Goal: Contribute content: Contribute content

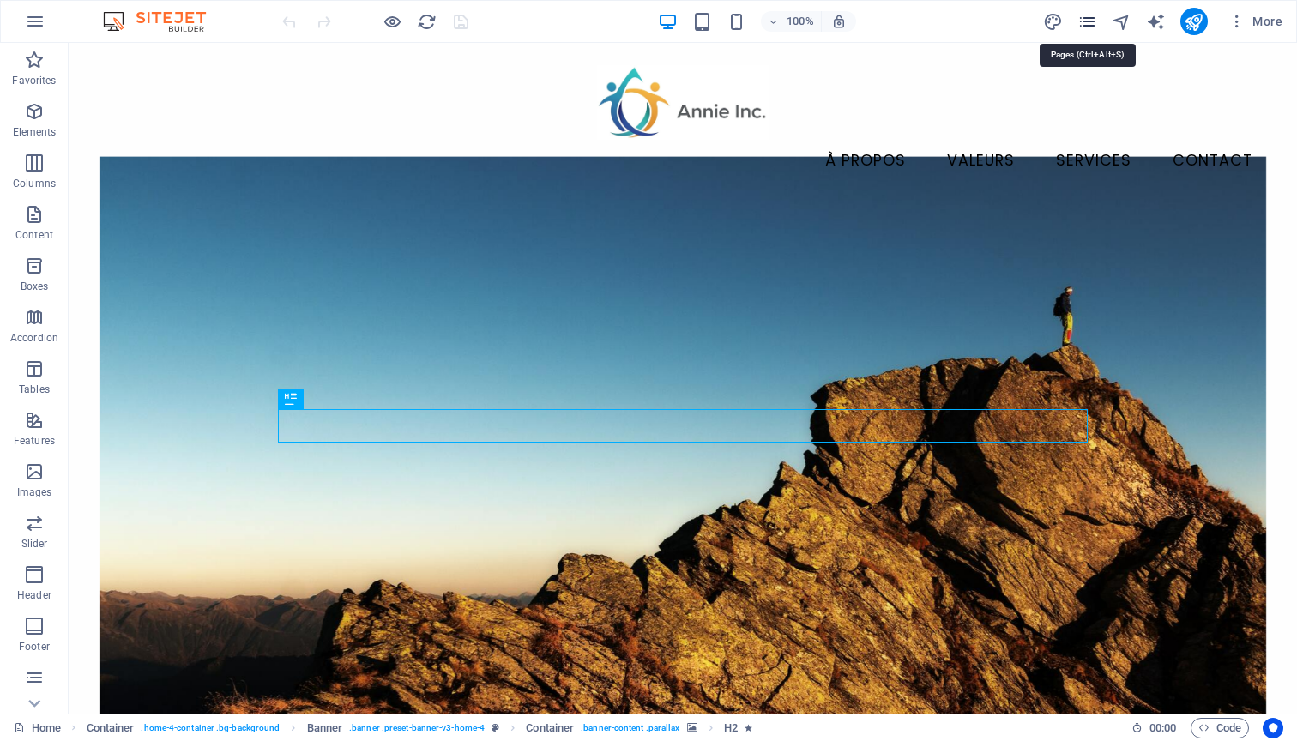
click at [1079, 24] on icon "pages" at bounding box center [1087, 22] width 20 height 20
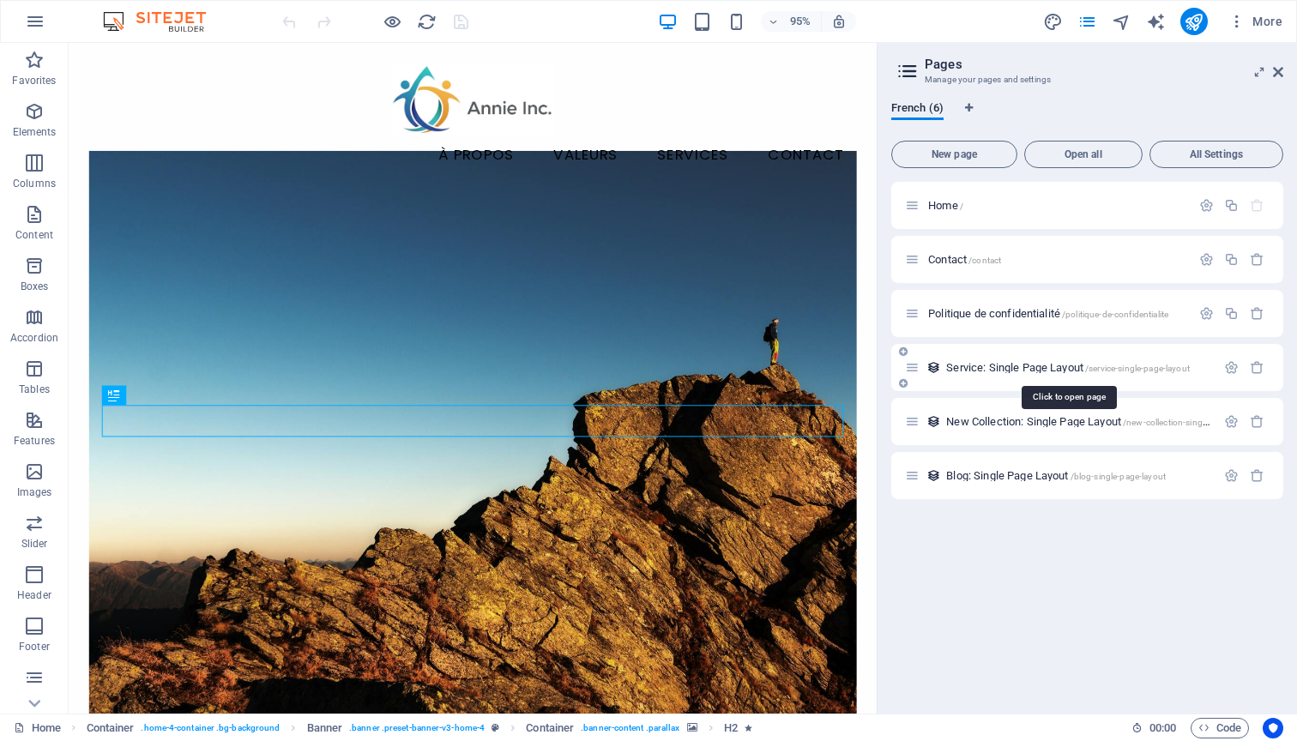
click at [1006, 366] on span "Service: Single Page Layout /service-single-page-layout" at bounding box center [1068, 367] width 244 height 13
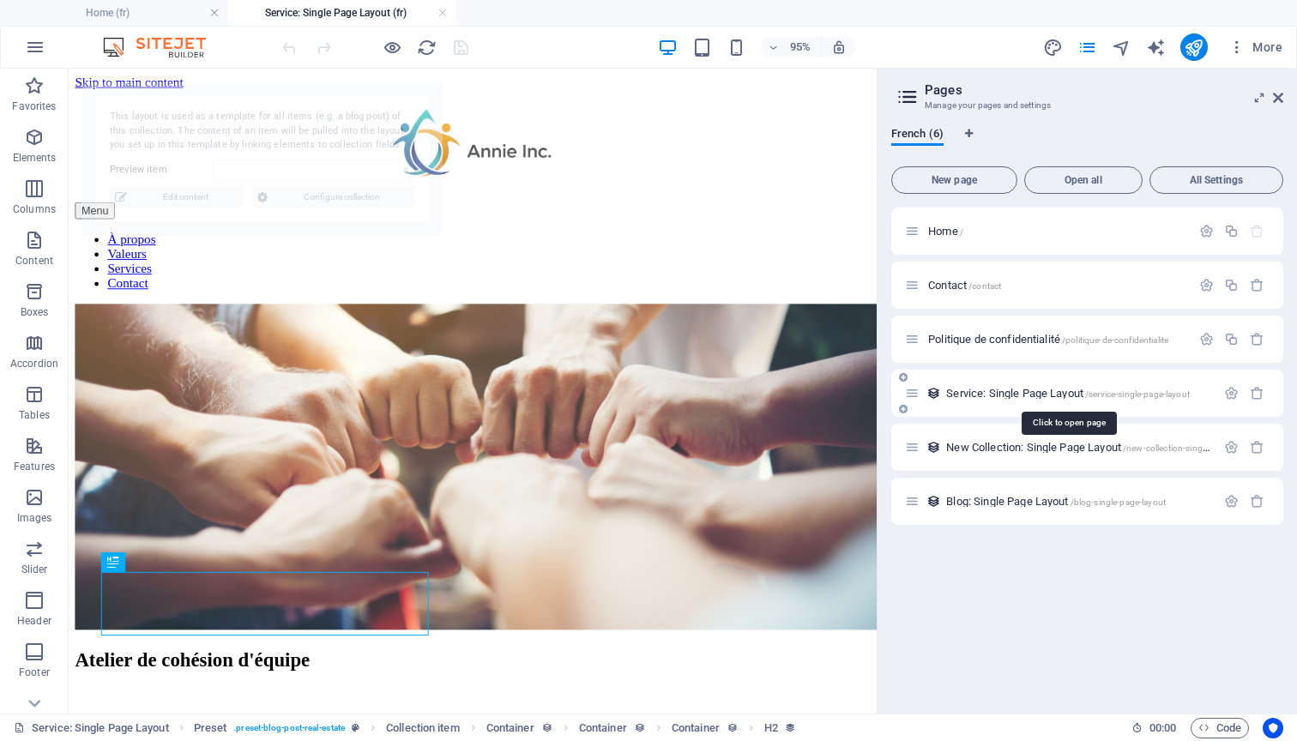
select select "68c4c04e6208fc7163056240"
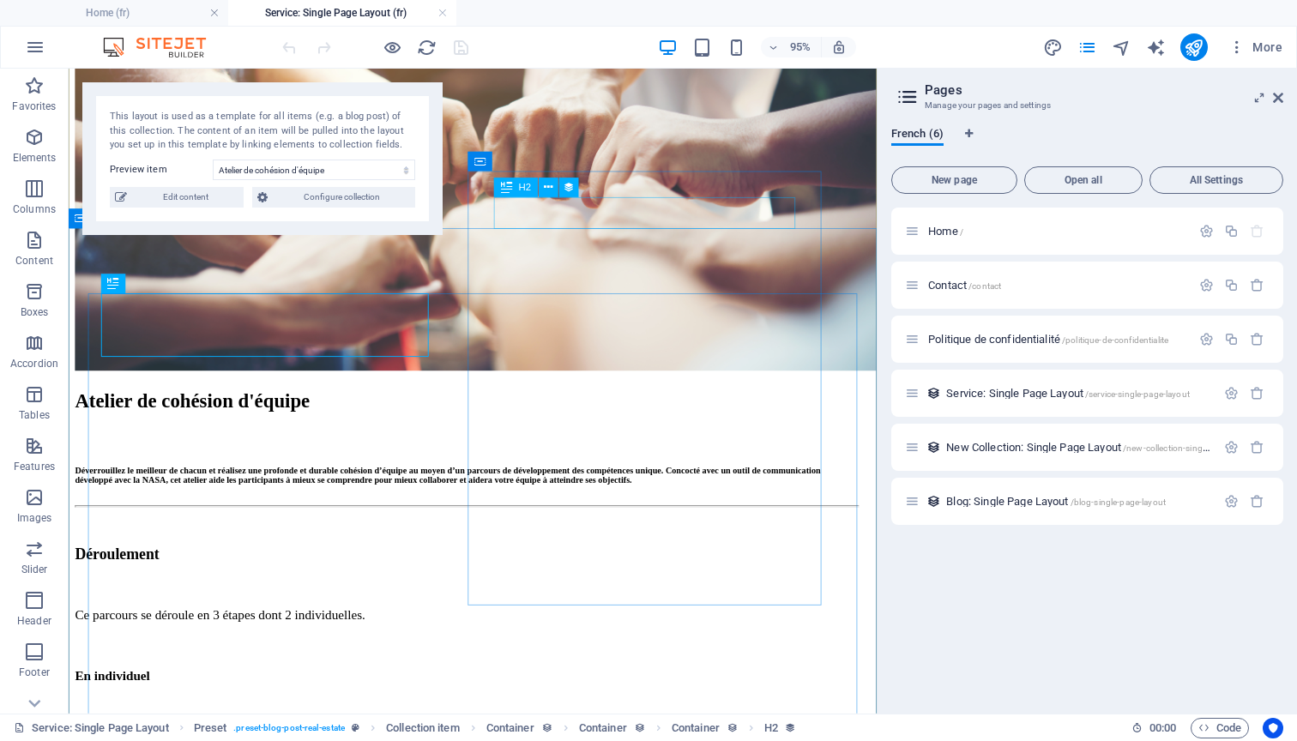
scroll to position [259, 0]
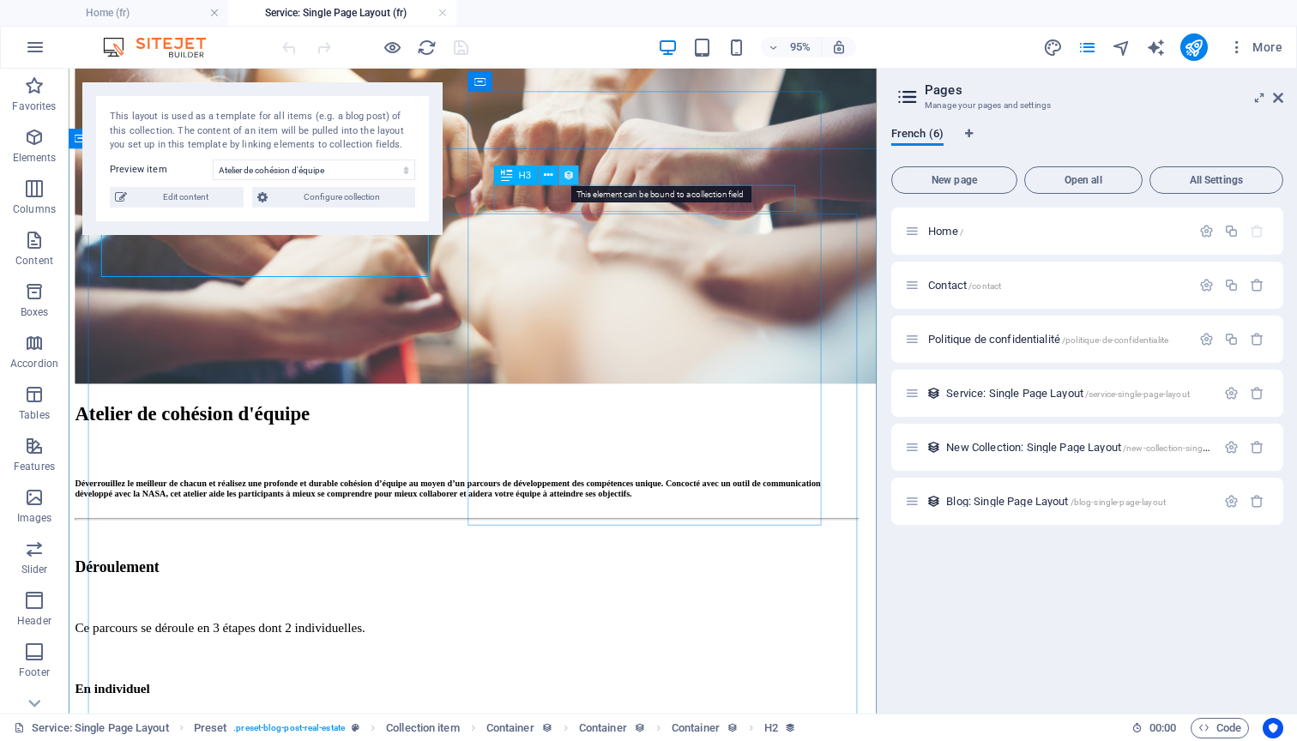
click at [568, 178] on icon at bounding box center [568, 174] width 11 height 17
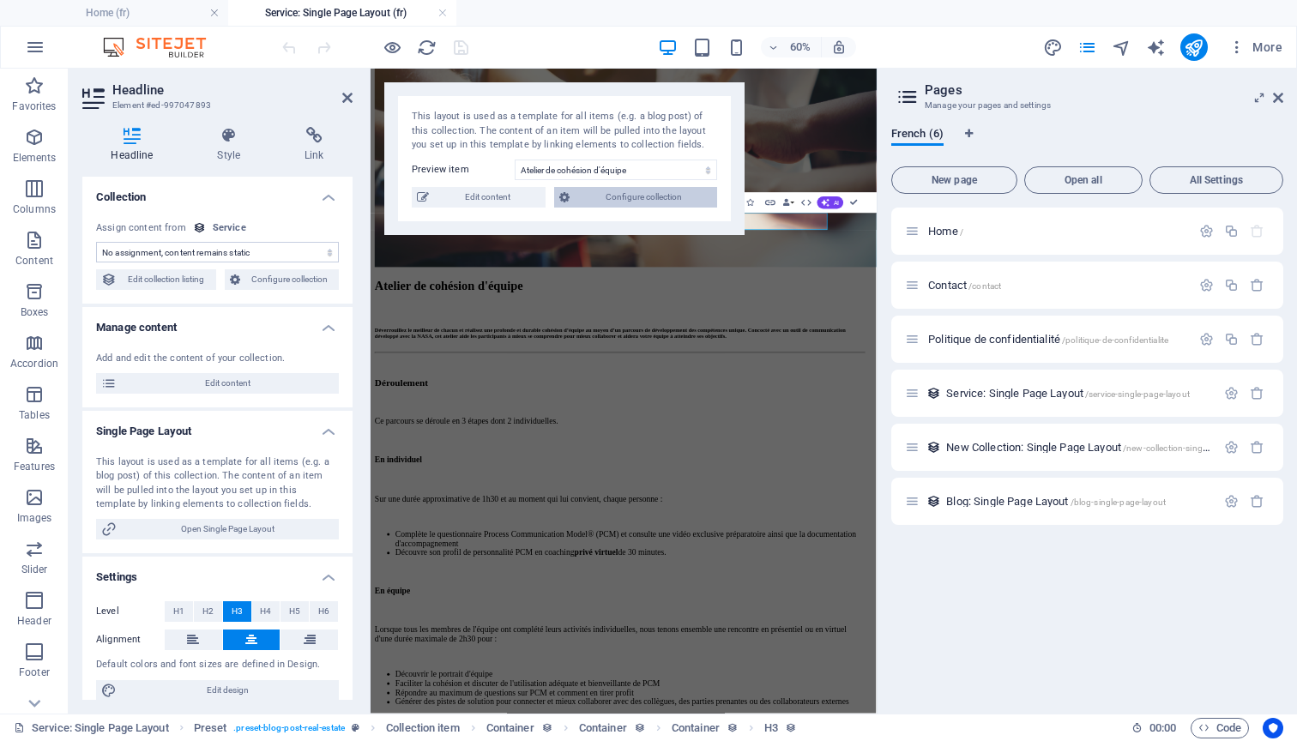
click at [587, 197] on span "Configure collection" at bounding box center [643, 197] width 137 height 21
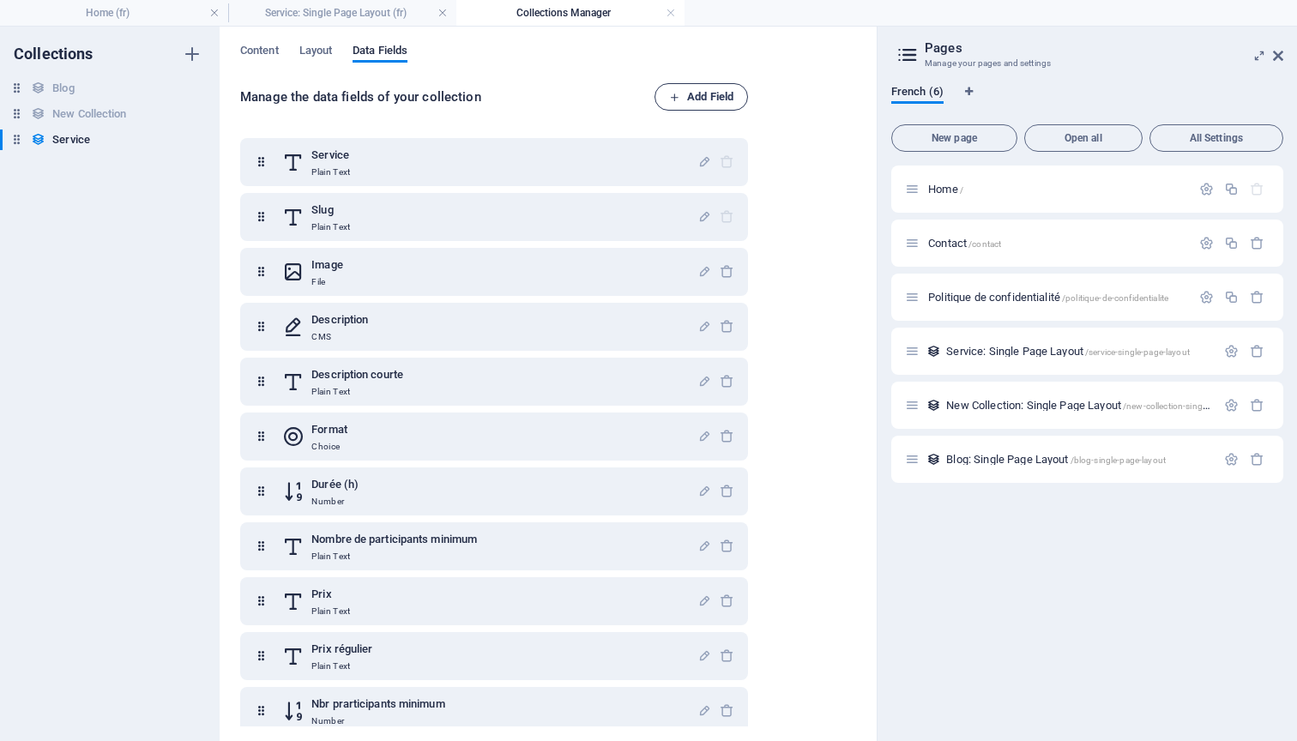
click at [692, 99] on span "Add Field" at bounding box center [701, 97] width 64 height 21
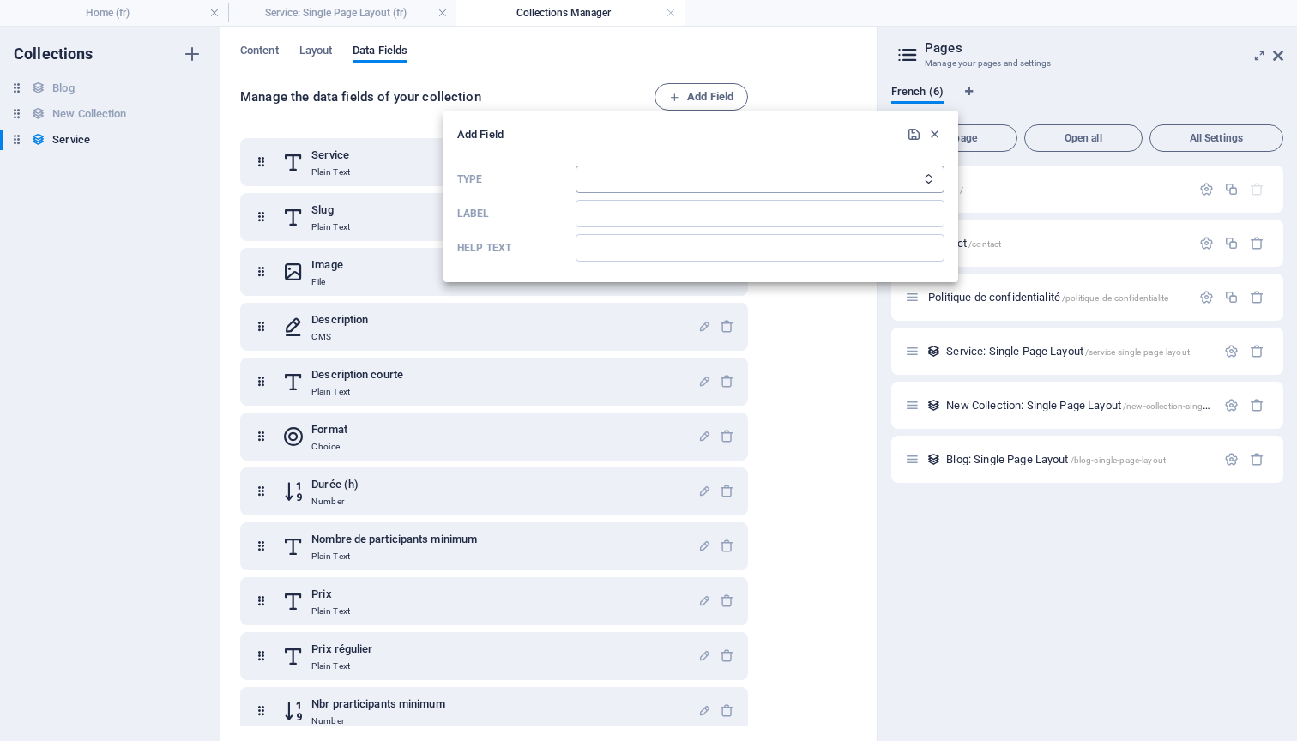
select select "text"
click at [627, 213] on input "Label" at bounding box center [760, 213] width 369 height 27
type input "Formatrice - header"
click at [913, 136] on icon "submit" at bounding box center [914, 134] width 15 height 15
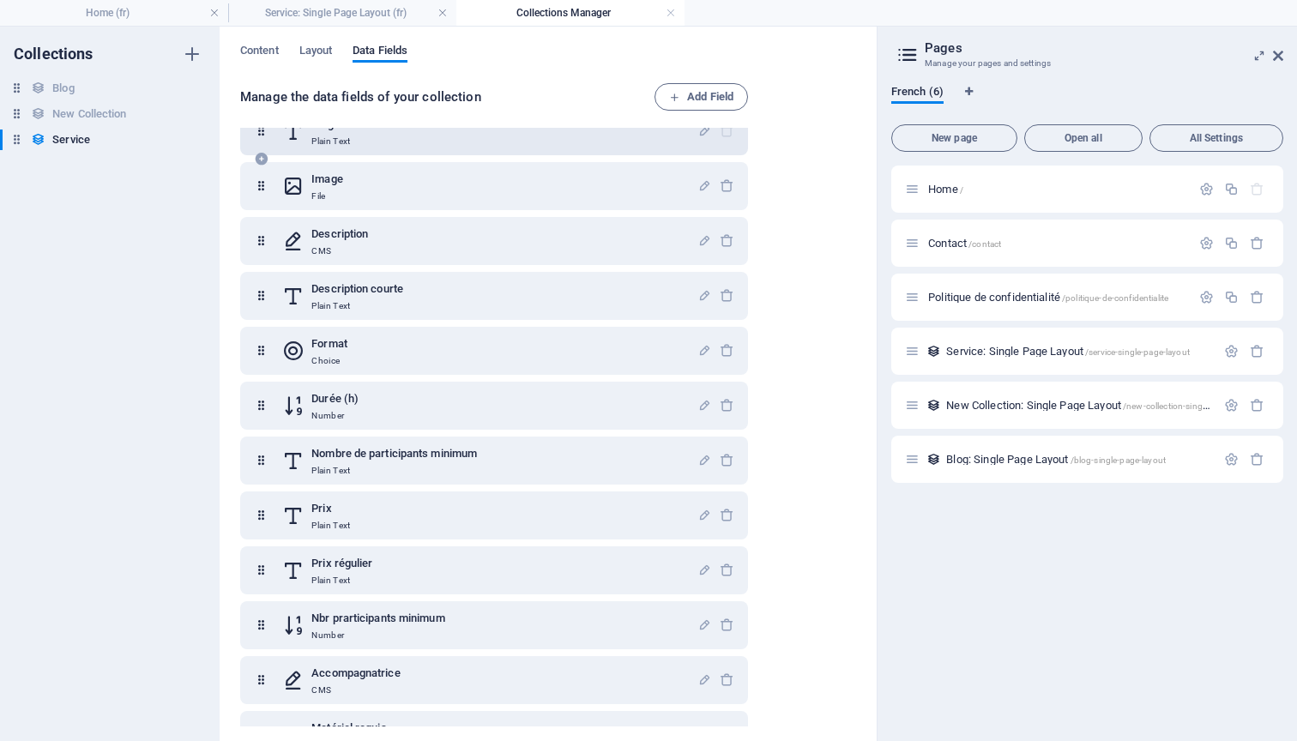
scroll to position [94, 0]
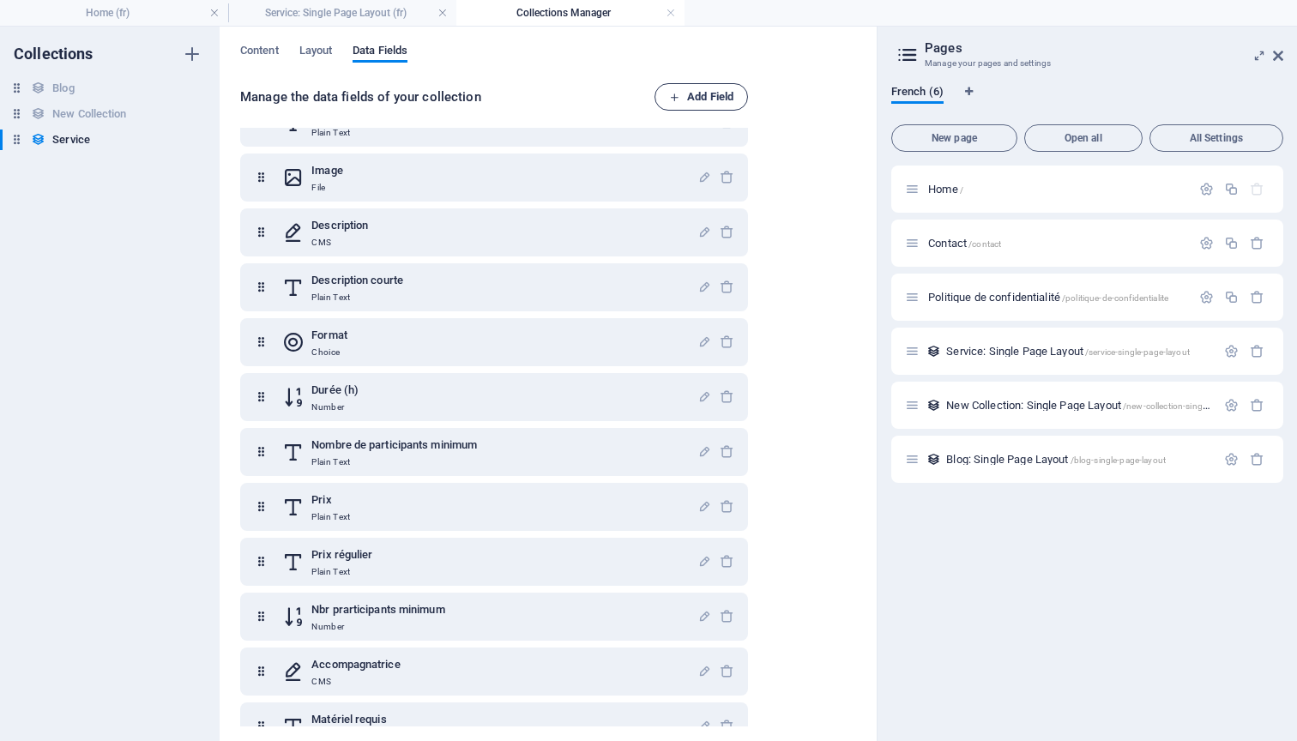
click at [730, 88] on span "Add Field" at bounding box center [701, 97] width 64 height 21
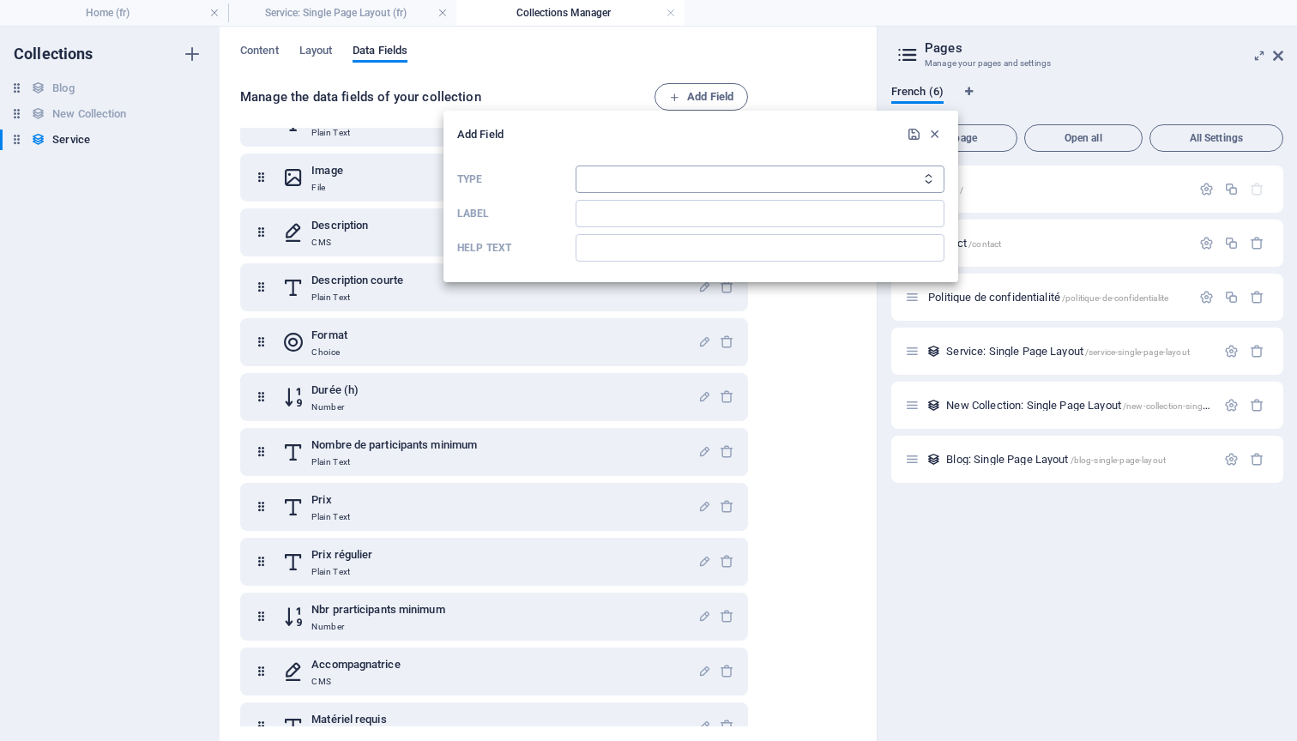
select select "cms"
click at [601, 214] on input "Label" at bounding box center [760, 213] width 369 height 27
type input "formatrice - photo"
click at [918, 133] on icon "submit" at bounding box center [914, 134] width 15 height 15
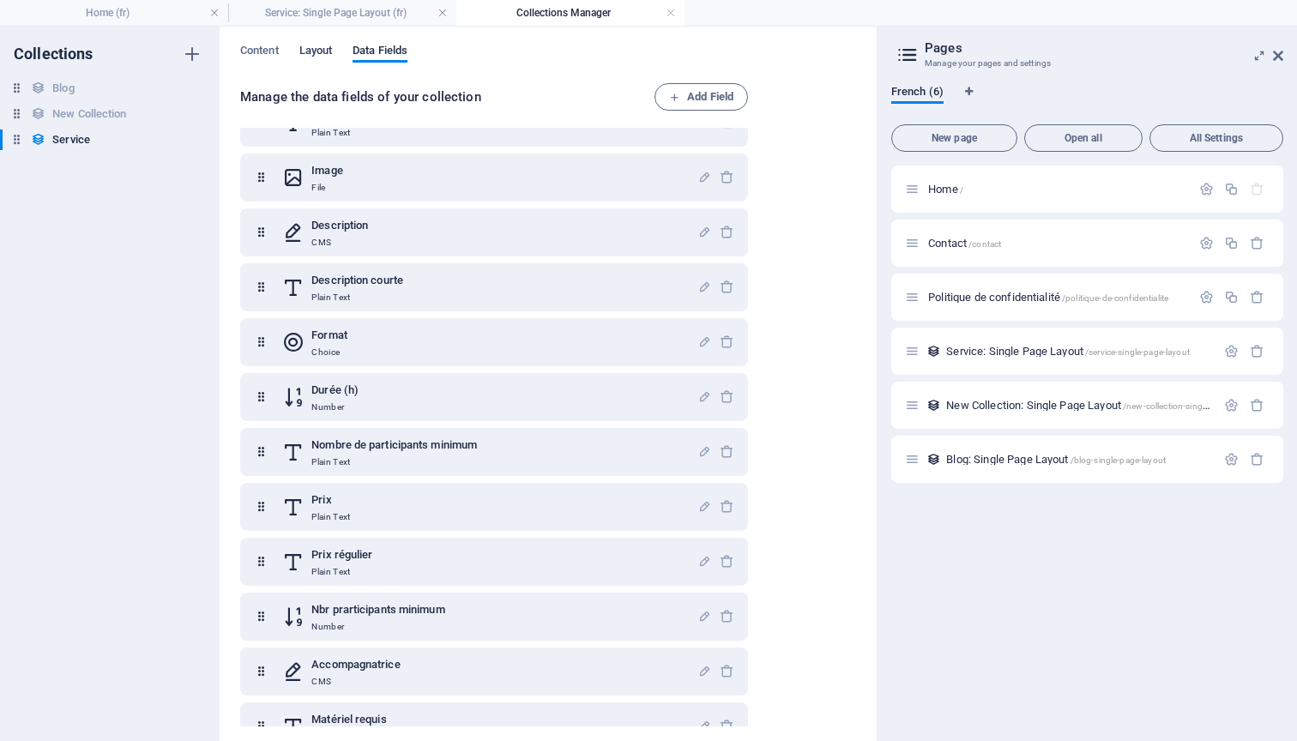
click at [323, 54] on span "Layout" at bounding box center [315, 52] width 33 height 24
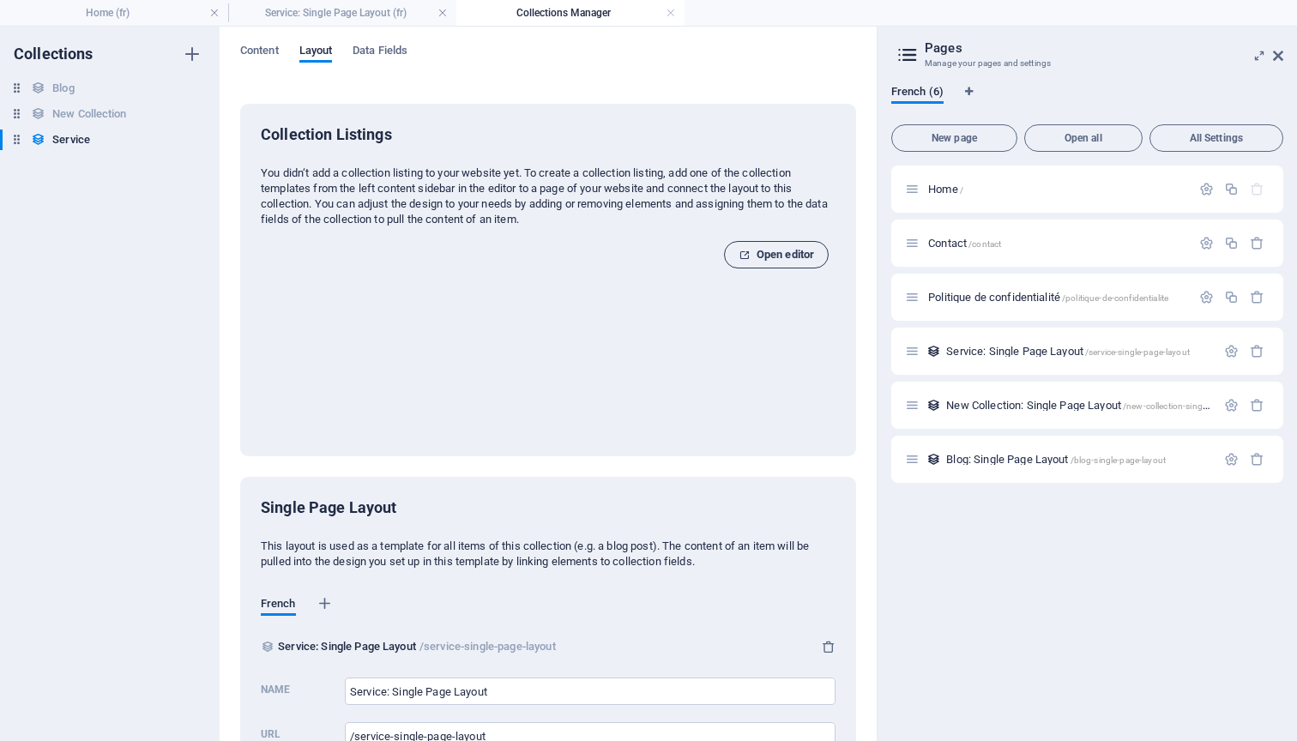
click at [767, 257] on span "Open editor" at bounding box center [775, 254] width 75 height 21
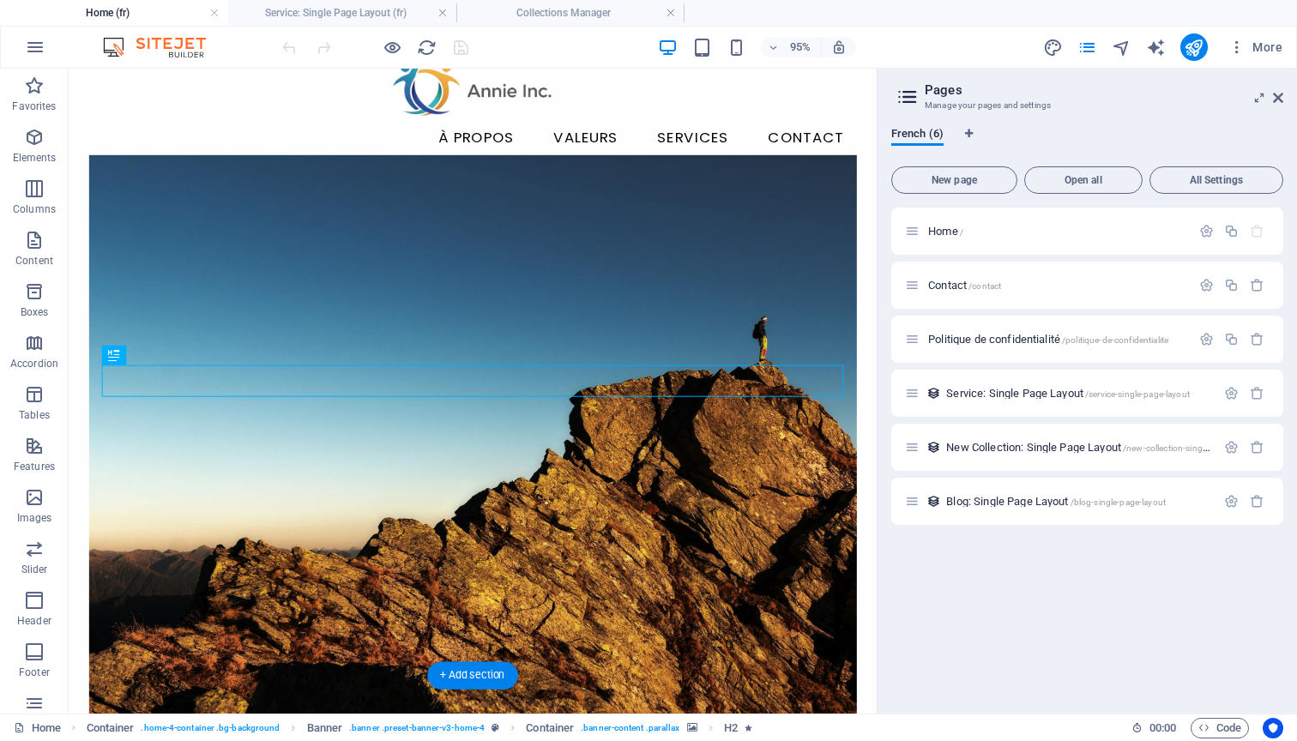
scroll to position [34, 0]
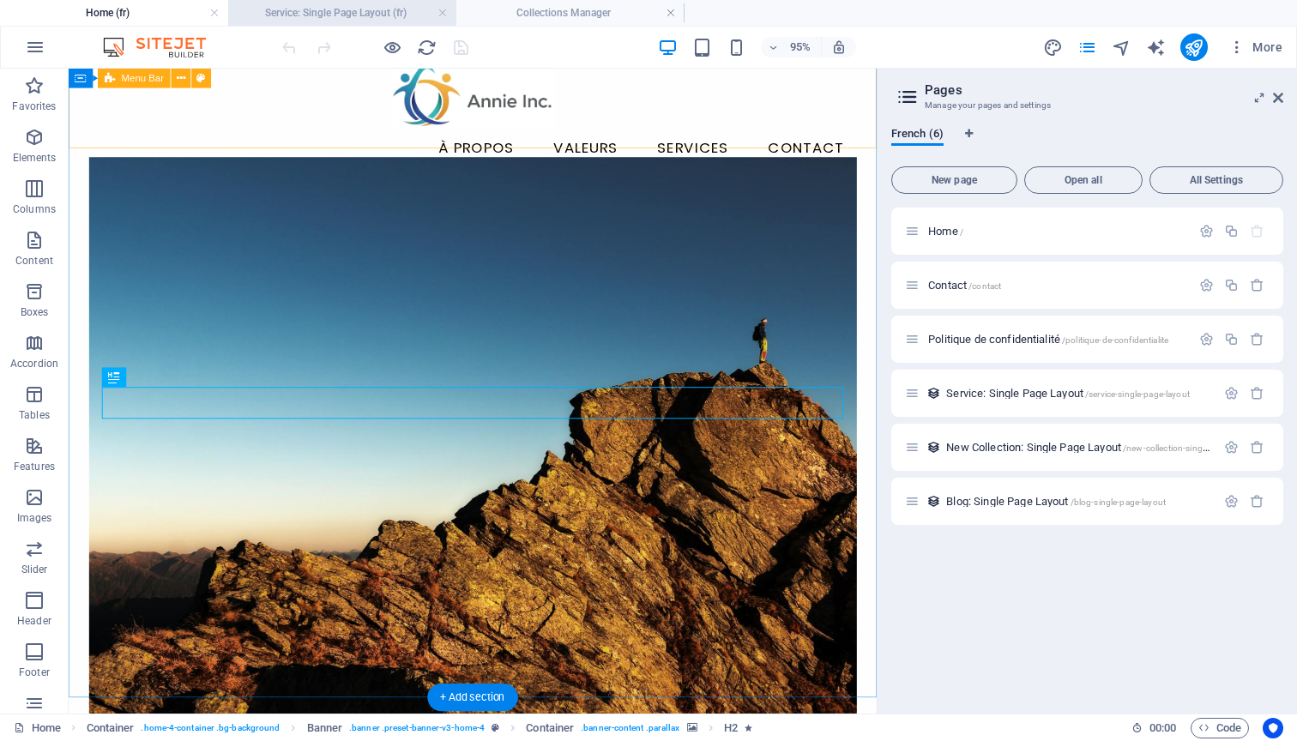
click at [331, 13] on h4 "Service: Single Page Layout (fr)" at bounding box center [342, 12] width 228 height 19
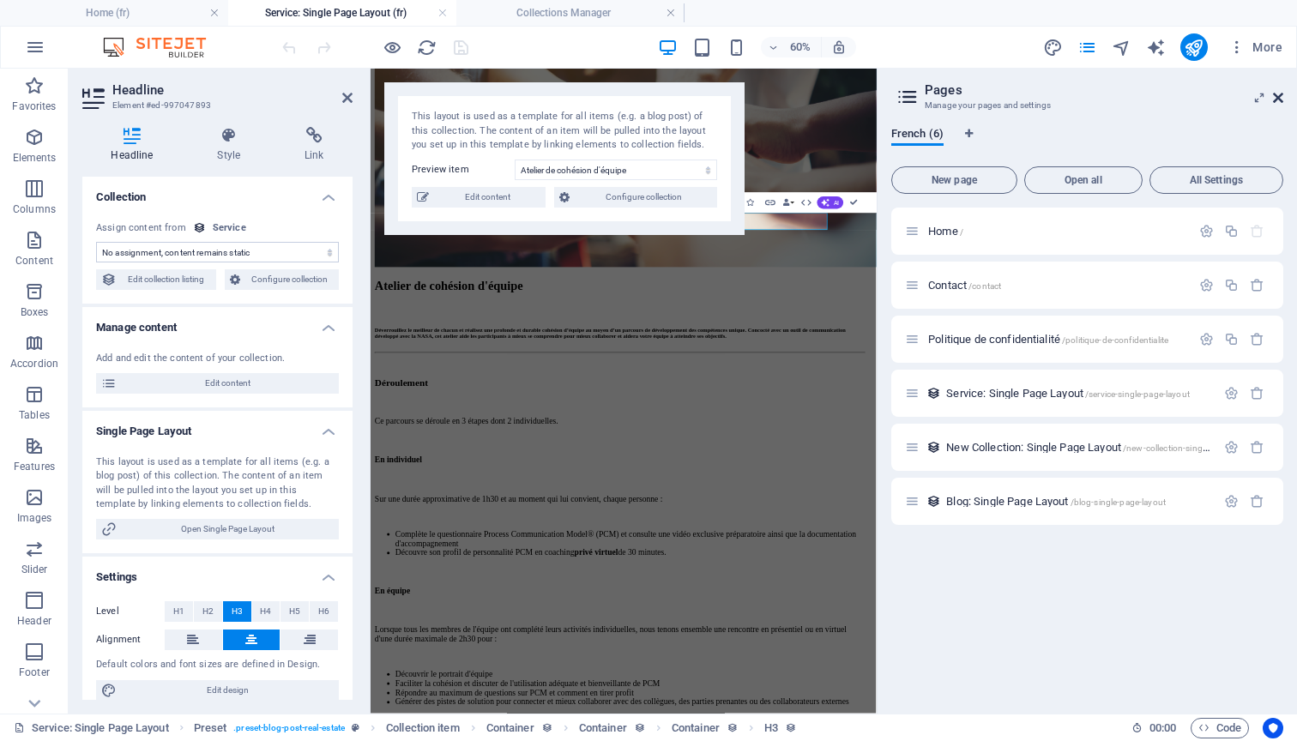
drag, startPoint x: 1276, startPoint y: 100, endPoint x: 906, endPoint y: 32, distance: 376.8
click at [1276, 100] on icon at bounding box center [1278, 98] width 10 height 14
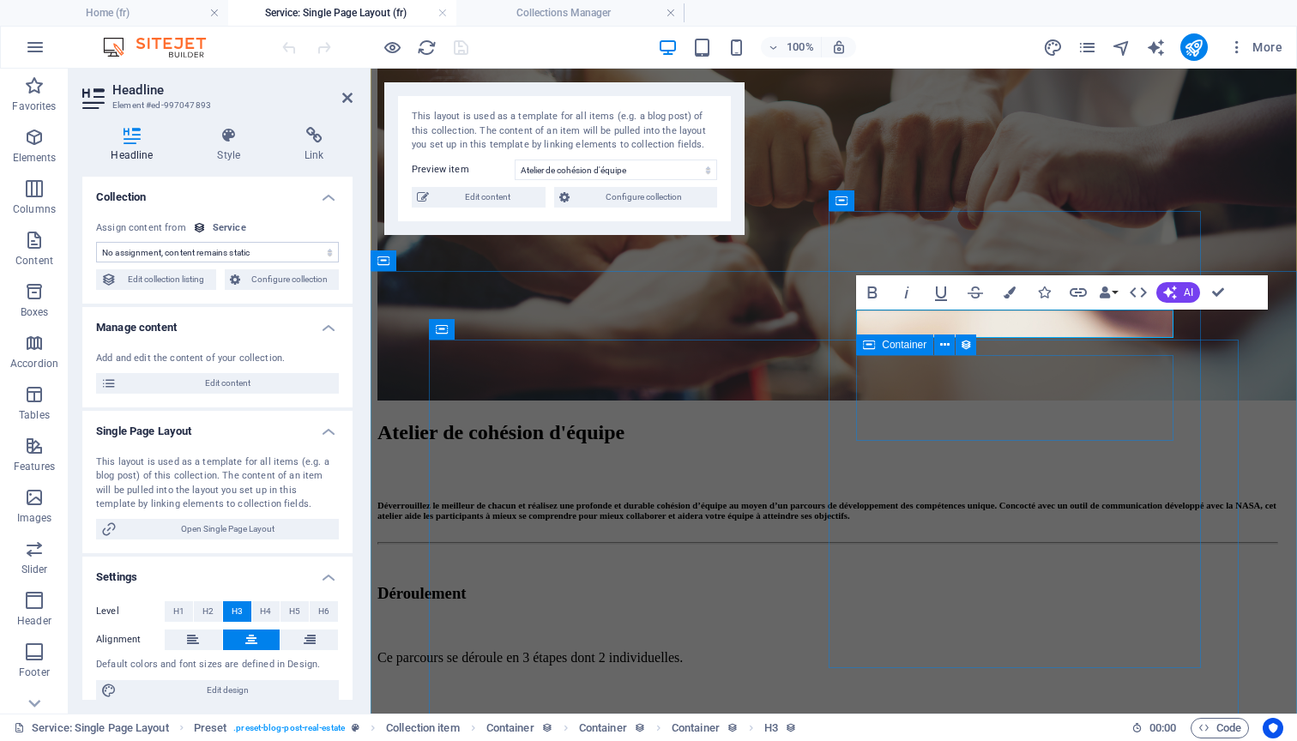
click at [875, 347] on icon at bounding box center [869, 345] width 12 height 21
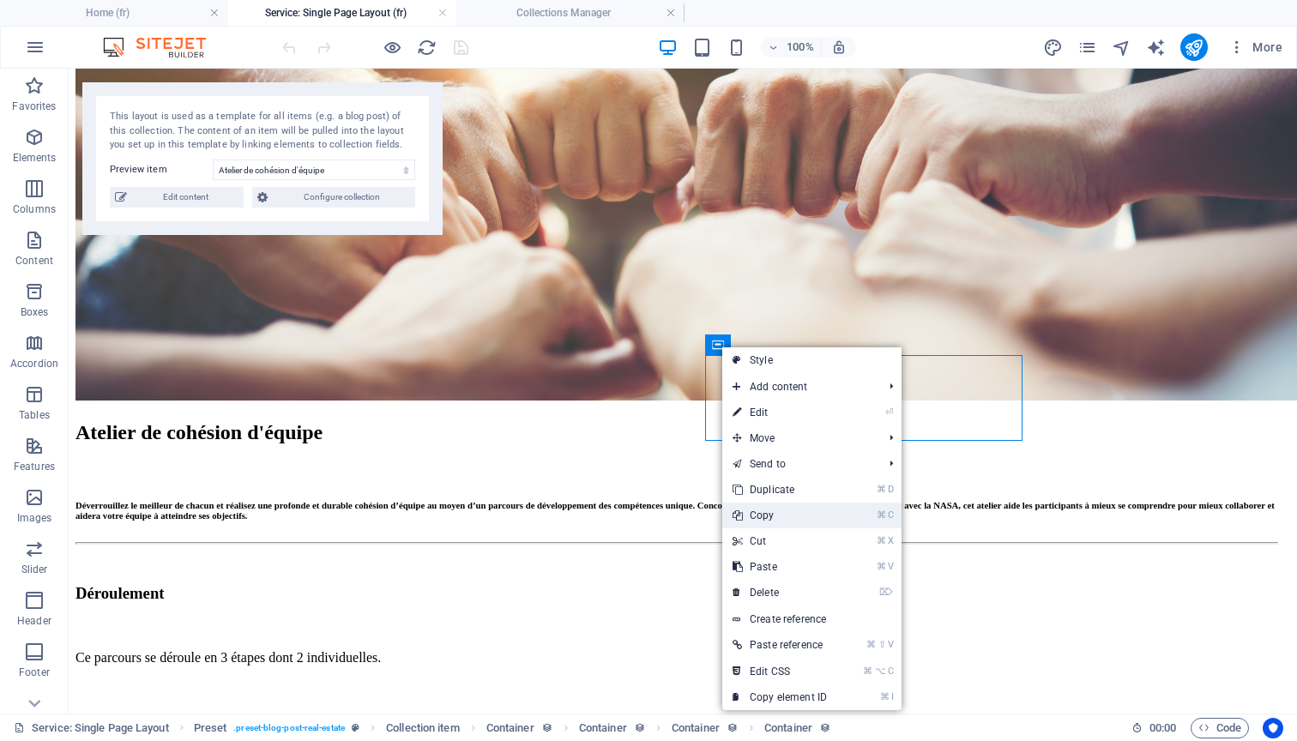
click at [759, 511] on link "⌘ C Copy" at bounding box center [779, 516] width 115 height 26
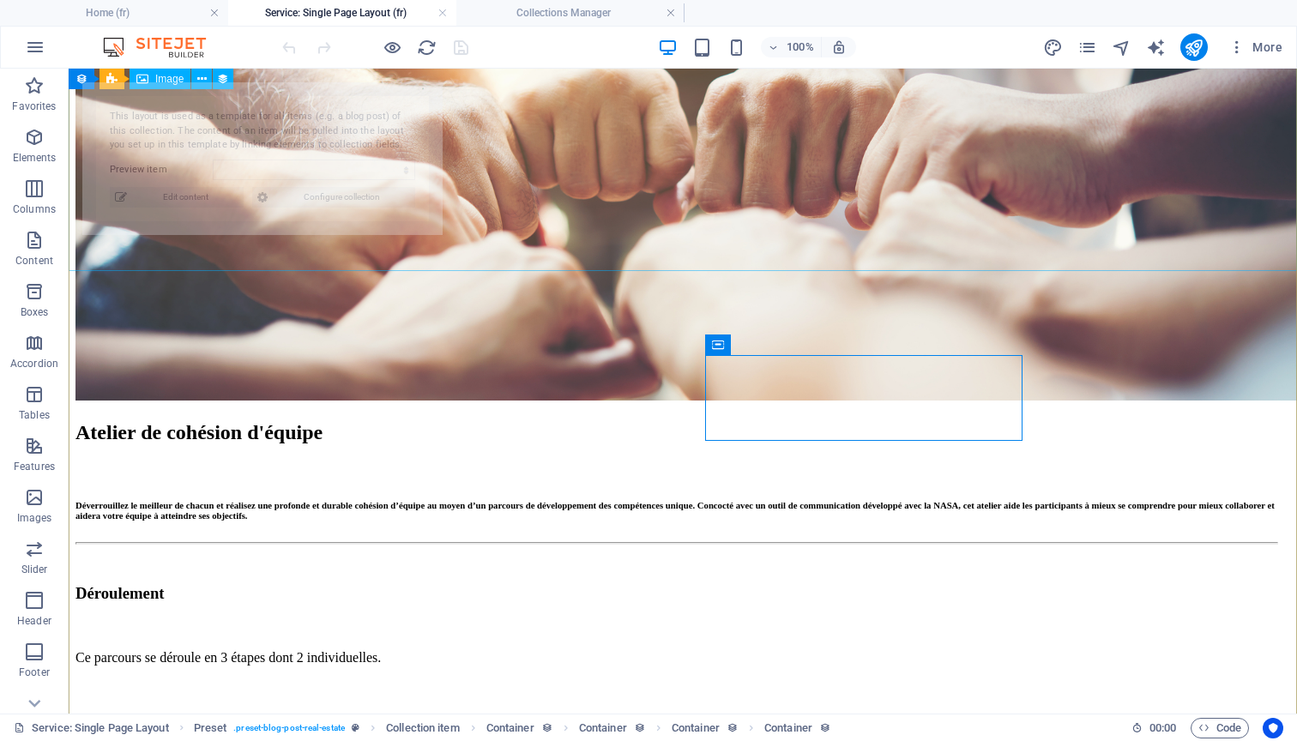
select select "68c4c04e6208fc7163056240"
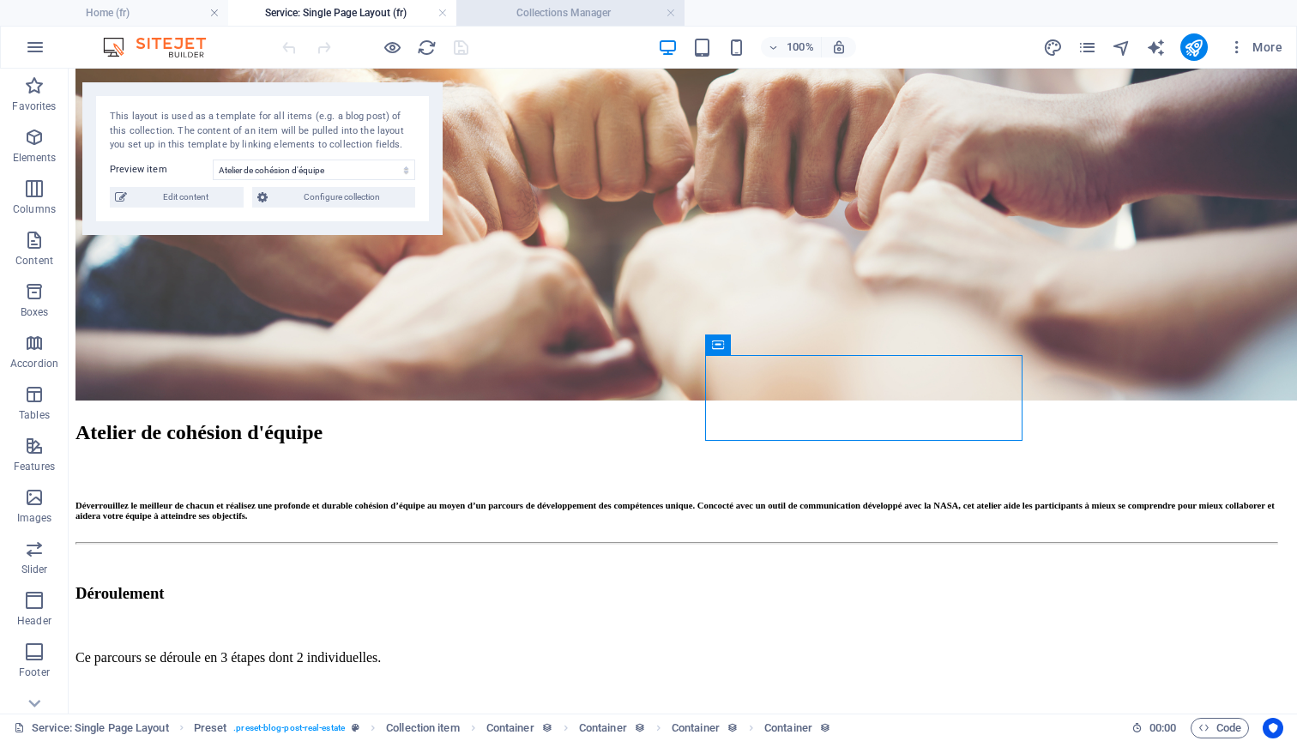
click at [541, 7] on h4 "Collections Manager" at bounding box center [570, 12] width 228 height 19
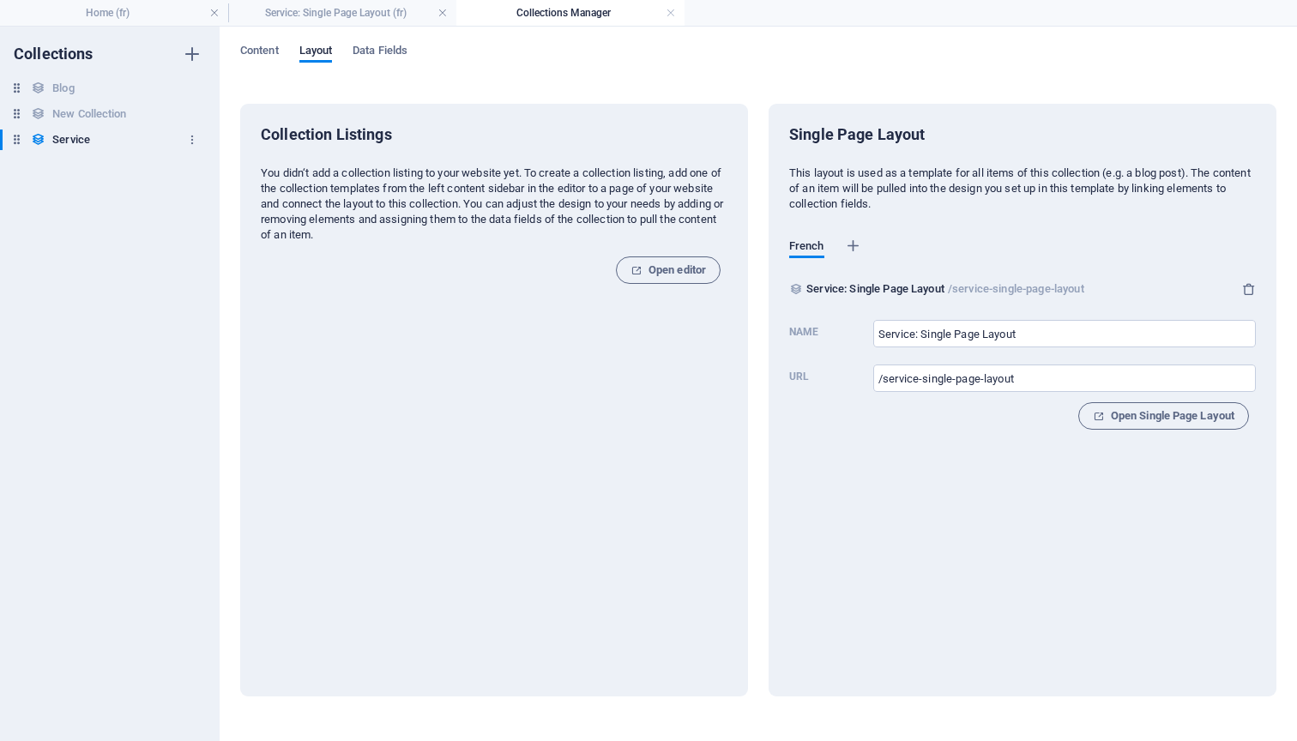
click at [74, 140] on h6 "Service" at bounding box center [71, 140] width 38 height 21
drag, startPoint x: 115, startPoint y: 135, endPoint x: 268, endPoint y: 61, distance: 170.3
click at [268, 61] on div "Collections Blog Blog New Collection New Collection Service Service Content Lay…" at bounding box center [648, 384] width 1297 height 714
click at [268, 62] on button "Content" at bounding box center [259, 53] width 39 height 19
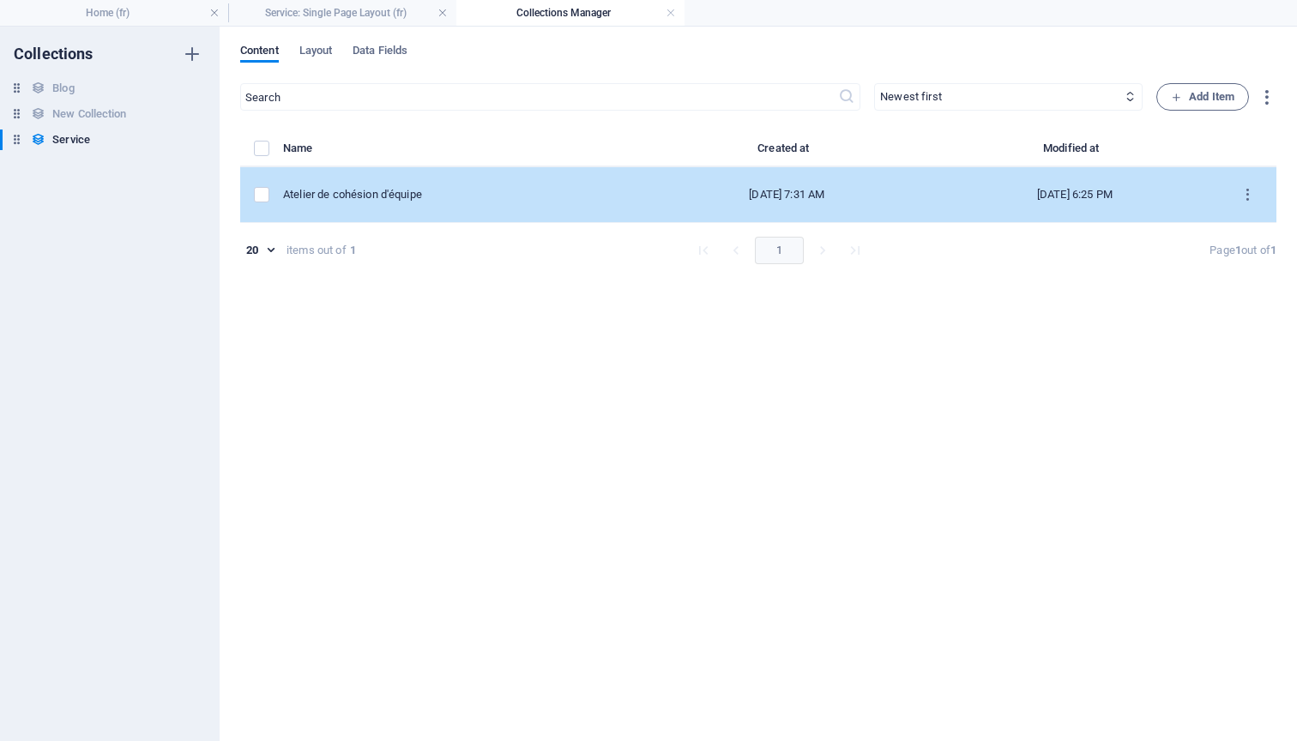
click at [356, 196] on div "Atelier de cohésion d'équipe" at bounding box center [456, 194] width 347 height 15
select select "Alternance virtuel & présentiel"
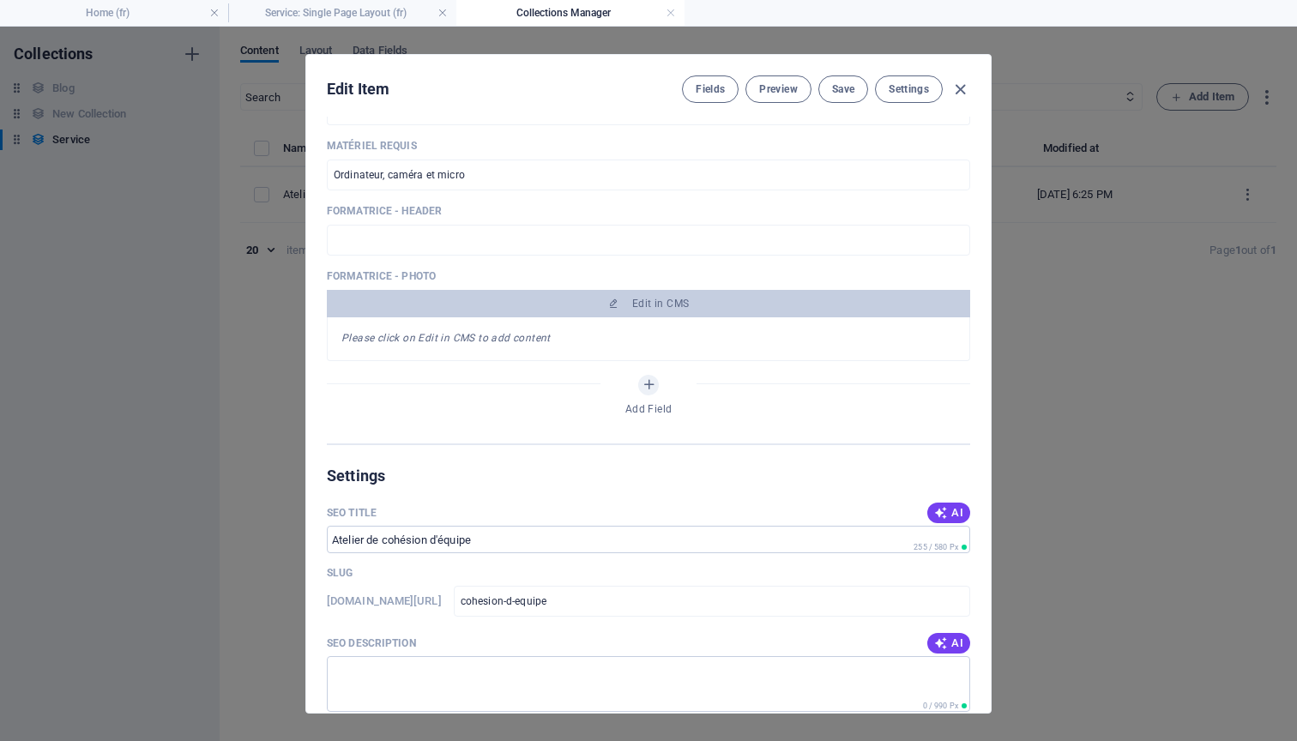
scroll to position [1155, 0]
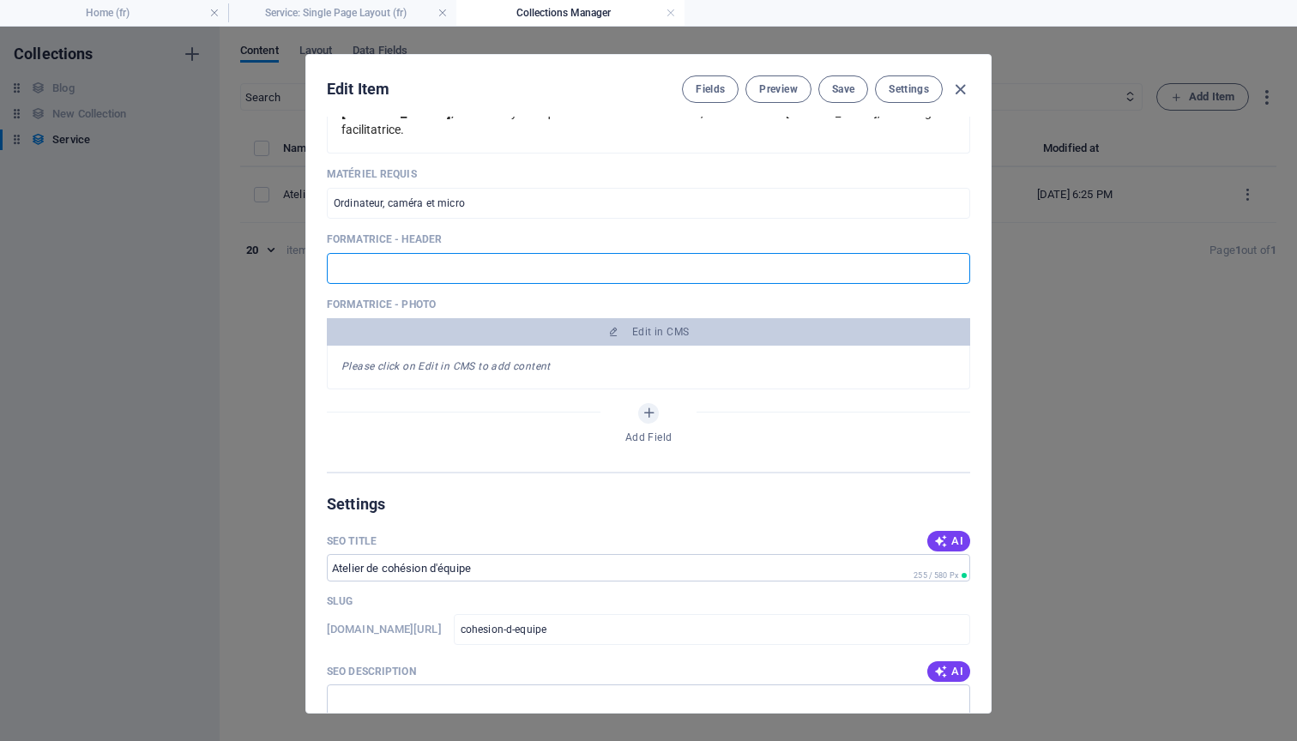
click at [524, 284] on input "text" at bounding box center [648, 268] width 643 height 31
type input "Vos formatrices"
click at [840, 94] on span "Save" at bounding box center [843, 89] width 22 height 14
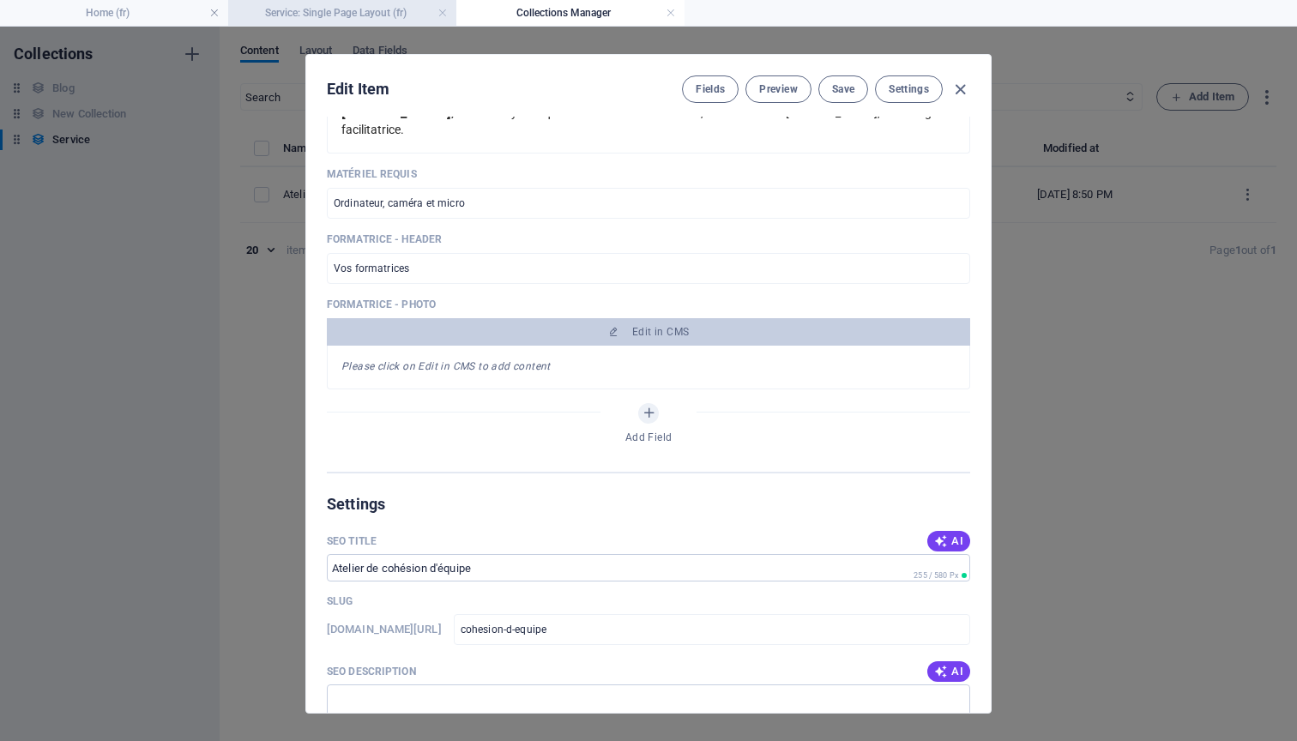
click at [353, 17] on h4 "Service: Single Page Layout (fr)" at bounding box center [342, 12] width 228 height 19
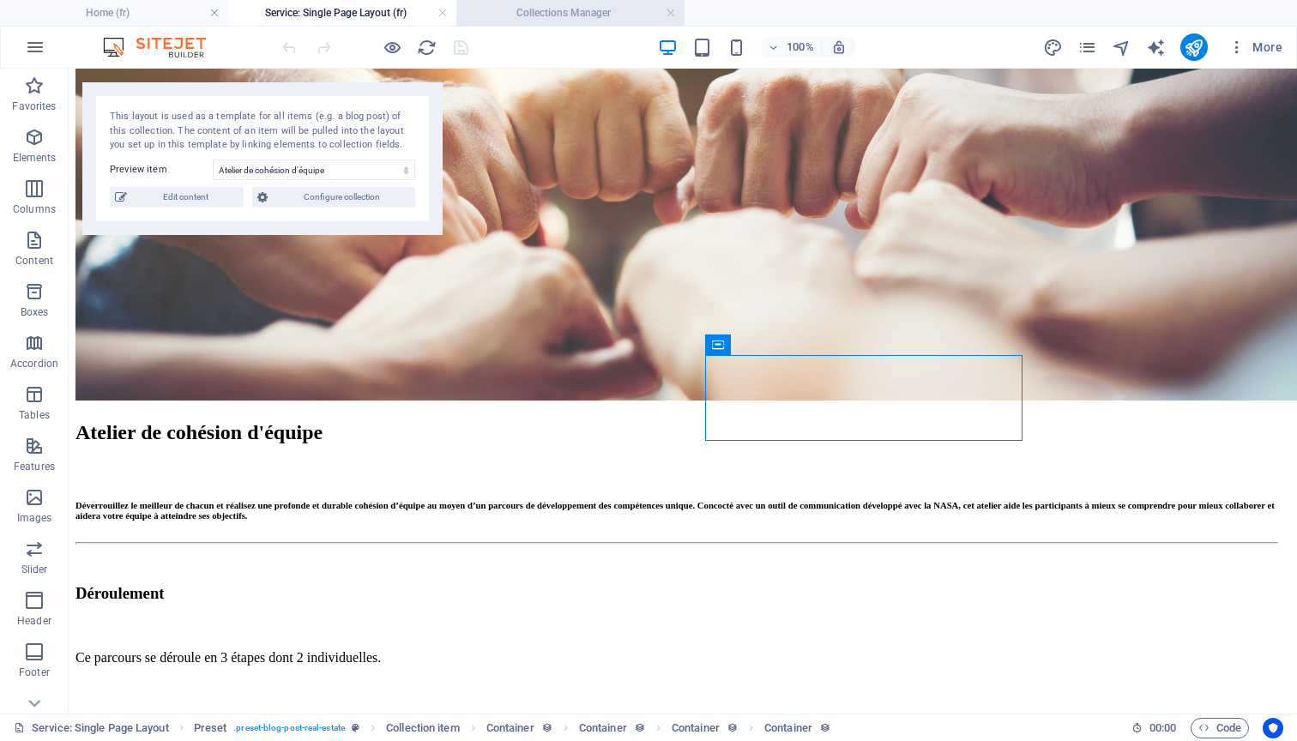
click at [546, 18] on h4 "Collections Manager" at bounding box center [570, 12] width 228 height 19
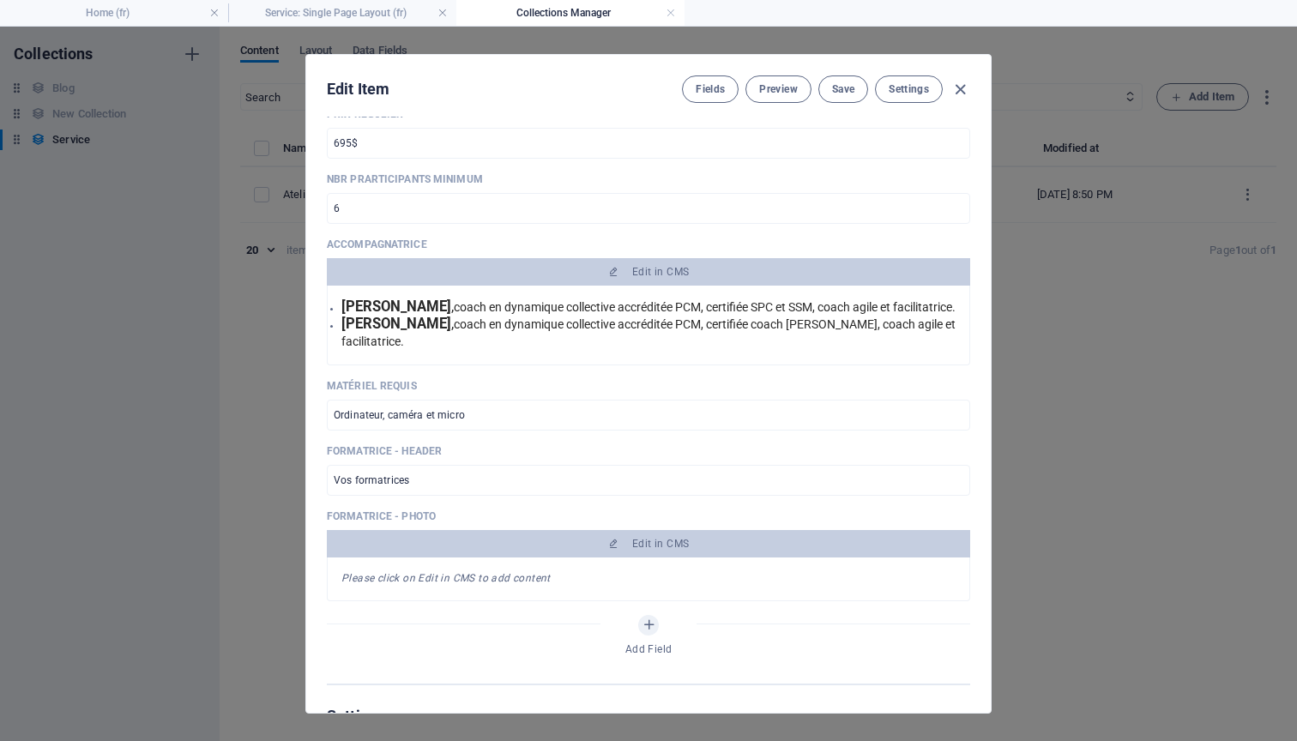
scroll to position [936, 0]
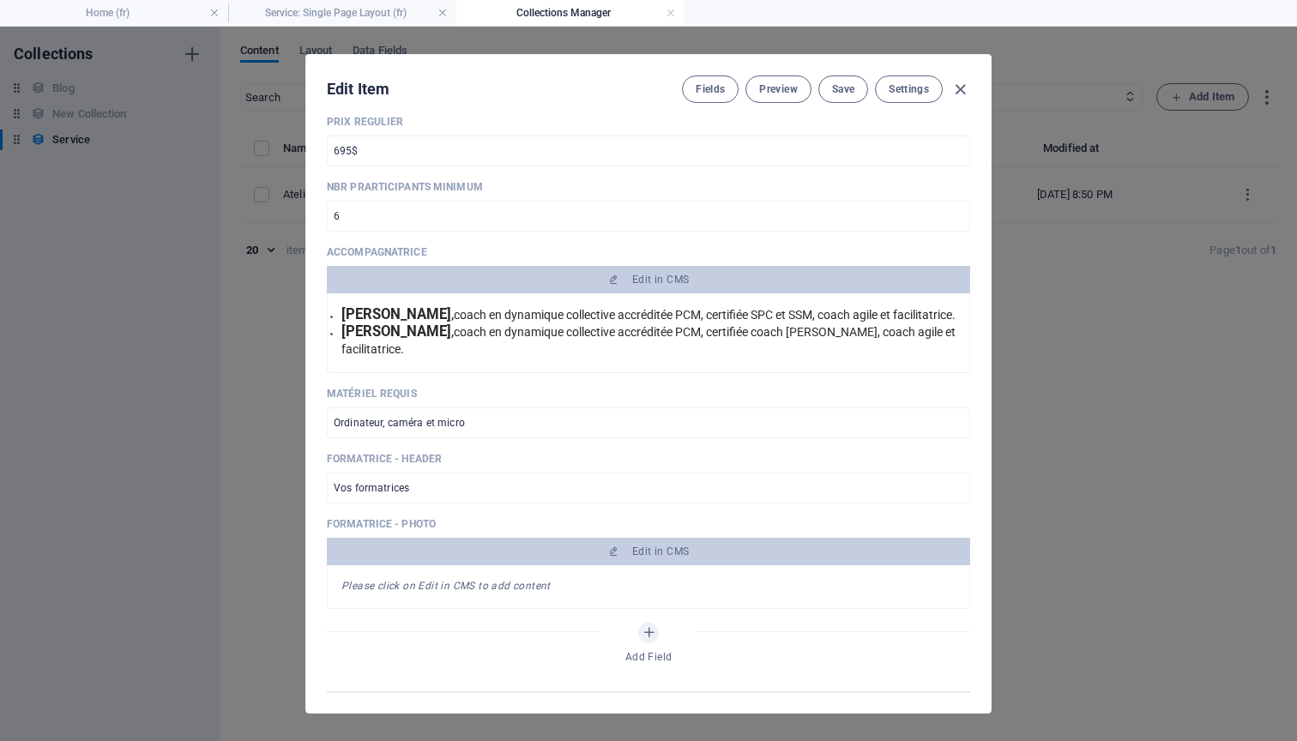
click at [473, 256] on p "Accompagnatrice" at bounding box center [648, 252] width 643 height 14
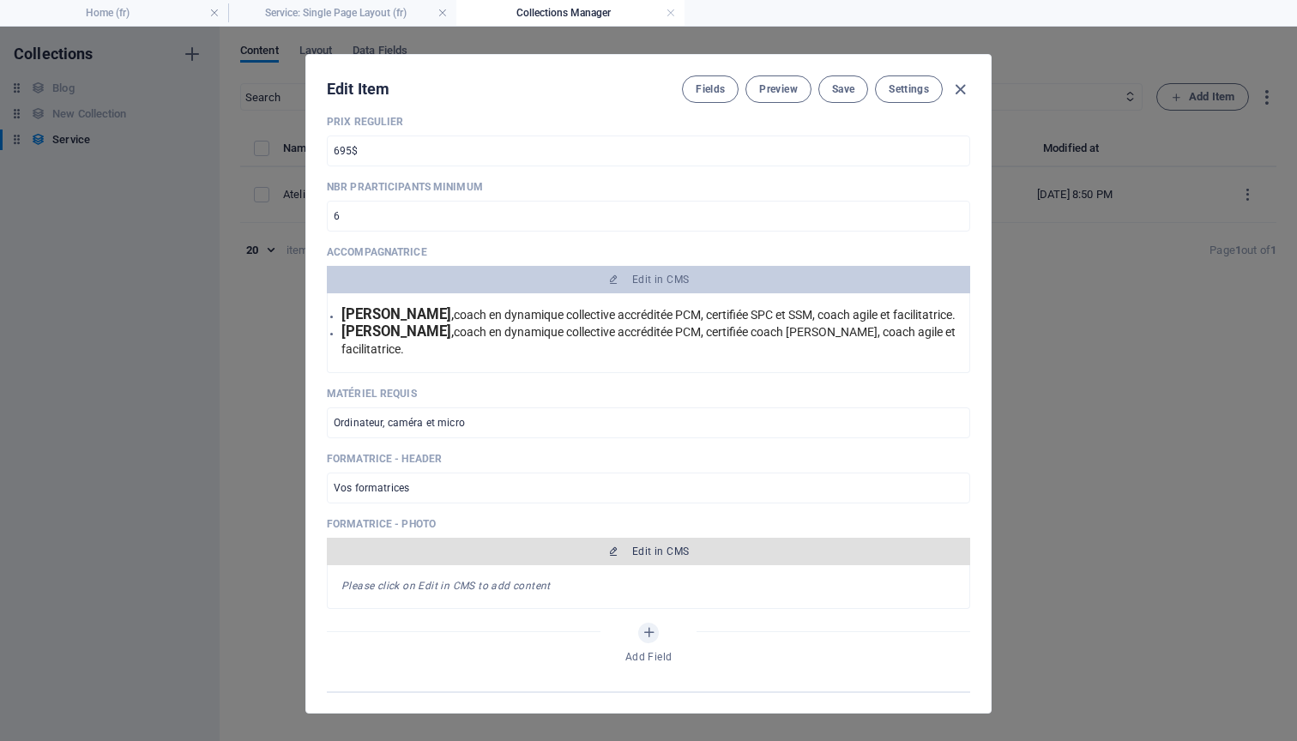
click at [461, 558] on span "Edit in CMS" at bounding box center [649, 552] width 630 height 14
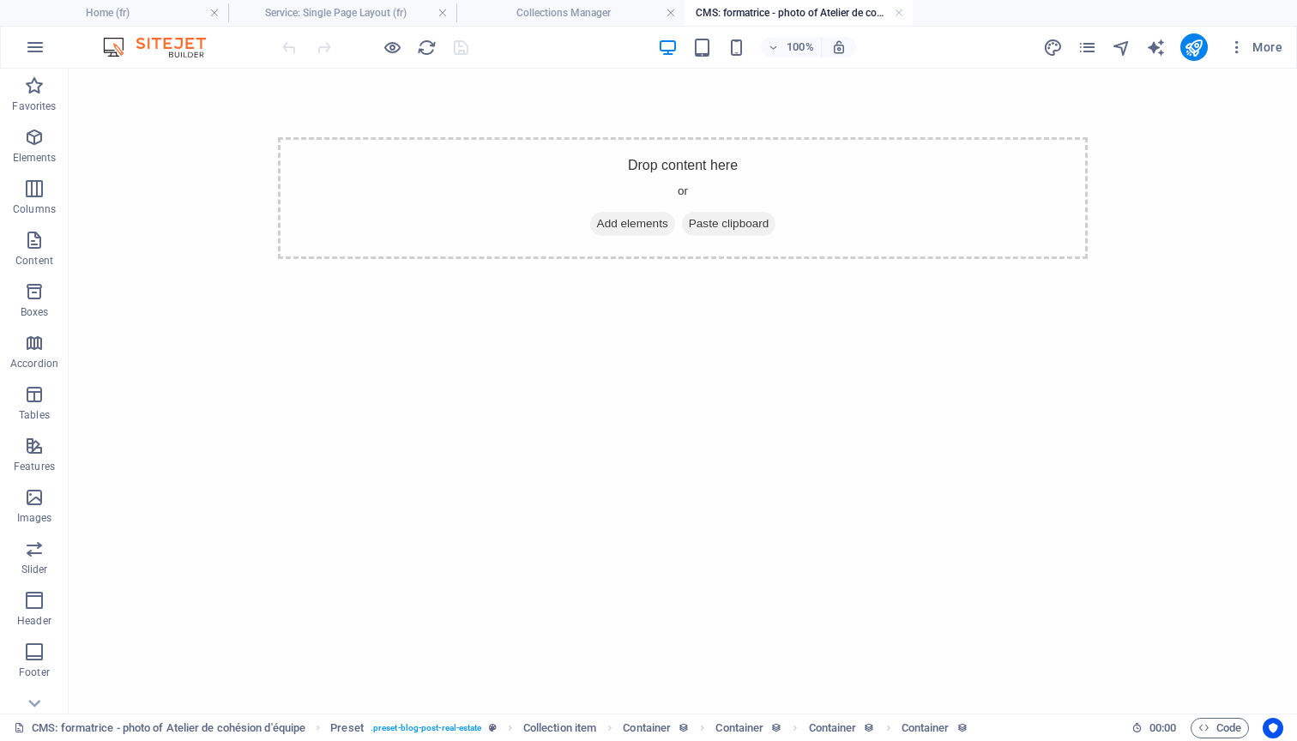
scroll to position [0, 0]
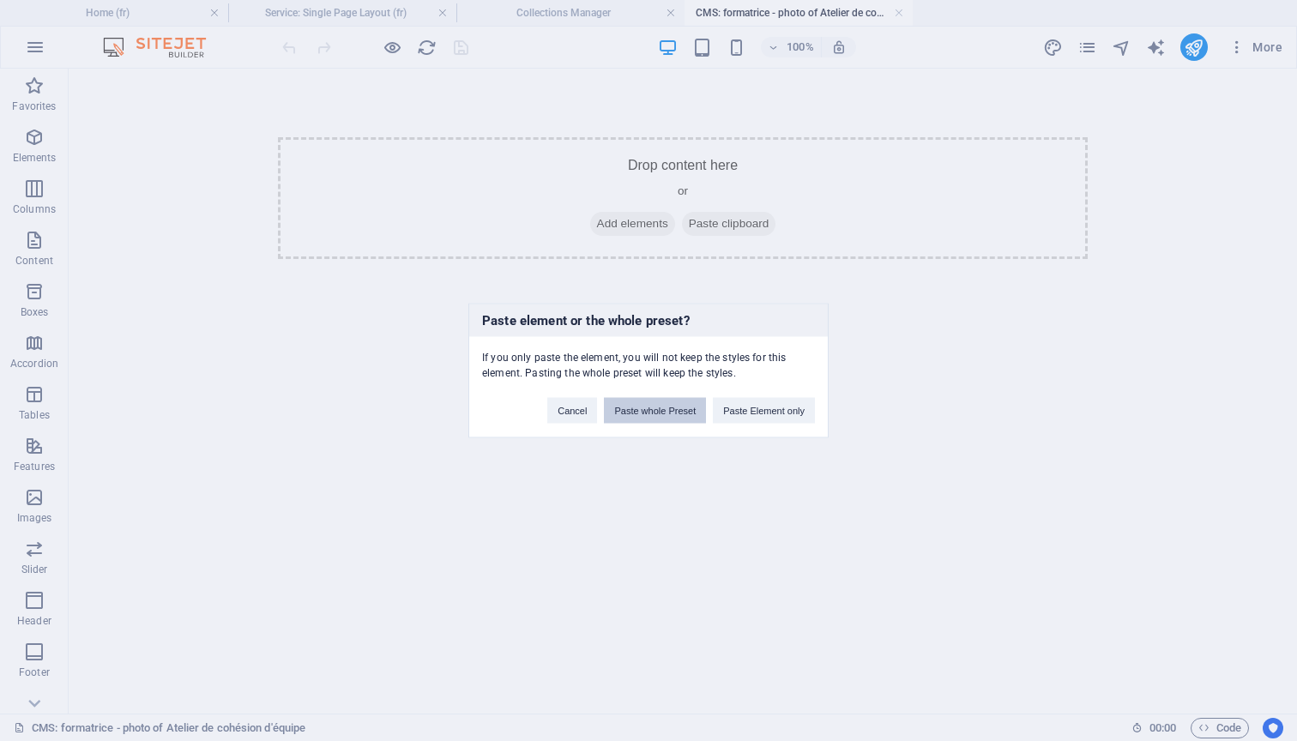
click at [660, 413] on button "Paste whole Preset" at bounding box center [655, 411] width 102 height 26
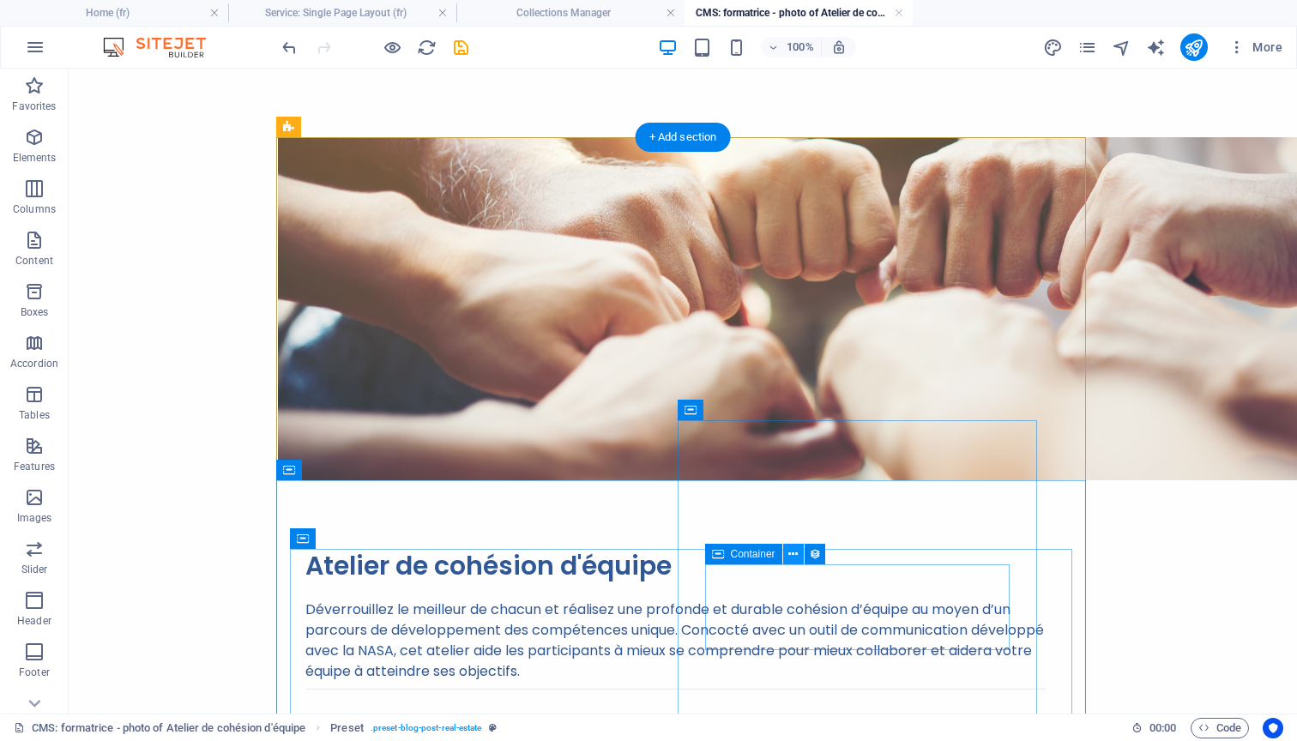
click at [792, 558] on icon at bounding box center [792, 555] width 9 height 18
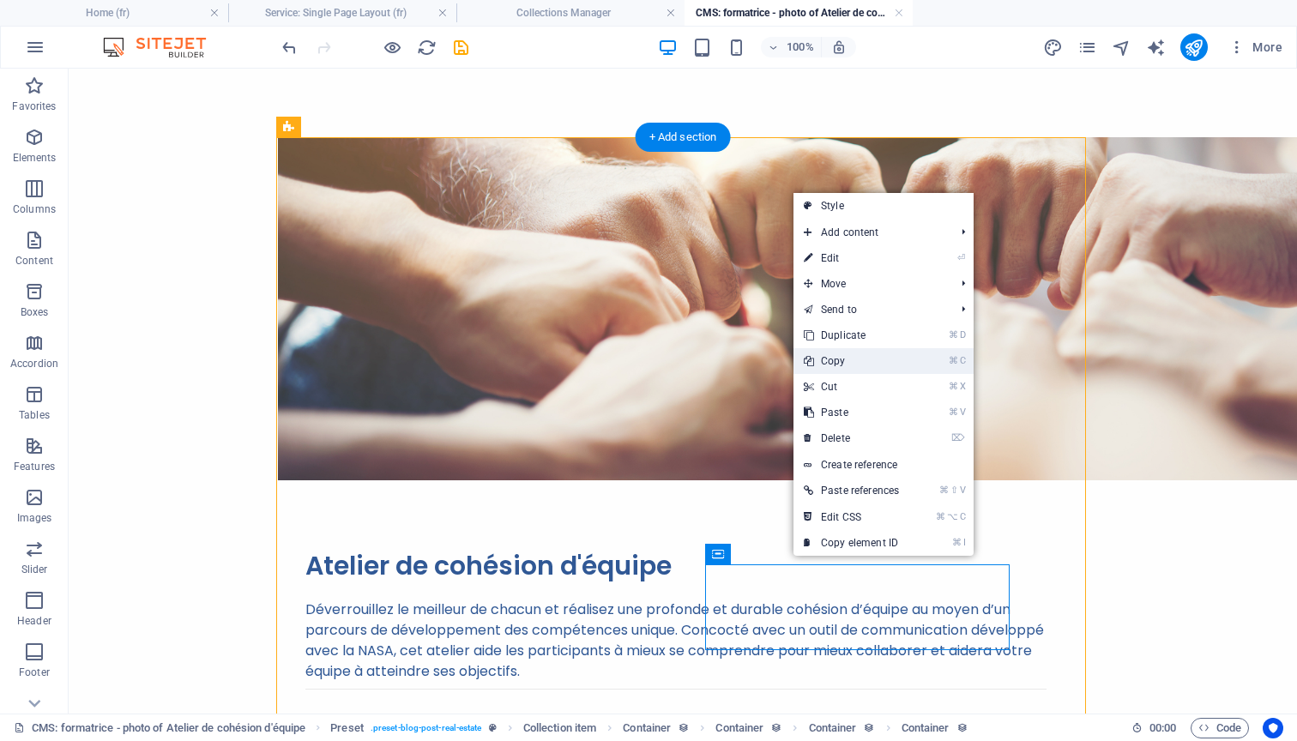
click at [835, 365] on link "⌘ C Copy" at bounding box center [851, 361] width 116 height 26
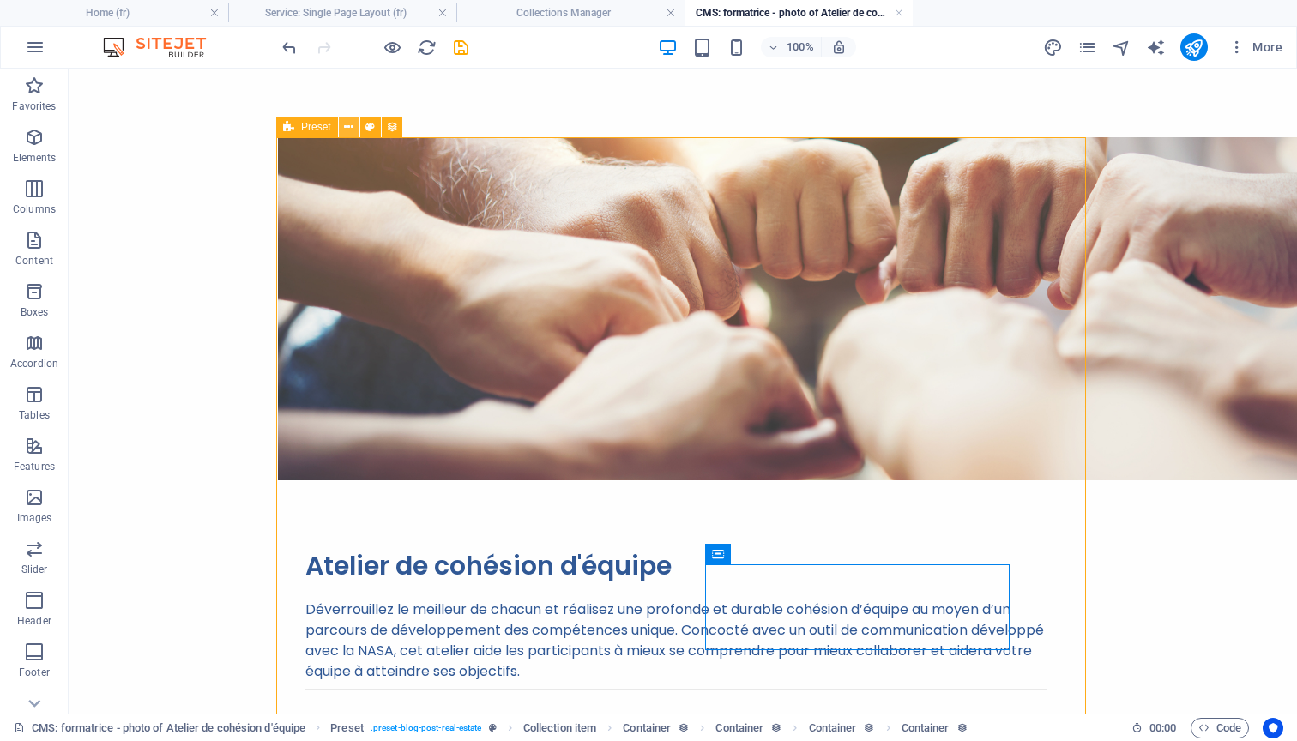
click at [347, 122] on icon at bounding box center [348, 127] width 9 height 18
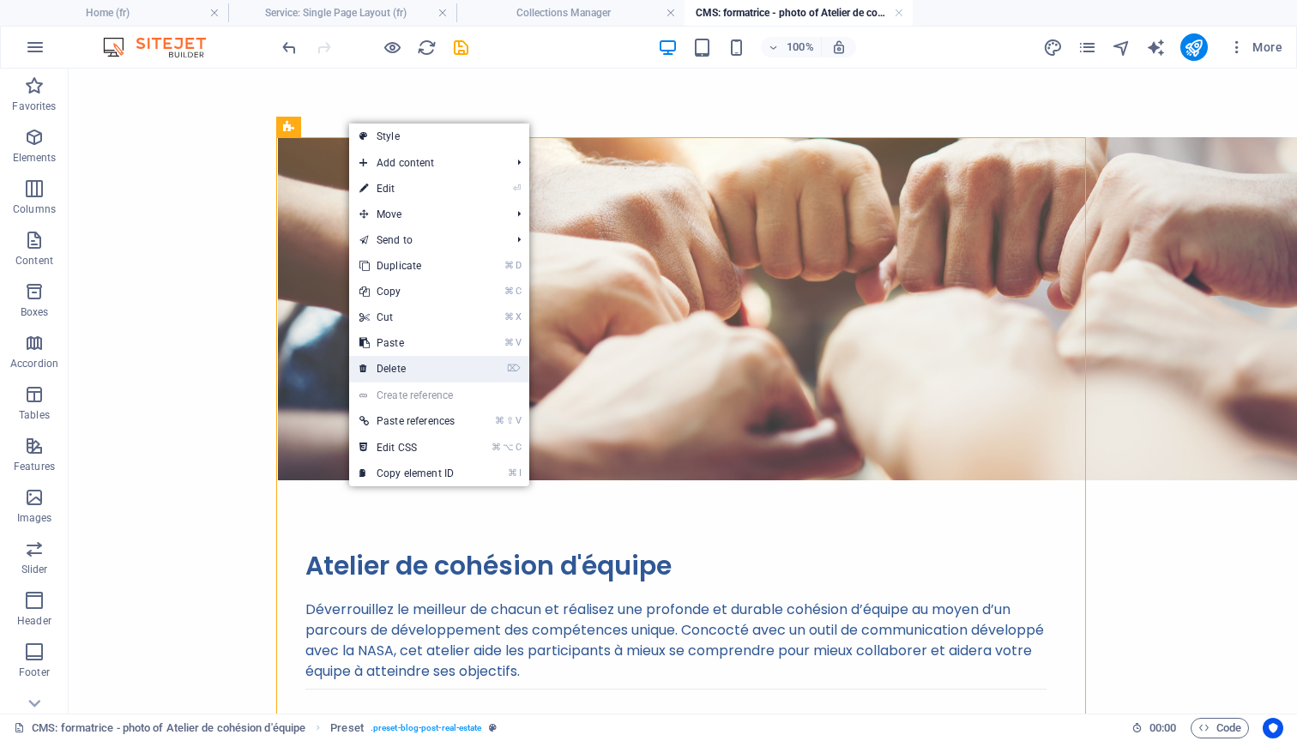
click at [396, 365] on link "⌦ Delete" at bounding box center [407, 369] width 116 height 26
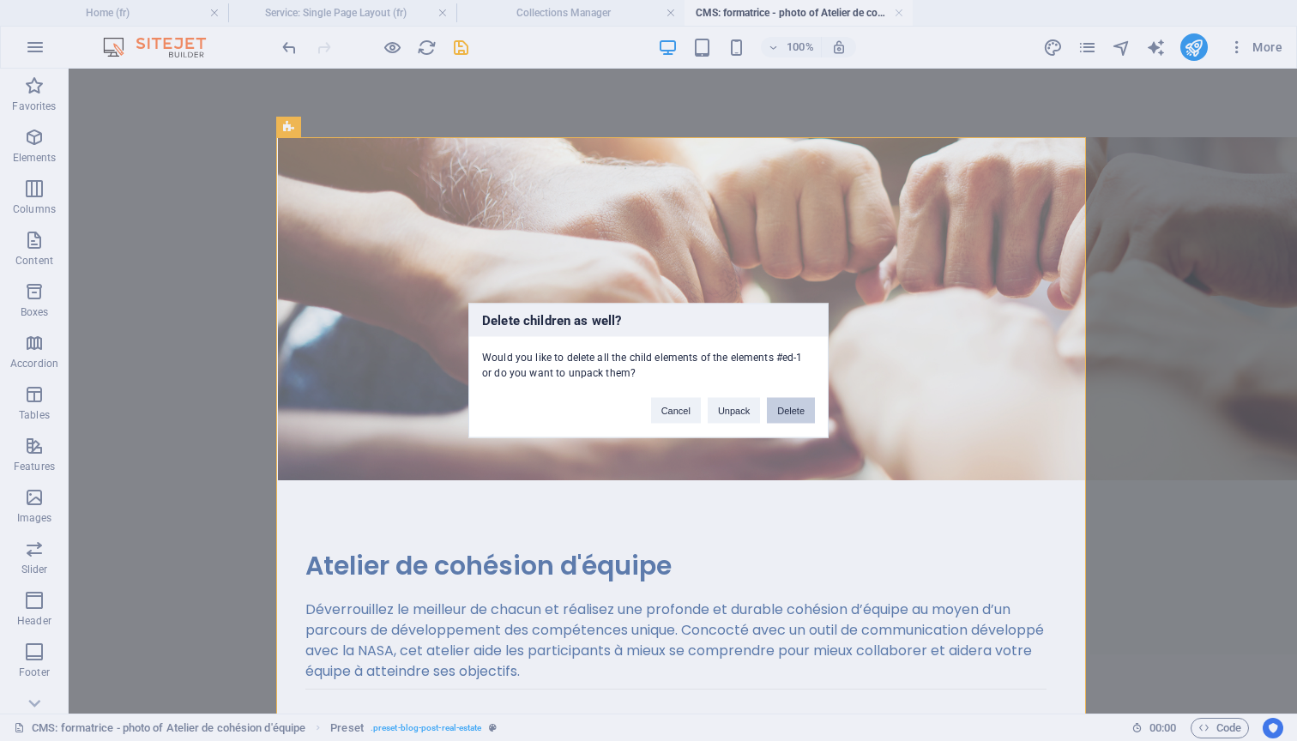
click at [792, 414] on button "Delete" at bounding box center [791, 411] width 48 height 26
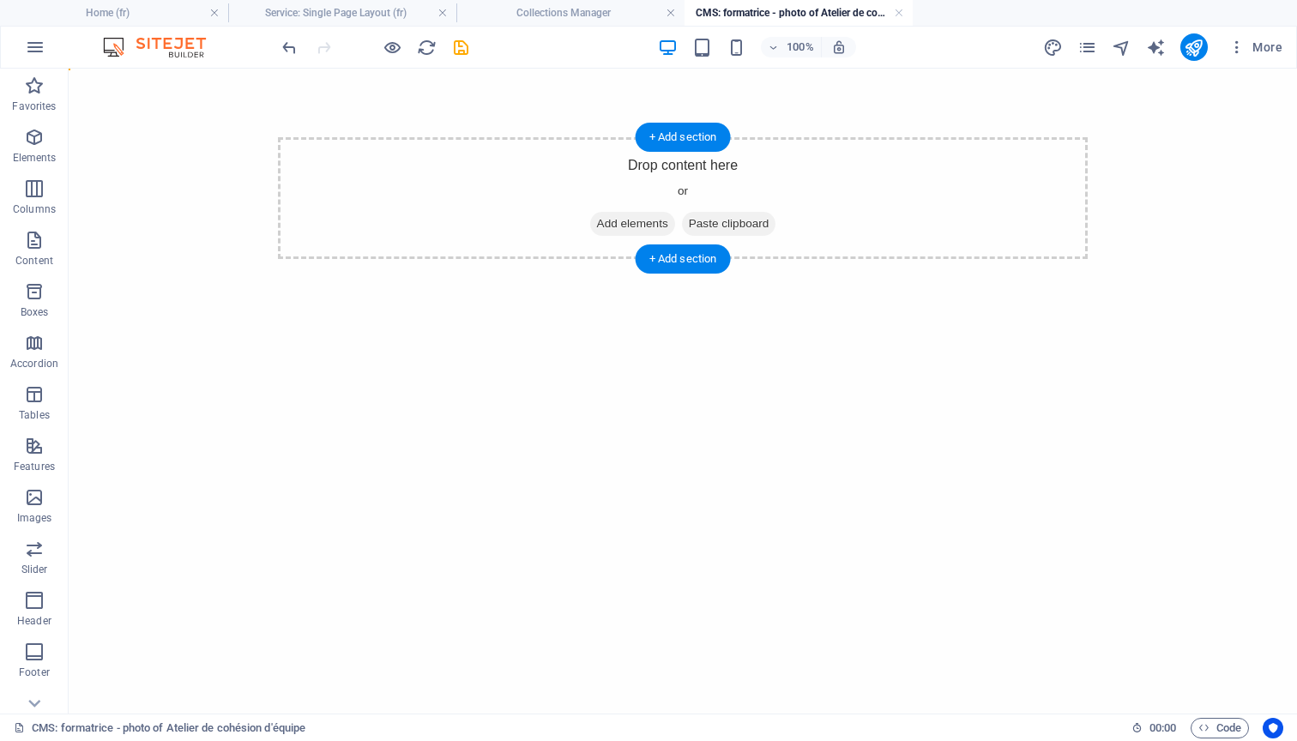
click at [628, 173] on div "Drop content here or Add elements Paste clipboard" at bounding box center [683, 198] width 810 height 122
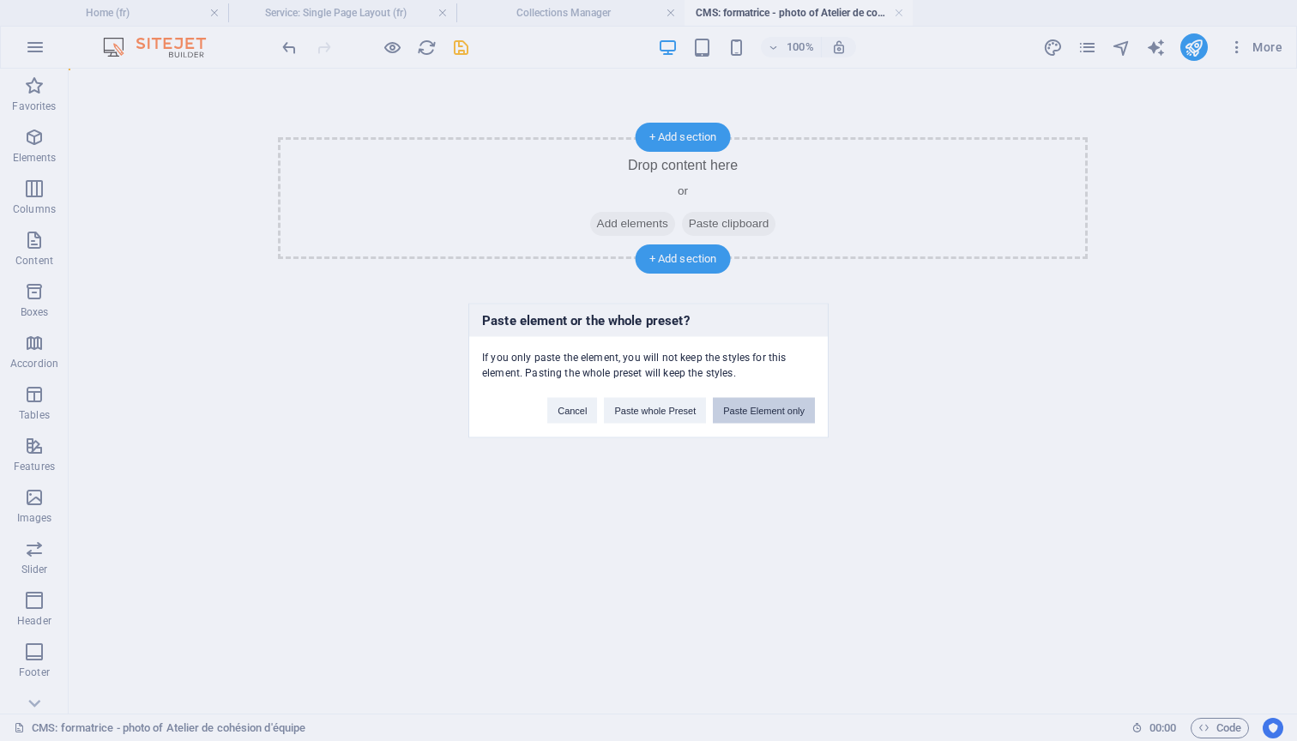
click at [747, 409] on button "Paste Element only" at bounding box center [764, 411] width 102 height 26
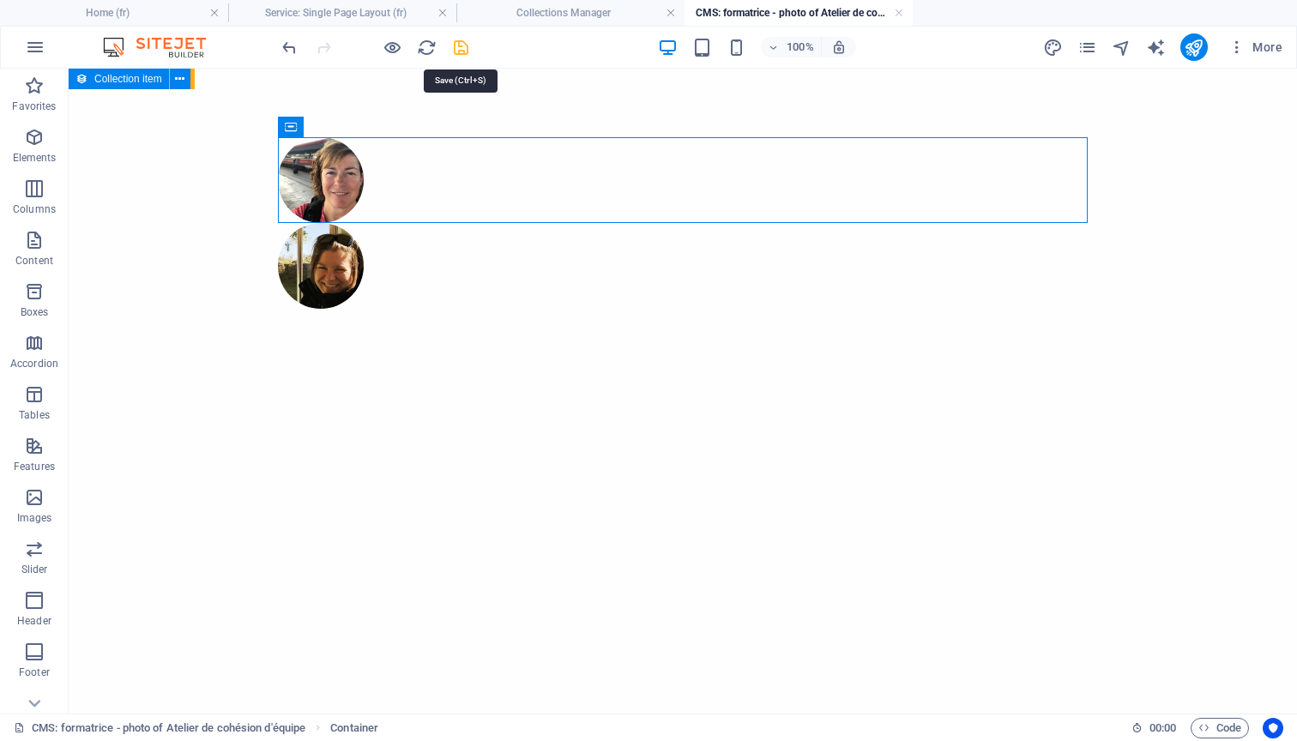
click at [464, 51] on icon "save" at bounding box center [461, 48] width 20 height 20
click at [522, 17] on h4 "Collections Manager" at bounding box center [570, 12] width 228 height 19
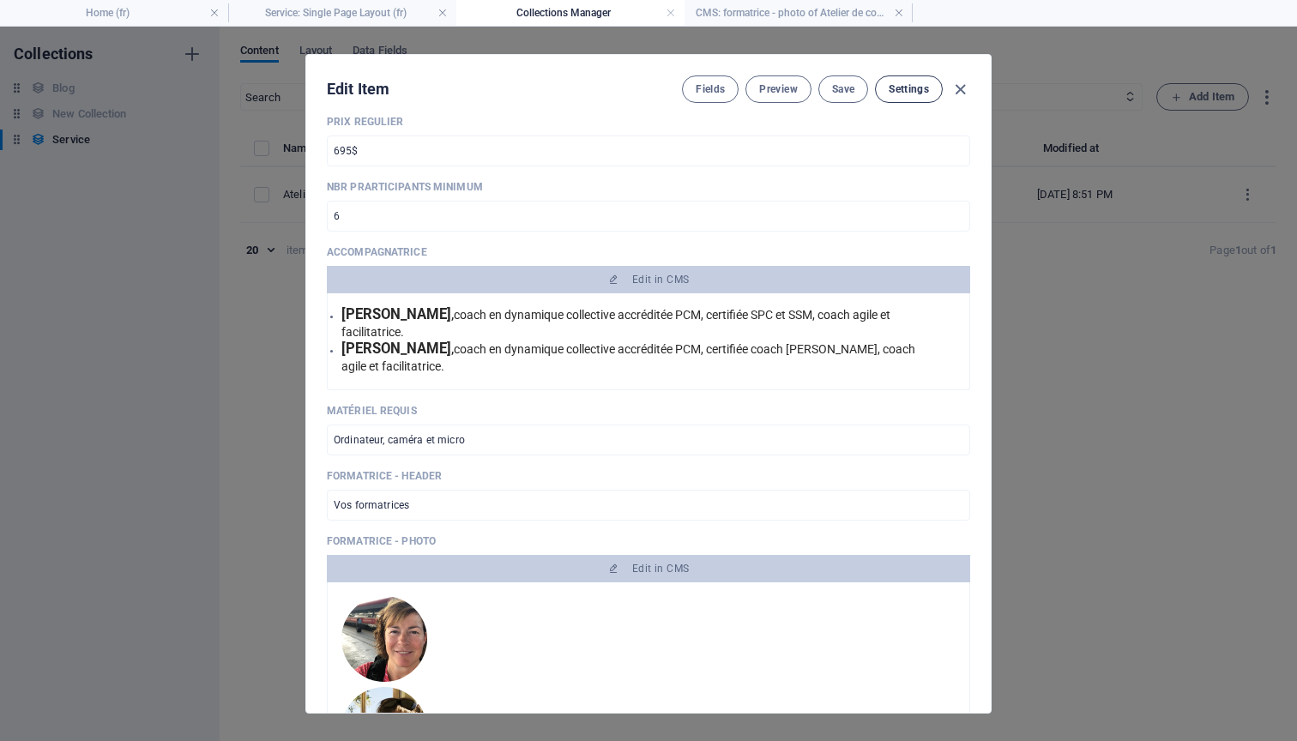
click at [917, 93] on span "Settings" at bounding box center [909, 89] width 40 height 14
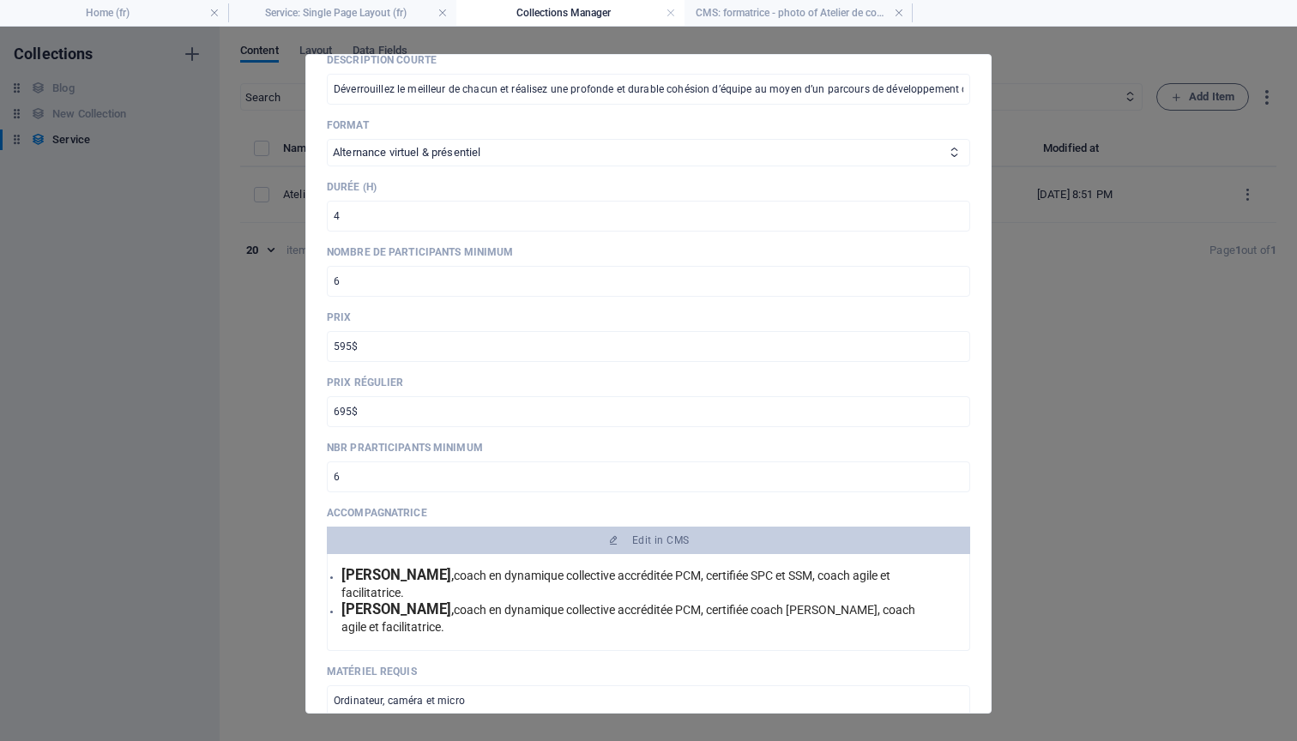
scroll to position [439, 0]
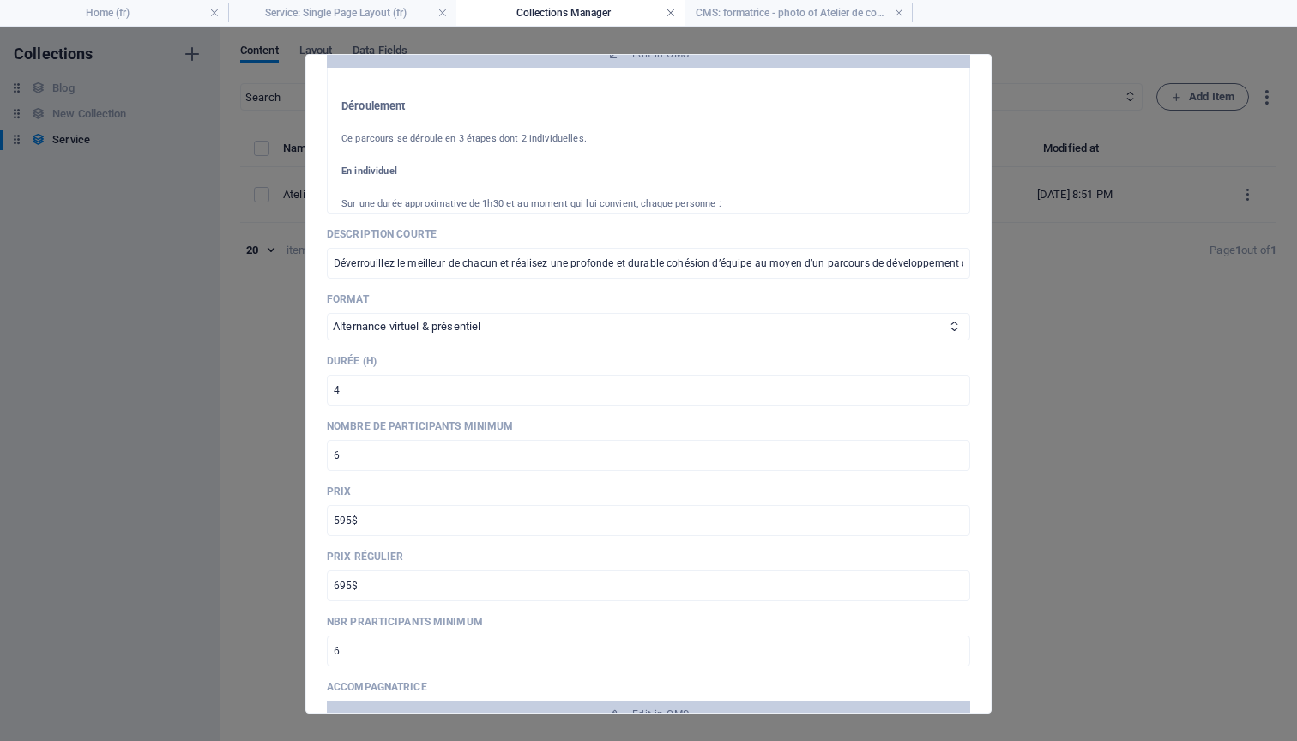
click at [668, 13] on link at bounding box center [671, 13] width 10 height 16
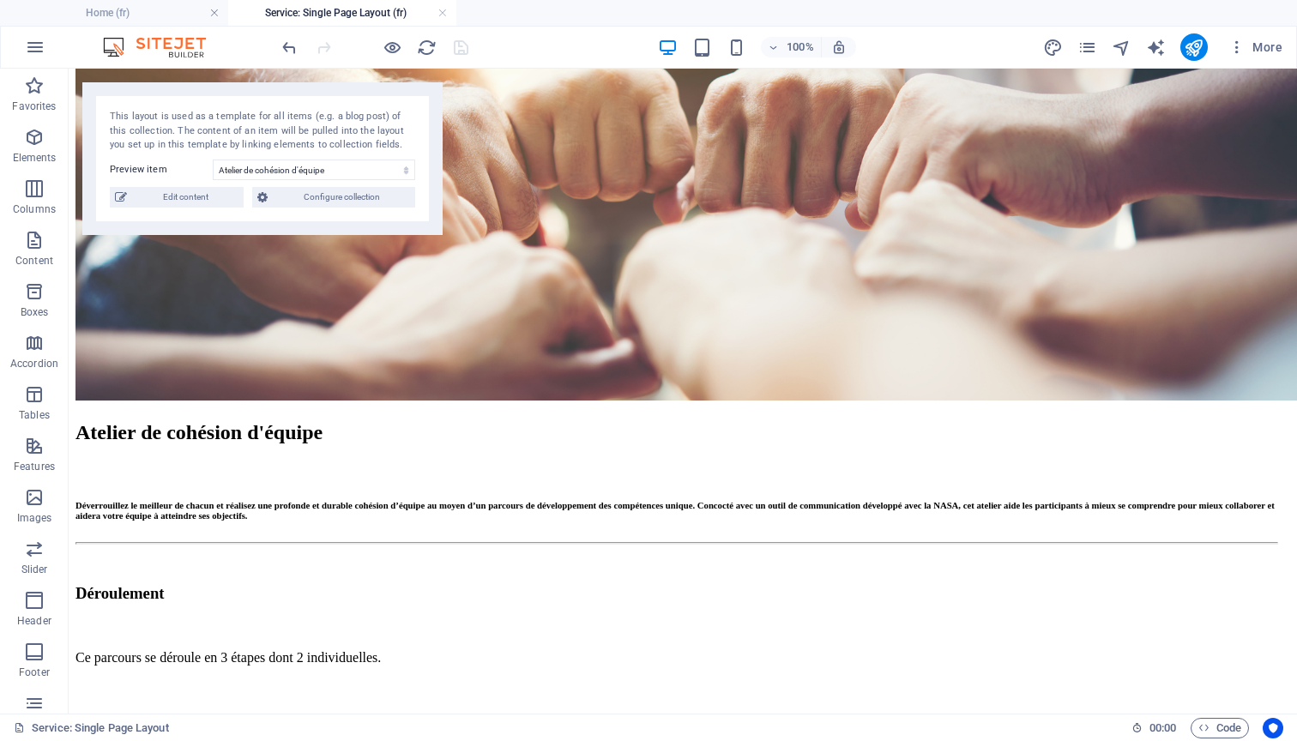
click at [377, 14] on h4 "Service: Single Page Layout (fr)" at bounding box center [342, 12] width 228 height 19
click at [221, 206] on div "This layout is used as a template for all items (e.g. a blog post) of this coll…" at bounding box center [262, 158] width 360 height 153
click at [219, 196] on span "Edit content" at bounding box center [185, 196] width 106 height 21
select select "Alternance virtuel & présentiel"
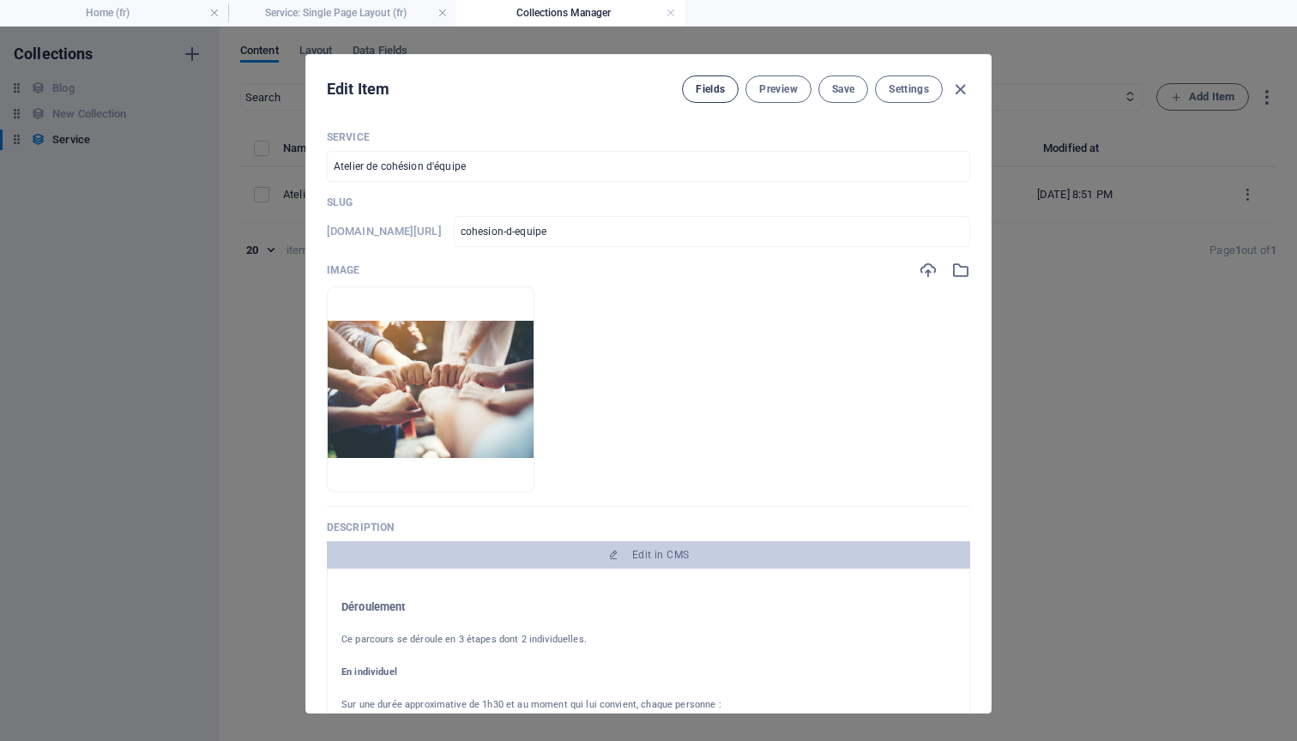
click at [717, 88] on span "Fields" at bounding box center [710, 89] width 29 height 14
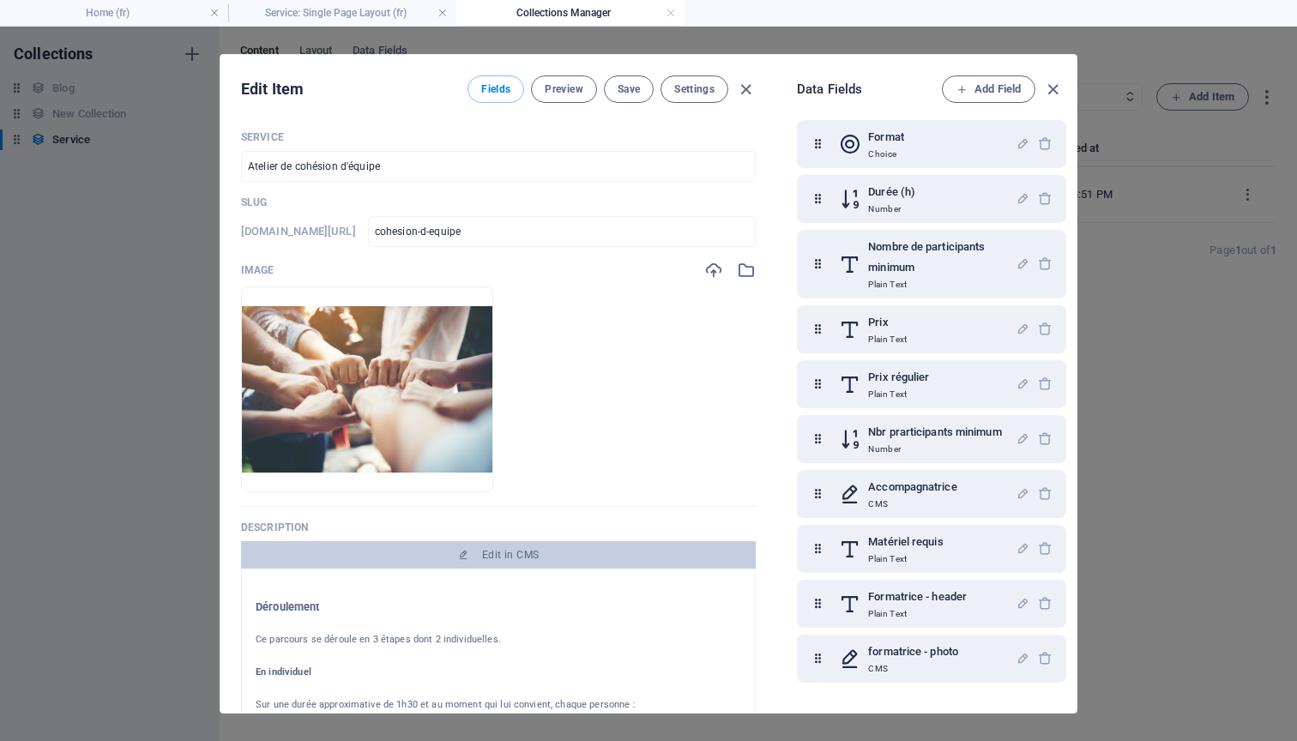
scroll to position [285, 0]
click at [1018, 494] on icon "button" at bounding box center [1023, 493] width 15 height 15
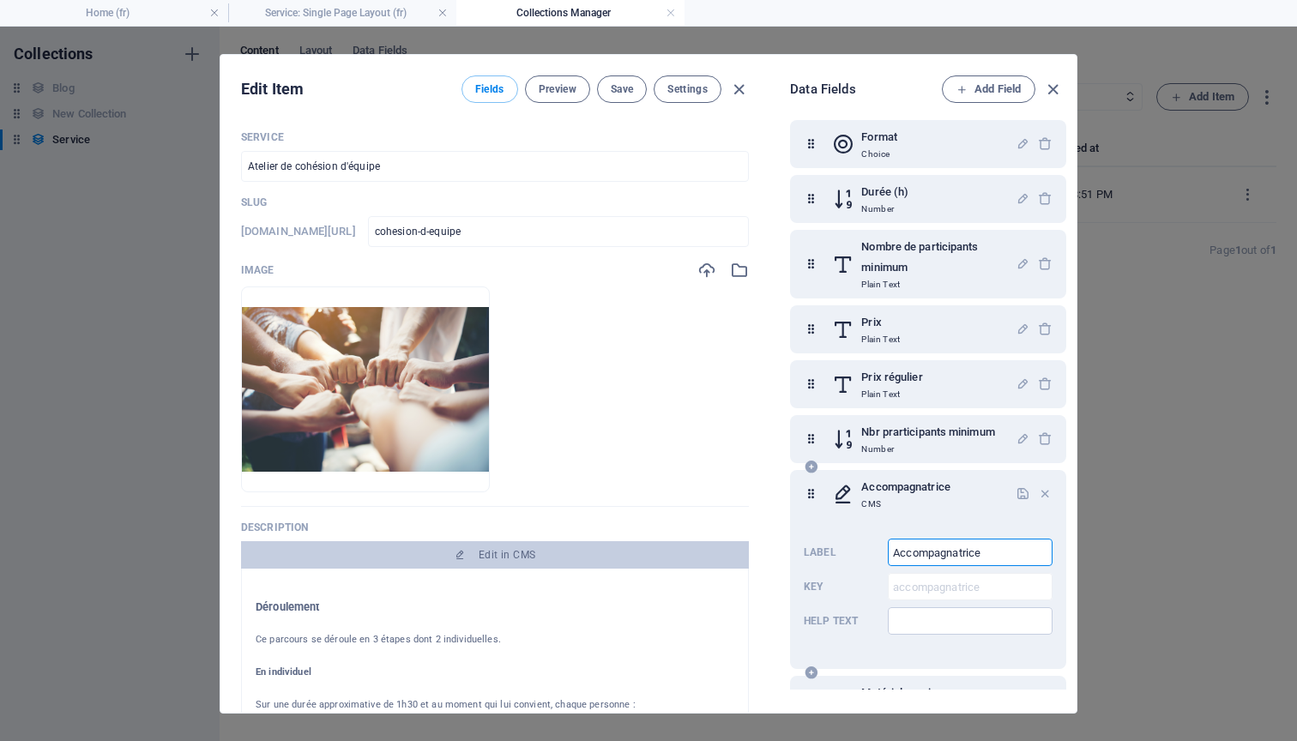
drag, startPoint x: 1010, startPoint y: 552, endPoint x: 895, endPoint y: 548, distance: 114.2
click at [895, 548] on input "Accompagnatrice" at bounding box center [970, 552] width 165 height 27
type input "Formatrice - description"
click at [1019, 492] on icon "button" at bounding box center [1023, 493] width 15 height 15
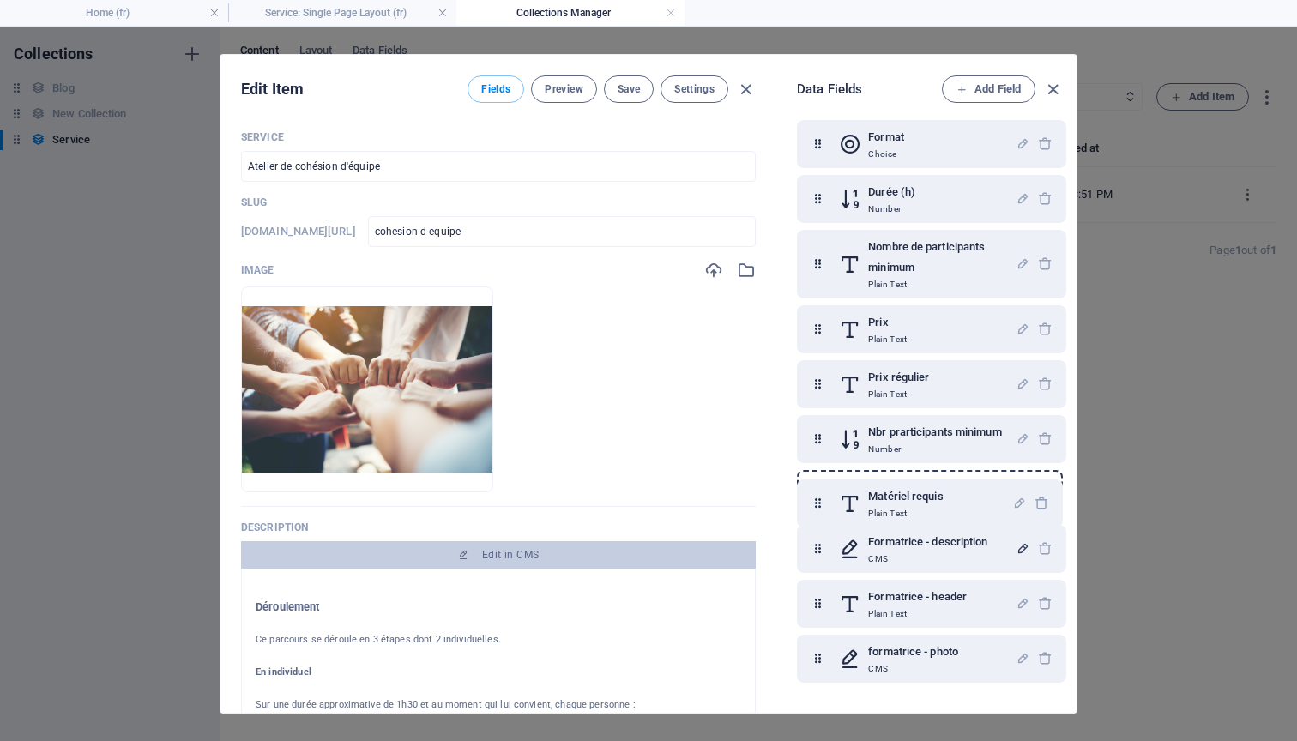
drag, startPoint x: 817, startPoint y: 549, endPoint x: 817, endPoint y: 494, distance: 54.9
click at [817, 494] on div "Service Plain Text Slug Plain Text Image File Description CMS Description court…" at bounding box center [931, 264] width 269 height 837
drag, startPoint x: 816, startPoint y: 603, endPoint x: 815, endPoint y: 555, distance: 48.0
click at [815, 554] on div "Service Plain Text Slug Plain Text Image File Description CMS Description court…" at bounding box center [931, 264] width 269 height 837
drag, startPoint x: 817, startPoint y: 654, endPoint x: 817, endPoint y: 618, distance: 36.0
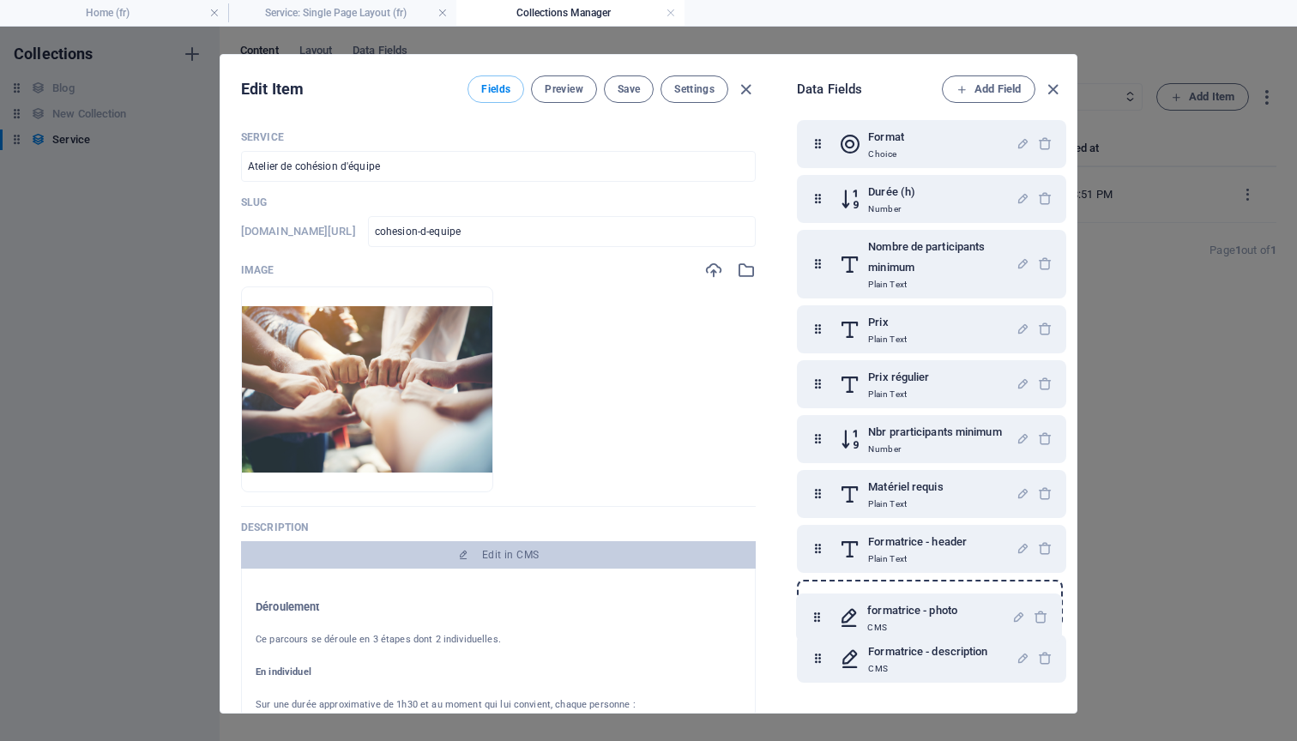
click at [817, 618] on div "Service Plain Text Slug Plain Text Image File Description CMS Description court…" at bounding box center [931, 264] width 269 height 837
click at [630, 87] on span "Save" at bounding box center [629, 89] width 22 height 14
click at [1052, 93] on icon "button" at bounding box center [1053, 90] width 20 height 20
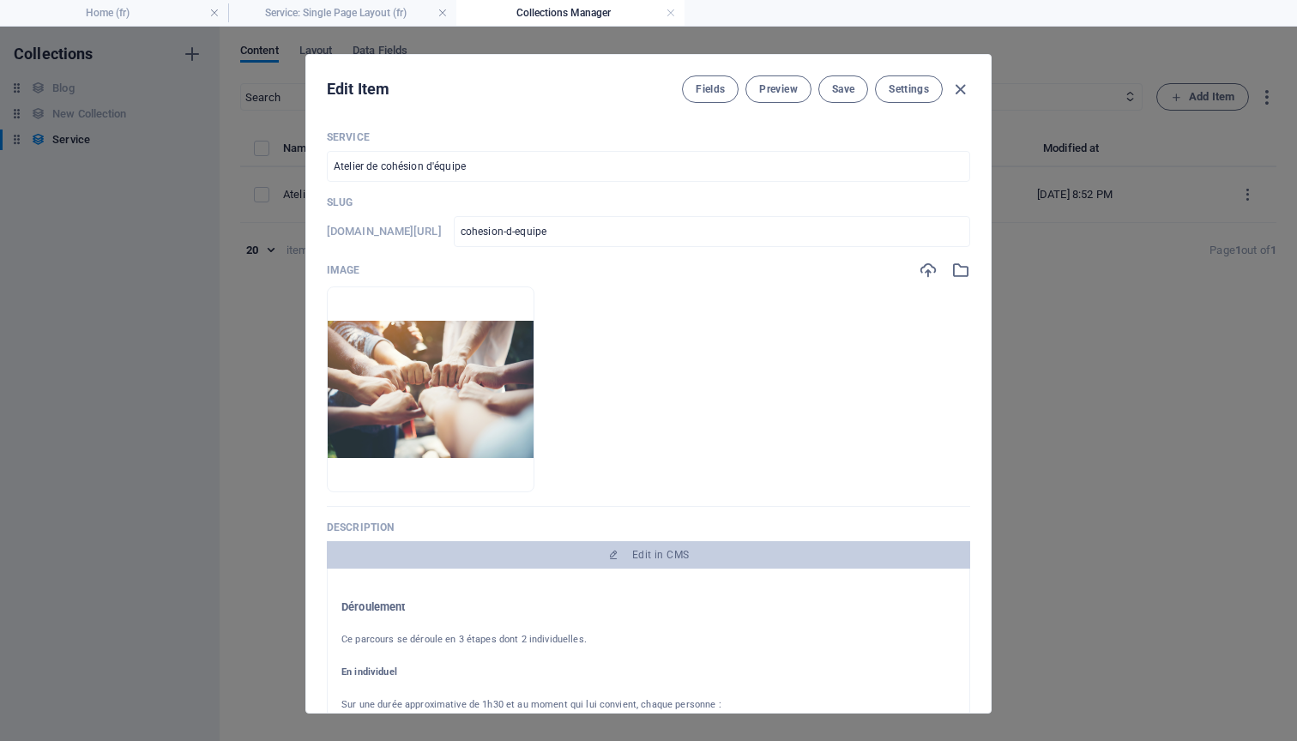
scroll to position [0, 0]
click at [957, 91] on icon "button" at bounding box center [960, 90] width 20 height 20
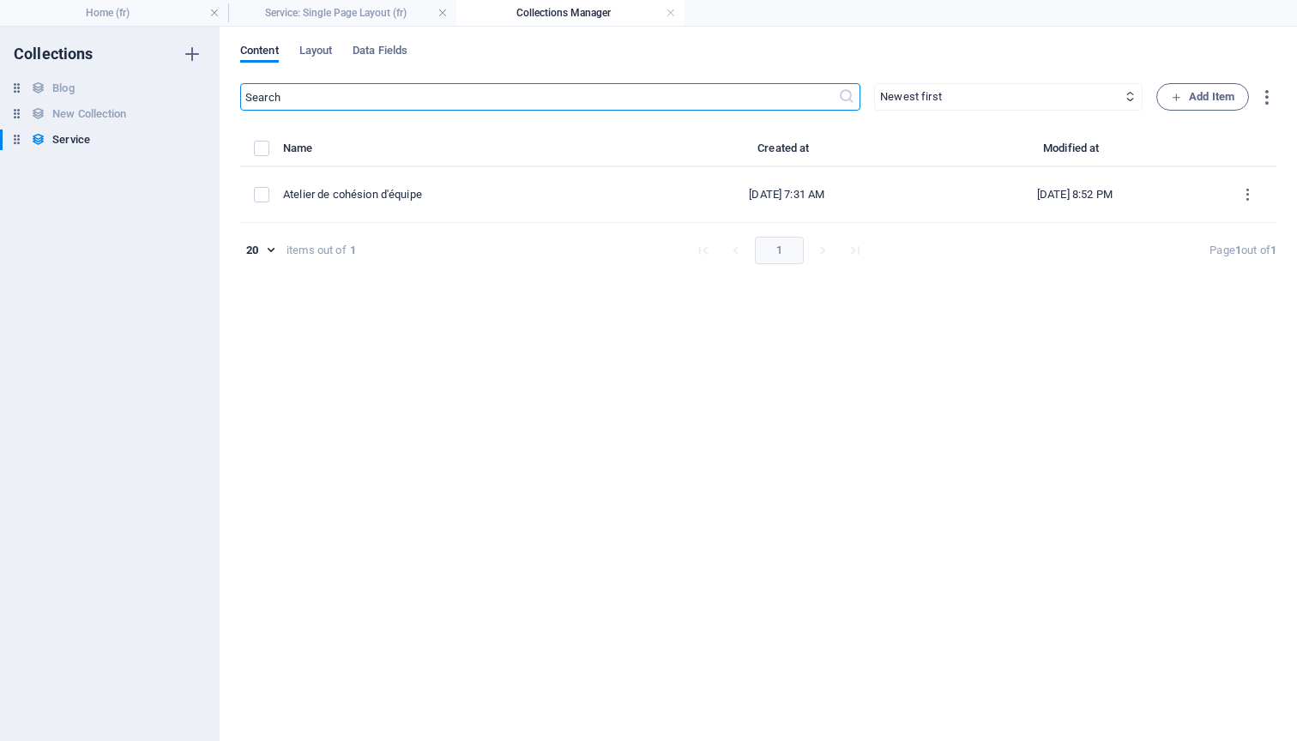
type input "cohesion-d-equipe"
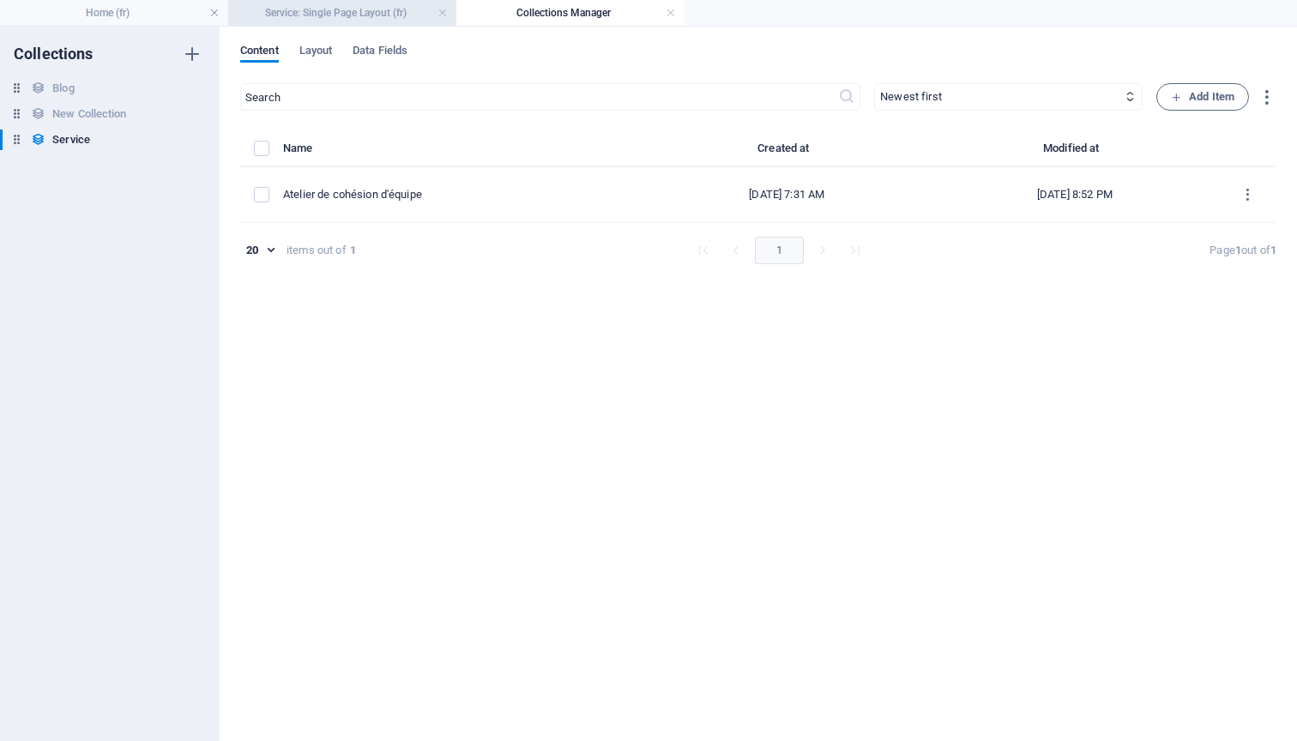
click at [384, 14] on h4 "Service: Single Page Layout (fr)" at bounding box center [342, 12] width 228 height 19
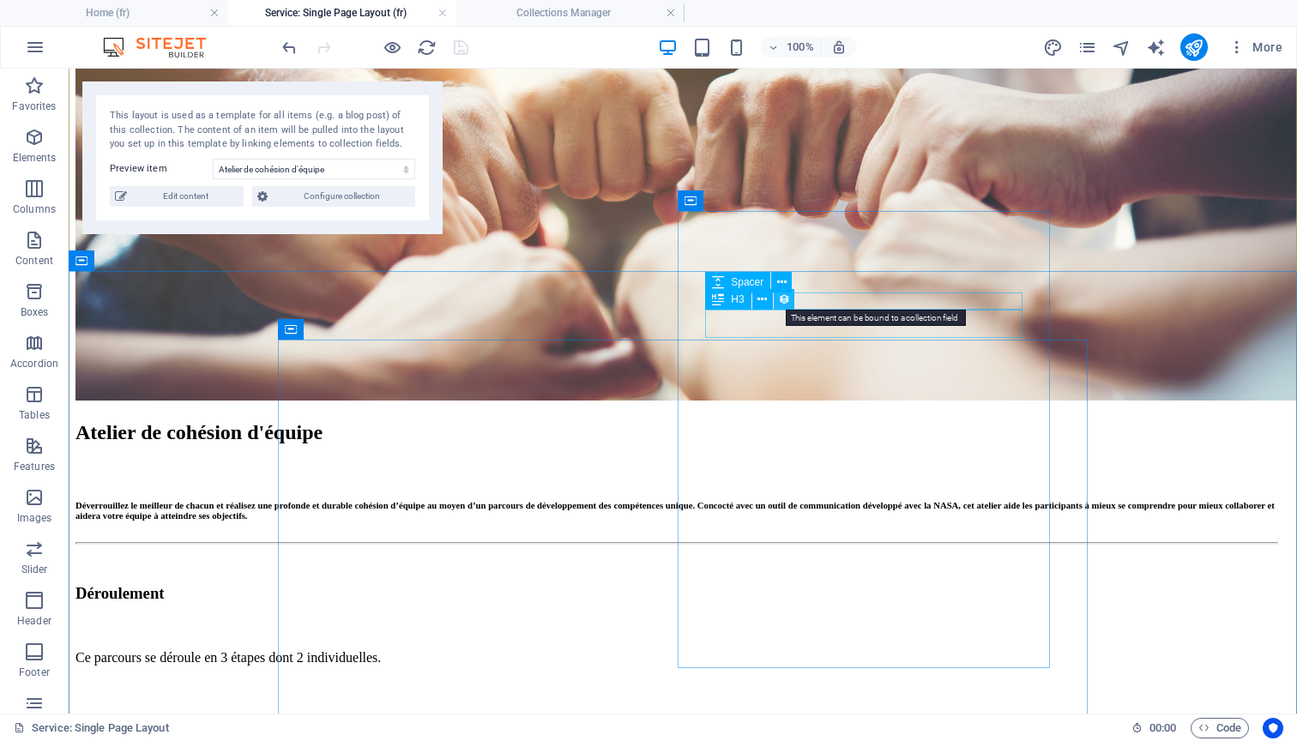
click at [788, 301] on icon at bounding box center [784, 300] width 12 height 18
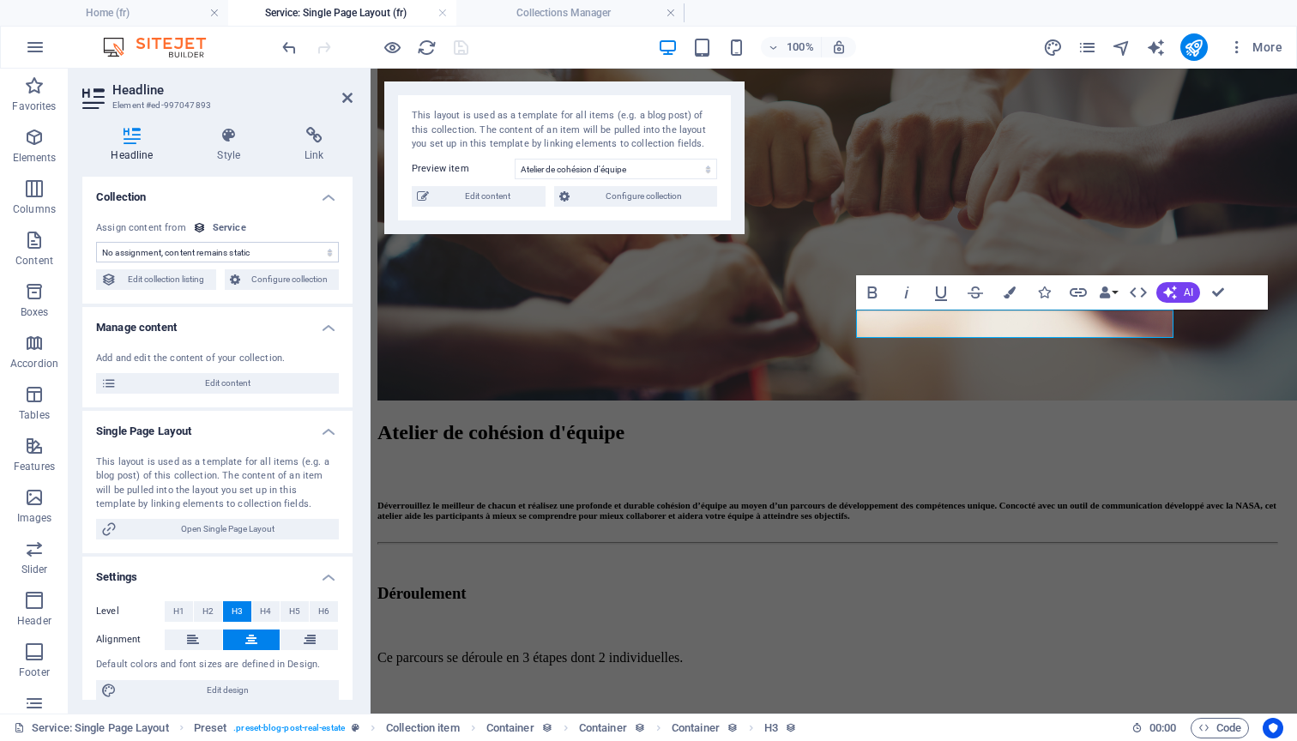
select select "formatrice-header"
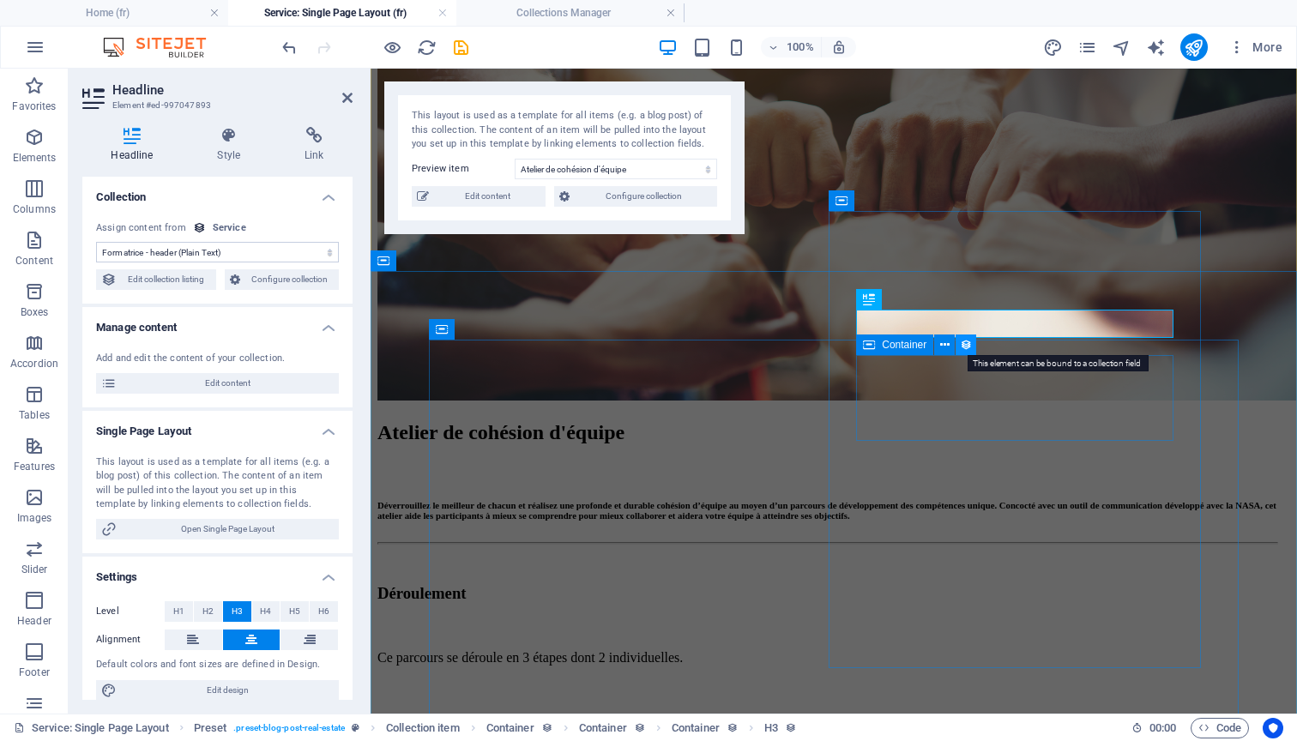
click at [968, 346] on icon at bounding box center [966, 345] width 12 height 18
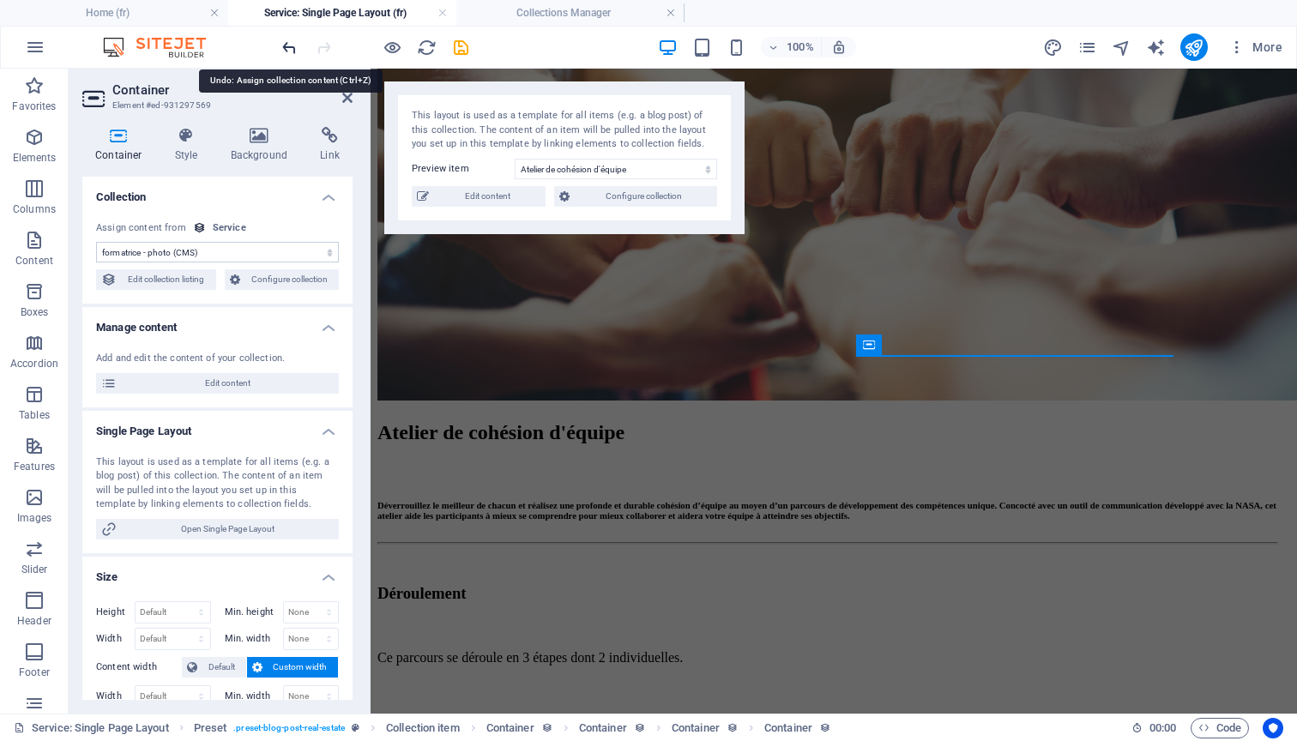
click at [289, 45] on icon "undo" at bounding box center [290, 48] width 20 height 20
select select "remainStatic"
click at [291, 50] on icon "undo" at bounding box center [290, 48] width 20 height 20
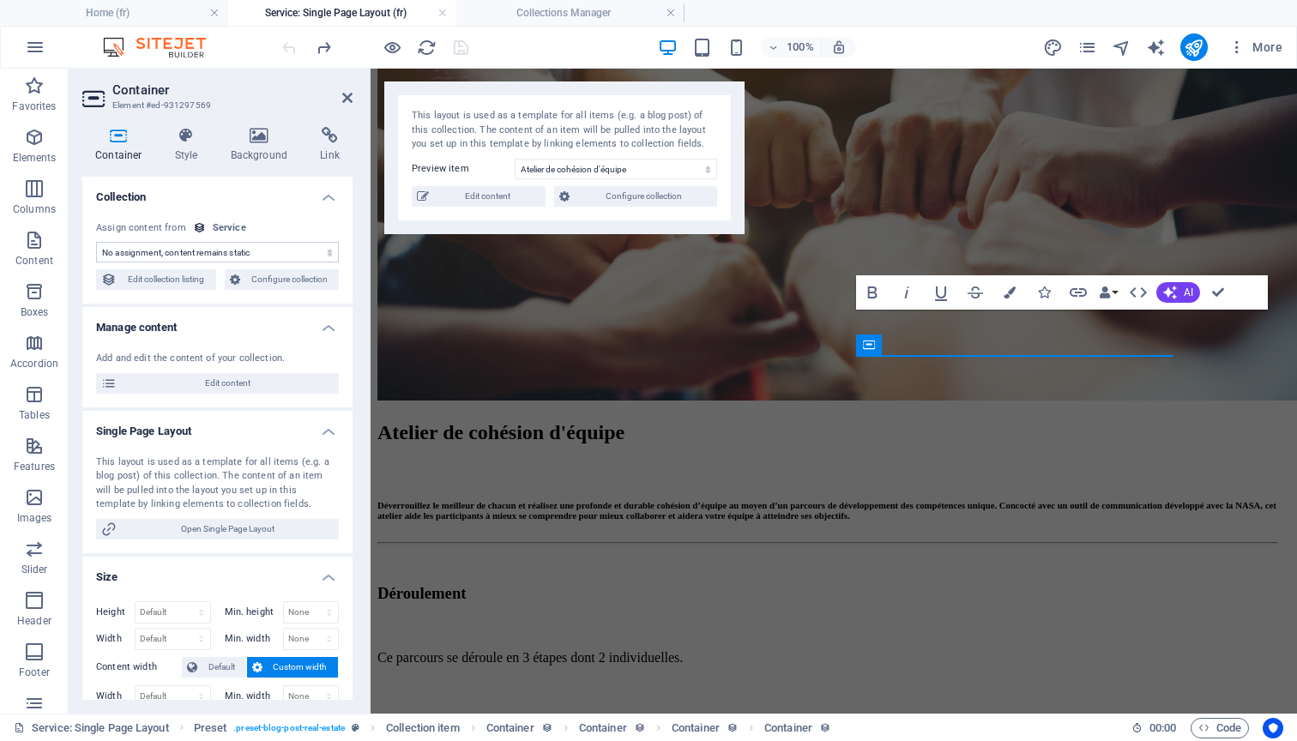
click at [291, 50] on div at bounding box center [375, 46] width 192 height 27
click at [329, 51] on icon "redo" at bounding box center [324, 48] width 20 height 20
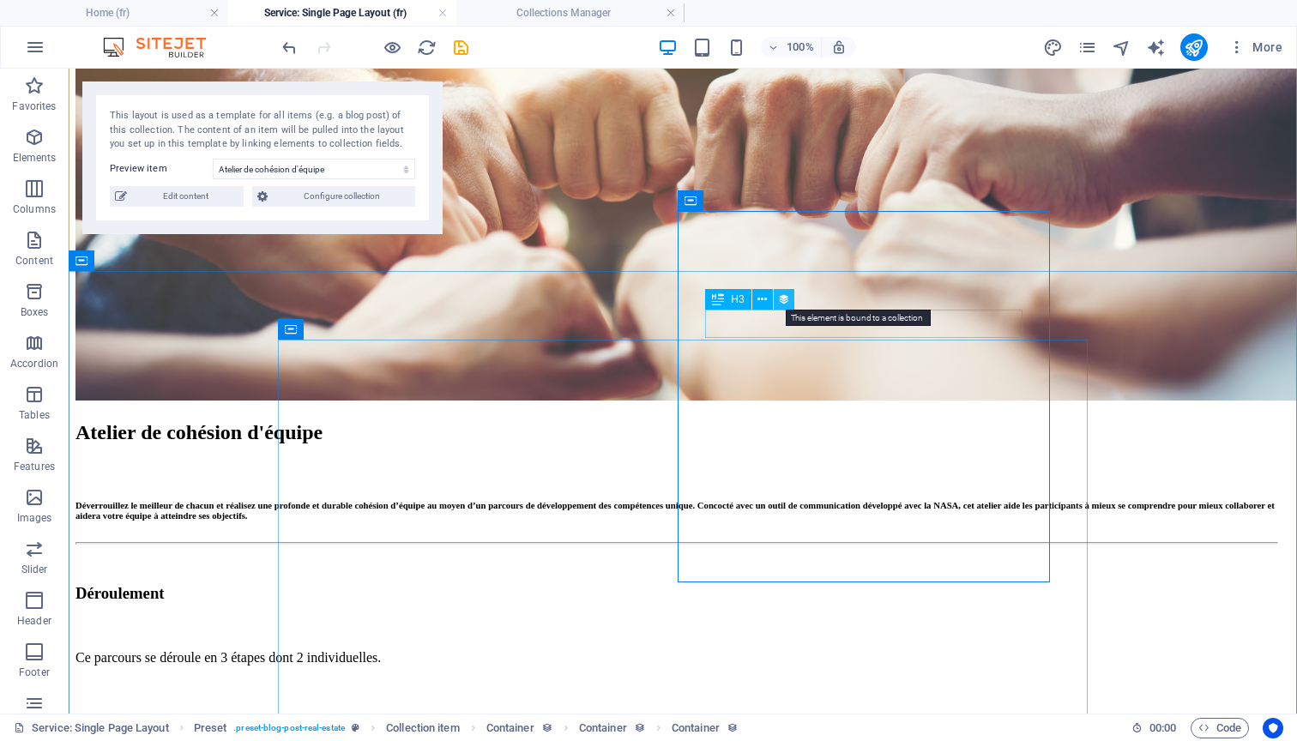
click at [785, 302] on icon at bounding box center [784, 300] width 12 height 18
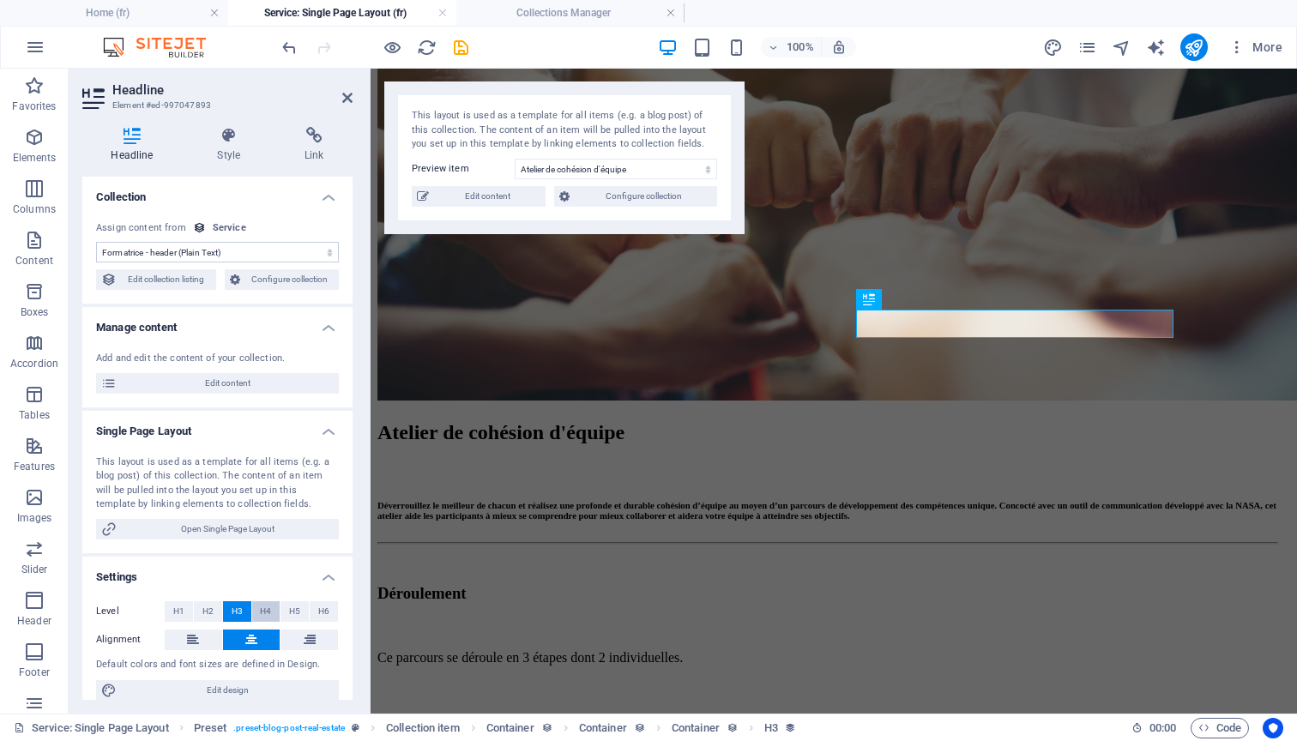
click at [264, 601] on span "H4" at bounding box center [265, 611] width 11 height 21
click at [238, 606] on span "H3" at bounding box center [237, 611] width 11 height 21
click at [224, 136] on icon at bounding box center [229, 135] width 81 height 17
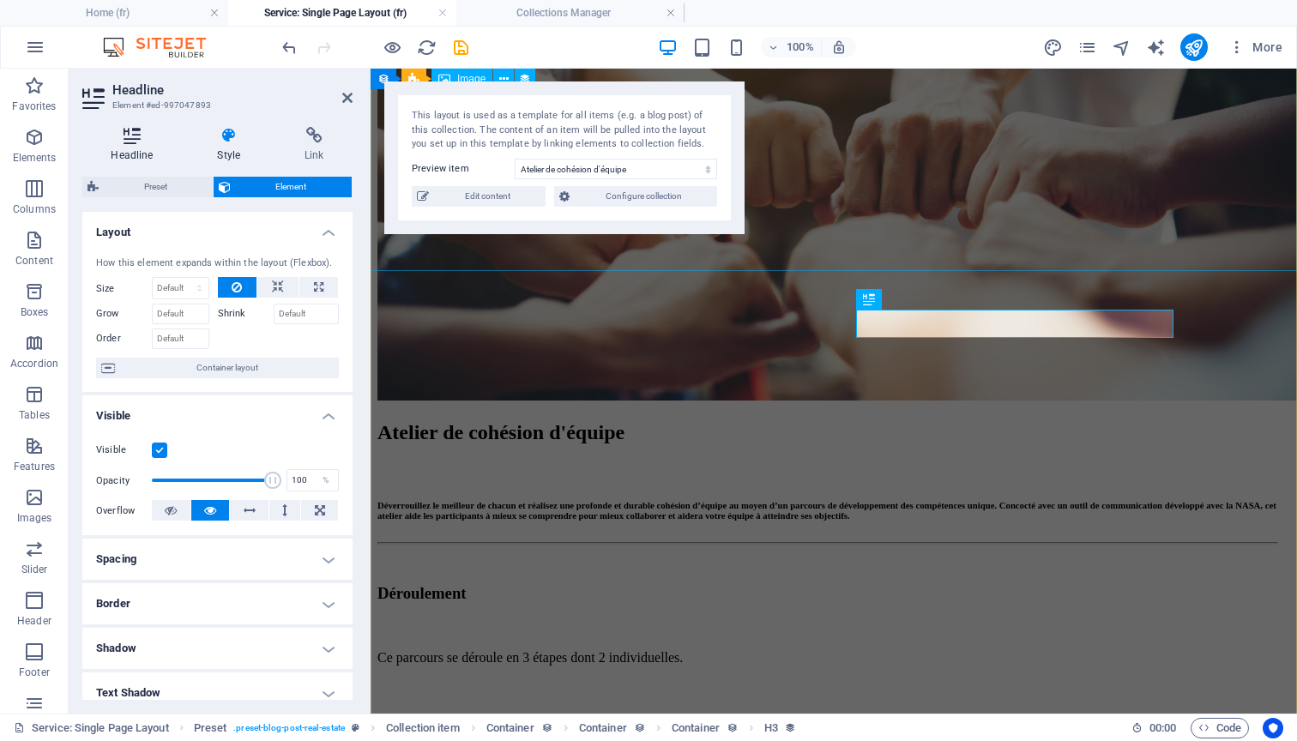
click at [141, 136] on icon at bounding box center [131, 135] width 99 height 17
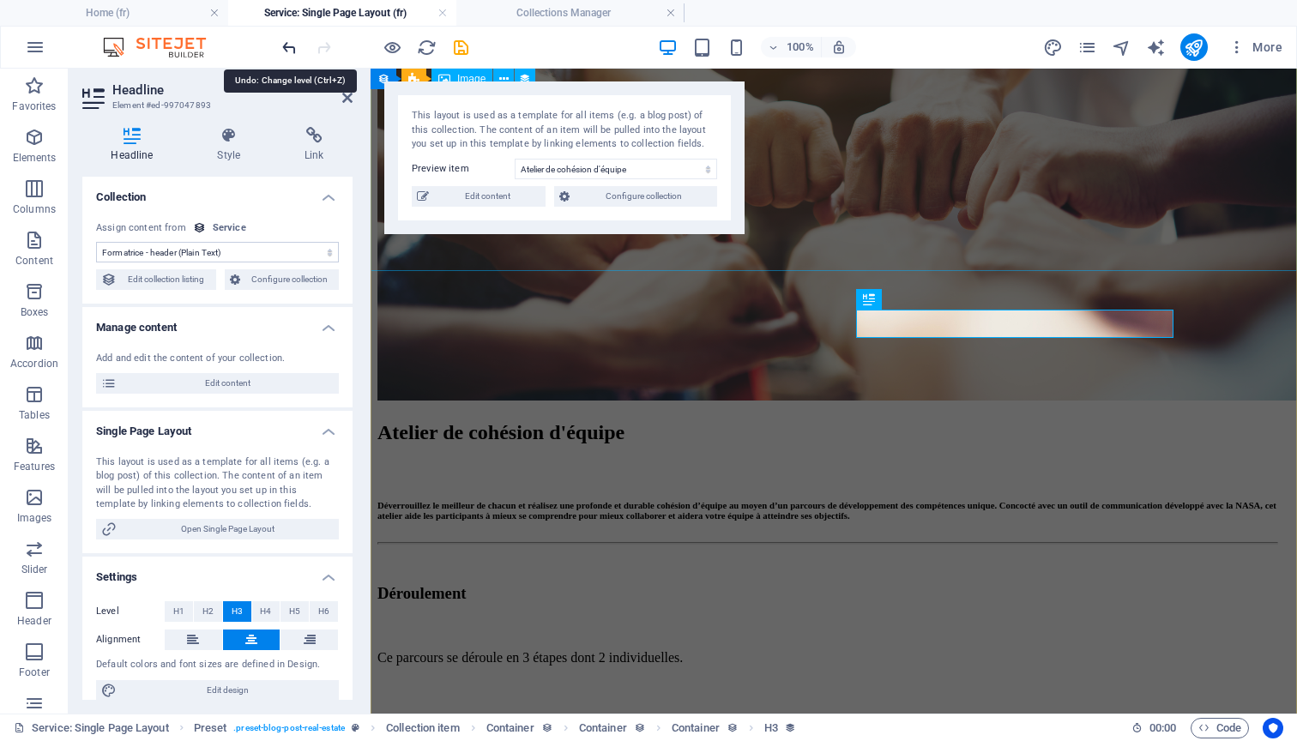
click at [280, 47] on icon "undo" at bounding box center [290, 48] width 20 height 20
click at [281, 47] on icon "undo" at bounding box center [290, 48] width 20 height 20
select select "remainStatic"
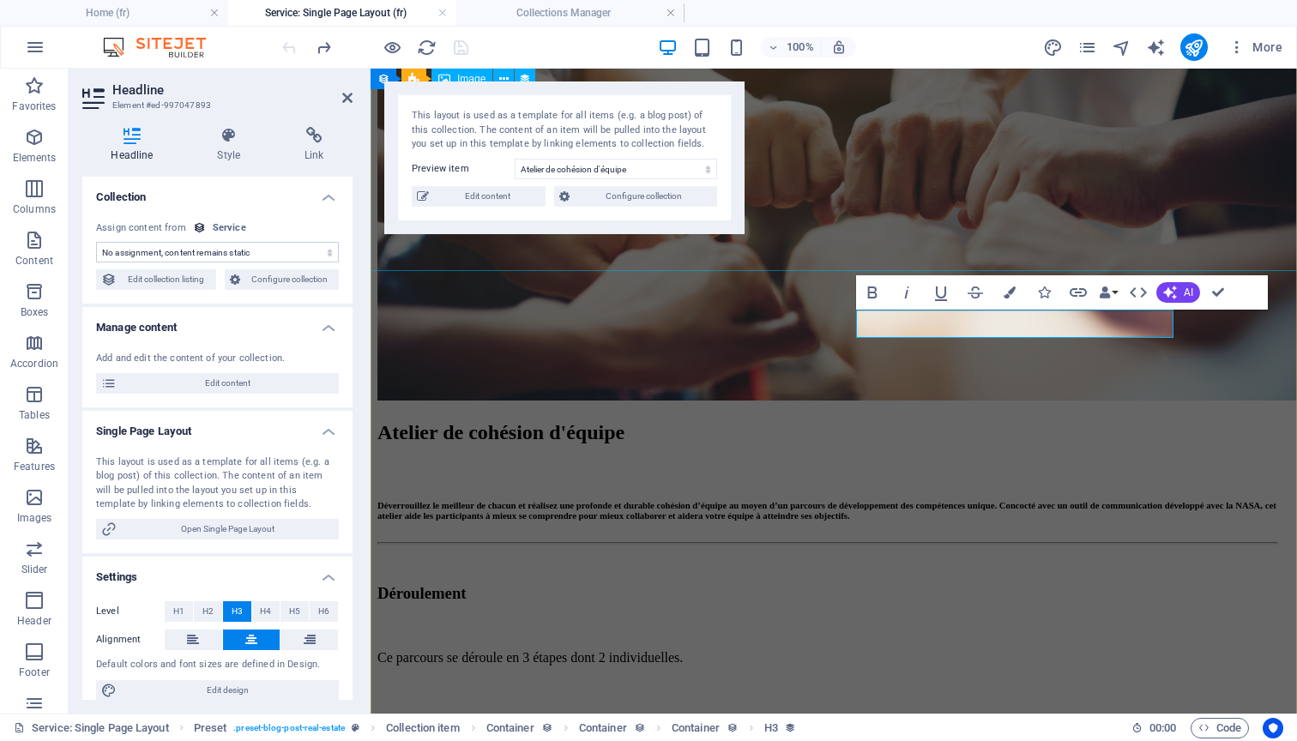
click at [281, 47] on div at bounding box center [375, 46] width 192 height 27
click at [292, 49] on div at bounding box center [375, 46] width 192 height 27
click at [307, 81] on header "Headline Element #ed-997047893" at bounding box center [217, 91] width 270 height 45
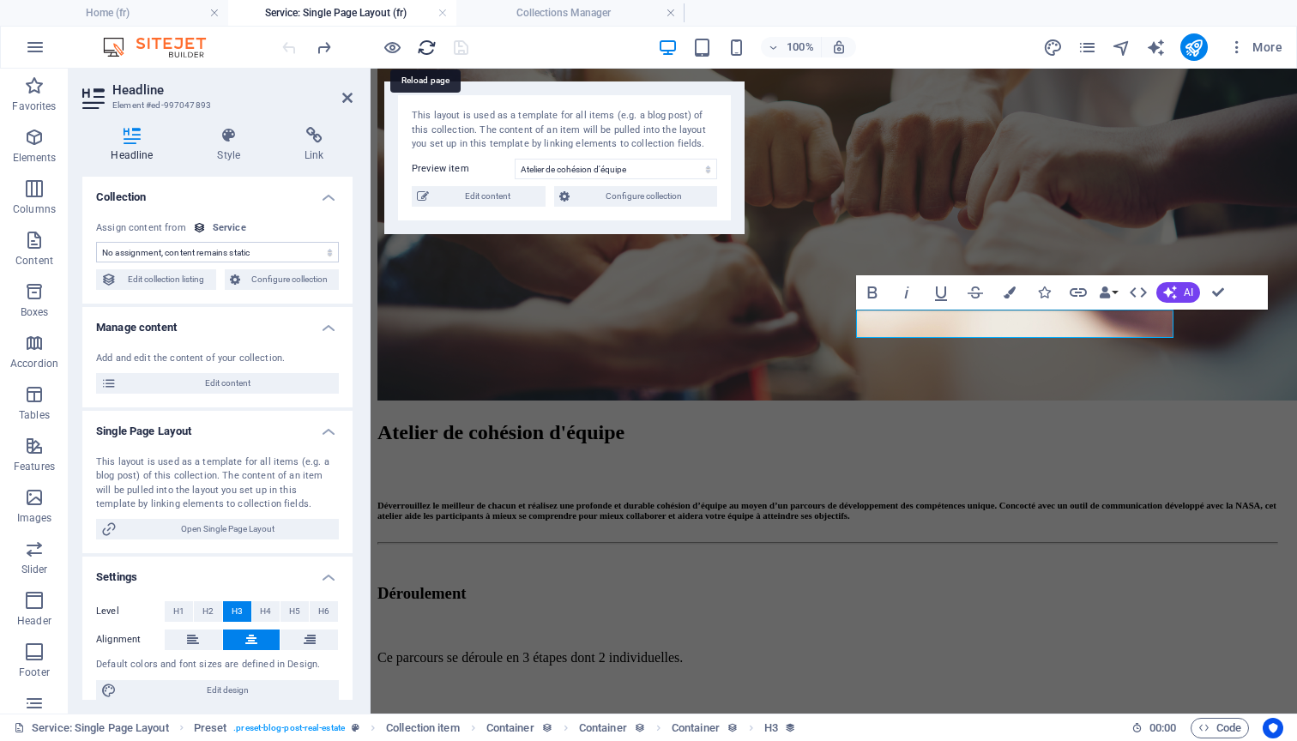
click at [429, 45] on icon "reload" at bounding box center [427, 48] width 20 height 20
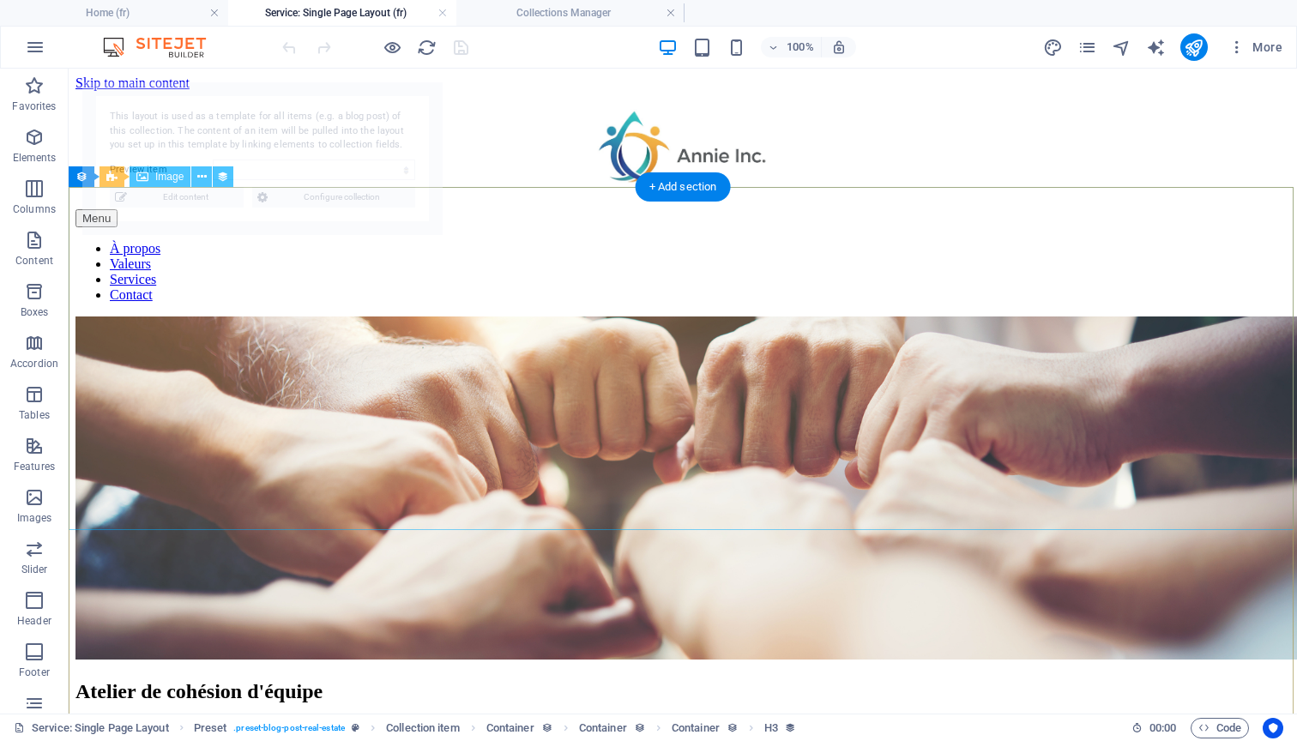
select select "68c4c04e6208fc7163056240"
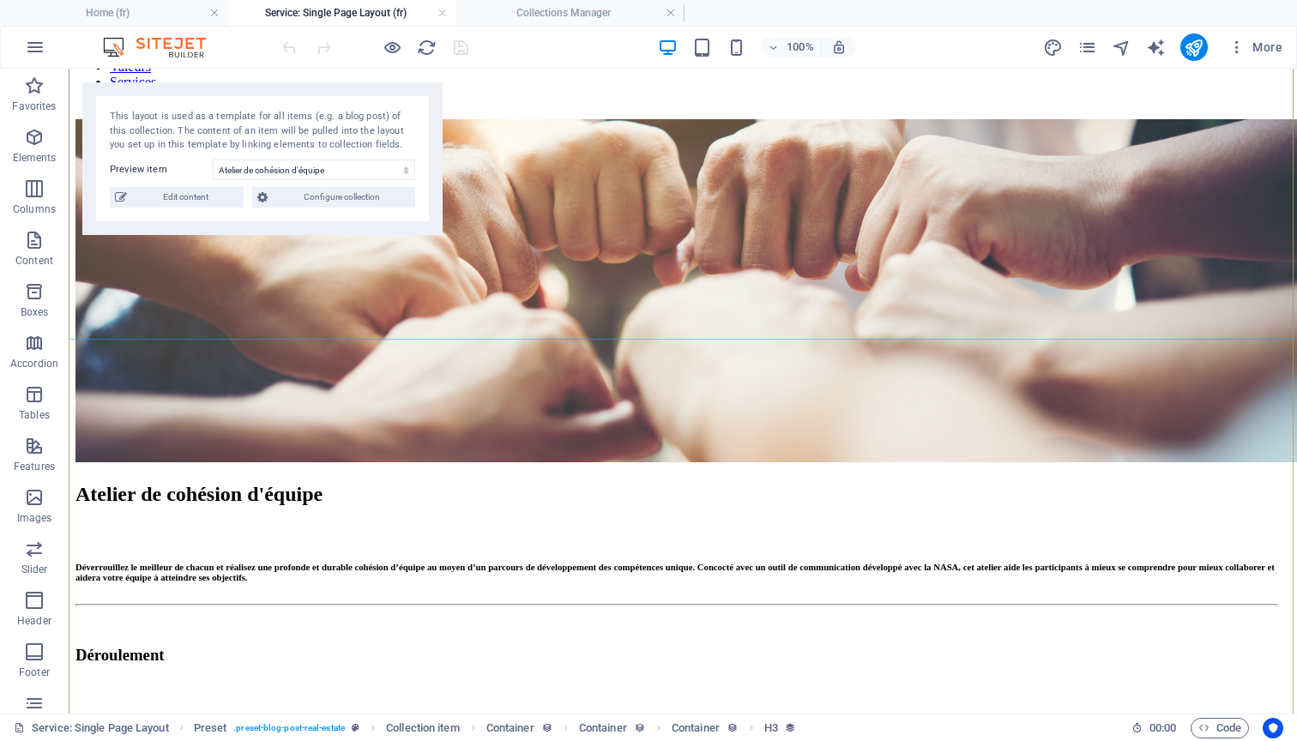
scroll to position [202, 0]
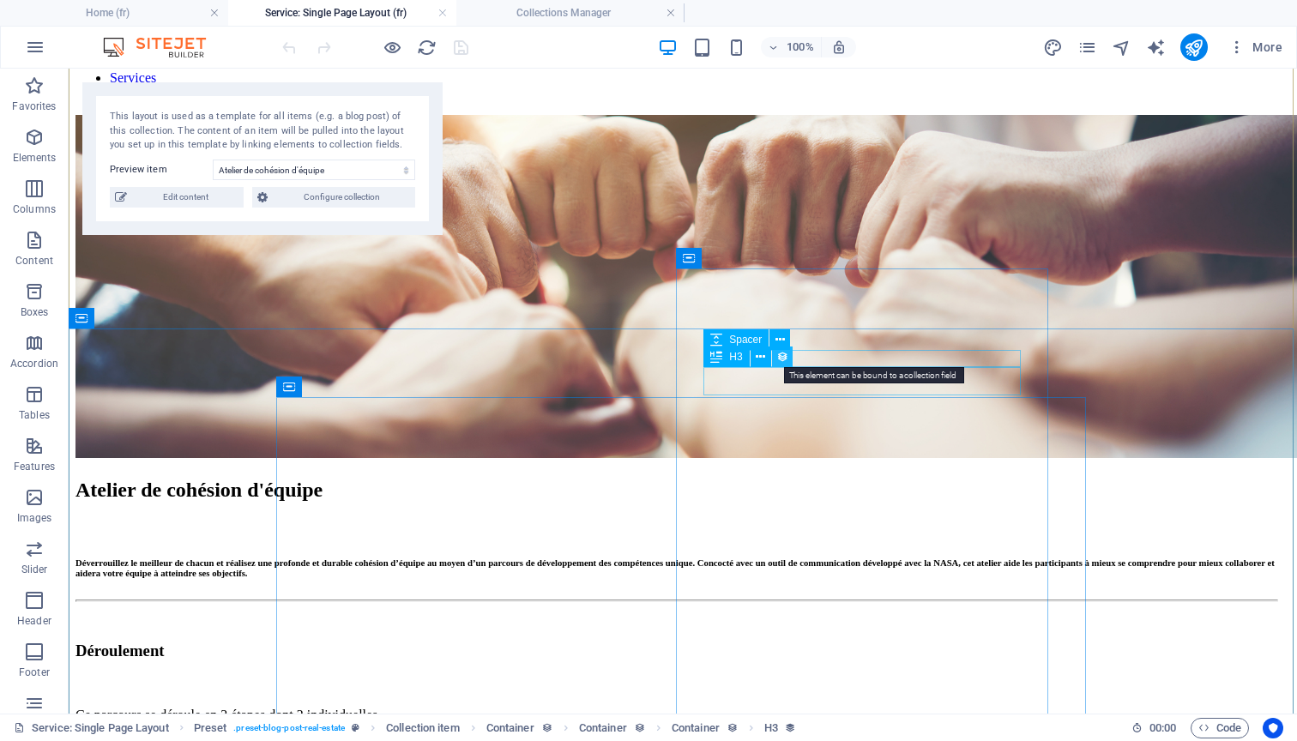
click at [782, 359] on icon at bounding box center [782, 357] width 12 height 18
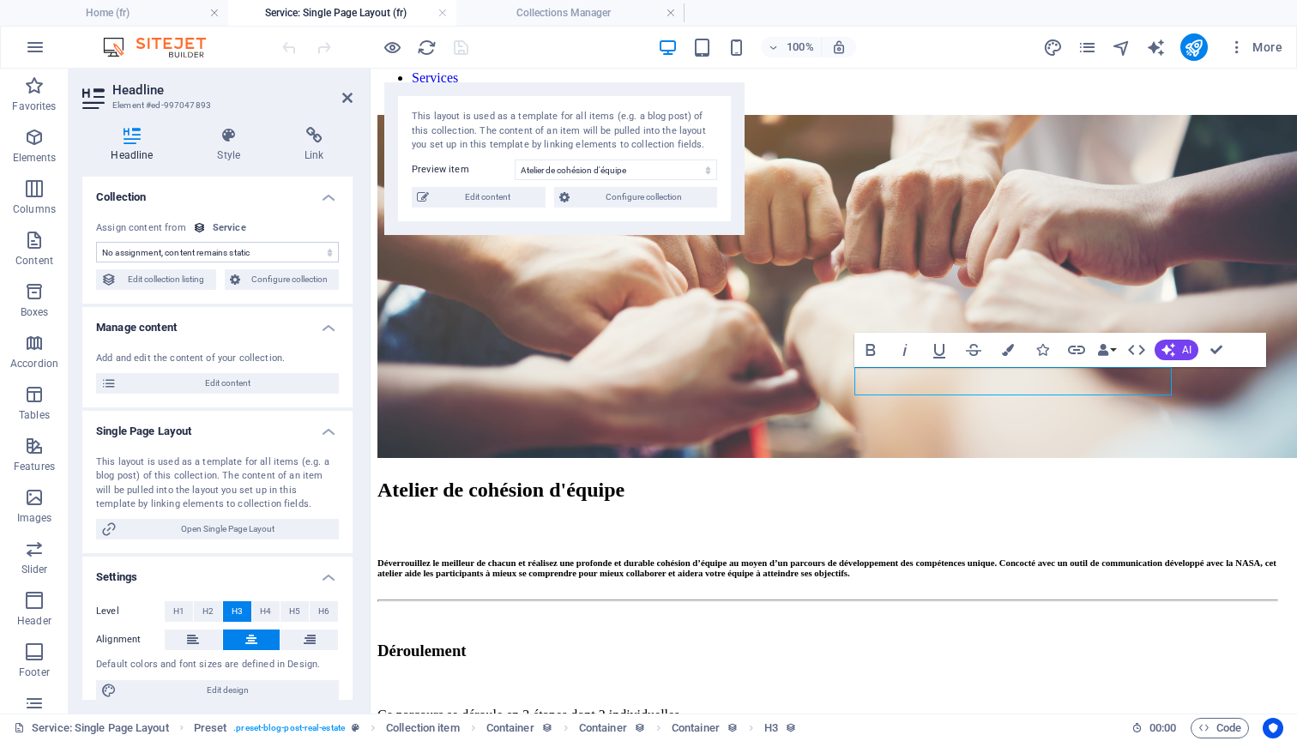
select select "formatrice-header"
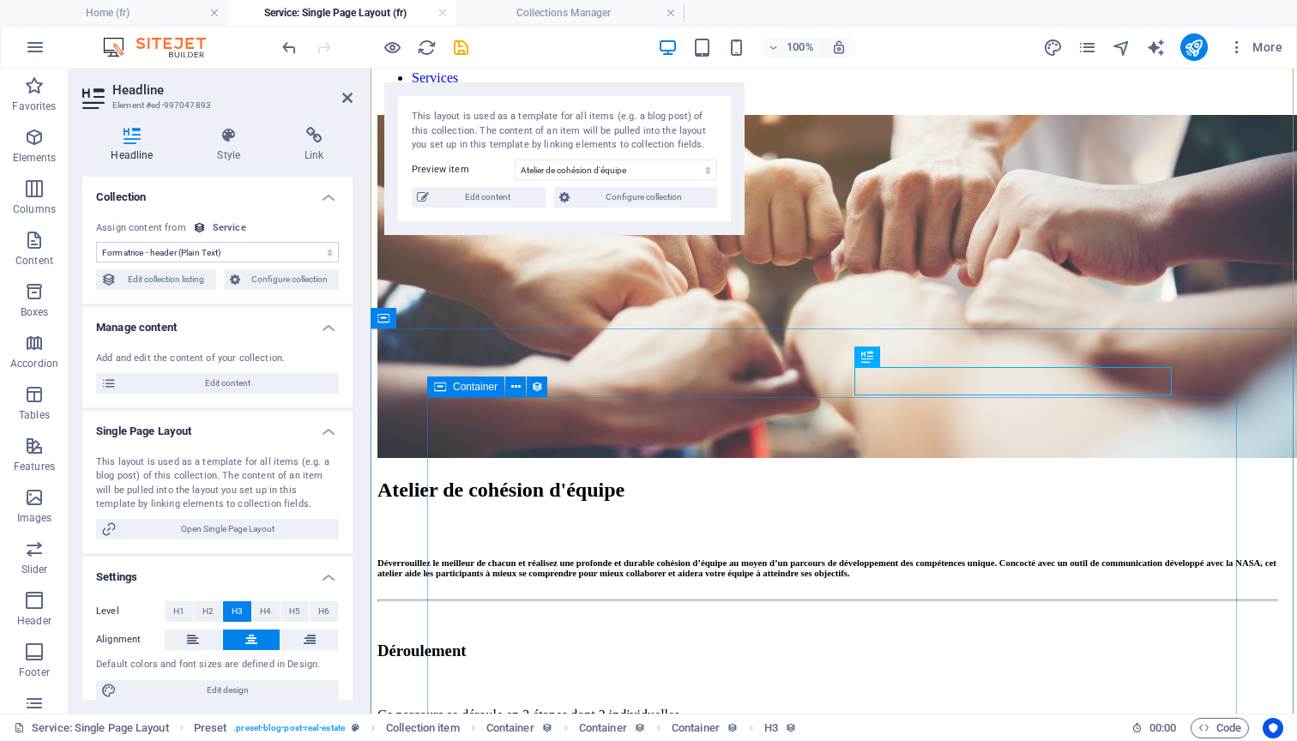
click at [439, 388] on icon at bounding box center [440, 387] width 12 height 21
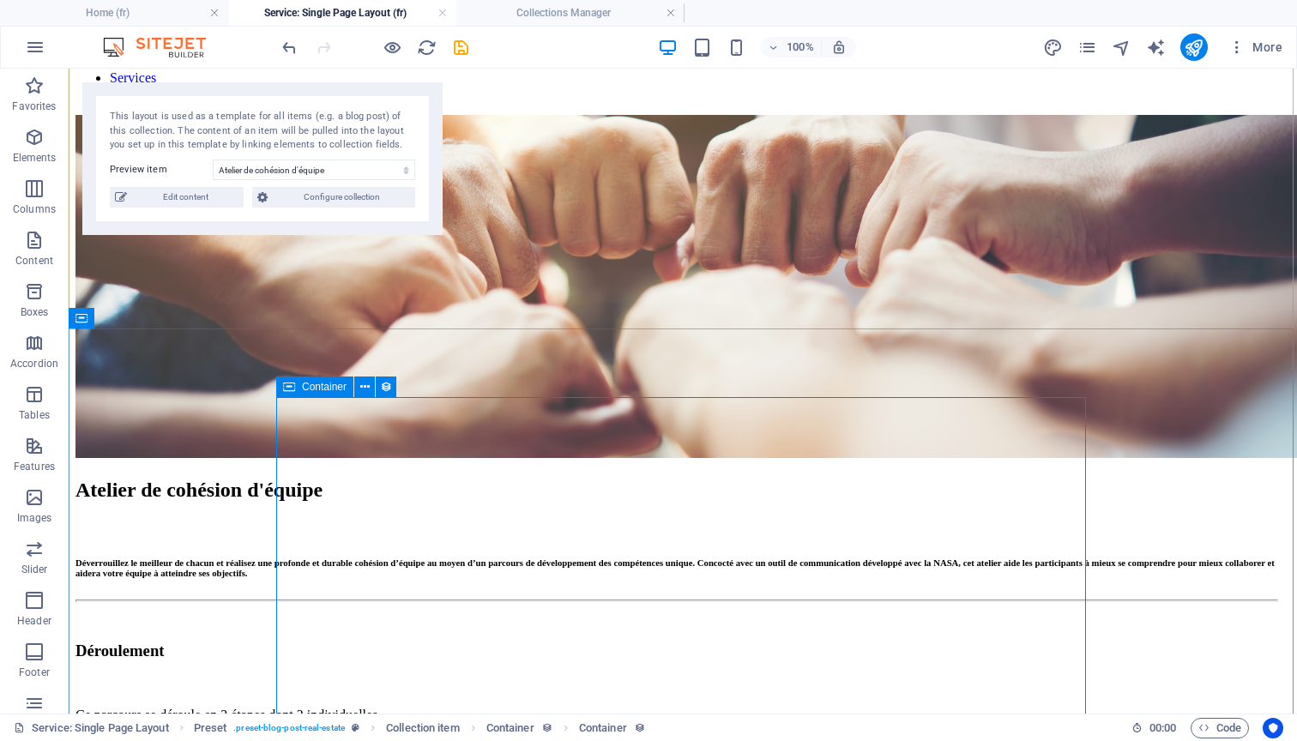
click at [304, 384] on span "Container" at bounding box center [324, 387] width 45 height 10
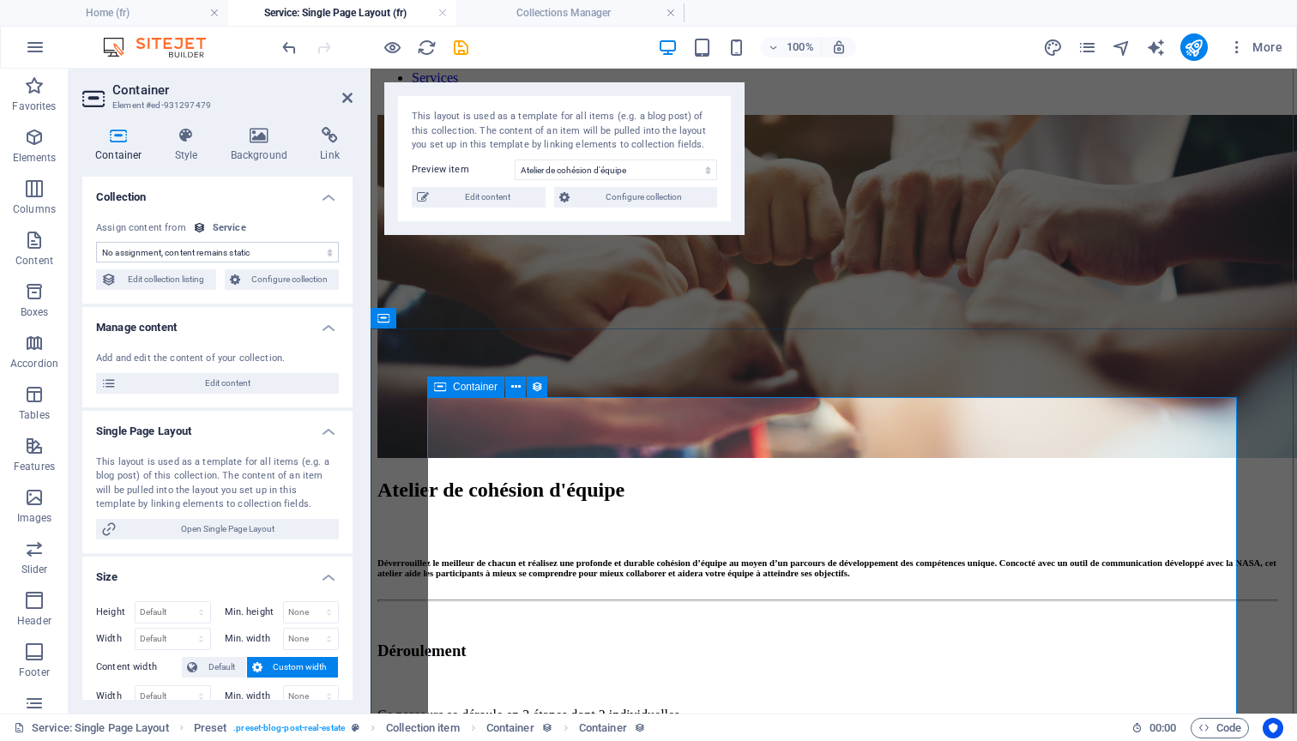
click at [463, 385] on span "Container" at bounding box center [475, 387] width 45 height 10
click at [540, 388] on icon at bounding box center [537, 387] width 12 height 18
click at [508, 479] on div "Atelier de cohésion d'équipe" at bounding box center [826, 490] width 899 height 23
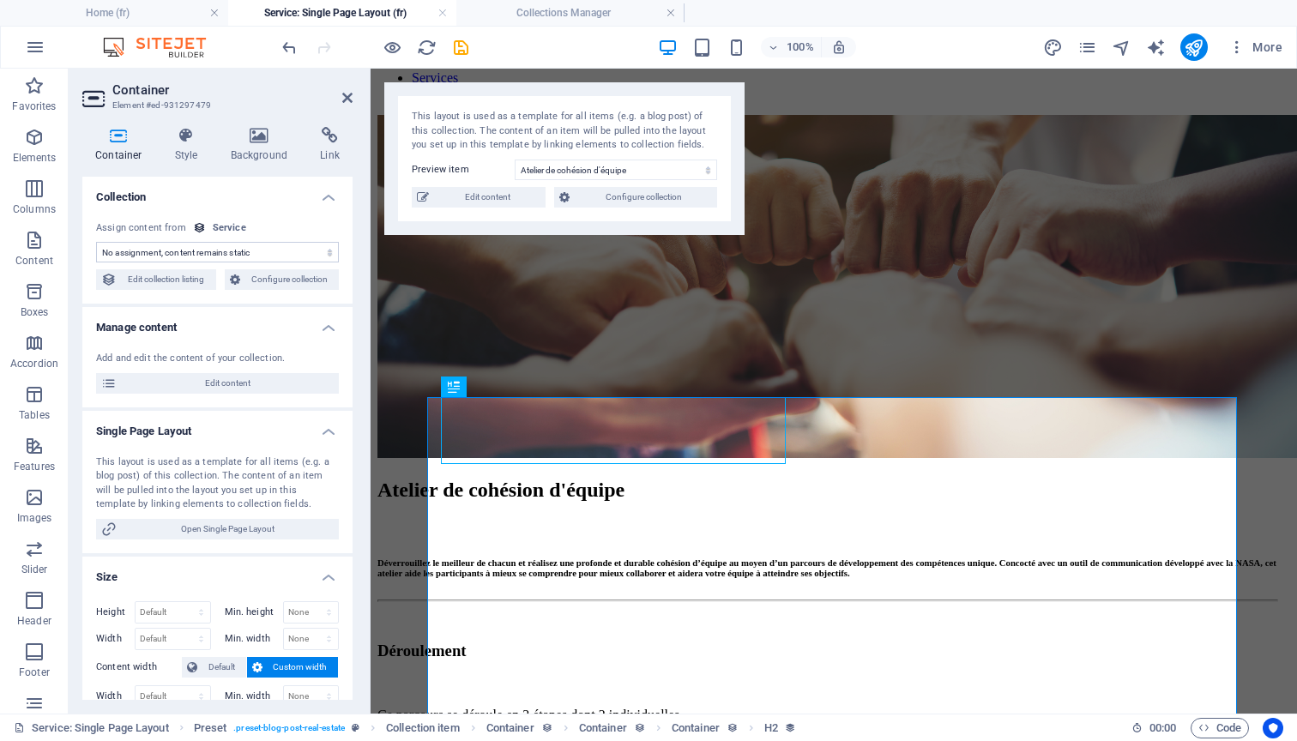
click at [492, 479] on div "Atelier de cohésion d'équipe" at bounding box center [826, 490] width 899 height 23
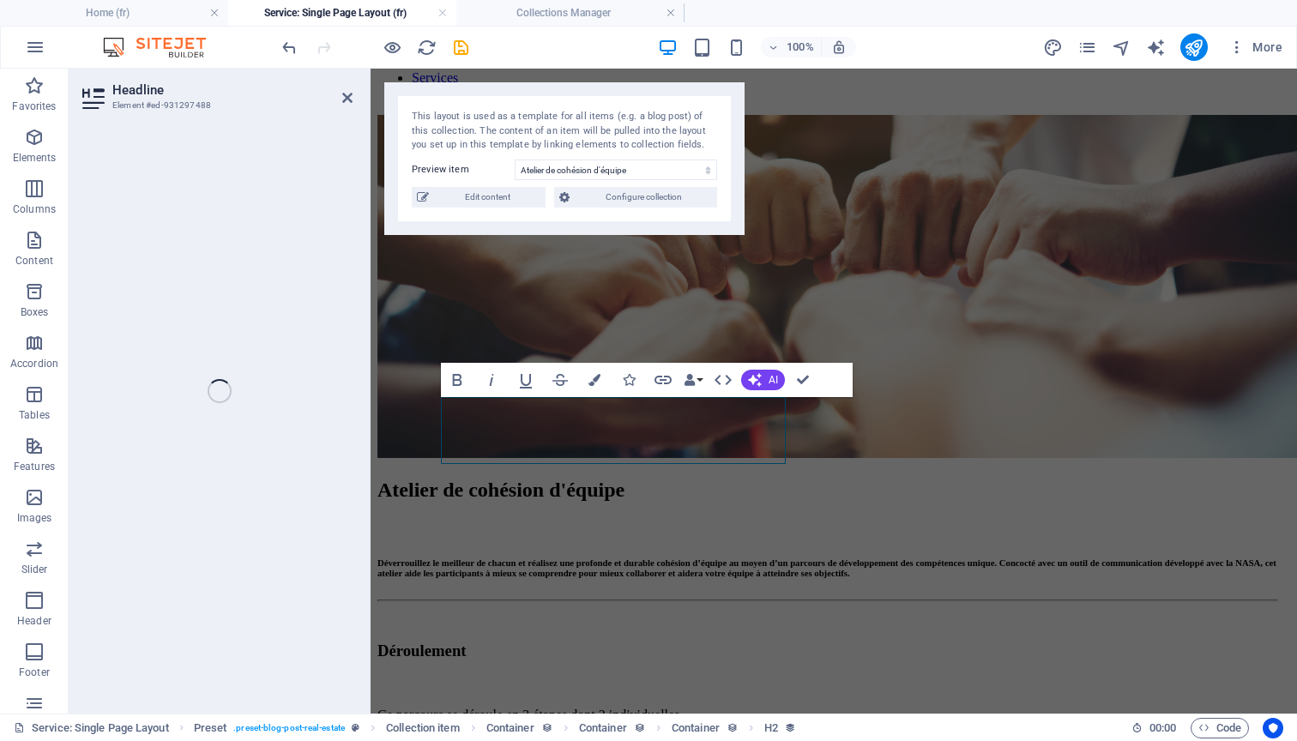
select select "name"
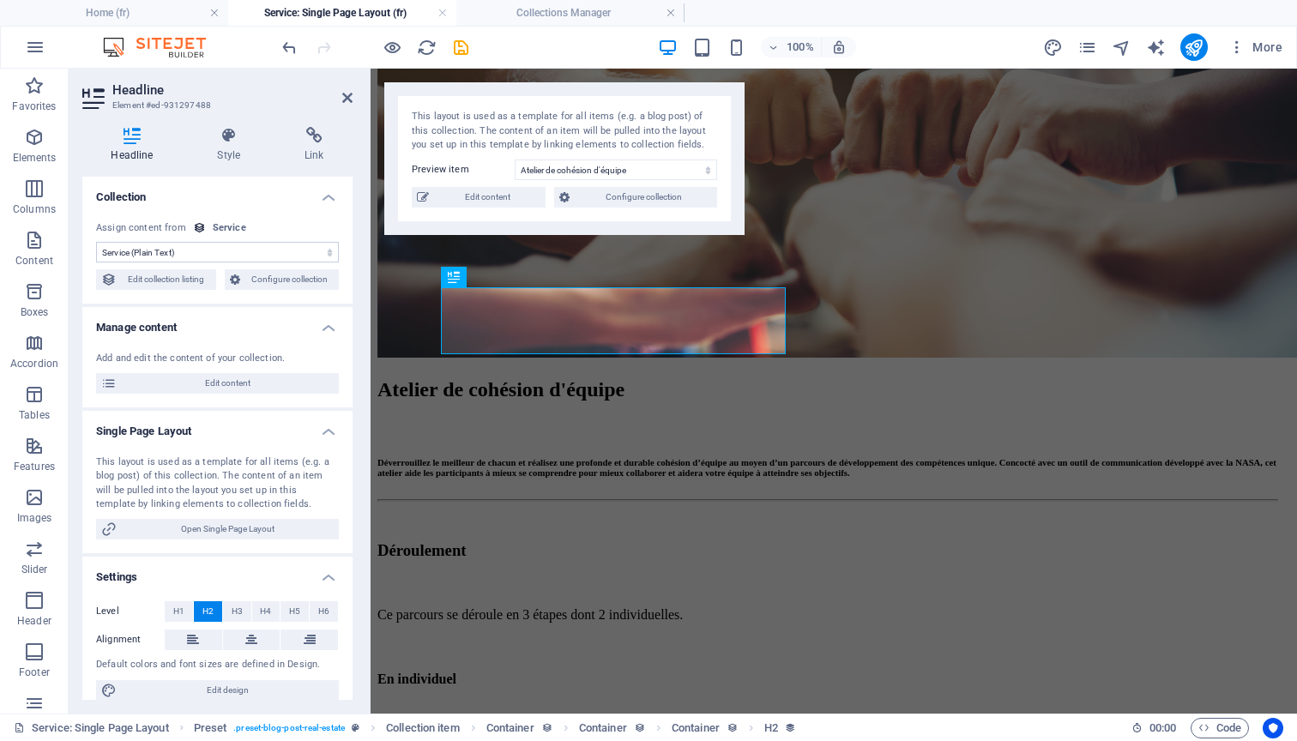
scroll to position [324, 0]
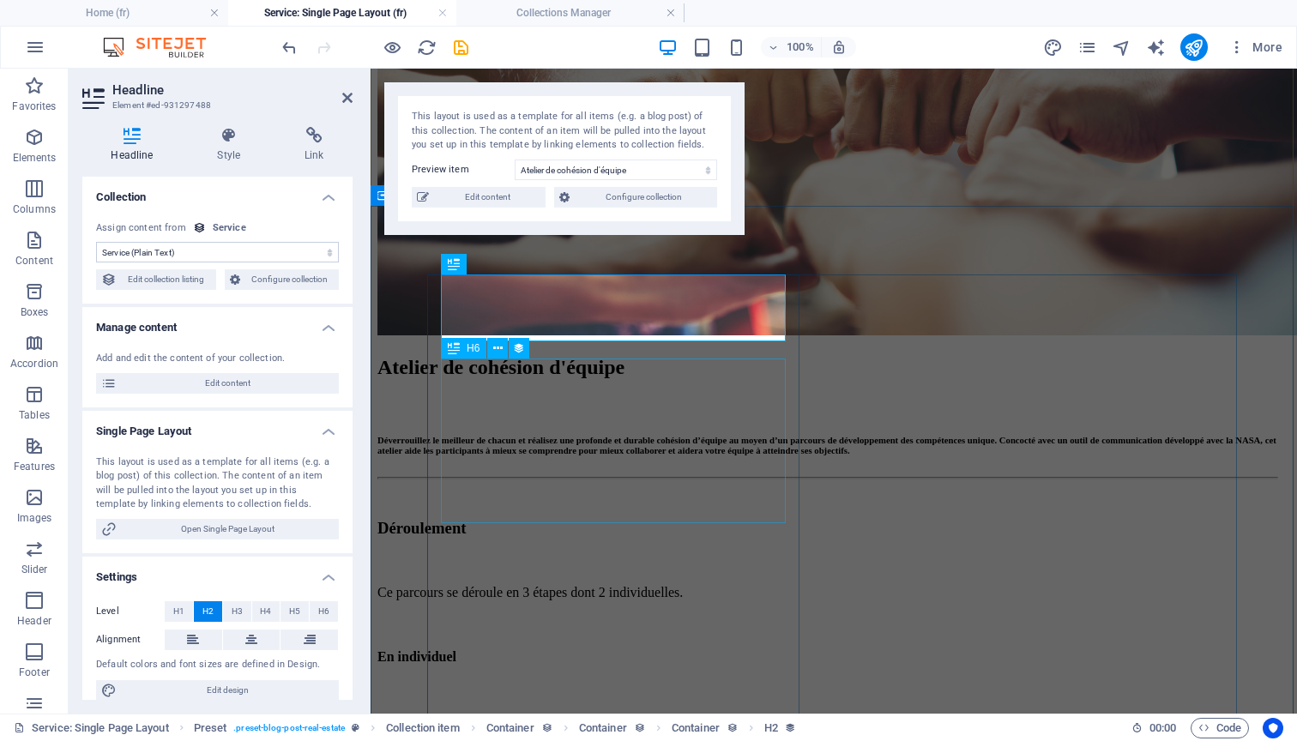
click at [530, 455] on div "Déverrouillez le meilleur de chacun et réalisez une profonde et durable cohésio…" at bounding box center [826, 445] width 899 height 21
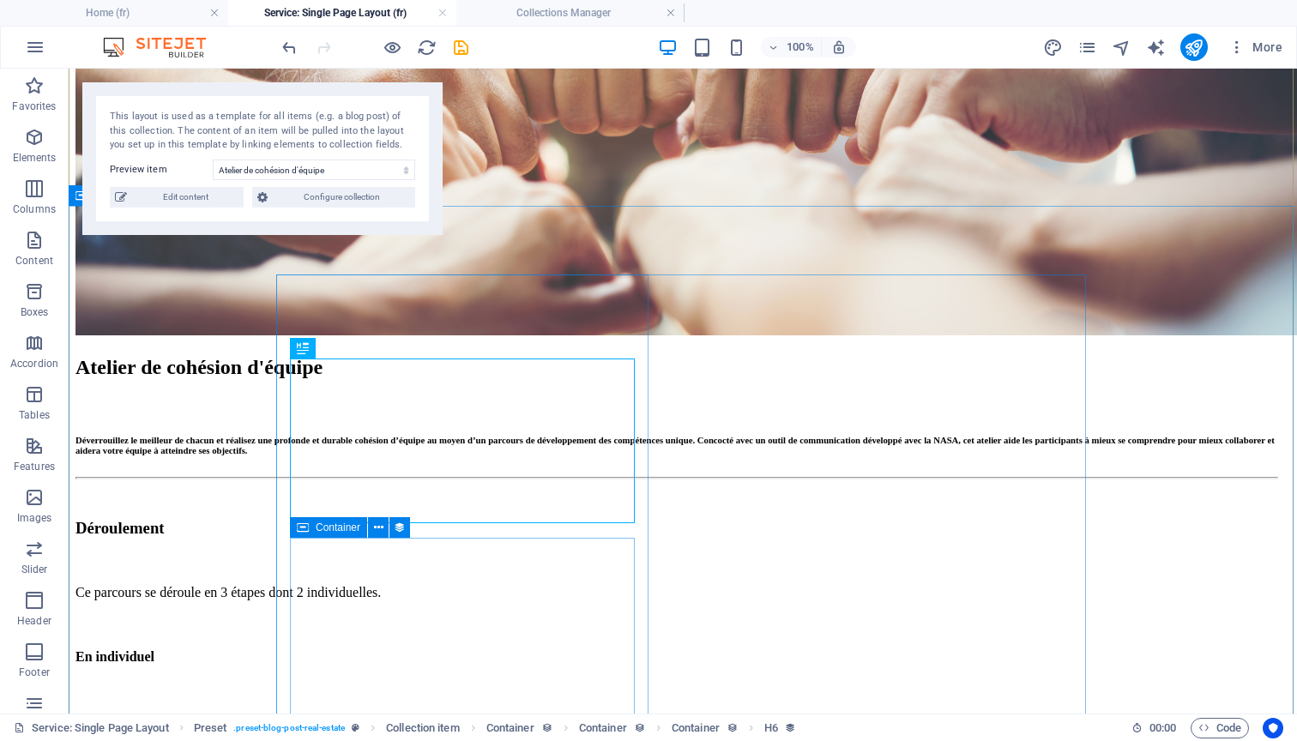
click at [342, 526] on span "Container" at bounding box center [338, 527] width 45 height 10
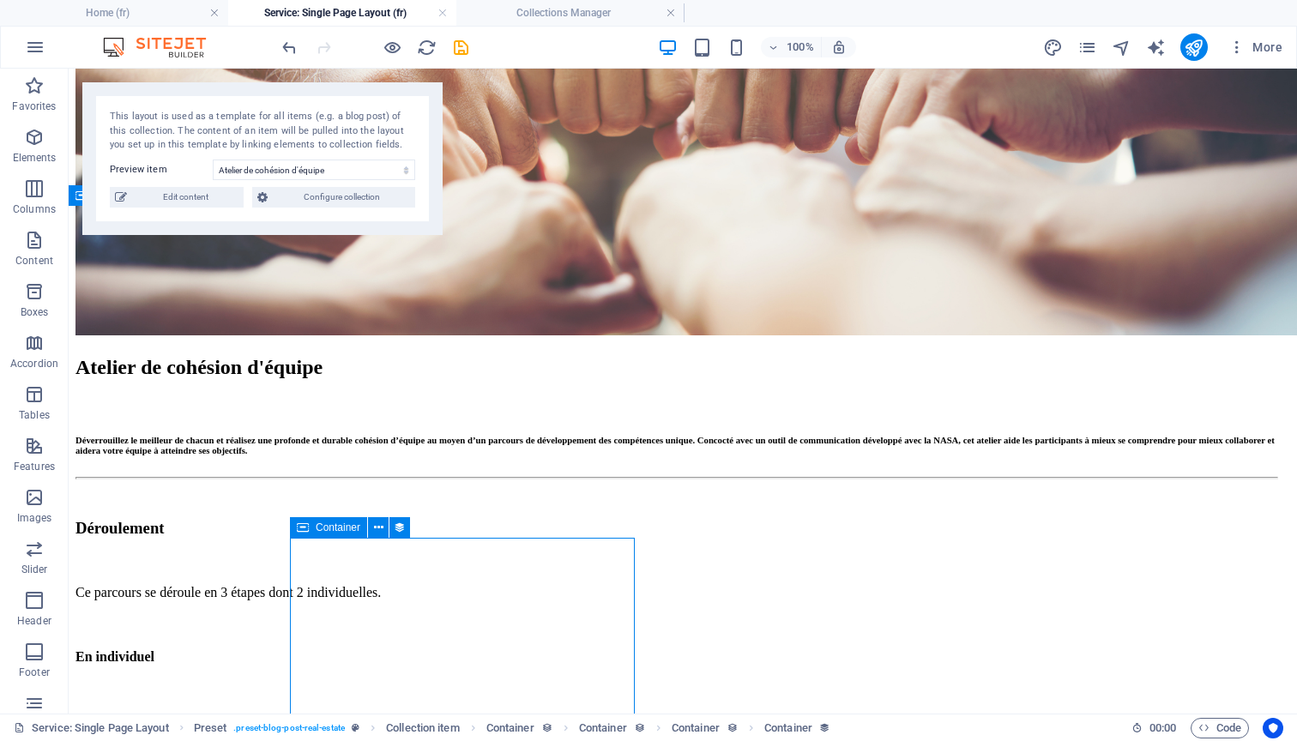
click at [342, 526] on span "Container" at bounding box center [338, 527] width 45 height 10
select select "full_description"
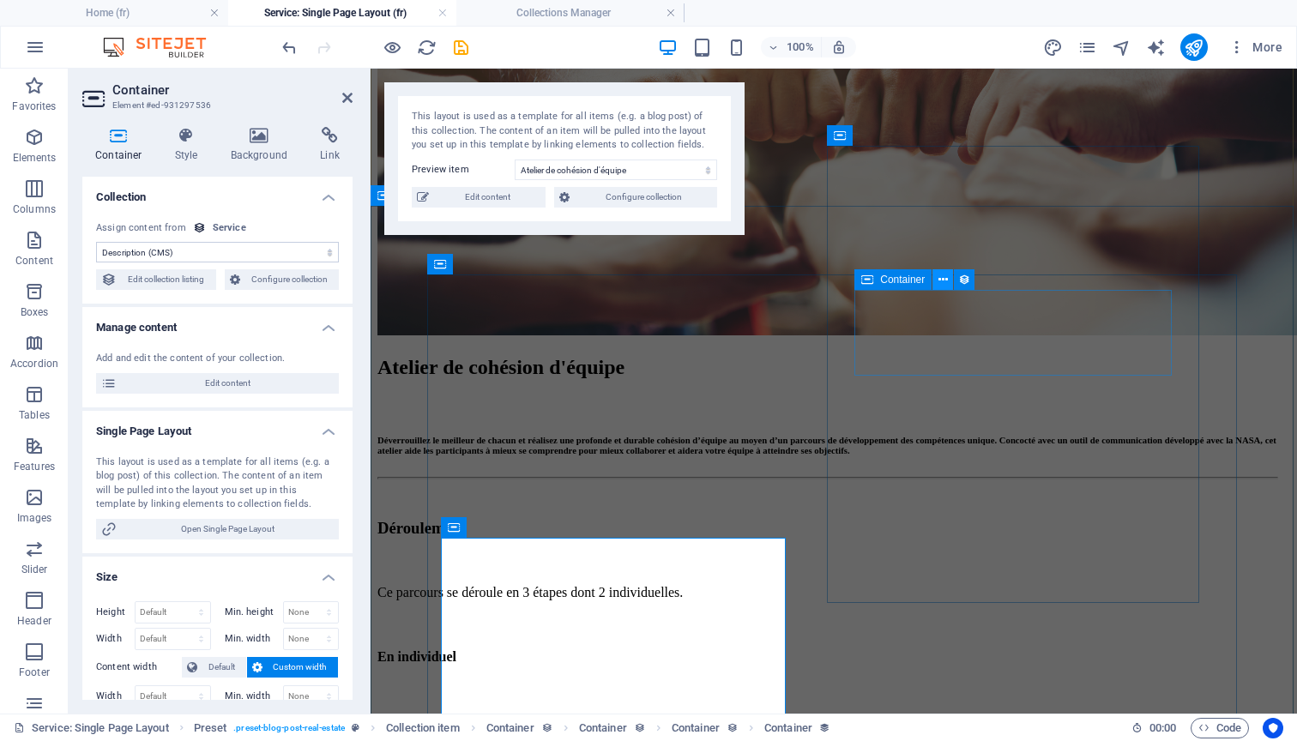
click at [942, 282] on icon at bounding box center [942, 280] width 9 height 18
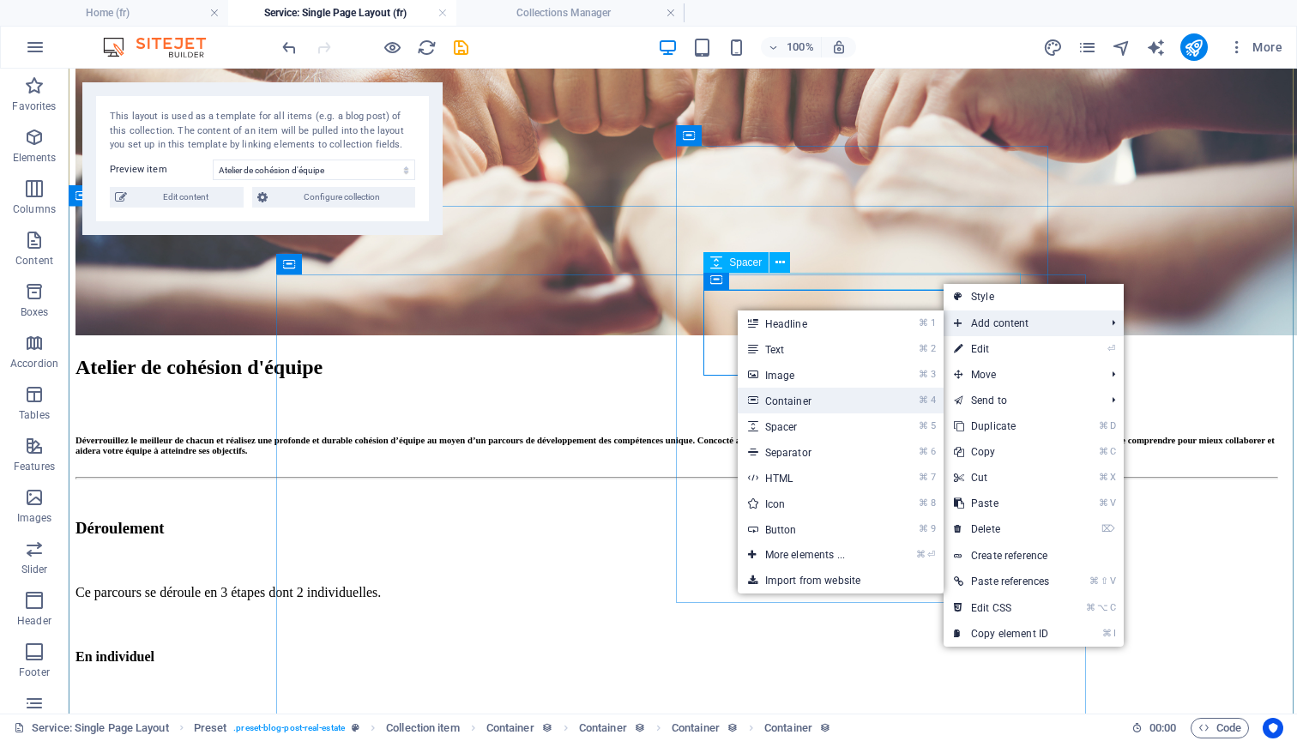
click at [839, 396] on link "⌘ 4 Container" at bounding box center [809, 401] width 142 height 26
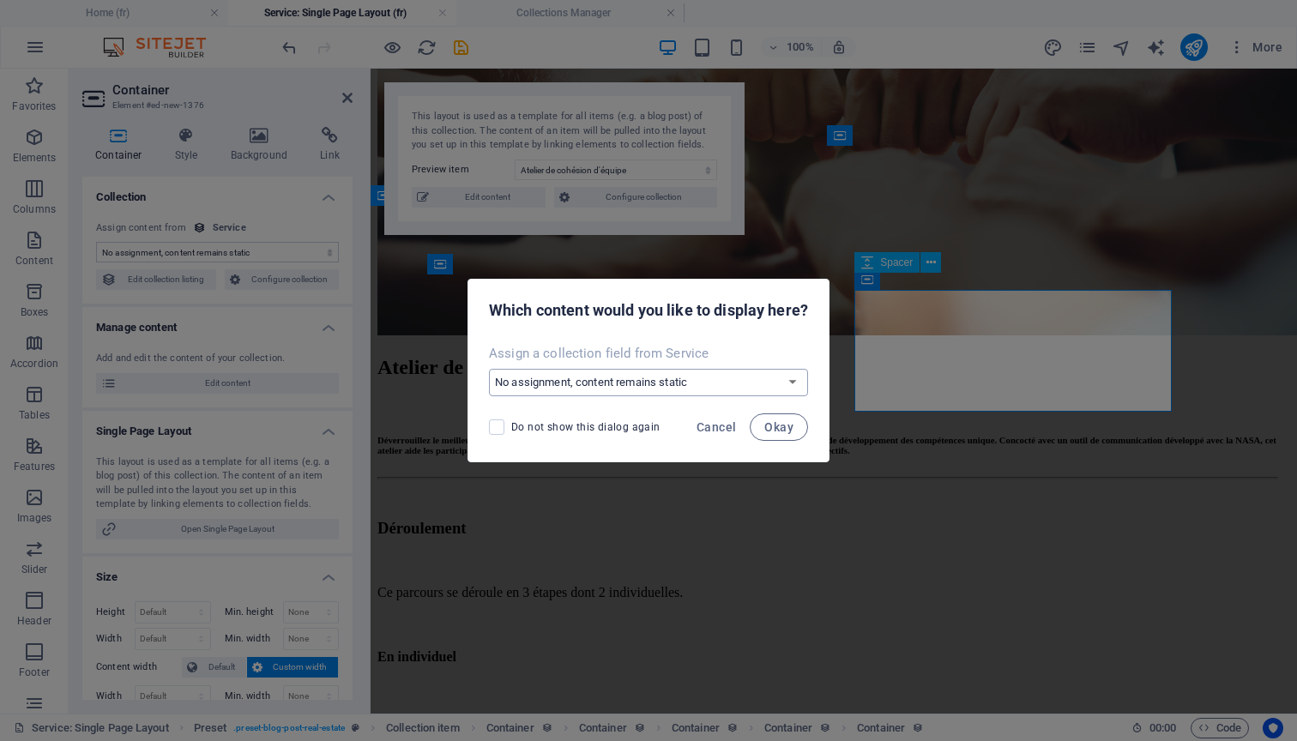
select select "formatrice-photo"
click at [778, 426] on span "Okay" at bounding box center [778, 427] width 29 height 14
select select "formatrice-photo"
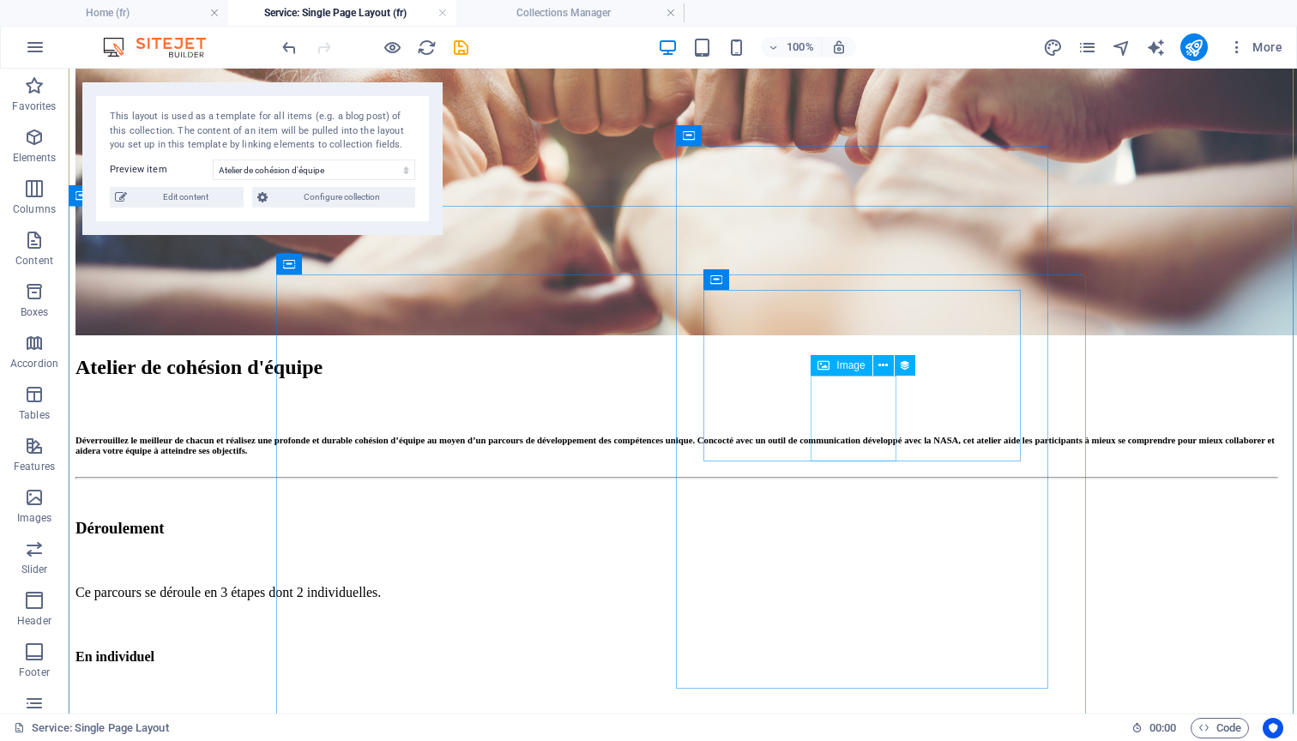
click at [720, 278] on icon at bounding box center [716, 279] width 12 height 21
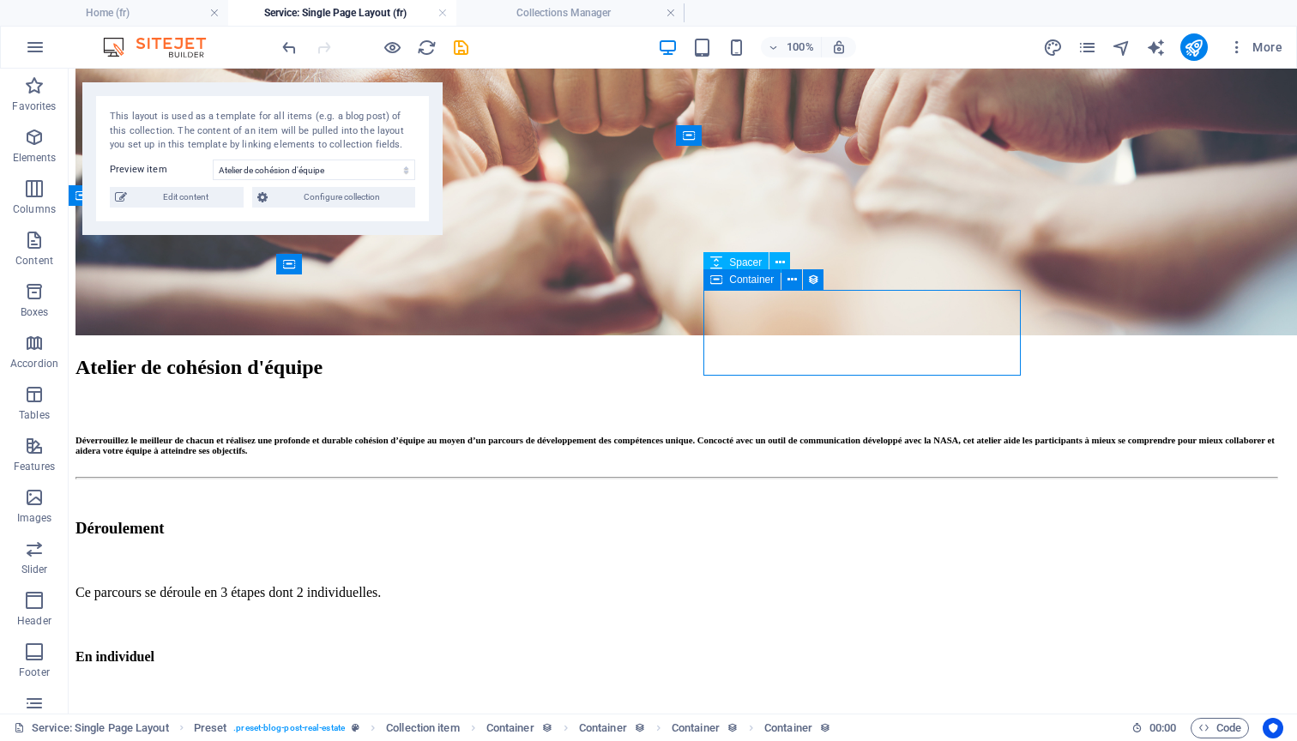
click at [744, 281] on span "Container" at bounding box center [751, 279] width 45 height 10
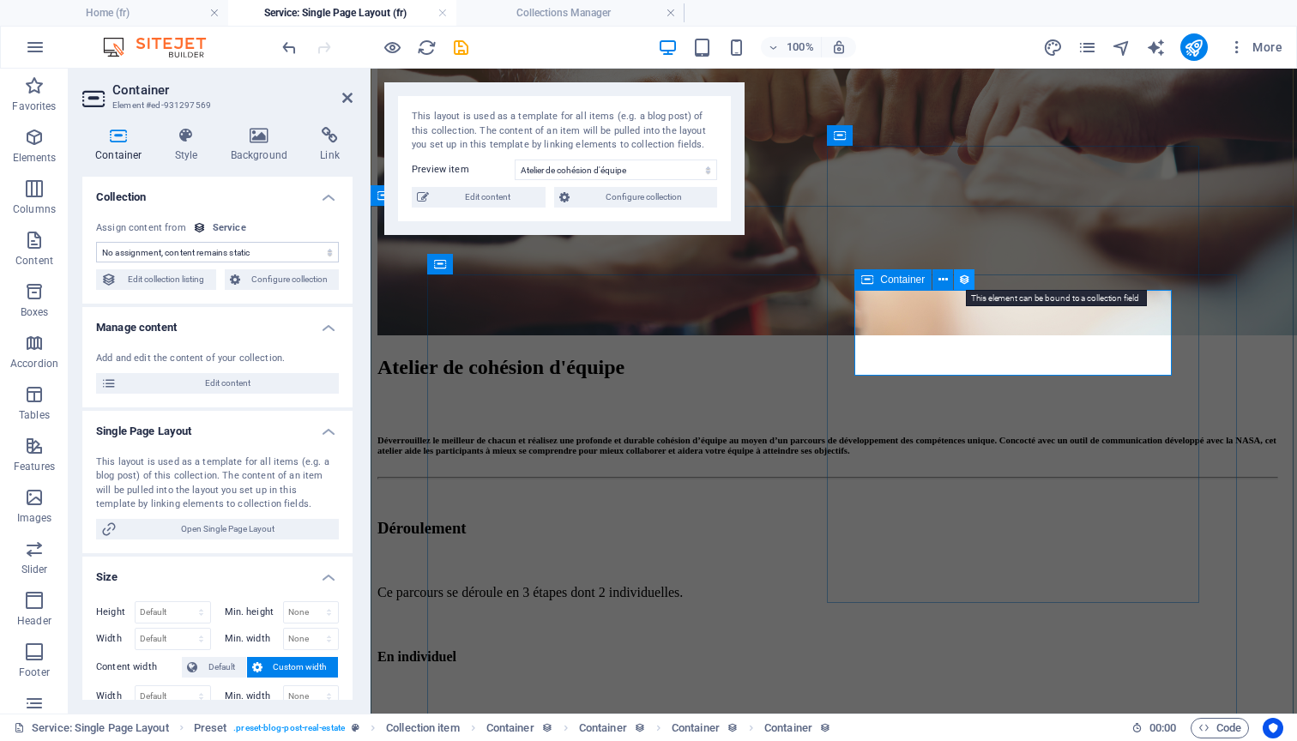
click at [963, 280] on icon at bounding box center [964, 280] width 12 height 18
click at [921, 282] on span "Container" at bounding box center [933, 279] width 45 height 10
select select "formatrice-photo"
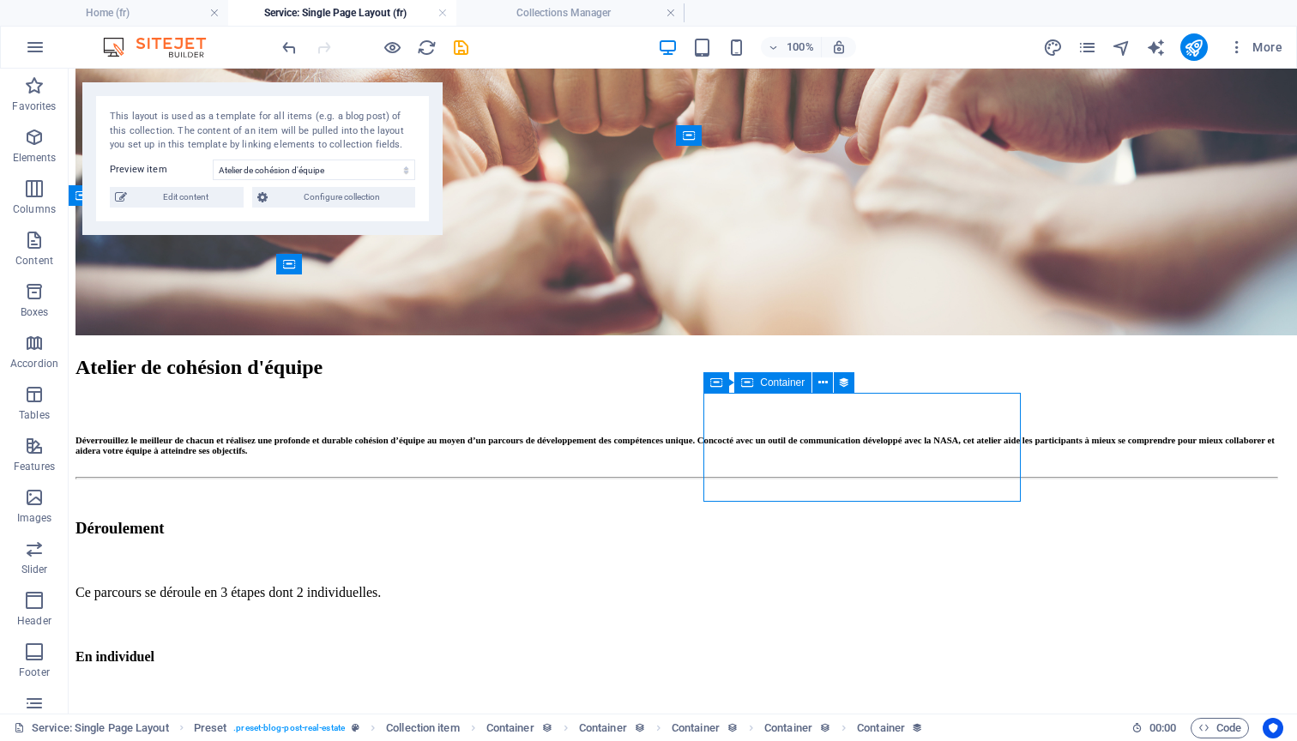
select select "accompagnatrice"
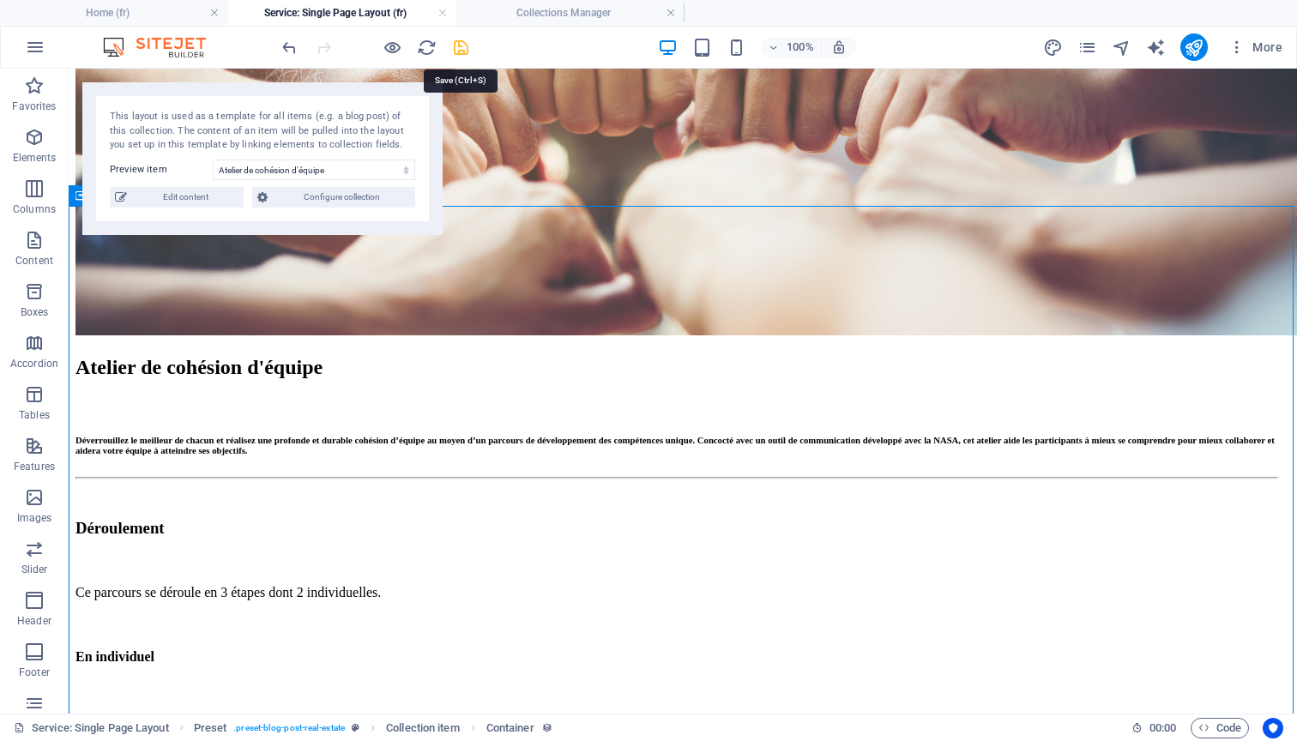
click at [454, 39] on icon "save" at bounding box center [461, 48] width 20 height 20
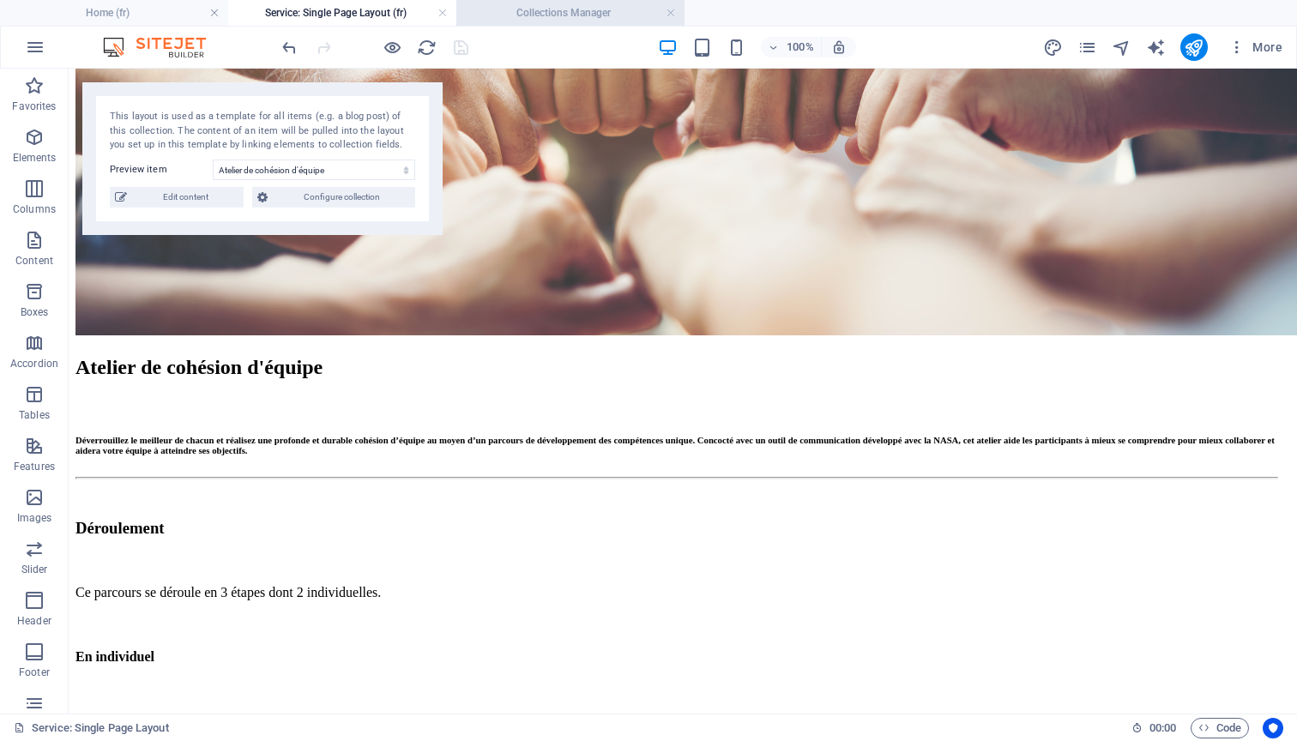
click at [536, 15] on h4 "Collections Manager" at bounding box center [570, 12] width 228 height 19
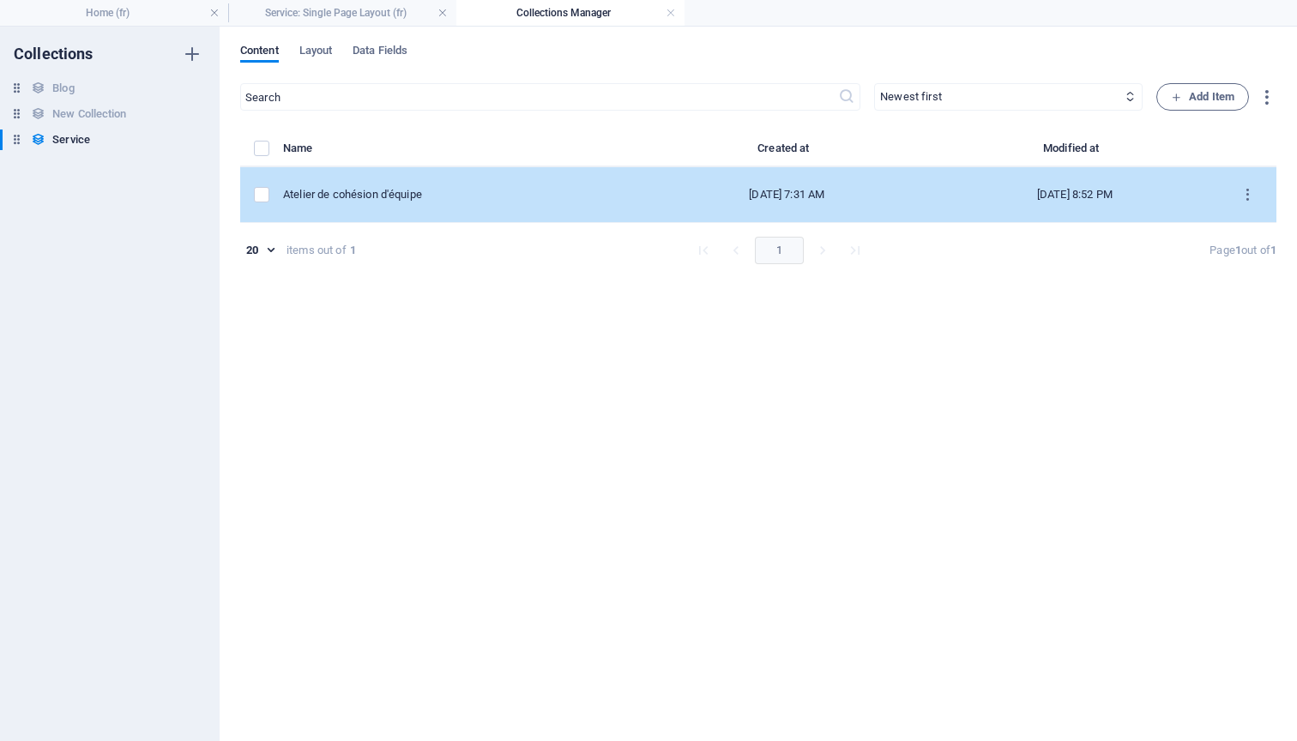
click at [410, 194] on div "Atelier de cohésion d'équipe" at bounding box center [456, 194] width 347 height 15
select select "Alternance virtuel & présentiel"
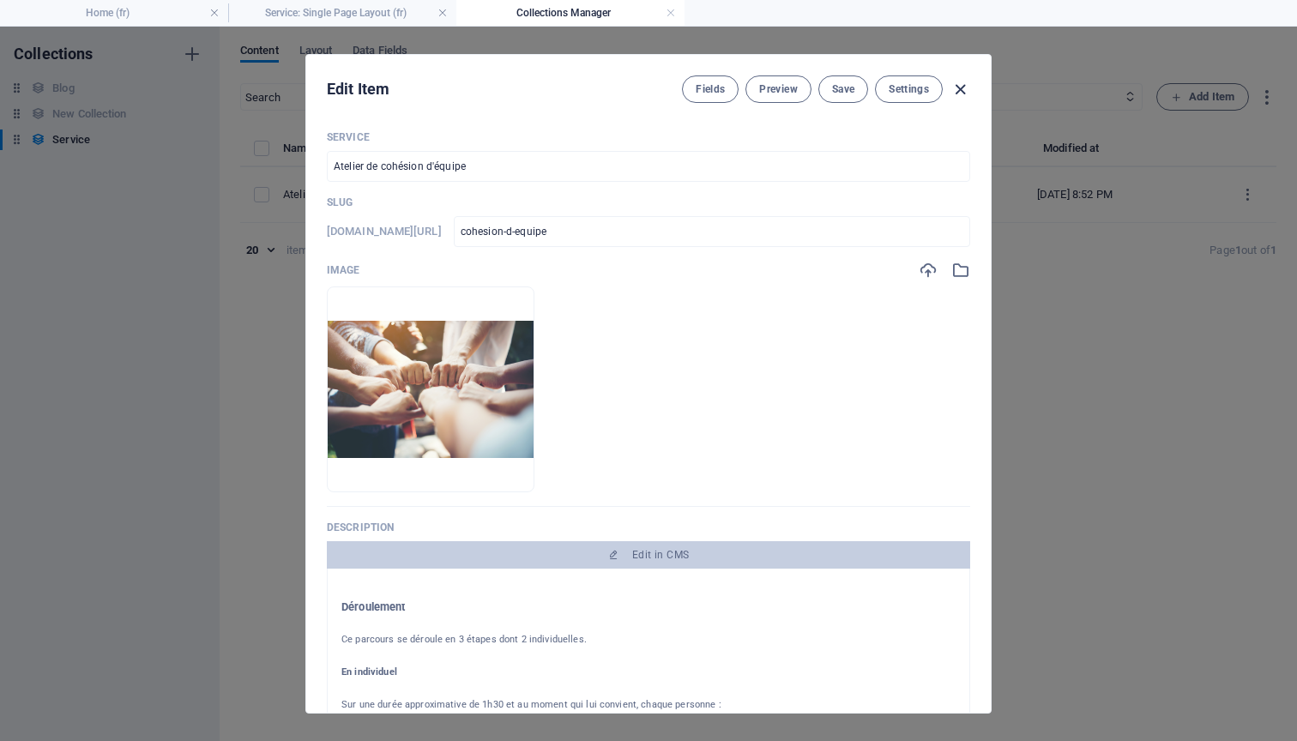
click at [966, 87] on icon "button" at bounding box center [960, 90] width 20 height 20
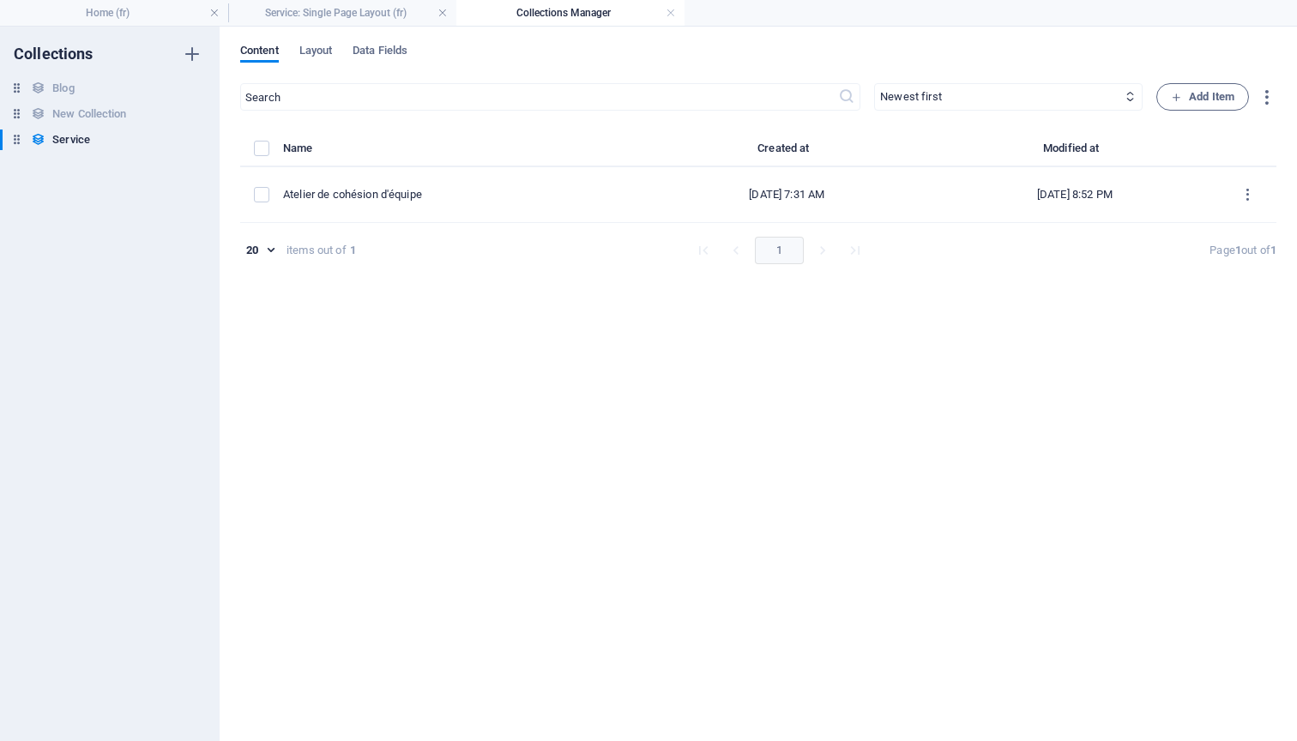
type input "cohesion-d-equipe"
click at [359, 11] on h4 "Service: Single Page Layout (fr)" at bounding box center [342, 12] width 228 height 19
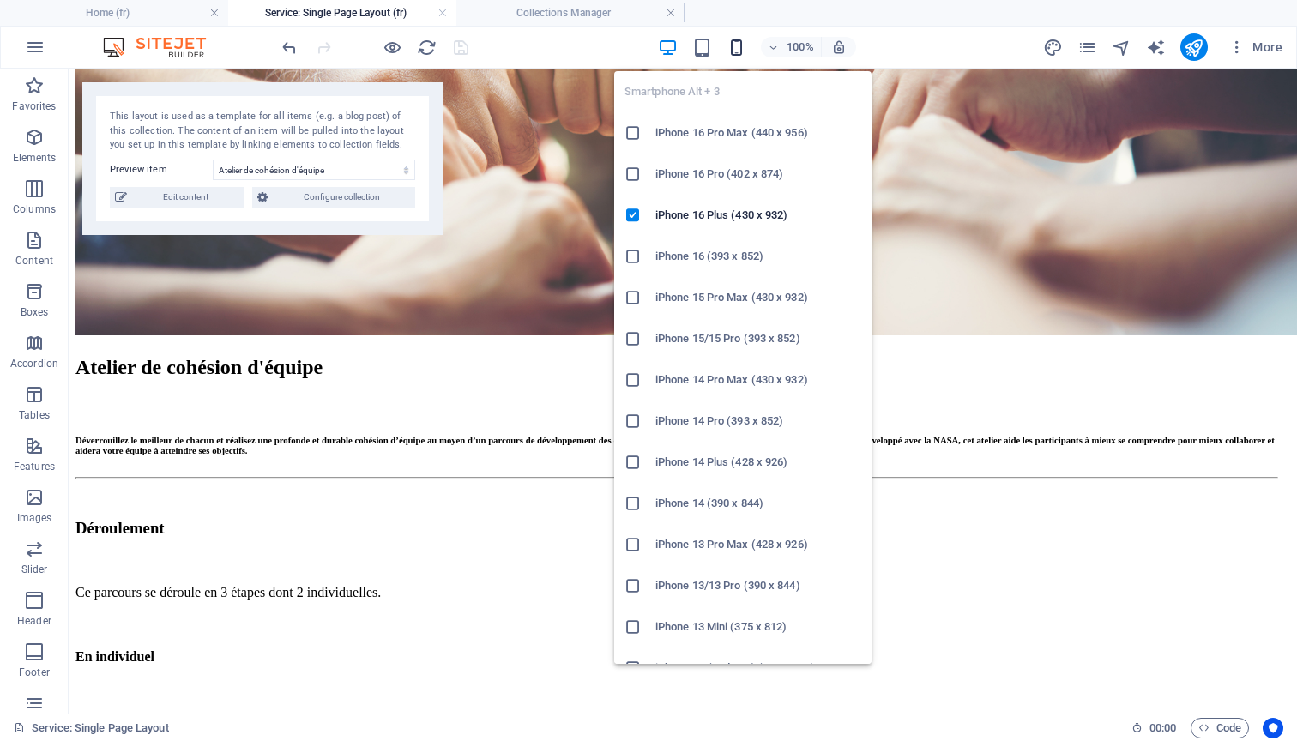
click at [736, 47] on icon "button" at bounding box center [736, 48] width 20 height 20
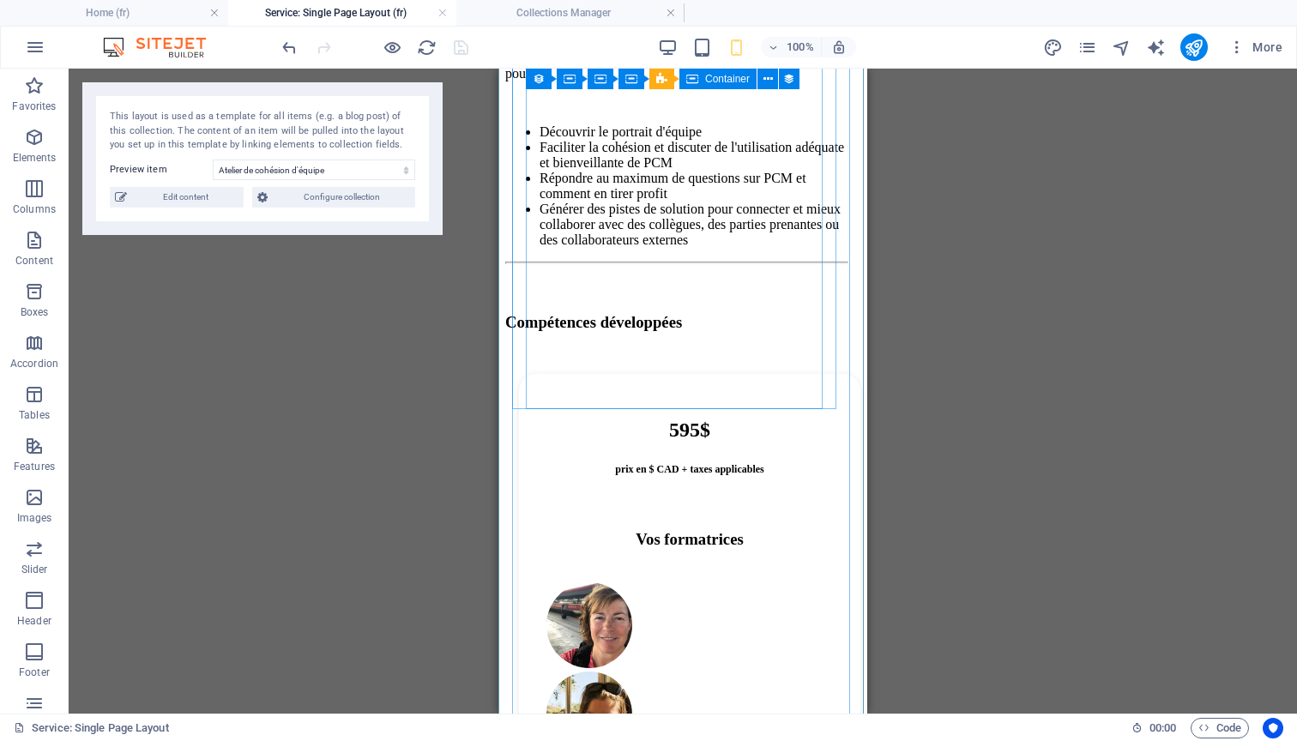
scroll to position [1378, 0]
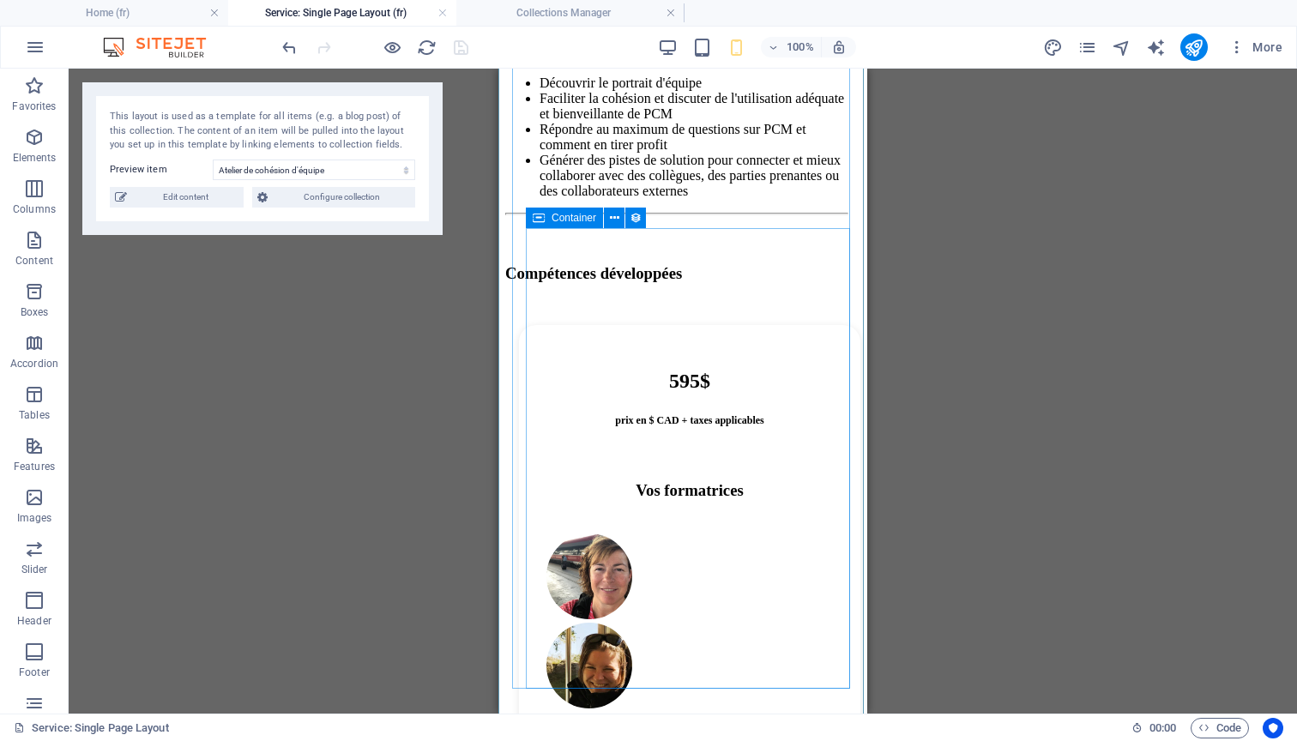
click at [577, 219] on span "Container" at bounding box center [574, 218] width 45 height 10
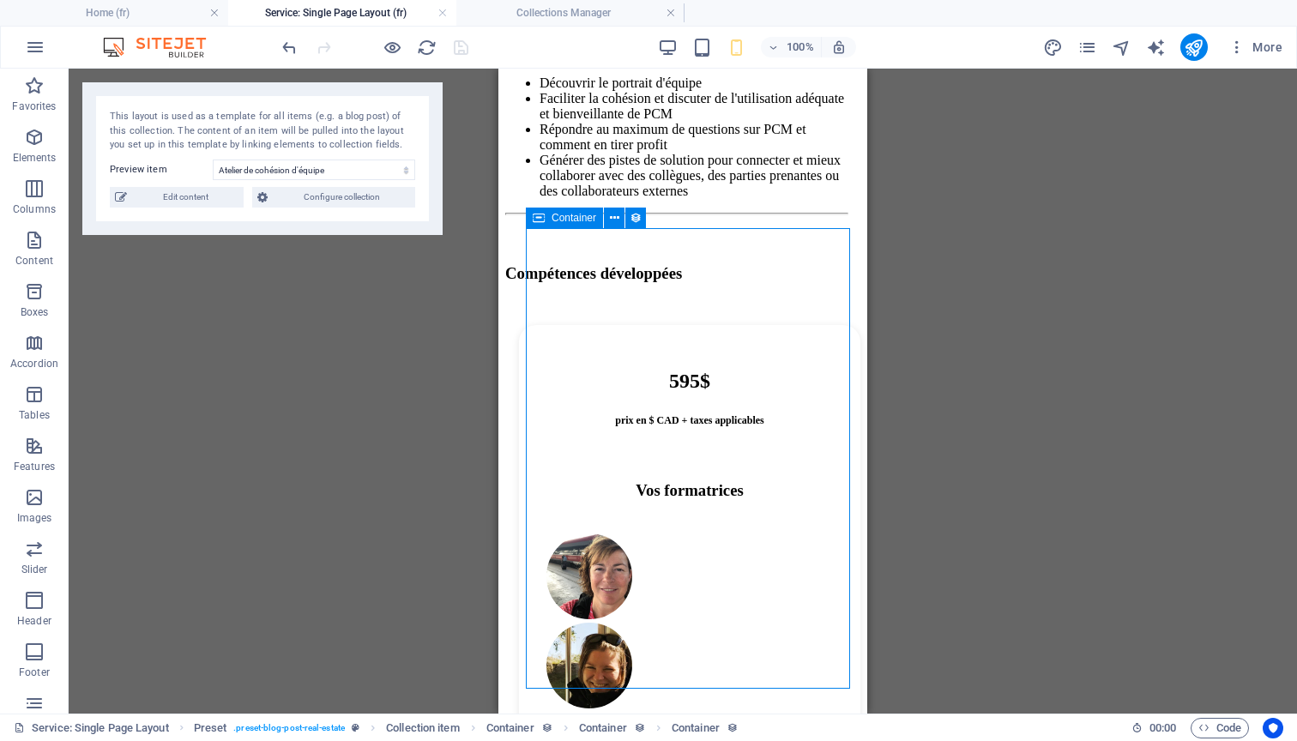
click at [577, 219] on span "Container" at bounding box center [574, 218] width 45 height 10
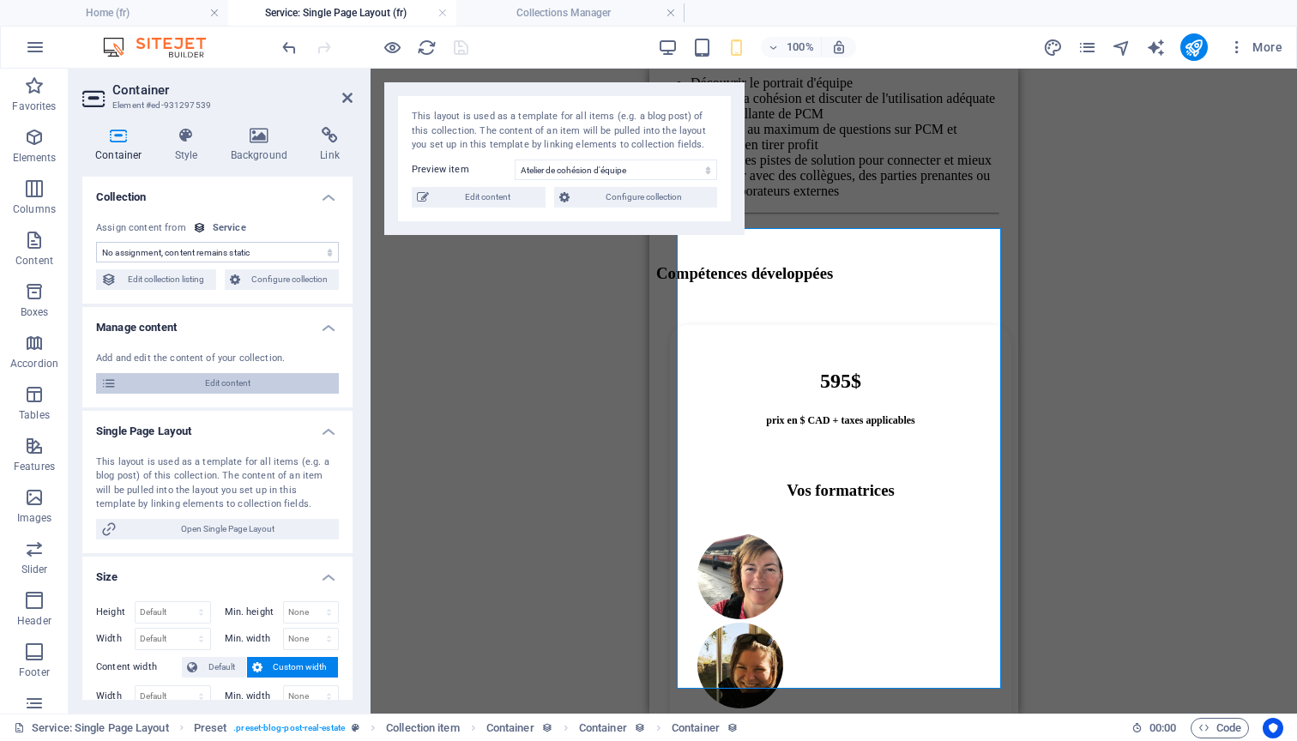
click at [300, 383] on span "Edit content" at bounding box center [228, 383] width 212 height 21
select select "Alternance virtuel & présentiel"
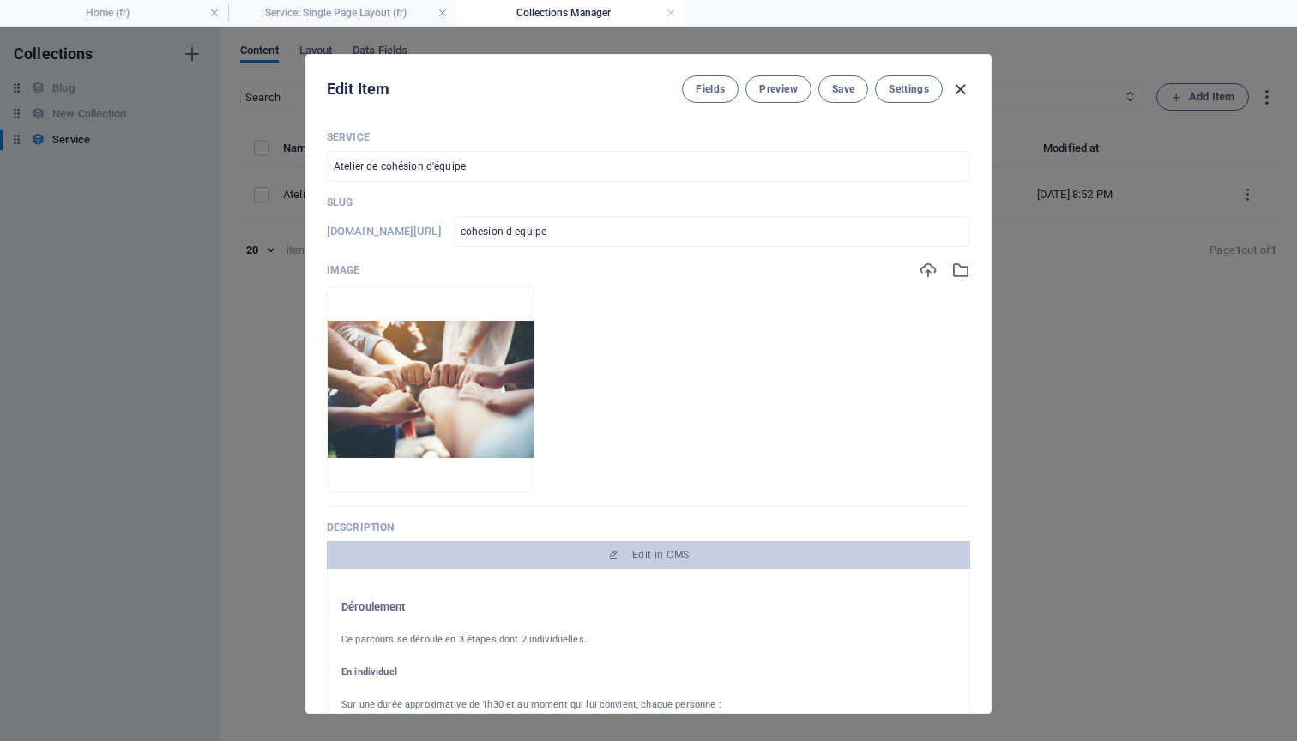
click at [959, 92] on icon "button" at bounding box center [960, 90] width 20 height 20
type input "cohesion-d-equipe"
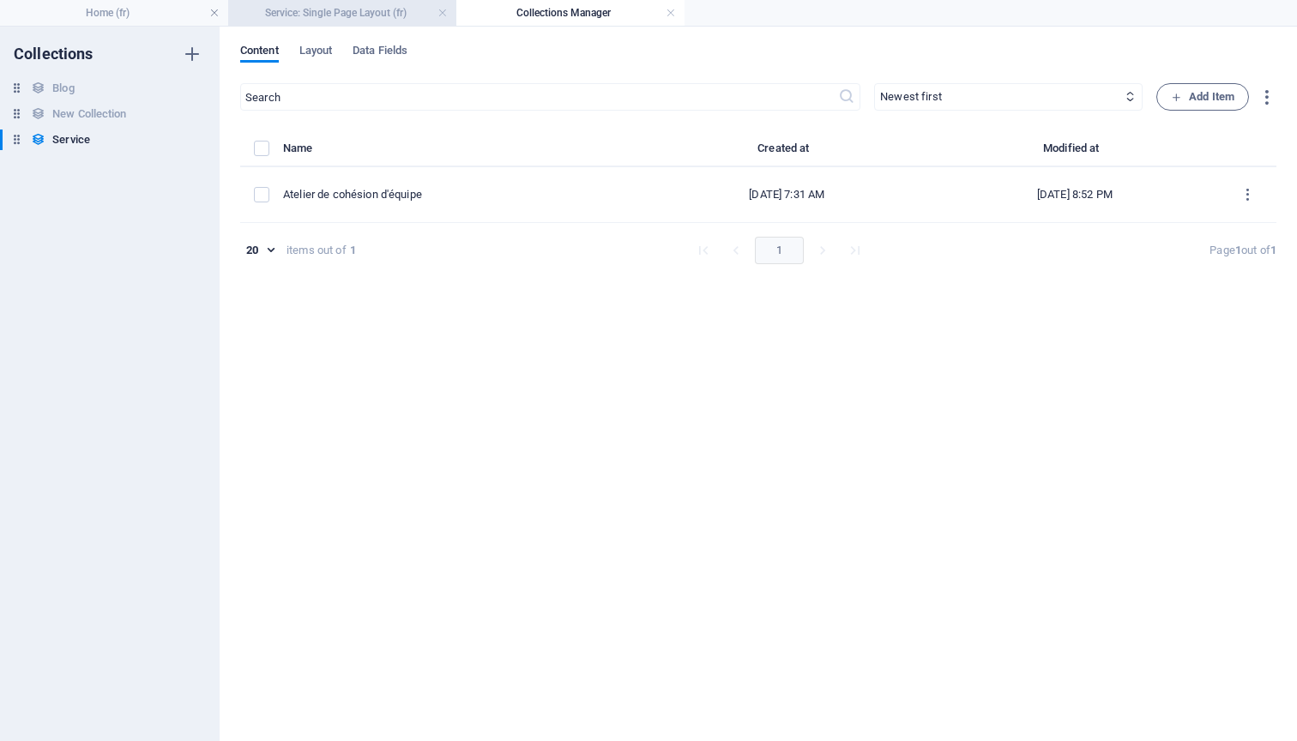
click at [369, 10] on h4 "Service: Single Page Layout (fr)" at bounding box center [342, 12] width 228 height 19
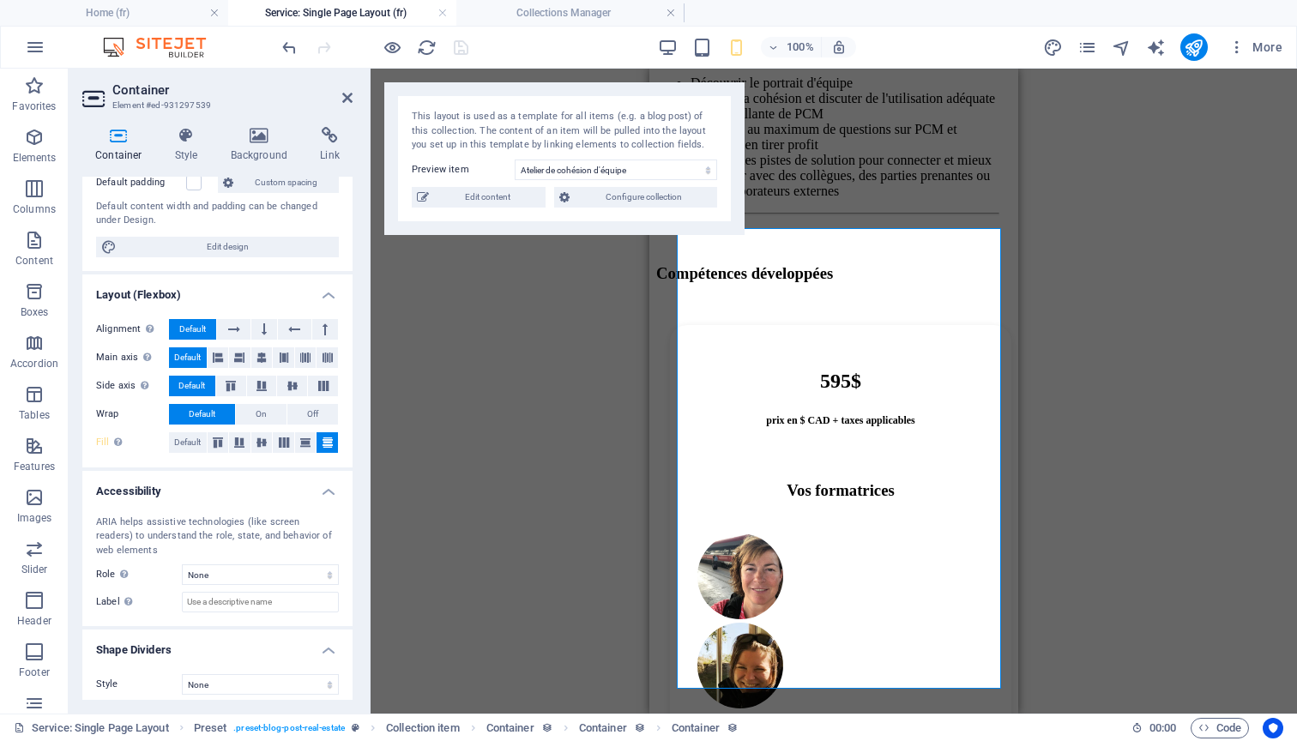
scroll to position [544, 0]
click at [306, 354] on icon at bounding box center [305, 356] width 10 height 21
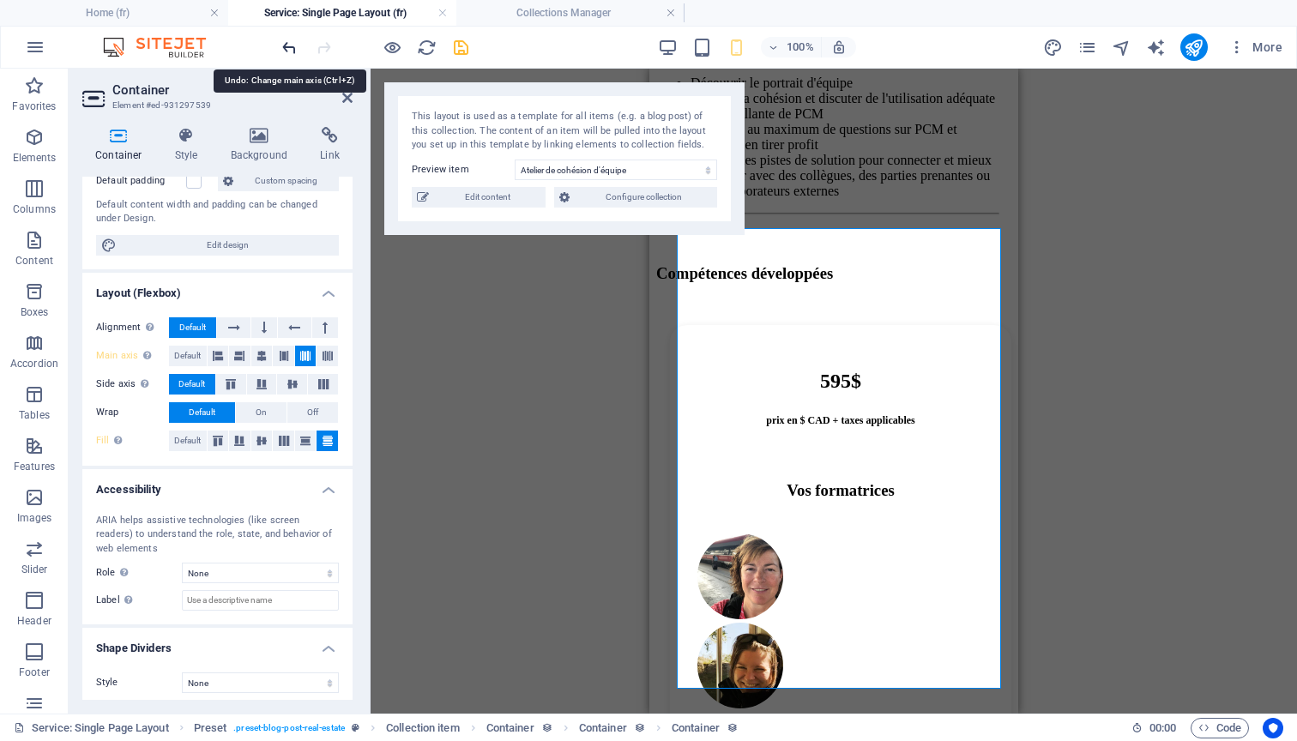
click at [291, 49] on icon "undo" at bounding box center [290, 48] width 20 height 20
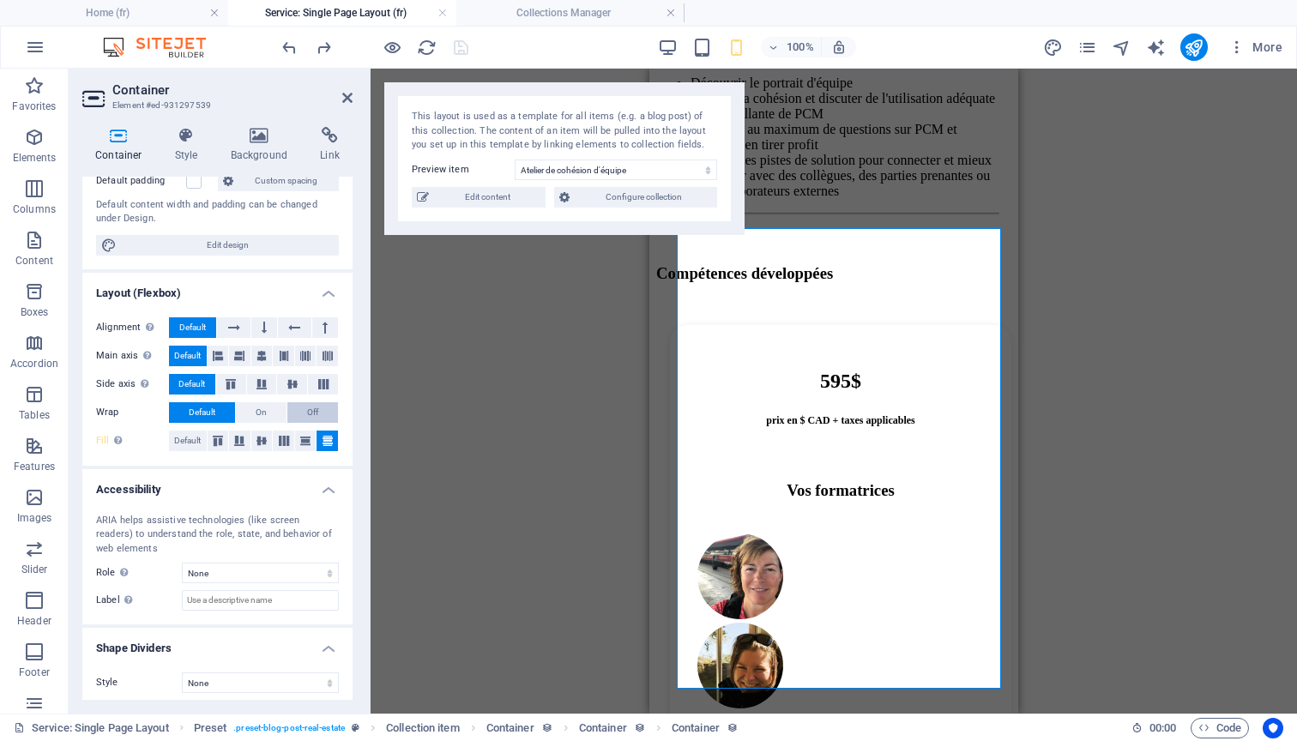
click at [308, 411] on span "Off" at bounding box center [312, 412] width 11 height 21
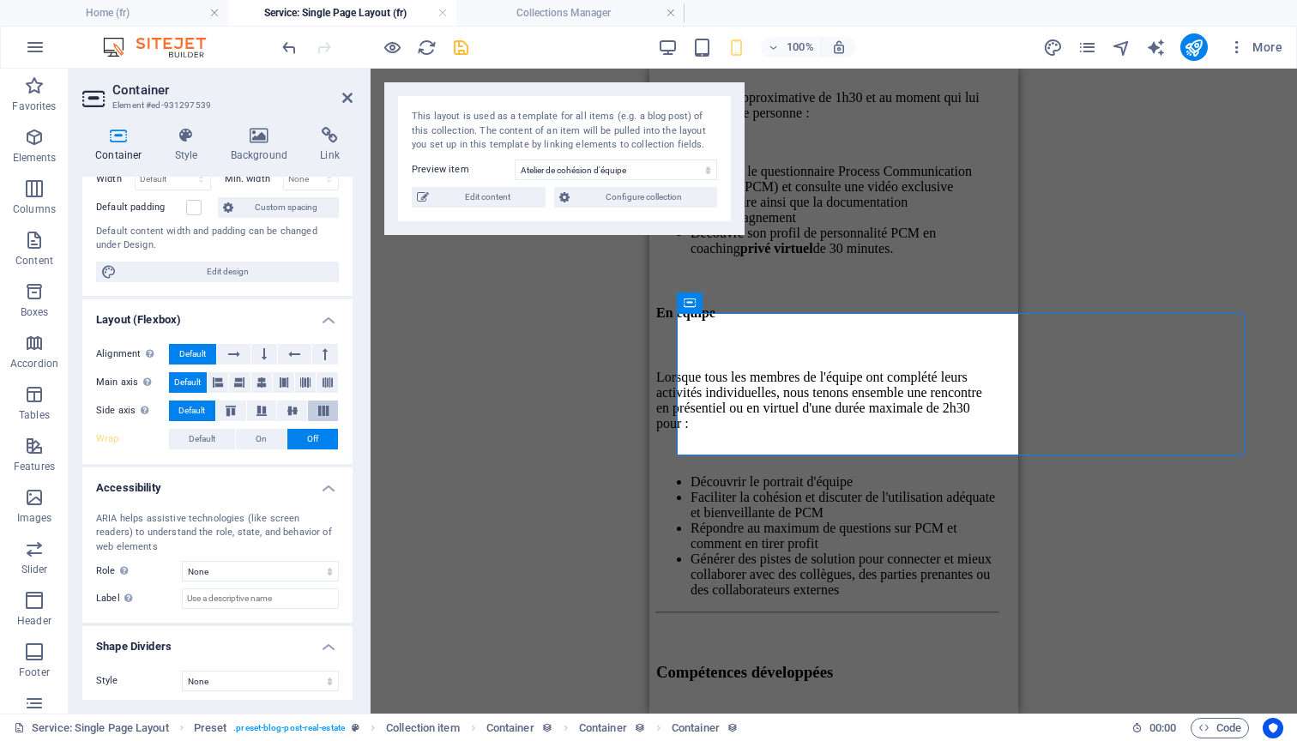
scroll to position [857, 0]
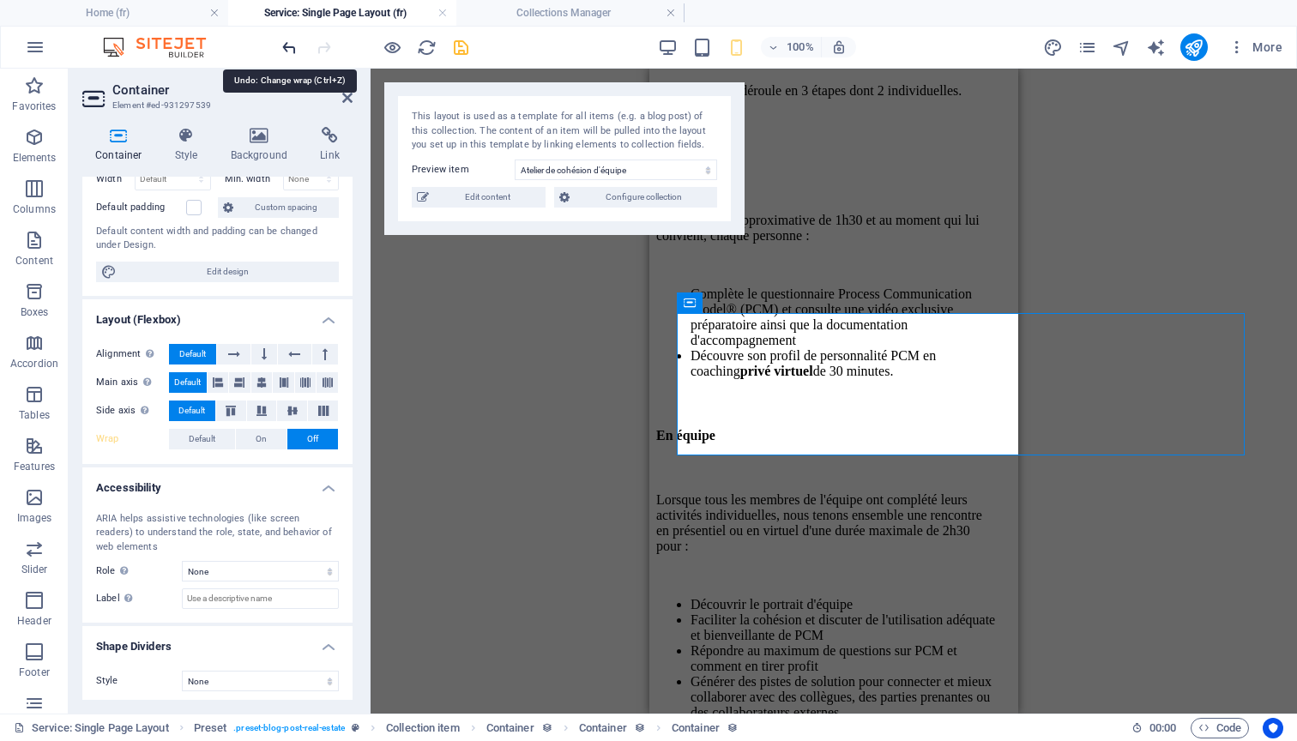
click at [285, 51] on icon "undo" at bounding box center [290, 48] width 20 height 20
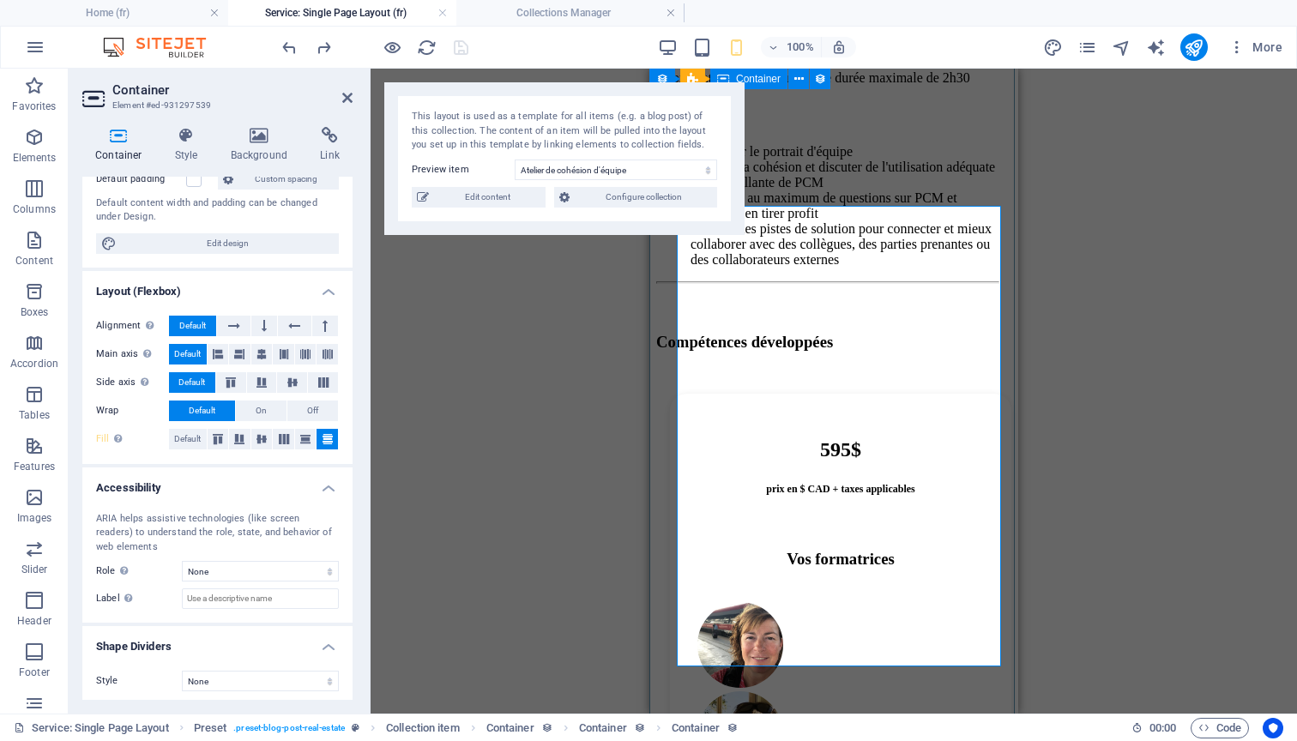
scroll to position [1255, 0]
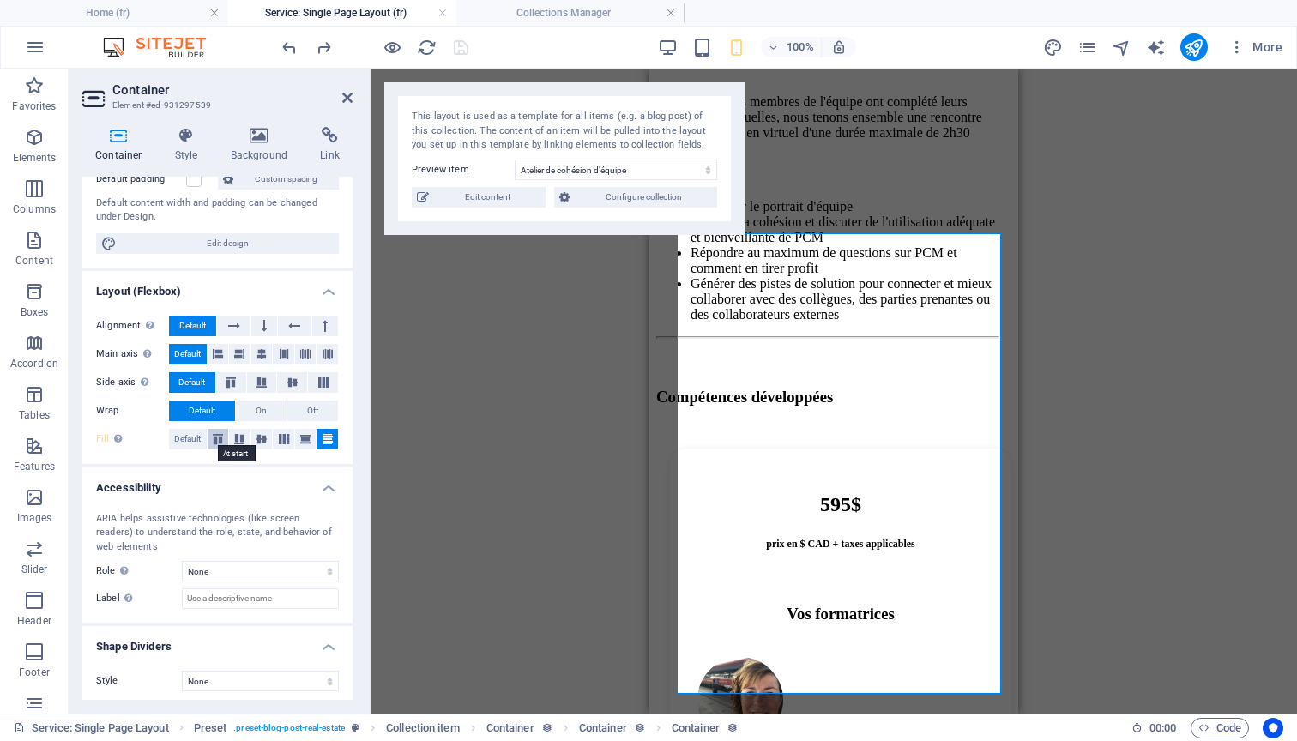
click at [221, 434] on icon at bounding box center [218, 439] width 21 height 10
click at [237, 434] on icon at bounding box center [239, 439] width 21 height 10
click at [255, 434] on icon at bounding box center [261, 439] width 21 height 10
click at [287, 437] on icon at bounding box center [284, 439] width 21 height 10
click at [300, 436] on icon at bounding box center [305, 439] width 21 height 10
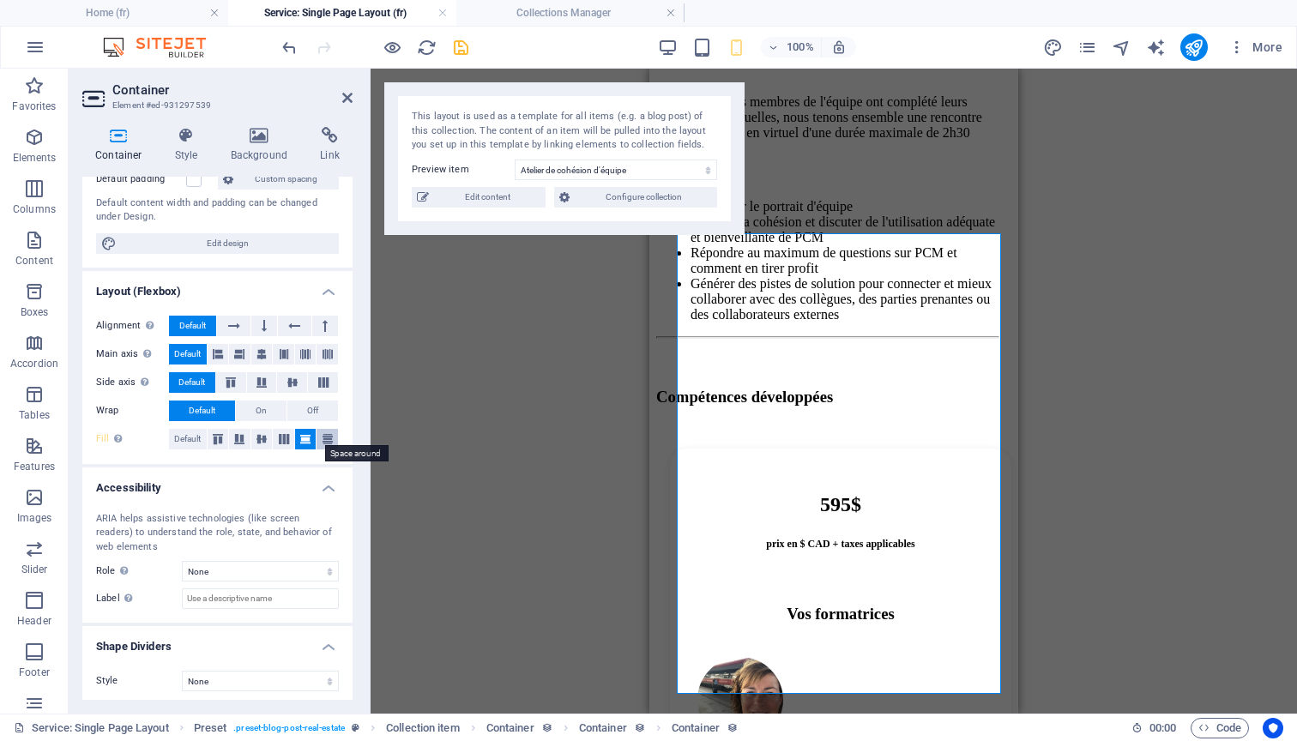
click at [324, 436] on icon at bounding box center [327, 439] width 21 height 10
click at [290, 45] on icon "undo" at bounding box center [290, 48] width 20 height 20
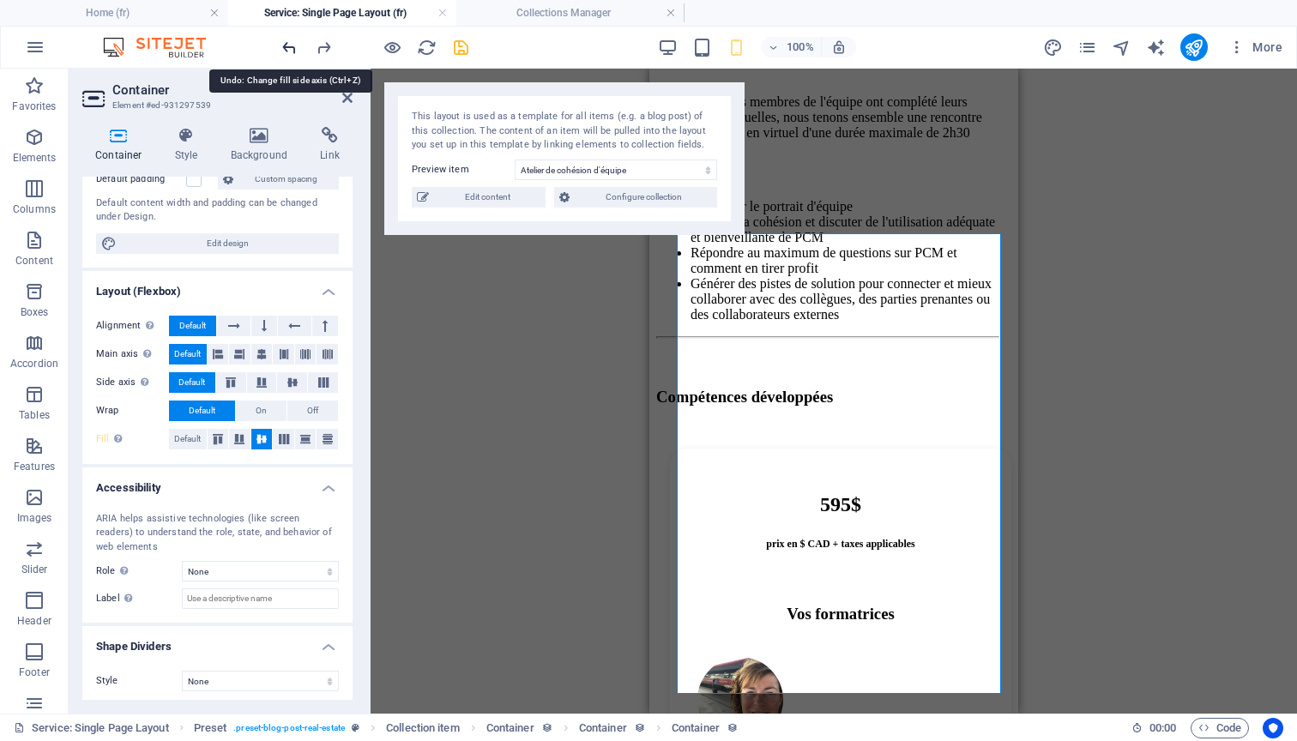
click at [290, 45] on icon "undo" at bounding box center [290, 48] width 20 height 20
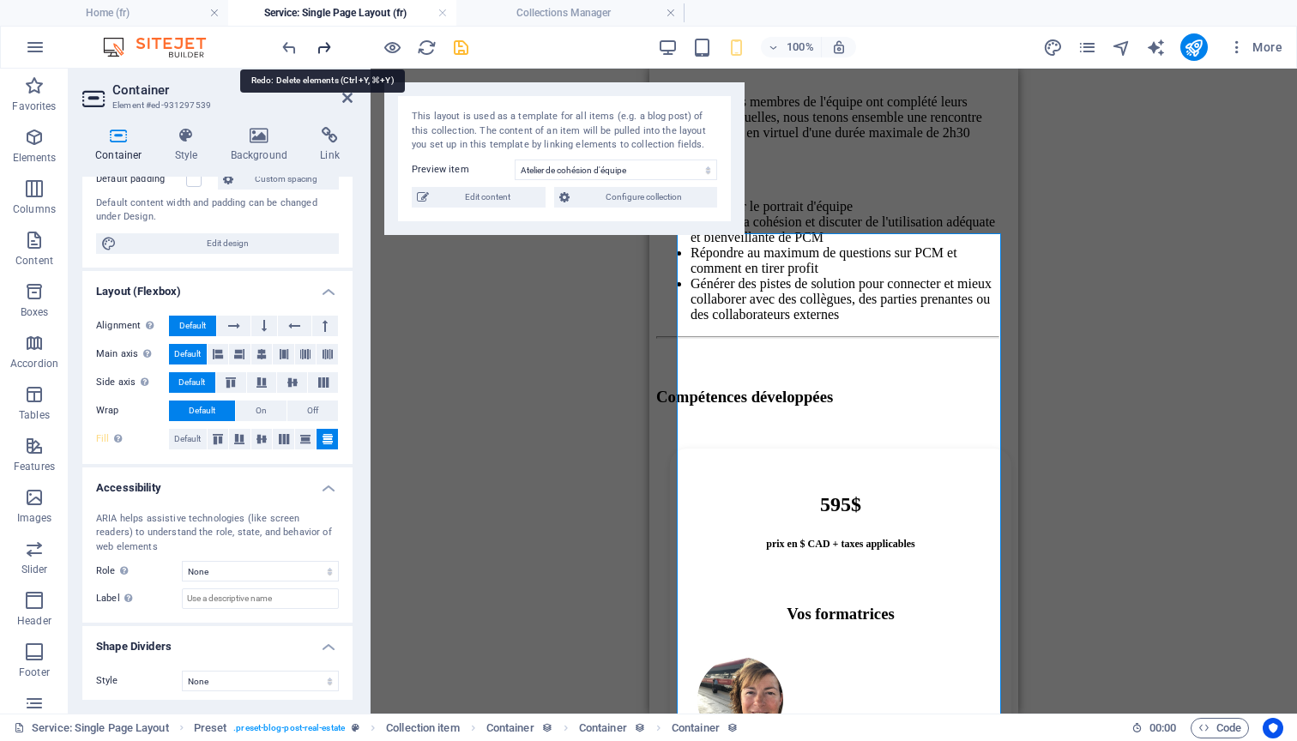
click at [322, 46] on icon "redo" at bounding box center [324, 48] width 20 height 20
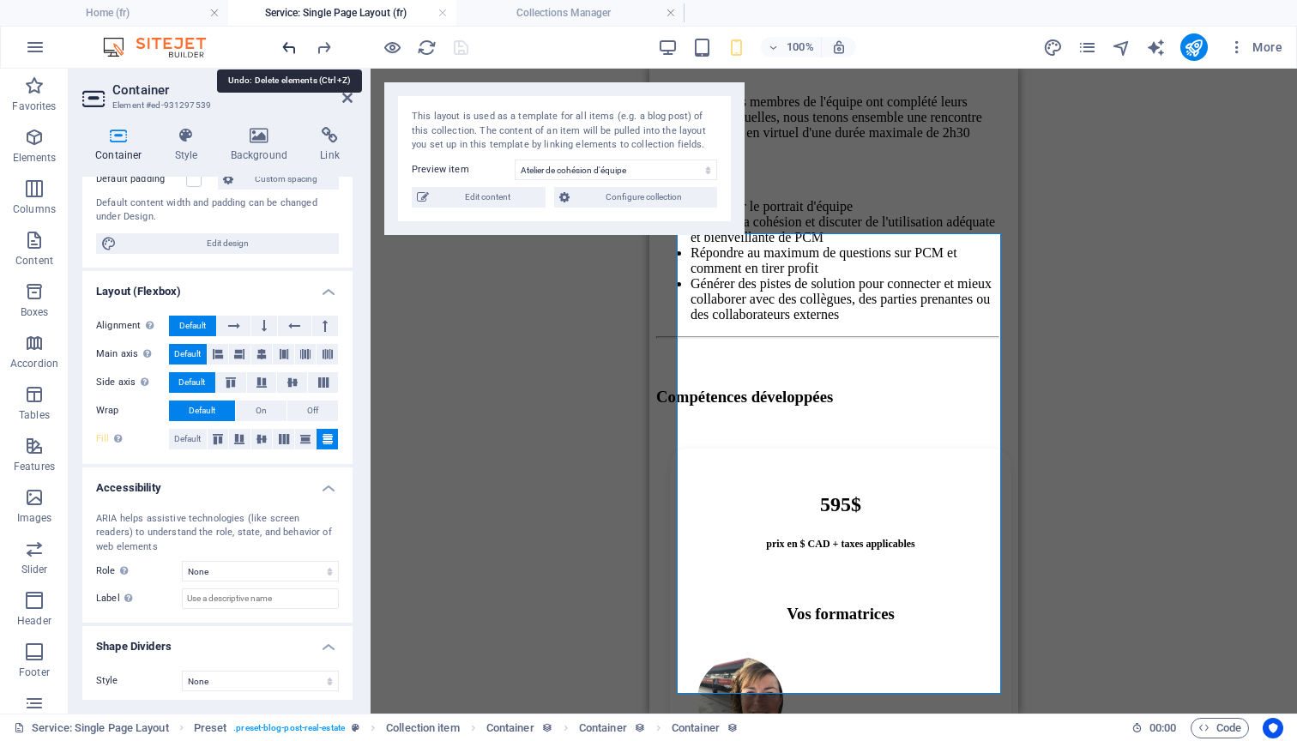
click at [292, 46] on icon "undo" at bounding box center [290, 48] width 20 height 20
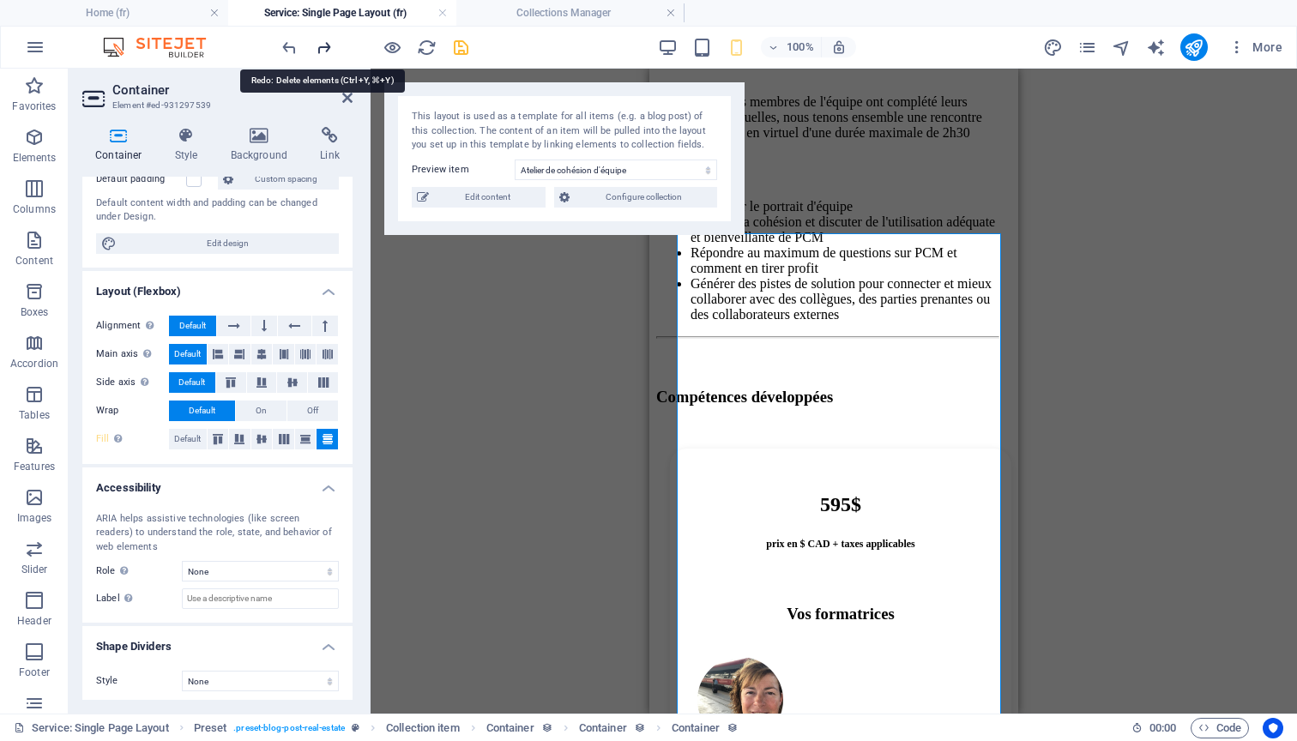
click at [323, 45] on icon "redo" at bounding box center [324, 48] width 20 height 20
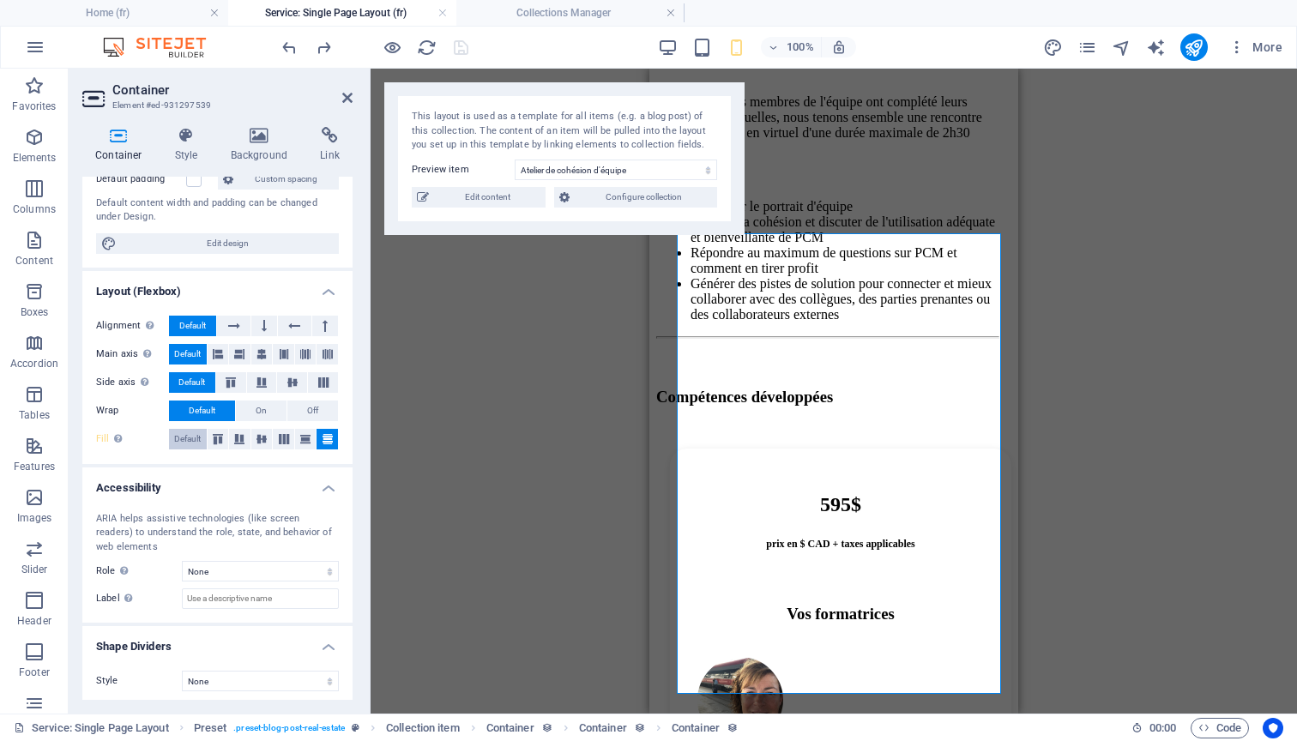
click at [192, 436] on span "Default" at bounding box center [187, 439] width 27 height 21
click at [187, 434] on span "Default" at bounding box center [187, 439] width 27 height 21
click at [467, 45] on icon "save" at bounding box center [461, 48] width 20 height 20
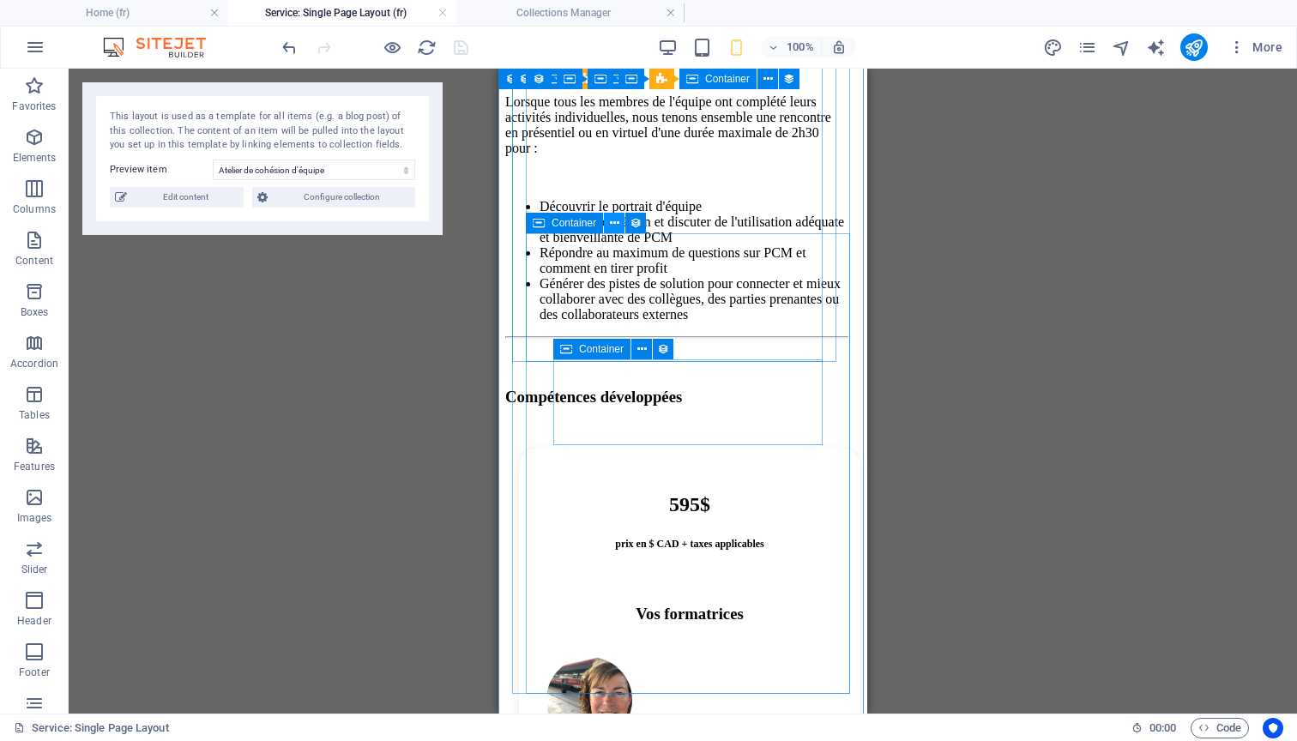
click at [615, 223] on icon at bounding box center [614, 223] width 9 height 18
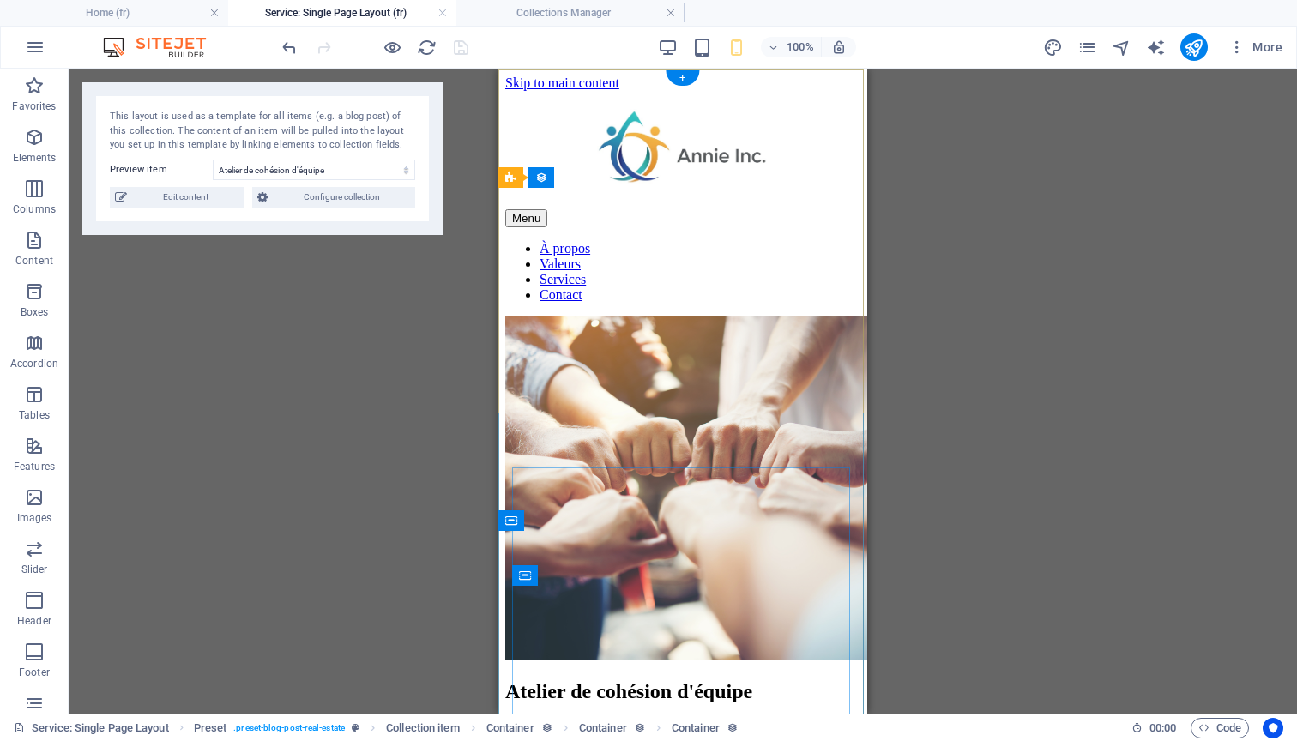
scroll to position [0, 0]
click at [541, 524] on span "Container" at bounding box center [546, 520] width 45 height 10
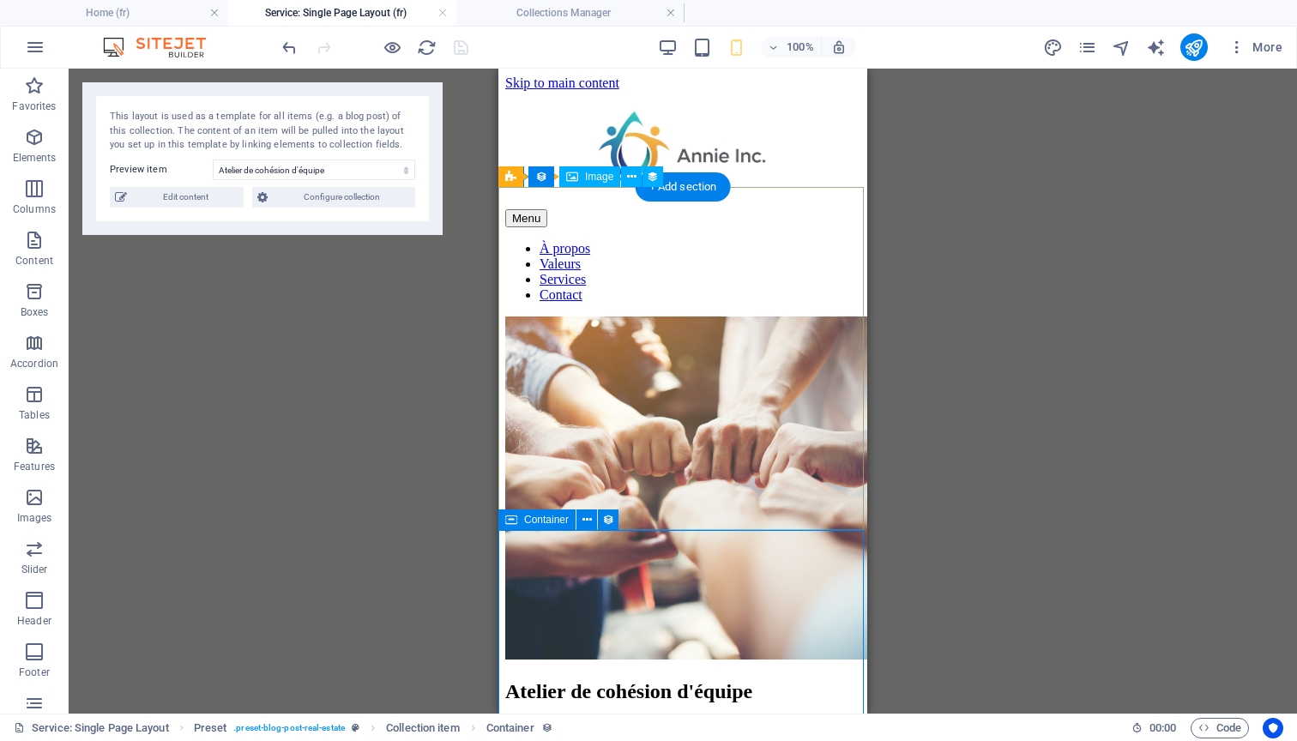
click at [531, 525] on span "Container" at bounding box center [546, 520] width 45 height 10
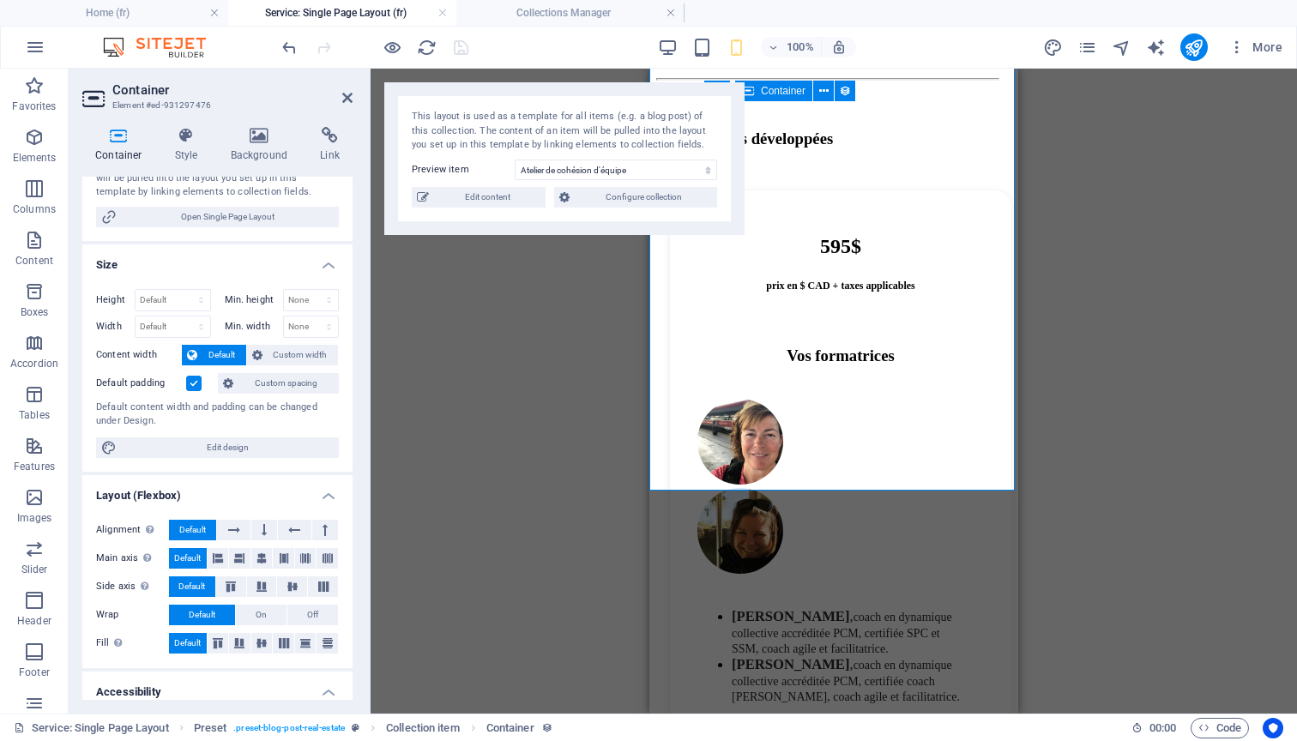
scroll to position [315, 0]
click at [305, 551] on icon at bounding box center [305, 556] width 10 height 21
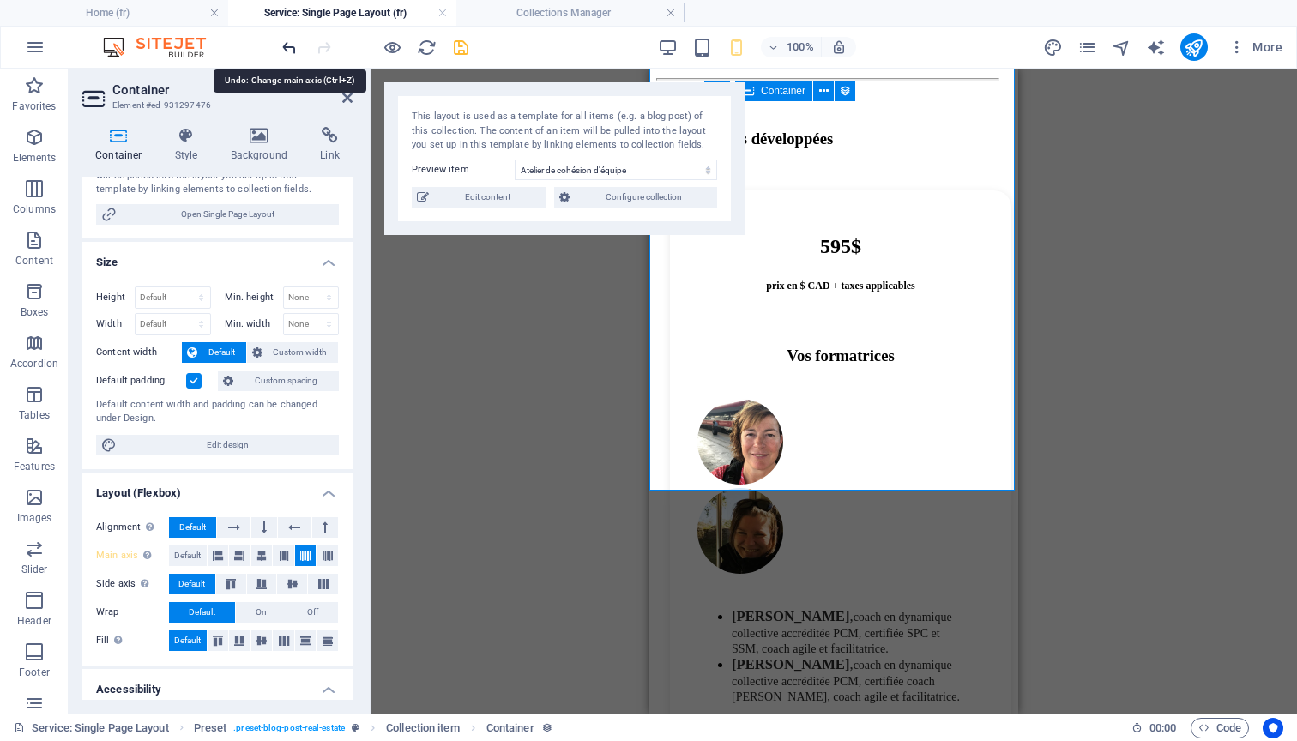
click at [292, 49] on icon "undo" at bounding box center [290, 48] width 20 height 20
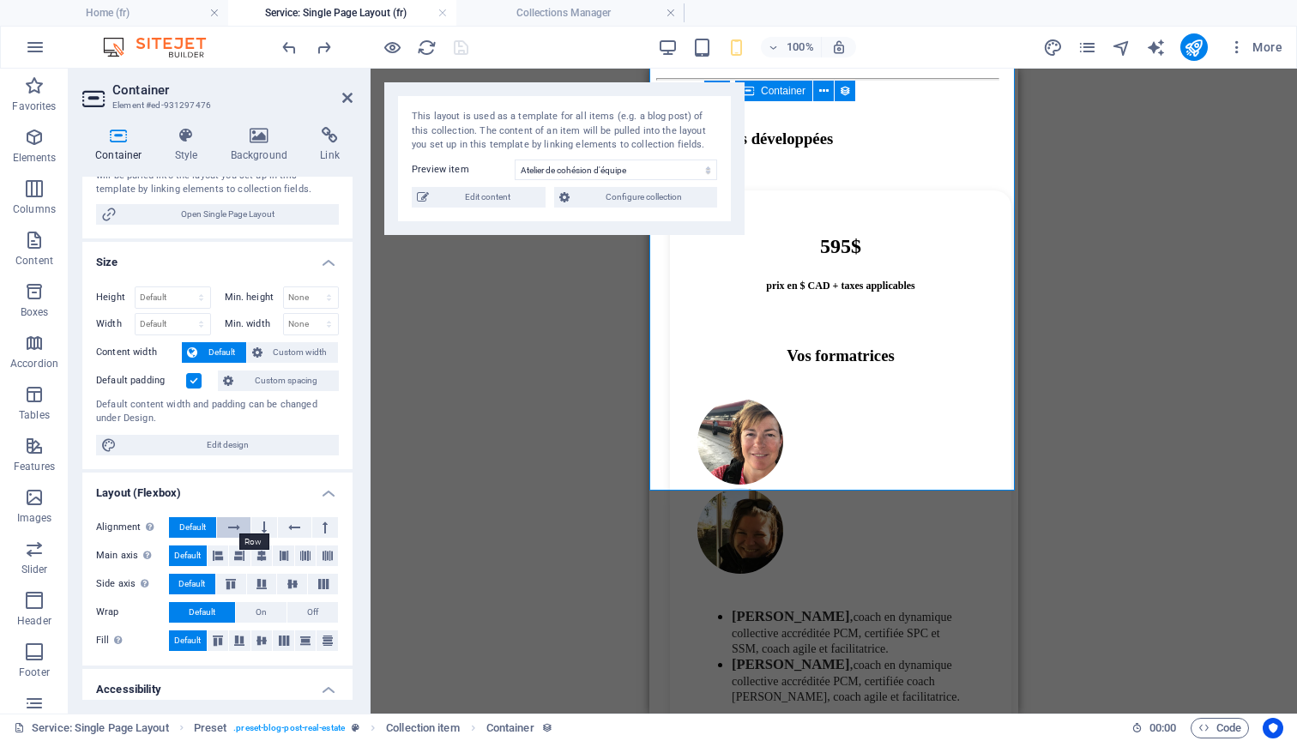
click at [234, 525] on icon at bounding box center [234, 527] width 12 height 21
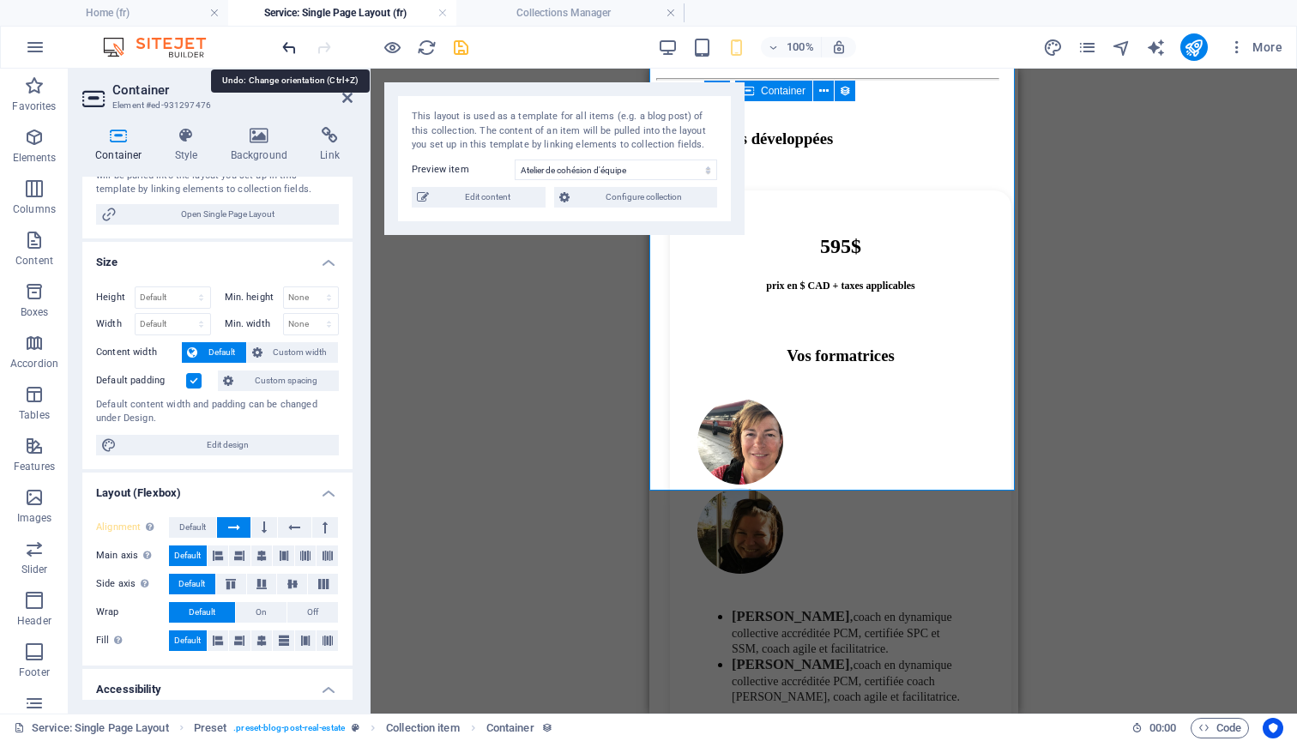
click at [289, 44] on icon "undo" at bounding box center [290, 48] width 20 height 20
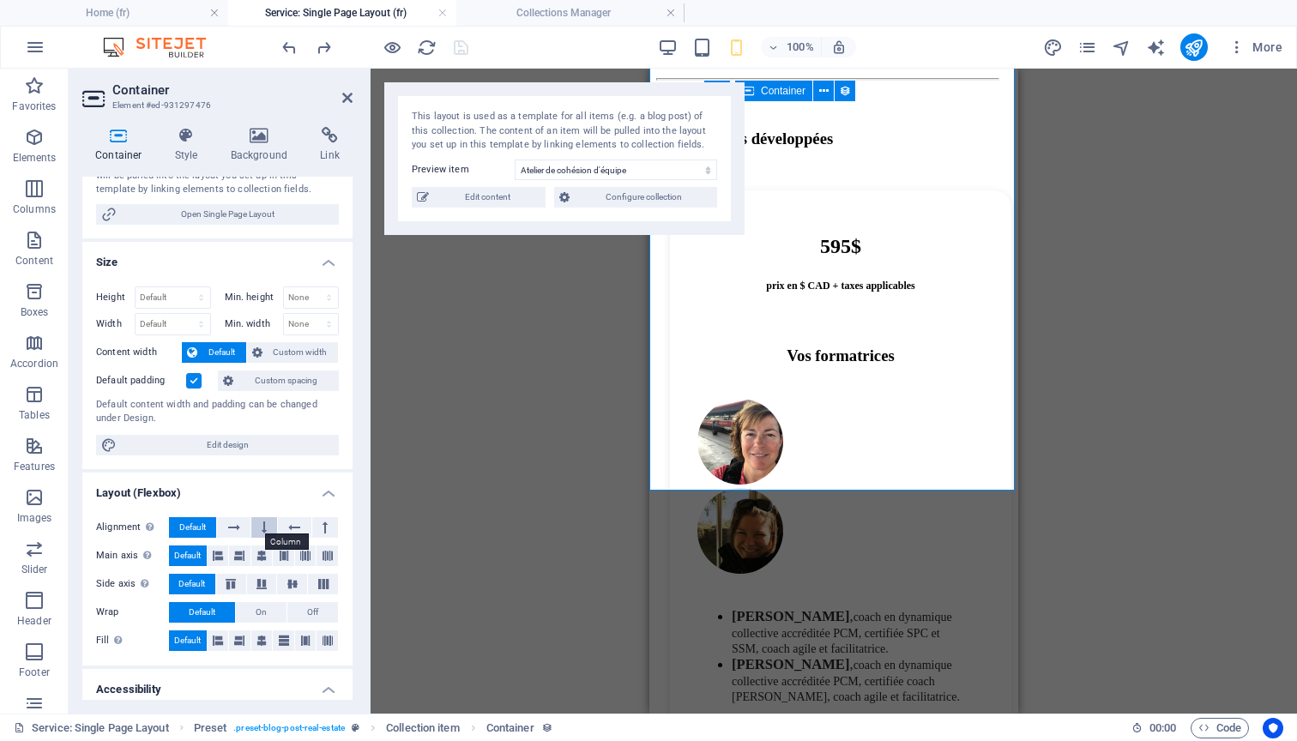
click at [263, 521] on icon at bounding box center [264, 527] width 5 height 21
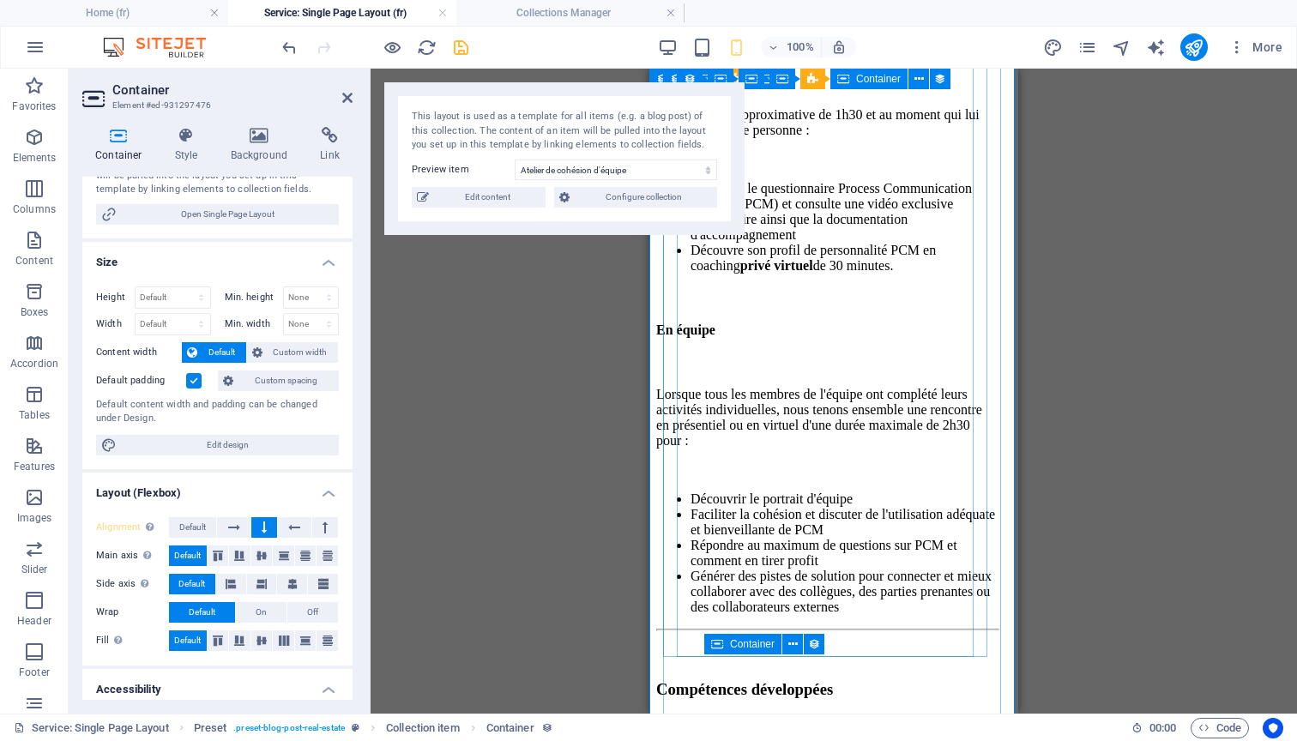
scroll to position [959, 0]
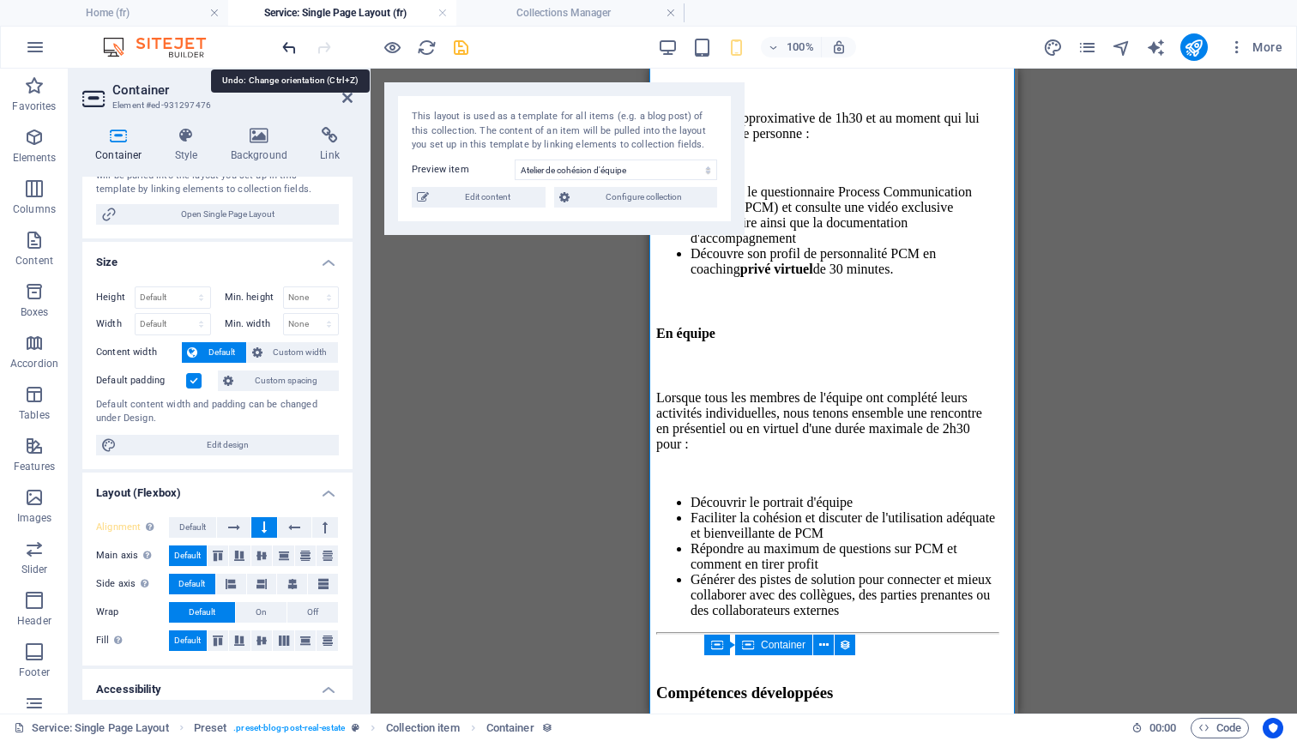
click at [285, 45] on icon "undo" at bounding box center [290, 48] width 20 height 20
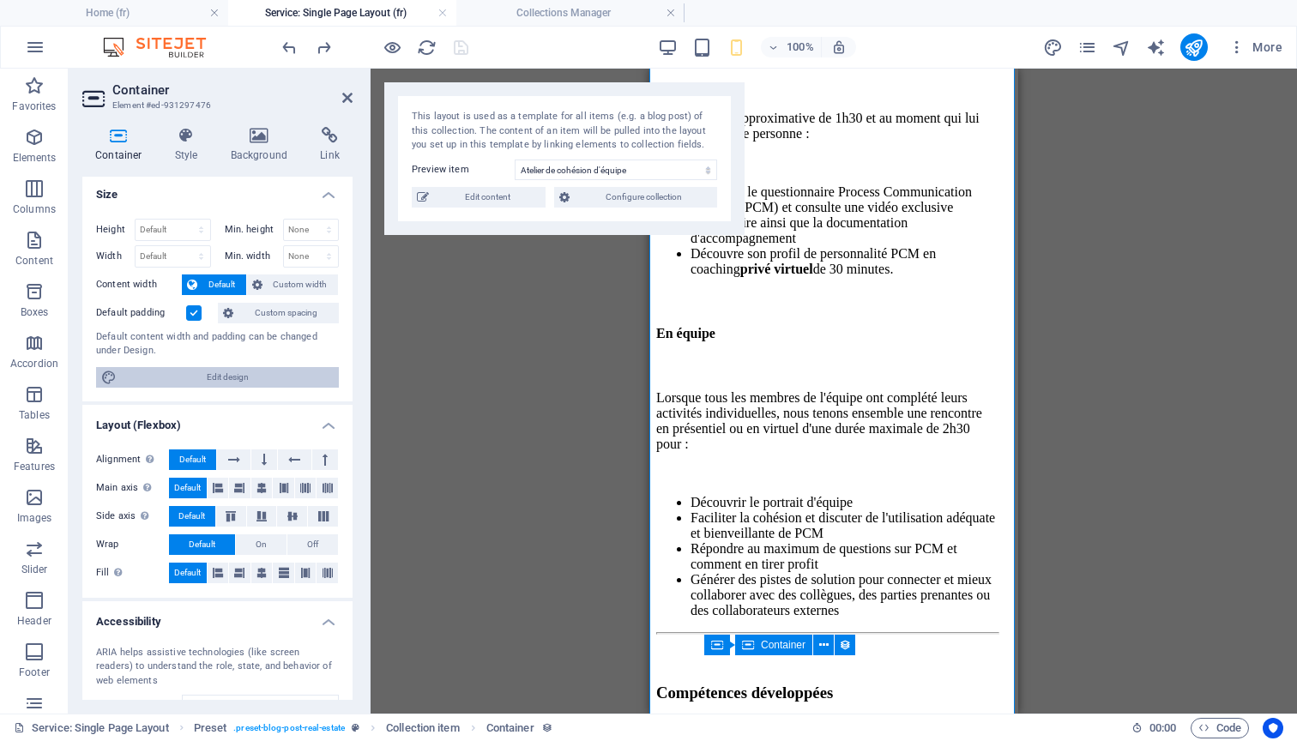
scroll to position [395, 0]
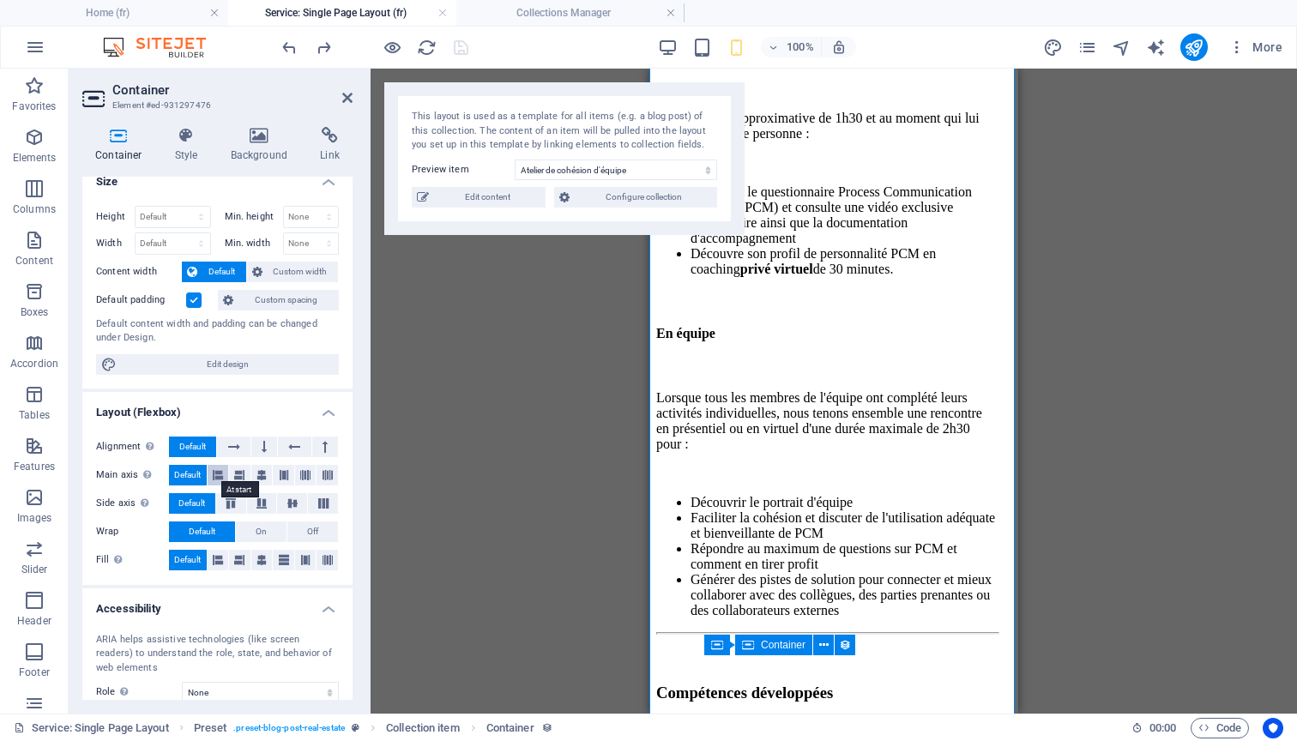
click at [221, 468] on icon at bounding box center [218, 475] width 10 height 21
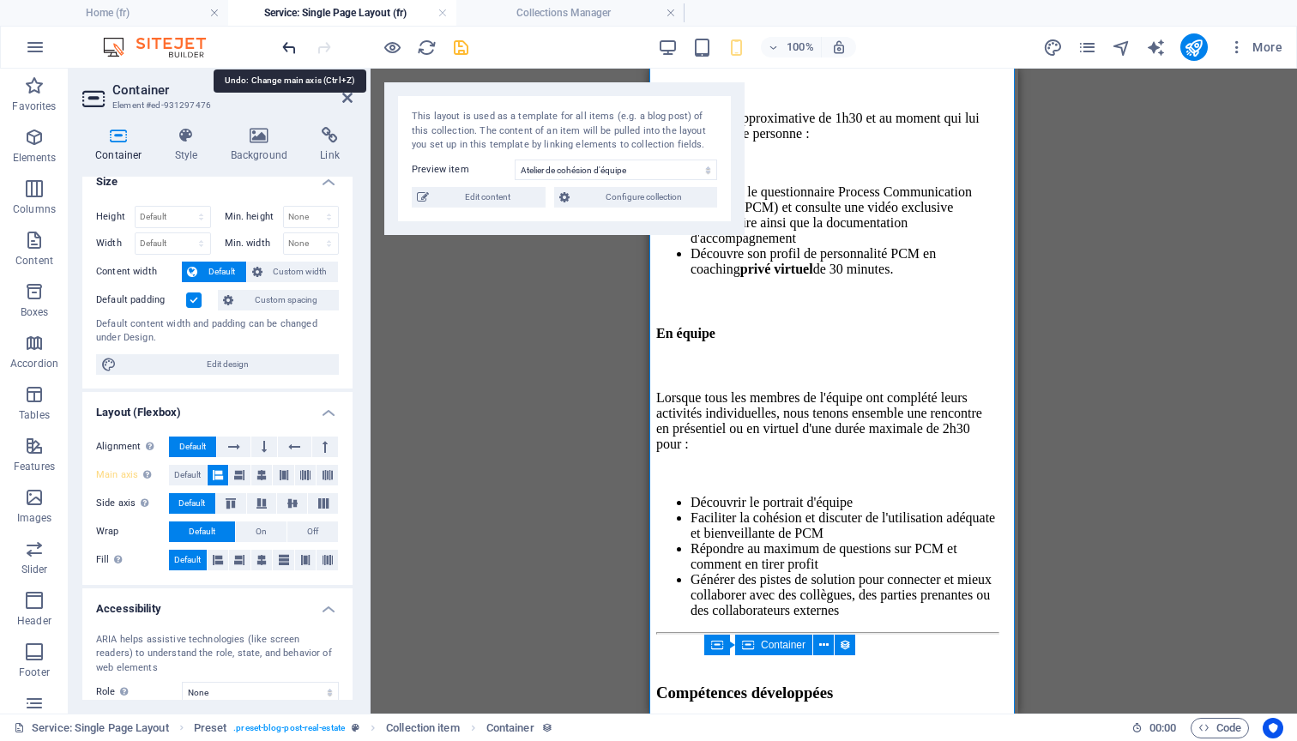
click at [292, 51] on icon "undo" at bounding box center [290, 48] width 20 height 20
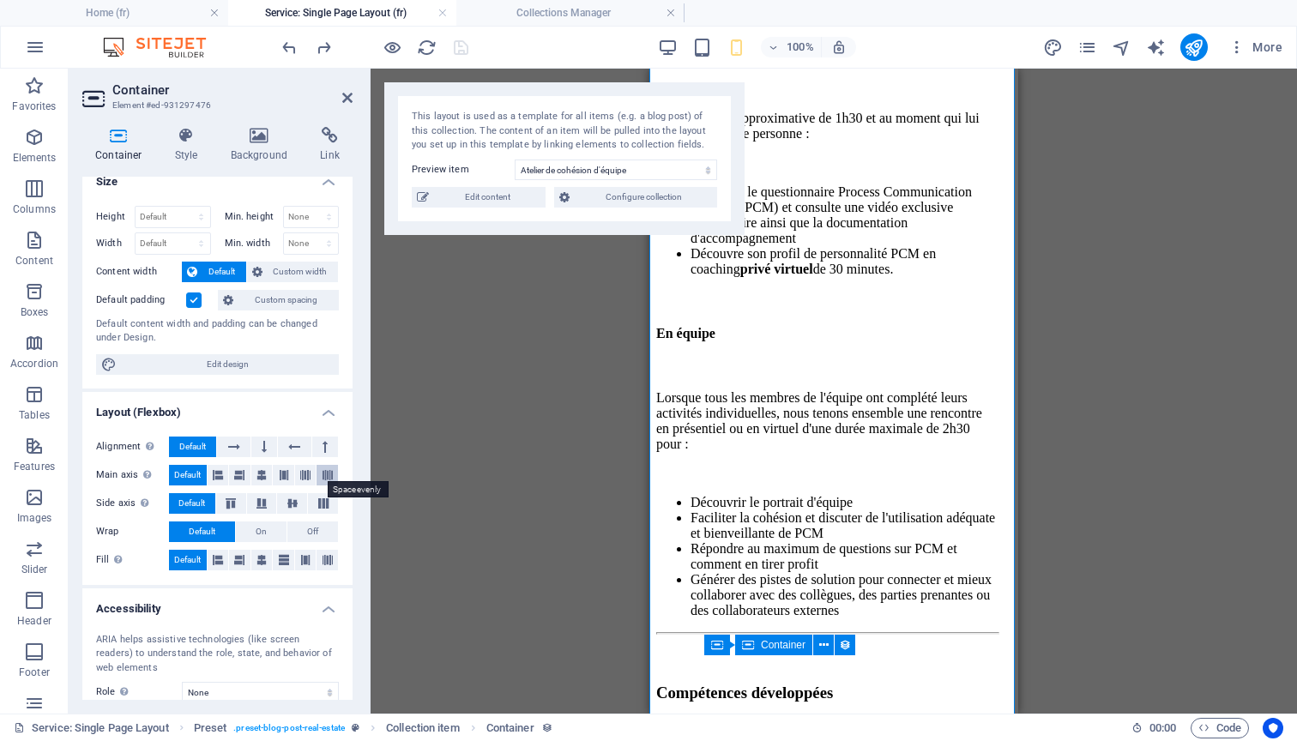
click at [323, 470] on icon at bounding box center [328, 475] width 10 height 21
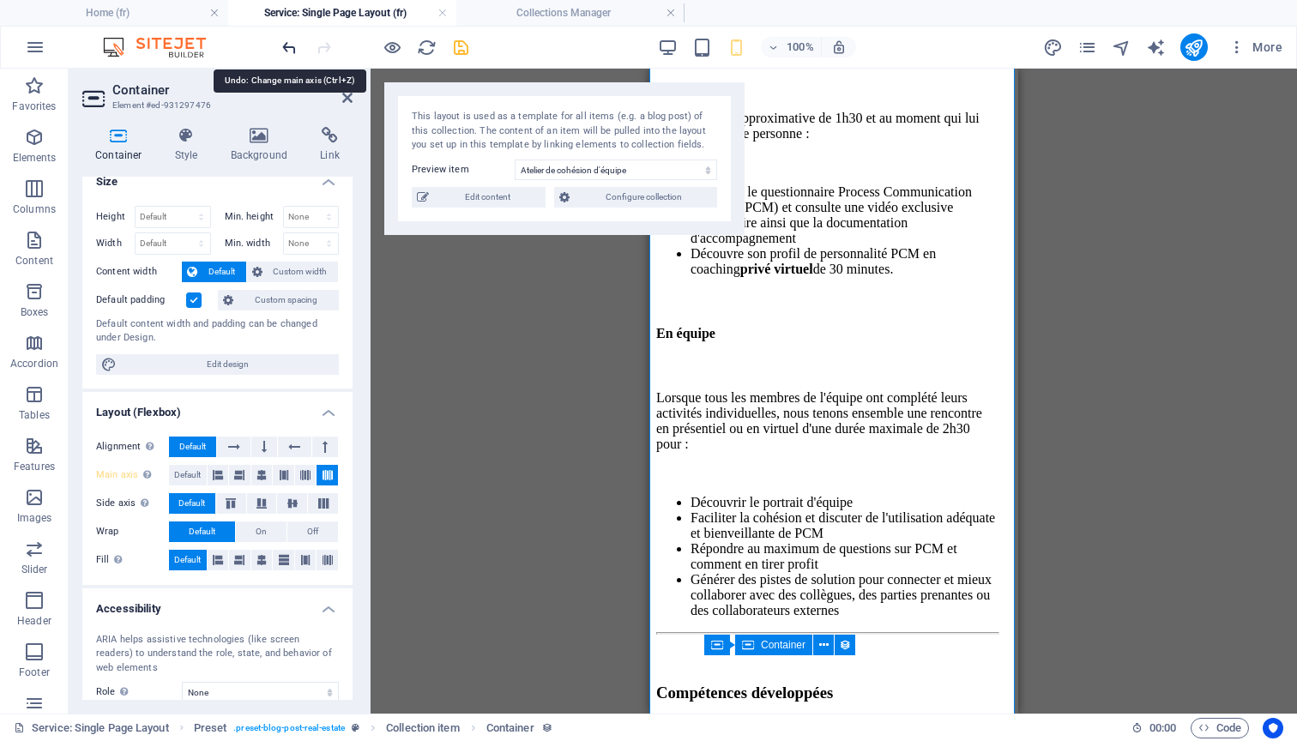
click at [288, 46] on icon "undo" at bounding box center [290, 48] width 20 height 20
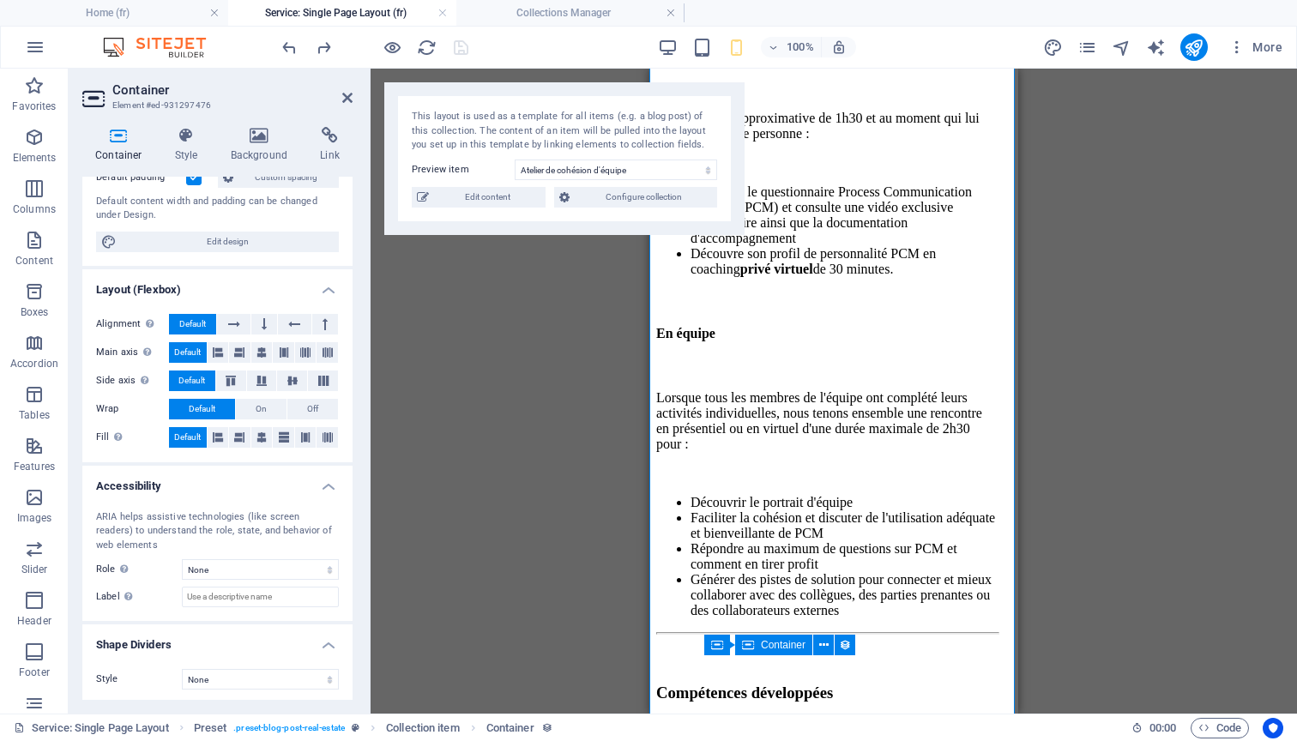
scroll to position [516, 0]
click at [263, 381] on icon at bounding box center [261, 382] width 21 height 10
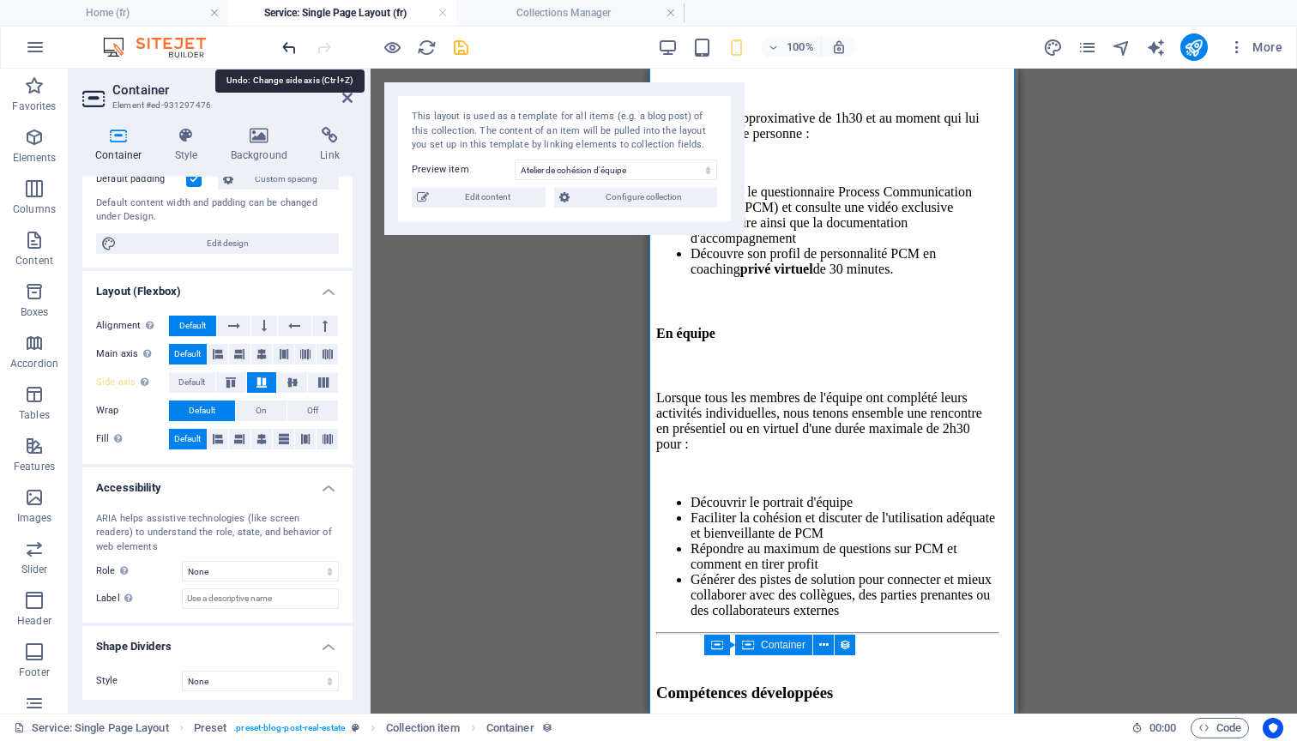
click at [290, 48] on icon "undo" at bounding box center [290, 48] width 20 height 20
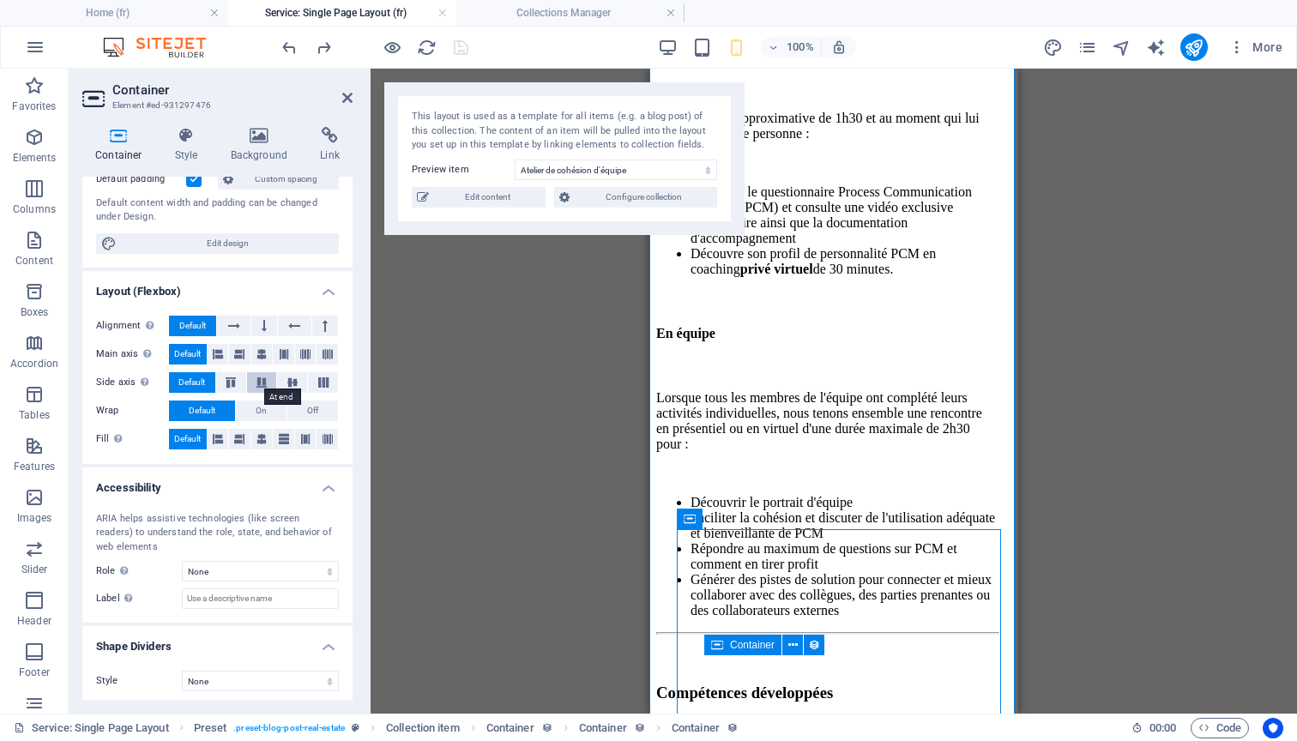
click at [261, 377] on icon at bounding box center [261, 382] width 21 height 10
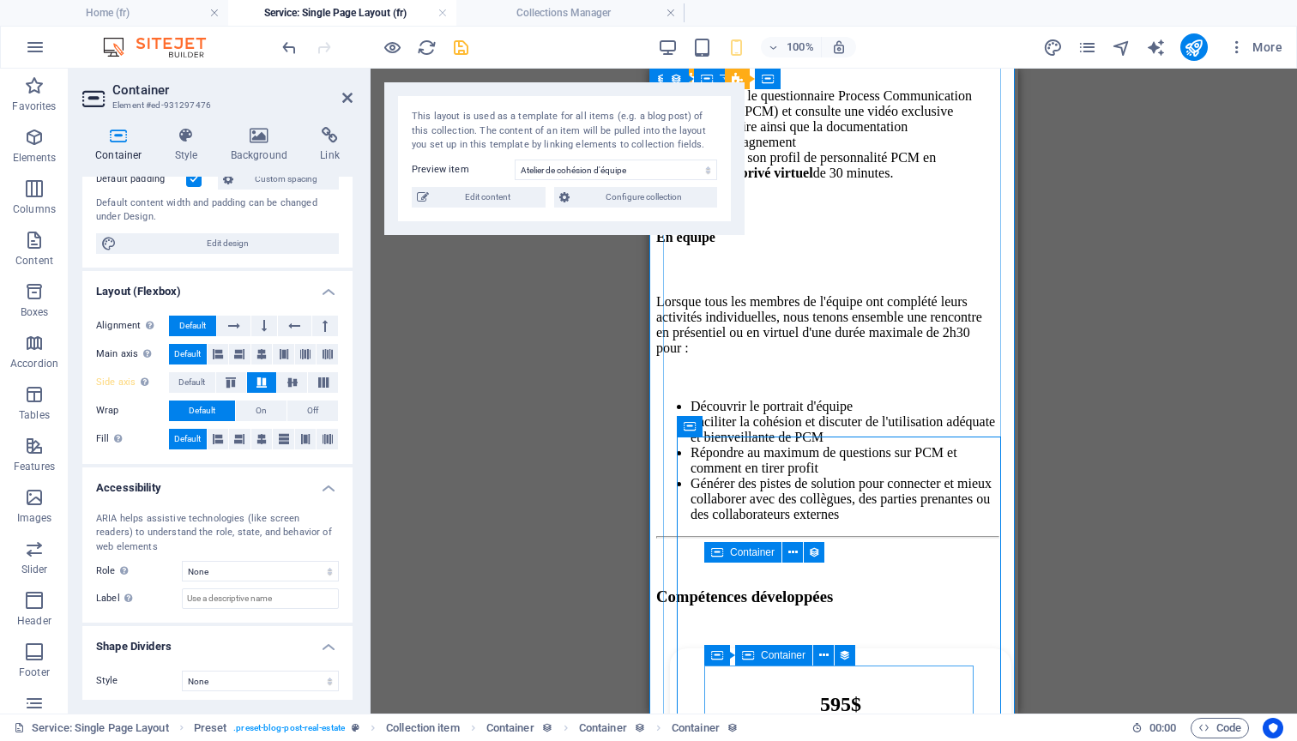
scroll to position [1068, 0]
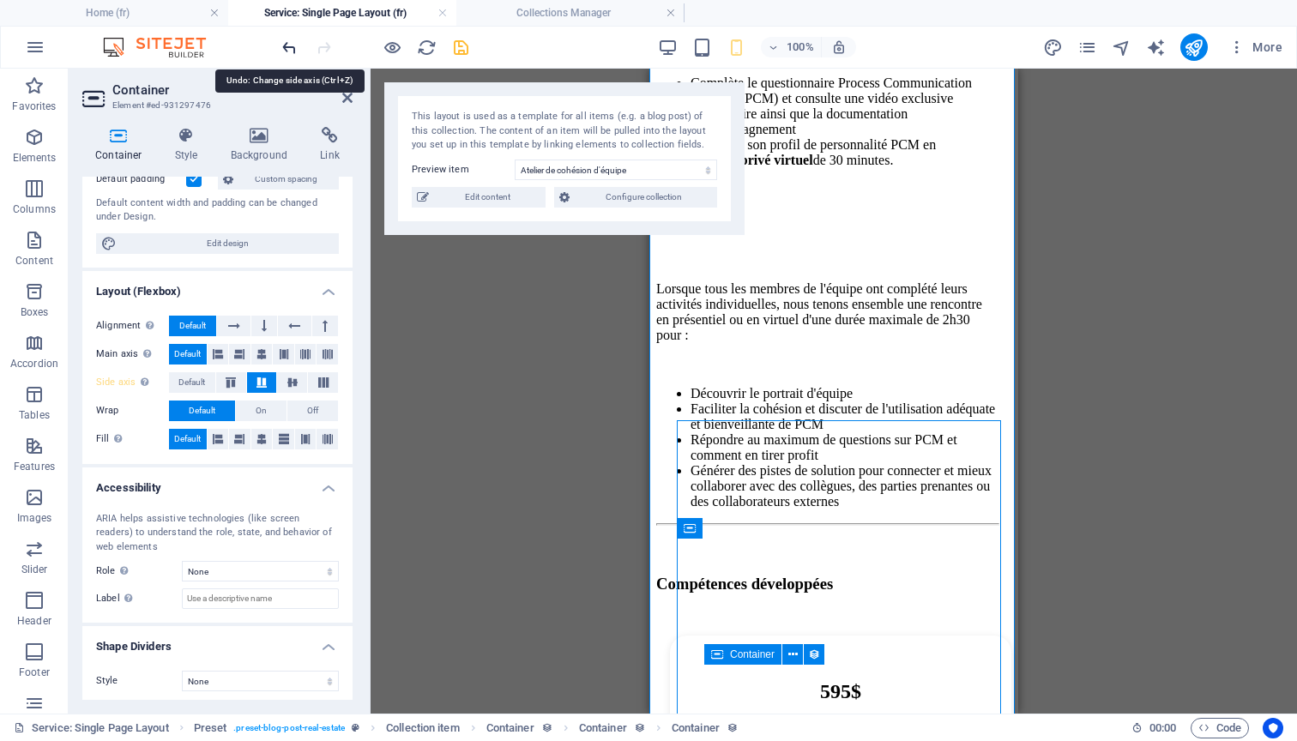
click at [288, 43] on icon "undo" at bounding box center [290, 48] width 20 height 20
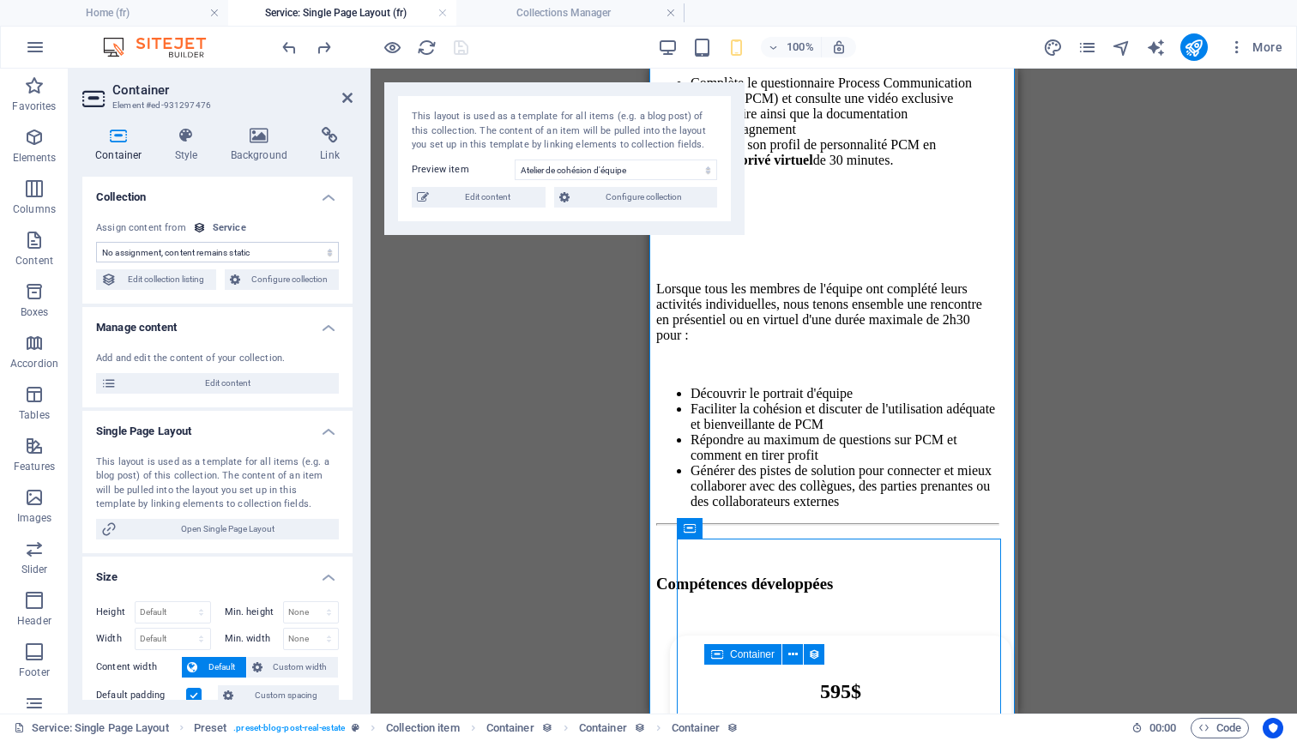
scroll to position [0, 0]
click at [560, 329] on div "Menu Bar Container Menu Collection item Preset Image Preset Preset Collection i…" at bounding box center [834, 391] width 926 height 645
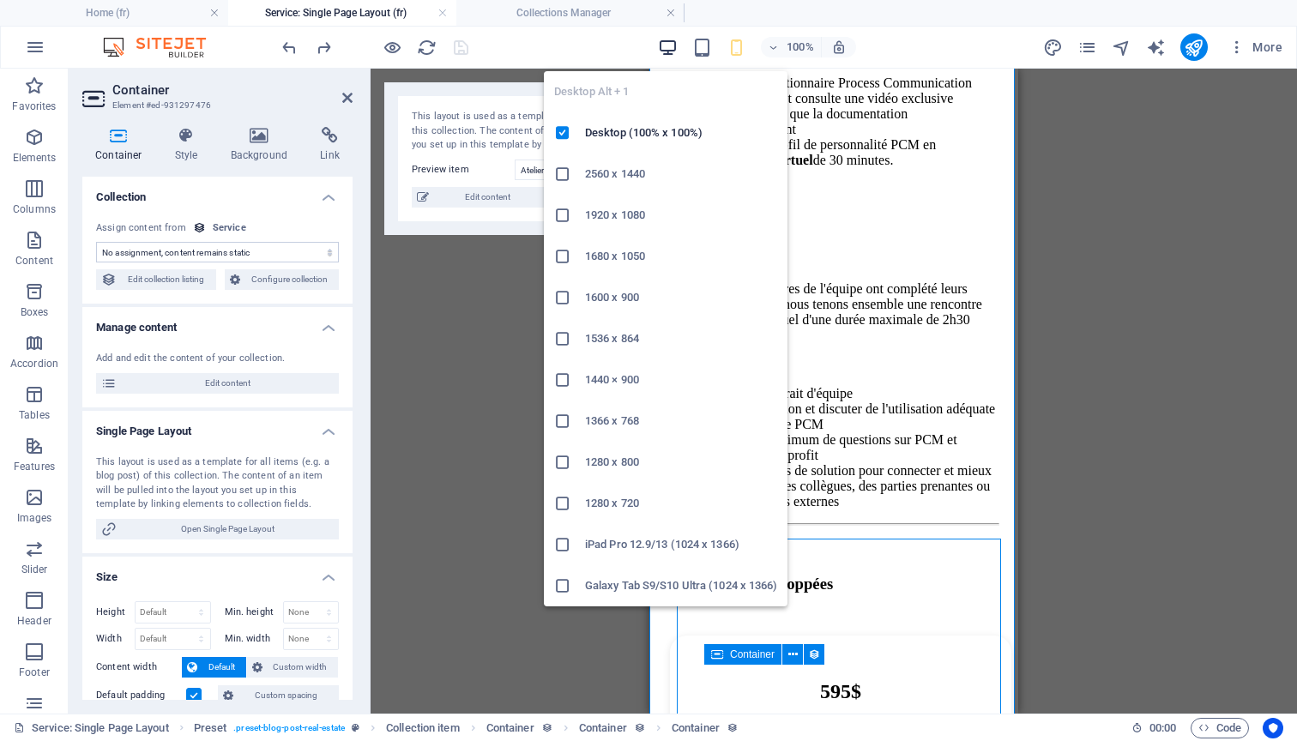
click at [663, 45] on icon "button" at bounding box center [668, 48] width 20 height 20
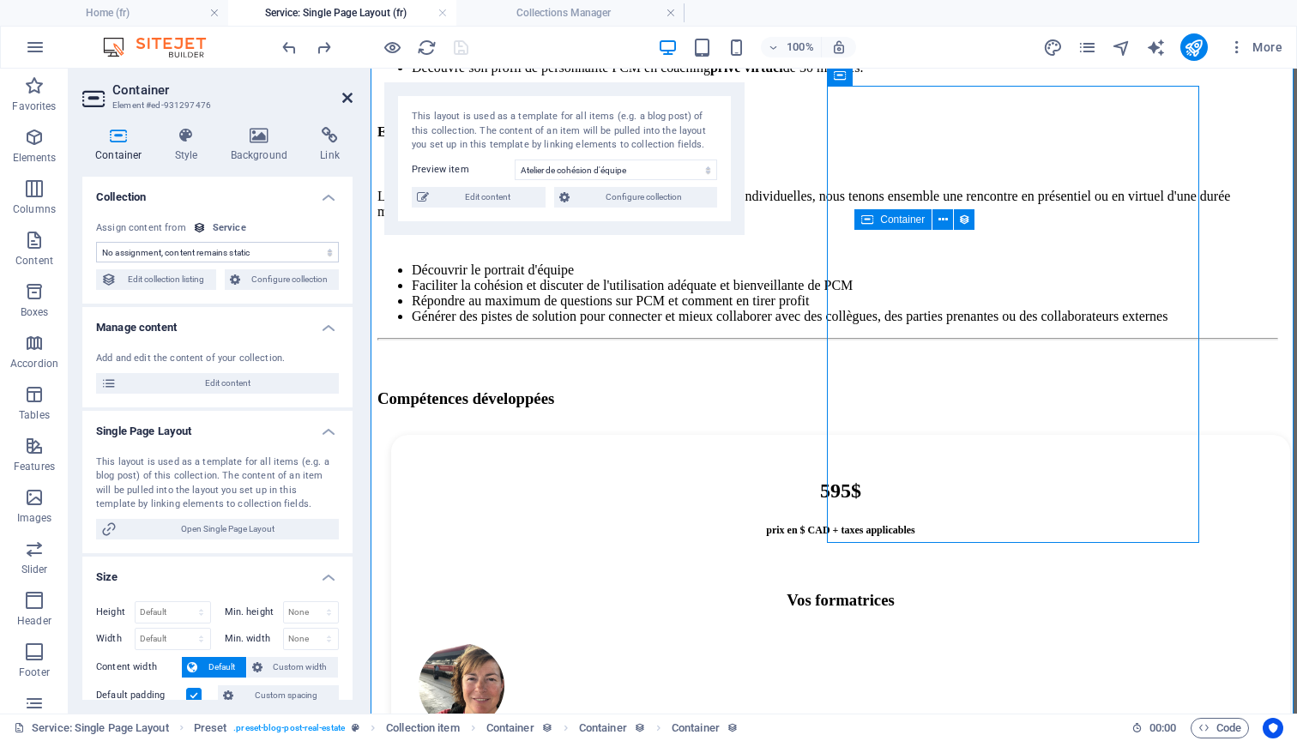
click at [349, 99] on icon at bounding box center [347, 98] width 10 height 14
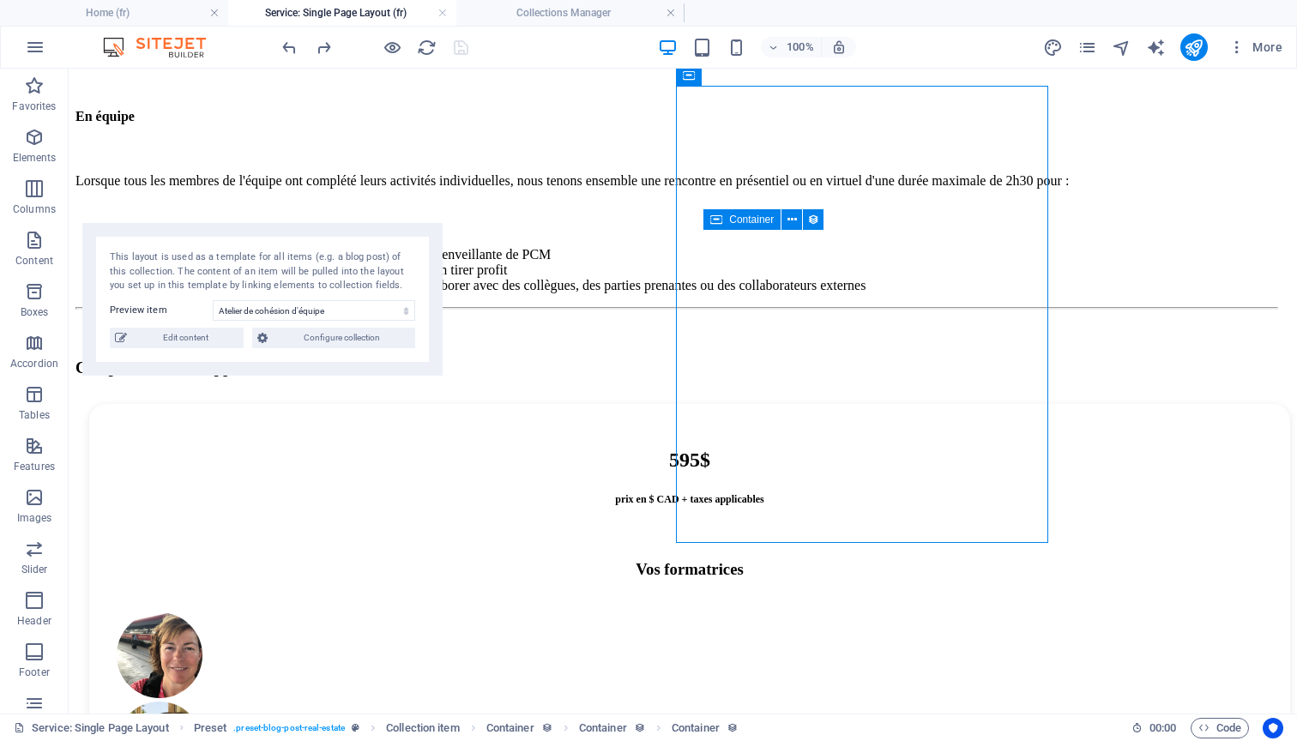
drag, startPoint x: 302, startPoint y: 91, endPoint x: 293, endPoint y: 205, distance: 114.4
click at [293, 223] on div "This layout is used as a template for all items (e.g. a blog post) of this coll…" at bounding box center [262, 299] width 360 height 153
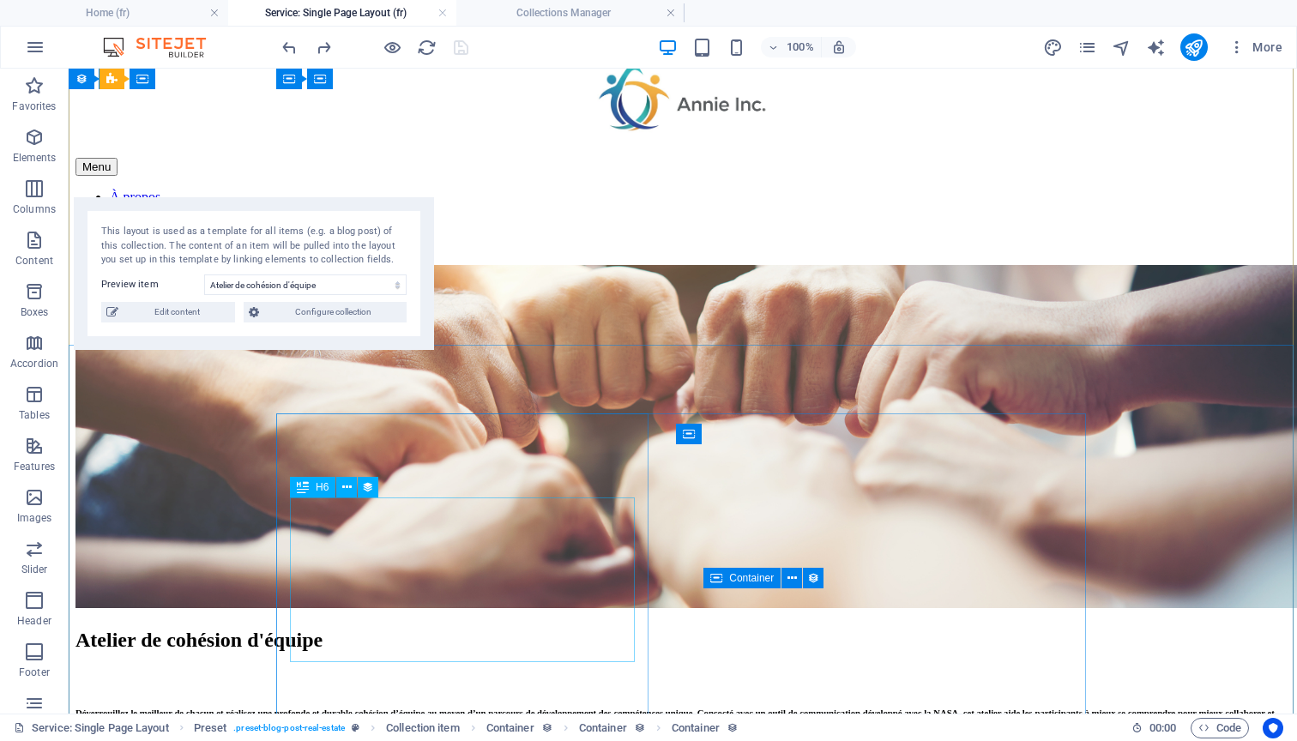
scroll to position [50, 0]
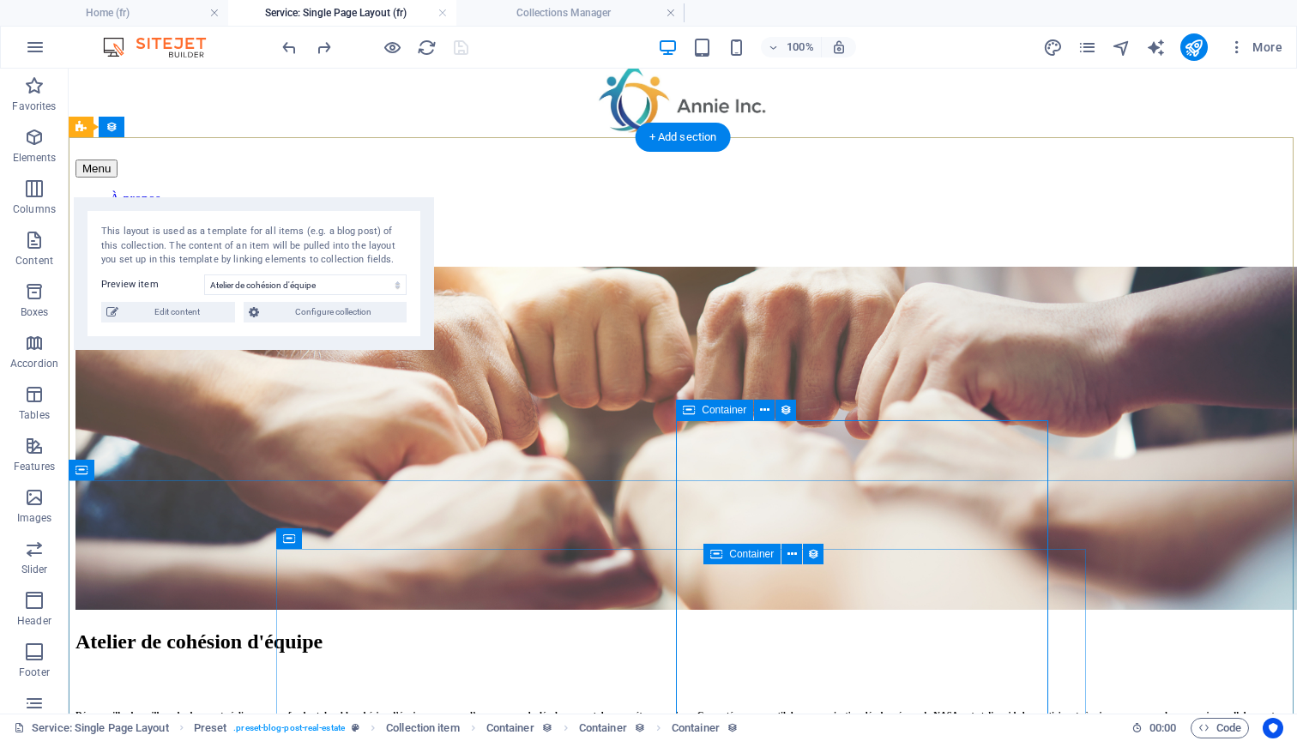
click at [720, 413] on span "Container" at bounding box center [724, 410] width 45 height 10
click at [720, 412] on span "Container" at bounding box center [724, 410] width 45 height 10
click at [714, 412] on span "Container" at bounding box center [724, 410] width 45 height 10
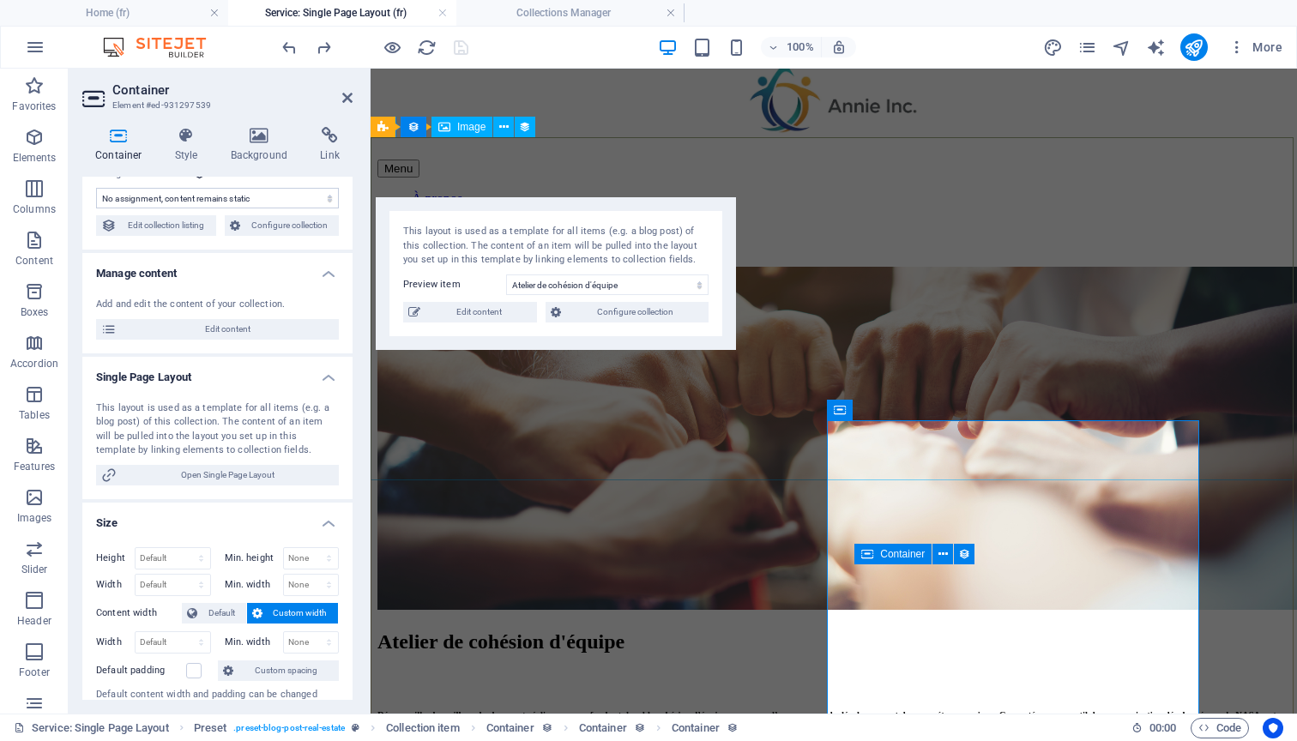
scroll to position [0, 0]
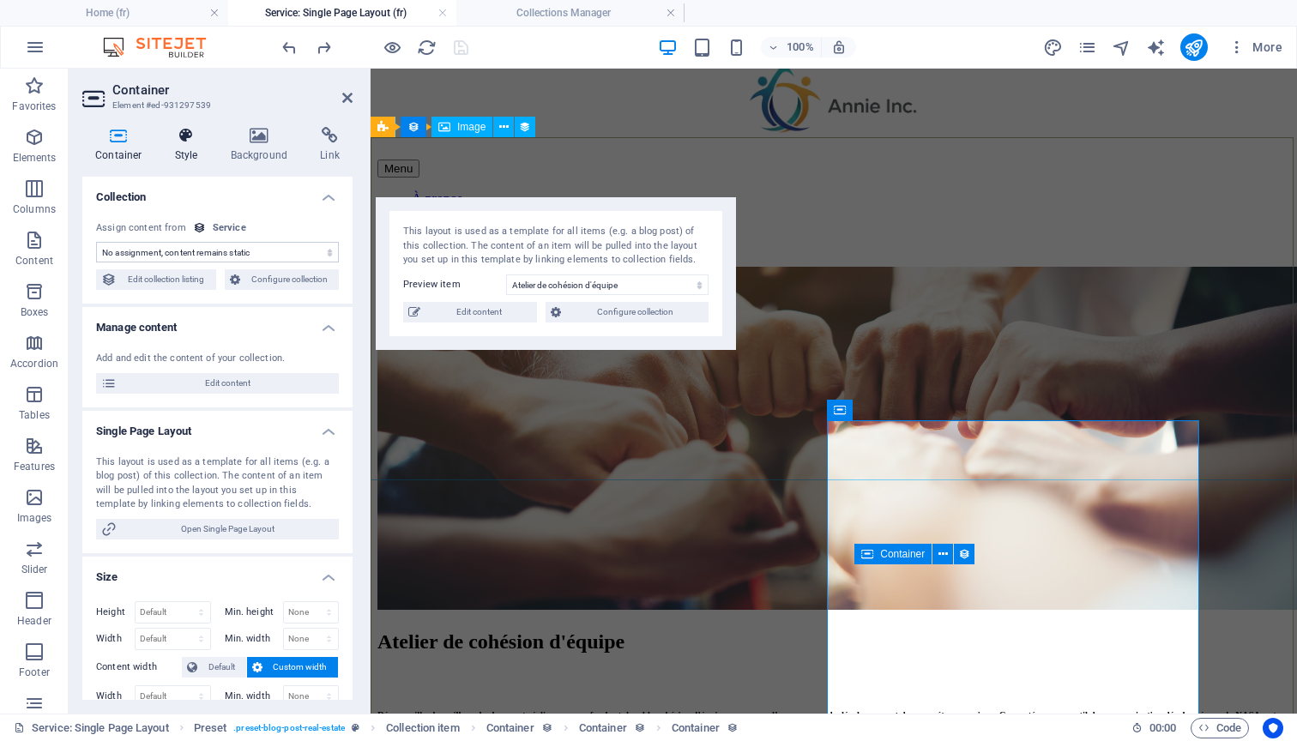
click at [187, 142] on icon at bounding box center [186, 135] width 49 height 17
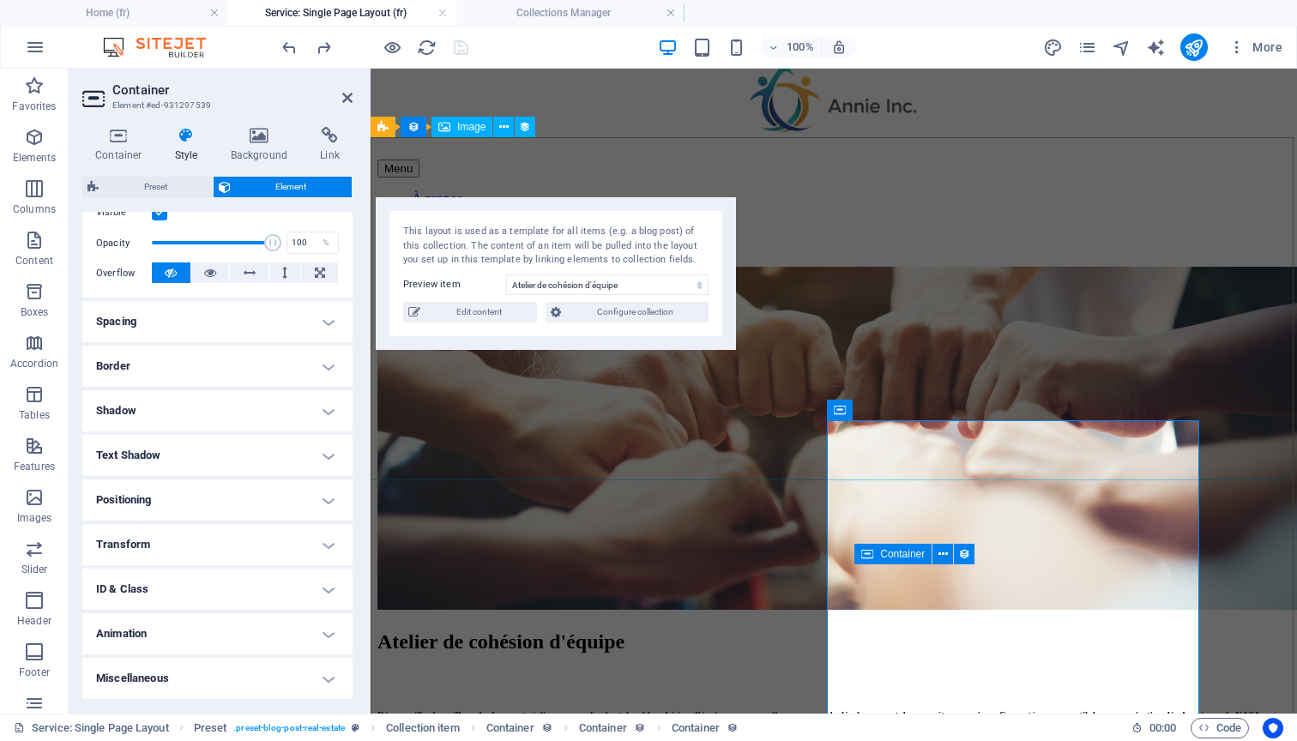
scroll to position [236, 0]
click at [206, 507] on h4 "Positioning" at bounding box center [217, 501] width 270 height 41
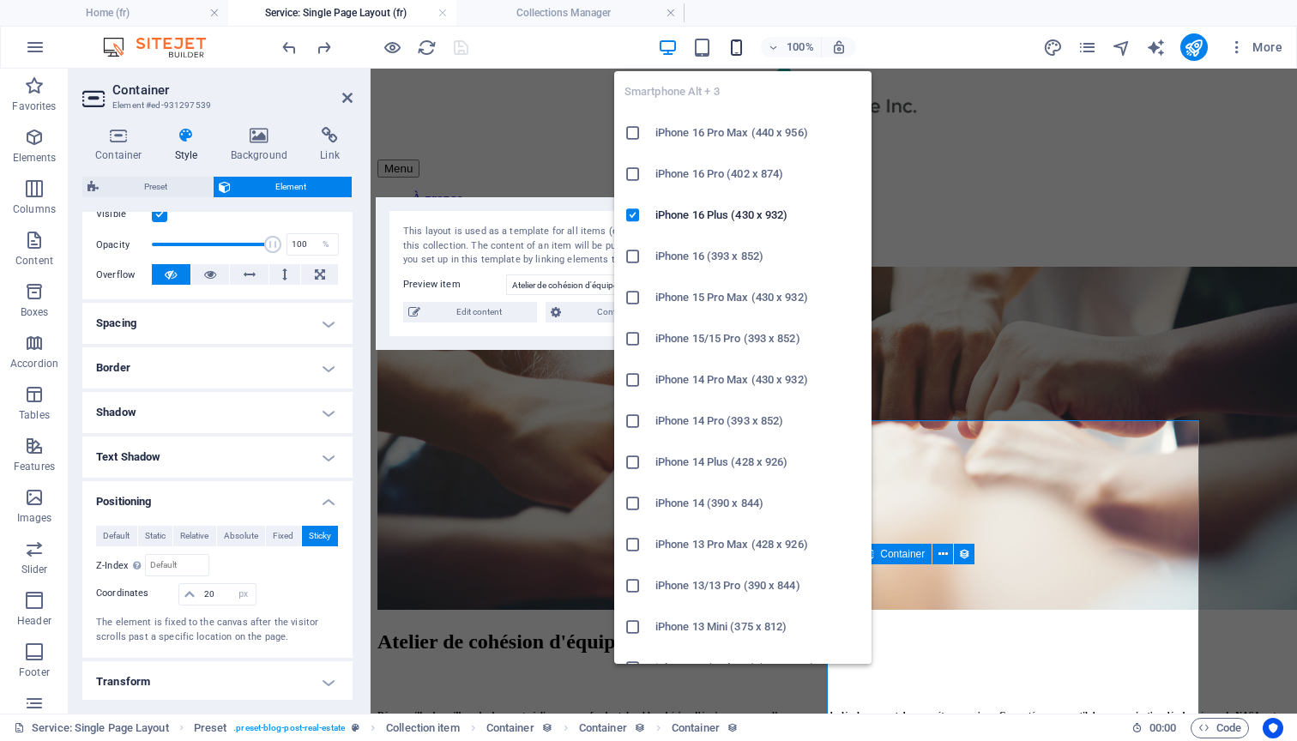
click at [739, 42] on icon "button" at bounding box center [736, 48] width 20 height 20
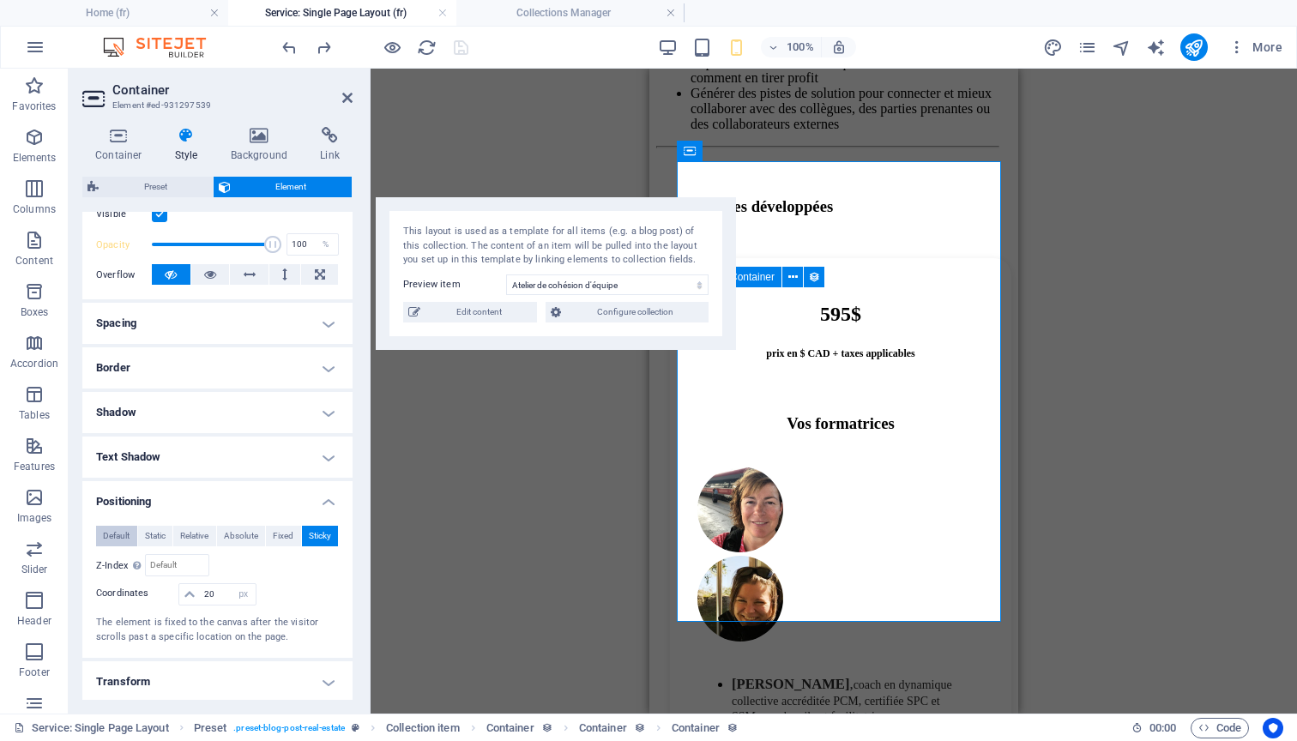
click at [114, 534] on span "Default" at bounding box center [116, 536] width 27 height 21
click at [155, 534] on span "Static" at bounding box center [155, 536] width 21 height 21
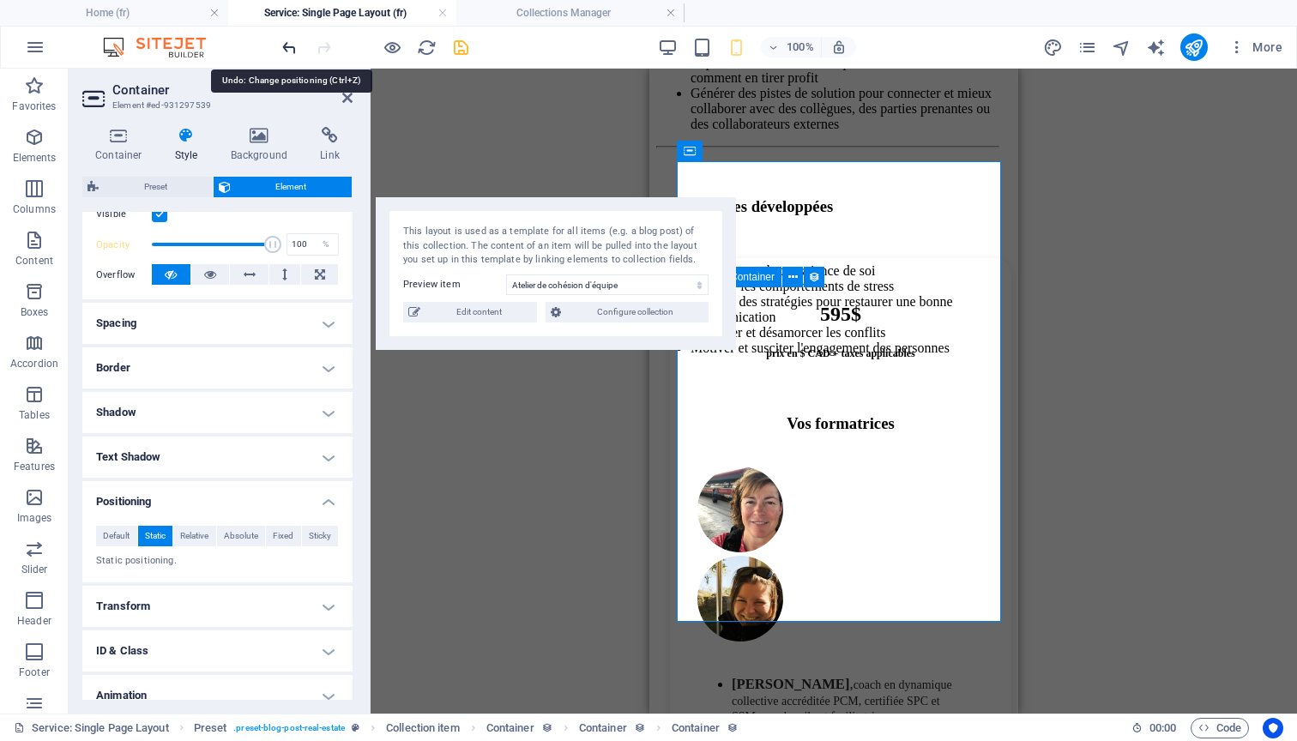
click at [286, 45] on icon "undo" at bounding box center [290, 48] width 20 height 20
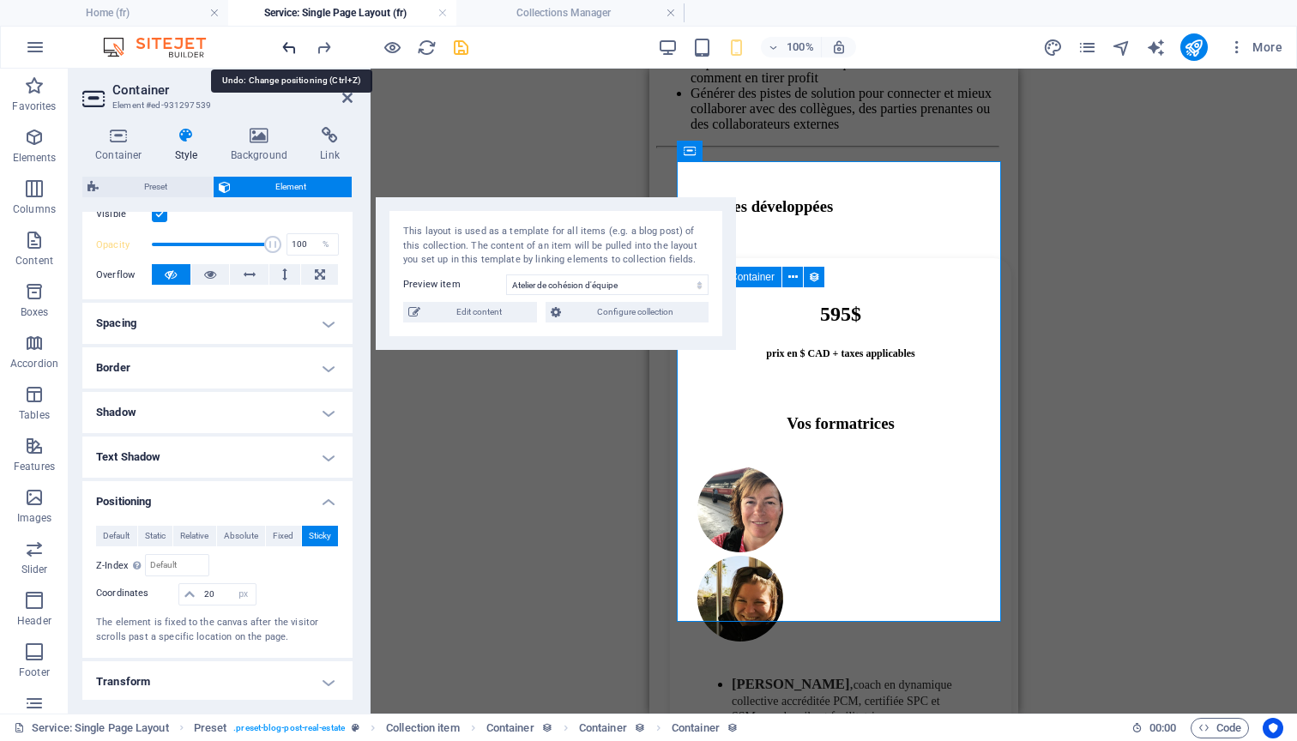
click at [290, 46] on icon "undo" at bounding box center [290, 48] width 20 height 20
click at [190, 593] on icon at bounding box center [189, 594] width 10 height 10
click at [206, 595] on input "20" at bounding box center [227, 594] width 55 height 21
drag, startPoint x: 216, startPoint y: 594, endPoint x: 194, endPoint y: 592, distance: 22.4
click at [194, 592] on div "20 auto px rem % em" at bounding box center [216, 594] width 77 height 22
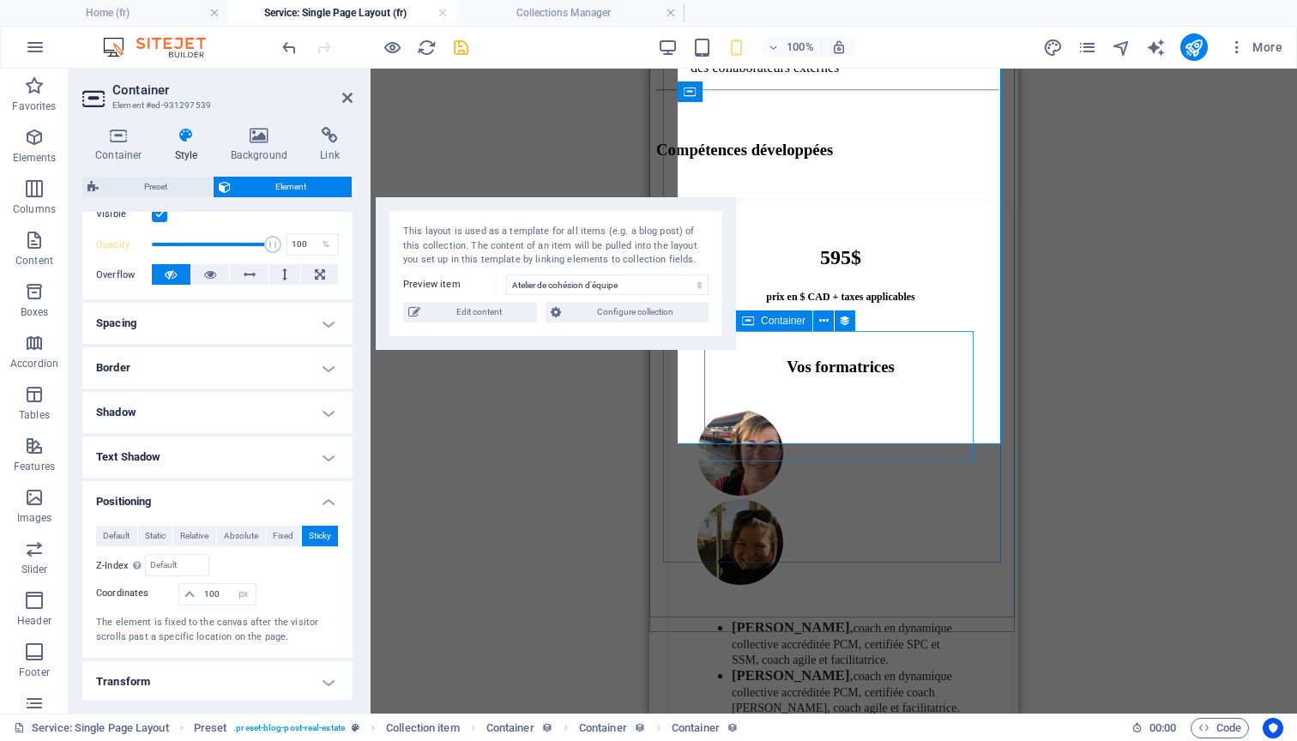
scroll to position [1504, 0]
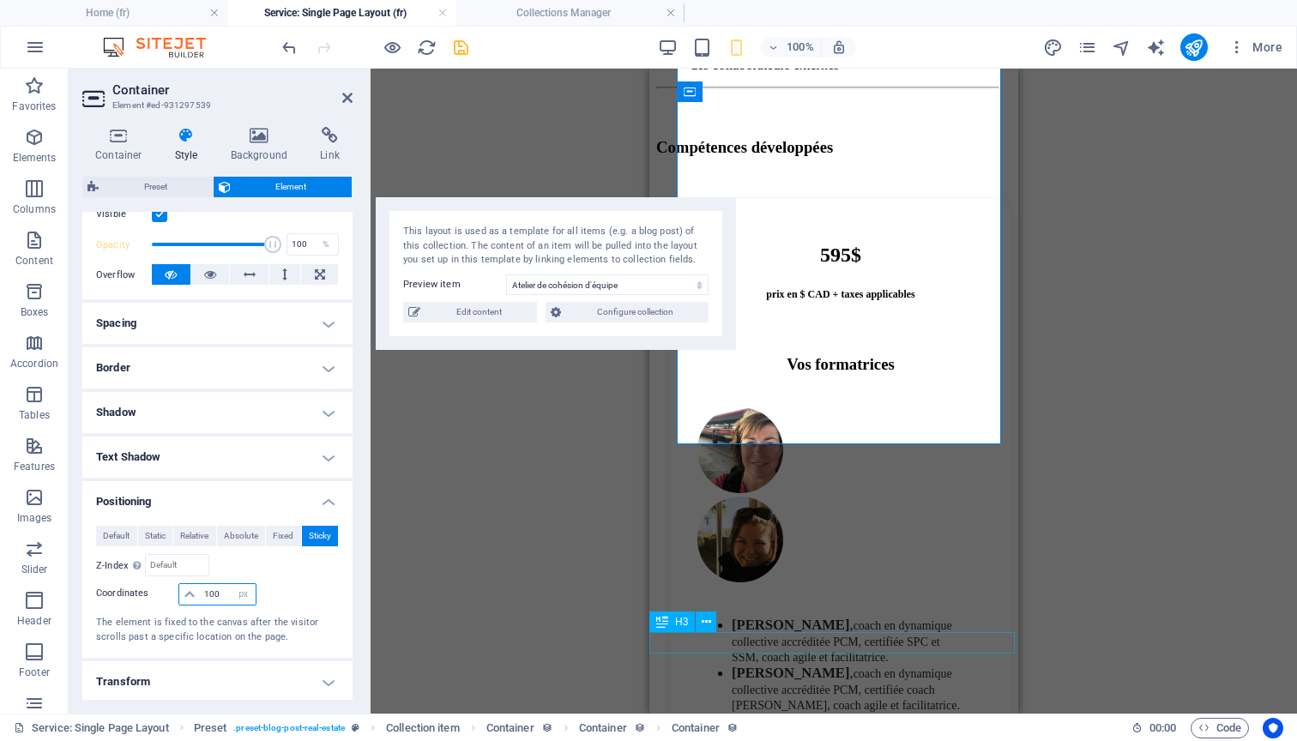
click at [219, 595] on input "100" at bounding box center [227, 594] width 55 height 21
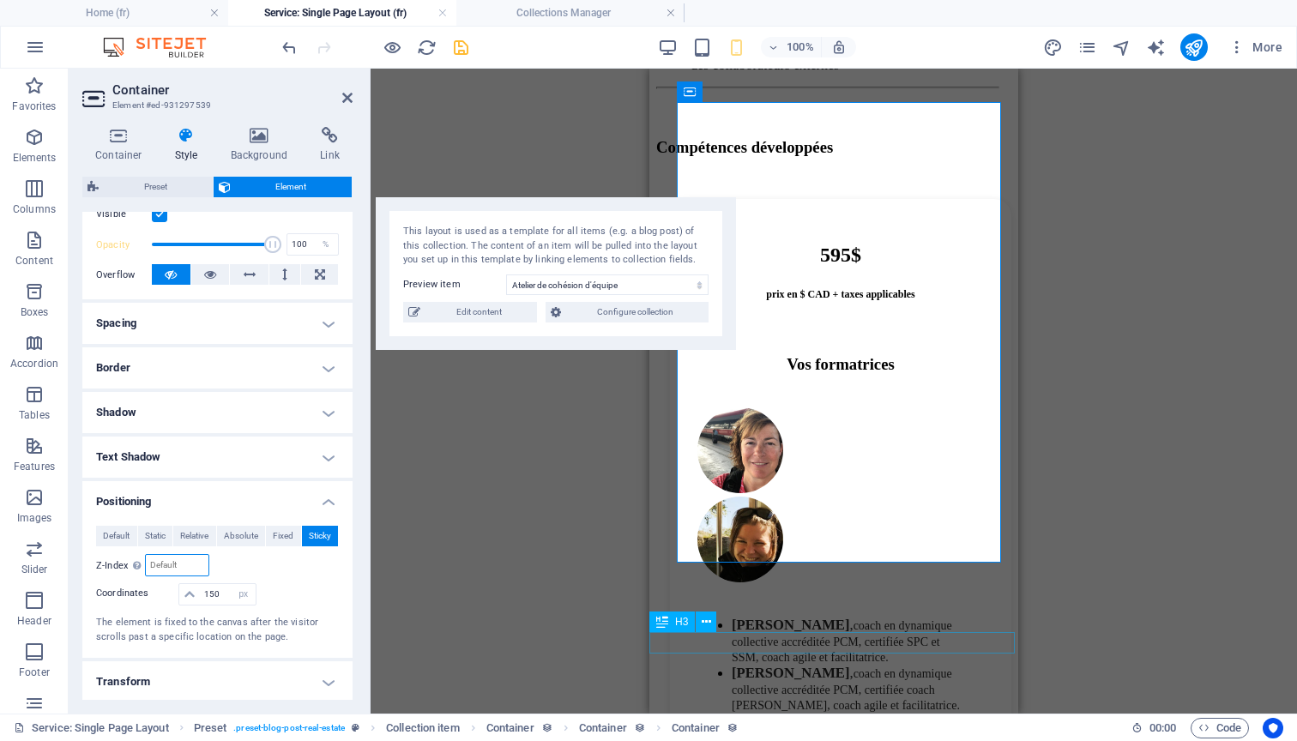
click at [173, 564] on input "number" at bounding box center [177, 565] width 62 height 21
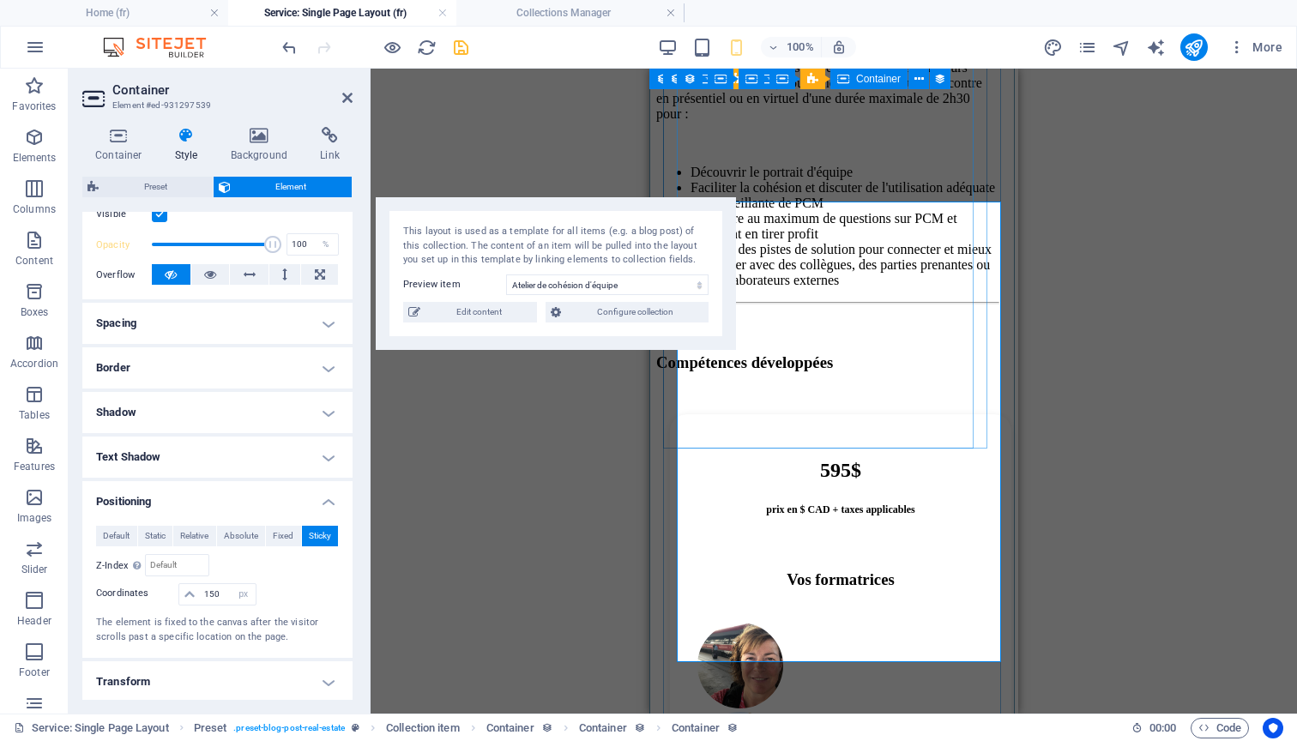
scroll to position [1291, 0]
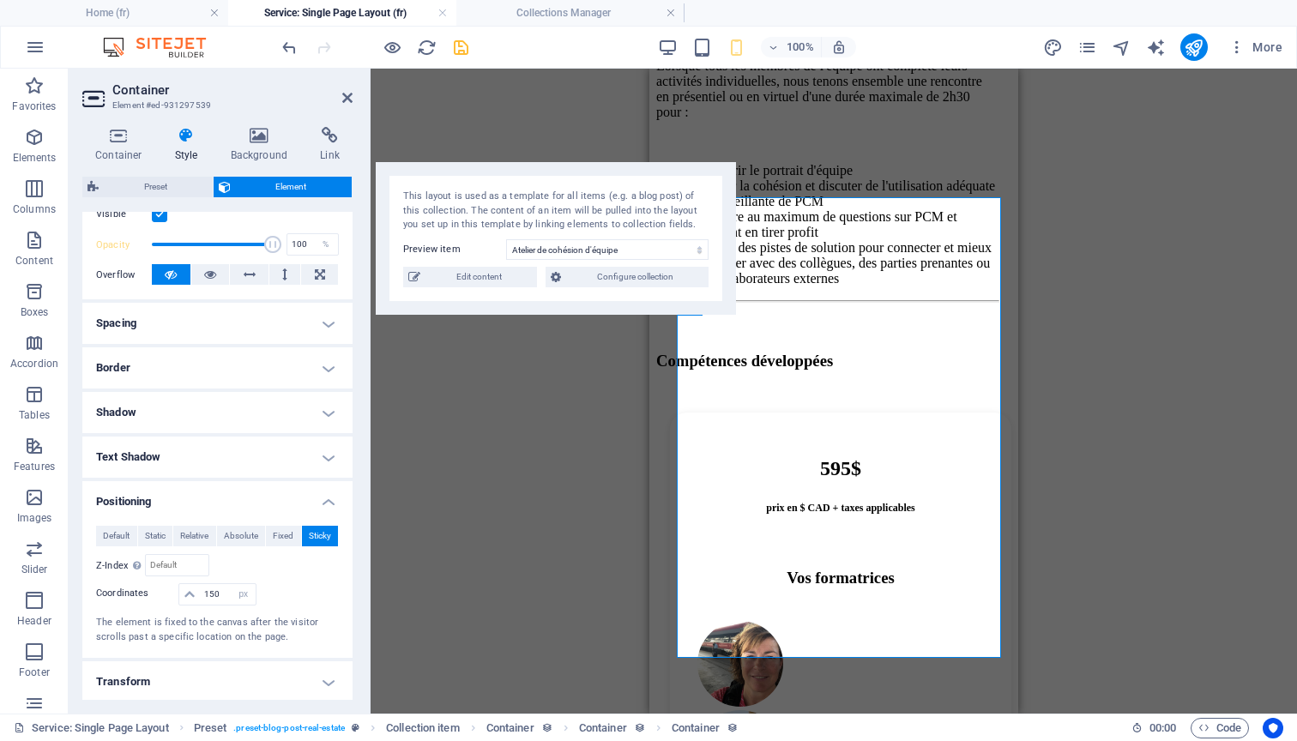
drag, startPoint x: 539, startPoint y: 201, endPoint x: 538, endPoint y: 91, distance: 109.8
click at [538, 162] on div "This layout is used as a template for all items (e.g. a blog post) of this coll…" at bounding box center [556, 238] width 360 height 153
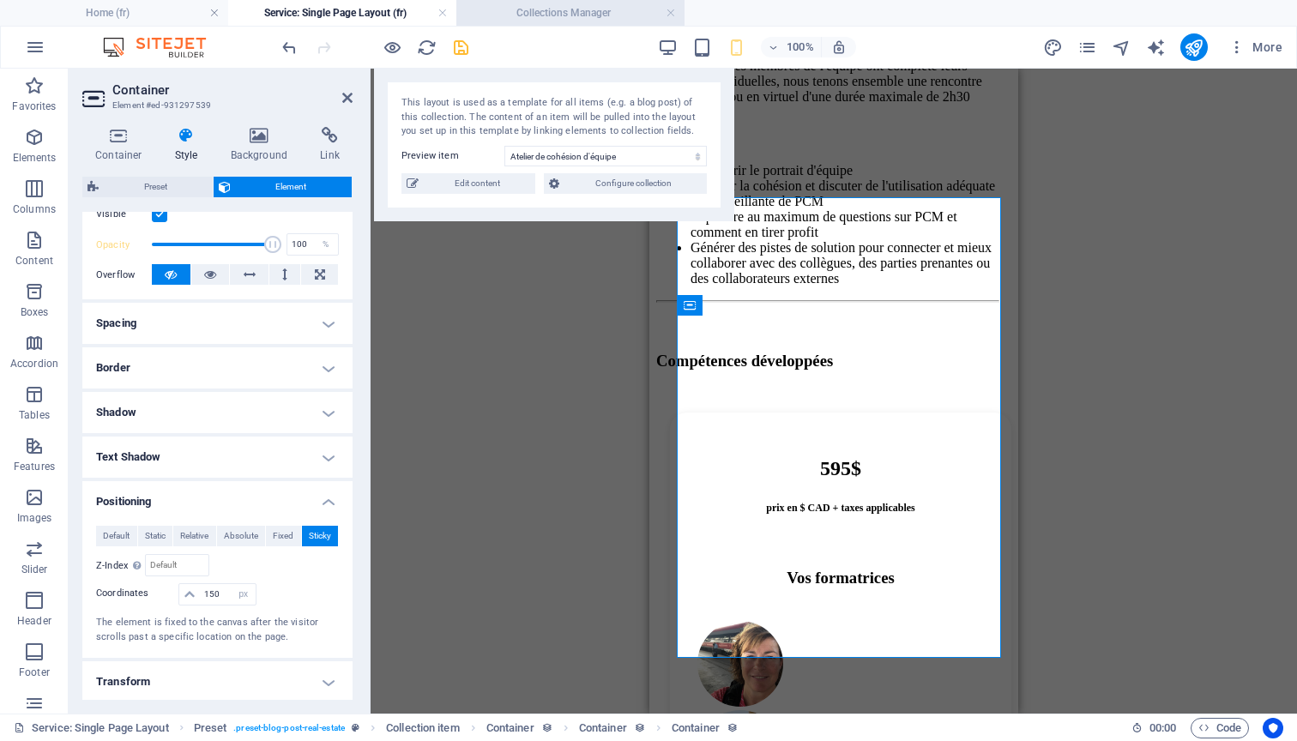
drag, startPoint x: 538, startPoint y: 91, endPoint x: 537, endPoint y: 25, distance: 66.1
click at [537, 69] on div "Home (fr) Service: Single Page Layout (fr) Collections Manager Favorites Elemen…" at bounding box center [648, 391] width 1297 height 645
click at [211, 589] on input "150" at bounding box center [227, 594] width 55 height 21
drag, startPoint x: 219, startPoint y: 589, endPoint x: 192, endPoint y: 589, distance: 26.6
click at [192, 589] on div "150 auto px rem % em" at bounding box center [216, 594] width 77 height 22
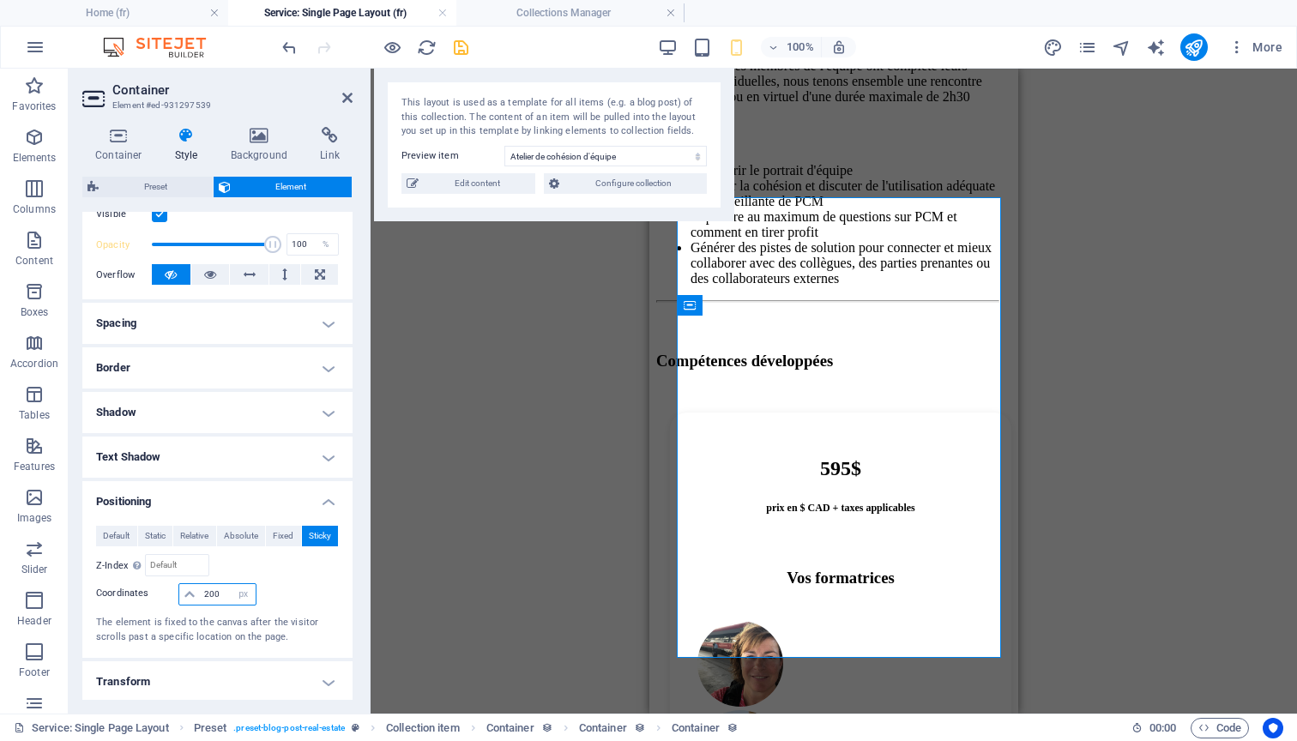
type input "200"
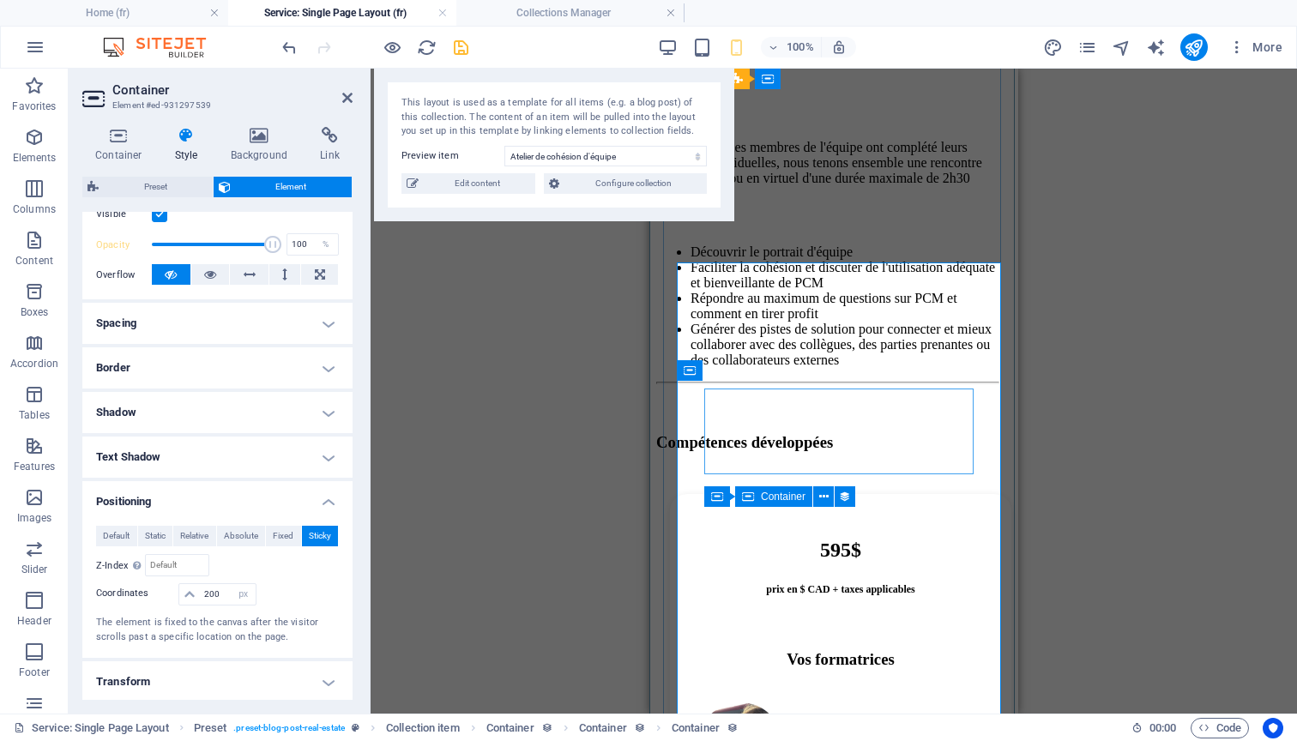
scroll to position [1227, 0]
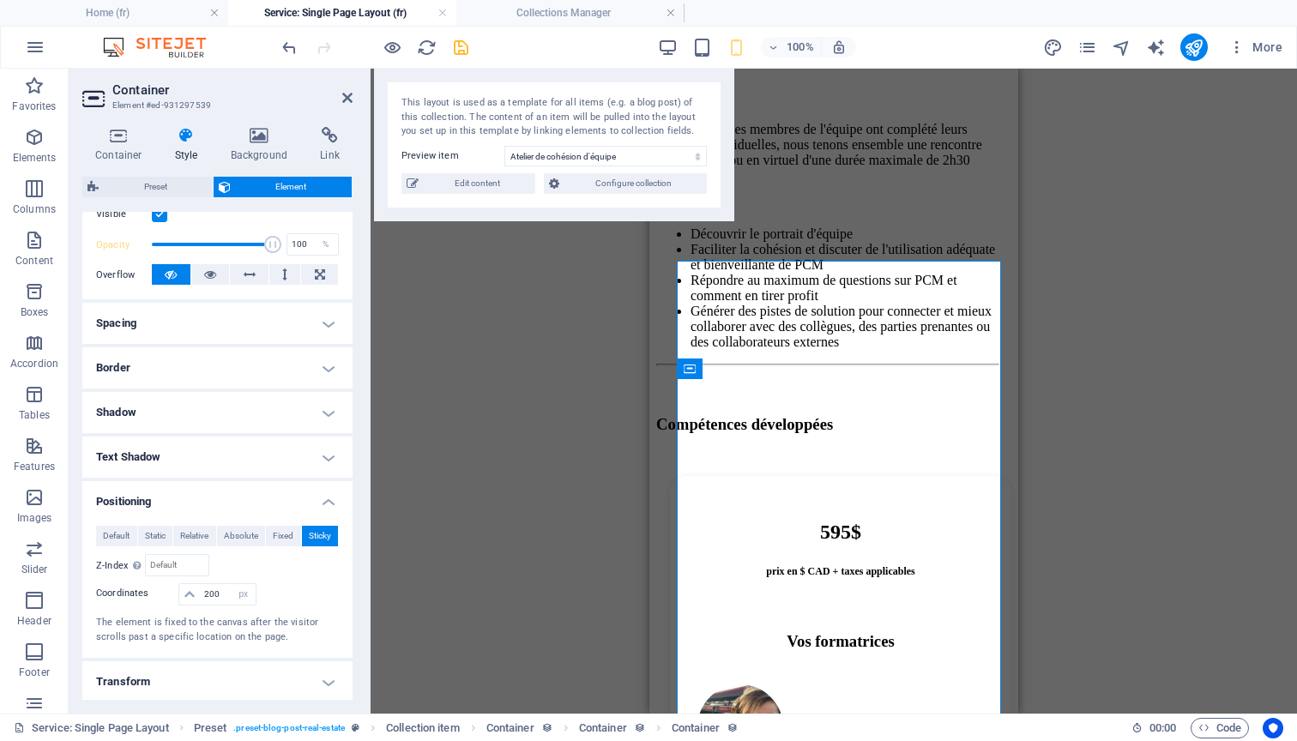
click at [626, 379] on div "Container Menu Bar Container Menu Collection item Preset Image Preset Preset Co…" at bounding box center [834, 391] width 926 height 645
click at [350, 94] on icon at bounding box center [347, 98] width 10 height 14
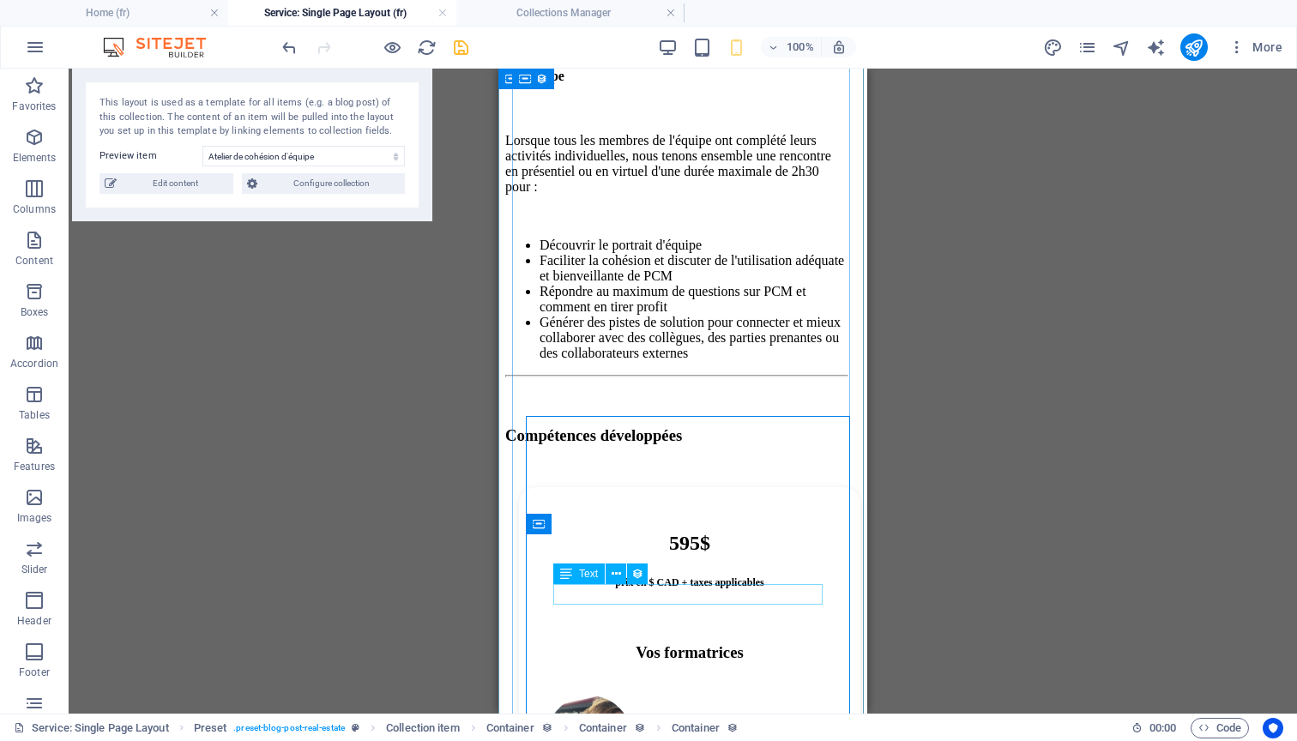
scroll to position [994, 0]
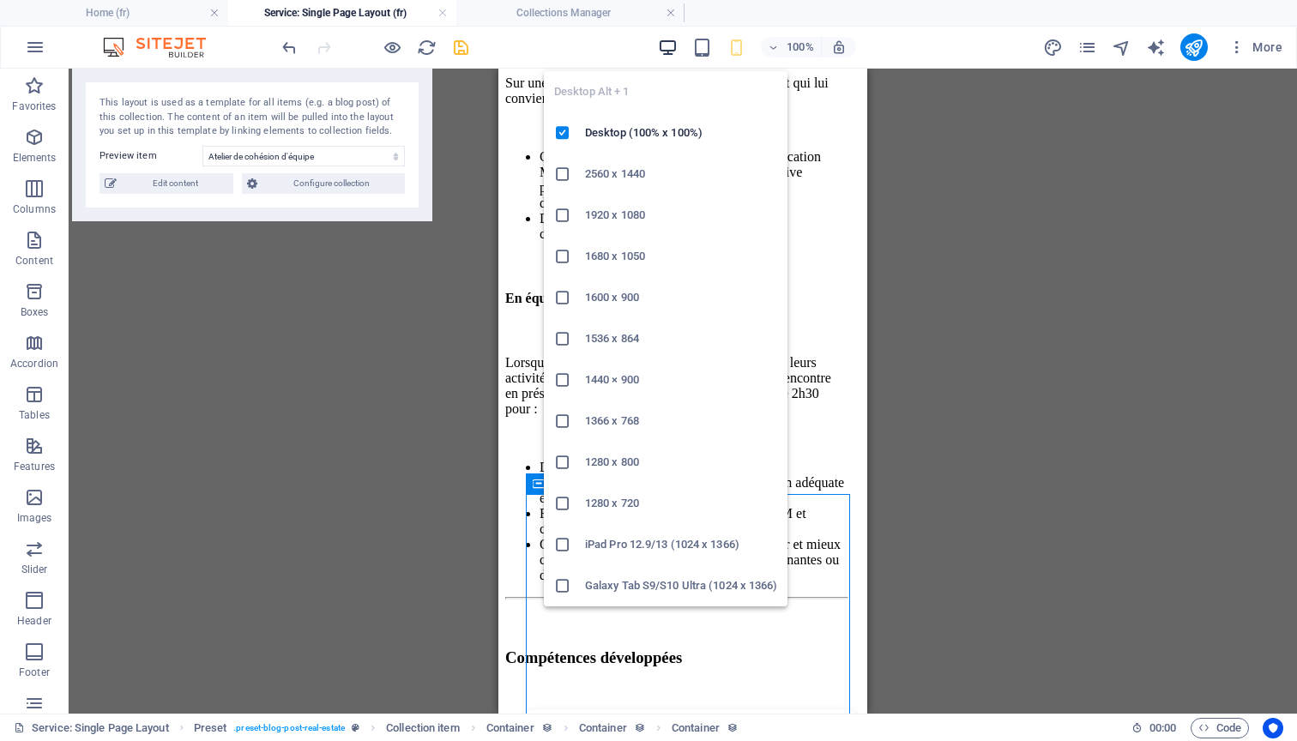
click at [669, 45] on icon "button" at bounding box center [668, 48] width 20 height 20
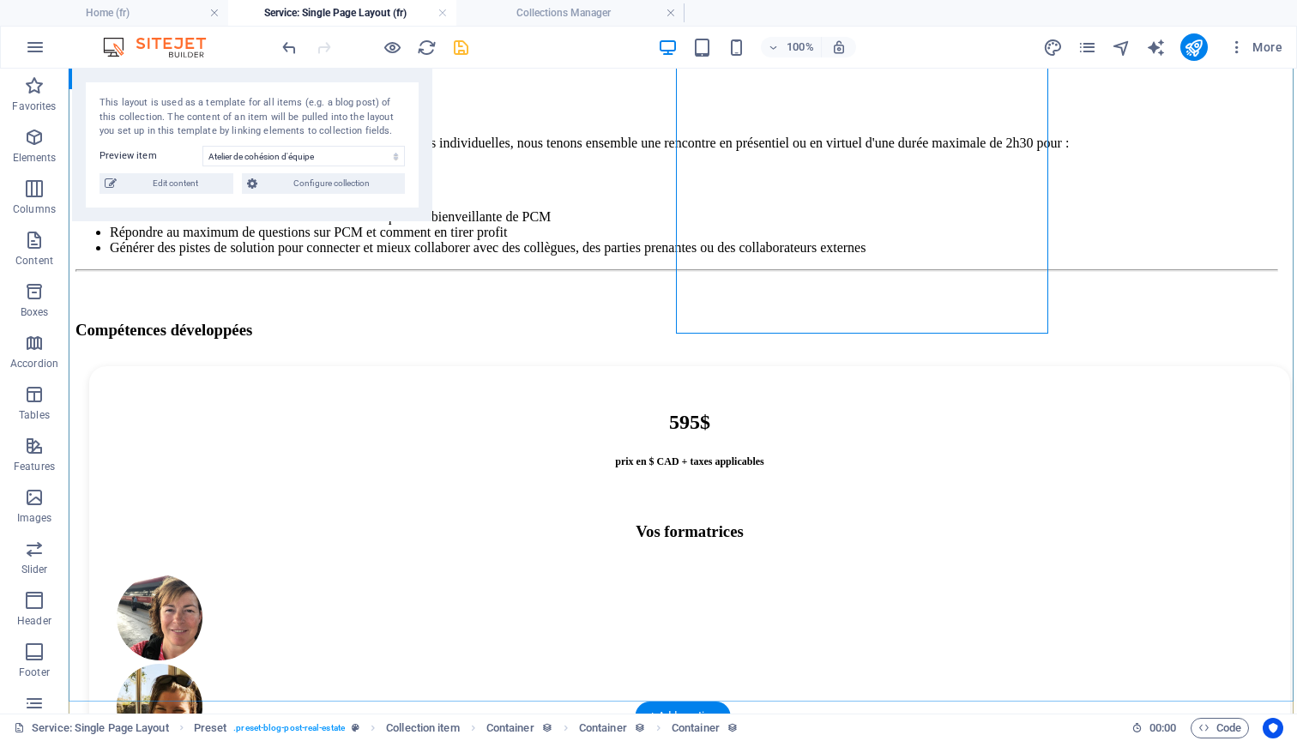
scroll to position [1117, 0]
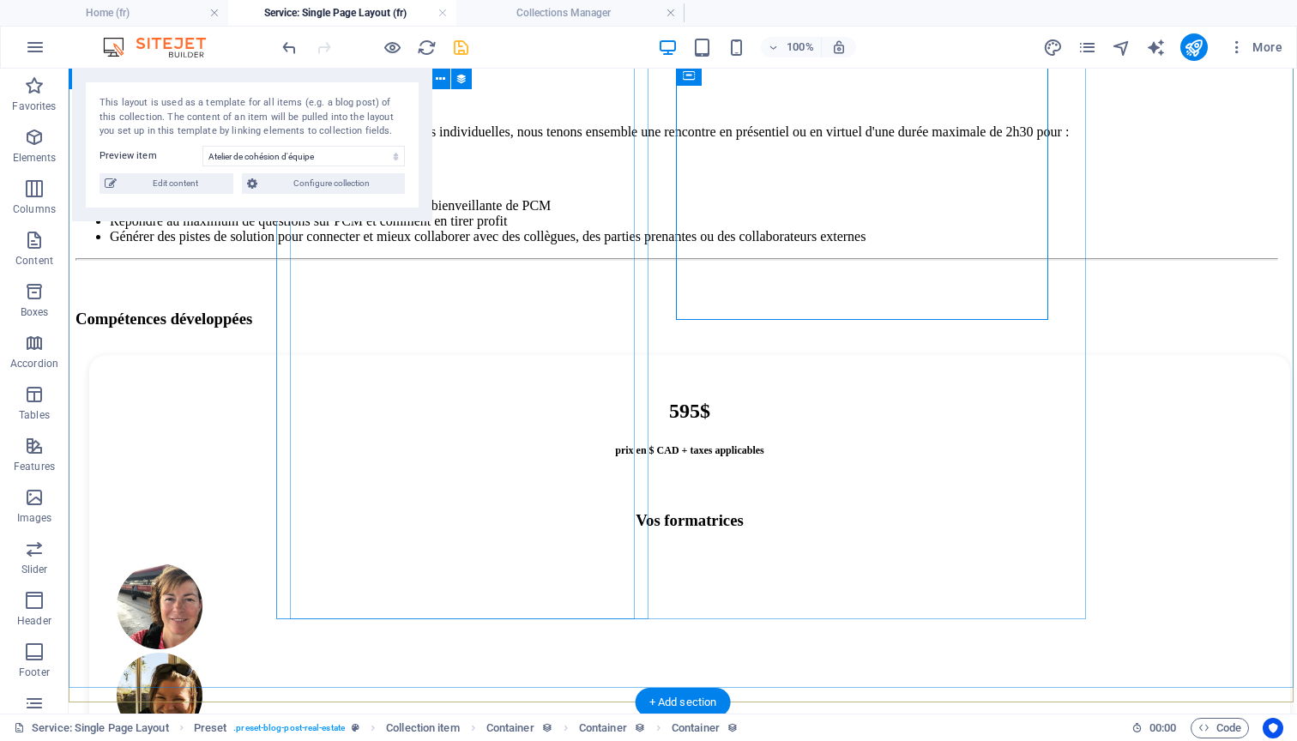
click at [479, 244] on div "Lorsque tous les membres de l'équipe ont complété leurs activités individuelles…" at bounding box center [675, 184] width 1201 height 120
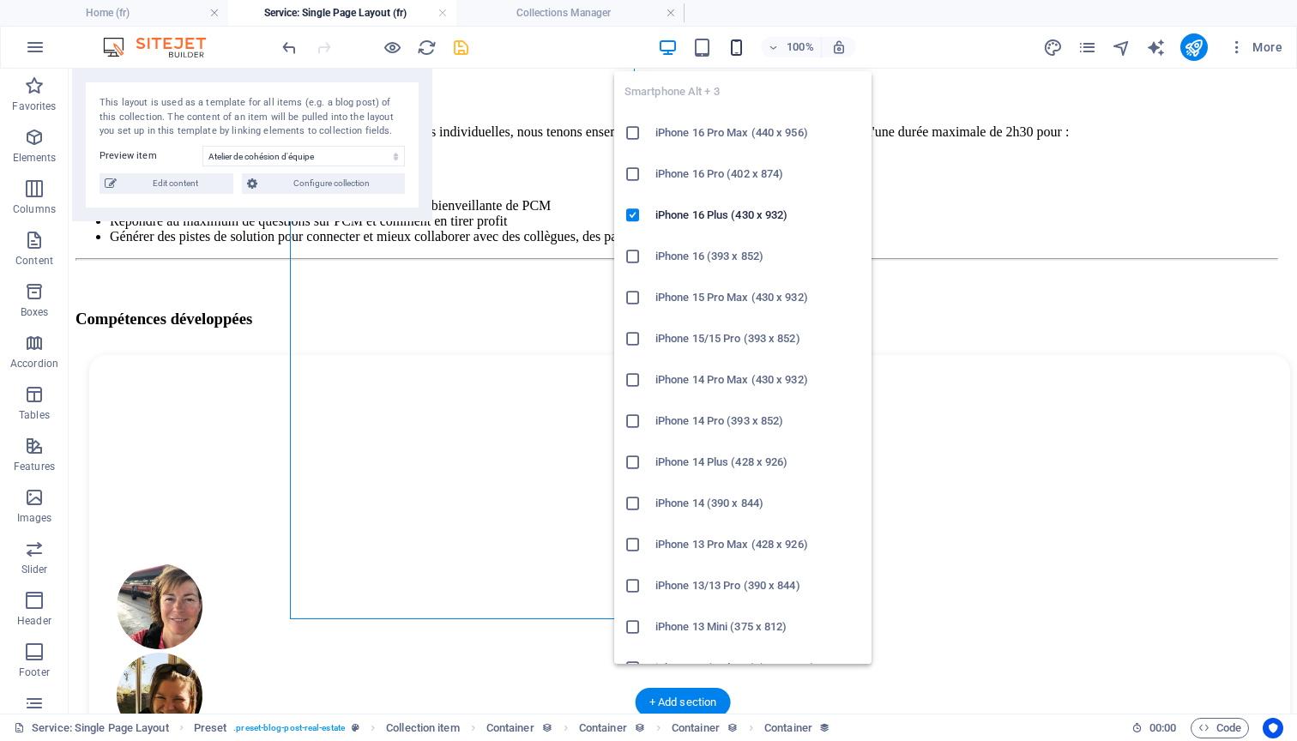
click at [738, 45] on icon "button" at bounding box center [736, 48] width 20 height 20
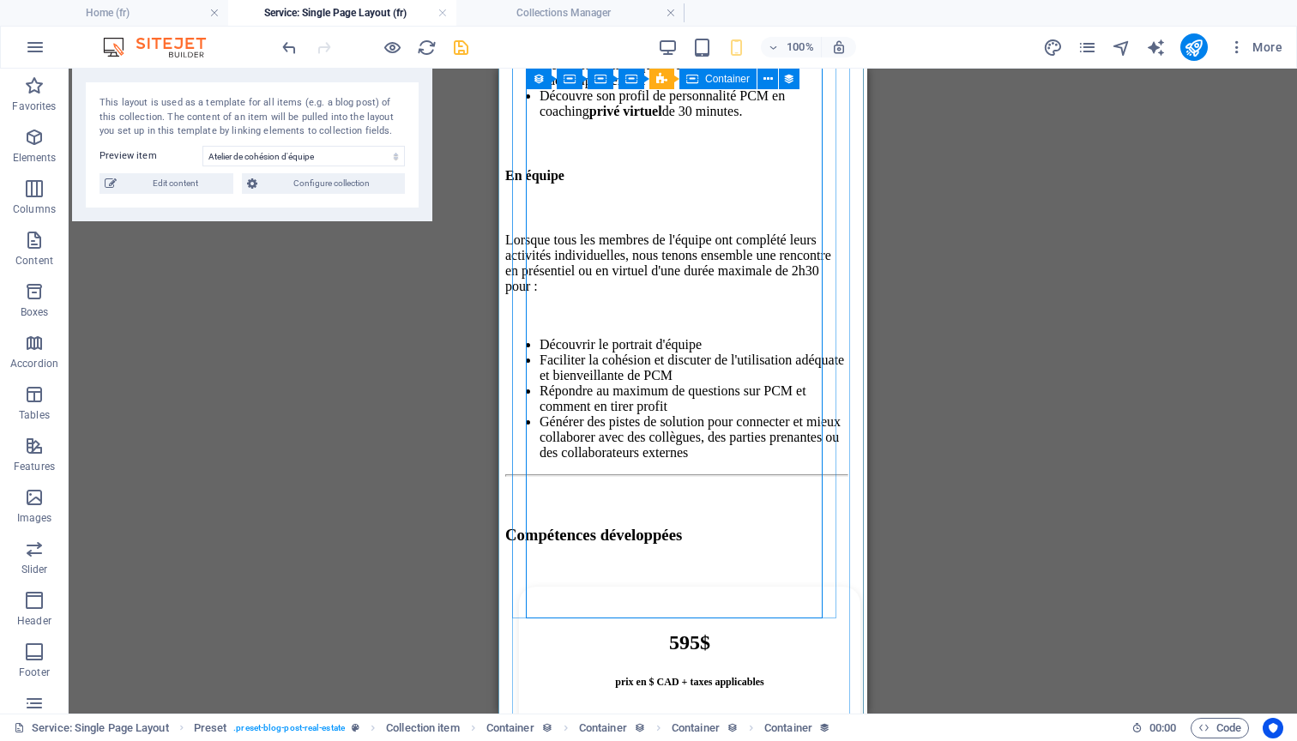
click at [572, 232] on div "Lorsque tous les membres de l'équipe ont complété leurs activités individuelles…" at bounding box center [675, 346] width 341 height 228
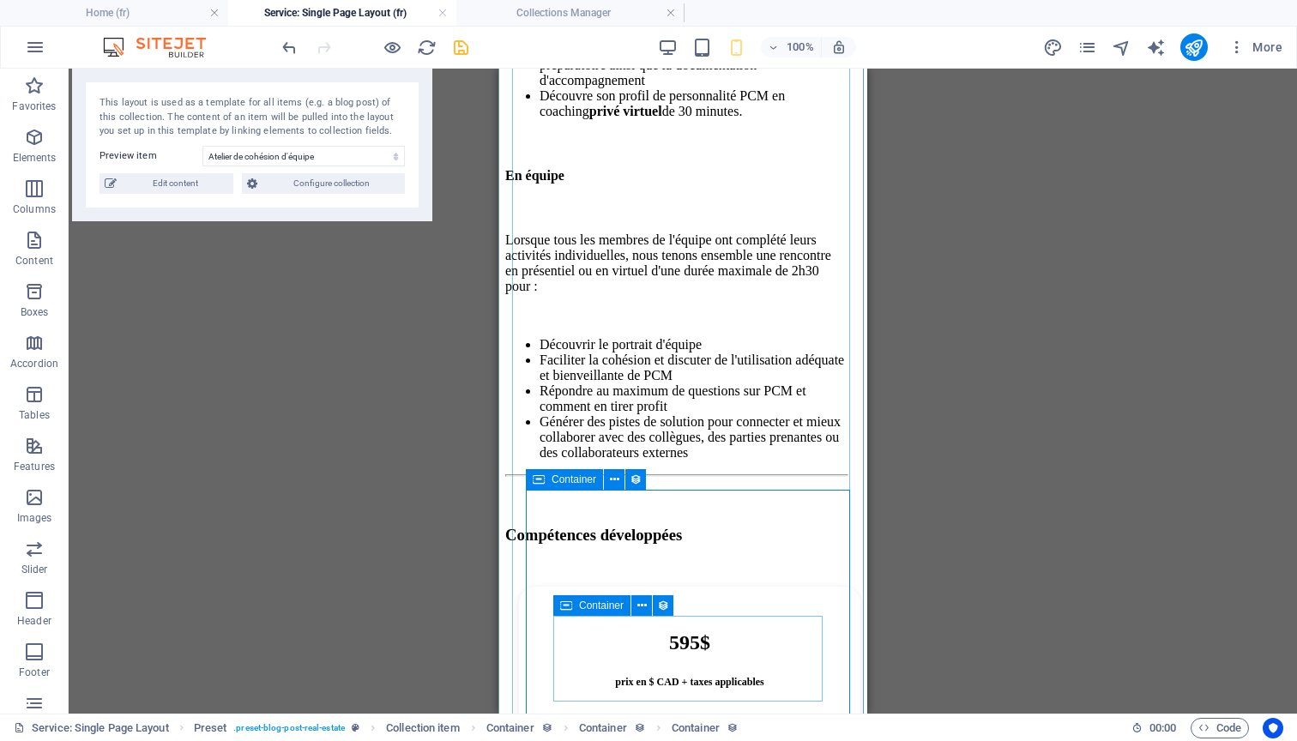
click at [581, 477] on span "Container" at bounding box center [574, 479] width 45 height 10
select select "%"
select select "px"
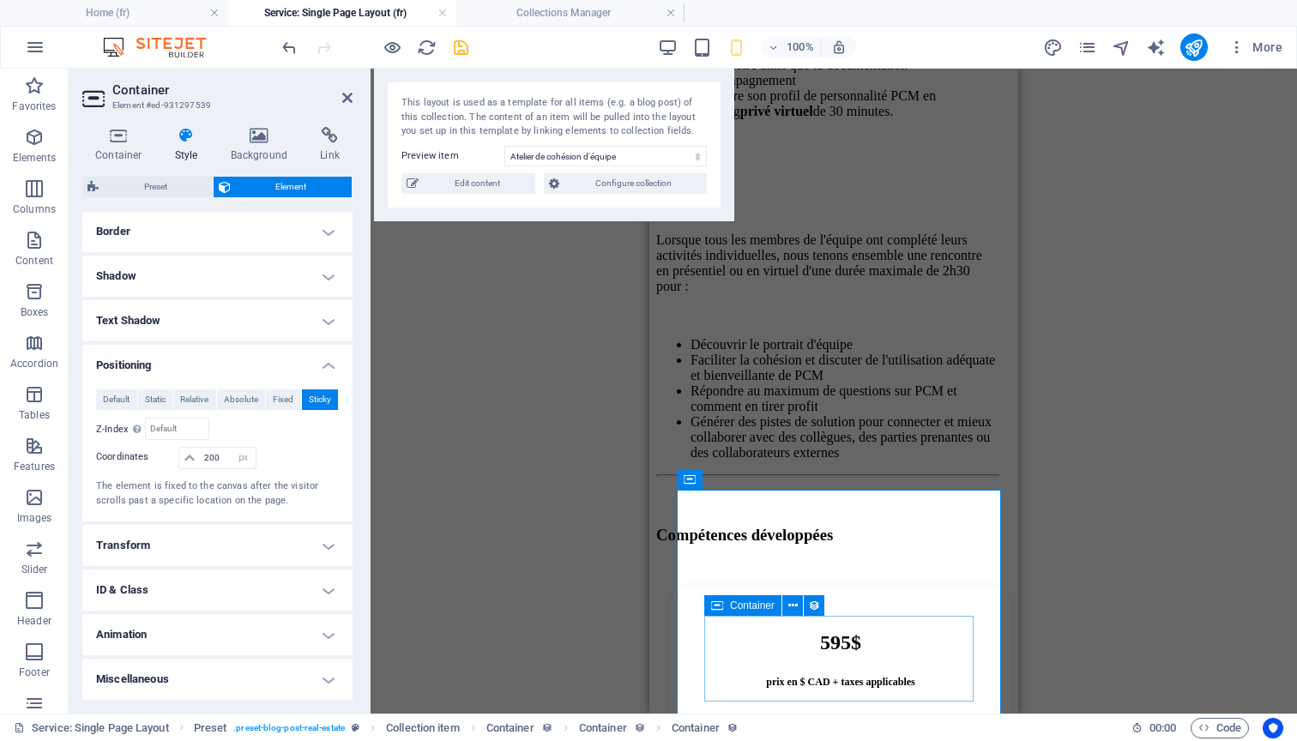
scroll to position [371, 0]
click at [292, 53] on icon "undo" at bounding box center [290, 48] width 20 height 20
click at [292, 51] on icon "undo" at bounding box center [290, 48] width 20 height 20
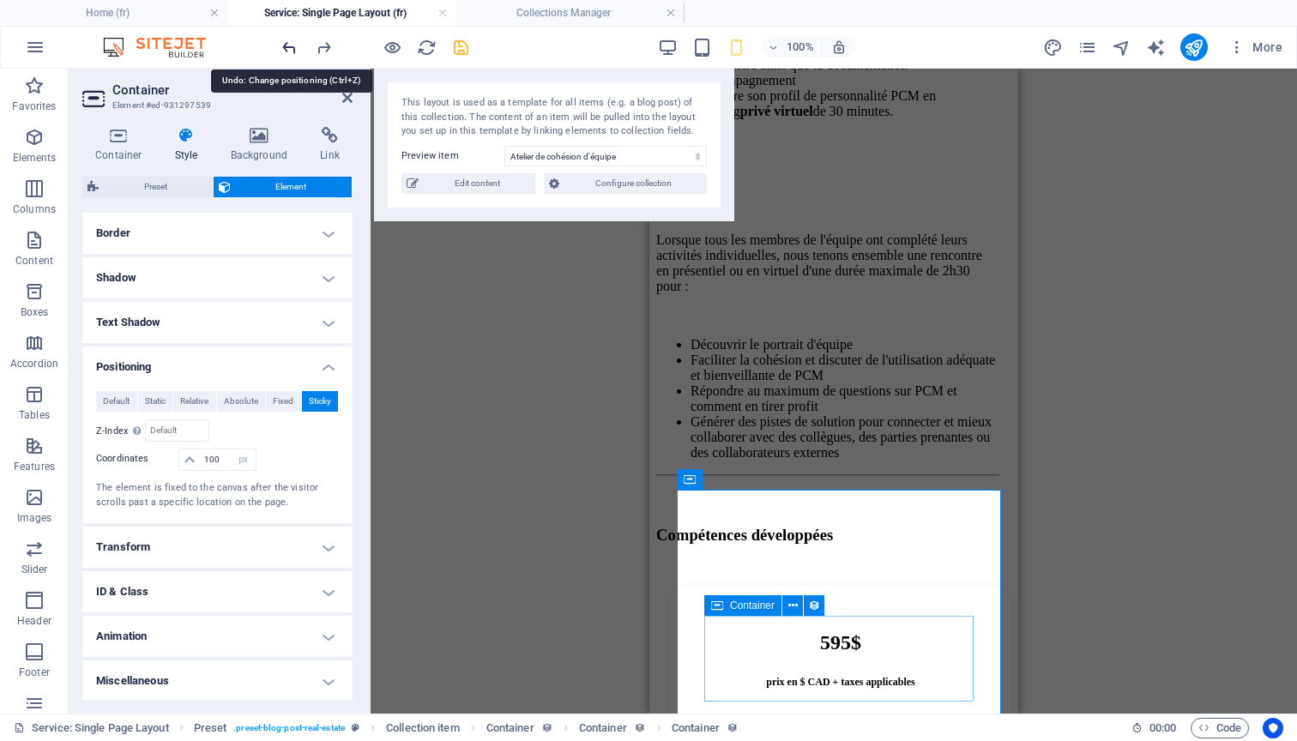
type input "20"
click at [287, 538] on h4 "Transform" at bounding box center [217, 547] width 270 height 41
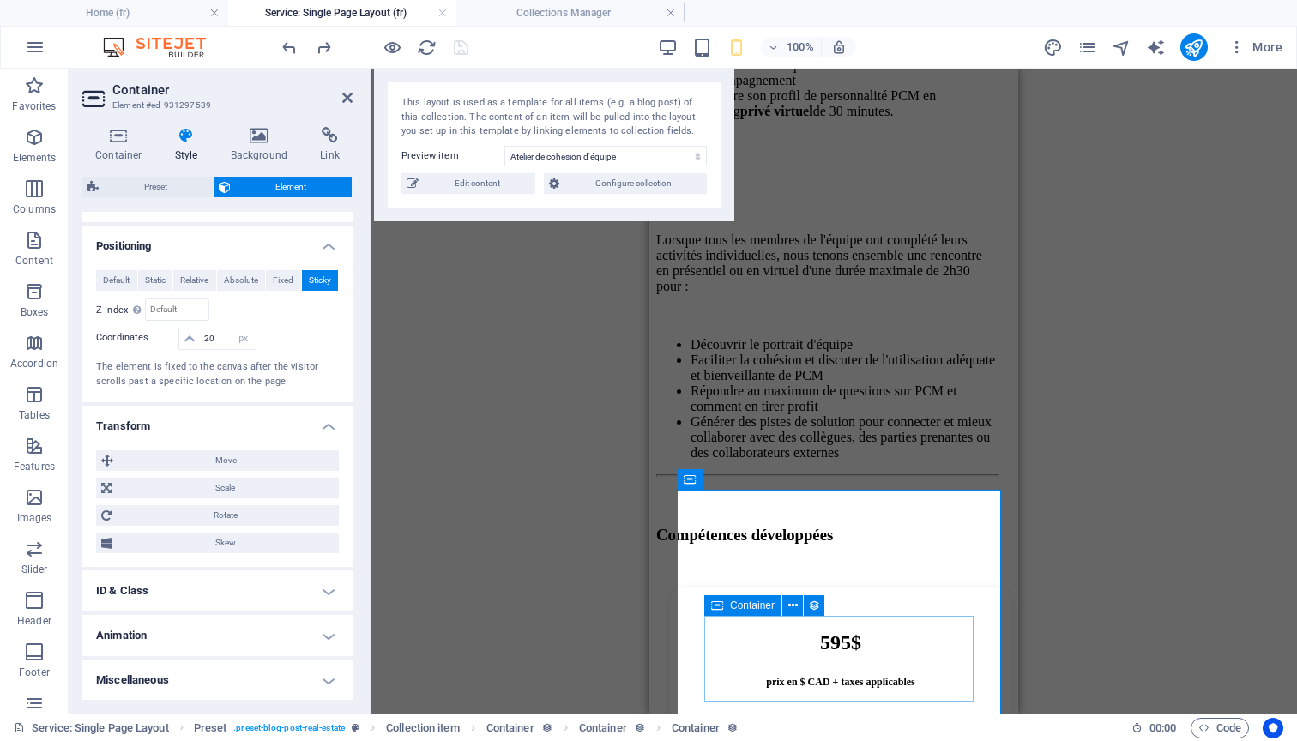
scroll to position [491, 0]
click at [278, 636] on h4 "Animation" at bounding box center [217, 636] width 270 height 41
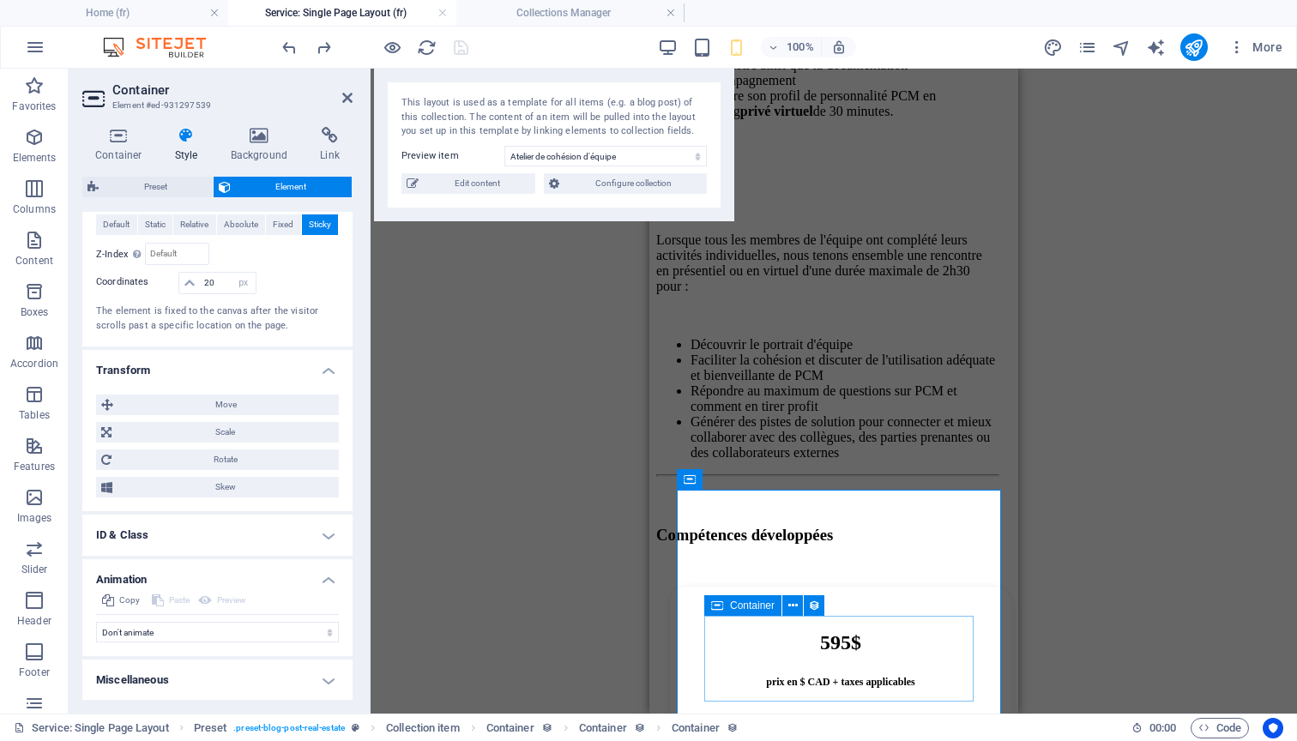
scroll to position [546, 0]
click at [292, 684] on h4 "Miscellaneous" at bounding box center [217, 680] width 270 height 41
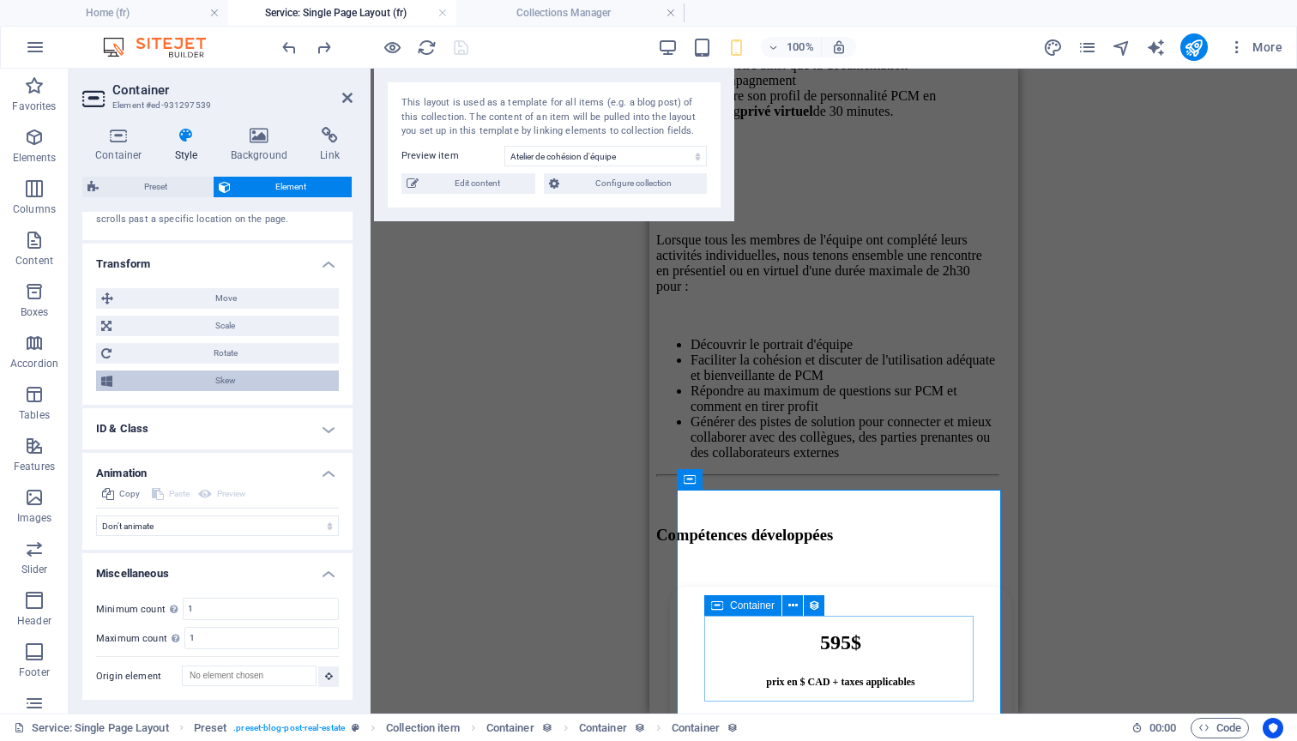
scroll to position [653, 0]
click at [322, 569] on h4 "Miscellaneous" at bounding box center [217, 569] width 270 height 31
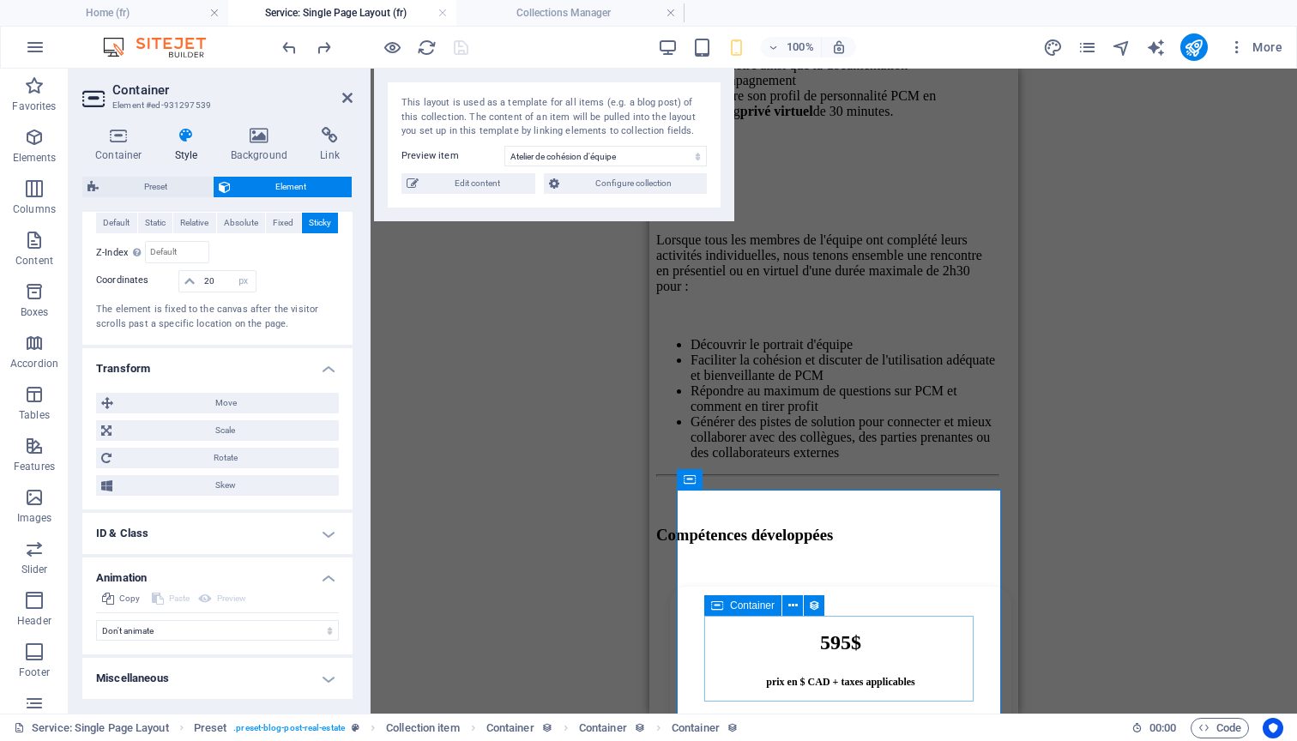
scroll to position [546, 0]
click at [325, 581] on h4 "Animation" at bounding box center [217, 575] width 270 height 31
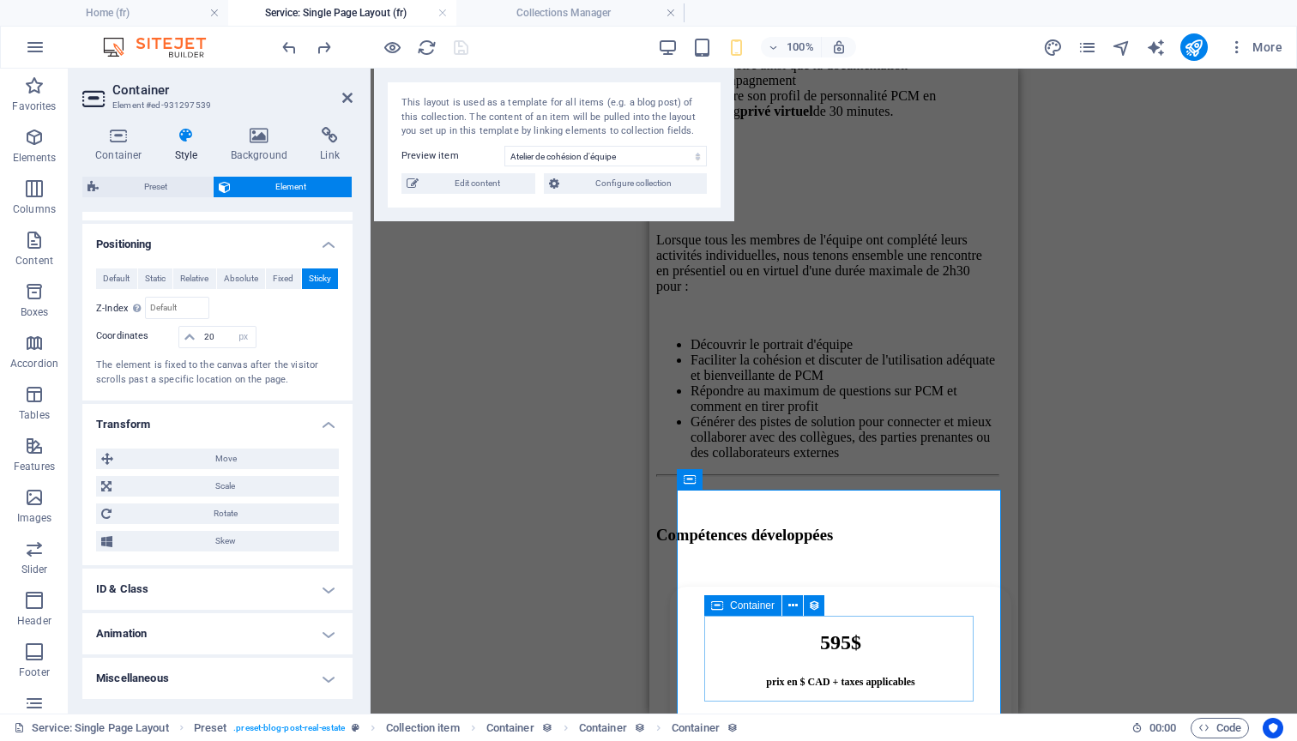
scroll to position [491, 0]
click at [327, 427] on h4 "Transform" at bounding box center [217, 422] width 270 height 31
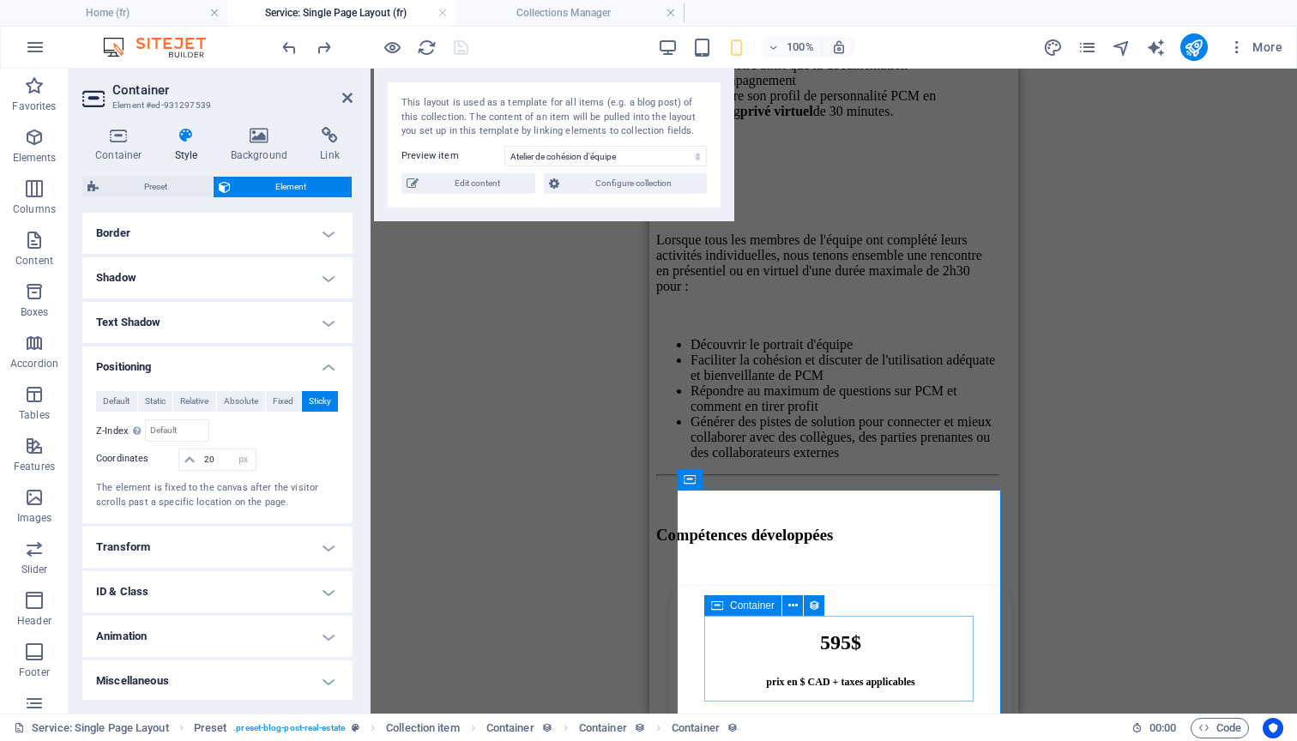
click at [322, 365] on h4 "Positioning" at bounding box center [217, 362] width 270 height 31
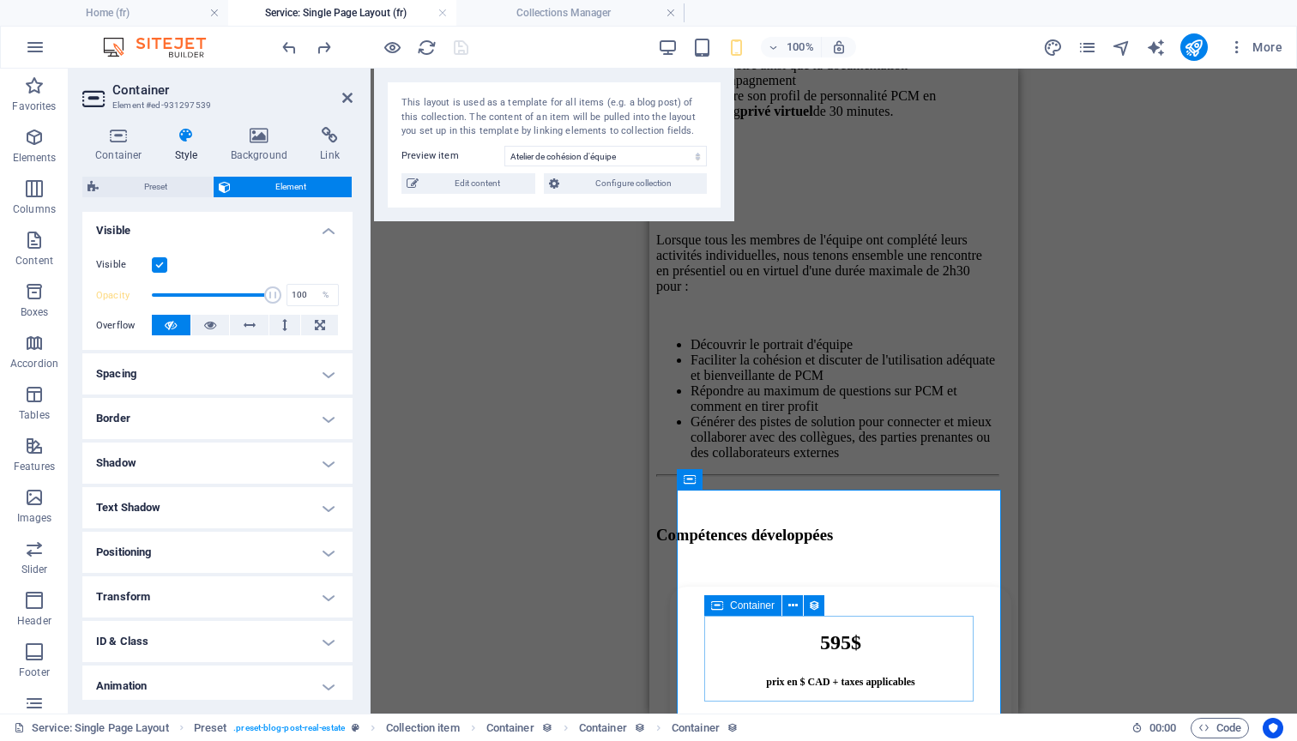
scroll to position [201, 0]
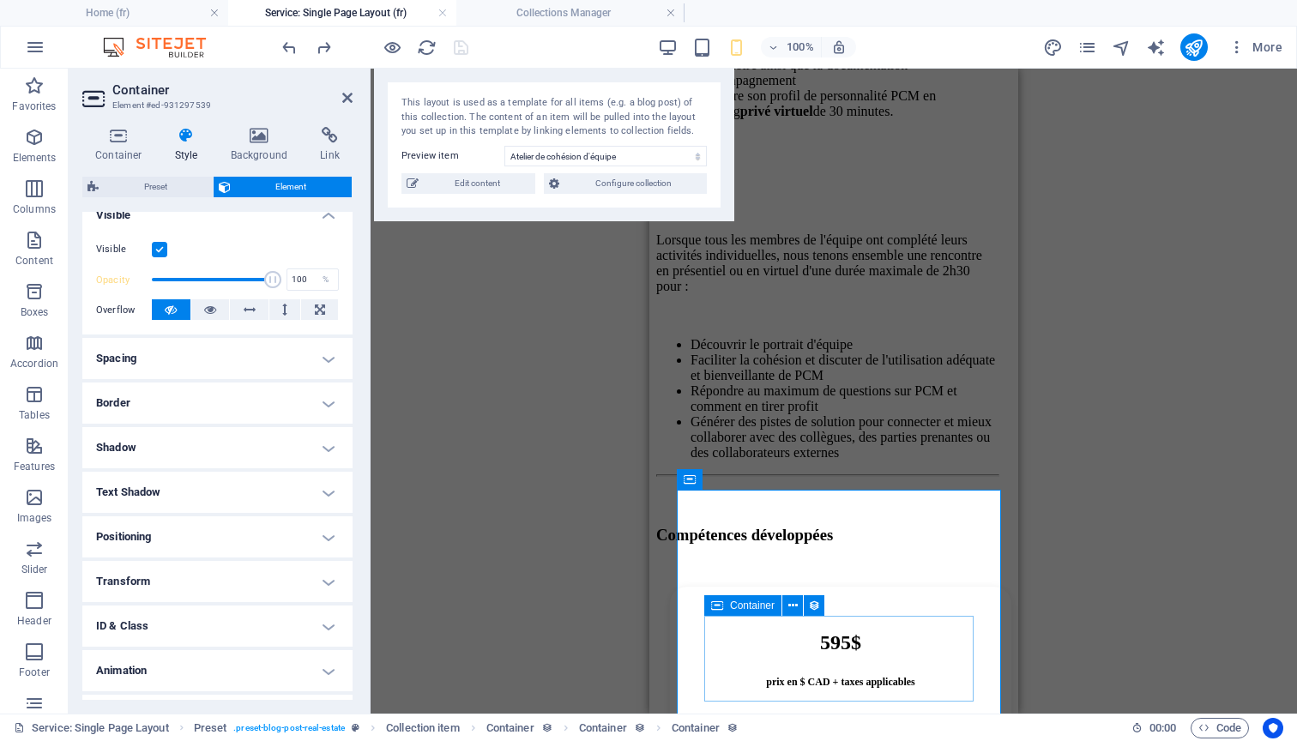
click at [227, 546] on h4 "Positioning" at bounding box center [217, 536] width 270 height 41
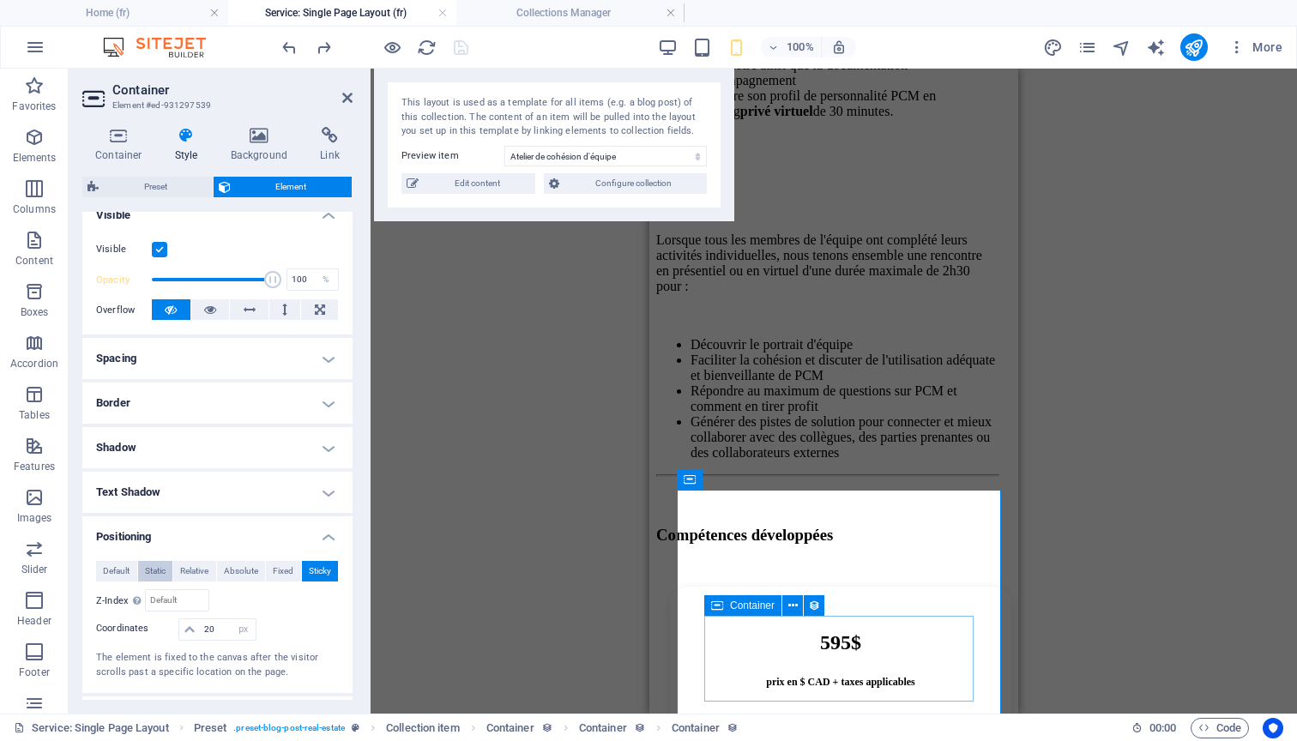
click at [148, 569] on span "Static" at bounding box center [155, 571] width 21 height 21
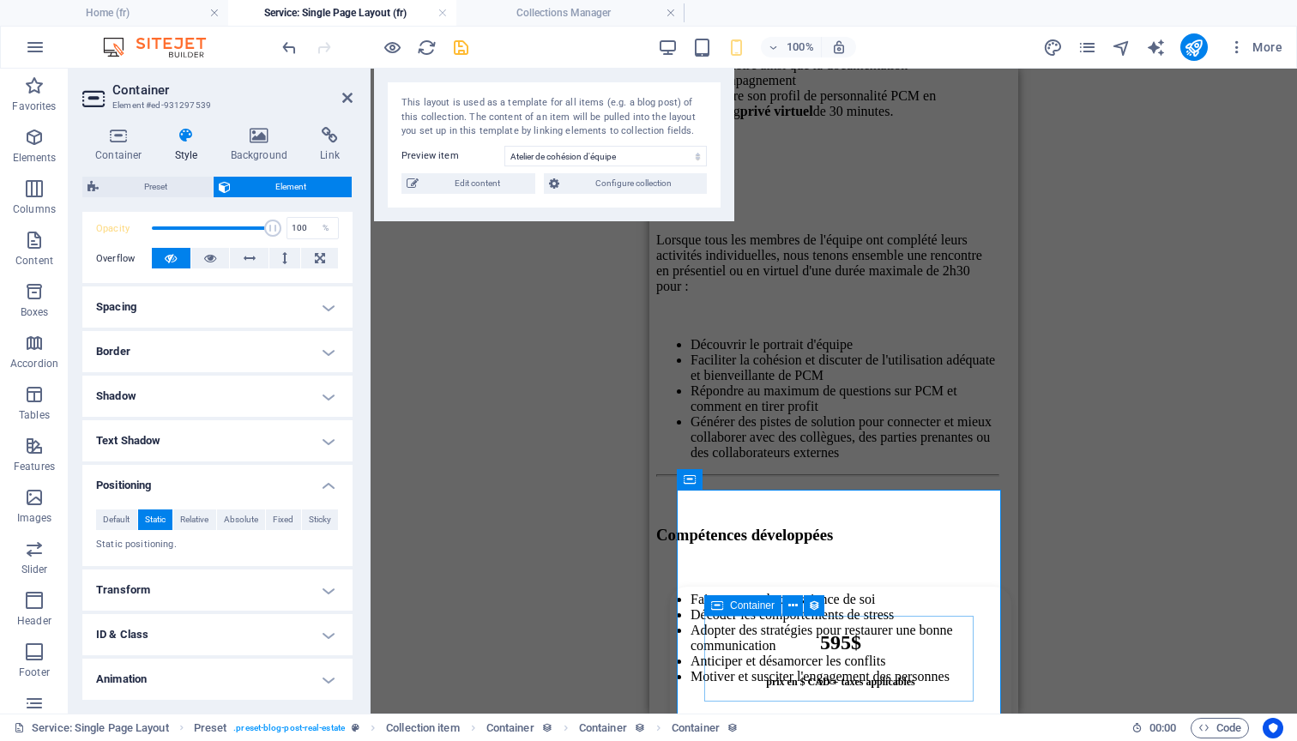
scroll to position [256, 0]
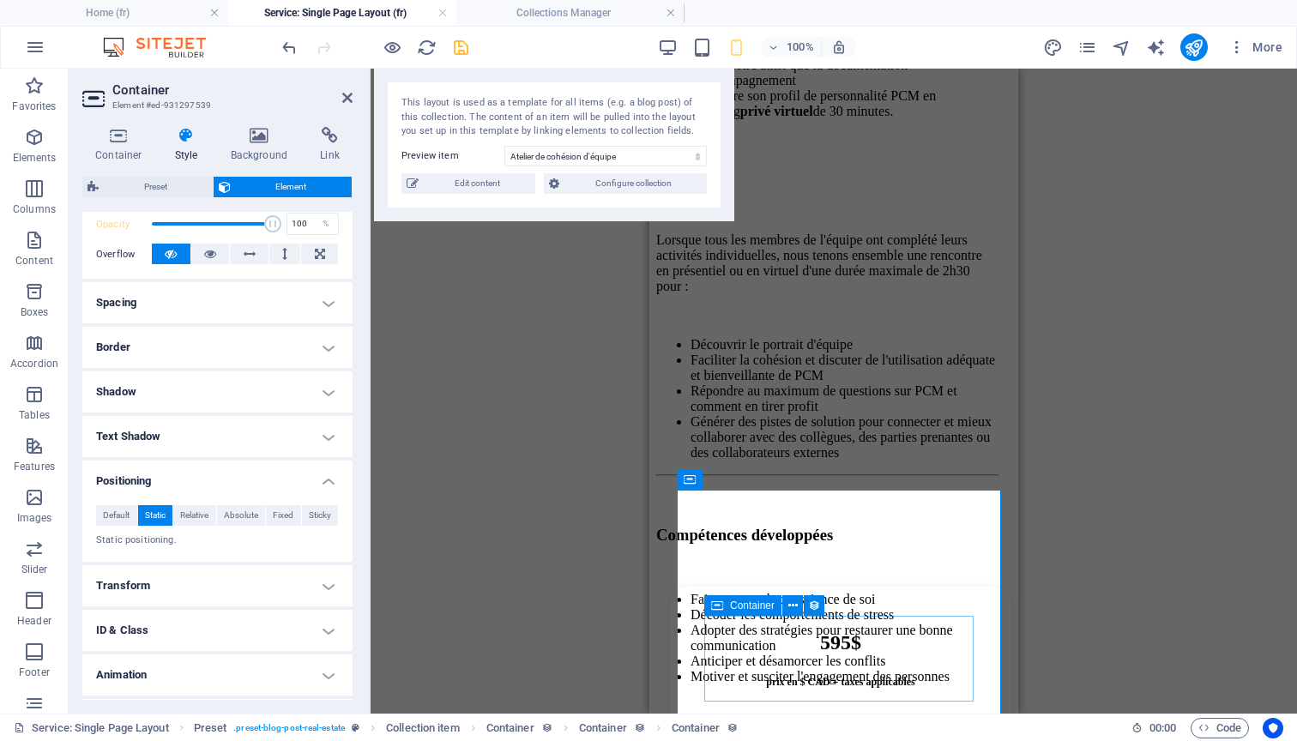
click at [161, 544] on p "Static positioning." at bounding box center [217, 541] width 243 height 15
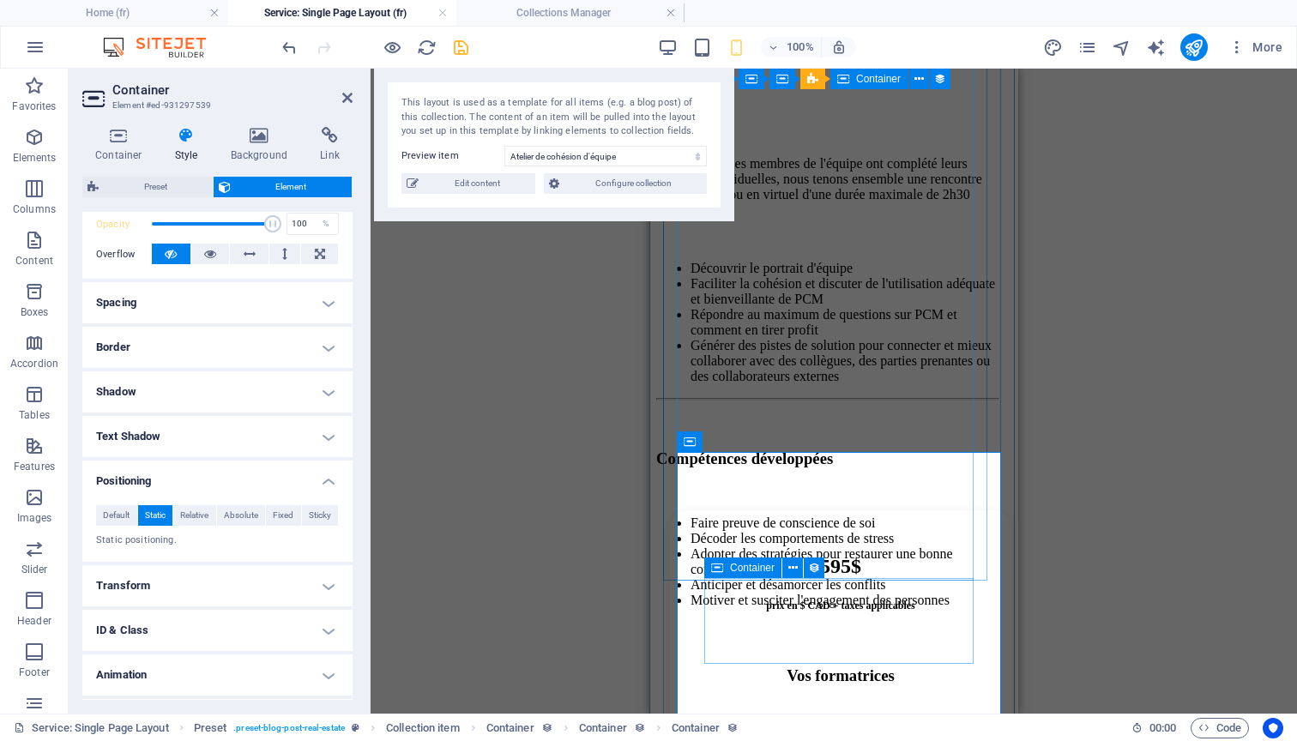
scroll to position [1212, 0]
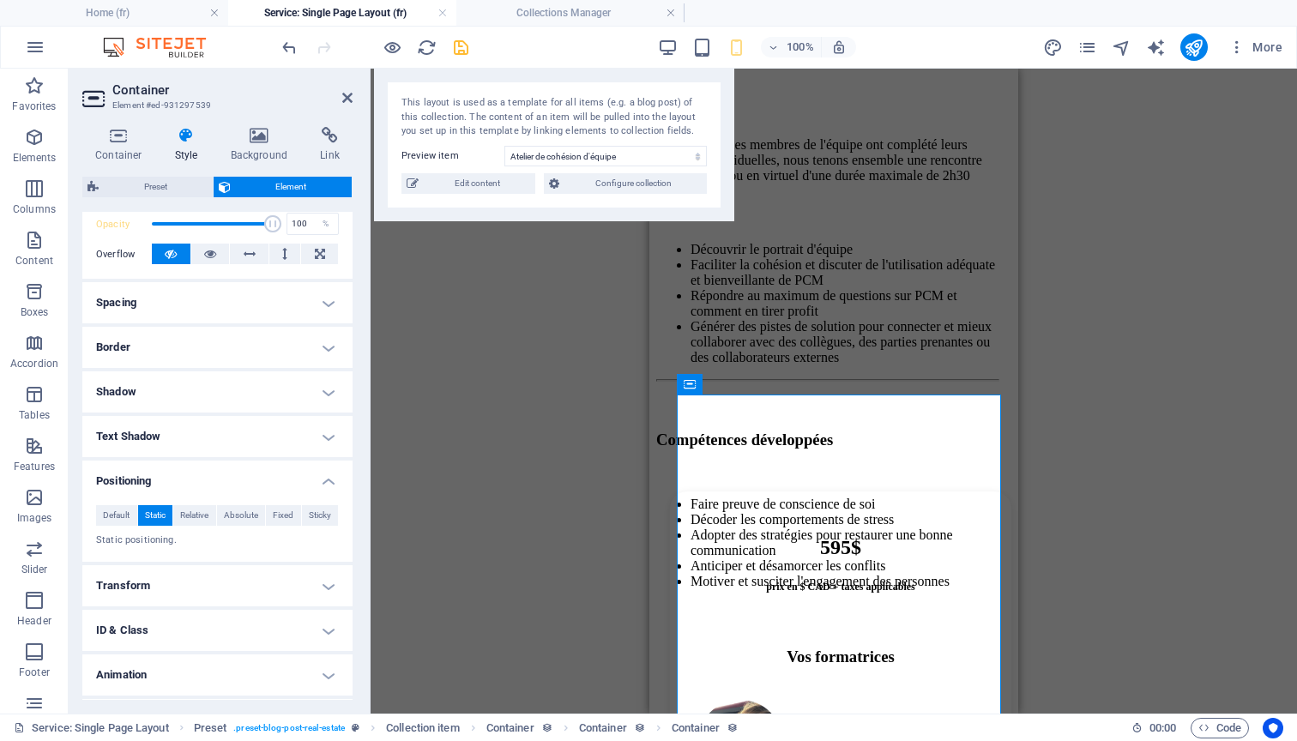
click at [625, 576] on div "Menu Bar Container Menu Collection item Preset Image Preset Preset Collection i…" at bounding box center [834, 391] width 926 height 645
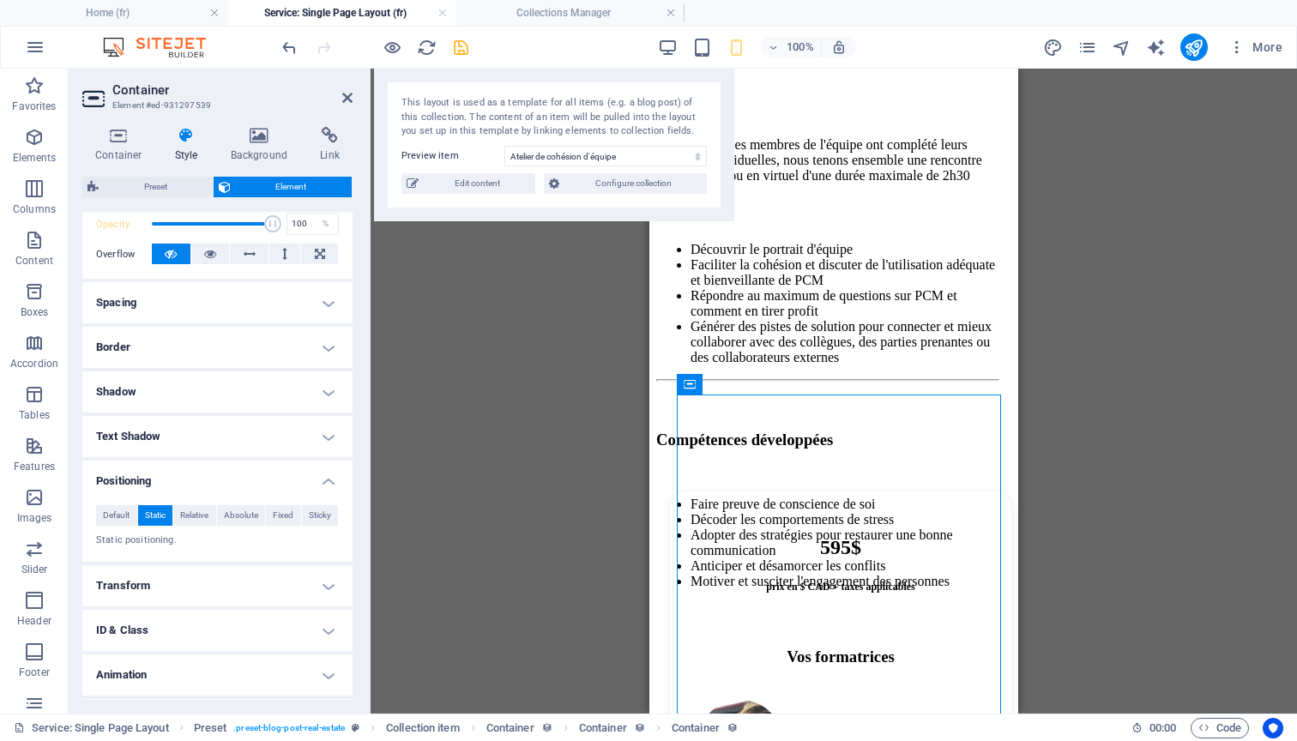
drag, startPoint x: 1378, startPoint y: 454, endPoint x: 726, endPoint y: 520, distance: 654.4
click at [656, 497] on div "Atelier de cohésion d'équipe Déverrouillez le meilleur de chacun et réalisez un…" at bounding box center [833, 265] width 355 height 1628
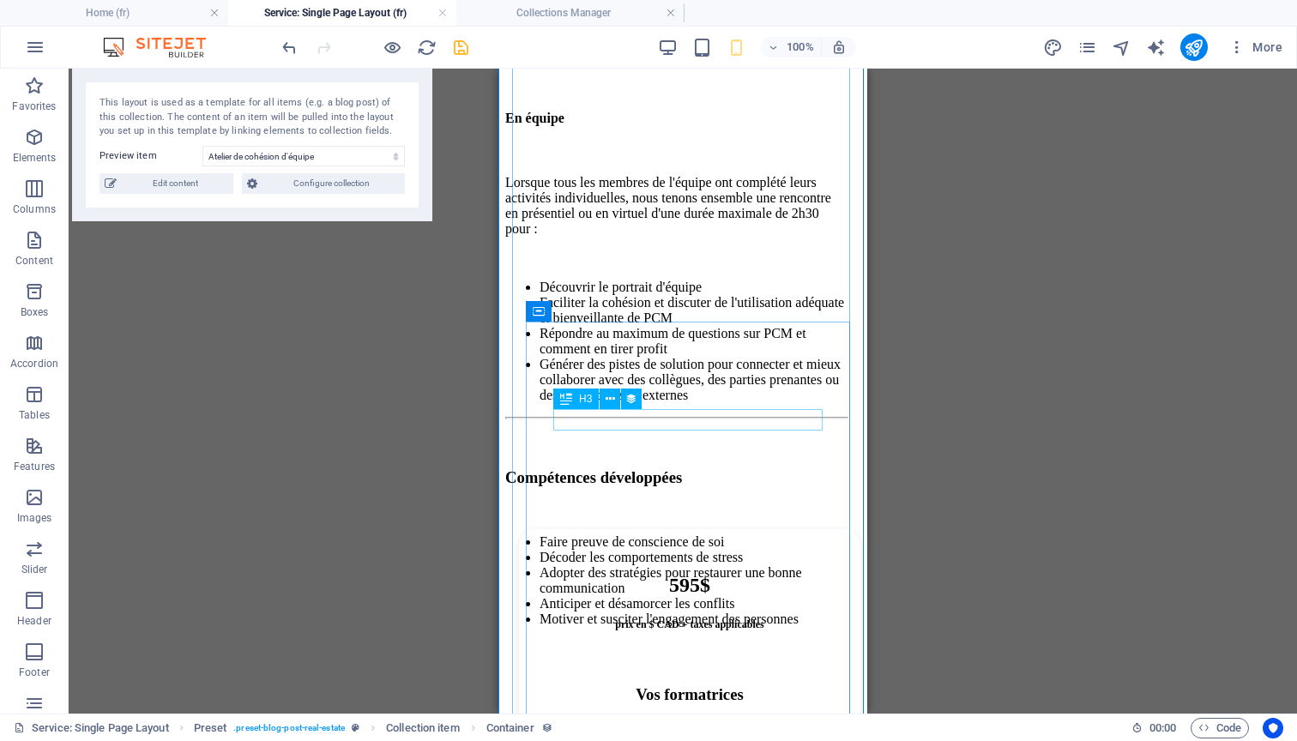
scroll to position [1167, 0]
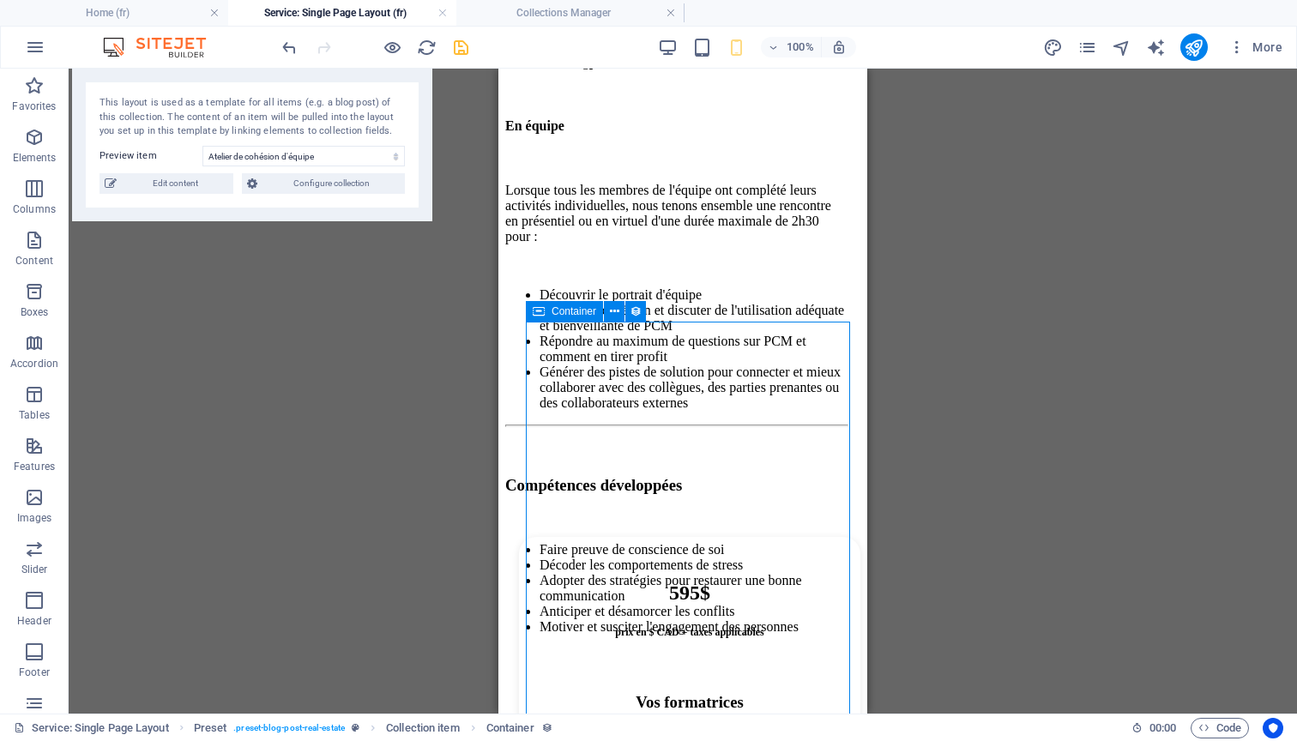
select select "%"
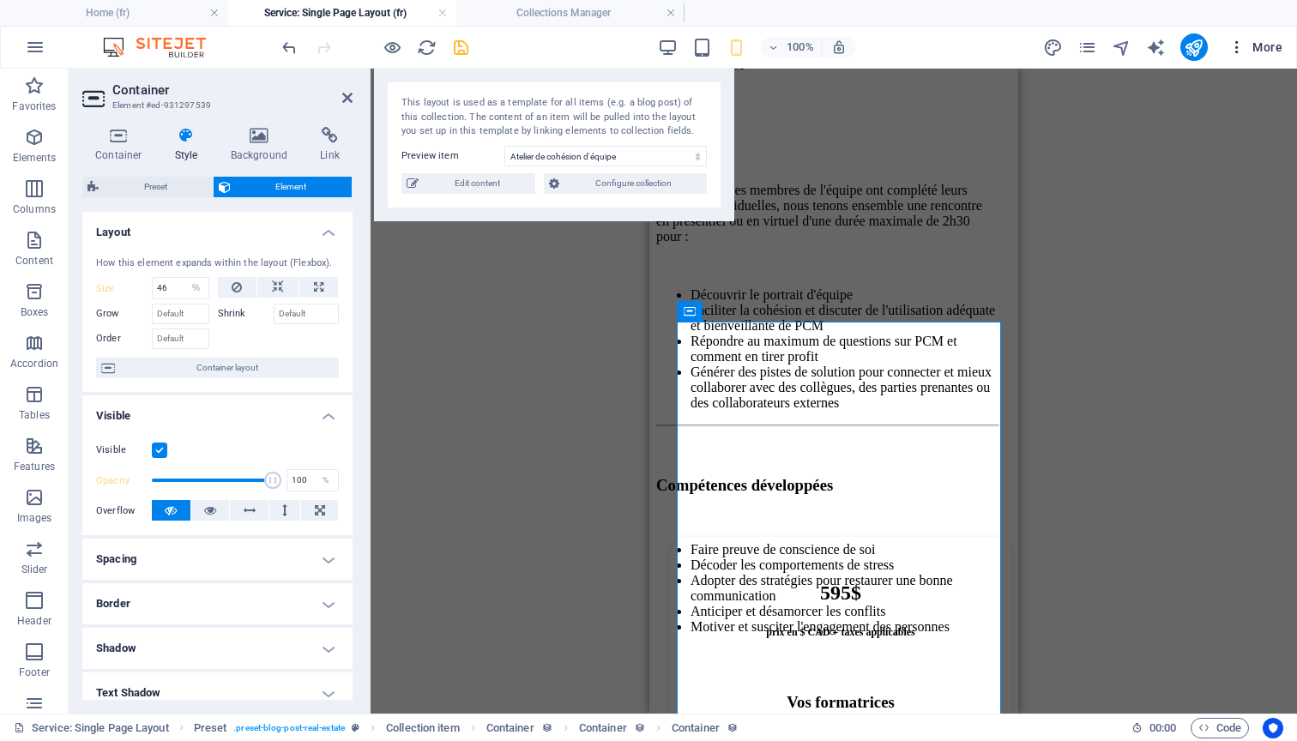
click at [1238, 45] on icon "button" at bounding box center [1236, 47] width 17 height 17
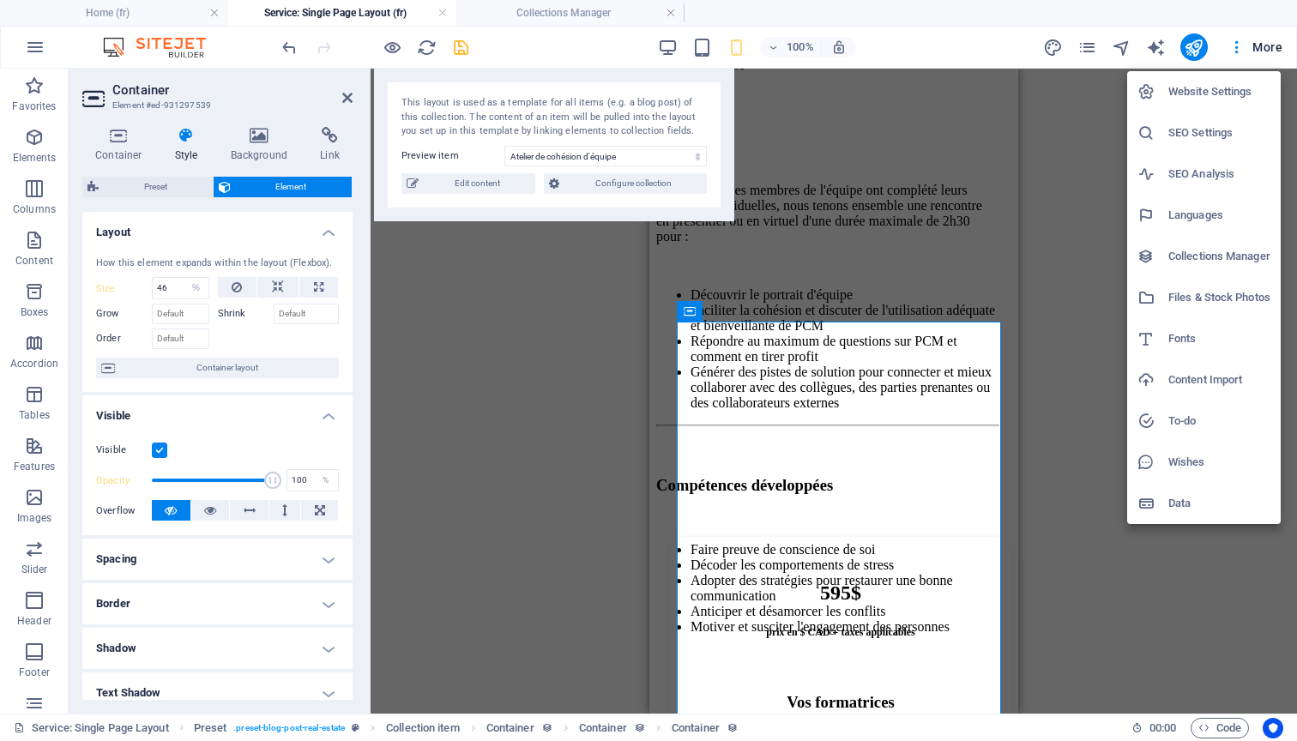
click at [1208, 95] on h6 "Website Settings" at bounding box center [1219, 91] width 102 height 21
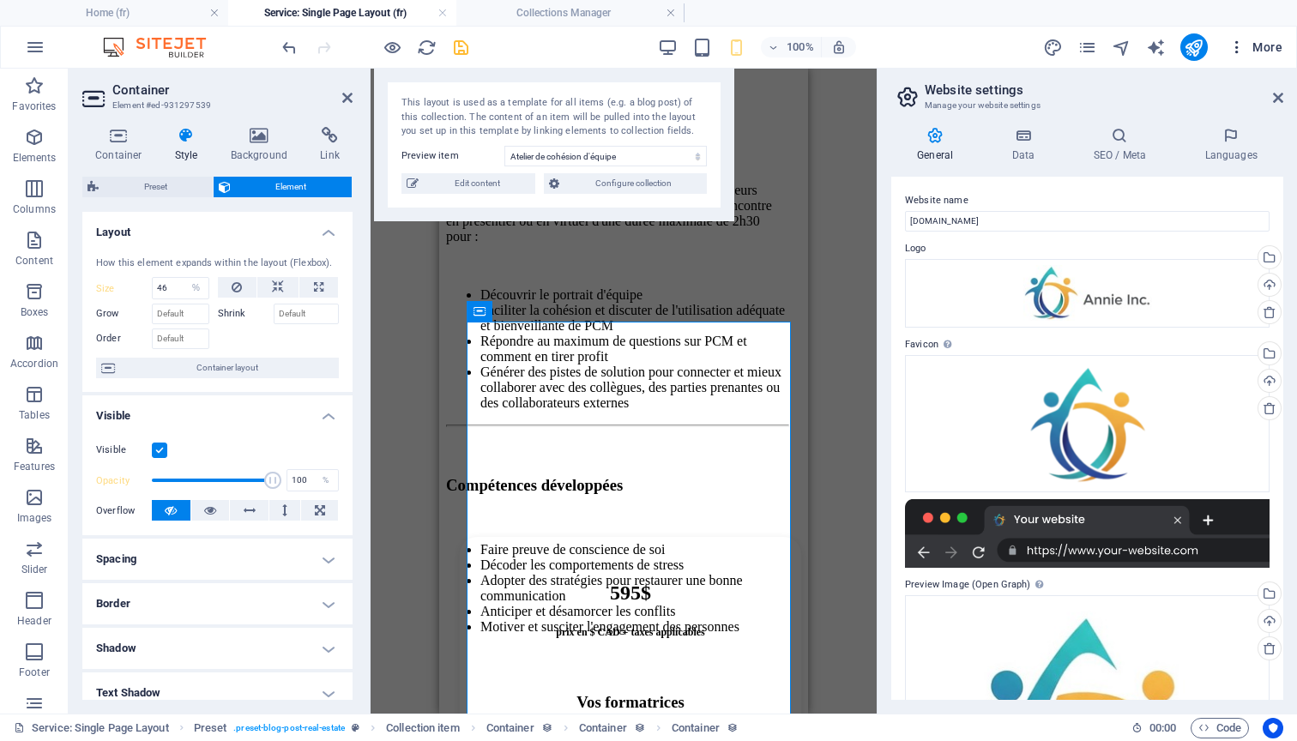
click at [1241, 43] on icon "button" at bounding box center [1236, 47] width 17 height 17
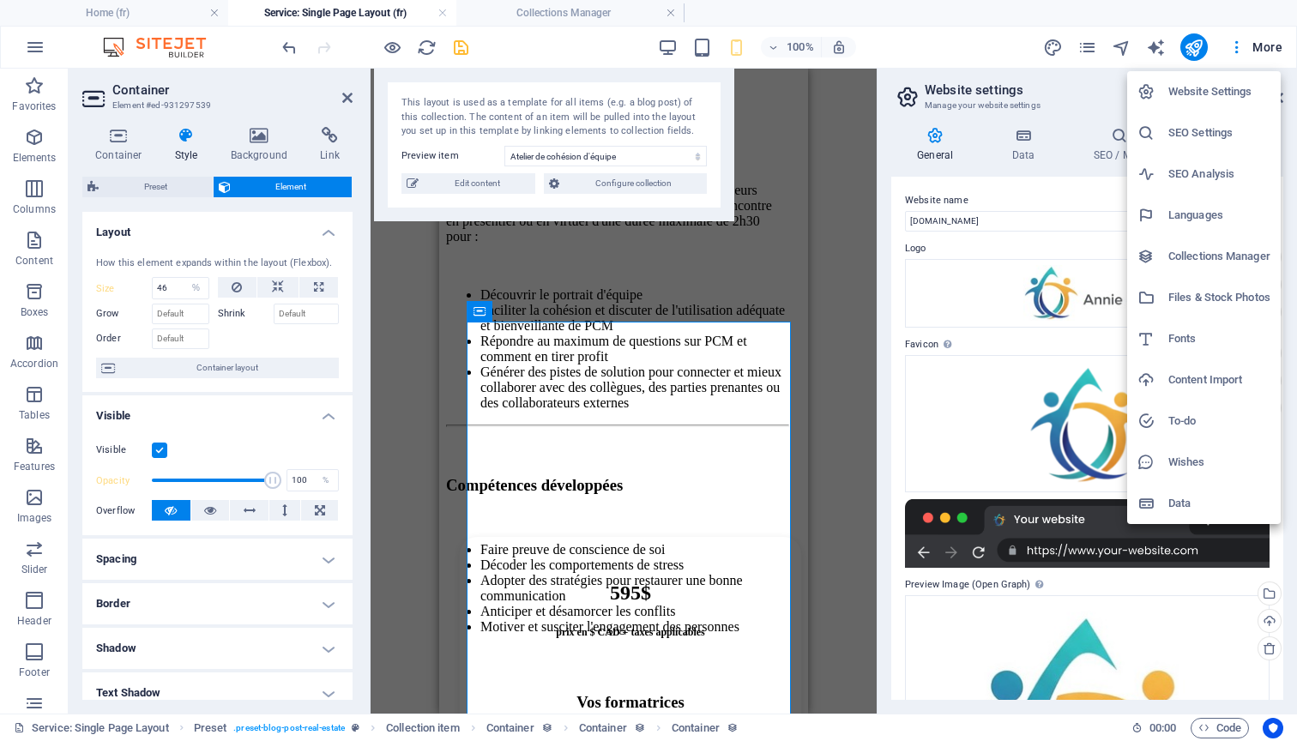
click at [1238, 40] on div at bounding box center [648, 370] width 1297 height 741
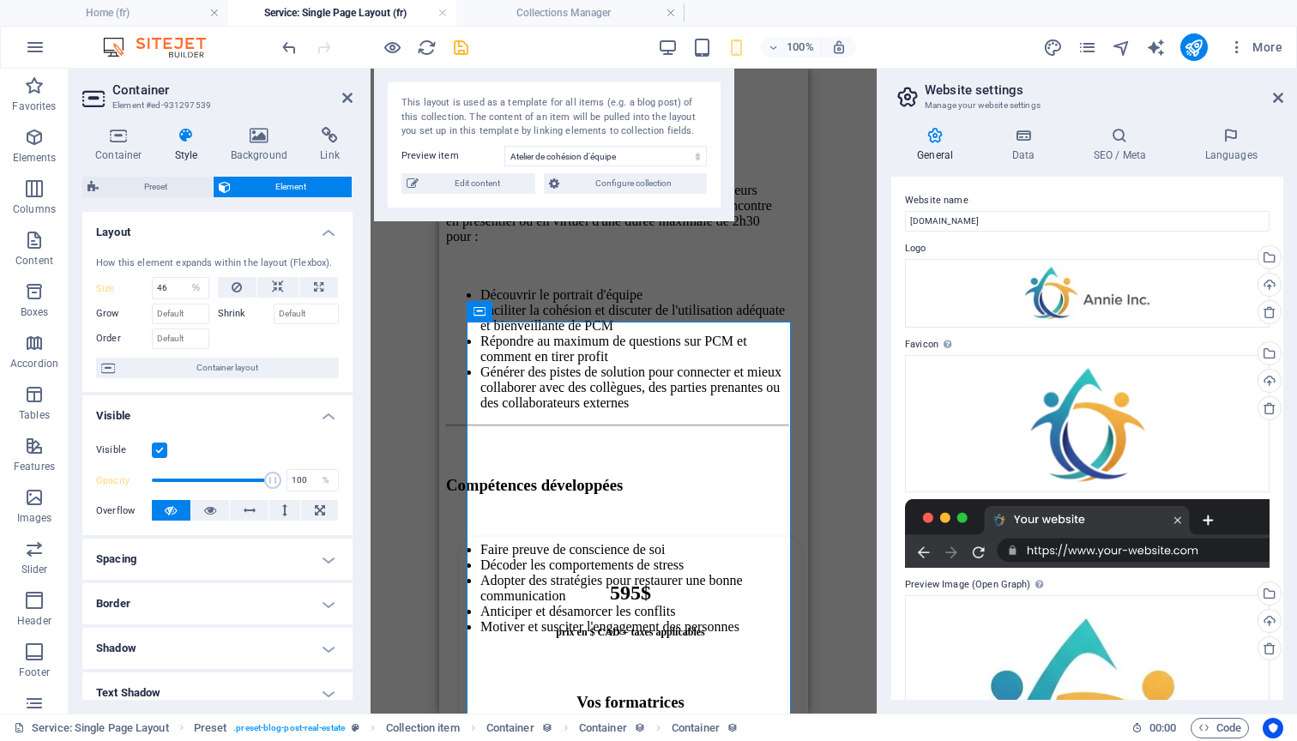
click at [1286, 97] on aside "Website settings Manage your website settings General Data SEO / Meta Languages…" at bounding box center [1087, 391] width 420 height 645
click at [1281, 97] on icon at bounding box center [1278, 98] width 10 height 14
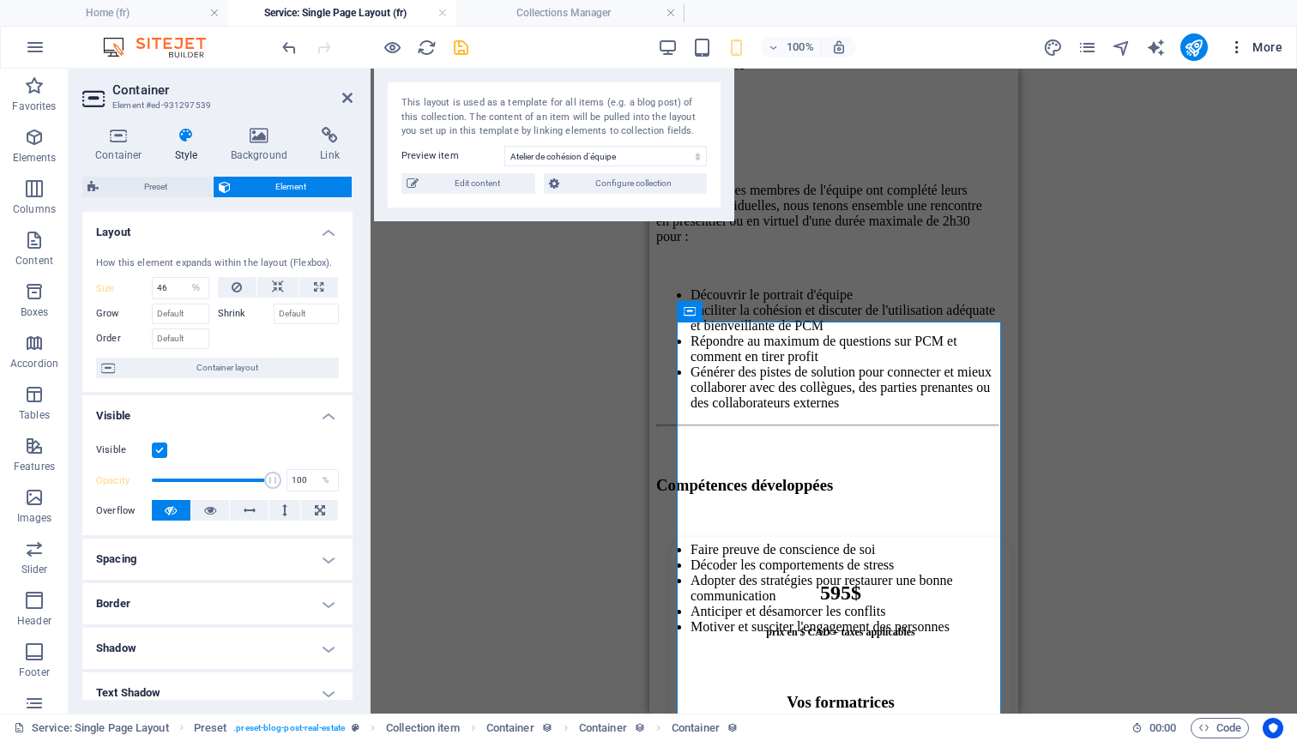
click at [1269, 54] on span "More" at bounding box center [1255, 47] width 54 height 17
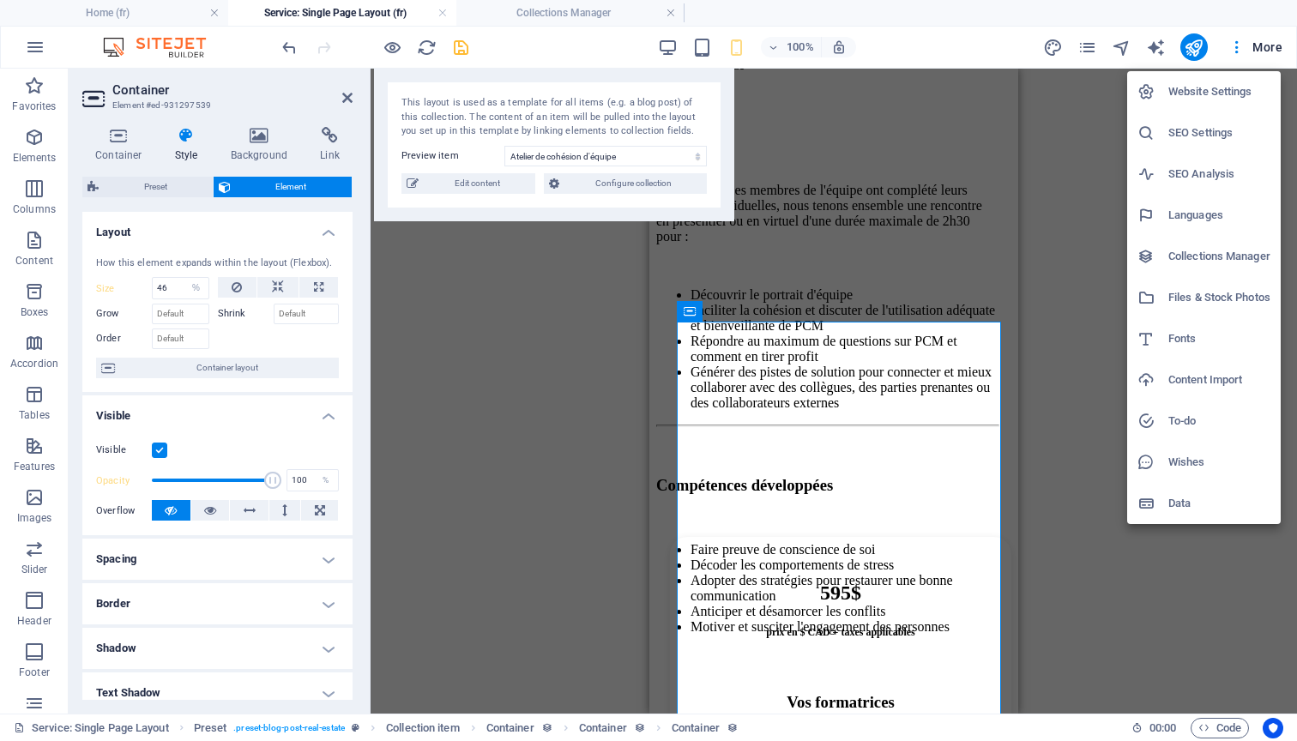
click at [1091, 47] on div at bounding box center [648, 370] width 1297 height 741
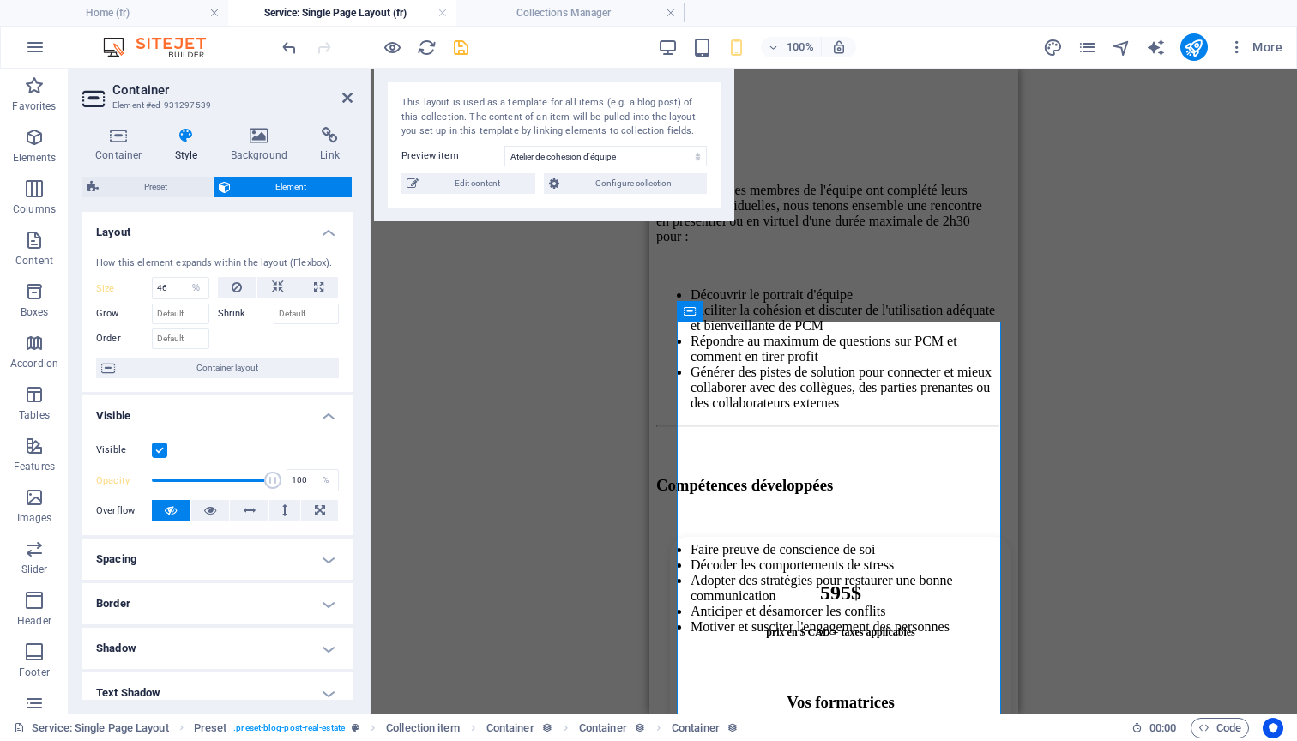
click at [1091, 47] on icon "pages" at bounding box center [1087, 48] width 20 height 20
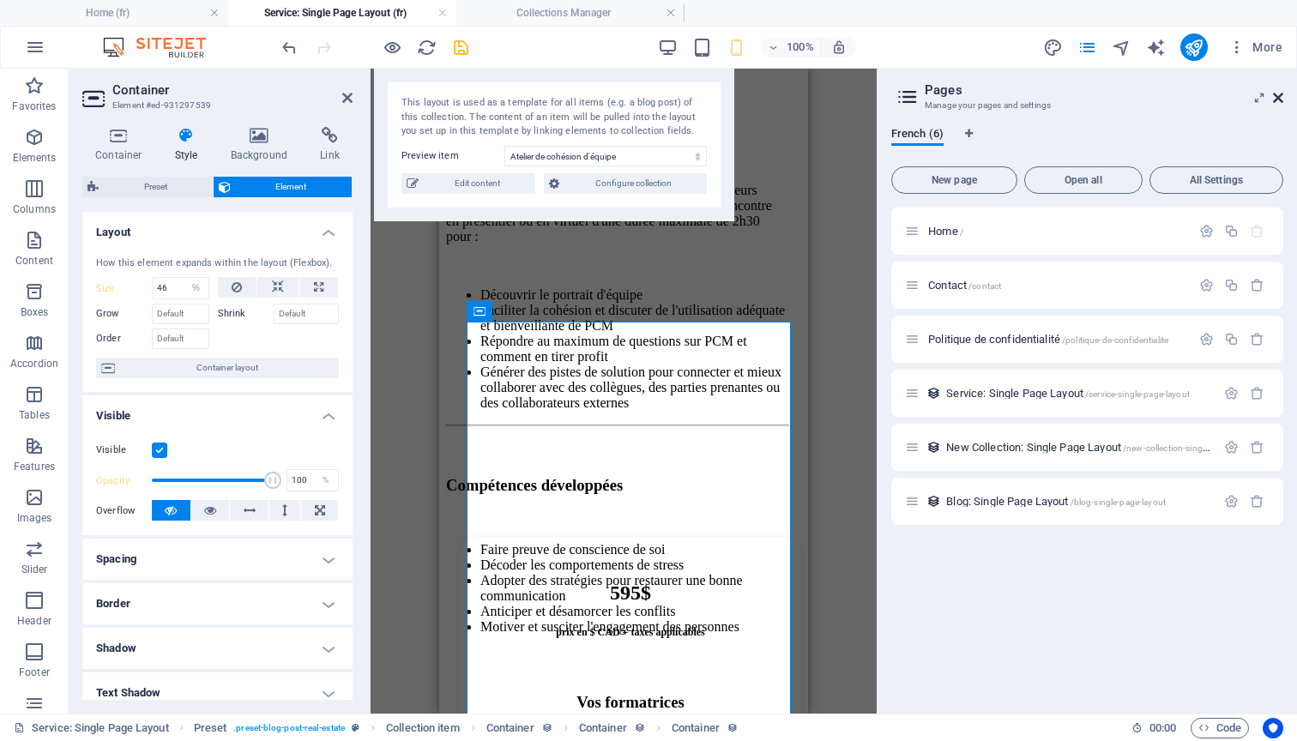
click at [1277, 96] on icon at bounding box center [1278, 98] width 10 height 14
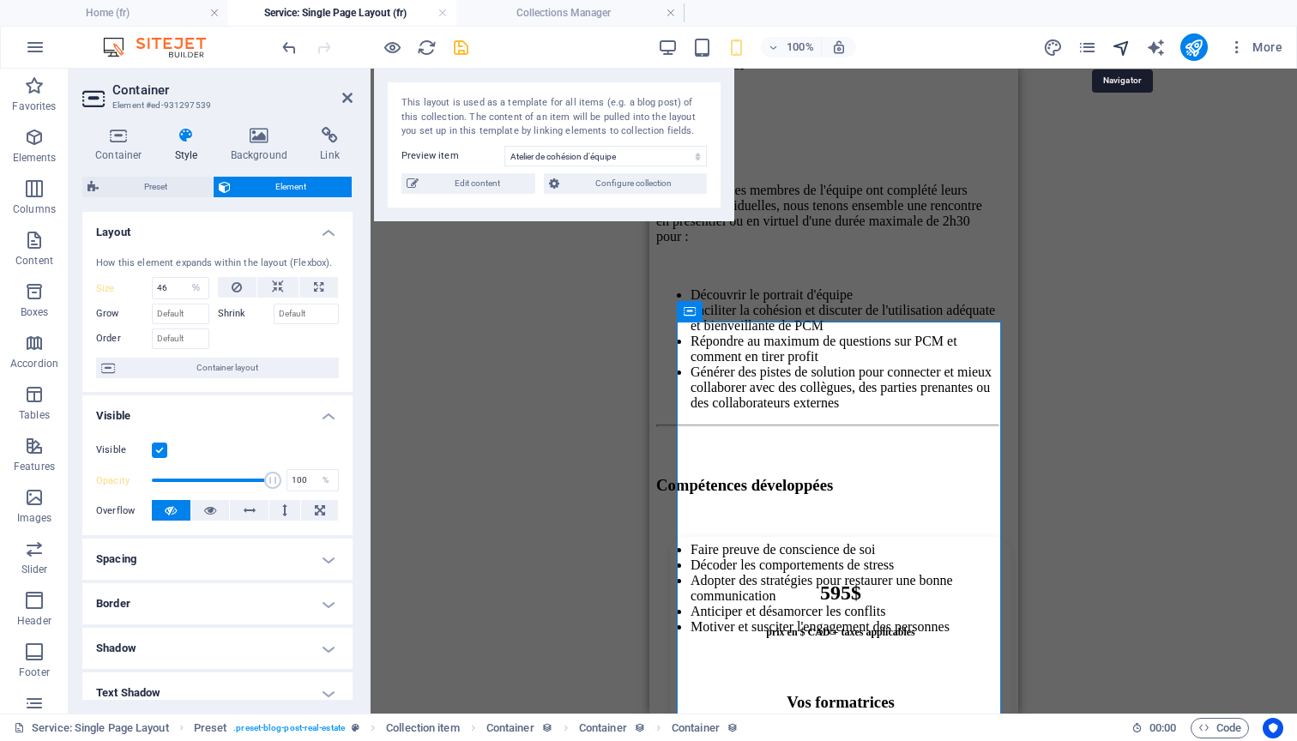
click at [1124, 44] on icon "navigator" at bounding box center [1122, 48] width 20 height 20
select select "17307588-fr"
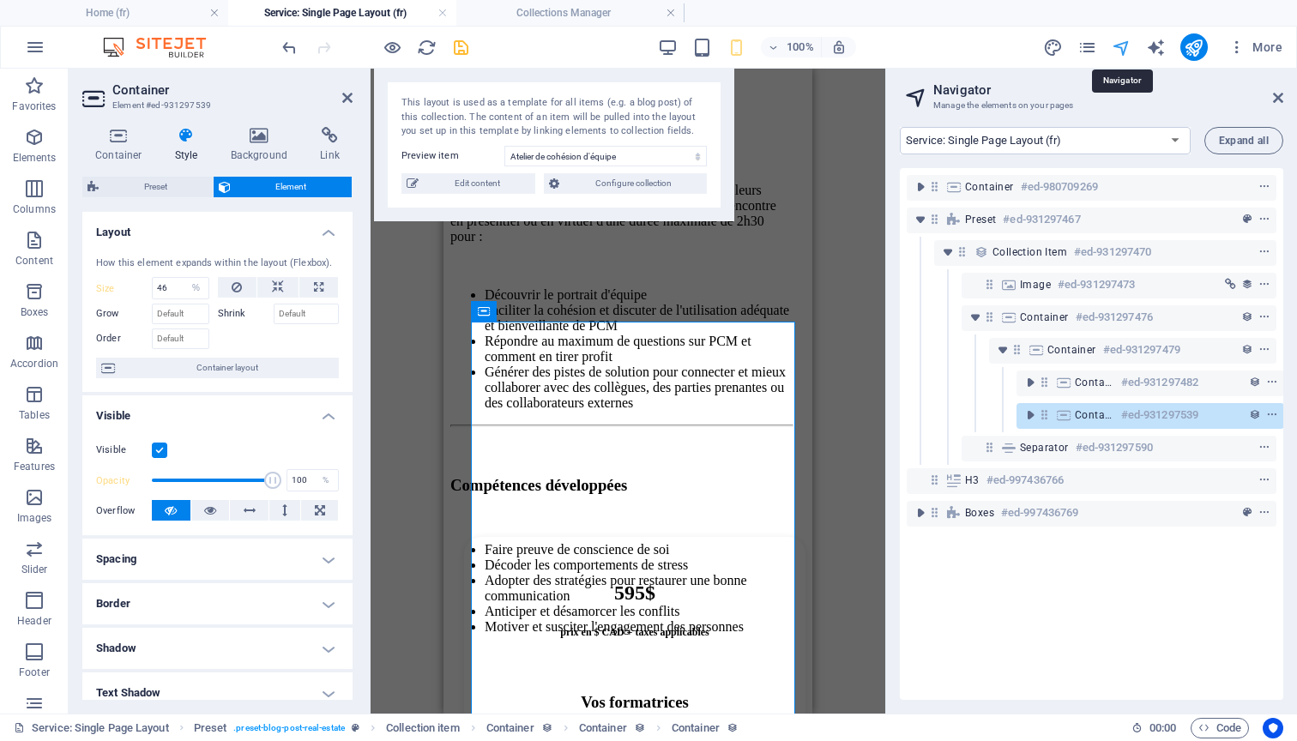
scroll to position [0, 4]
click at [1024, 413] on icon "toggle-expand" at bounding box center [1029, 415] width 17 height 17
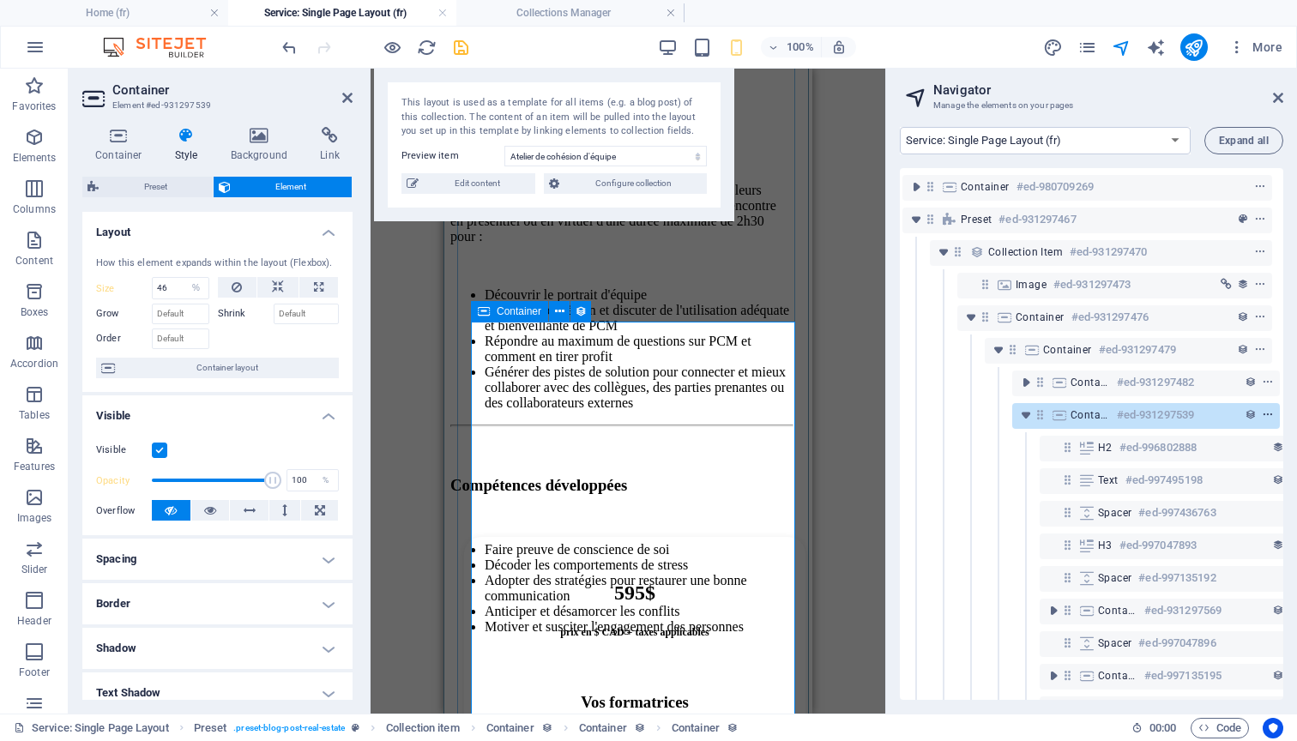
click at [1269, 416] on icon "context-menu" at bounding box center [1268, 415] width 12 height 12
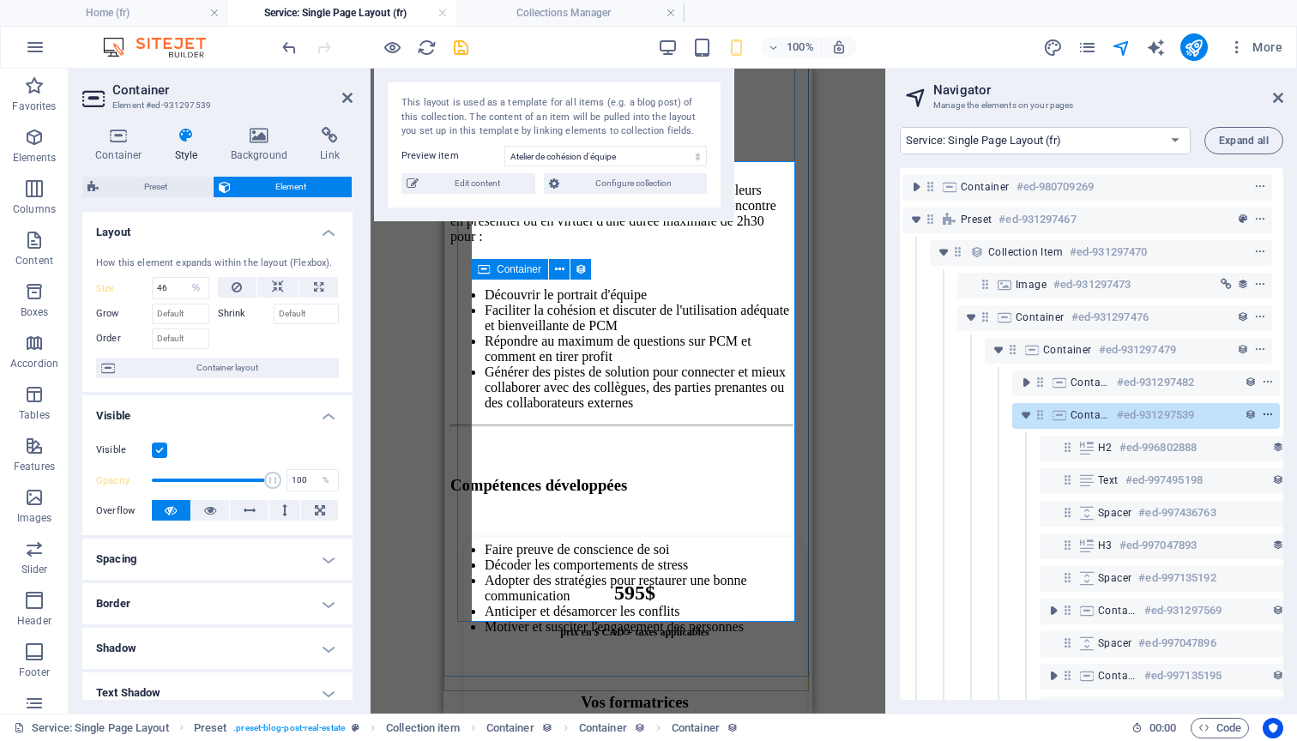
scroll to position [1327, 0]
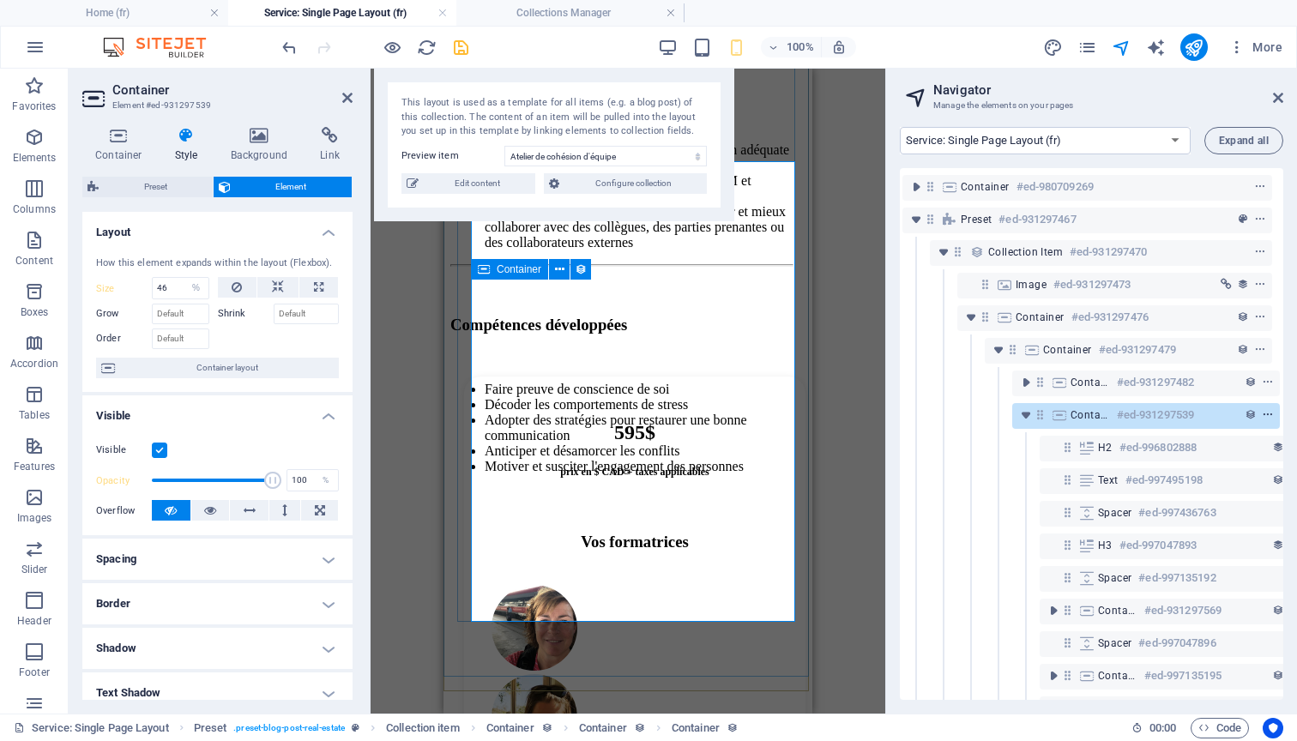
click at [1269, 416] on icon "context-menu" at bounding box center [1268, 415] width 12 height 12
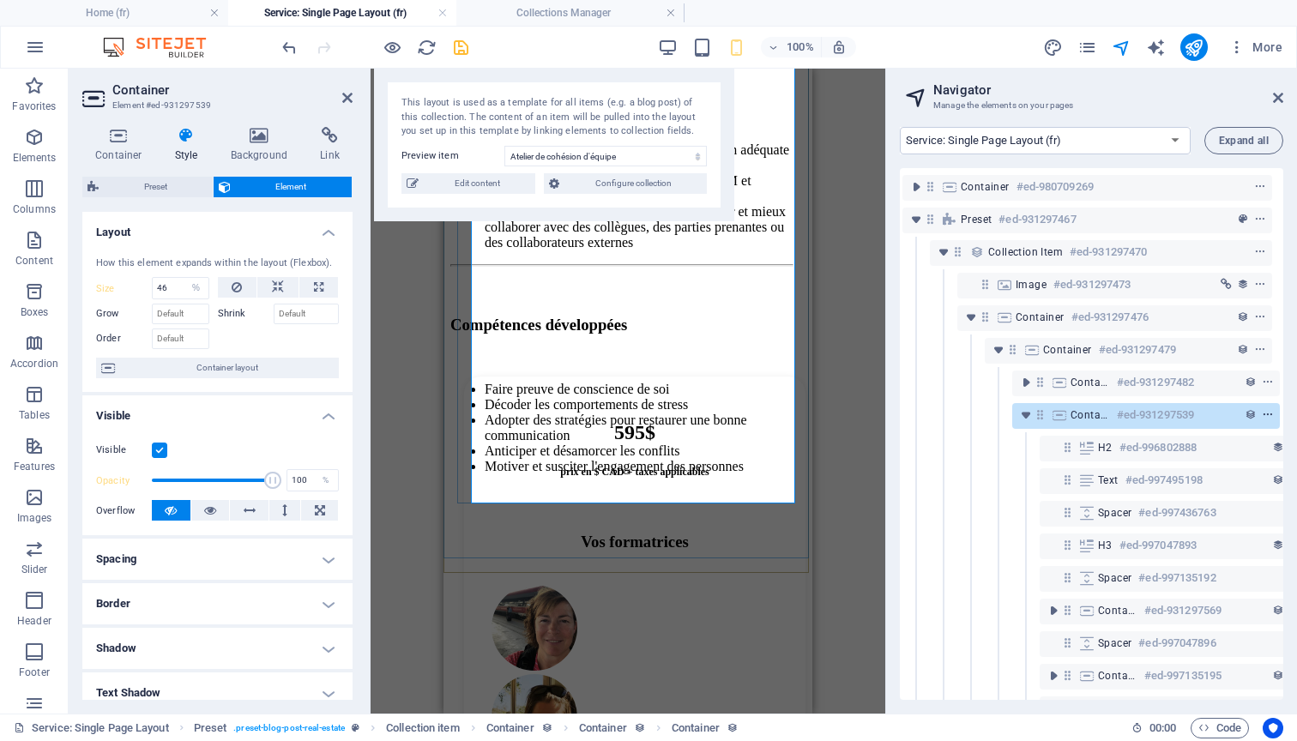
scroll to position [1445, 0]
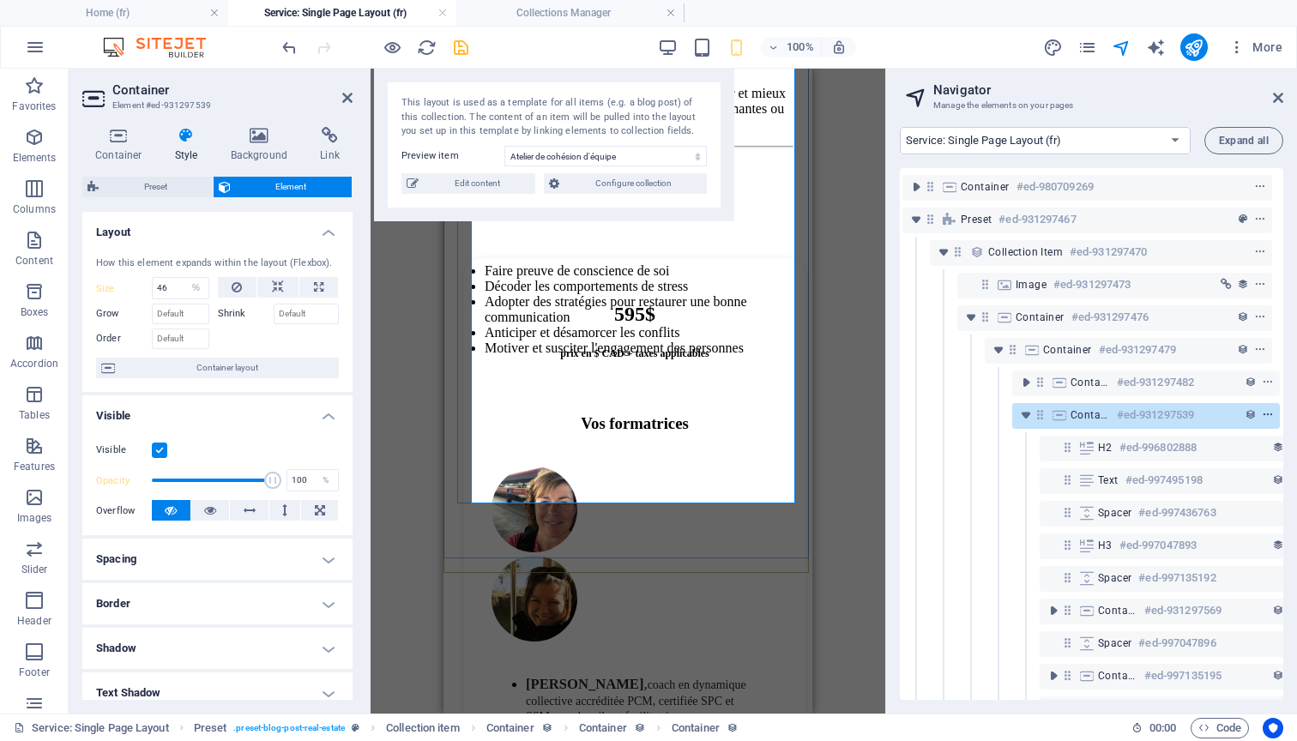
click at [1269, 416] on icon "context-menu" at bounding box center [1268, 415] width 12 height 12
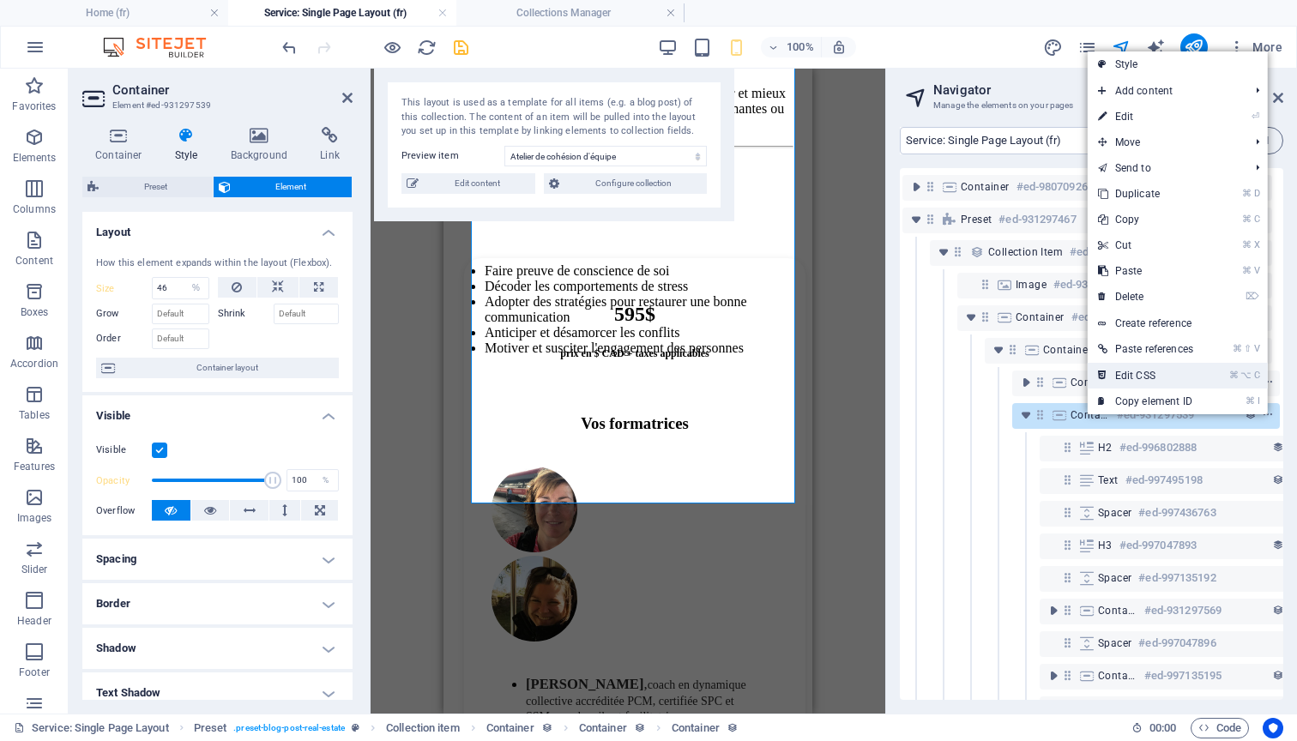
click at [1191, 375] on link "⌘ ⌥ C Edit CSS" at bounding box center [1146, 376] width 116 height 26
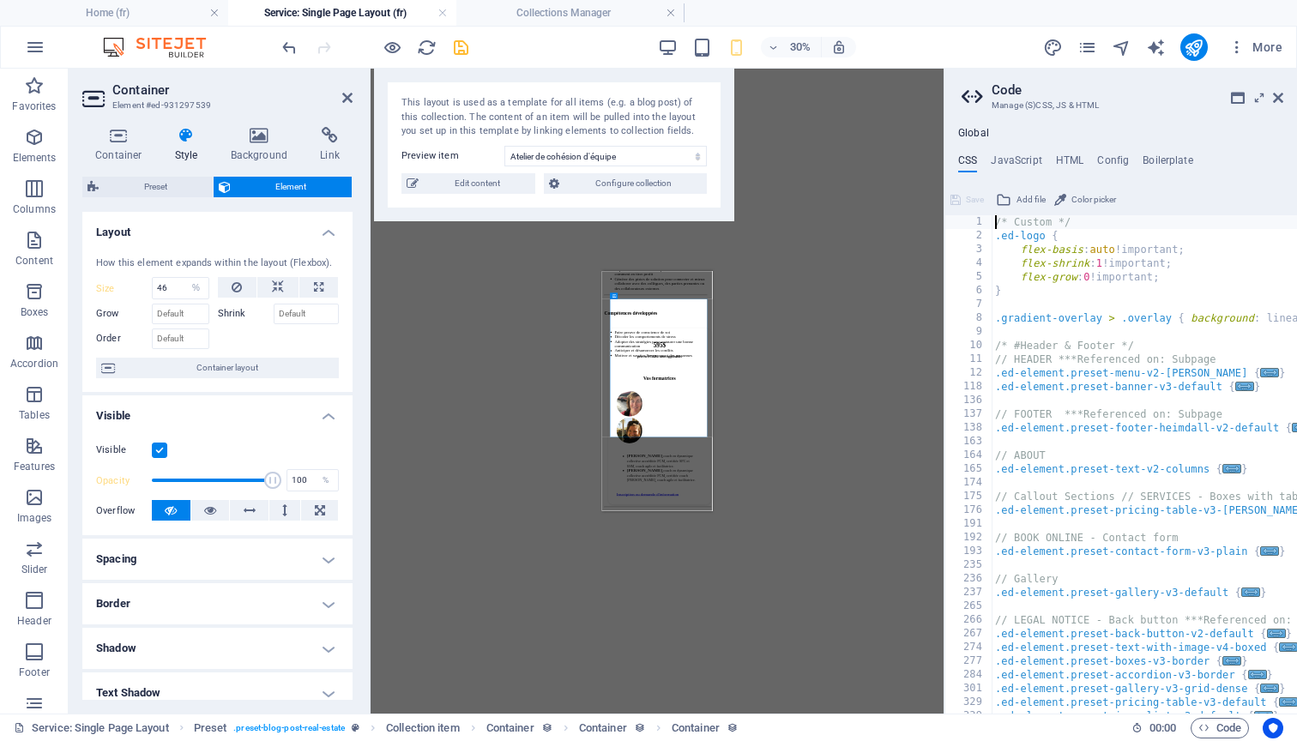
drag, startPoint x: 502, startPoint y: 348, endPoint x: 941, endPoint y: 356, distance: 439.2
click at [941, 356] on div "Home (fr) Service: Single Page Layout (fr) Collections Manager Favorites Elemen…" at bounding box center [648, 391] width 1297 height 645
click at [947, 600] on div "595$ prix en $ CAD + taxes applicables Vos formatrices [PERSON_NAME] , coach en…" at bounding box center [792, 755] width 341 height 588
click at [1278, 95] on icon at bounding box center [1278, 98] width 10 height 14
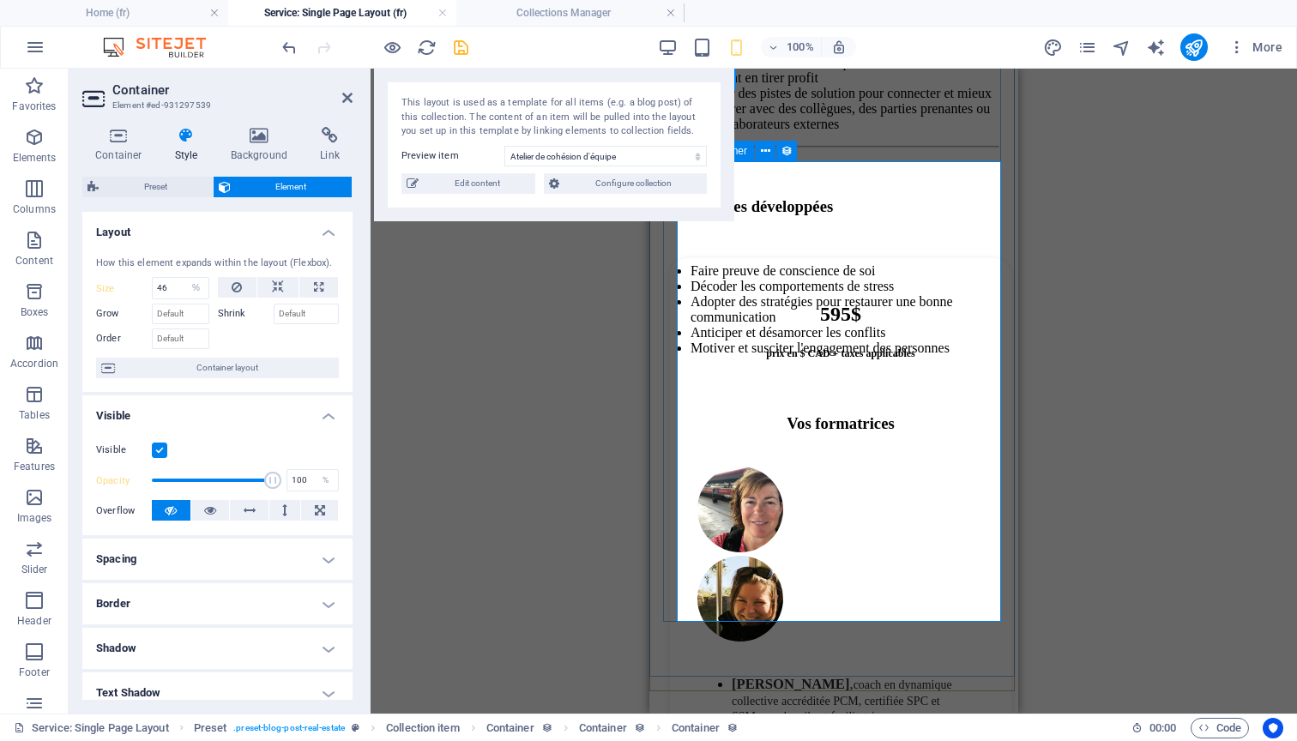
click at [983, 323] on div "595$ prix en $ CAD + taxes applicables Vos formatrices [PERSON_NAME] , coach en…" at bounding box center [840, 552] width 341 height 588
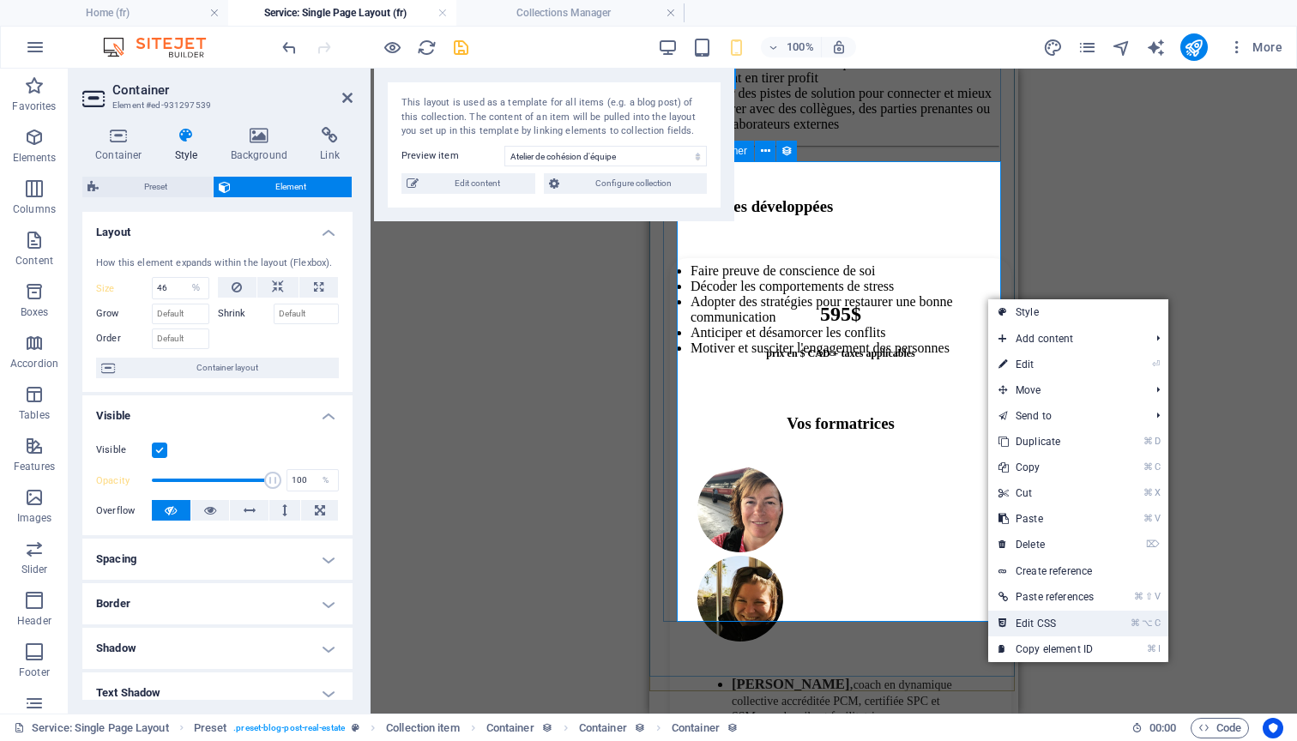
click at [1054, 617] on link "⌘ ⌥ C Edit CSS" at bounding box center [1046, 624] width 116 height 26
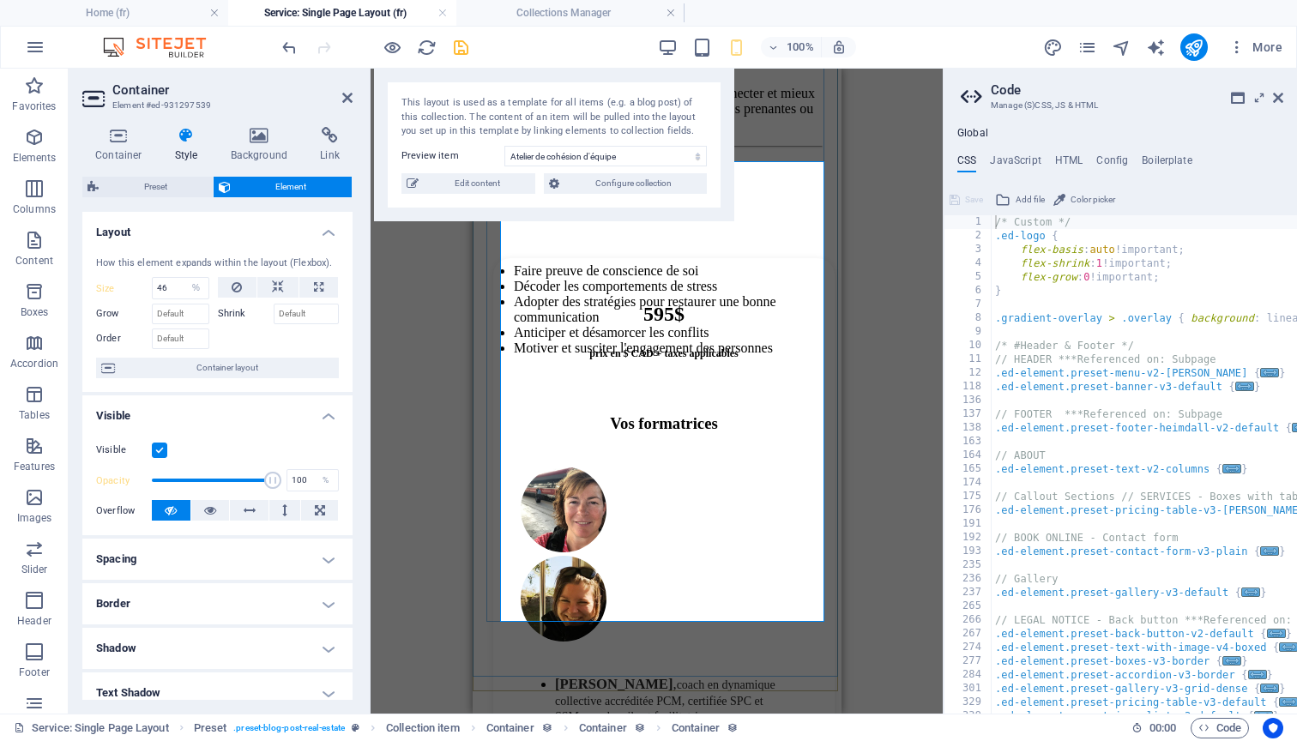
click at [816, 258] on div "595$ prix en $ CAD + taxes applicables Vos formatrices [PERSON_NAME] , coach en…" at bounding box center [662, 552] width 341 height 588
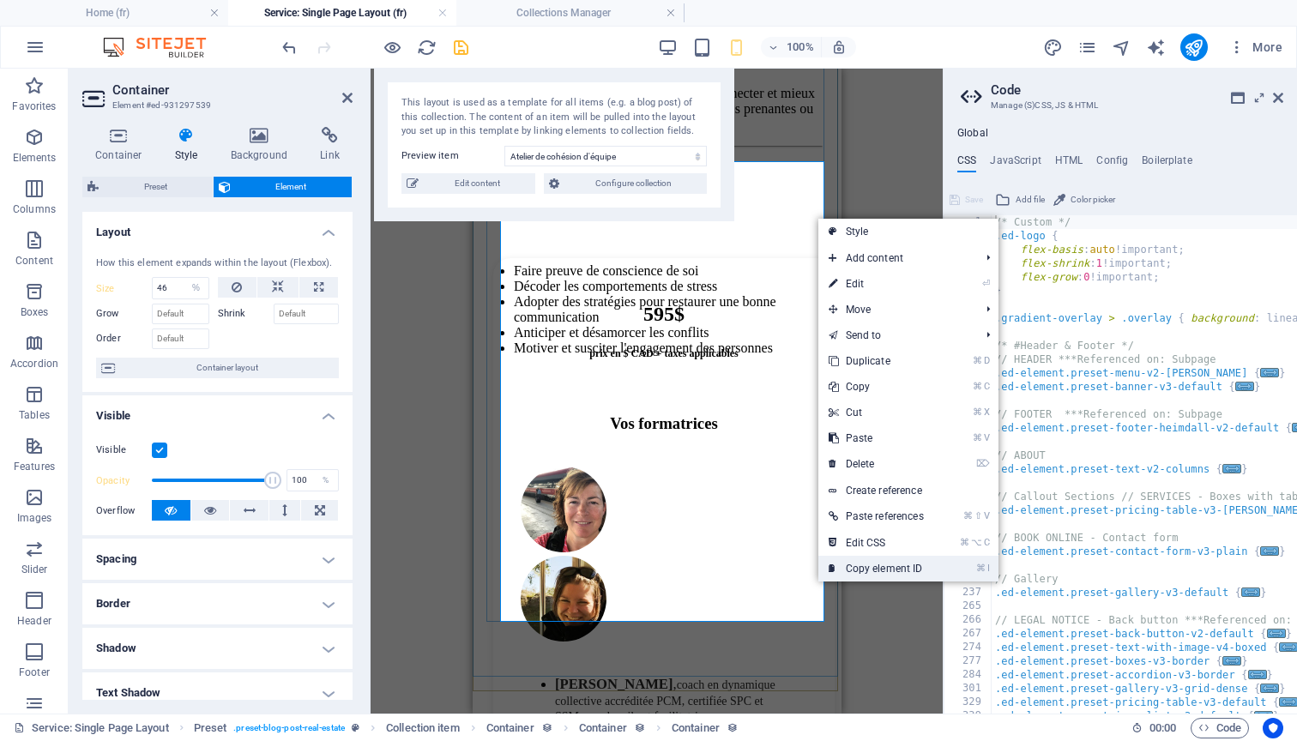
click at [883, 565] on link "⌘ I Copy element ID" at bounding box center [876, 569] width 116 height 26
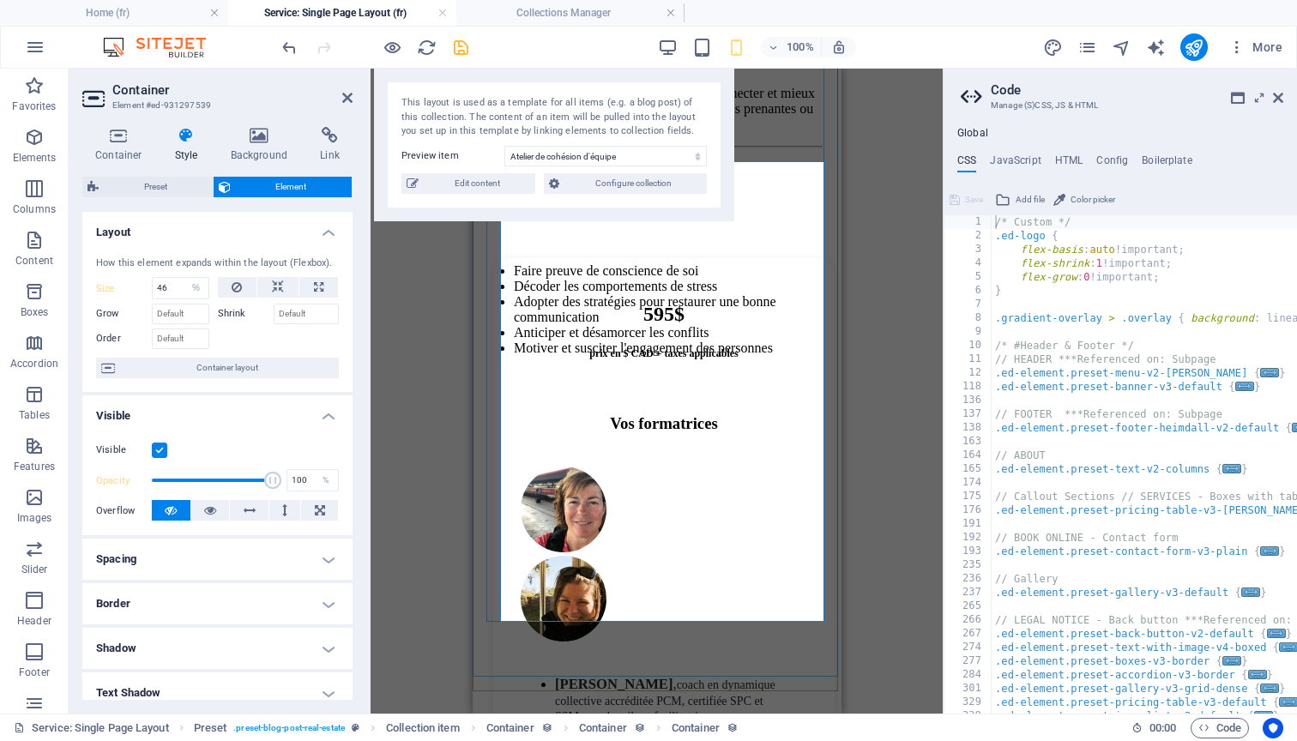
click at [816, 258] on div "595$ prix en $ CAD + taxes applicables Vos formatrices [PERSON_NAME] , coach en…" at bounding box center [662, 552] width 341 height 588
click at [115, 131] on icon at bounding box center [118, 135] width 73 height 17
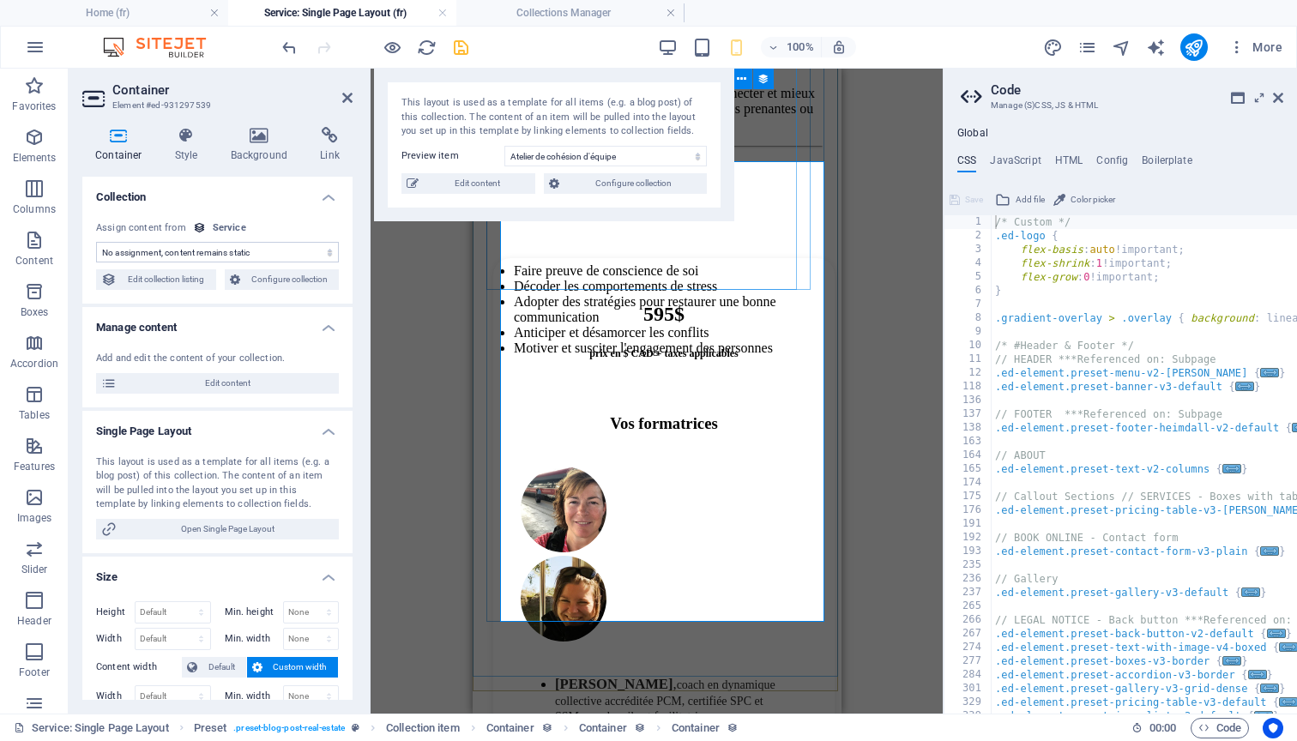
scroll to position [0, 0]
click at [348, 96] on icon at bounding box center [347, 98] width 10 height 14
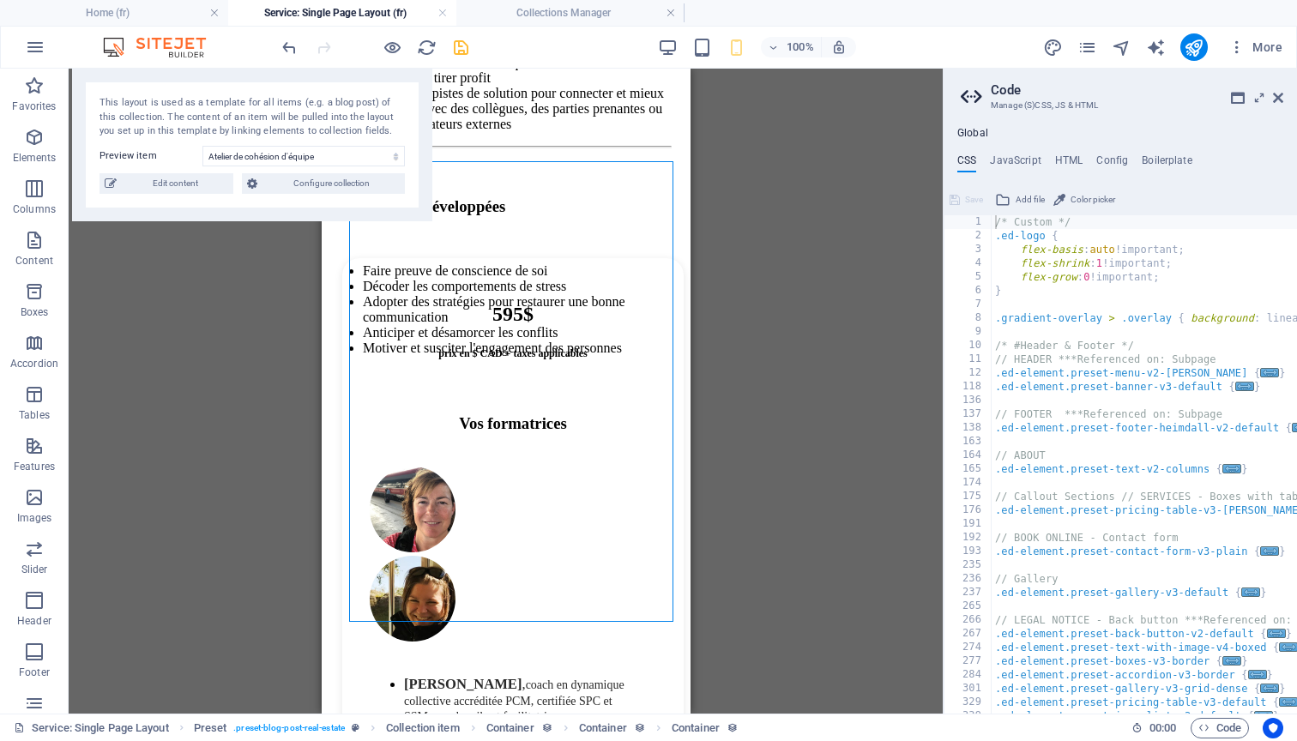
click at [1096, 196] on span "Color picker" at bounding box center [1092, 200] width 45 height 21
click at [1036, 195] on span "Add file" at bounding box center [1030, 200] width 29 height 21
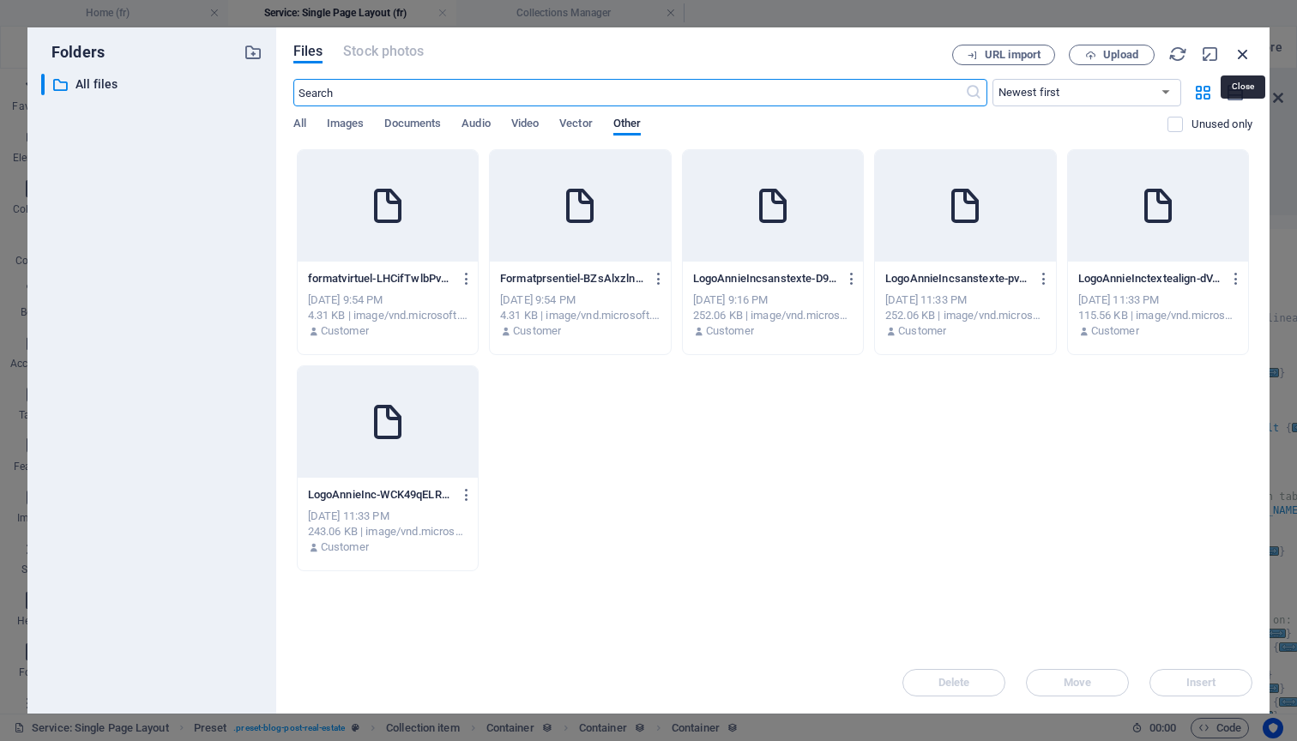
click at [1239, 53] on icon "button" at bounding box center [1242, 54] width 19 height 19
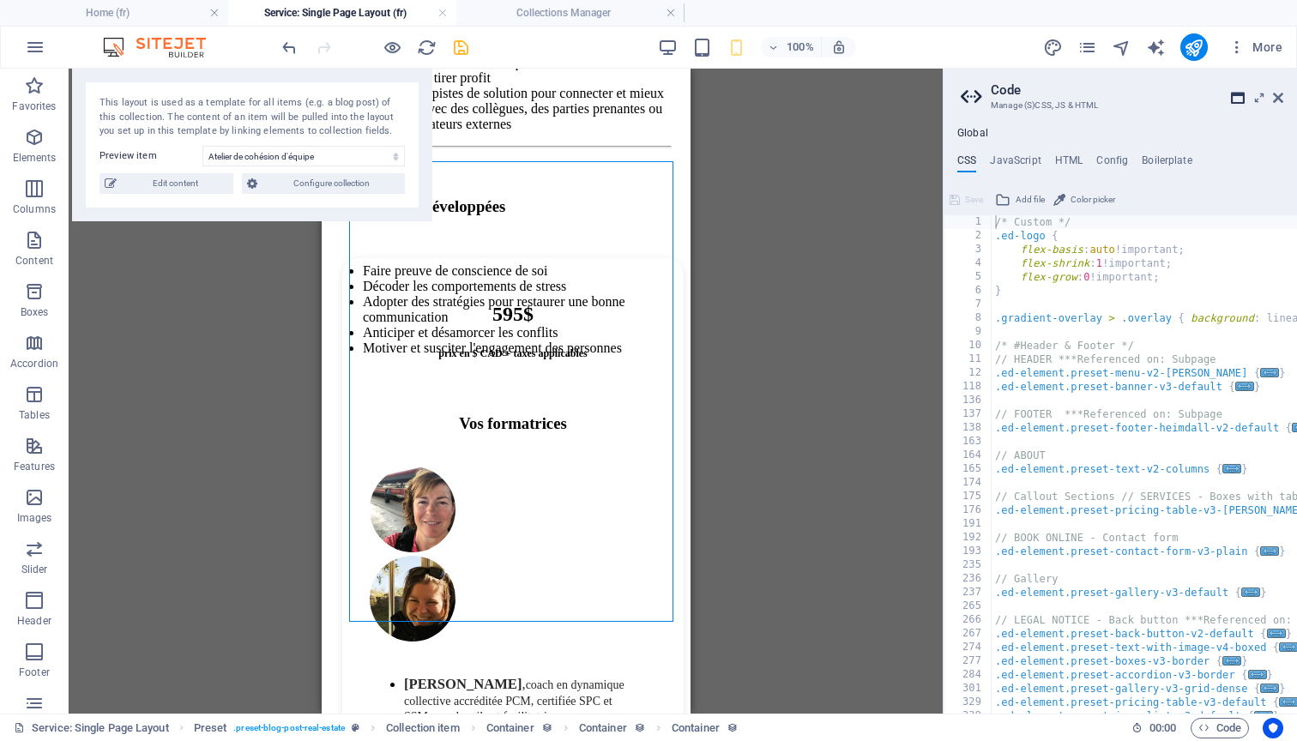
click at [1237, 98] on icon at bounding box center [1238, 98] width 14 height 14
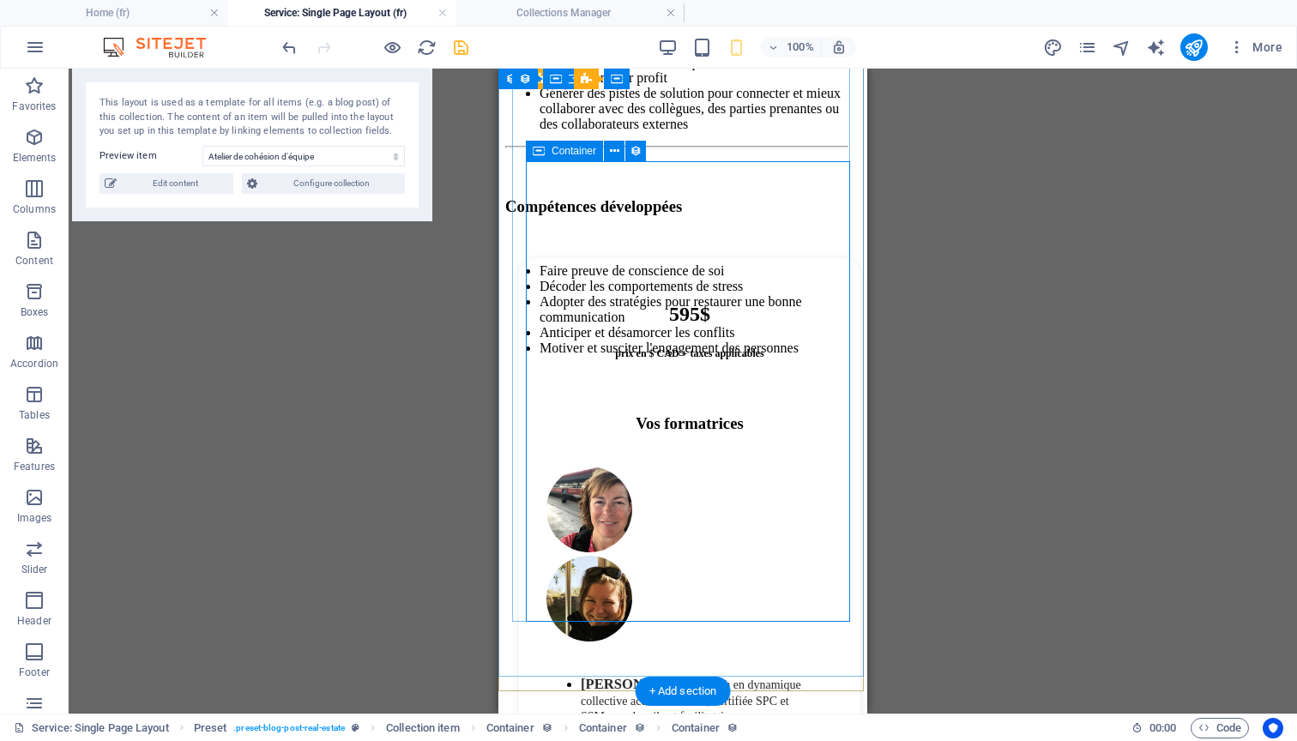
click at [843, 258] on div "595$ prix en $ CAD + taxes applicables Vos formatrices [PERSON_NAME] , coach en…" at bounding box center [689, 552] width 341 height 588
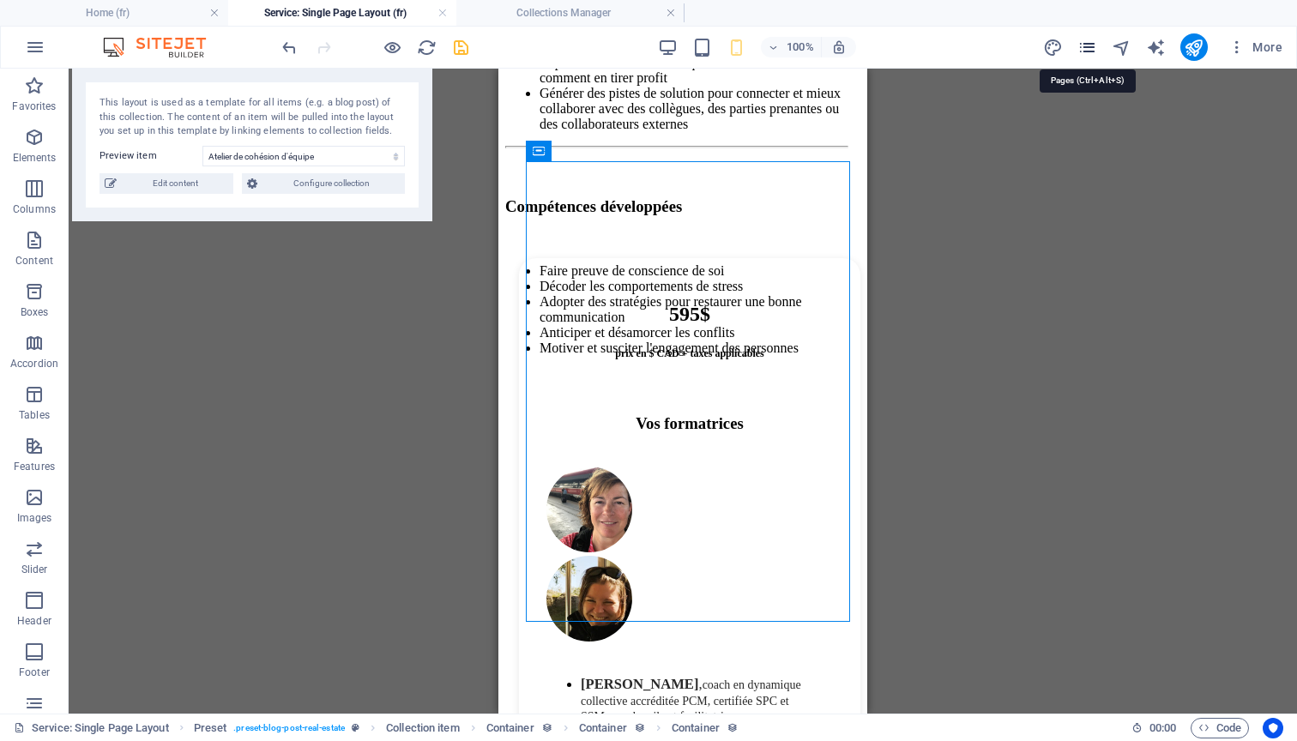
click at [1088, 39] on icon "pages" at bounding box center [1087, 48] width 20 height 20
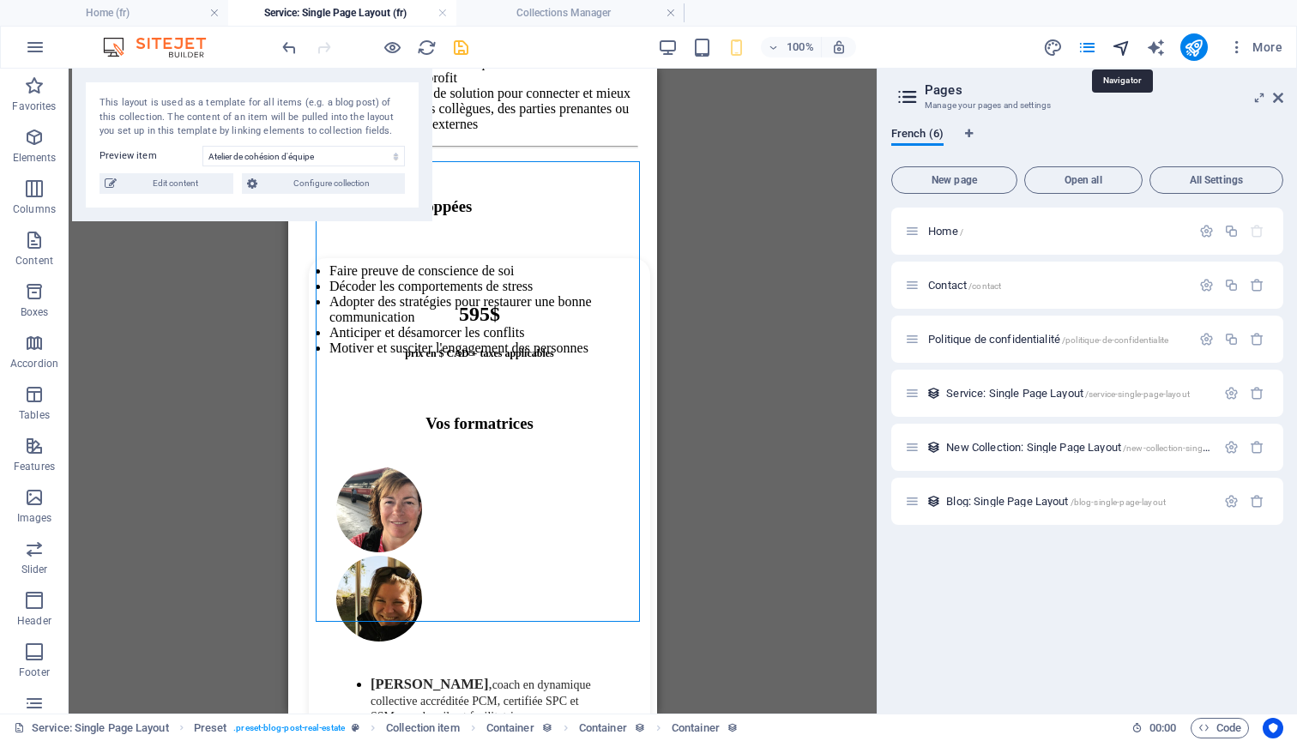
click at [1118, 46] on icon "navigator" at bounding box center [1122, 48] width 20 height 20
select select "17307588-fr"
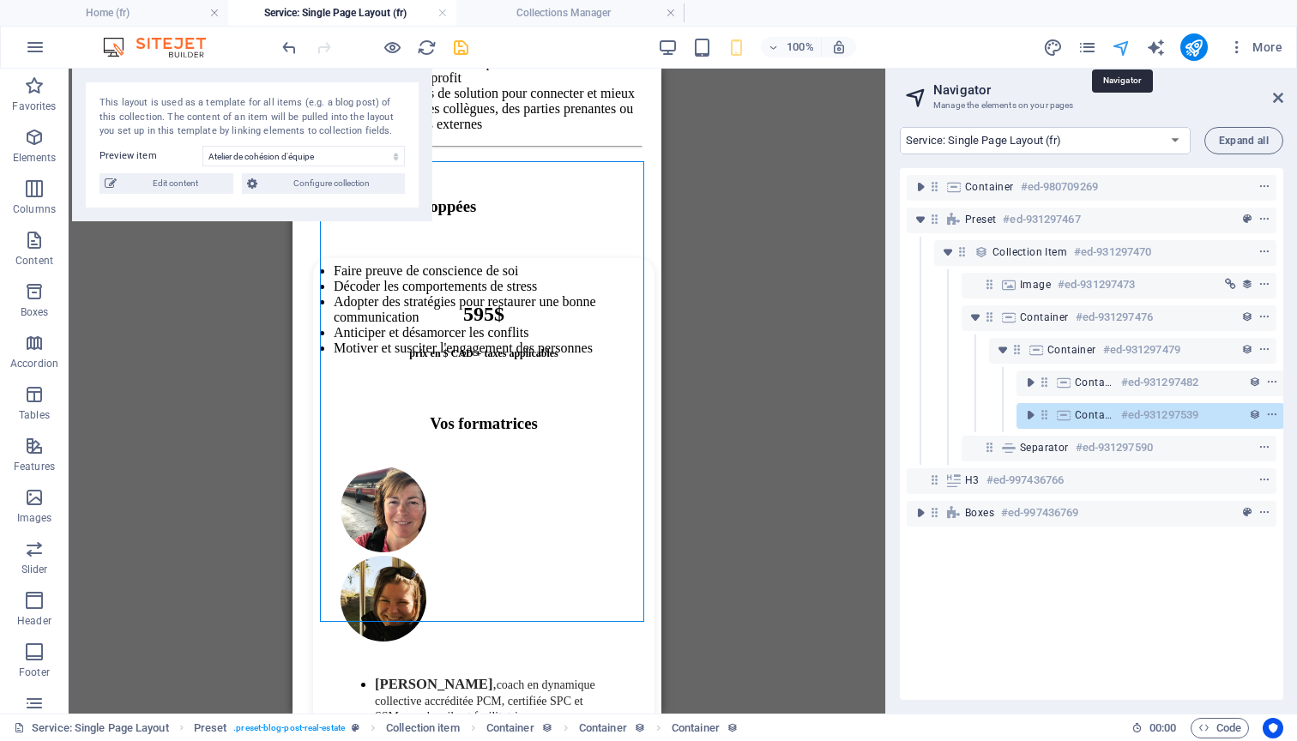
scroll to position [0, 4]
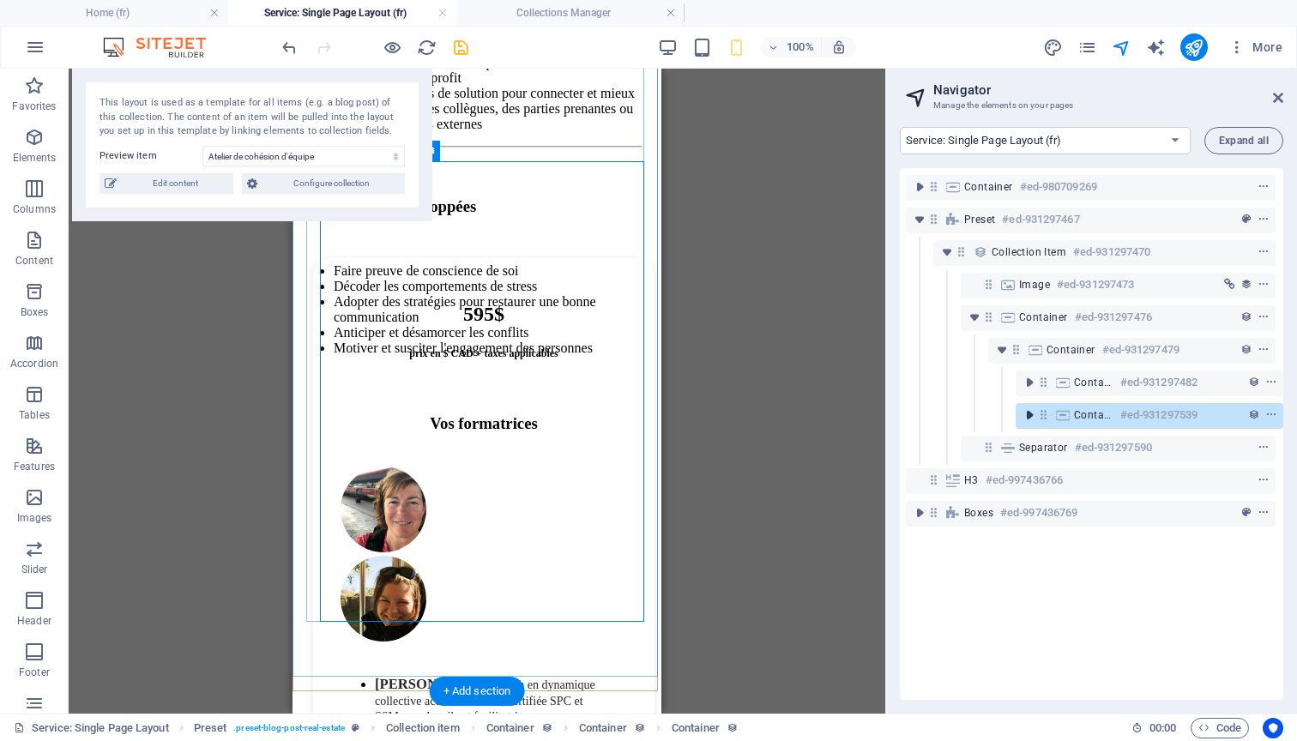
click at [1028, 418] on icon "toggle-expand" at bounding box center [1029, 415] width 17 height 17
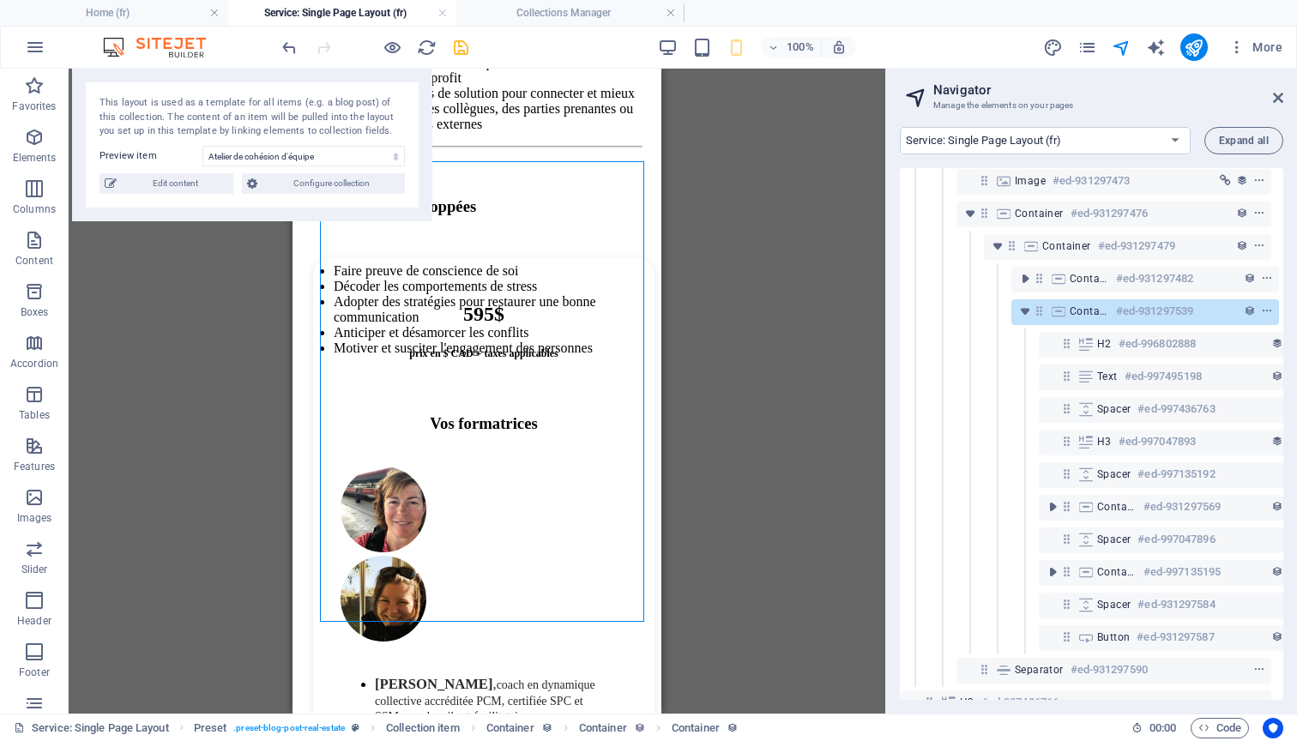
scroll to position [106, 5]
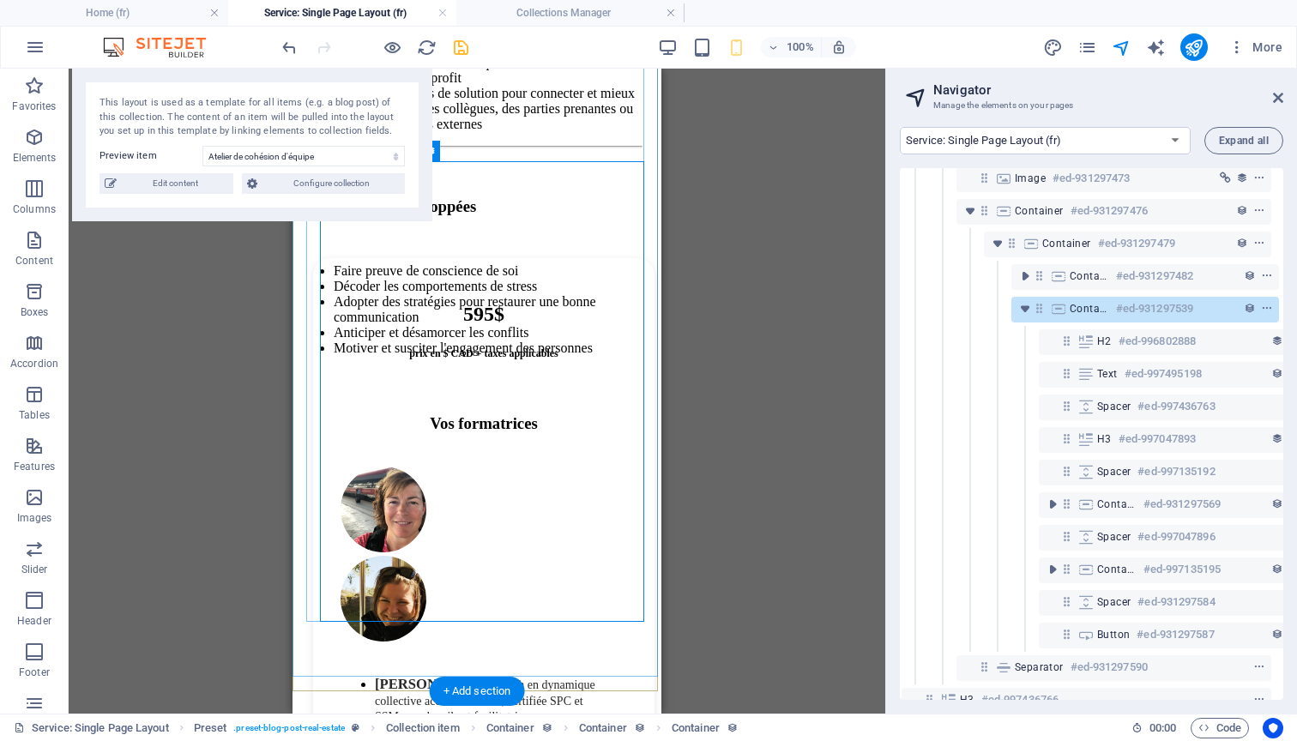
drag, startPoint x: 1202, startPoint y: 307, endPoint x: 1130, endPoint y: 310, distance: 71.3
click at [1130, 310] on div "Container #ed-931297539" at bounding box center [1145, 310] width 268 height 26
drag, startPoint x: 1120, startPoint y: 309, endPoint x: 1207, endPoint y: 299, distance: 87.1
click at [1207, 299] on div "Container #ed-931297539" at bounding box center [1145, 310] width 268 height 26
click at [1028, 307] on icon "toggle-expand" at bounding box center [1024, 308] width 17 height 17
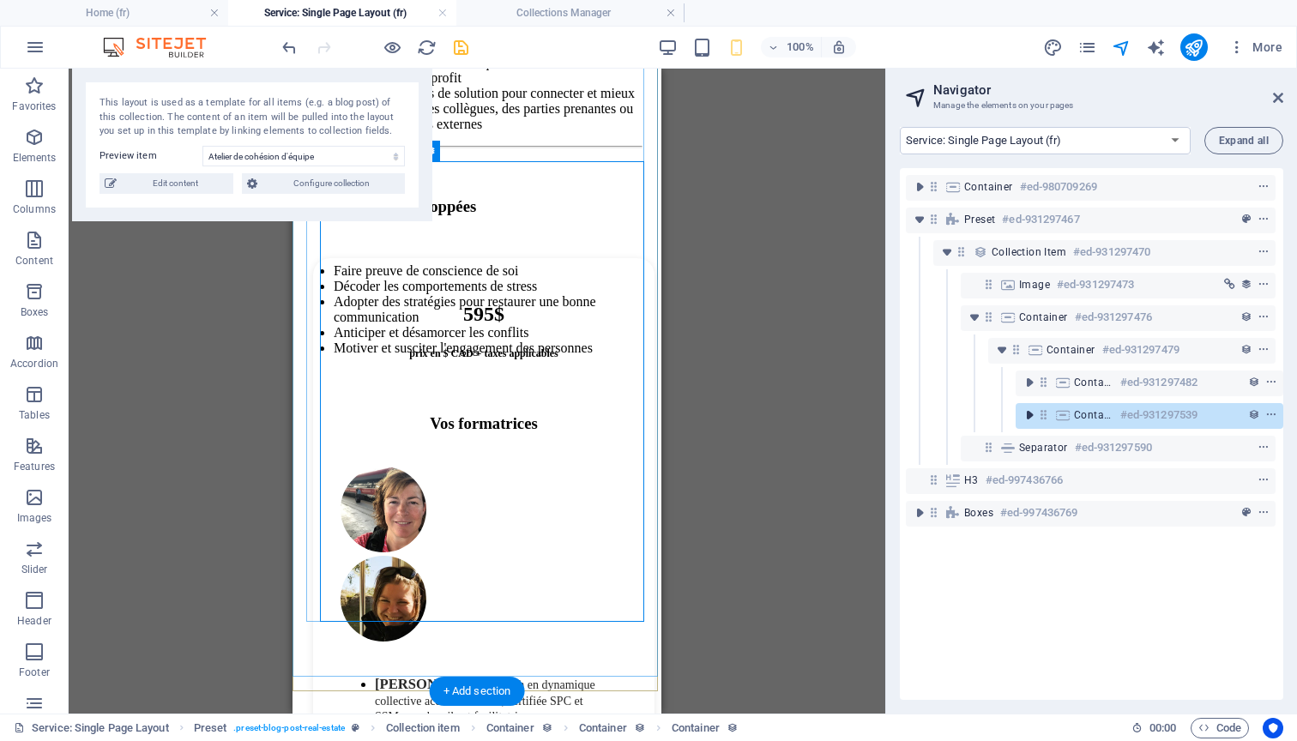
scroll to position [0, 4]
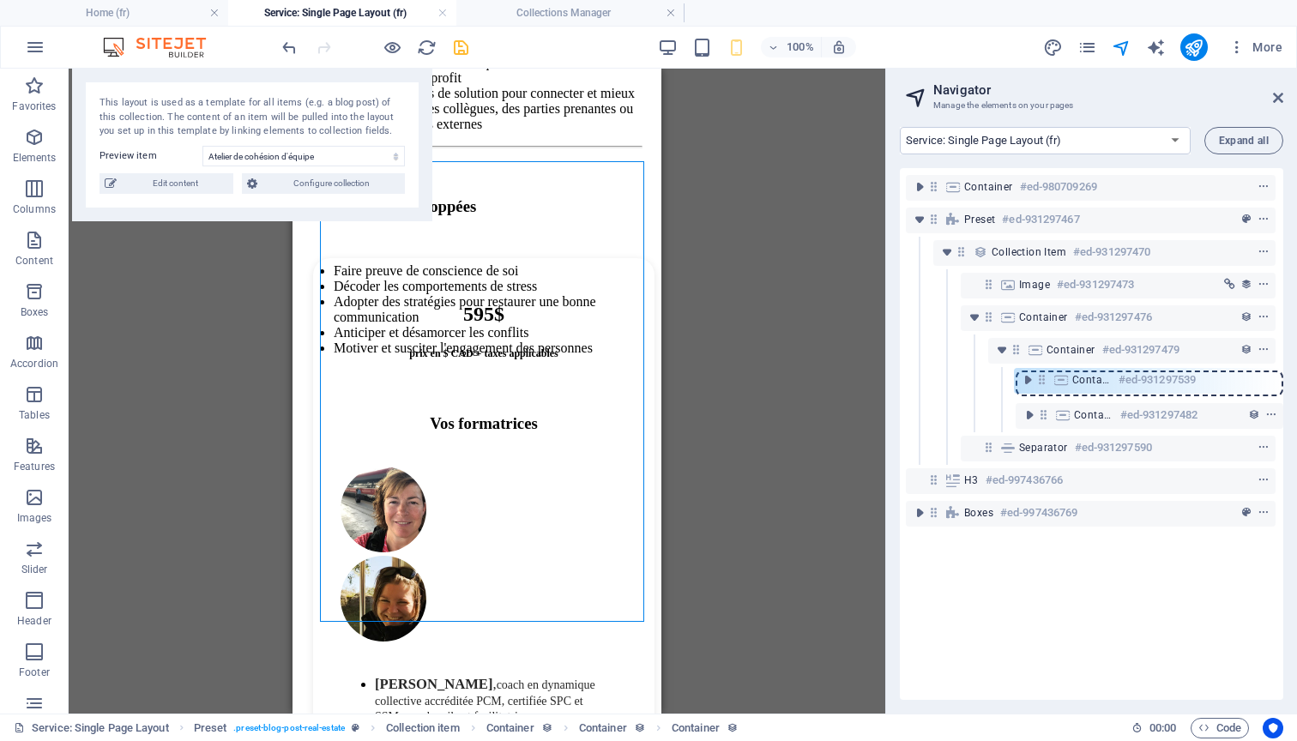
drag, startPoint x: 1037, startPoint y: 414, endPoint x: 1039, endPoint y: 378, distance: 36.1
click at [1039, 377] on div "Container #ed-980709269 Preset #ed-931297467 Collection item #ed-931297470 Imag…" at bounding box center [1091, 434] width 383 height 532
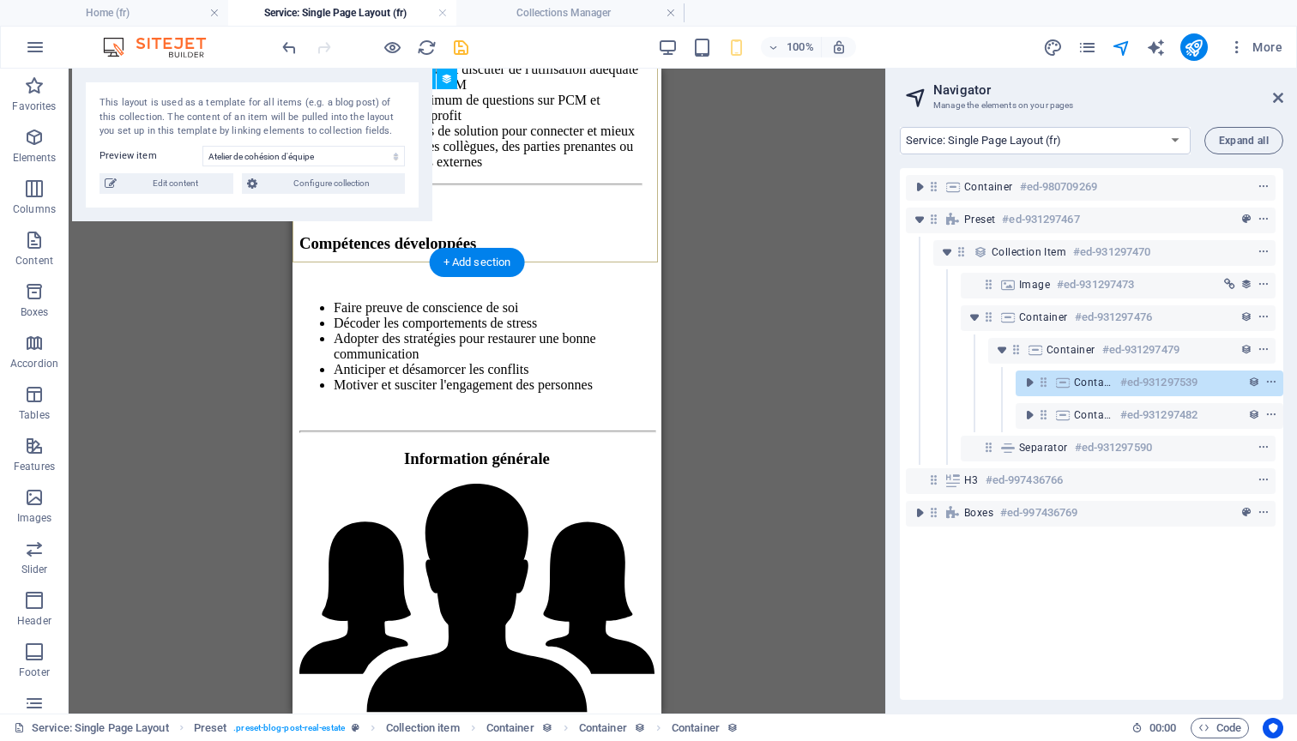
scroll to position [1874, 0]
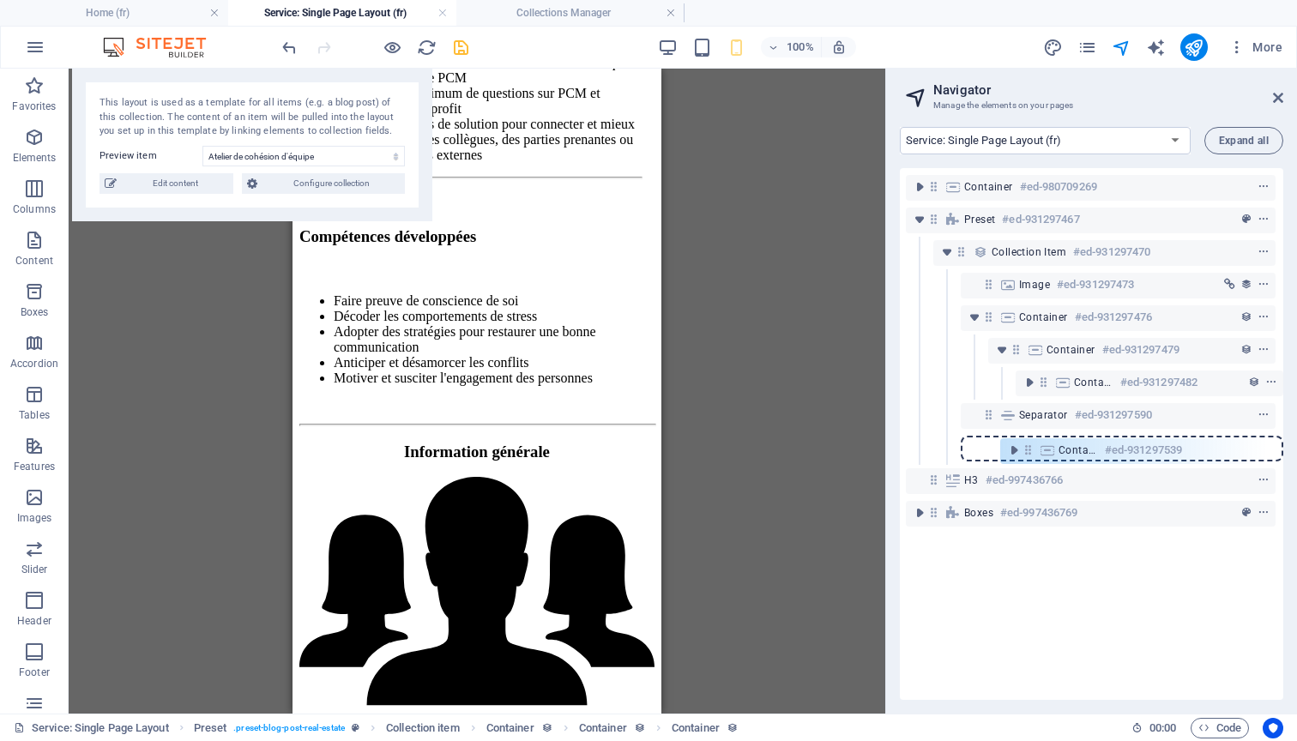
drag, startPoint x: 1039, startPoint y: 380, endPoint x: 1027, endPoint y: 451, distance: 72.2
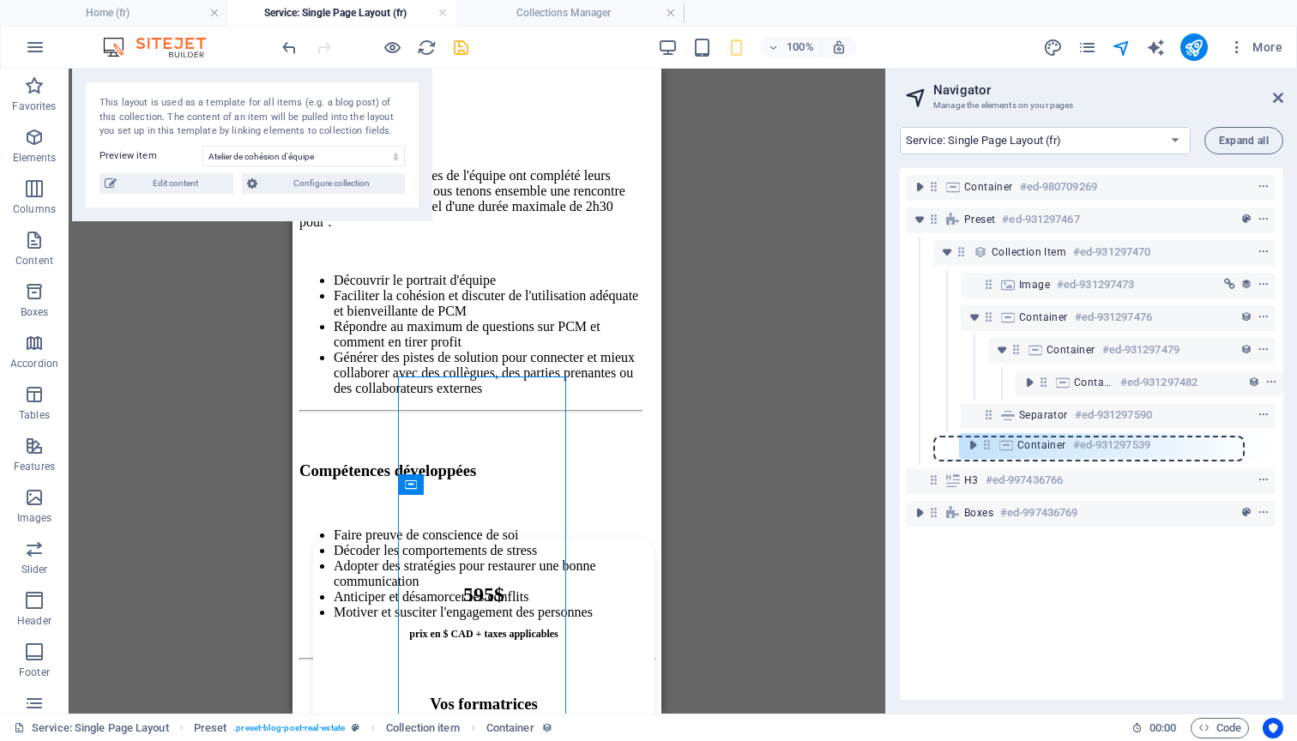
scroll to position [0, 3]
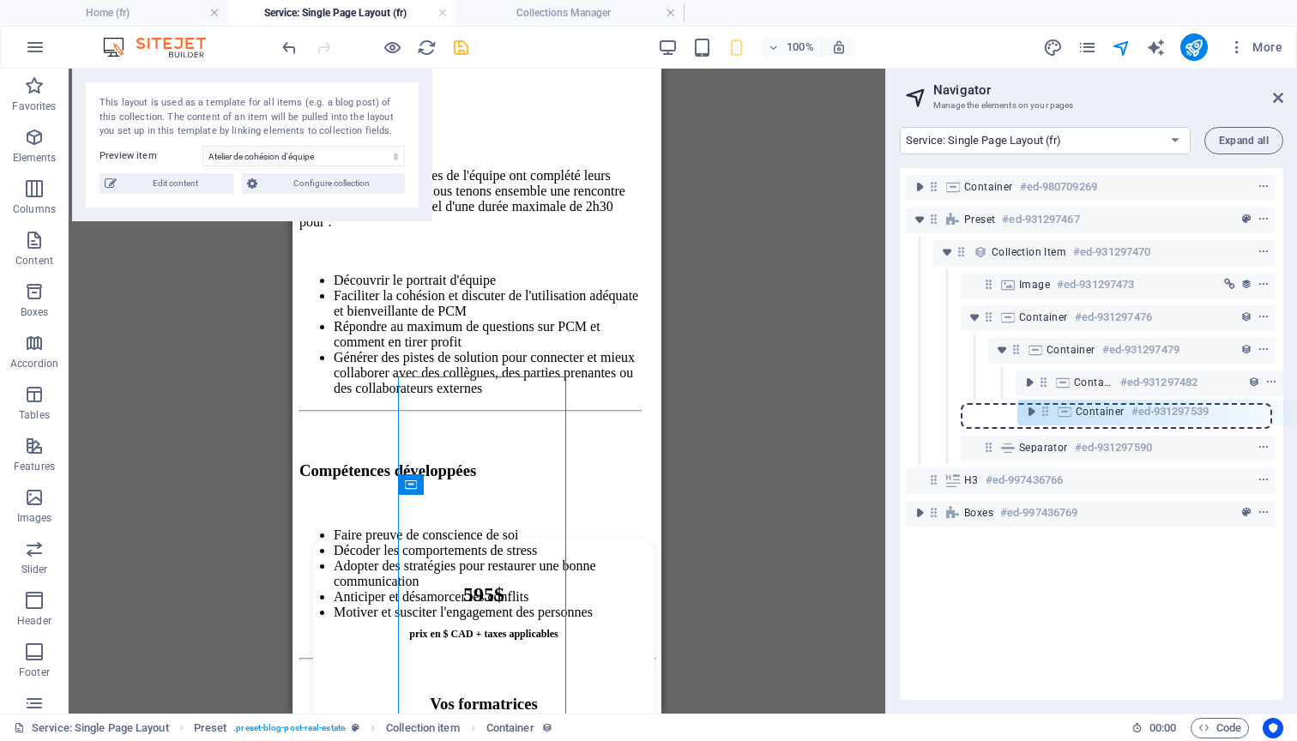
drag, startPoint x: 985, startPoint y: 446, endPoint x: 1046, endPoint y: 407, distance: 72.1
click at [1046, 406] on div "Container #ed-980709269 Preset #ed-931297467 Collection item #ed-931297470 Imag…" at bounding box center [1091, 434] width 383 height 532
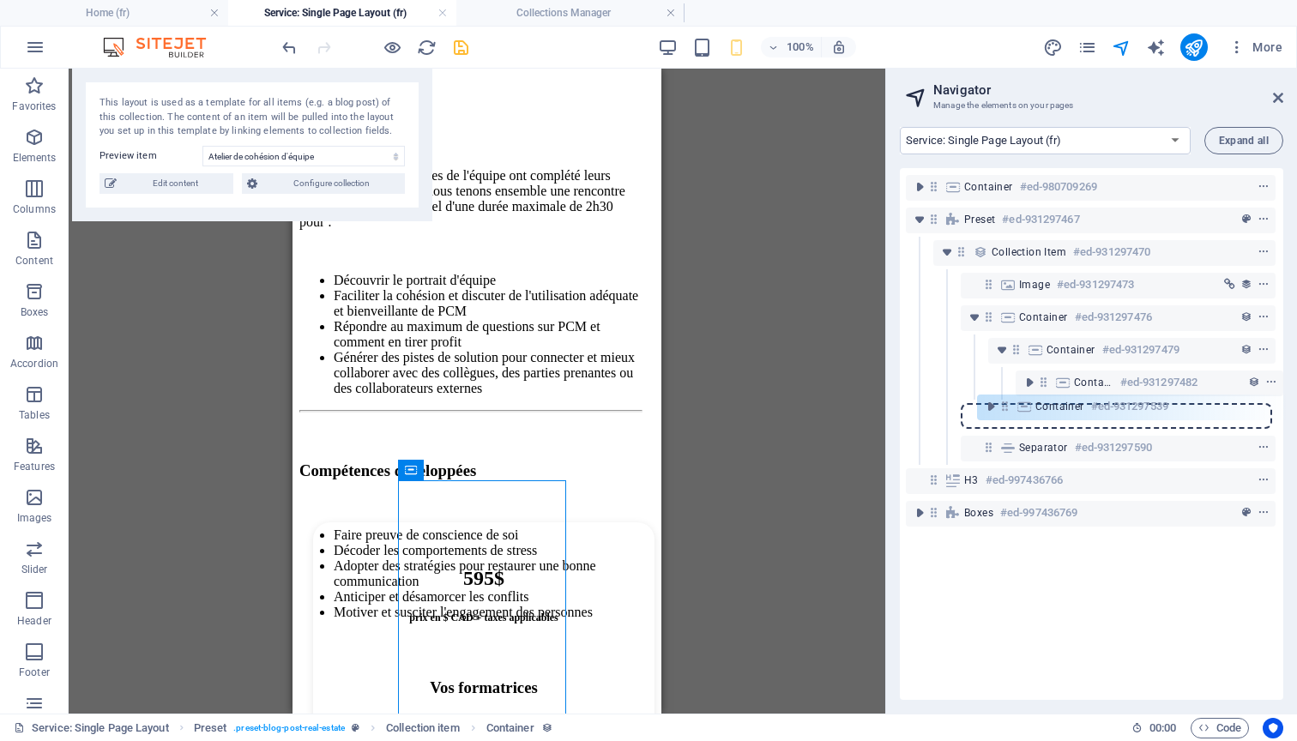
scroll to position [0, 3]
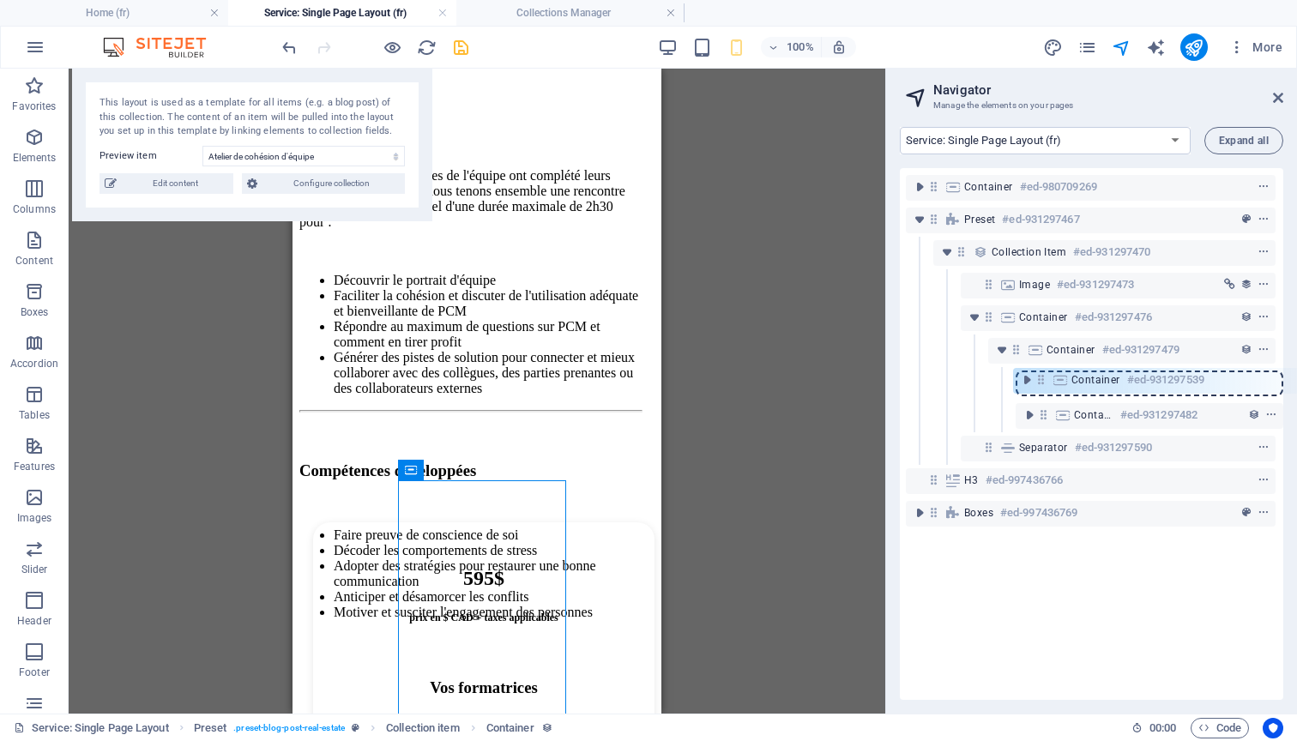
drag, startPoint x: 986, startPoint y: 413, endPoint x: 1044, endPoint y: 374, distance: 69.9
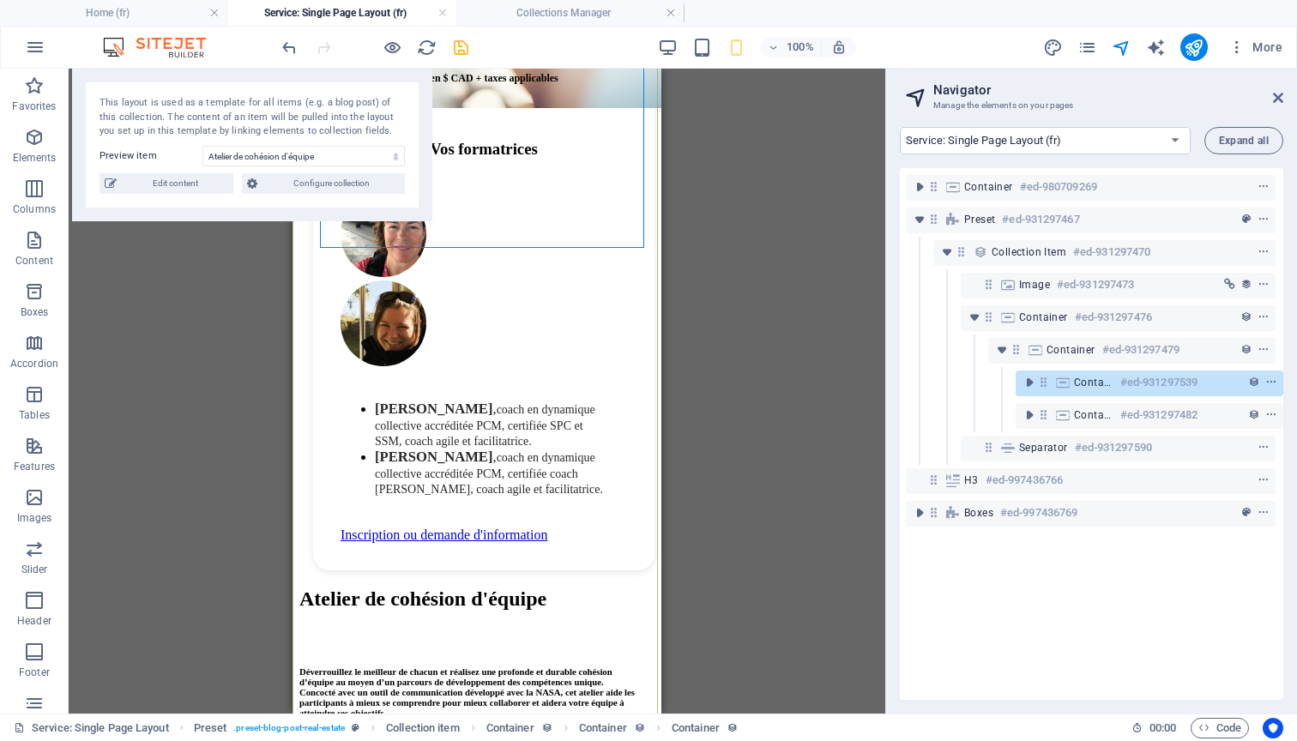
scroll to position [552, 0]
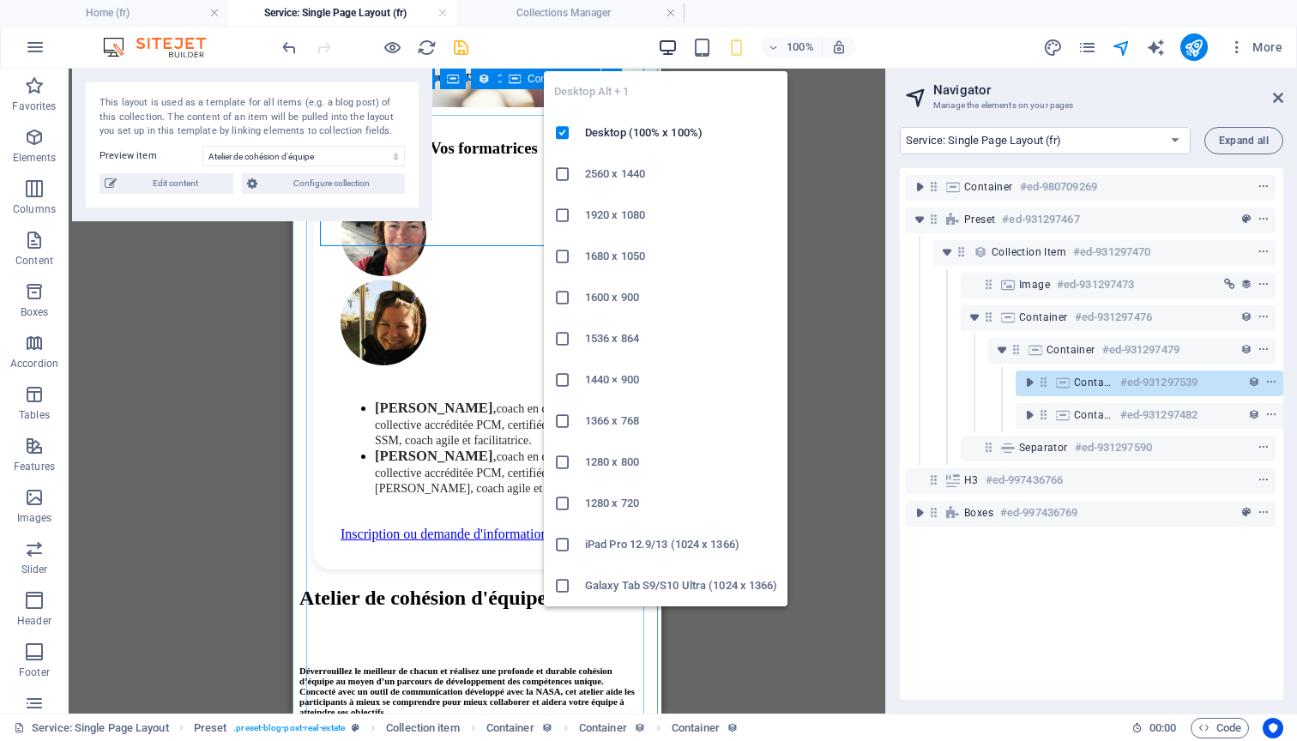
click at [672, 45] on icon "button" at bounding box center [668, 48] width 20 height 20
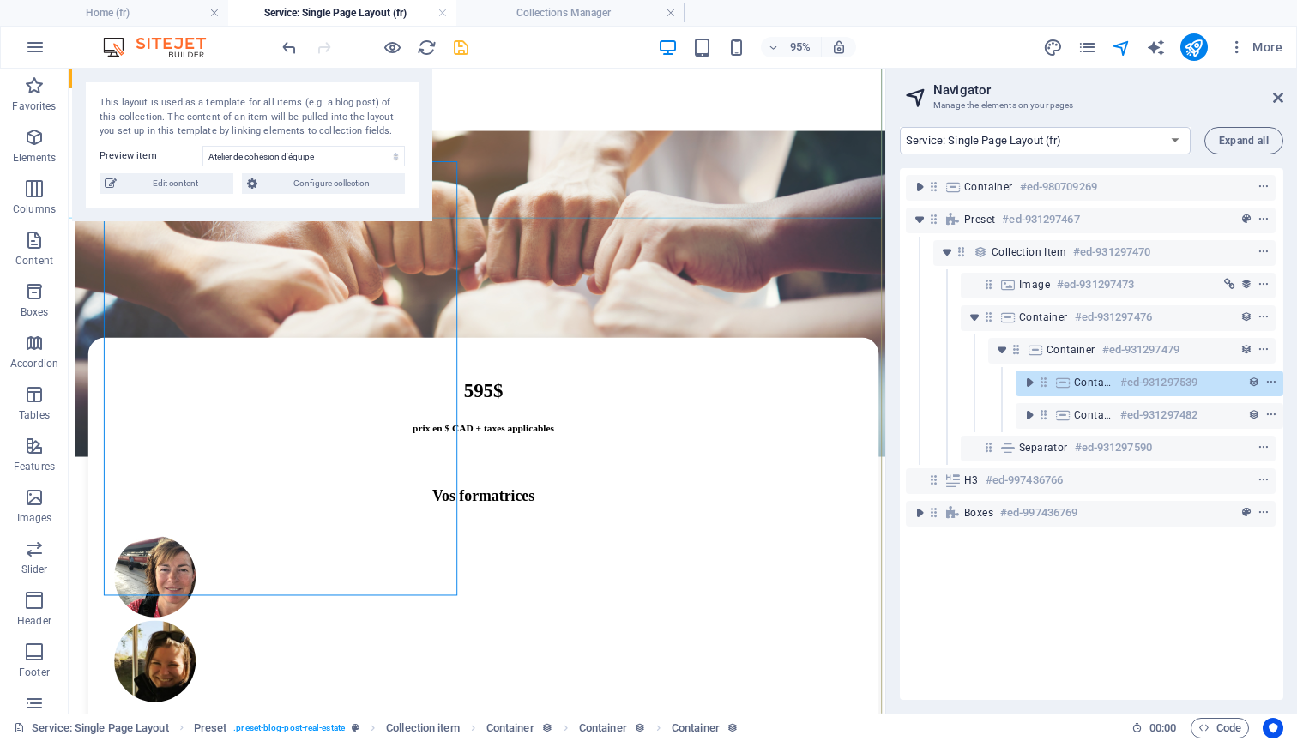
scroll to position [178, 0]
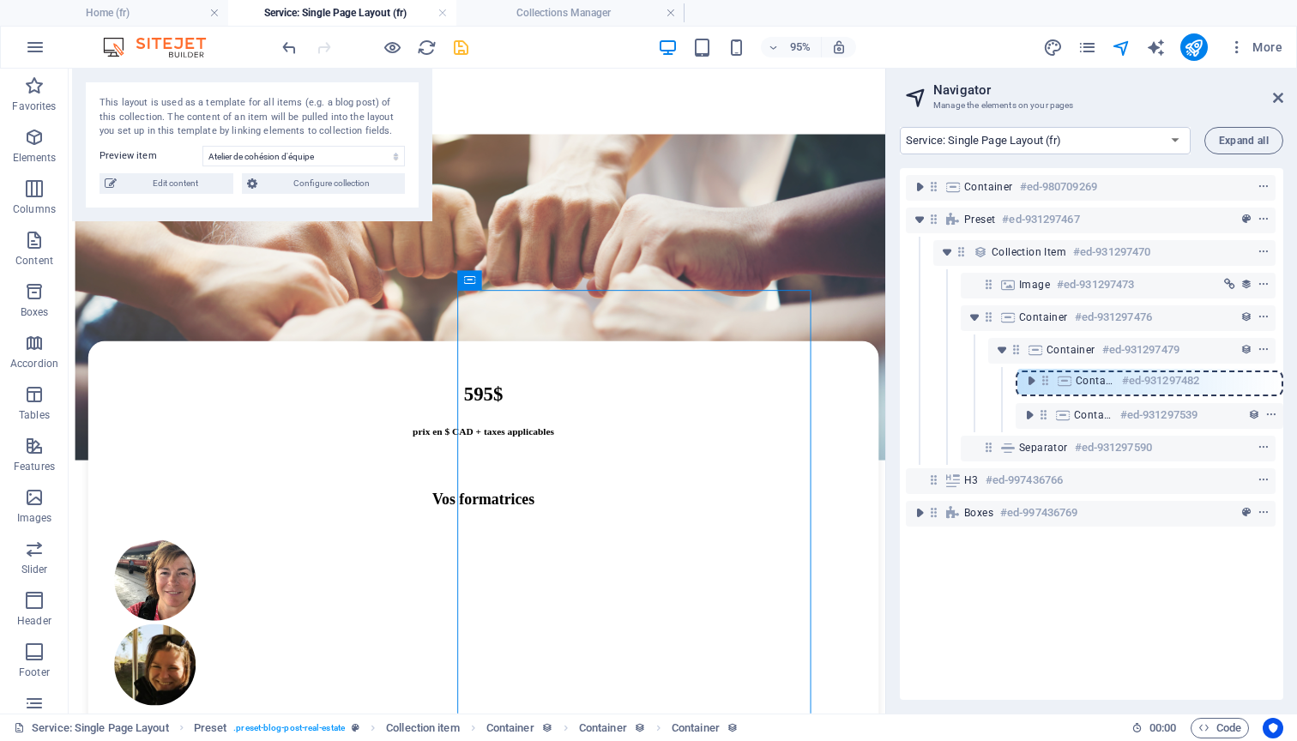
drag, startPoint x: 1044, startPoint y: 419, endPoint x: 1047, endPoint y: 381, distance: 37.9
click at [1047, 381] on div "Container #ed-980709269 Preset #ed-931297467 Collection item #ed-931297470 Imag…" at bounding box center [1091, 434] width 383 height 532
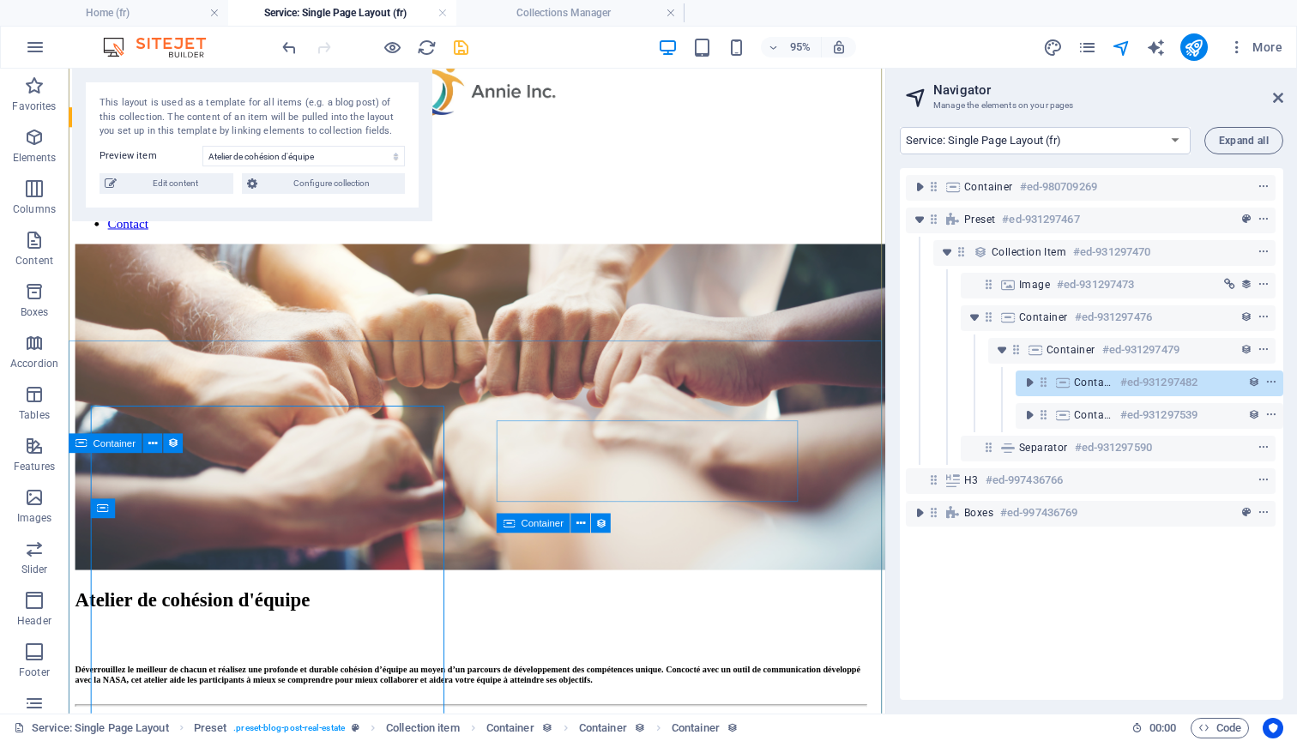
scroll to position [57, 0]
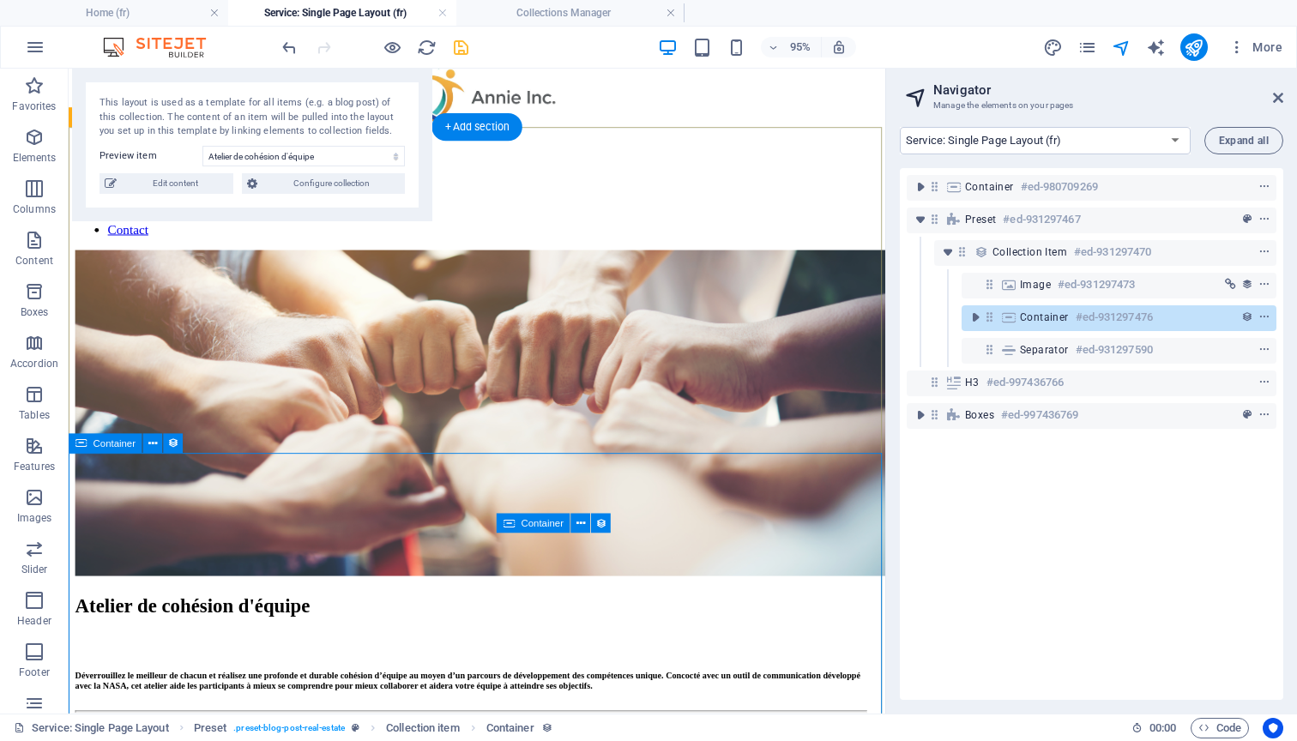
scroll to position [0, 0]
click at [987, 315] on icon at bounding box center [989, 317] width 15 height 15
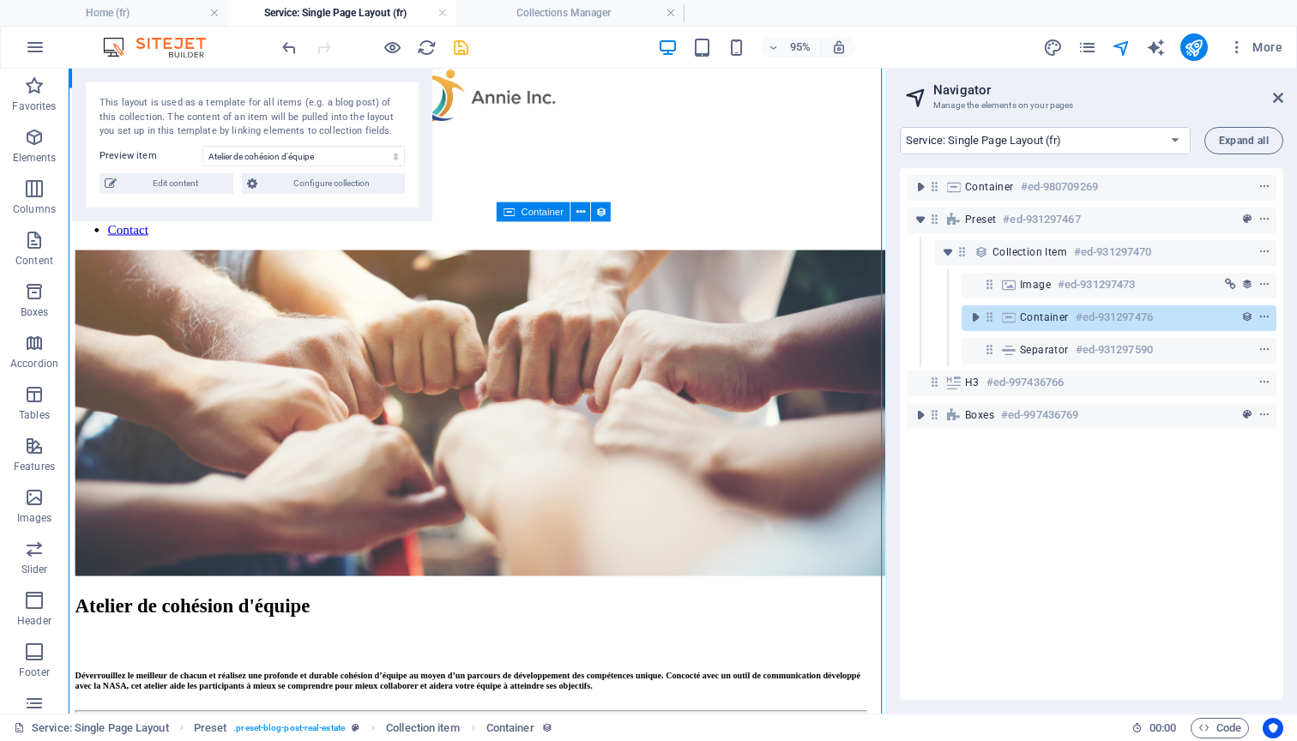
scroll to position [759, 0]
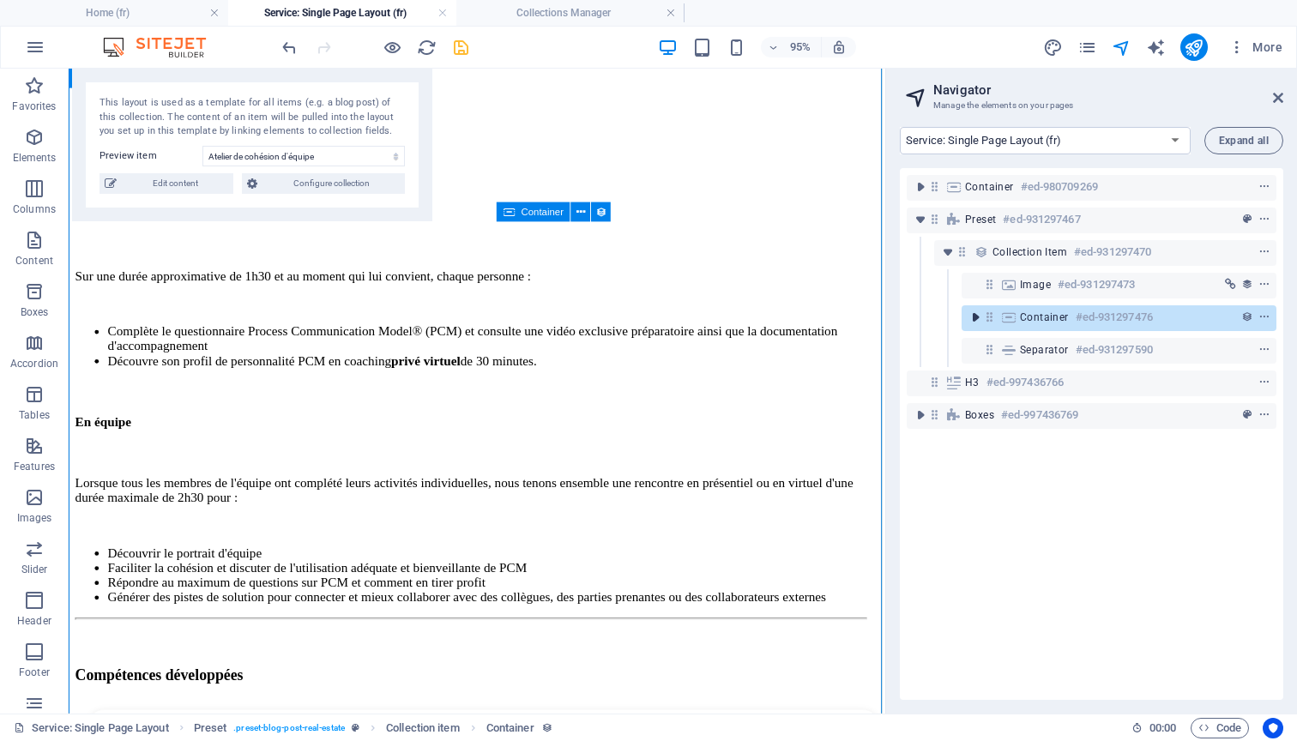
click at [979, 321] on icon "toggle-expand" at bounding box center [975, 317] width 17 height 17
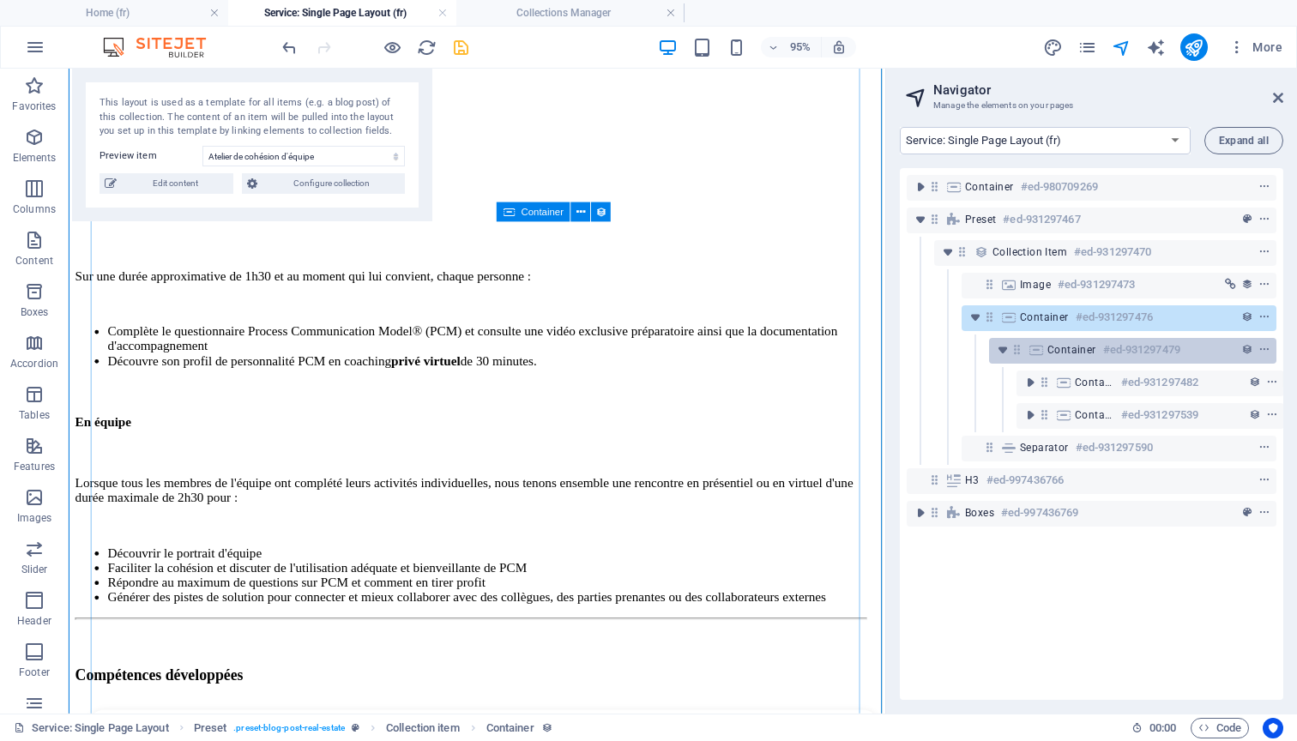
click at [1080, 356] on span "Container" at bounding box center [1071, 350] width 49 height 14
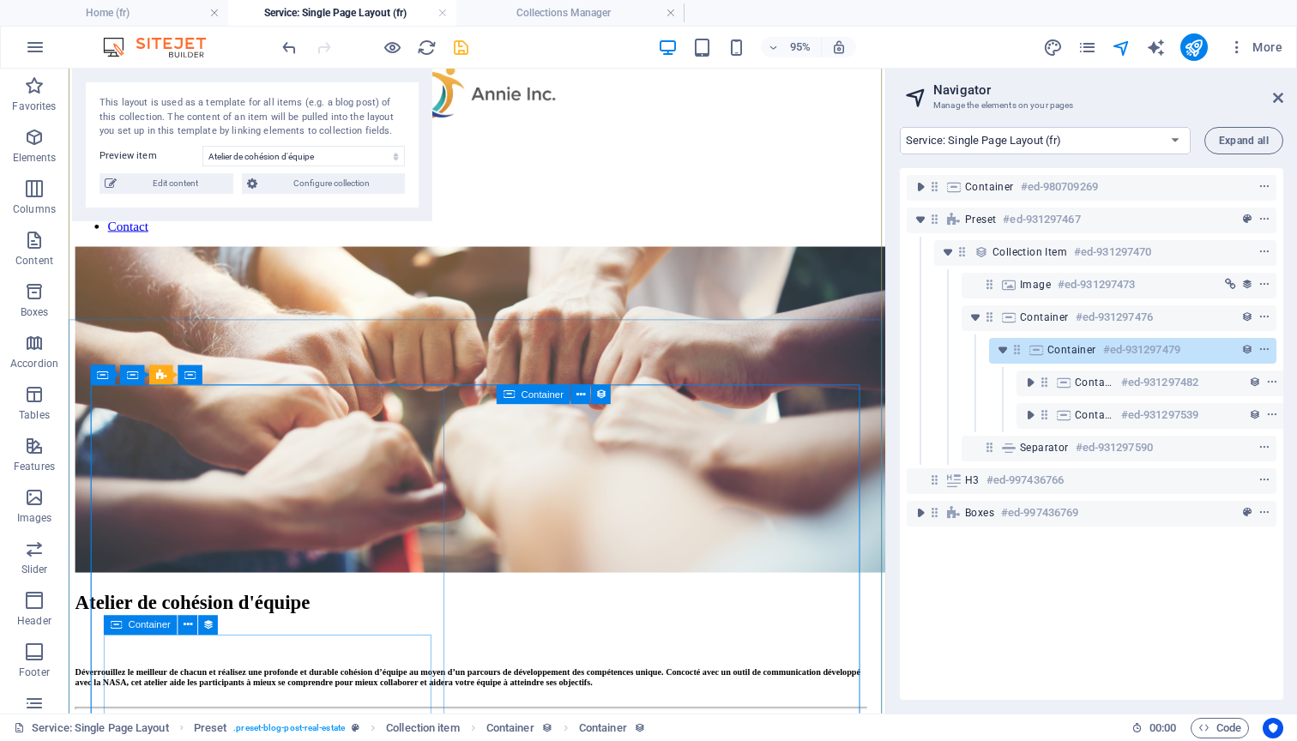
scroll to position [57, 0]
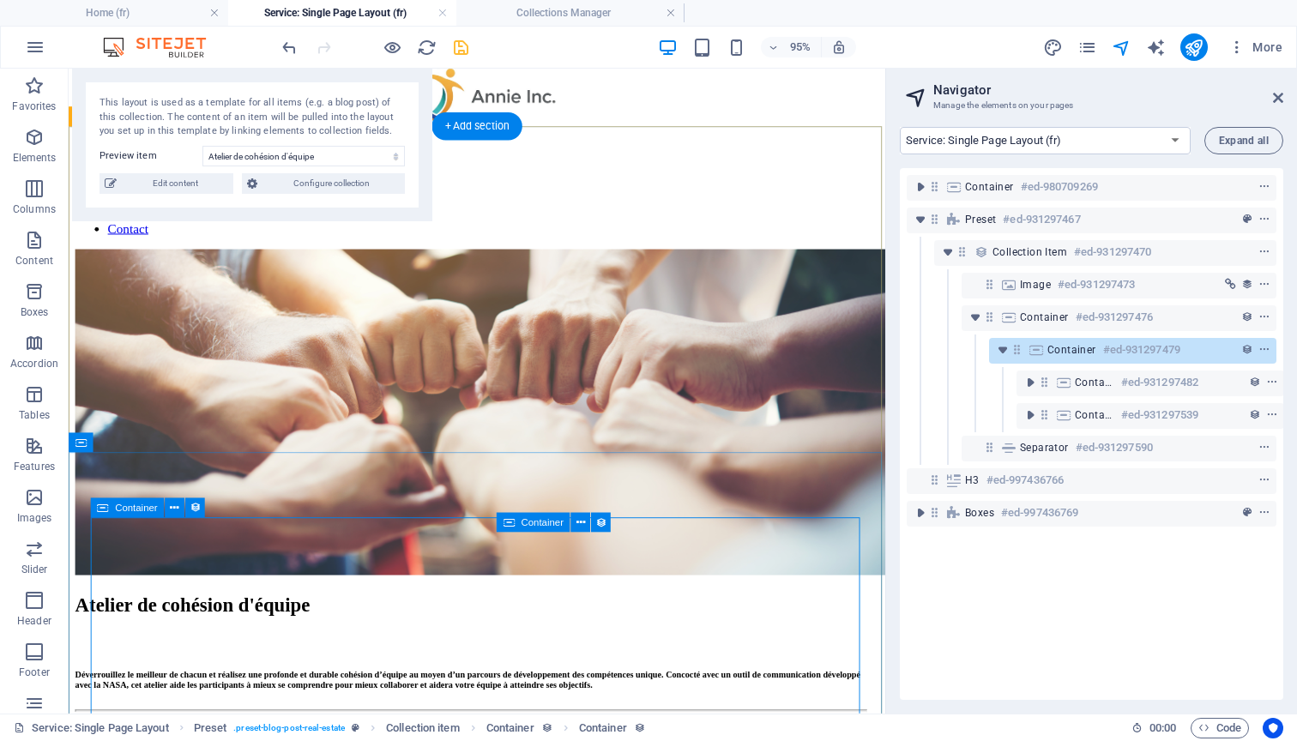
click at [1035, 351] on icon at bounding box center [1036, 350] width 19 height 14
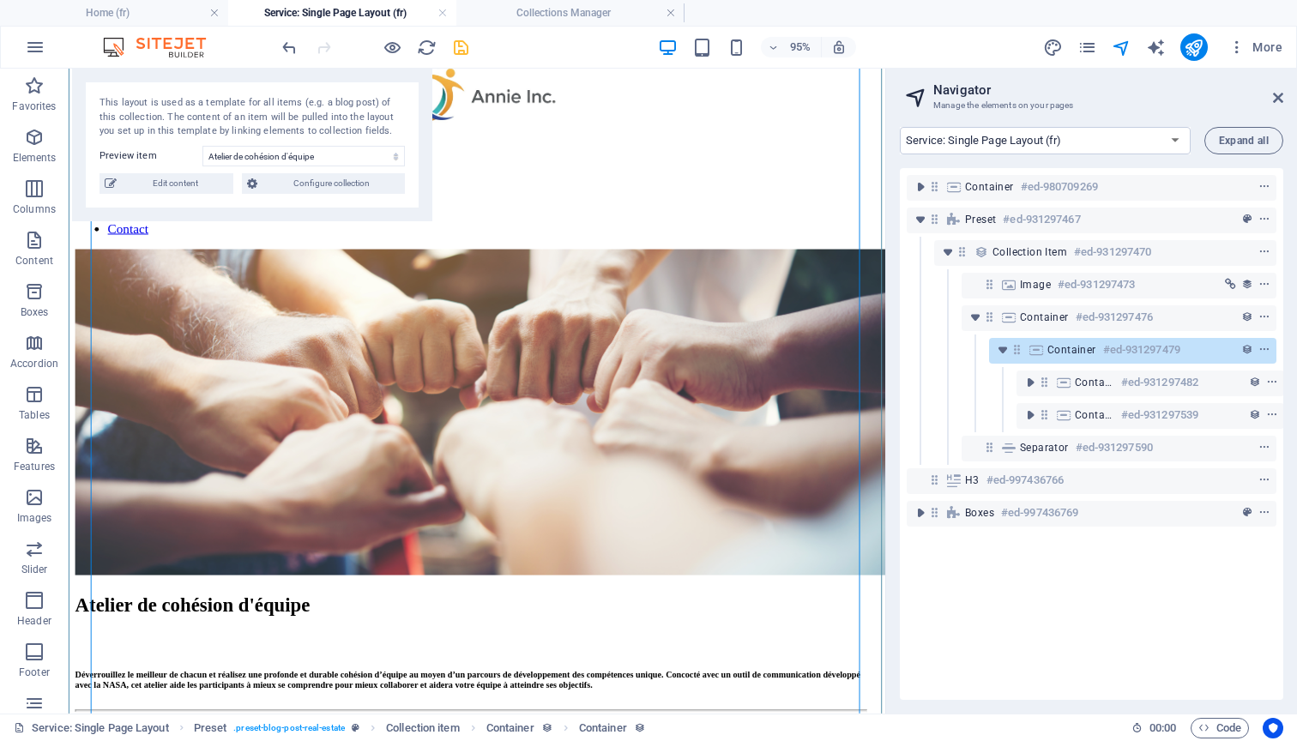
scroll to position [759, 0]
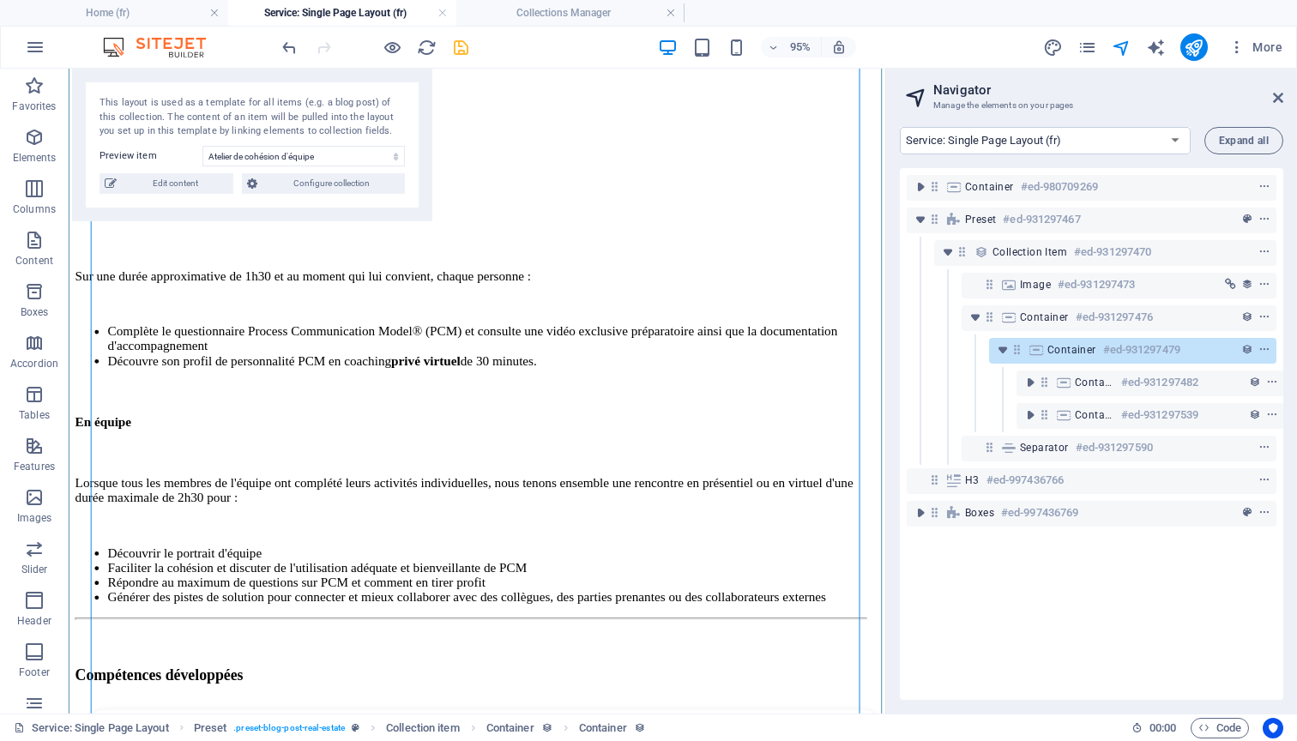
click at [1035, 351] on icon at bounding box center [1036, 350] width 19 height 14
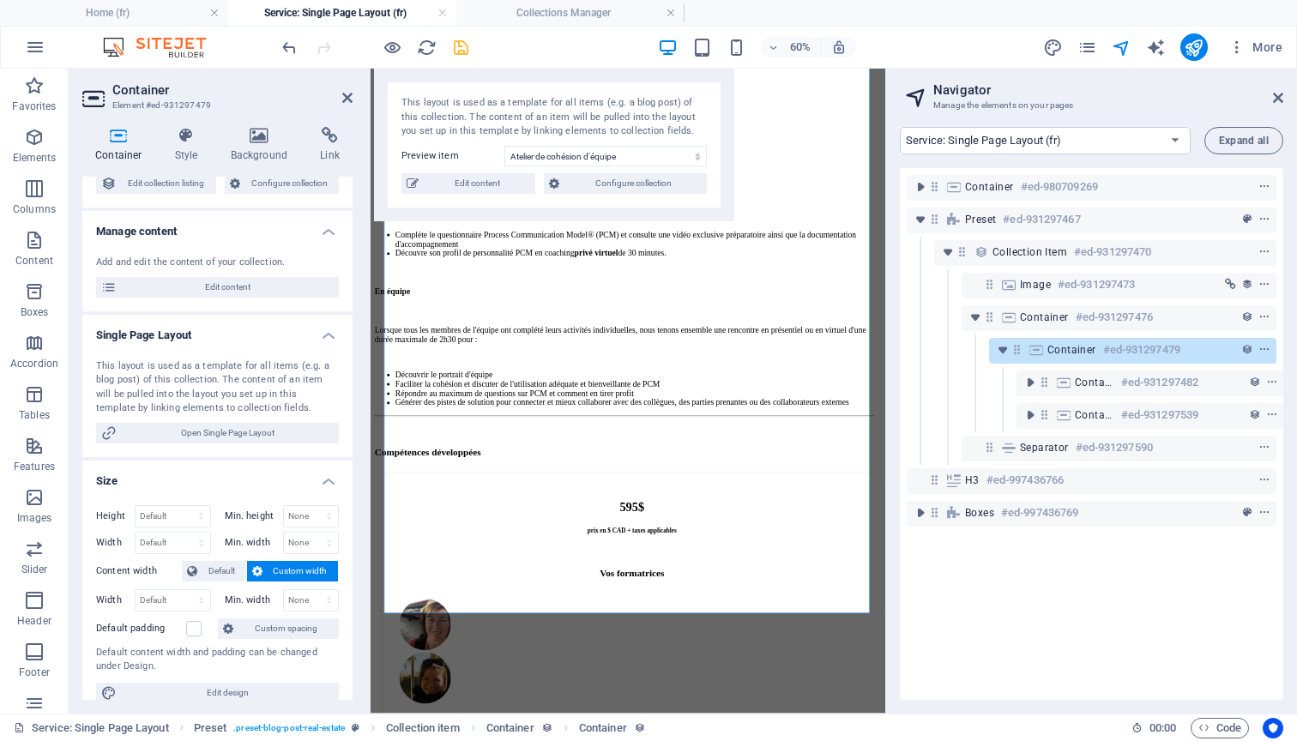
scroll to position [64, 0]
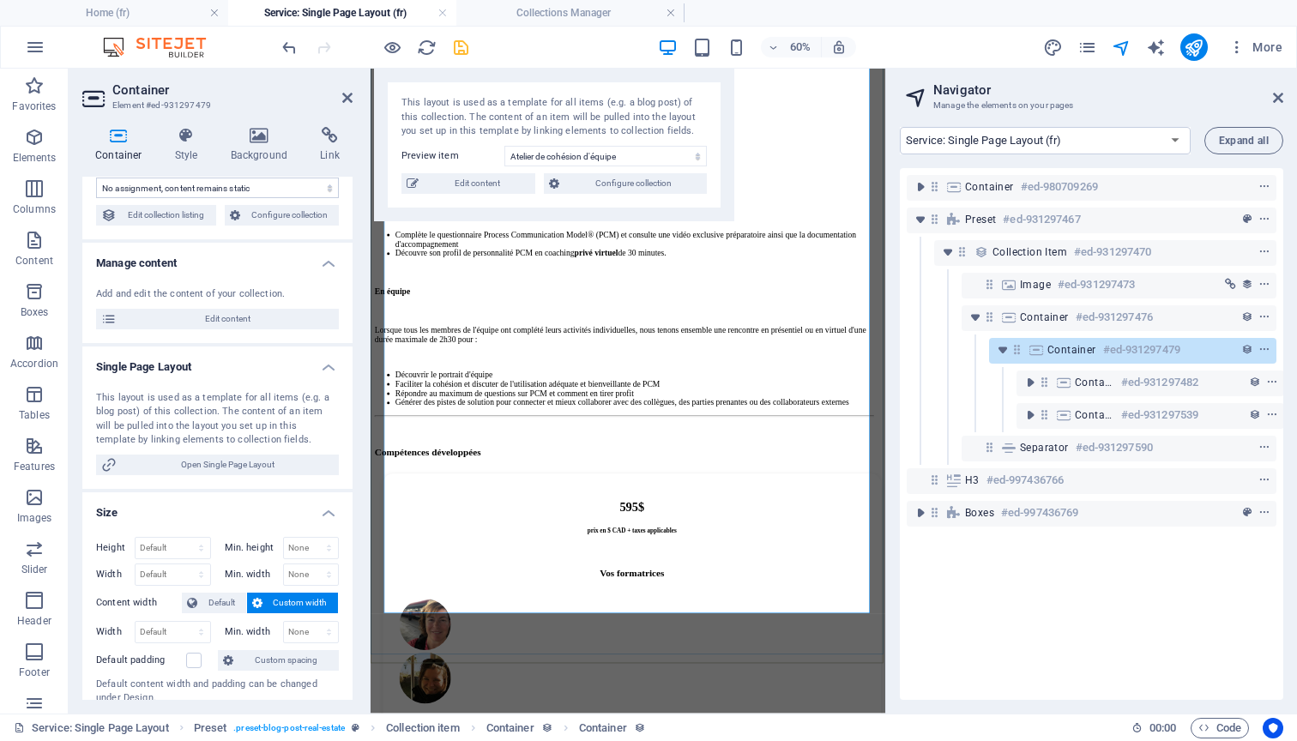
drag, startPoint x: 1125, startPoint y: 350, endPoint x: 1185, endPoint y: 349, distance: 59.2
click at [1185, 349] on div "Container #ed-931297479" at bounding box center [1118, 350] width 143 height 21
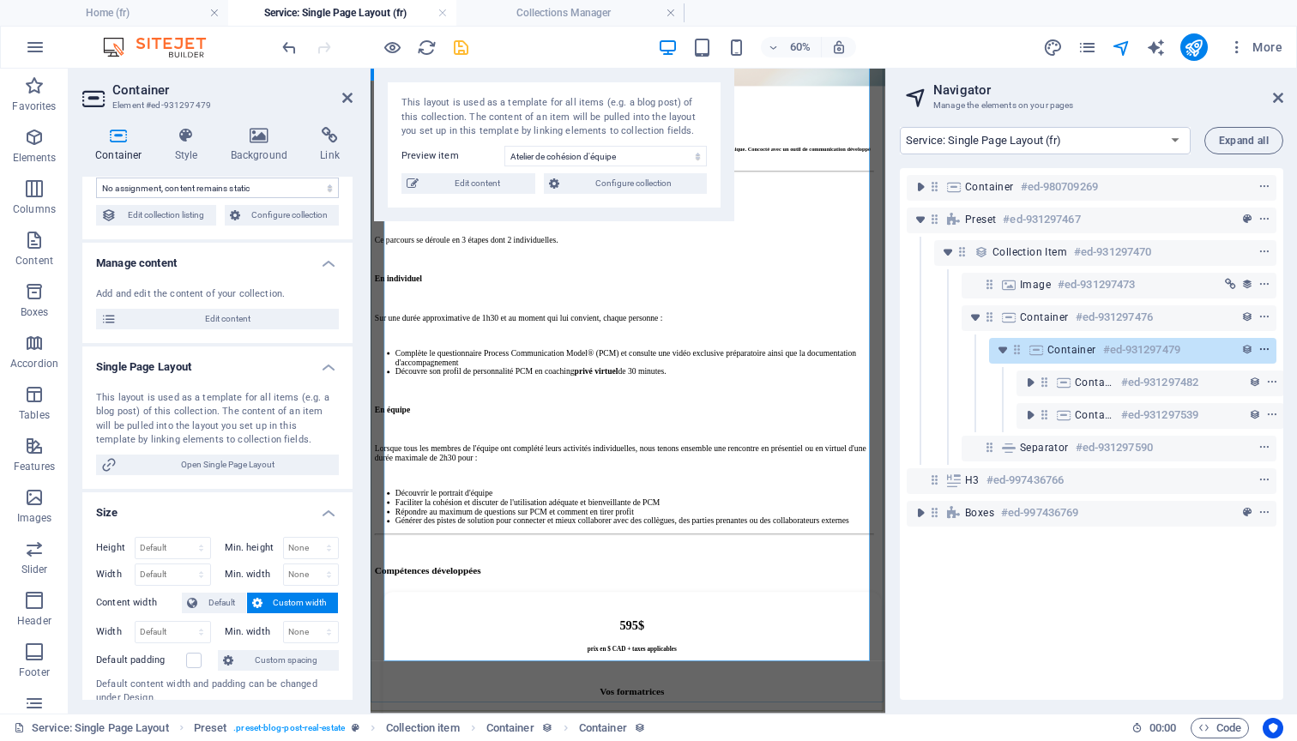
click at [1260, 348] on icon "context-menu" at bounding box center [1264, 350] width 12 height 12
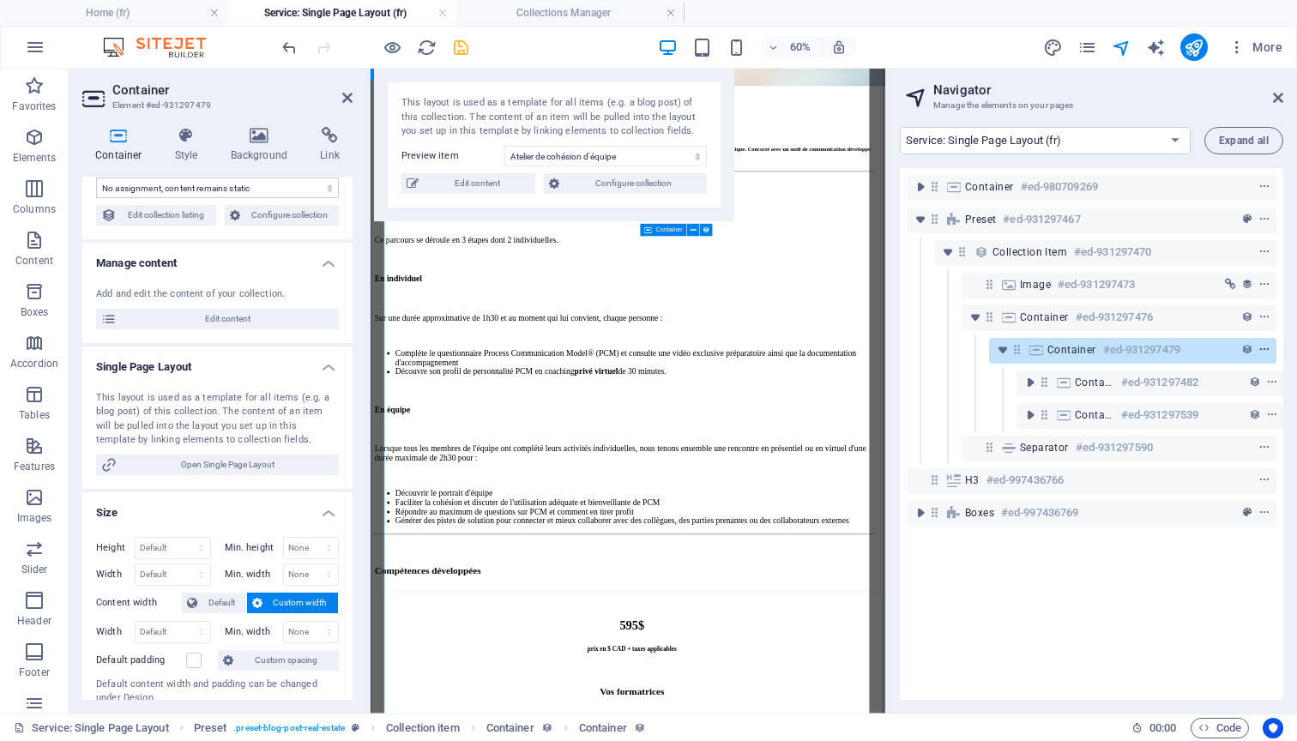
scroll to position [443, 0]
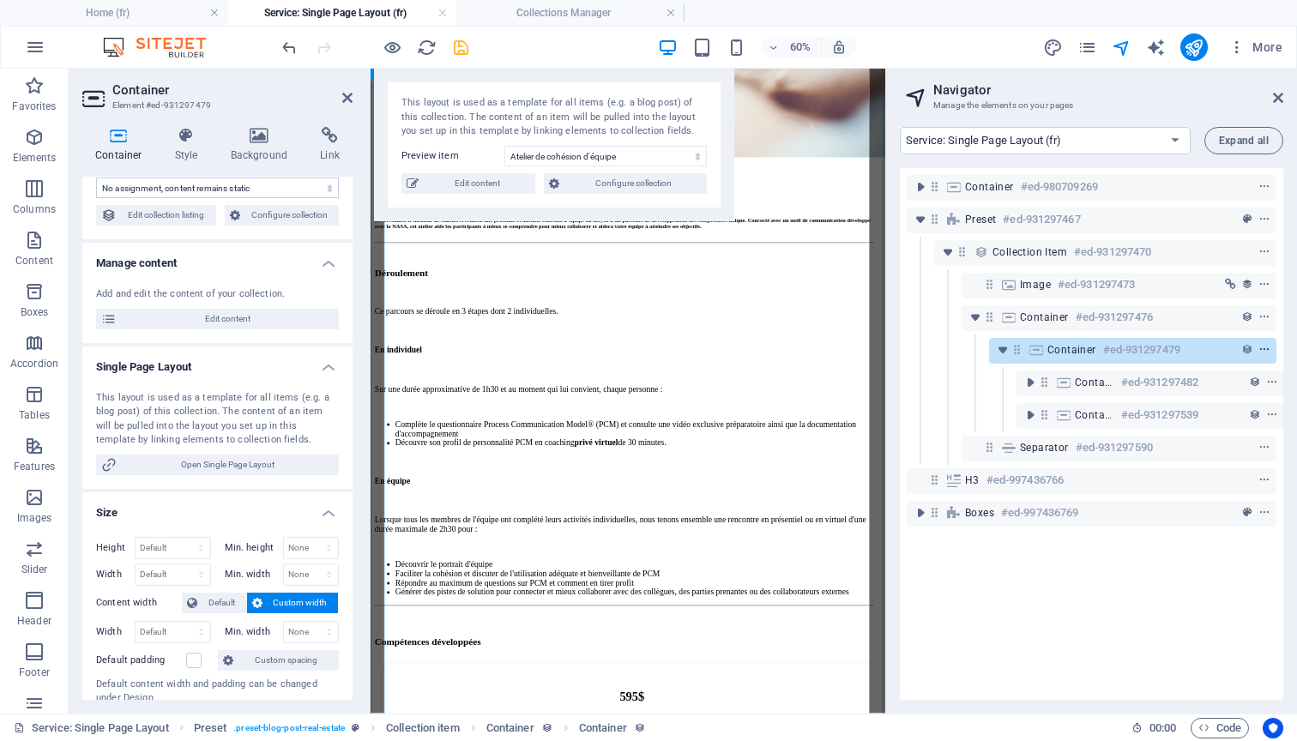
click at [1260, 348] on icon "context-menu" at bounding box center [1264, 350] width 12 height 12
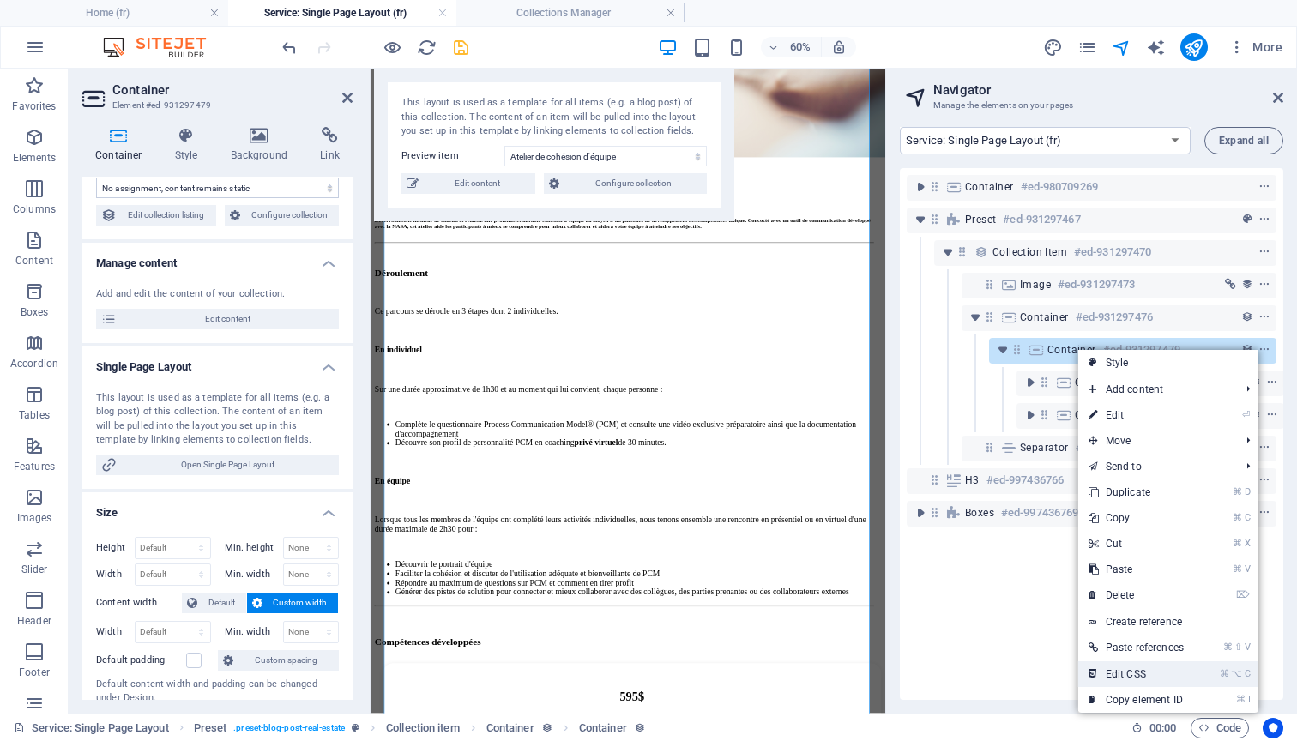
click at [1198, 678] on li "⌘ ⌥ C Edit CSS" at bounding box center [1168, 674] width 180 height 26
click at [1142, 673] on link "⌘ ⌥ C Edit CSS" at bounding box center [1136, 674] width 116 height 26
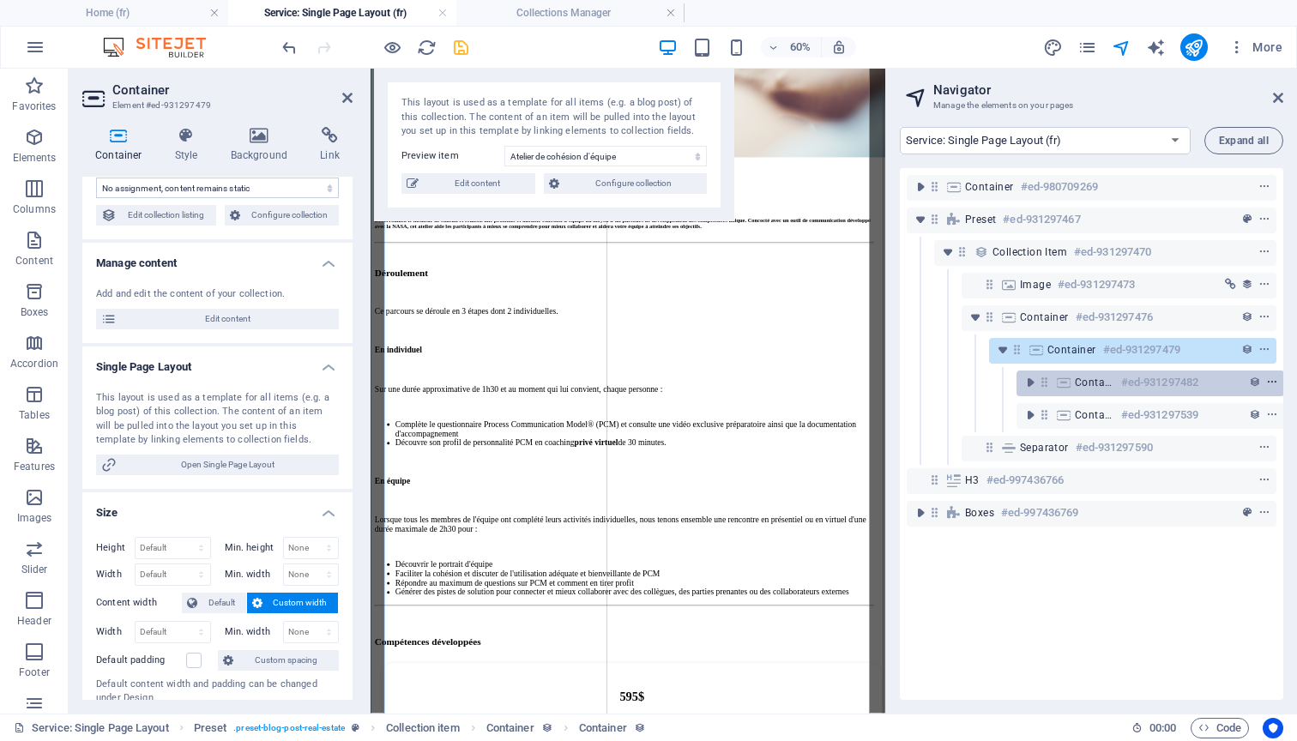
click at [1268, 383] on icon "context-menu" at bounding box center [1272, 383] width 12 height 12
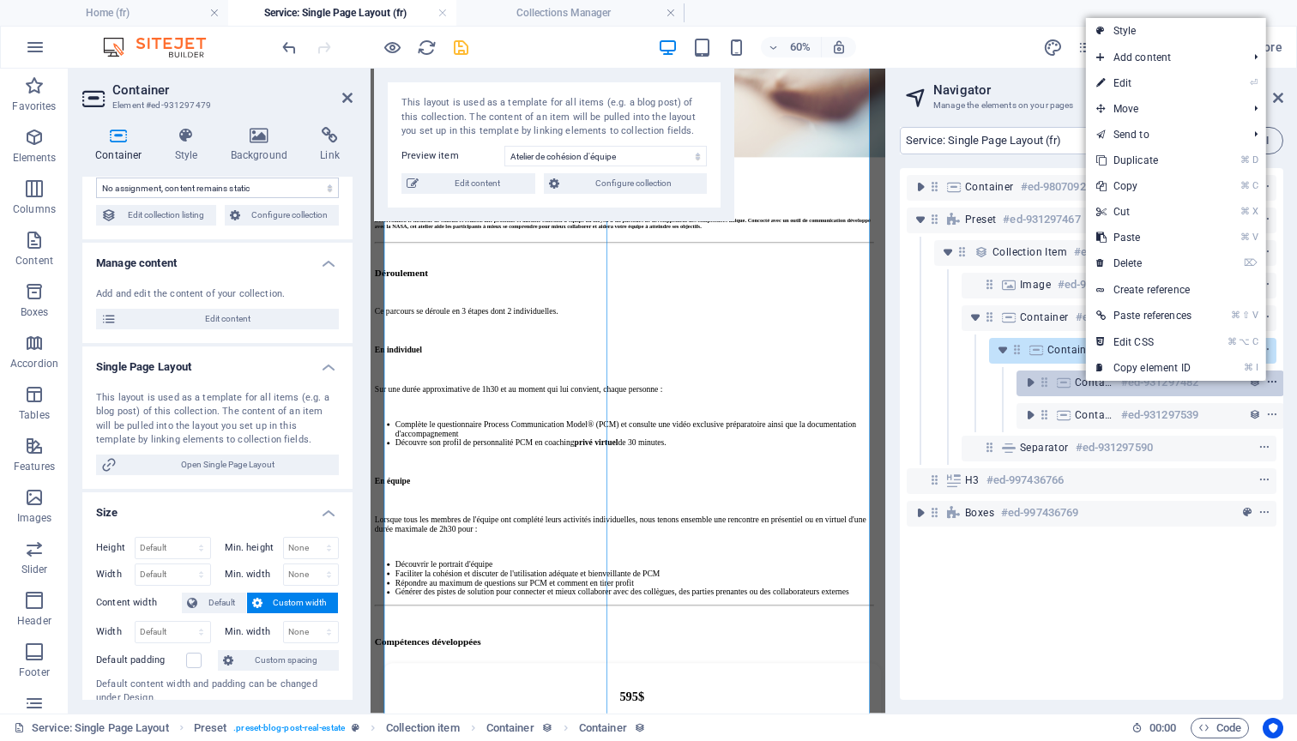
scroll to position [0, 4]
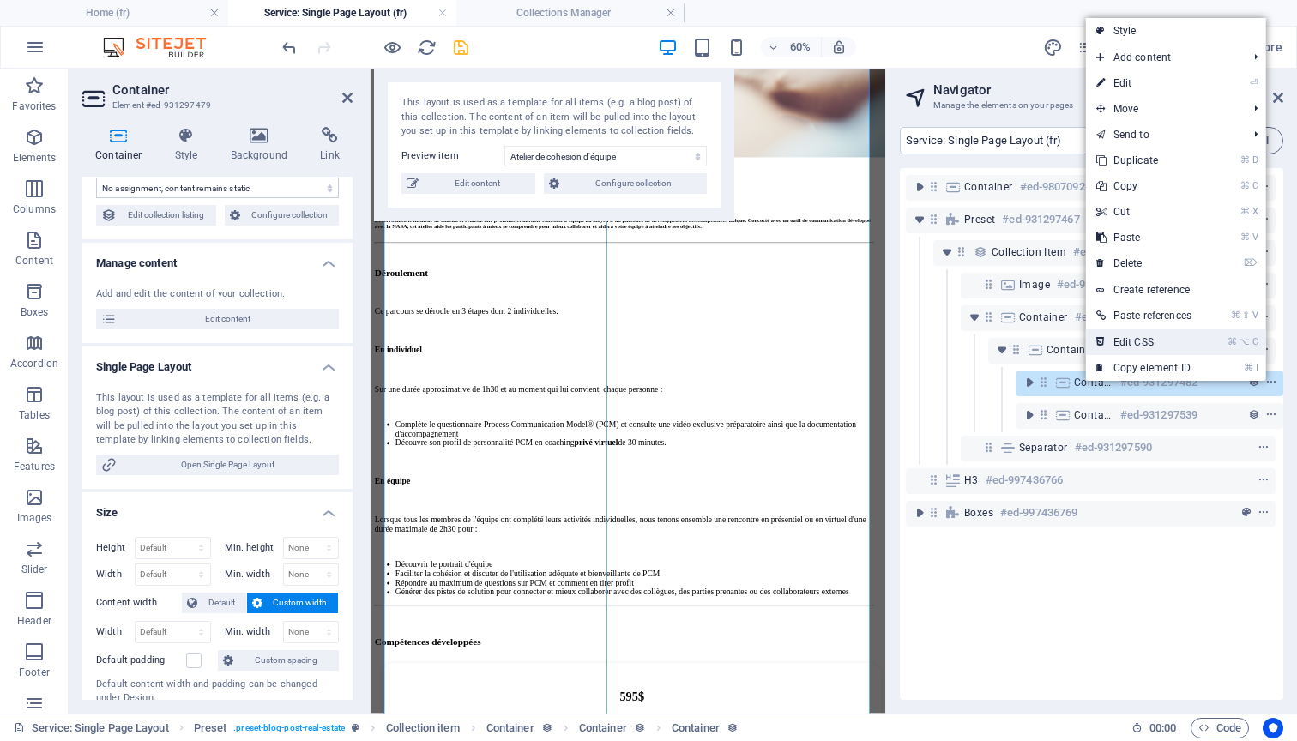
click at [1176, 345] on link "⌘ ⌥ C Edit CSS" at bounding box center [1144, 342] width 116 height 26
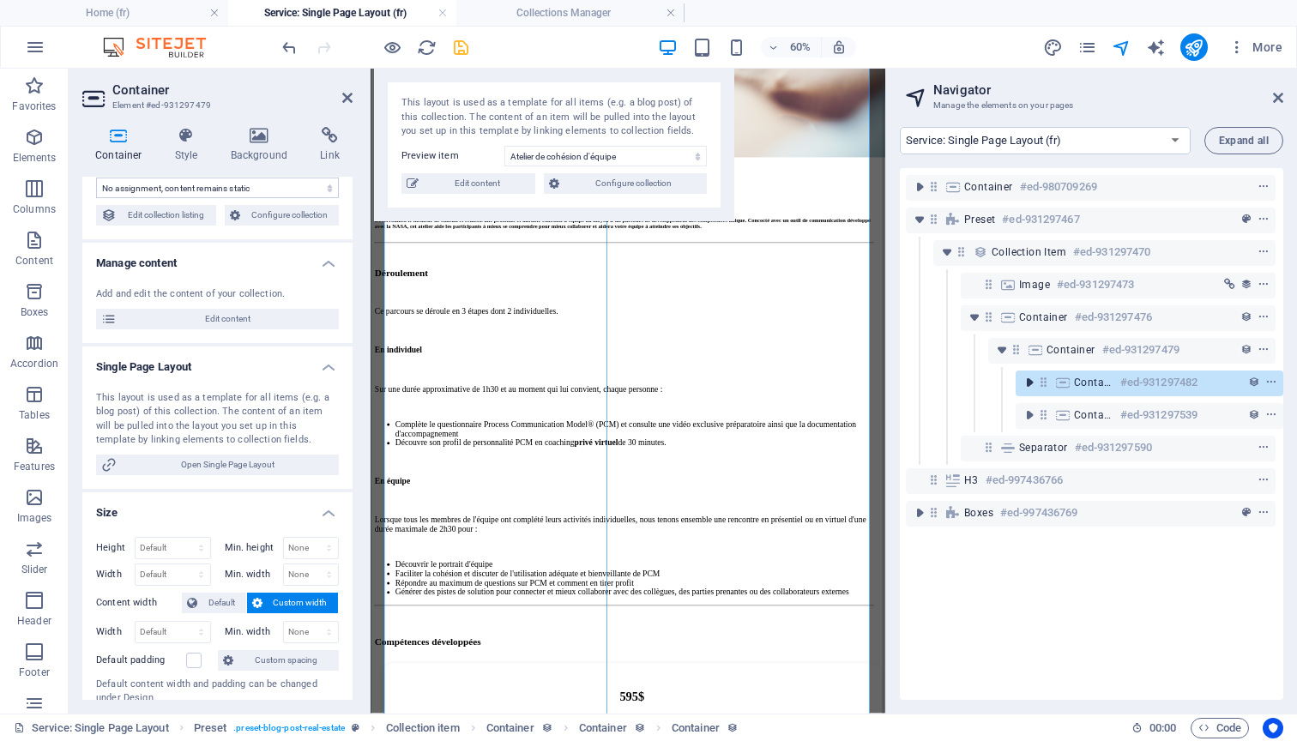
click at [1028, 385] on icon "toggle-expand" at bounding box center [1029, 382] width 17 height 17
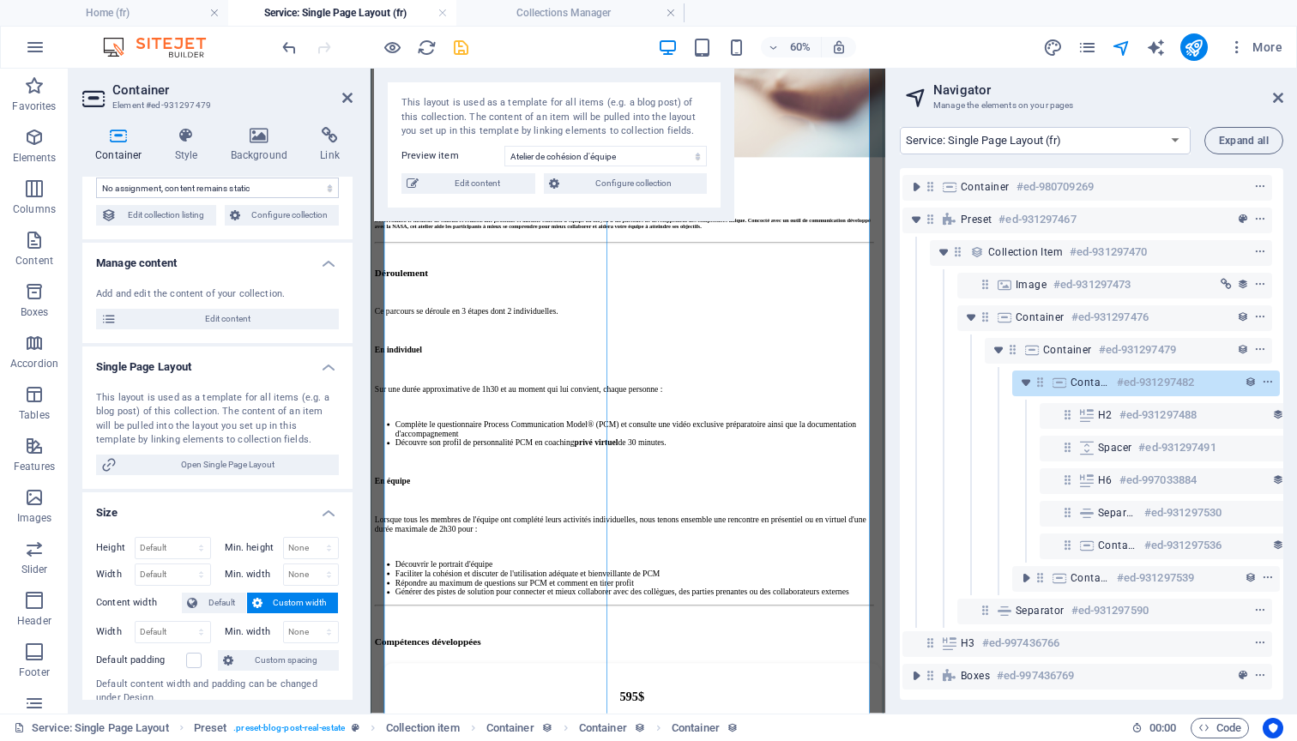
click at [1040, 383] on icon at bounding box center [1040, 382] width 15 height 15
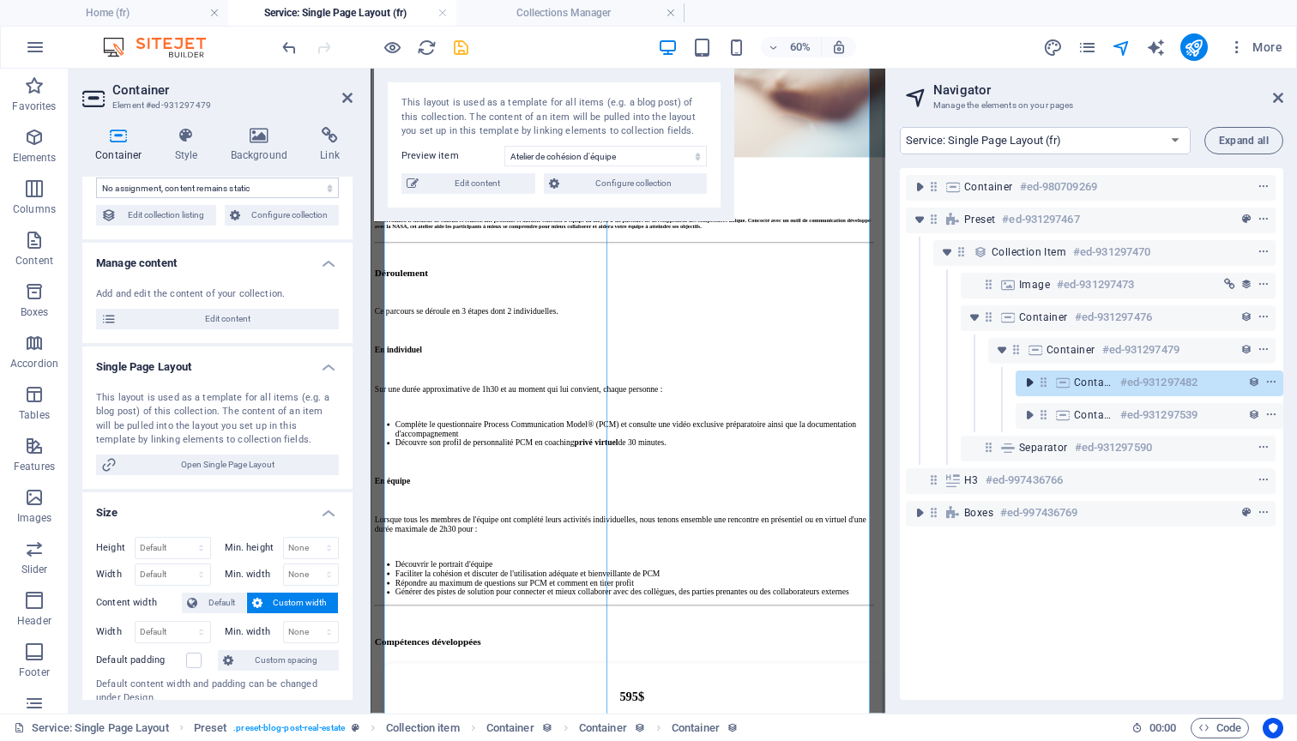
click at [1029, 383] on icon "toggle-expand" at bounding box center [1029, 382] width 17 height 17
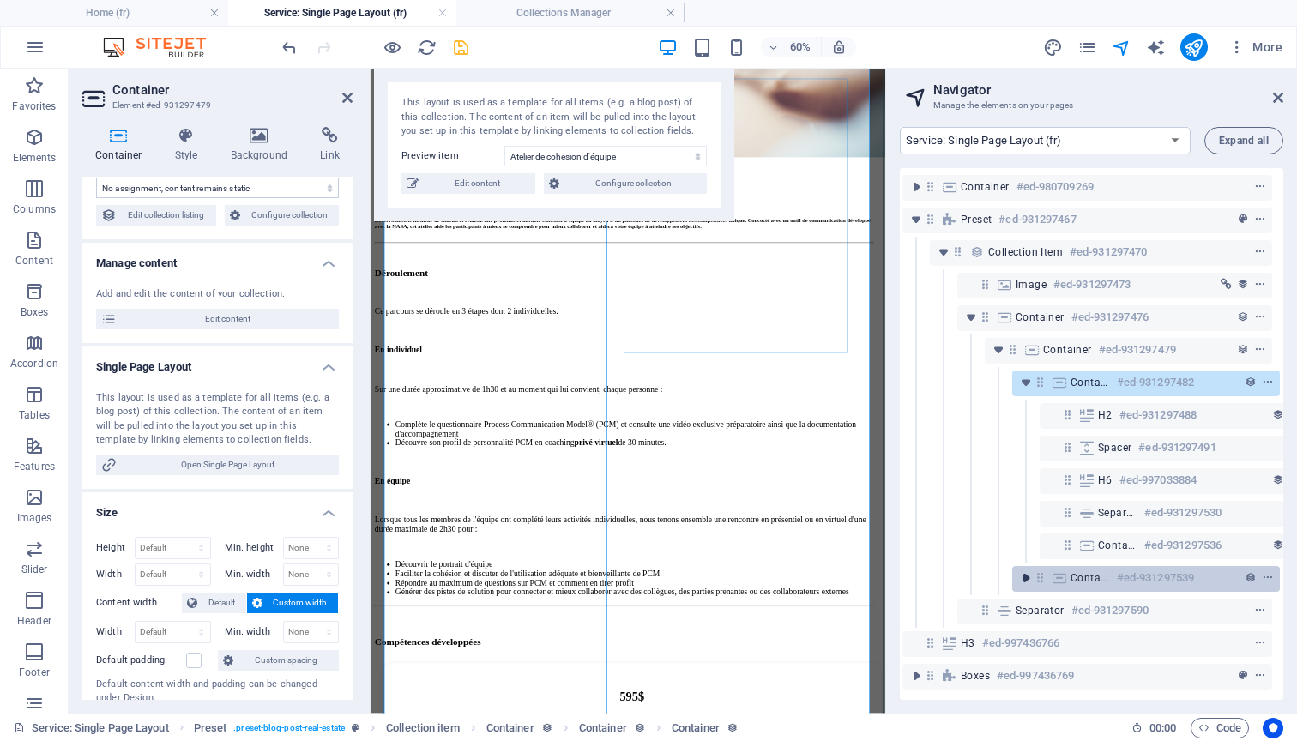
click at [1028, 580] on icon "toggle-expand" at bounding box center [1025, 578] width 17 height 17
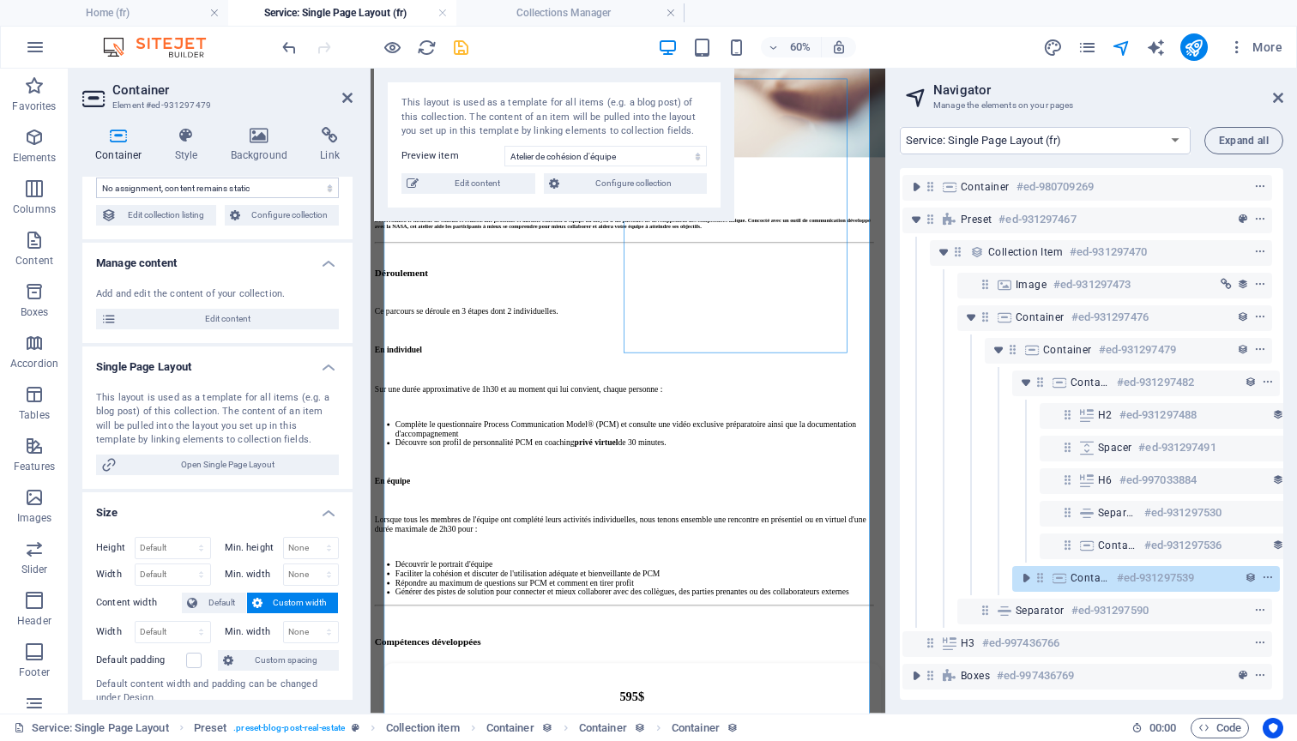
click at [1043, 576] on icon at bounding box center [1040, 577] width 15 height 15
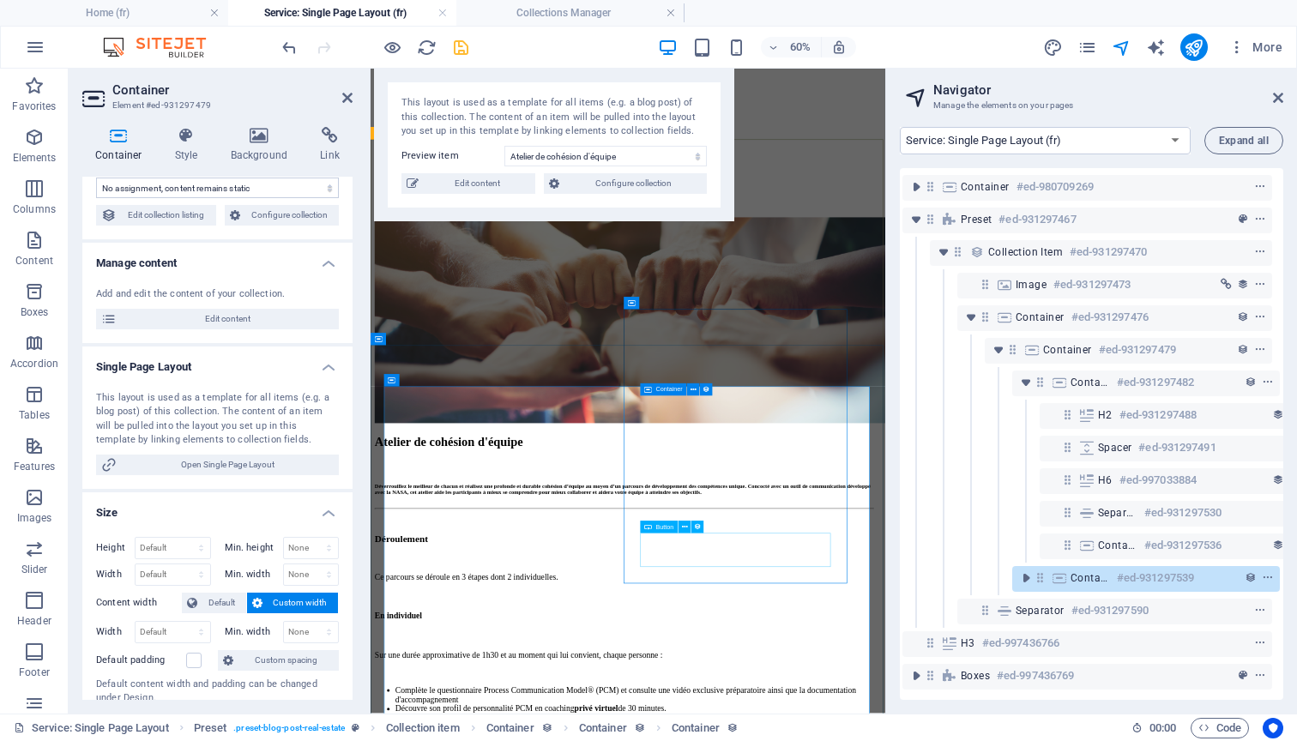
scroll to position [0, 0]
click at [1041, 576] on icon at bounding box center [1040, 577] width 15 height 15
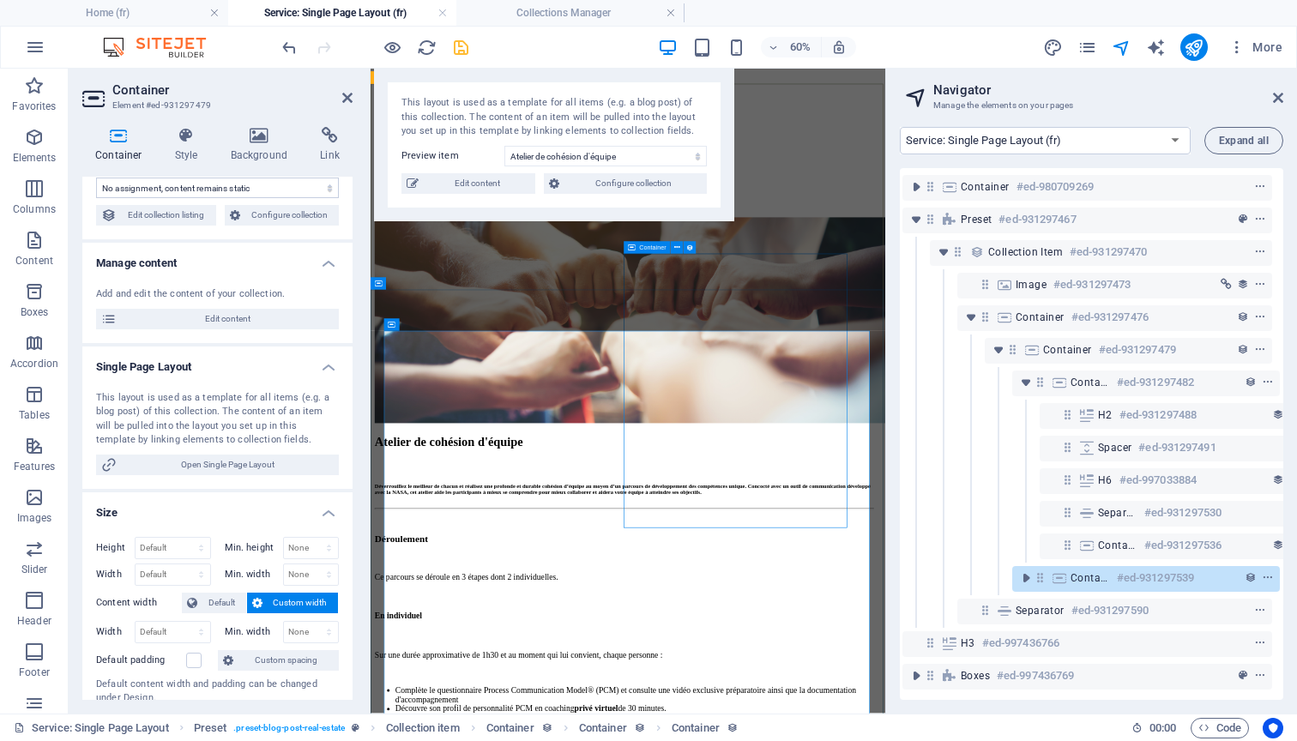
scroll to position [93, 0]
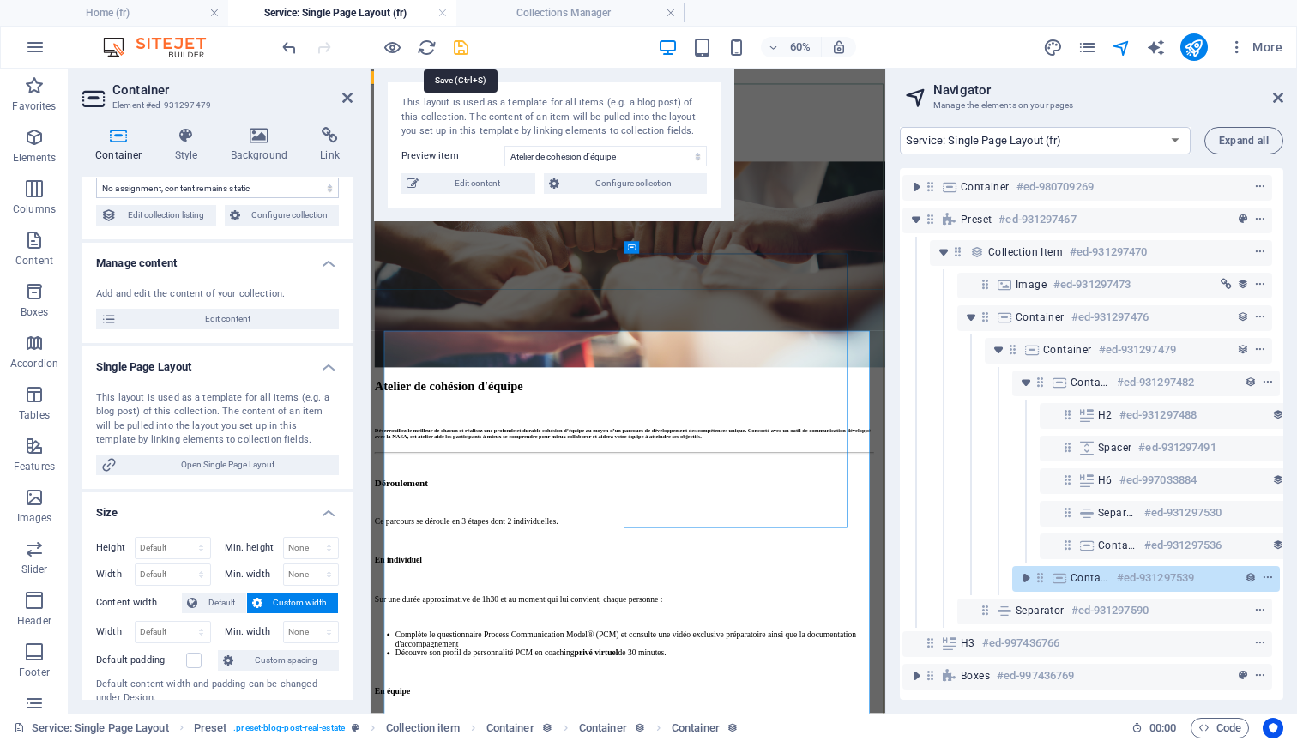
click at [465, 43] on icon "save" at bounding box center [461, 48] width 20 height 20
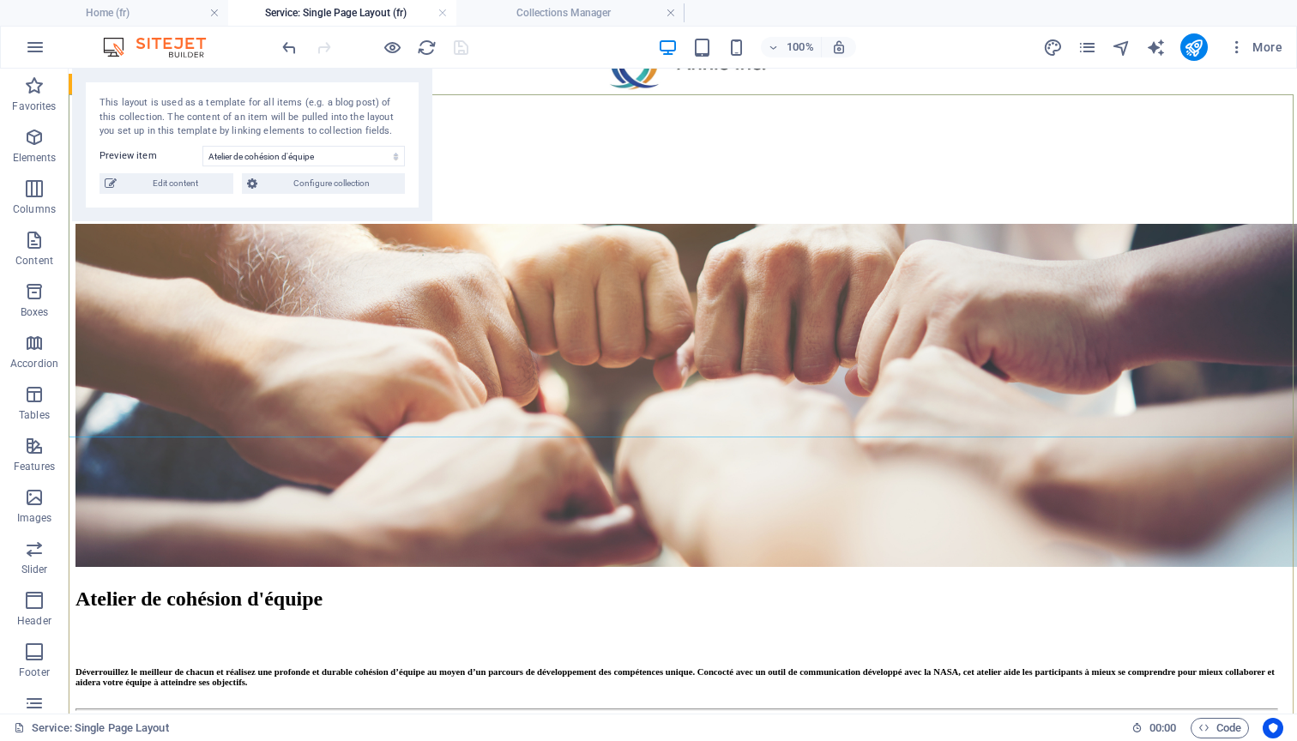
click at [656, 48] on div "100% More" at bounding box center [784, 46] width 1010 height 27
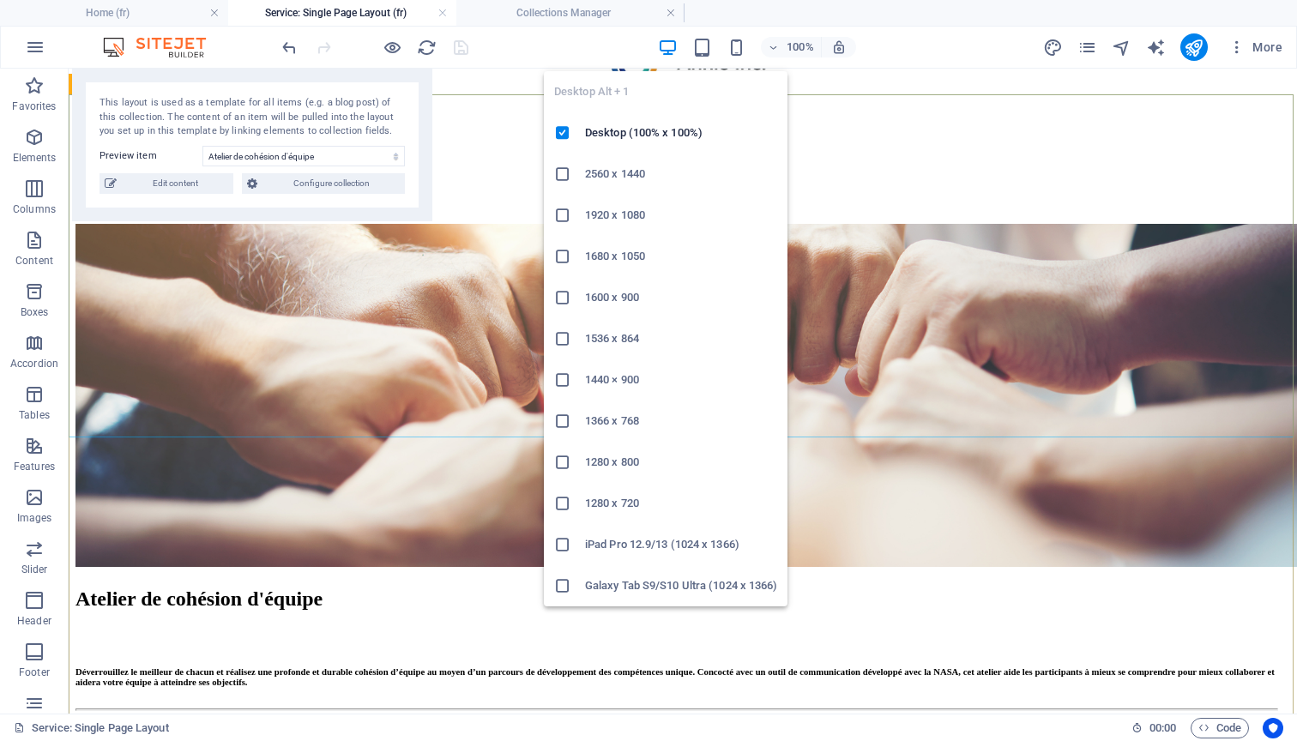
click at [667, 48] on icon "button" at bounding box center [668, 48] width 20 height 20
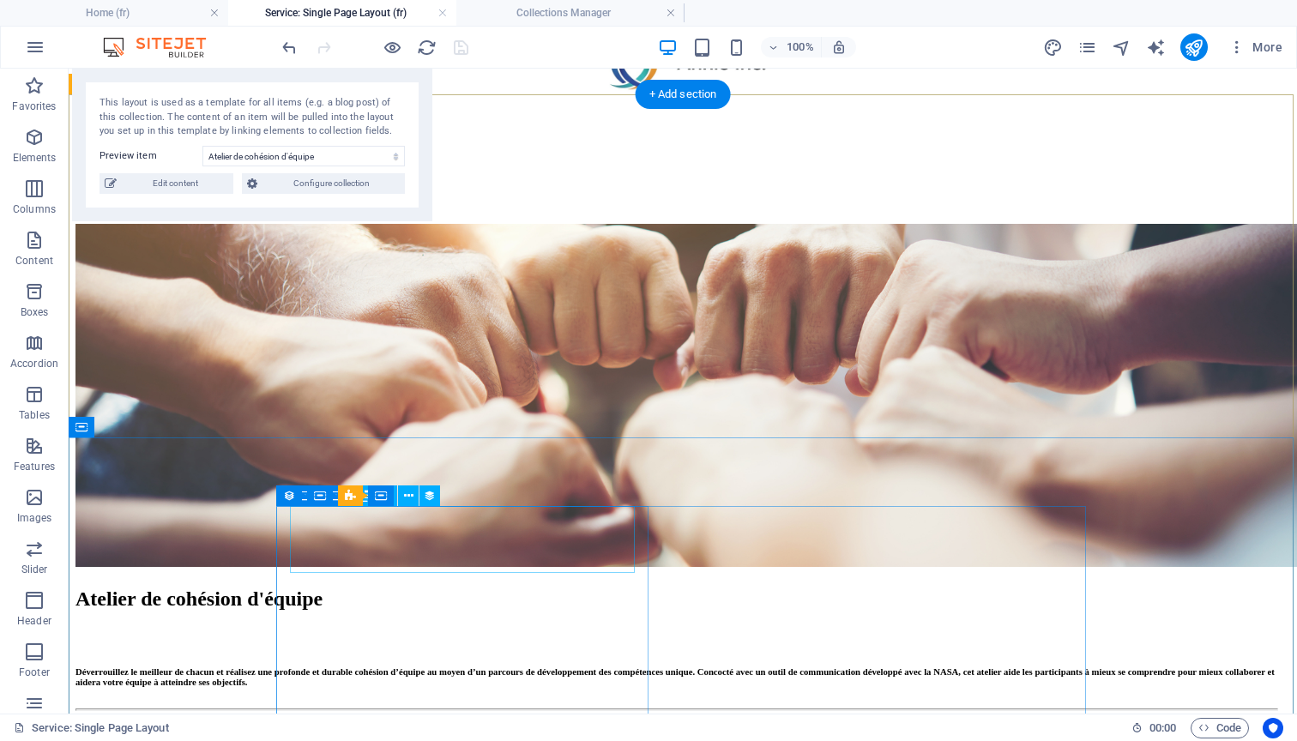
click at [374, 588] on div "Atelier de cohésion d'équipe" at bounding box center [675, 599] width 1201 height 23
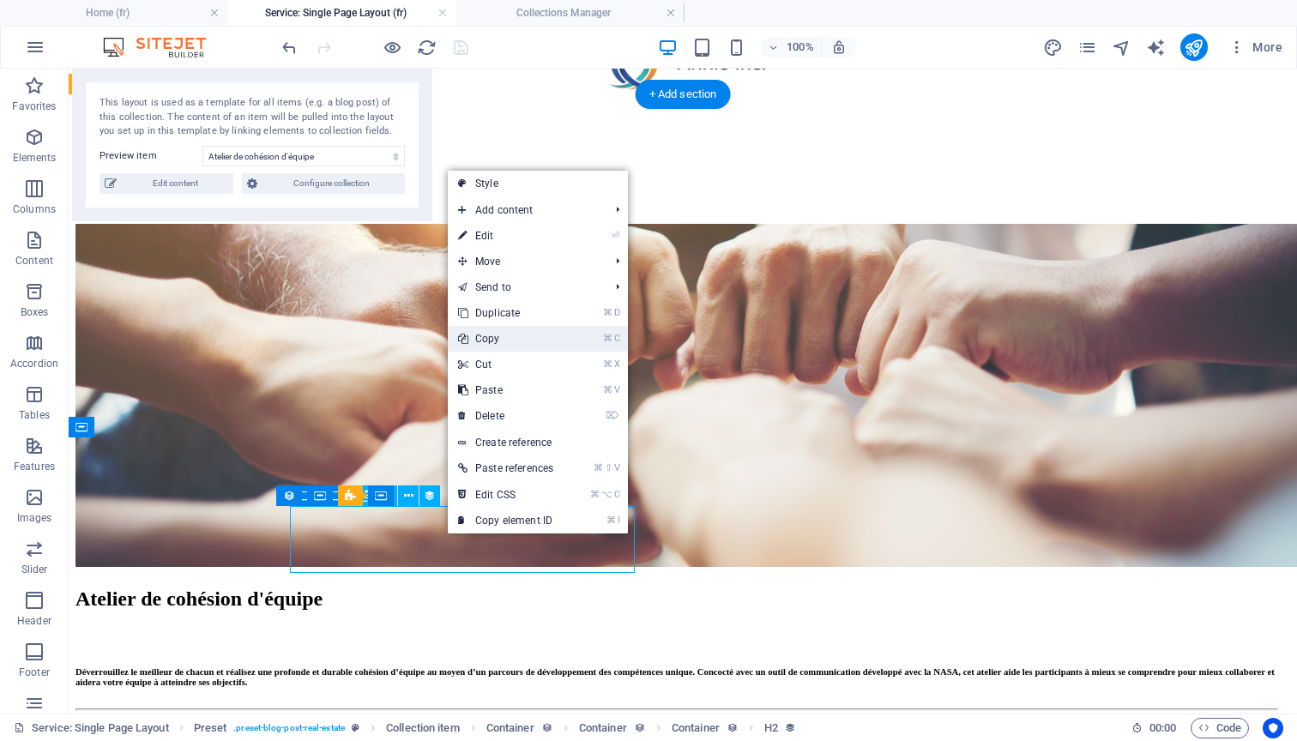
click at [514, 346] on link "⌘ C Copy" at bounding box center [506, 339] width 116 height 26
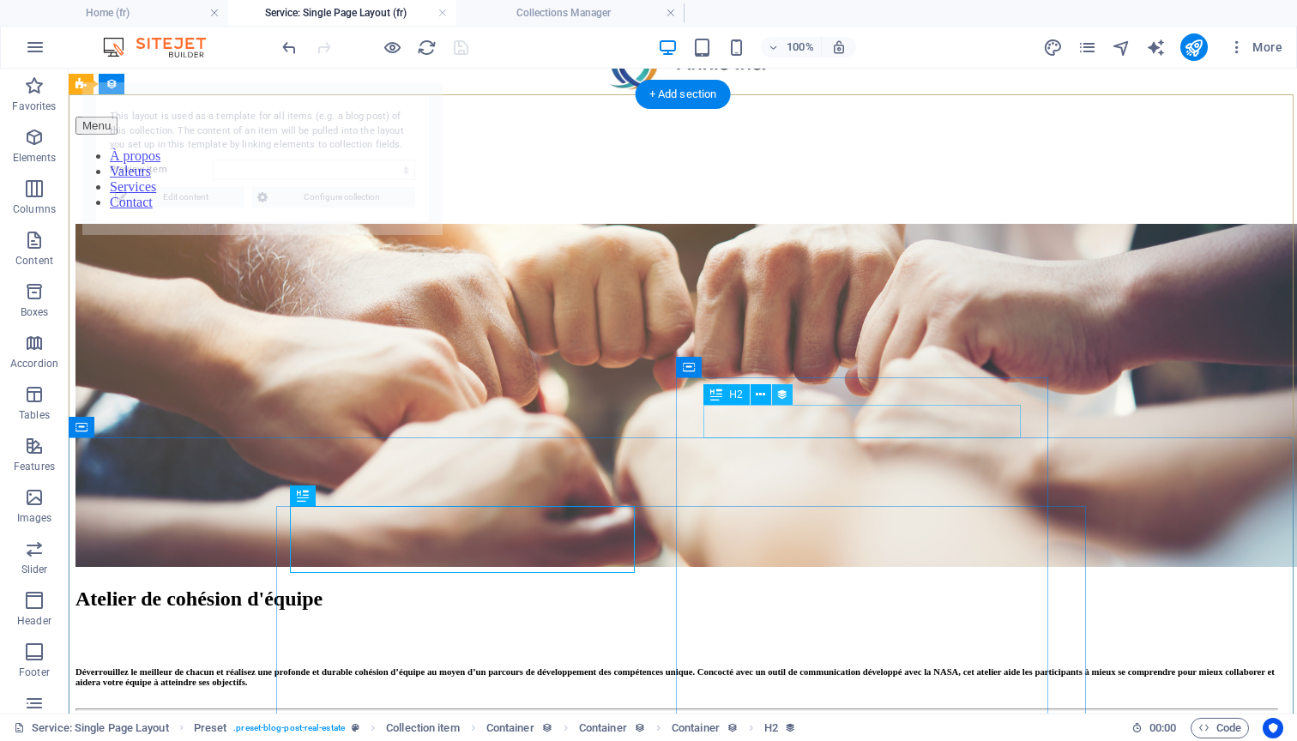
select select "68c4c04e6208fc7163056240"
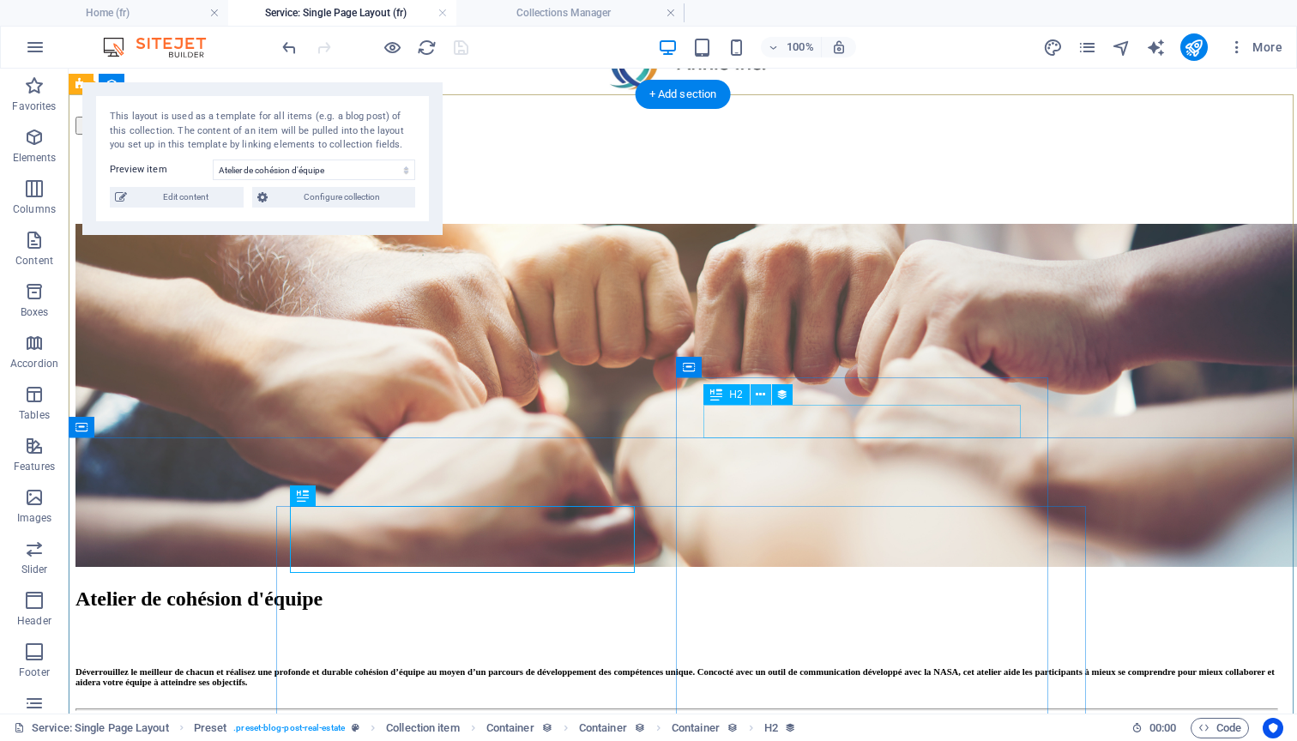
click at [763, 397] on icon at bounding box center [760, 395] width 9 height 18
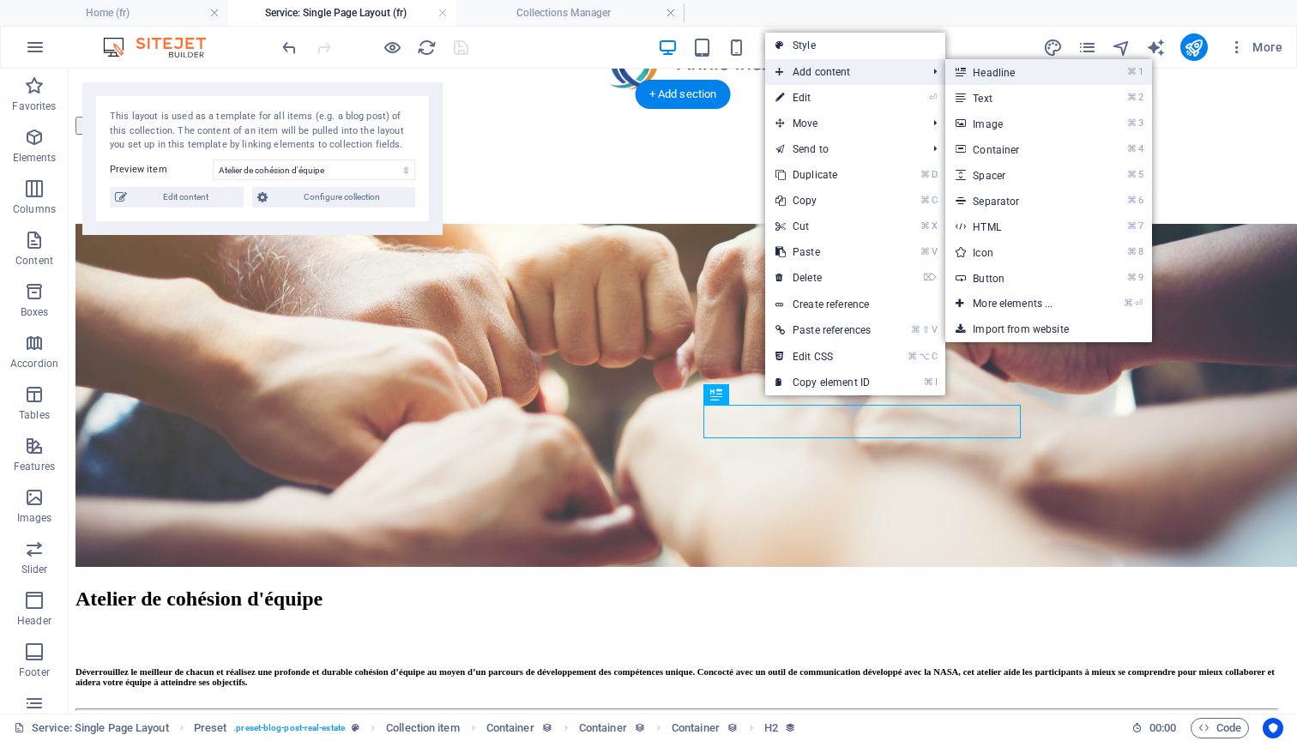
click at [989, 71] on link "⌘ 1 Headline" at bounding box center [1016, 72] width 142 height 26
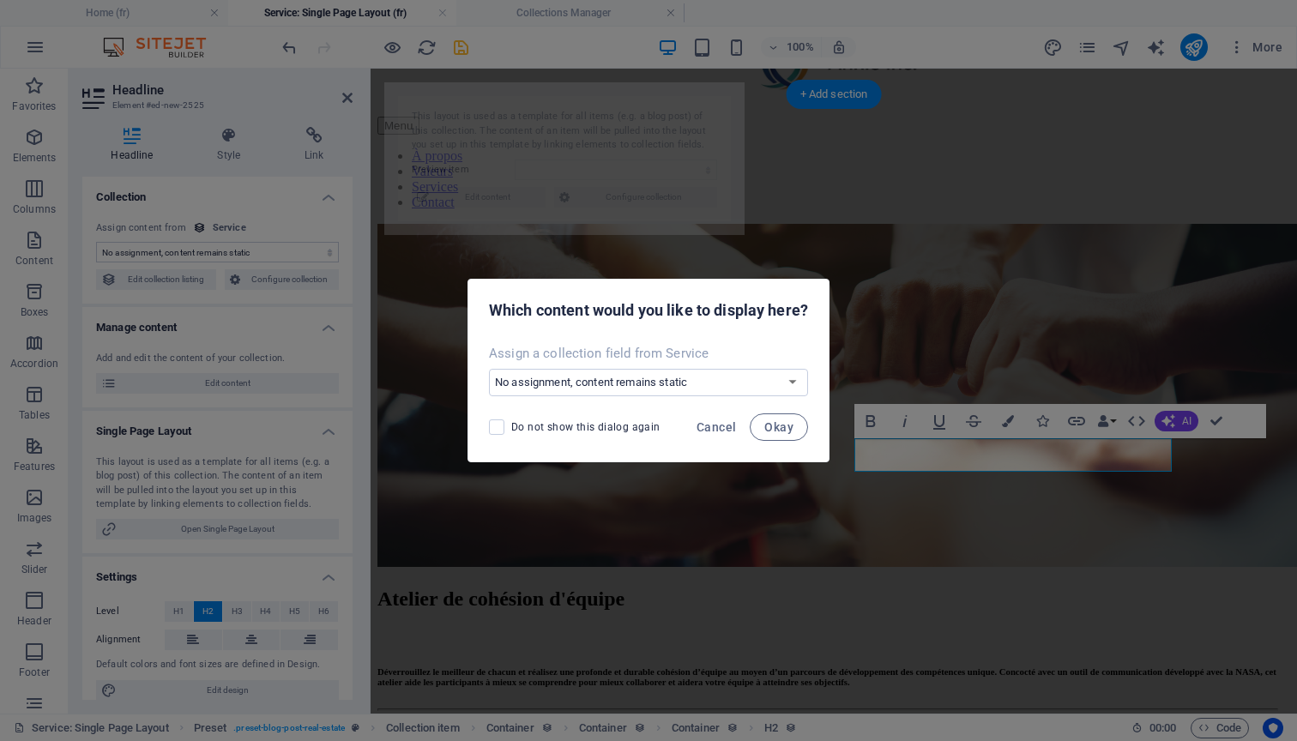
select select "68c4c04e6208fc7163056240"
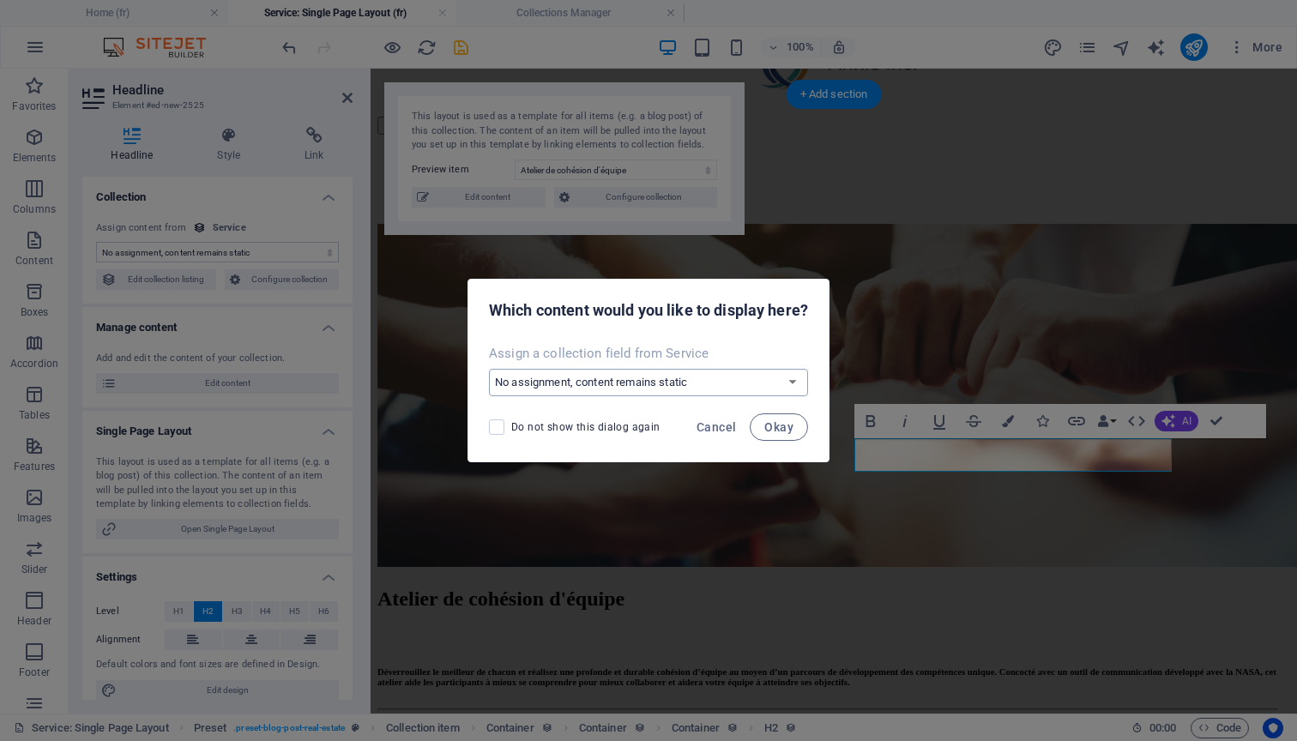
select select "name"
click at [793, 425] on span "Okay" at bounding box center [778, 427] width 29 height 14
select select "name"
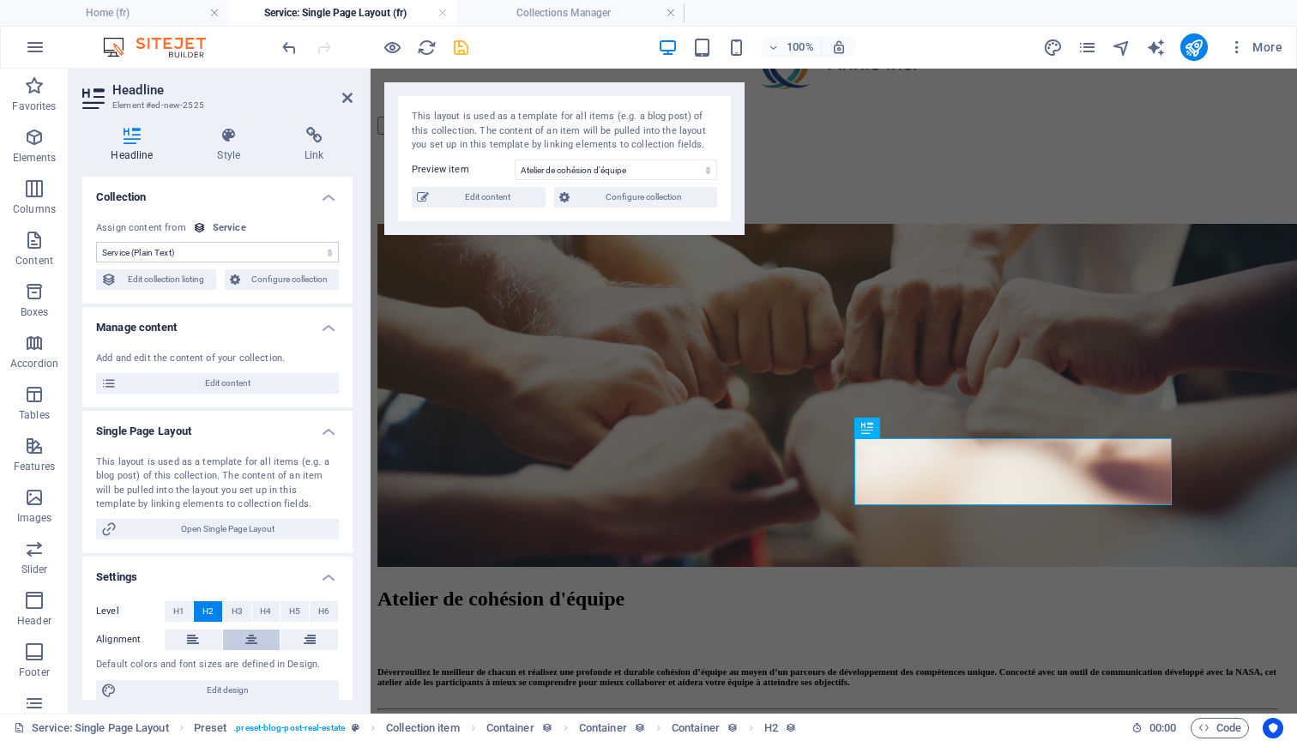
click at [253, 634] on icon at bounding box center [251, 640] width 12 height 21
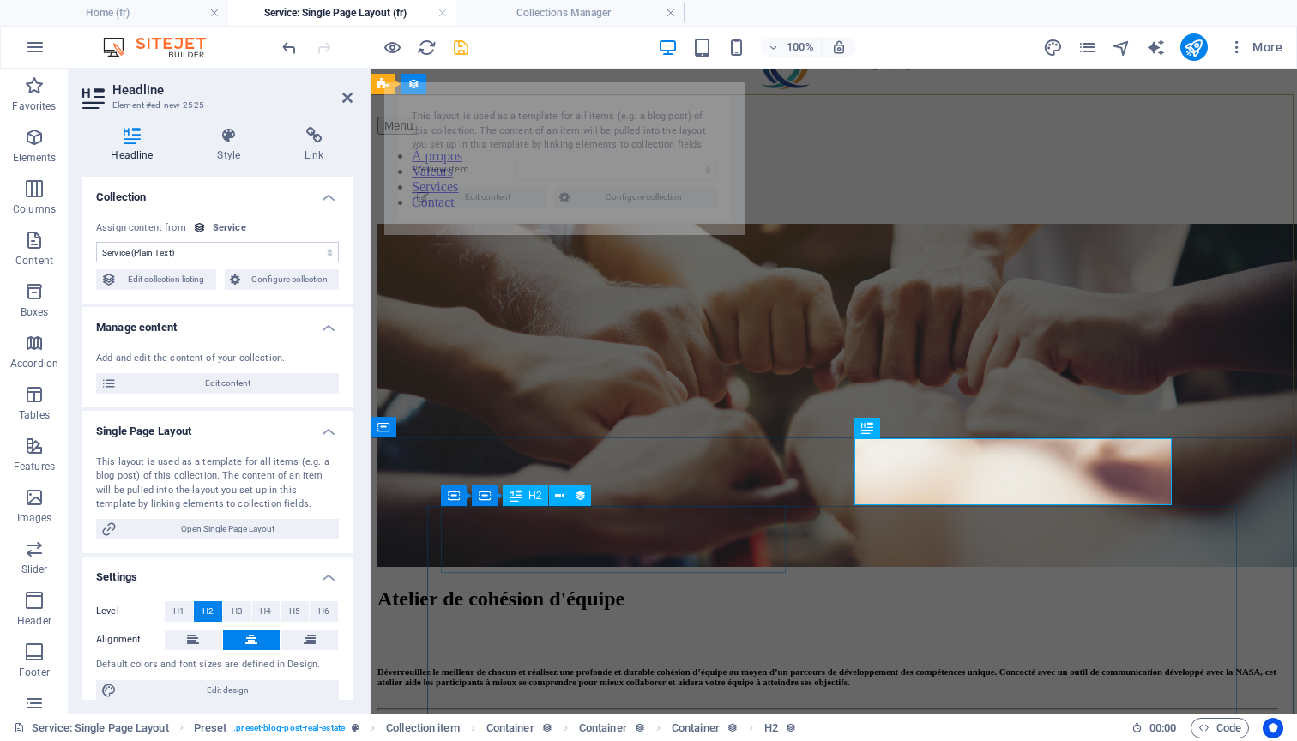
select select "68c4c04e6208fc7163056240"
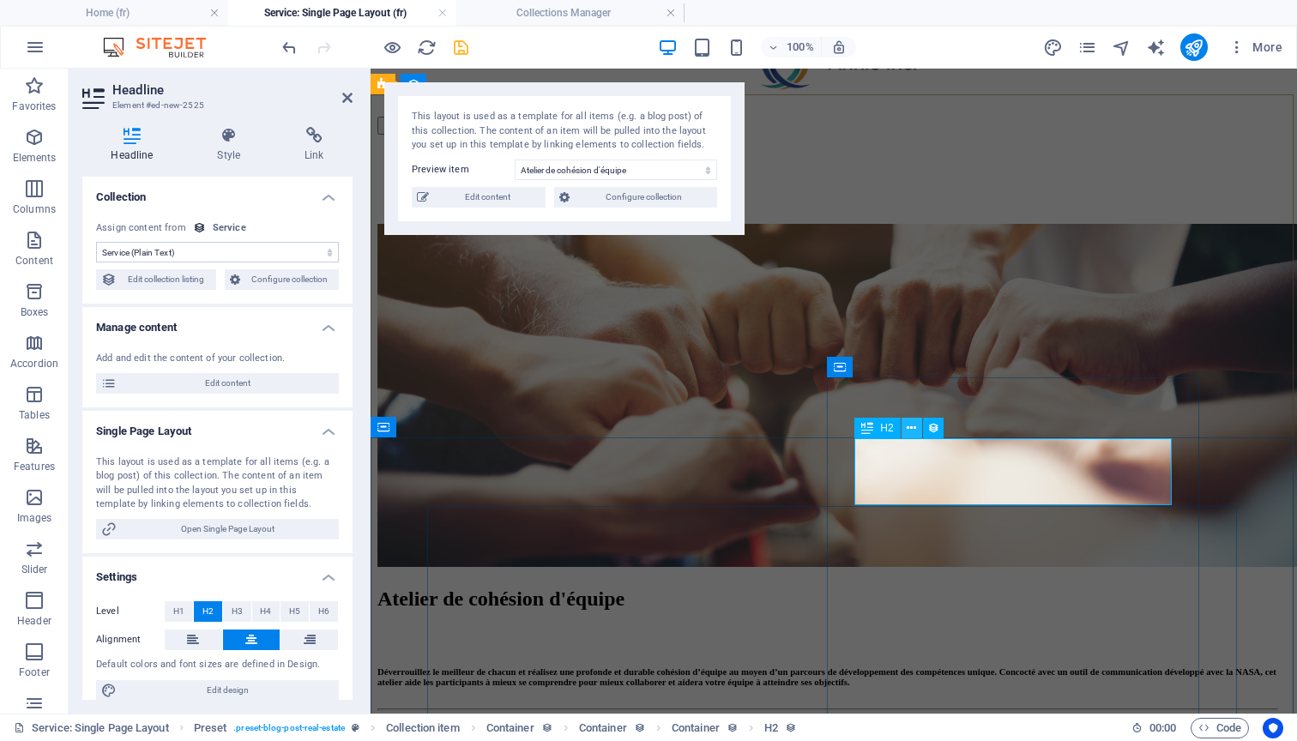
click at [913, 432] on icon at bounding box center [911, 428] width 9 height 18
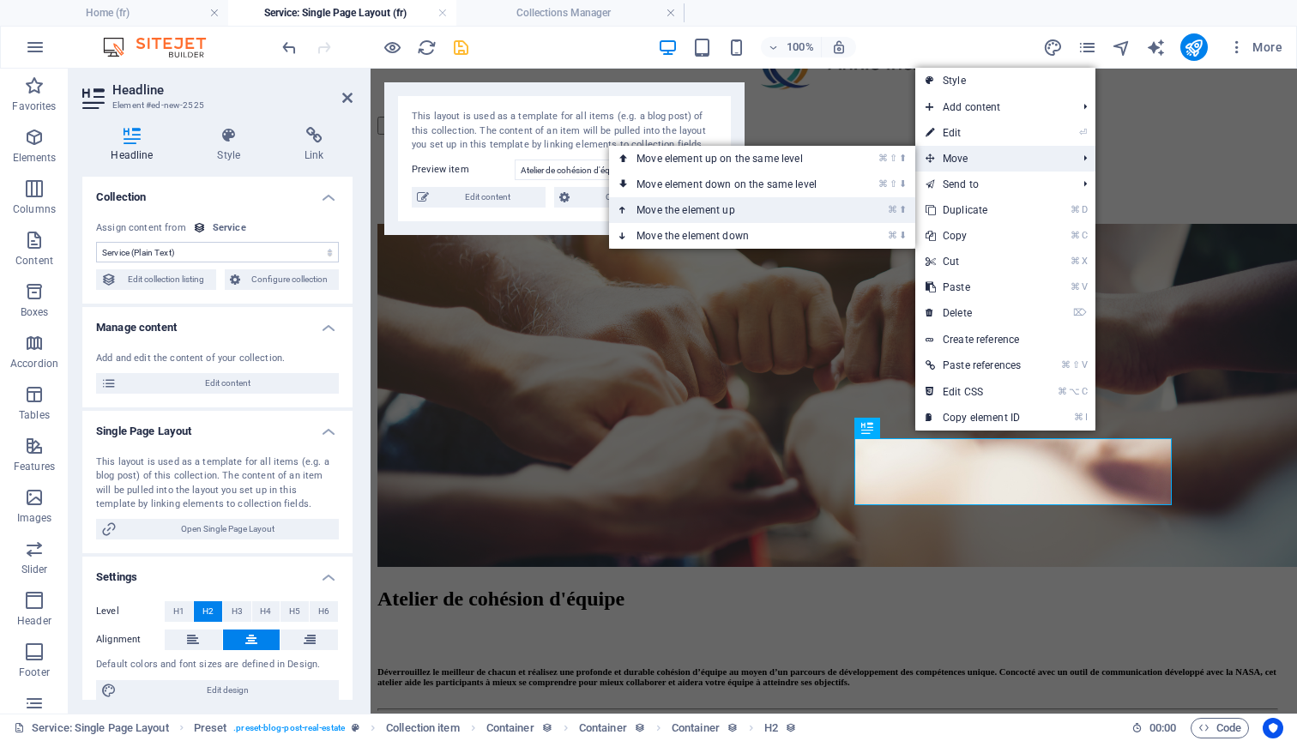
click at [787, 203] on link "⌘ ⬆ Move the element up" at bounding box center [730, 210] width 242 height 26
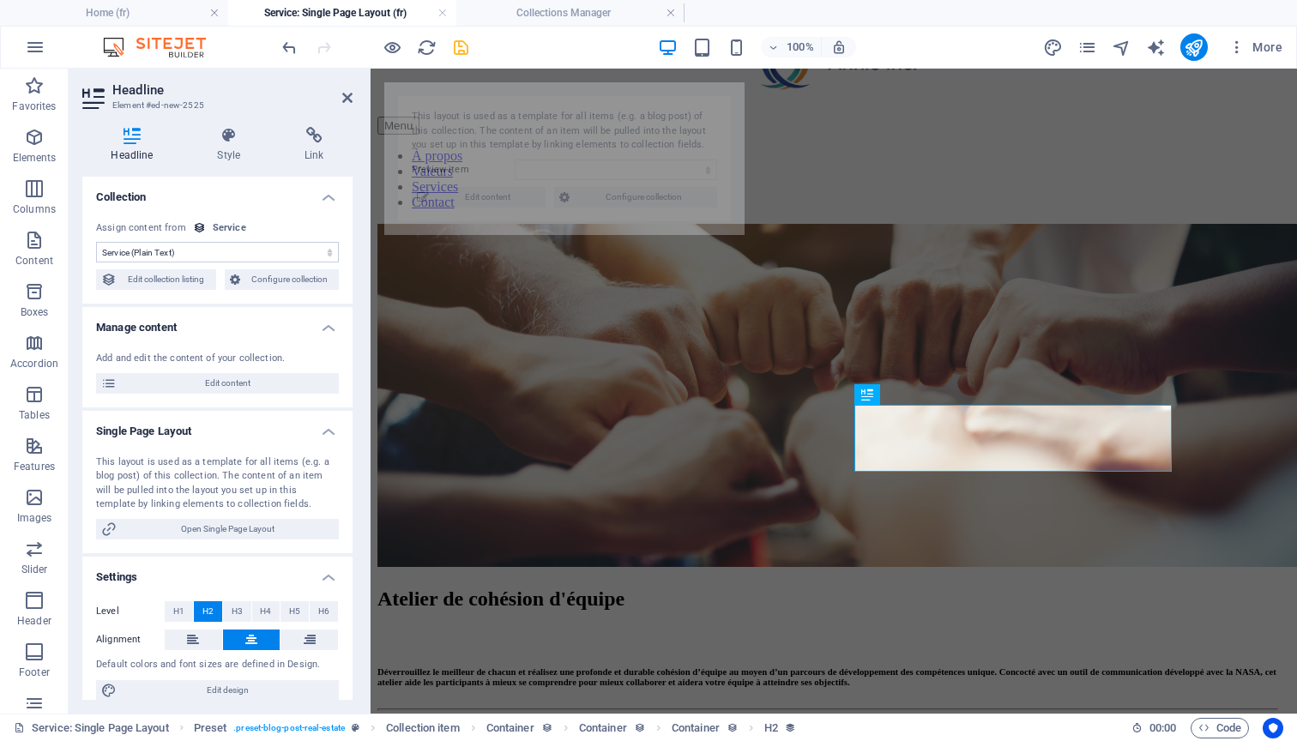
select select "68c4c04e6208fc7163056240"
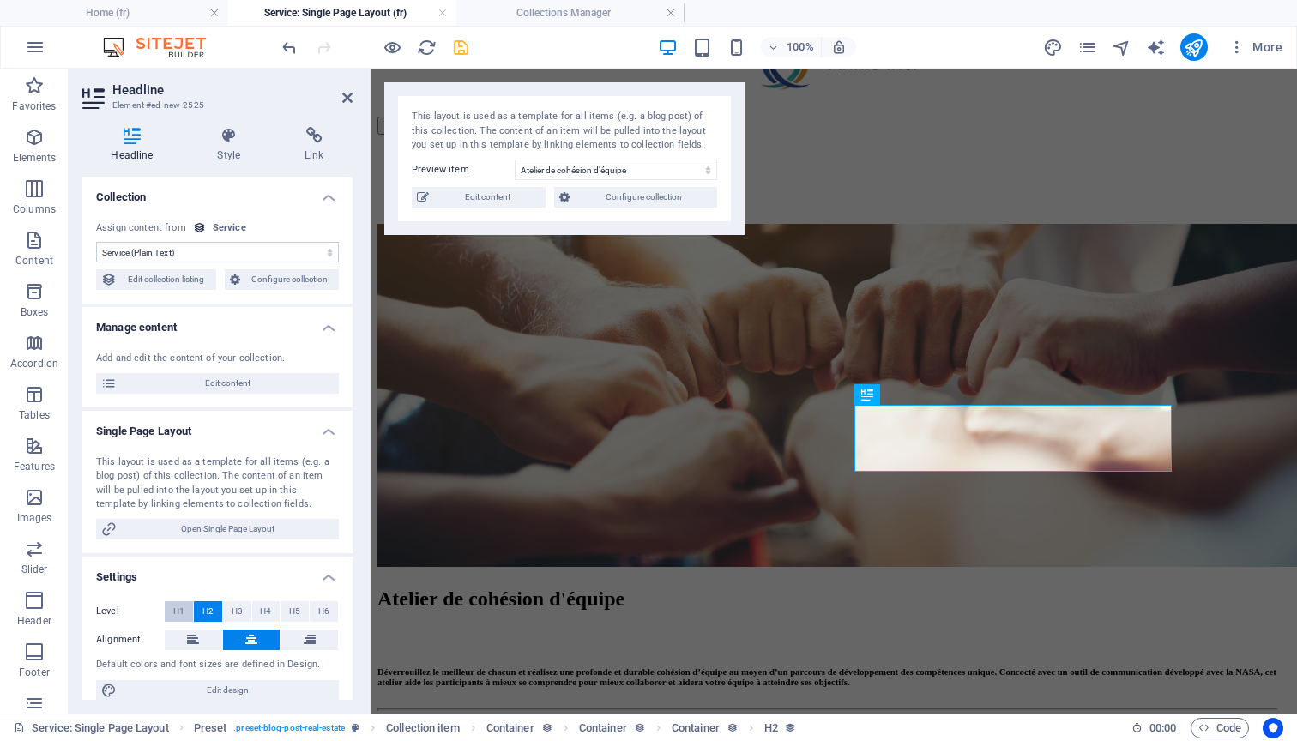
click at [183, 605] on span "H1" at bounding box center [178, 611] width 11 height 21
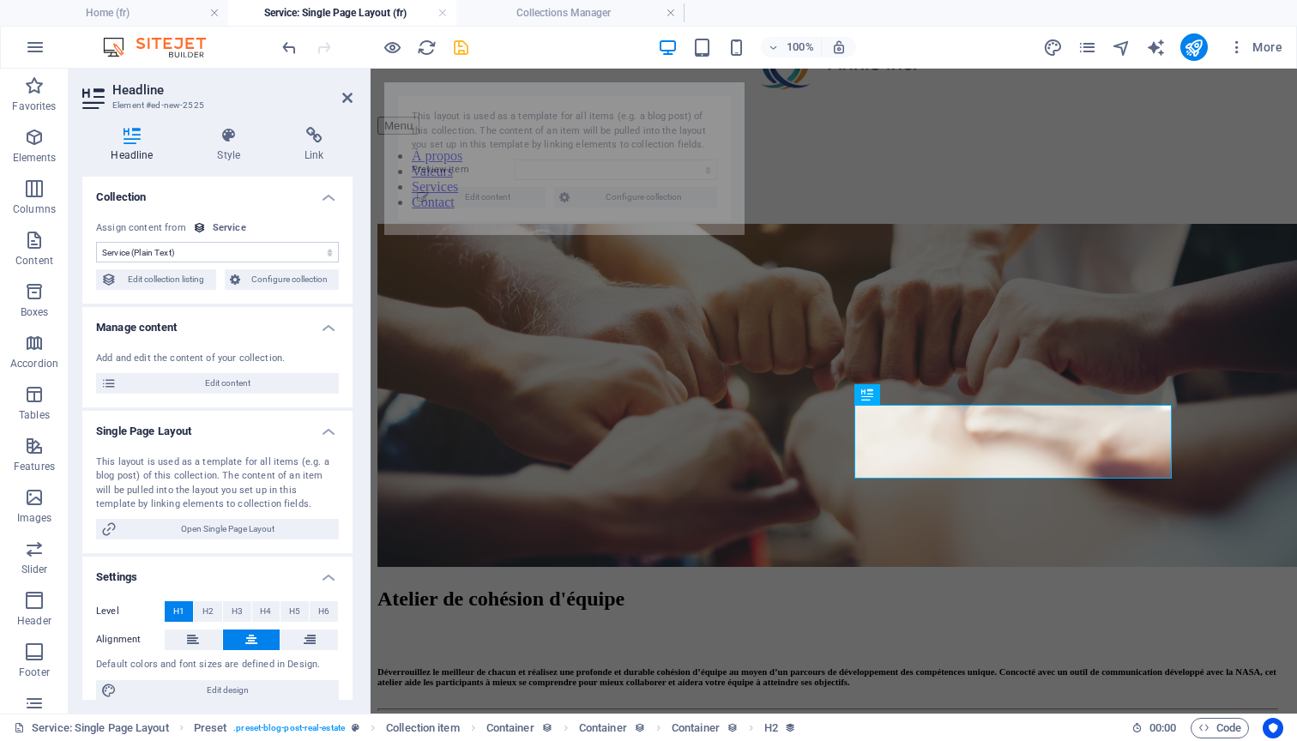
select select "68c4c04e6208fc7163056240"
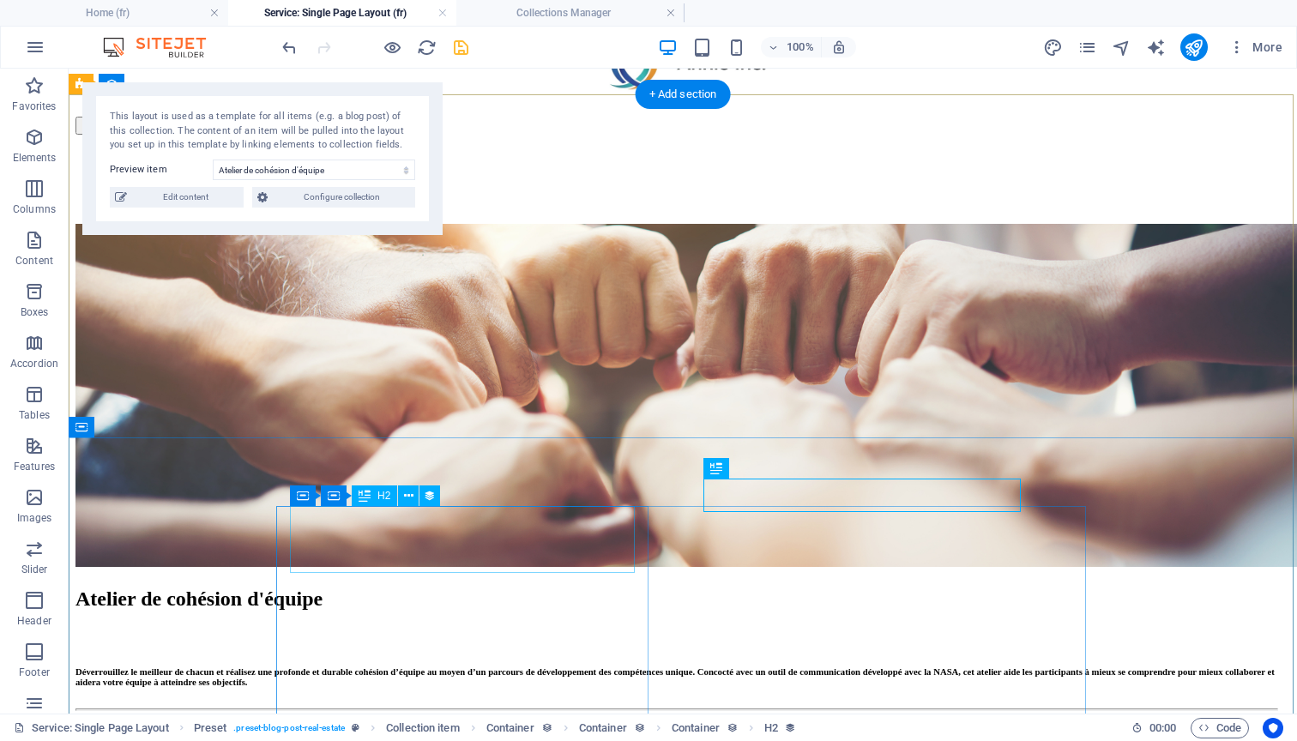
click at [450, 588] on div "Atelier de cohésion d'équipe" at bounding box center [675, 599] width 1201 height 23
click at [409, 496] on icon at bounding box center [408, 496] width 9 height 18
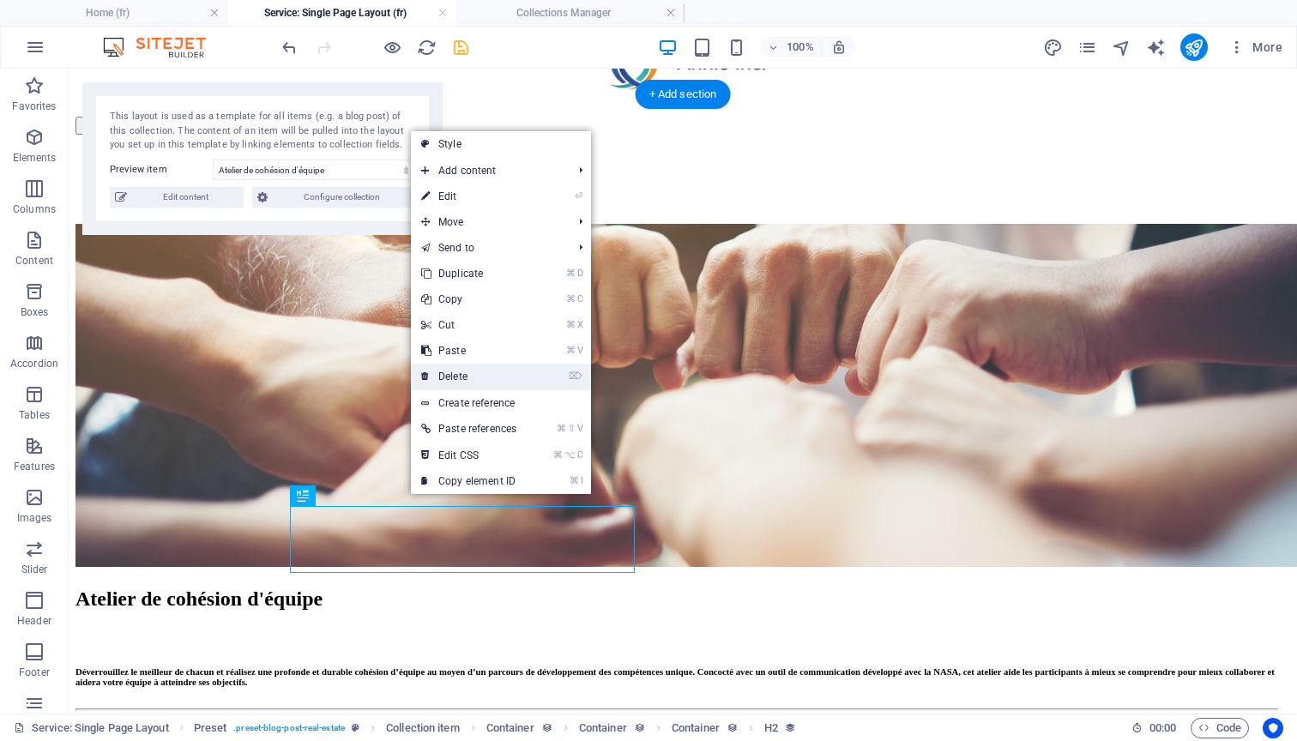
click at [491, 372] on link "⌦ Delete" at bounding box center [469, 377] width 116 height 26
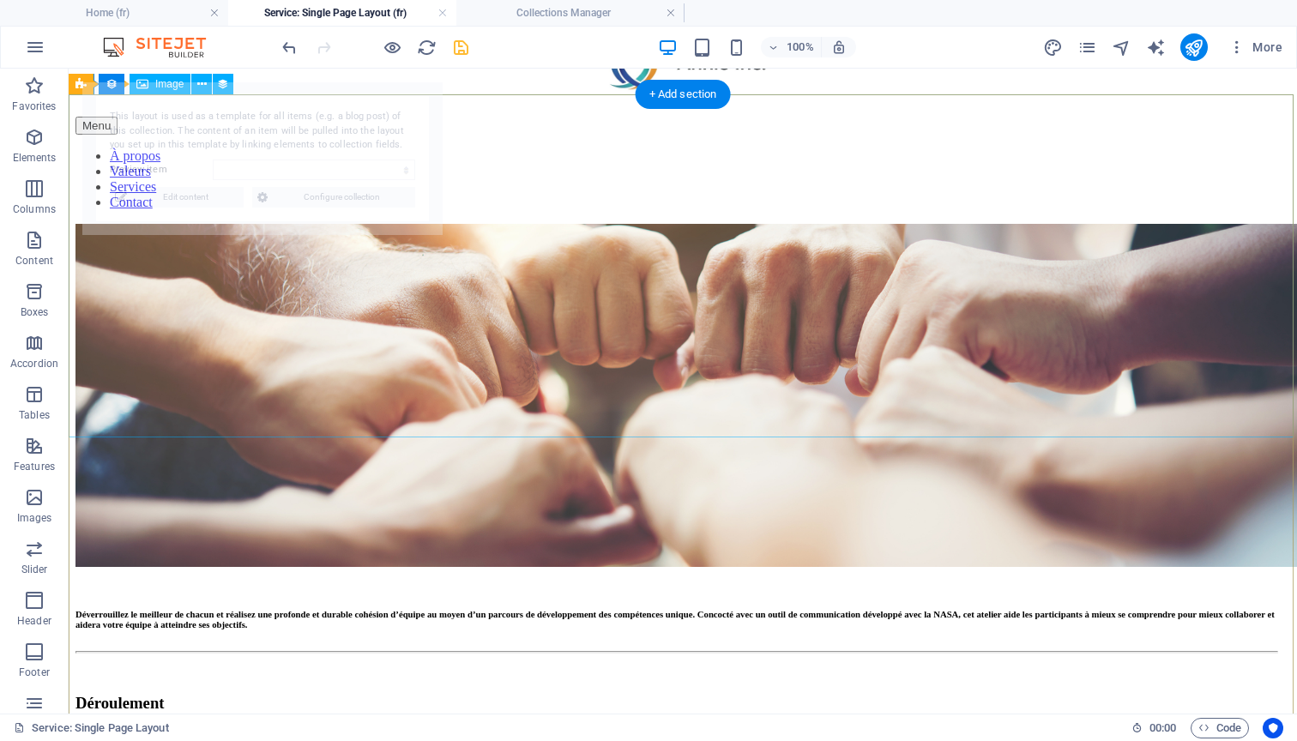
select select "68c4c04e6208fc7163056240"
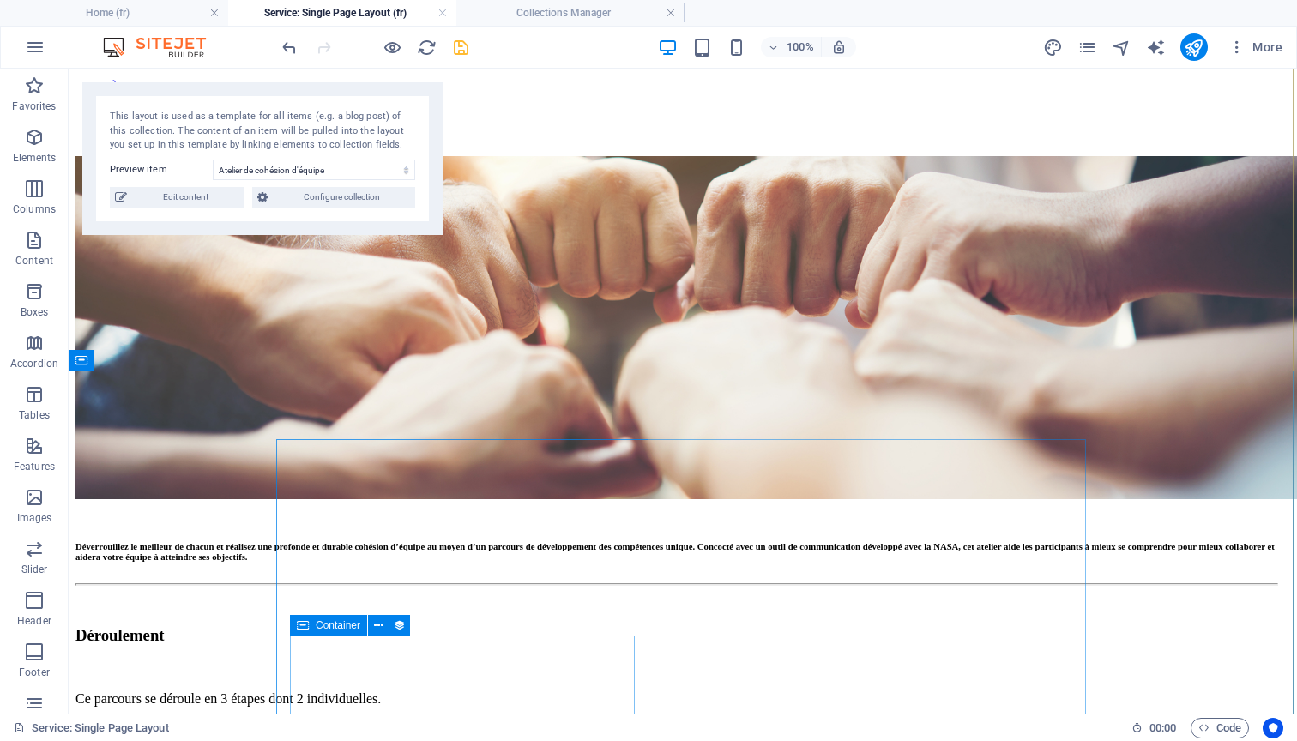
scroll to position [160, 0]
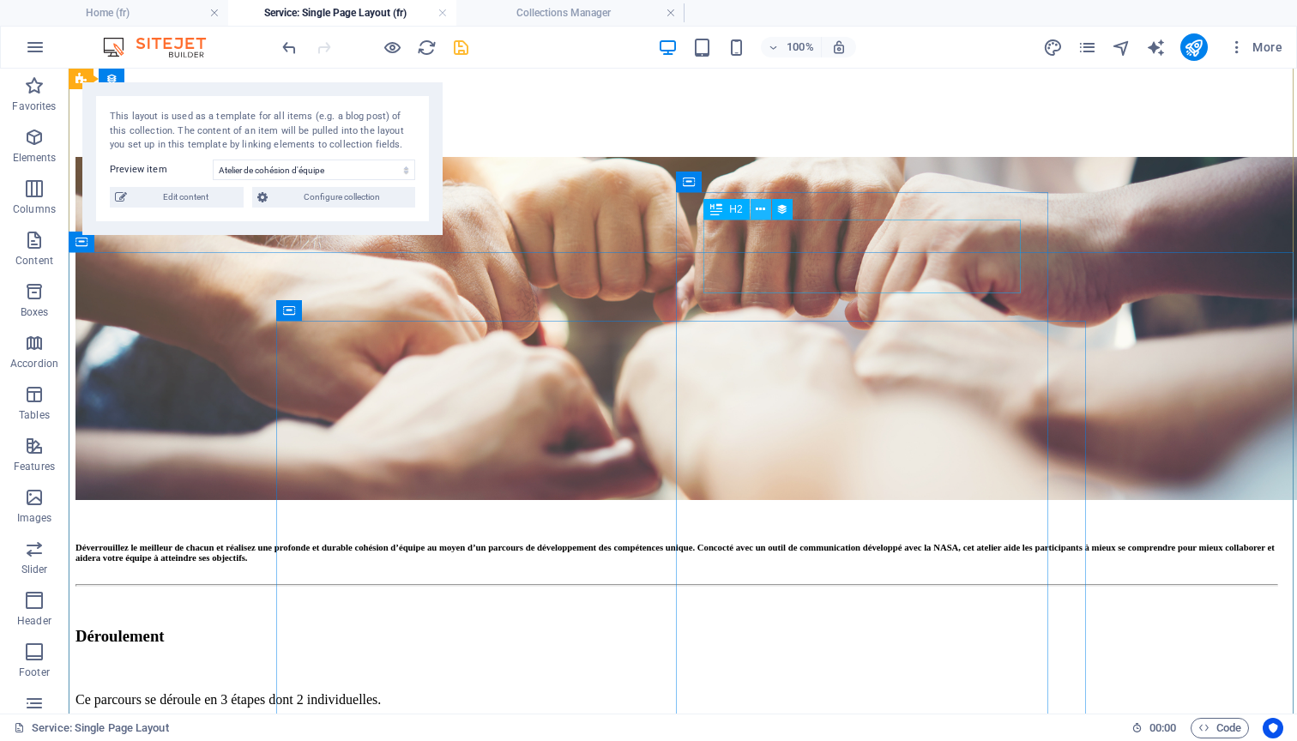
click at [761, 218] on icon at bounding box center [760, 210] width 9 height 18
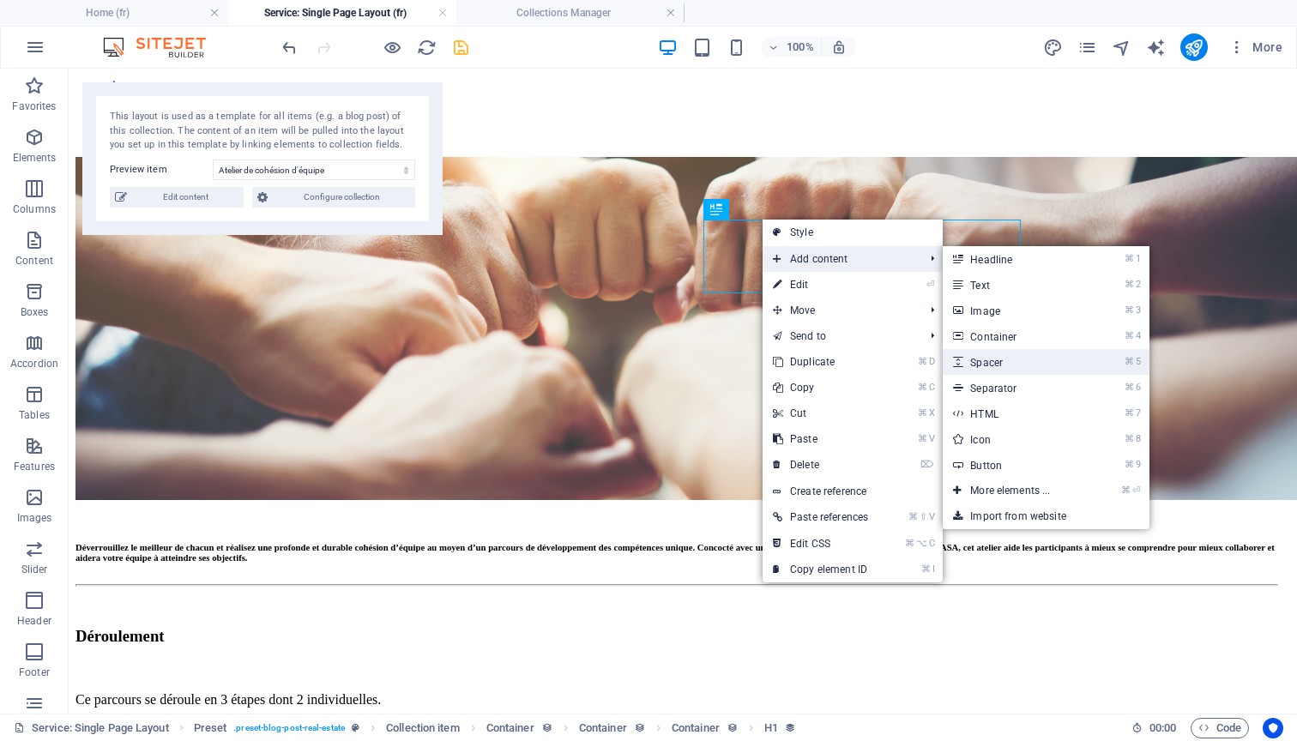
click at [998, 365] on link "⌘ 5 Spacer" at bounding box center [1014, 362] width 142 height 26
select select "px"
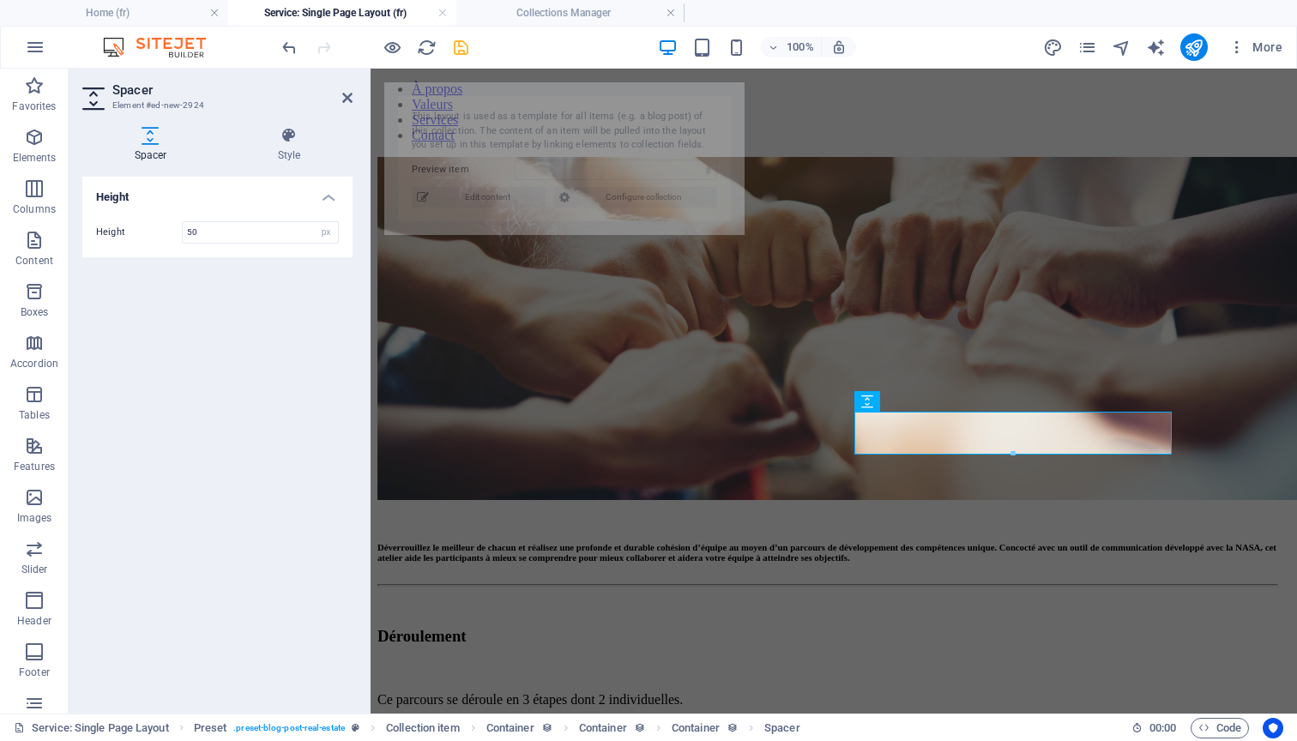
select select "68c4c04e6208fc7163056240"
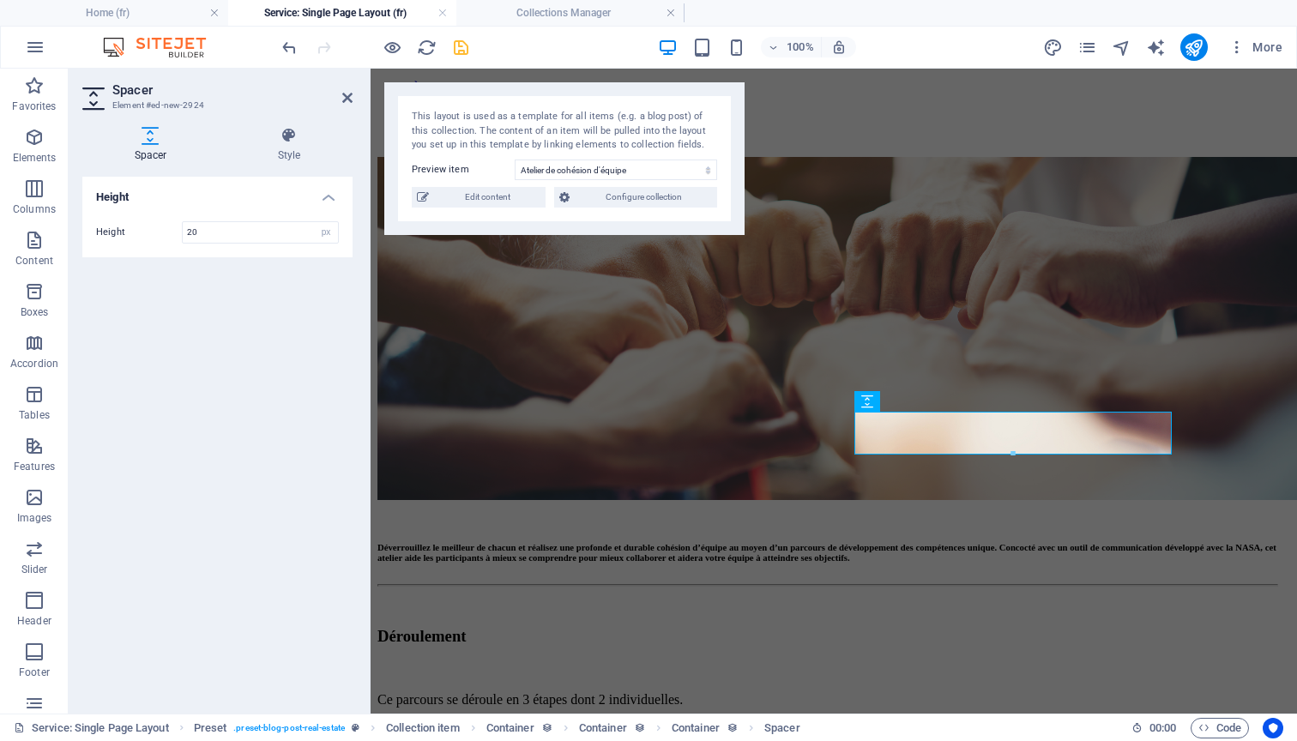
type input "20"
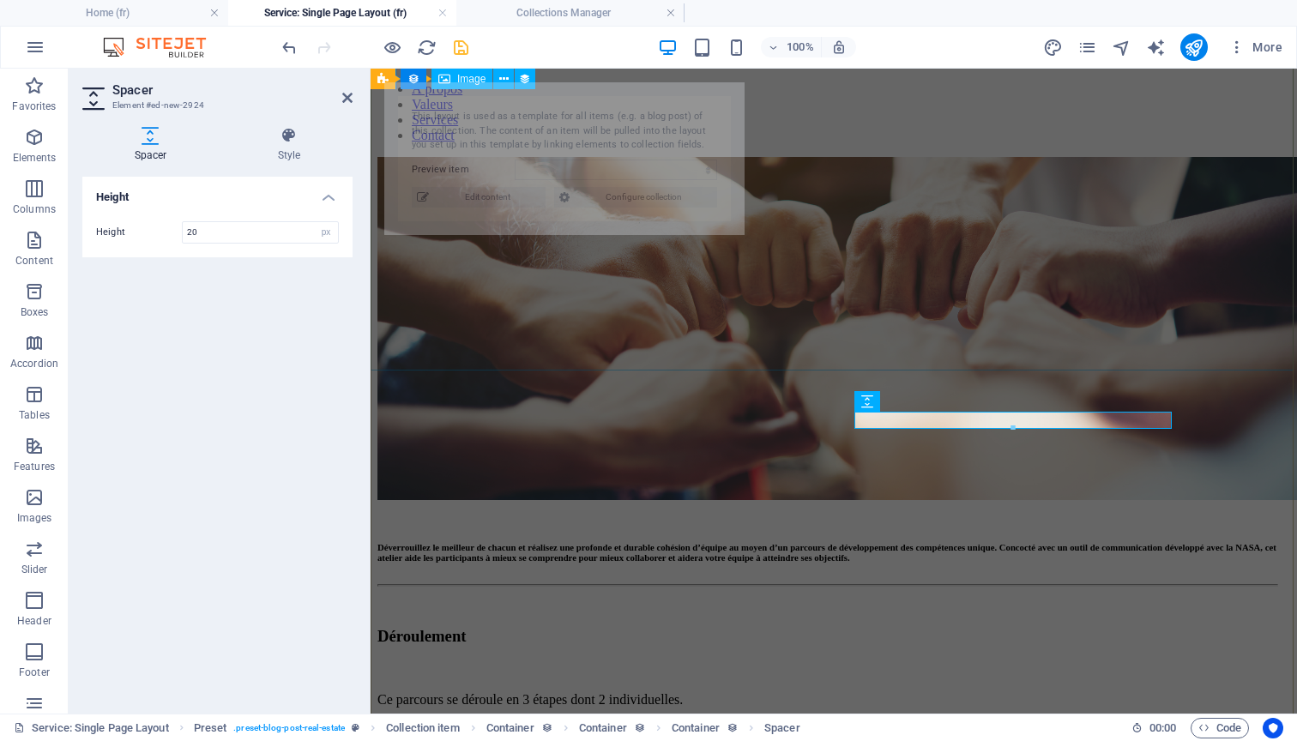
select select "68c4c04e6208fc7163056240"
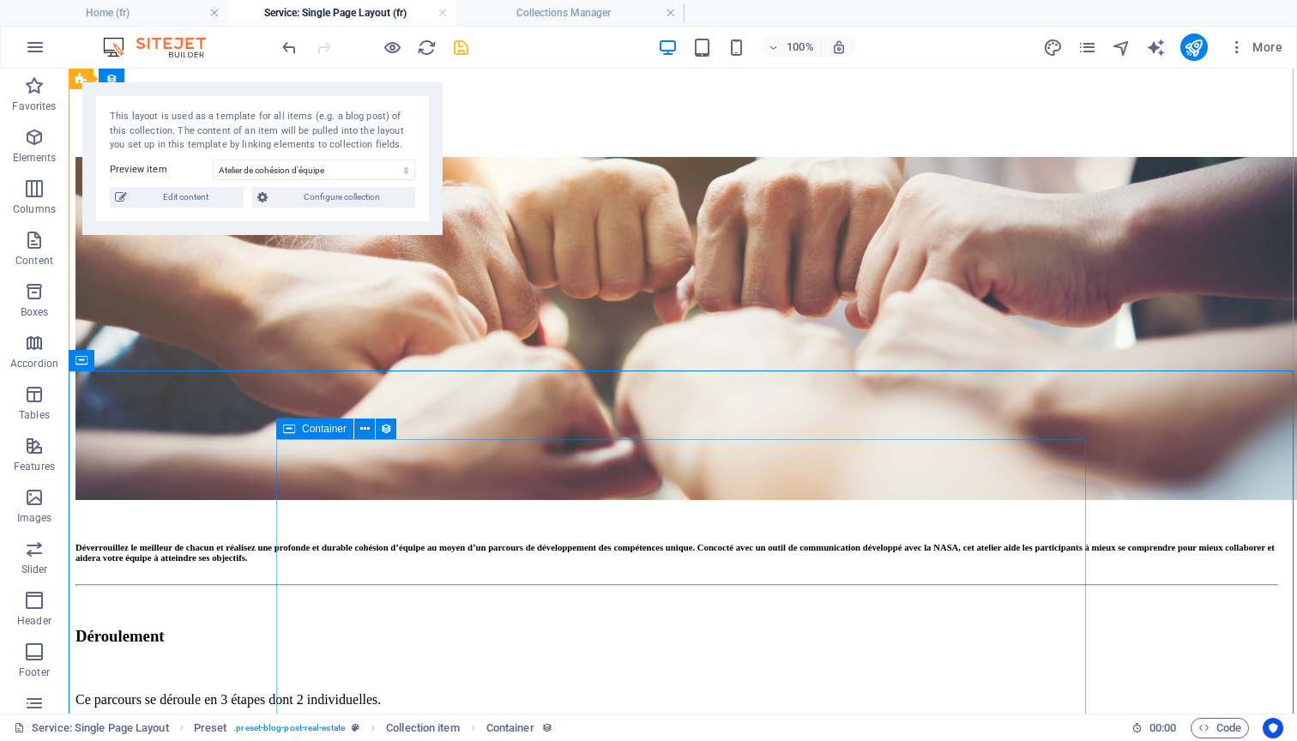
click at [286, 431] on icon at bounding box center [289, 429] width 12 height 21
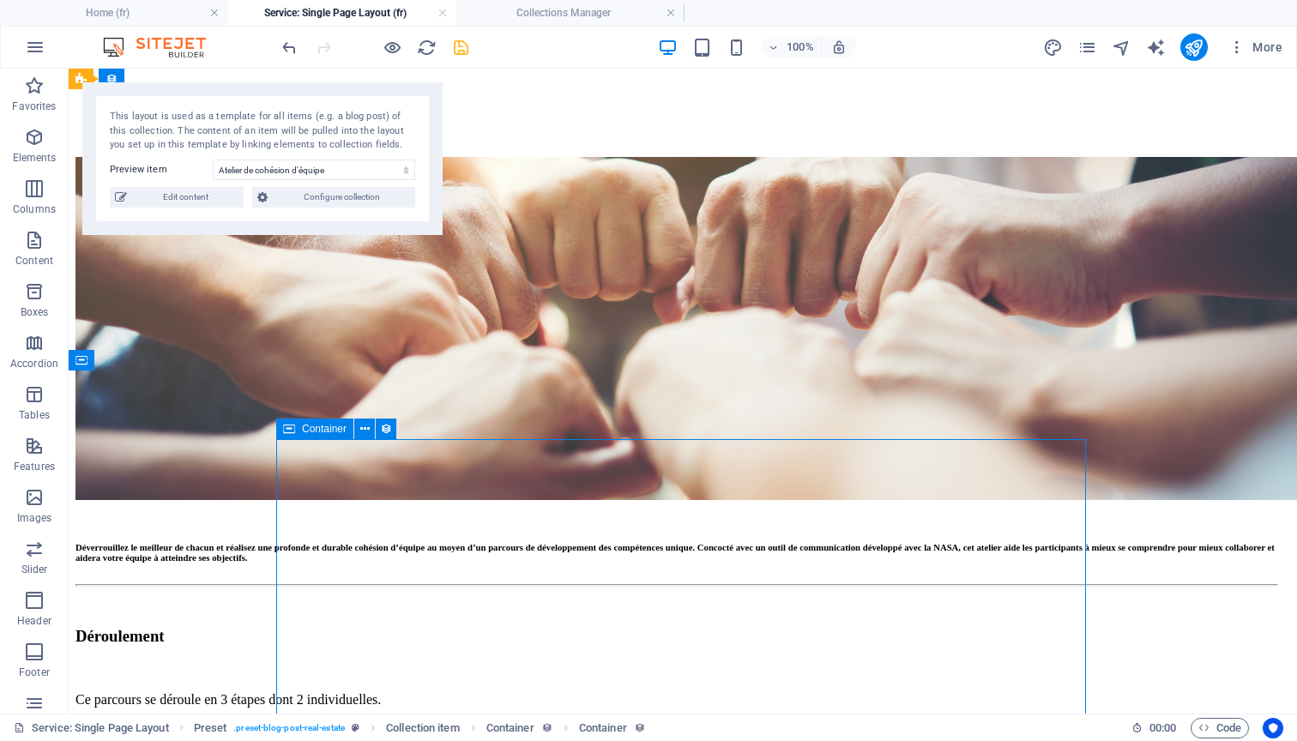
click at [286, 431] on icon at bounding box center [289, 429] width 12 height 21
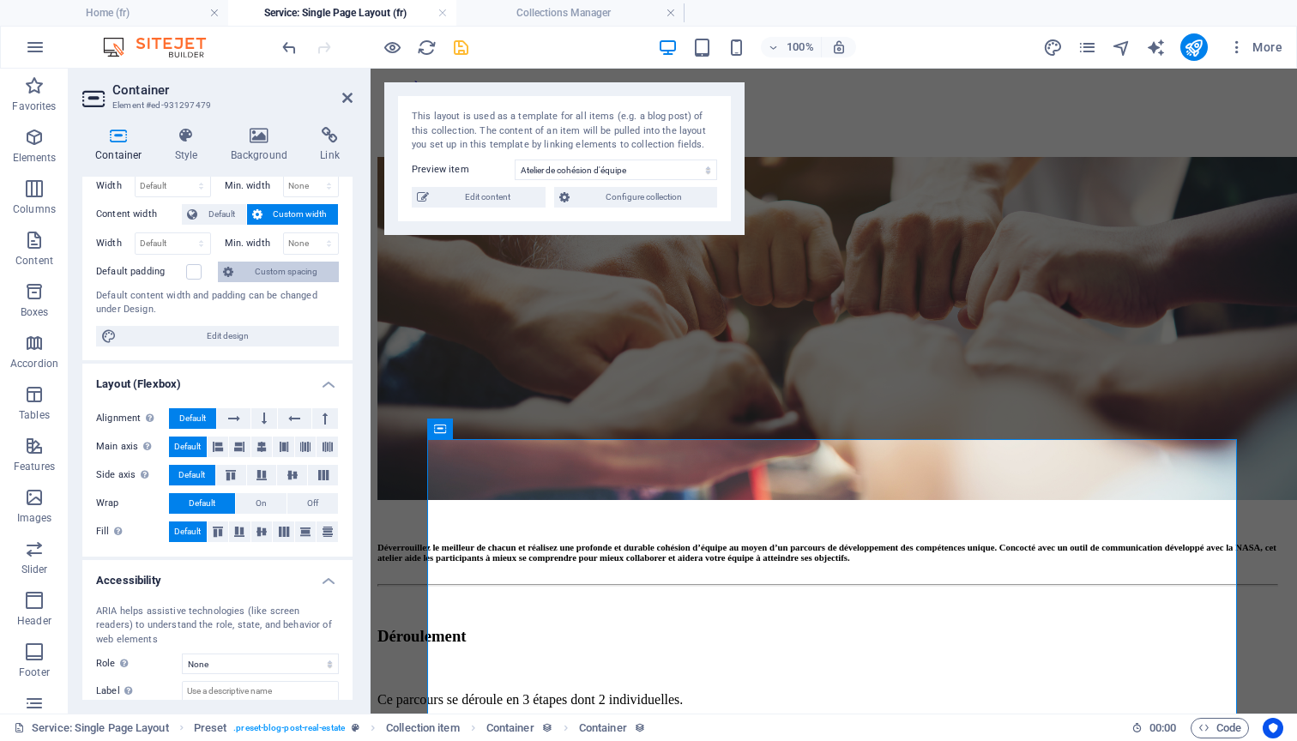
scroll to position [467, 0]
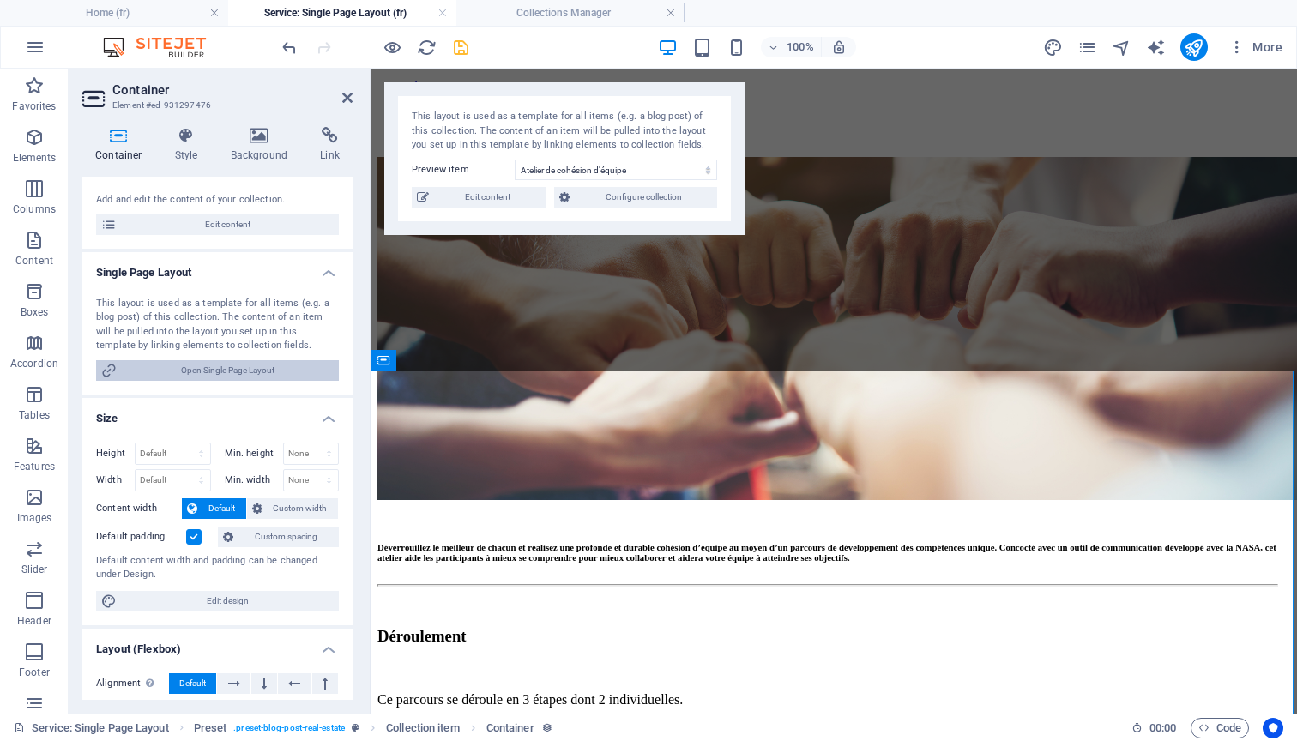
scroll to position [160, 0]
click at [191, 532] on label at bounding box center [193, 535] width 15 height 15
click at [0, 0] on input "Default padding" at bounding box center [0, 0] width 0 height 0
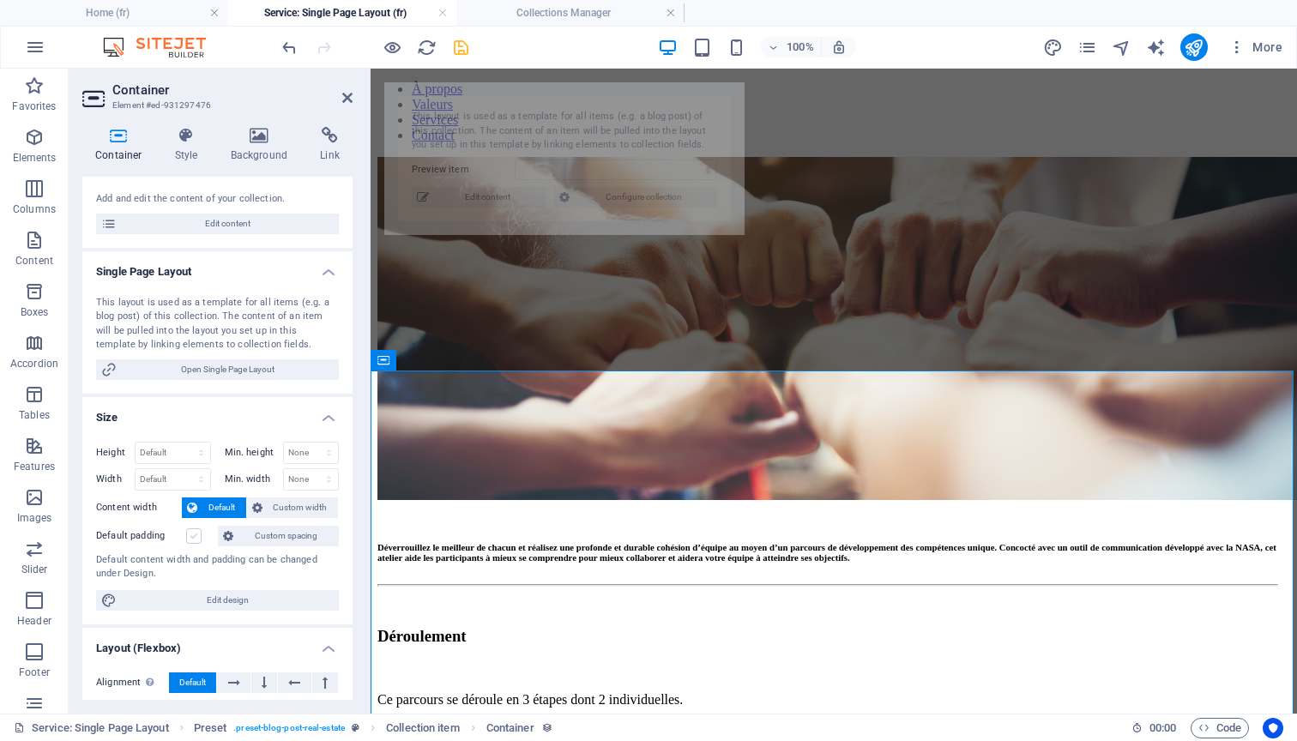
select select "68c4c04e6208fc7163056240"
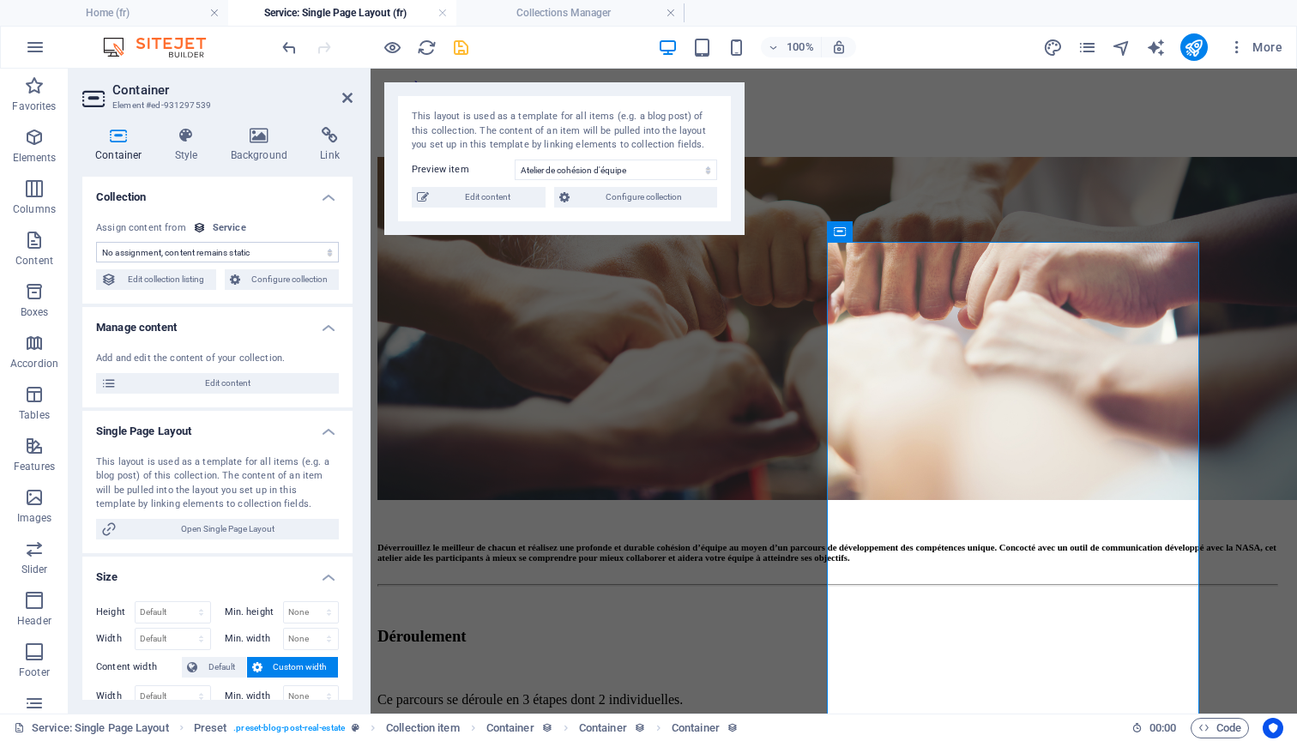
scroll to position [0, 0]
click at [188, 136] on icon at bounding box center [186, 135] width 49 height 17
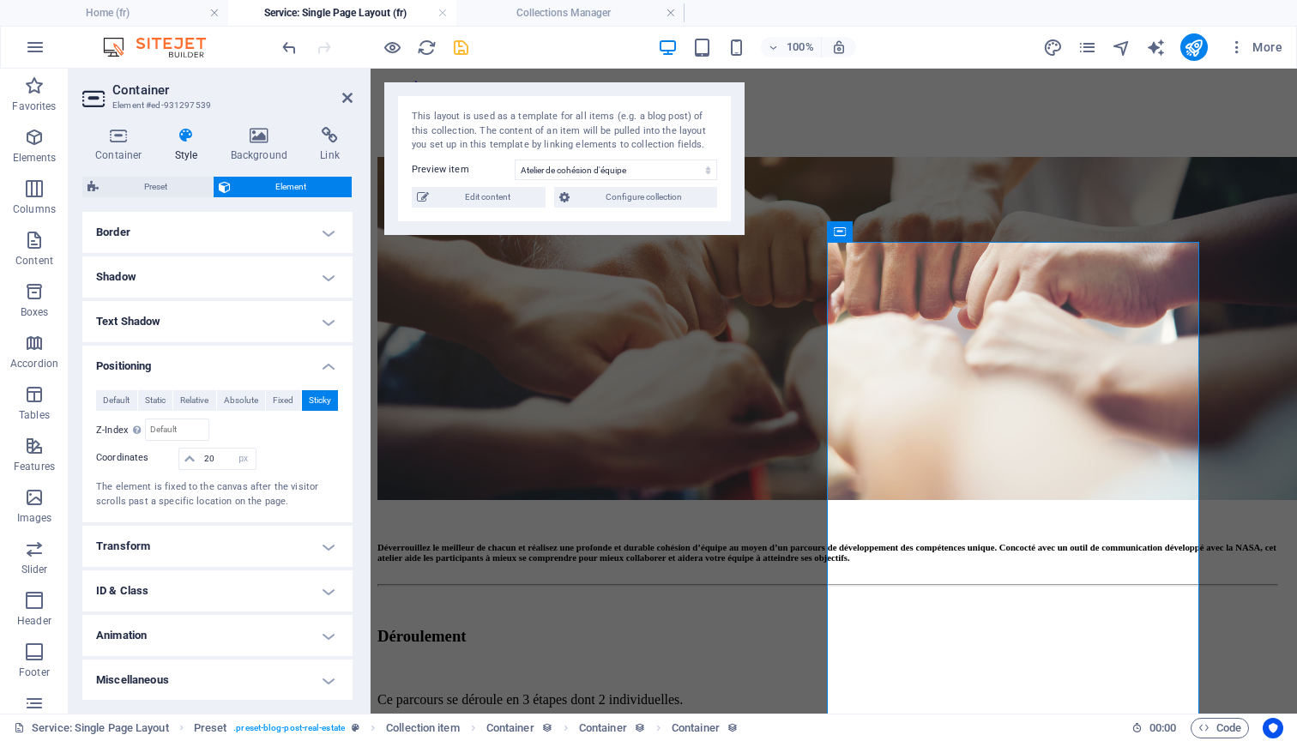
scroll to position [371, 0]
click at [207, 461] on input "20" at bounding box center [227, 459] width 55 height 21
drag, startPoint x: 214, startPoint y: 459, endPoint x: 200, endPoint y: 457, distance: 14.7
click at [200, 457] on input "20" at bounding box center [227, 459] width 55 height 21
type input "0"
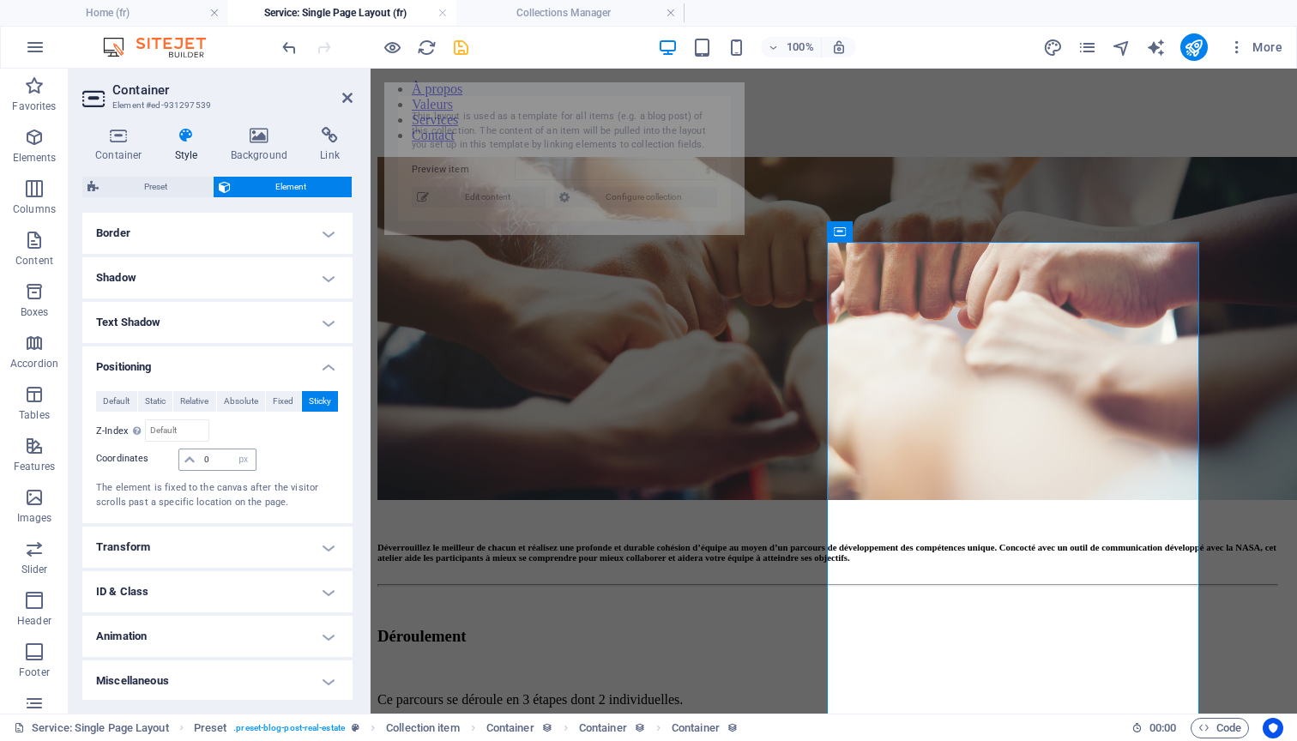
select select "68c4c04e6208fc7163056240"
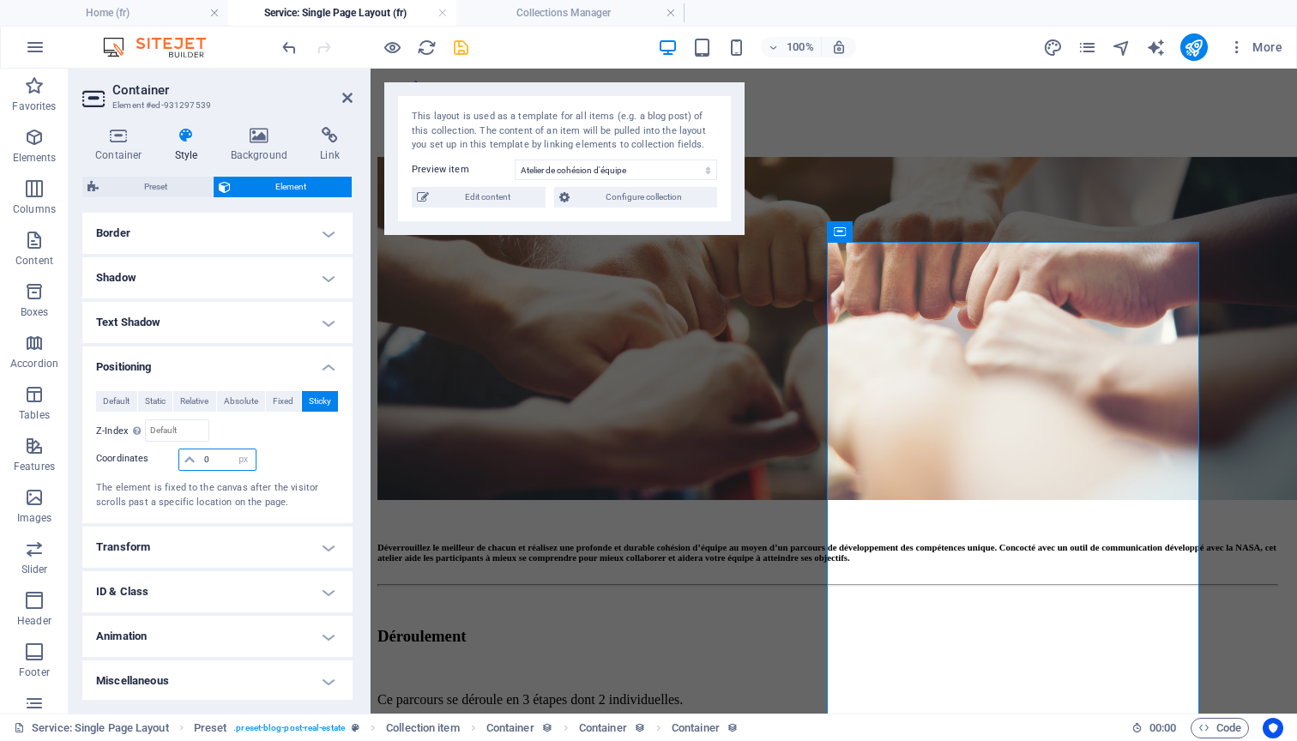
click at [220, 457] on input "0" at bounding box center [227, 459] width 55 height 21
type input "20"
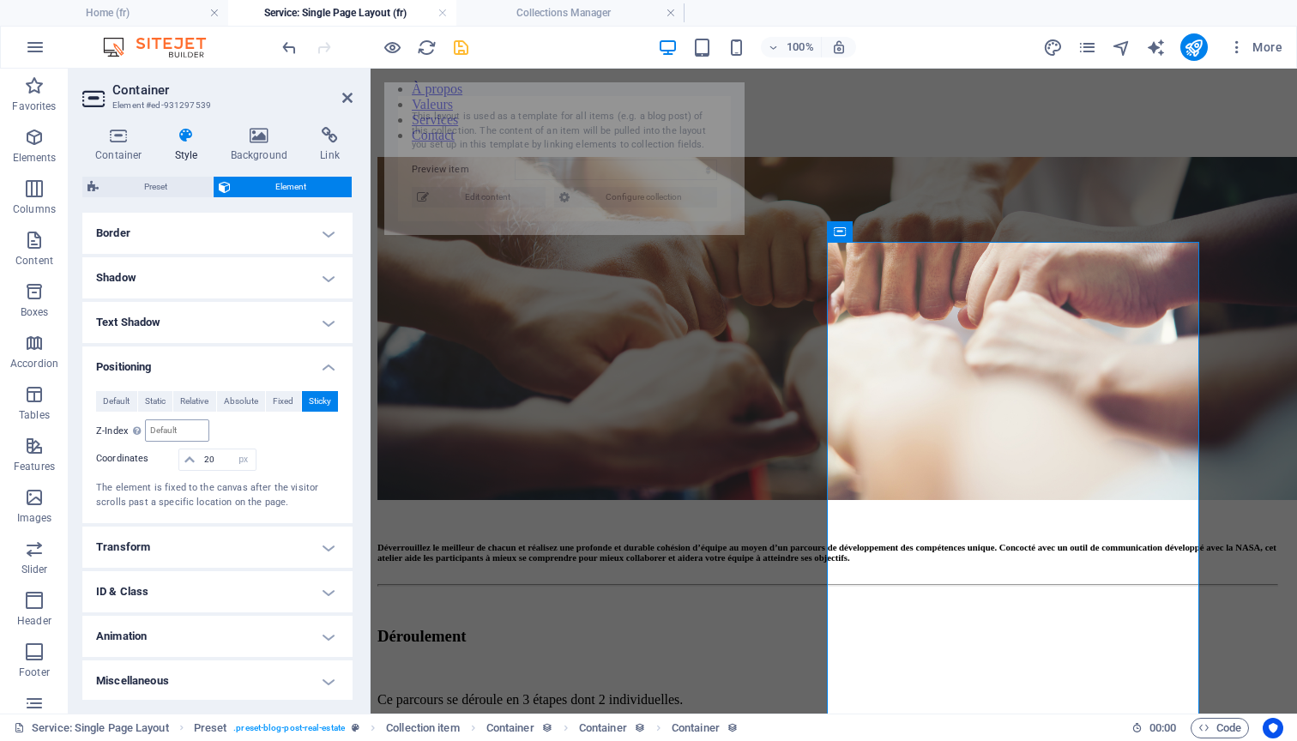
select select "68c4c04e6208fc7163056240"
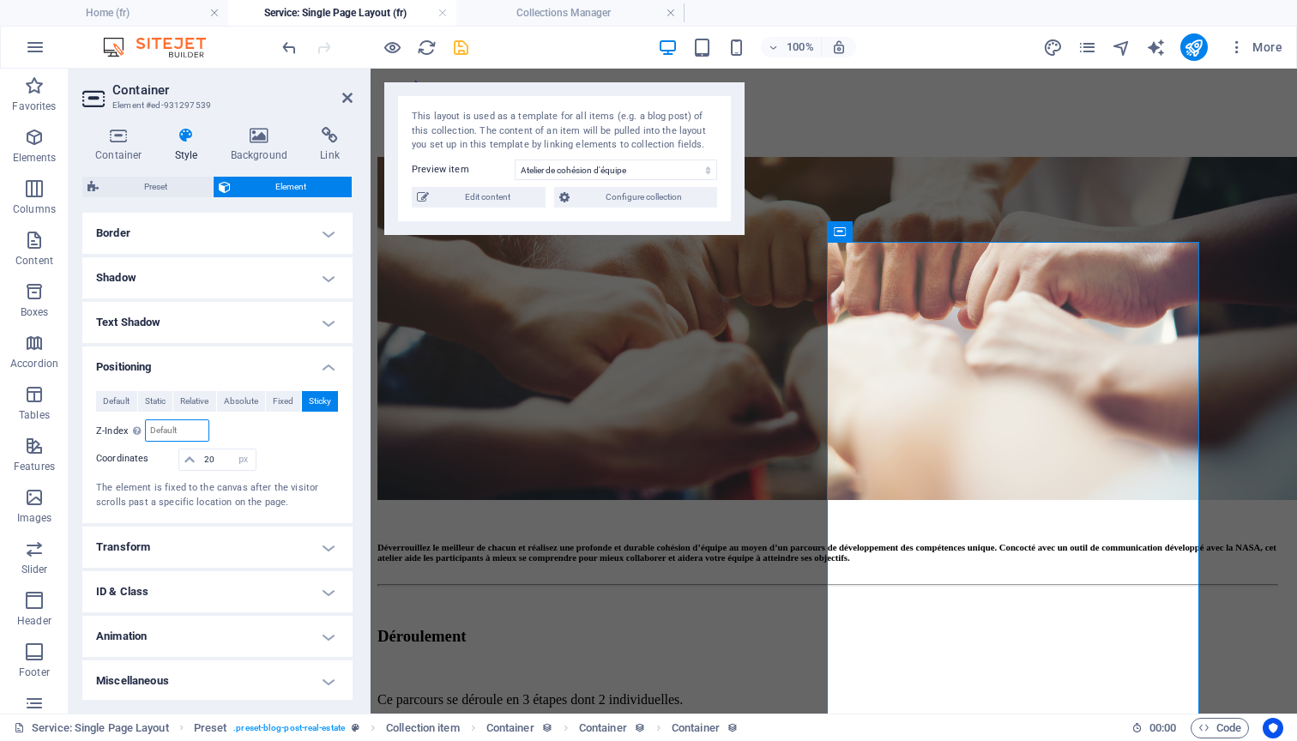
click at [175, 435] on input "number" at bounding box center [177, 430] width 62 height 21
type input "20"
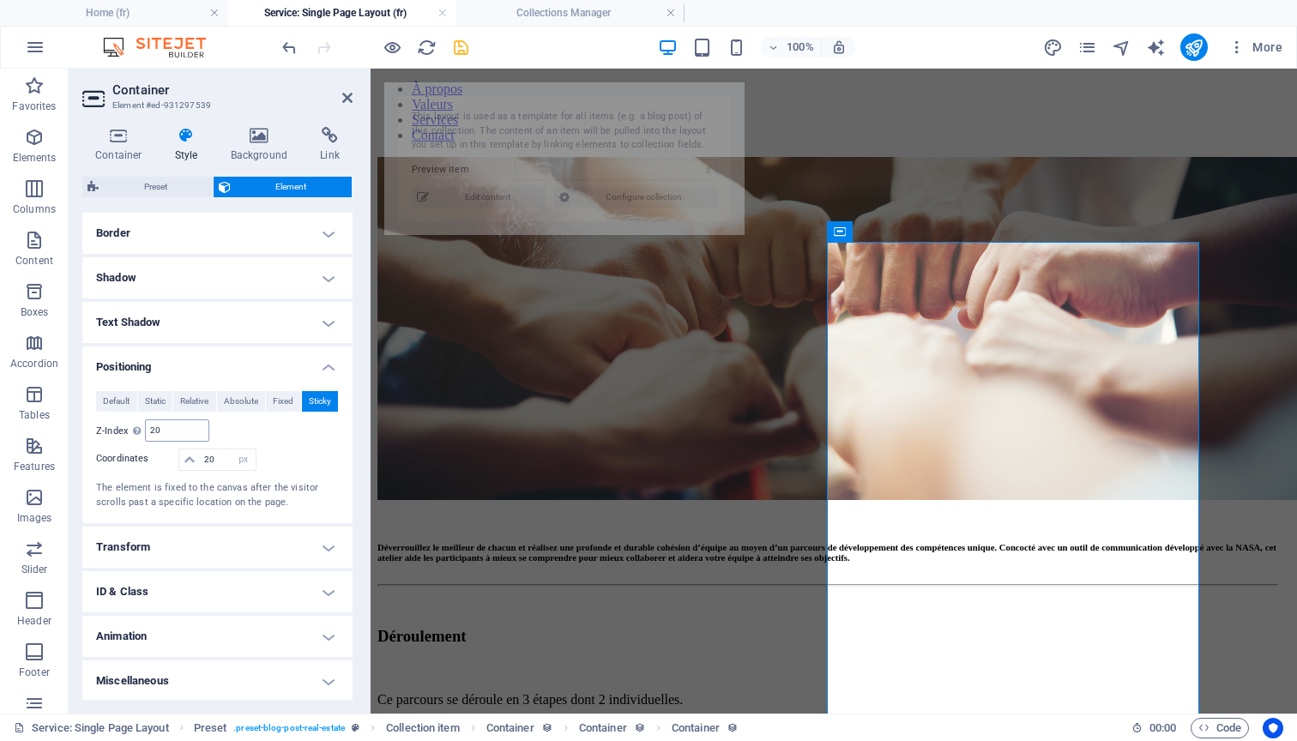
select select "68c4c04e6208fc7163056240"
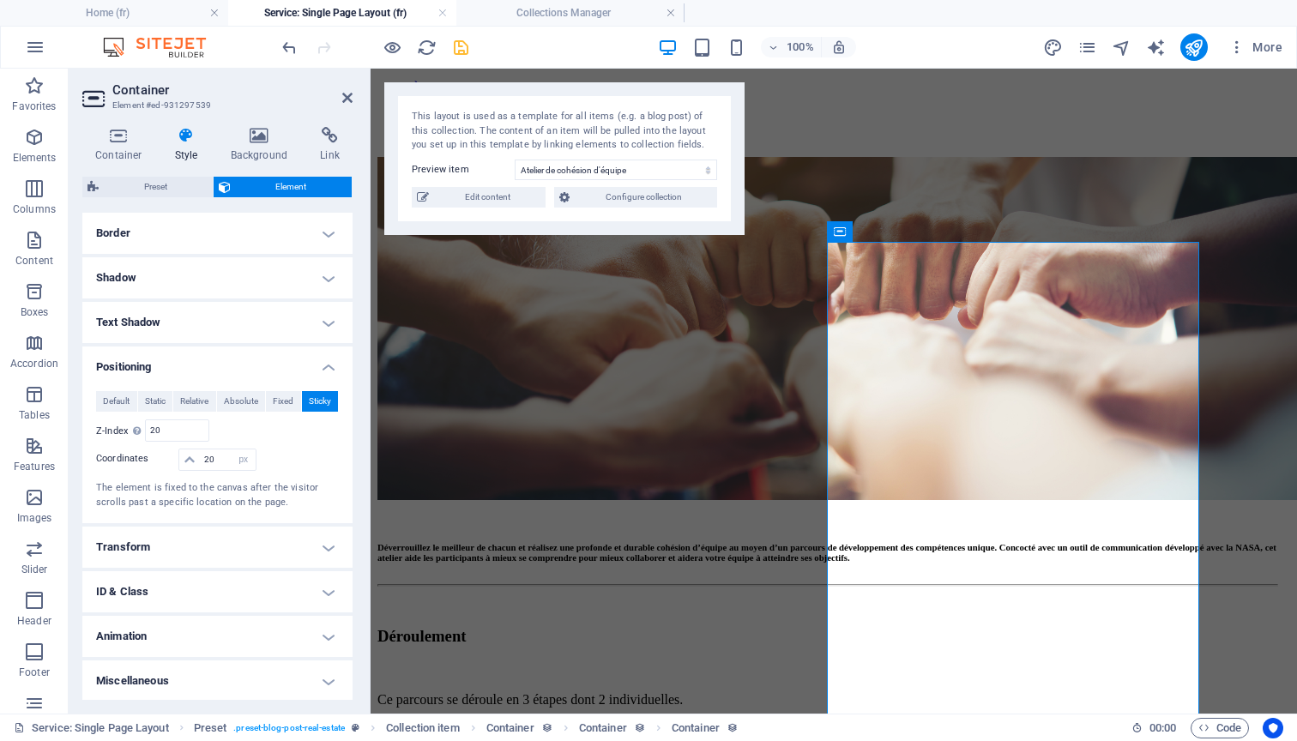
click at [246, 428] on div "Relative to #ed-931297479" at bounding box center [279, 430] width 122 height 22
click at [179, 431] on input "20" at bounding box center [177, 430] width 62 height 21
type input "2"
click at [316, 450] on div at bounding box center [298, 461] width 81 height 24
click at [206, 458] on input "20" at bounding box center [227, 459] width 55 height 21
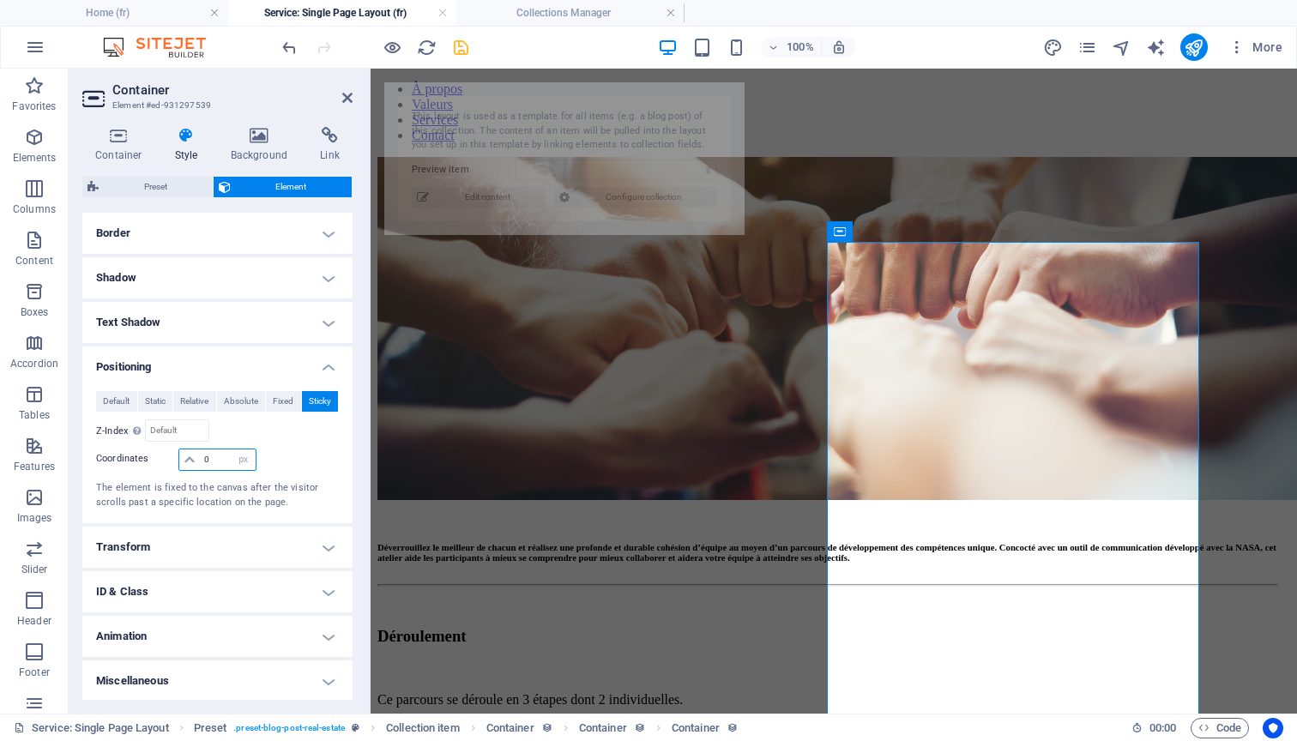
type input "50"
select select "68c4c04e6208fc7163056240"
type input "5"
select select "68c4c04e6208fc7163056240"
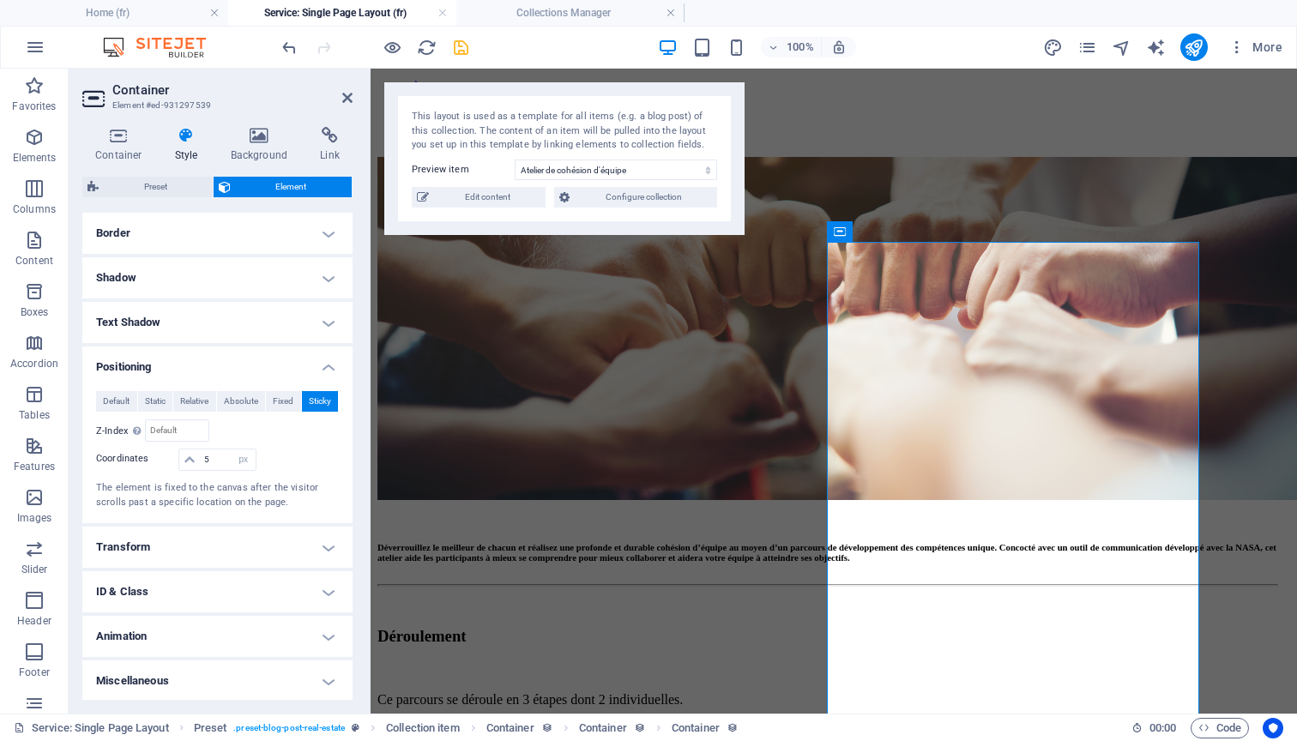
click at [310, 473] on div "auto px rem % em" at bounding box center [298, 474] width 81 height 2
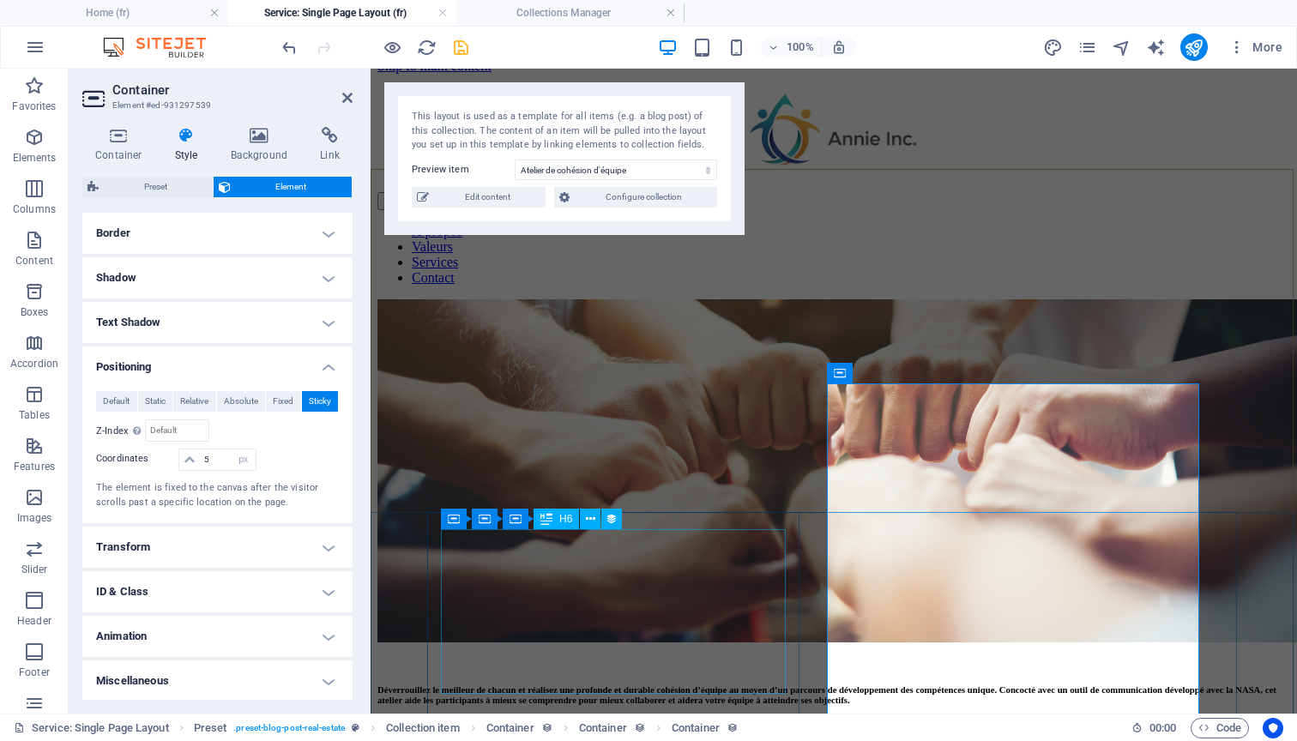
scroll to position [15, 0]
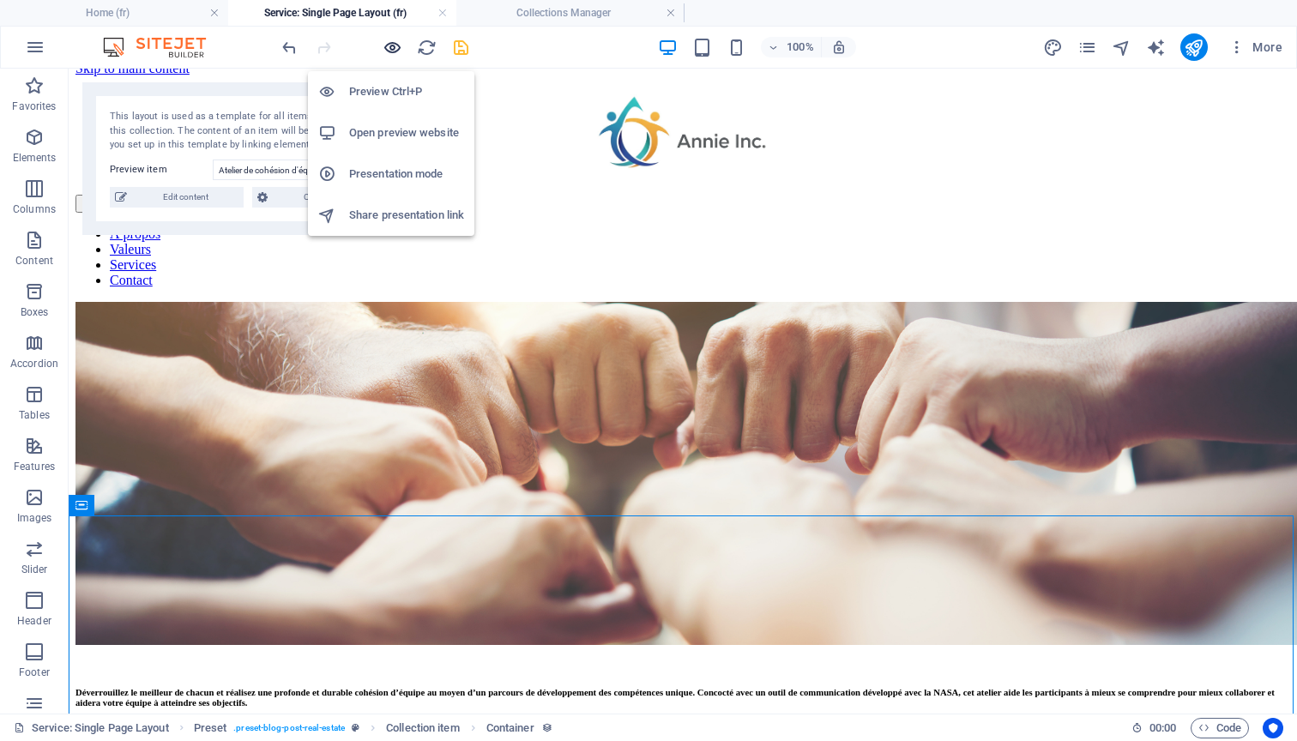
click at [395, 51] on icon "button" at bounding box center [393, 48] width 20 height 20
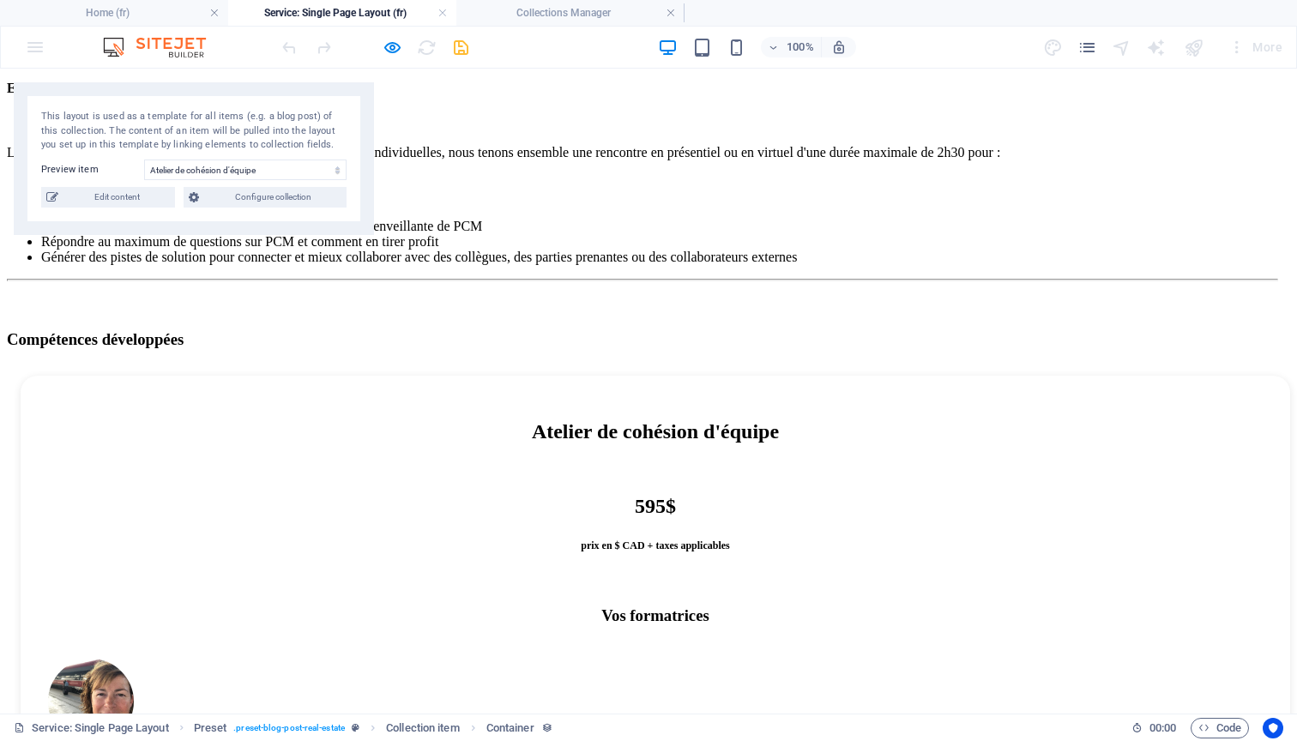
scroll to position [1038, 0]
click at [395, 43] on icon "button" at bounding box center [393, 48] width 20 height 20
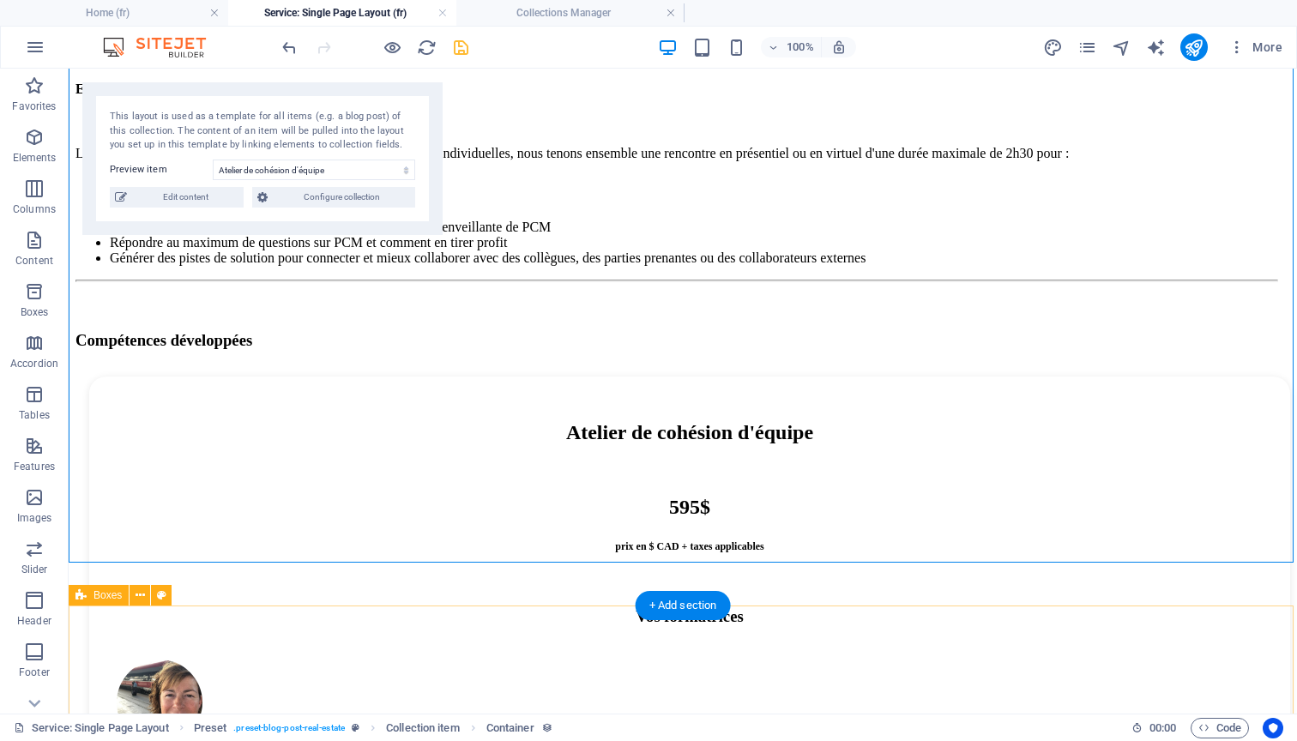
click at [95, 600] on span "Boxes" at bounding box center [107, 595] width 28 height 10
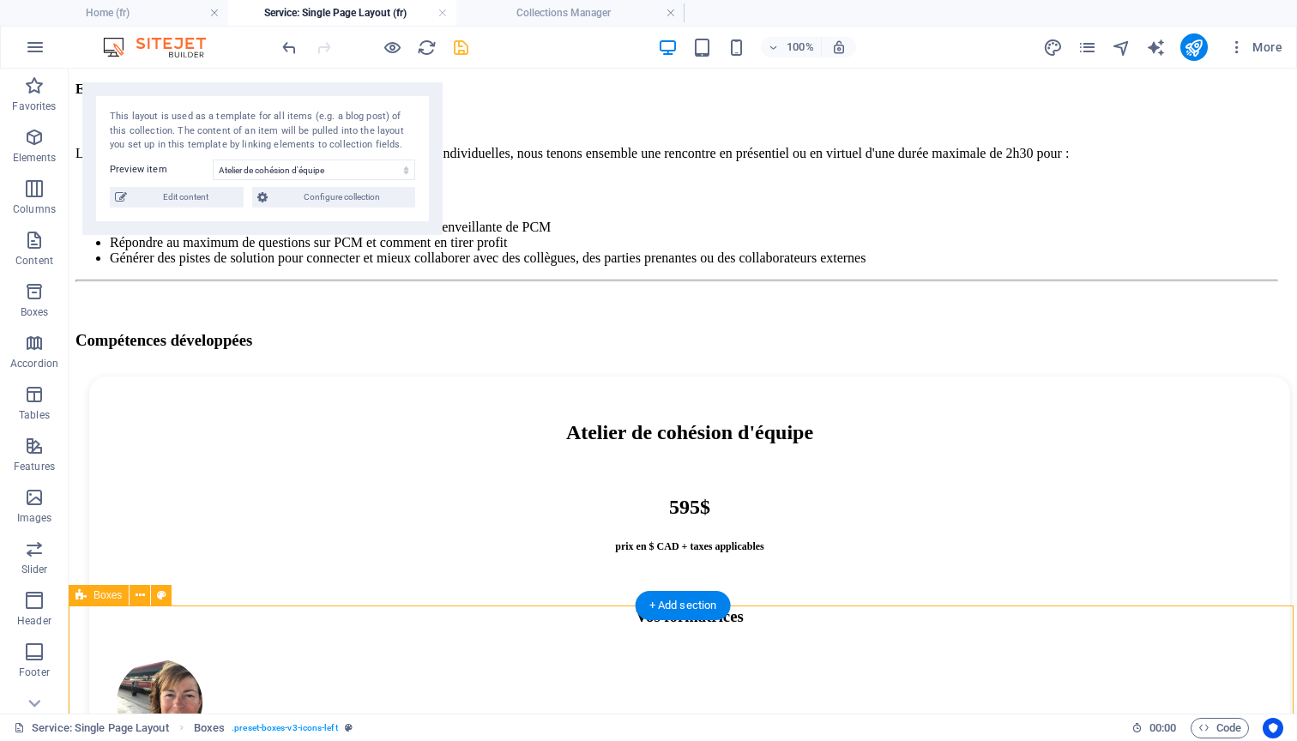
click at [95, 597] on span "Boxes" at bounding box center [107, 595] width 28 height 10
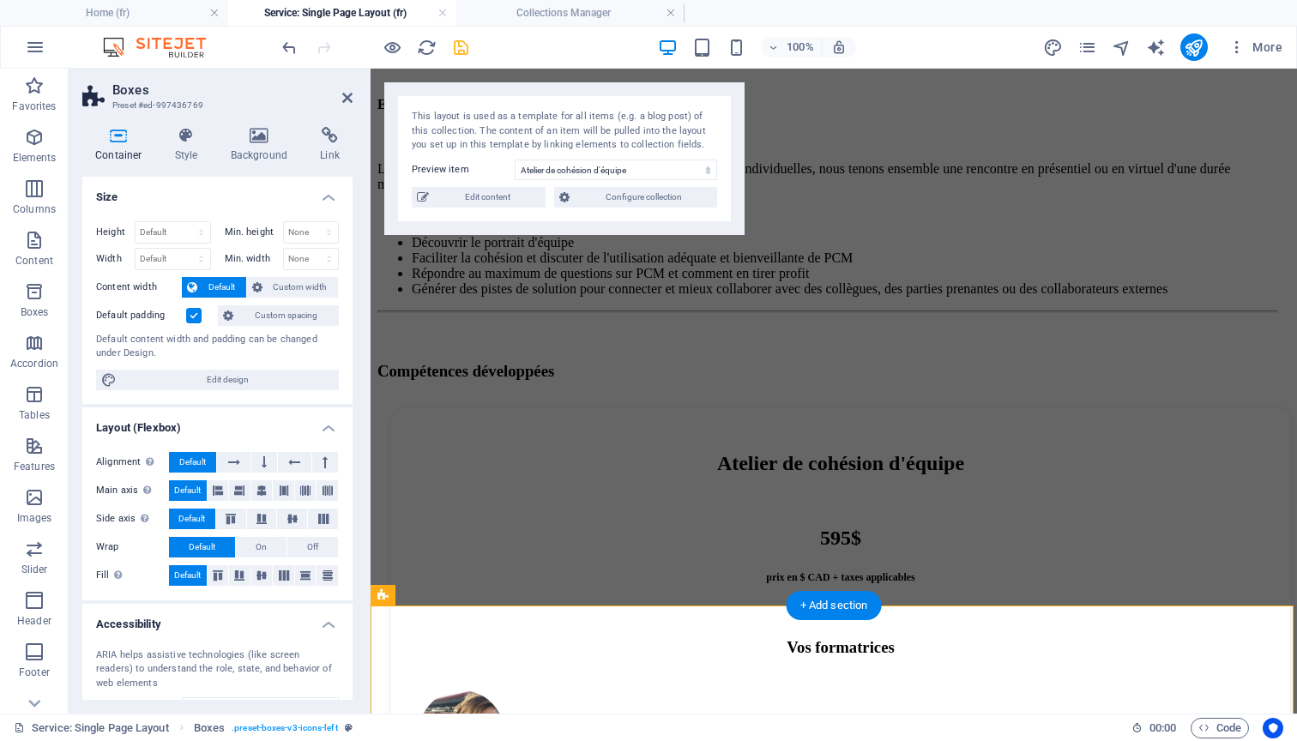
click at [196, 315] on label at bounding box center [193, 315] width 15 height 15
click at [0, 0] on input "Default padding" at bounding box center [0, 0] width 0 height 0
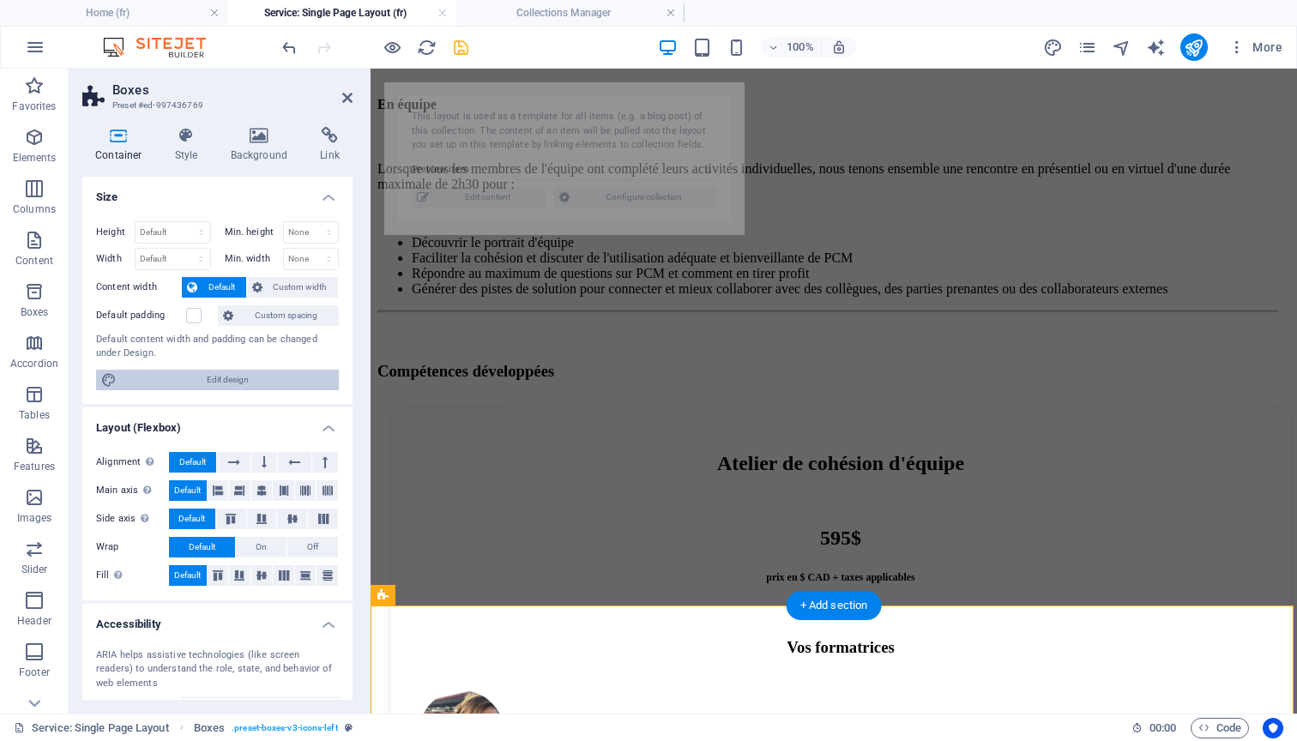
select select "68c4c04e6208fc7163056240"
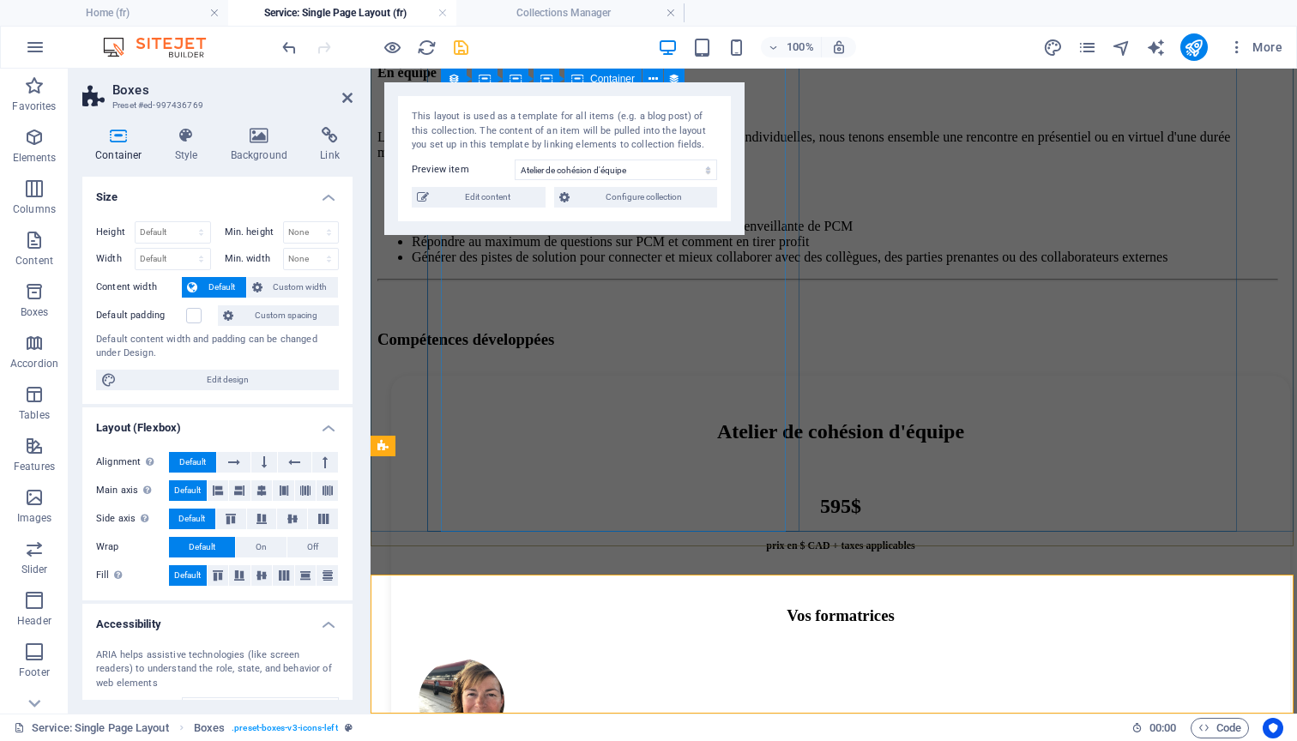
scroll to position [1069, 0]
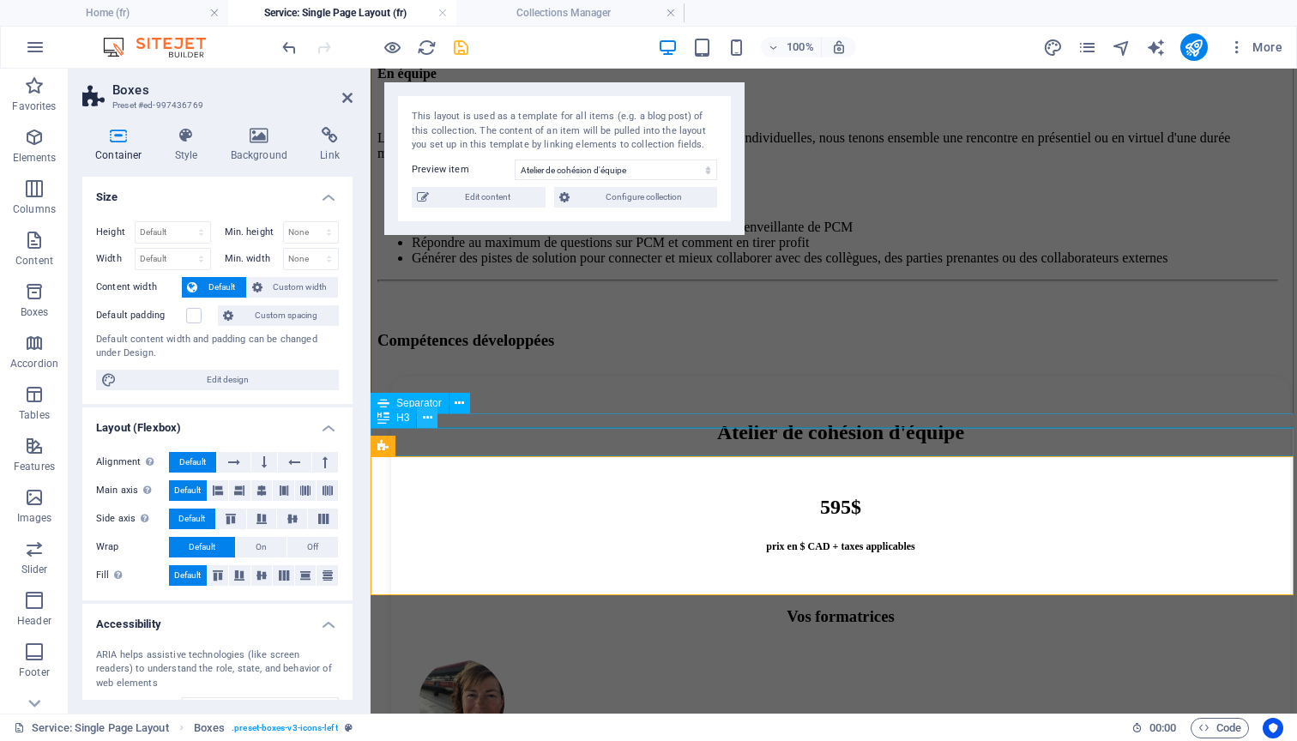
click at [431, 419] on icon at bounding box center [427, 418] width 9 height 18
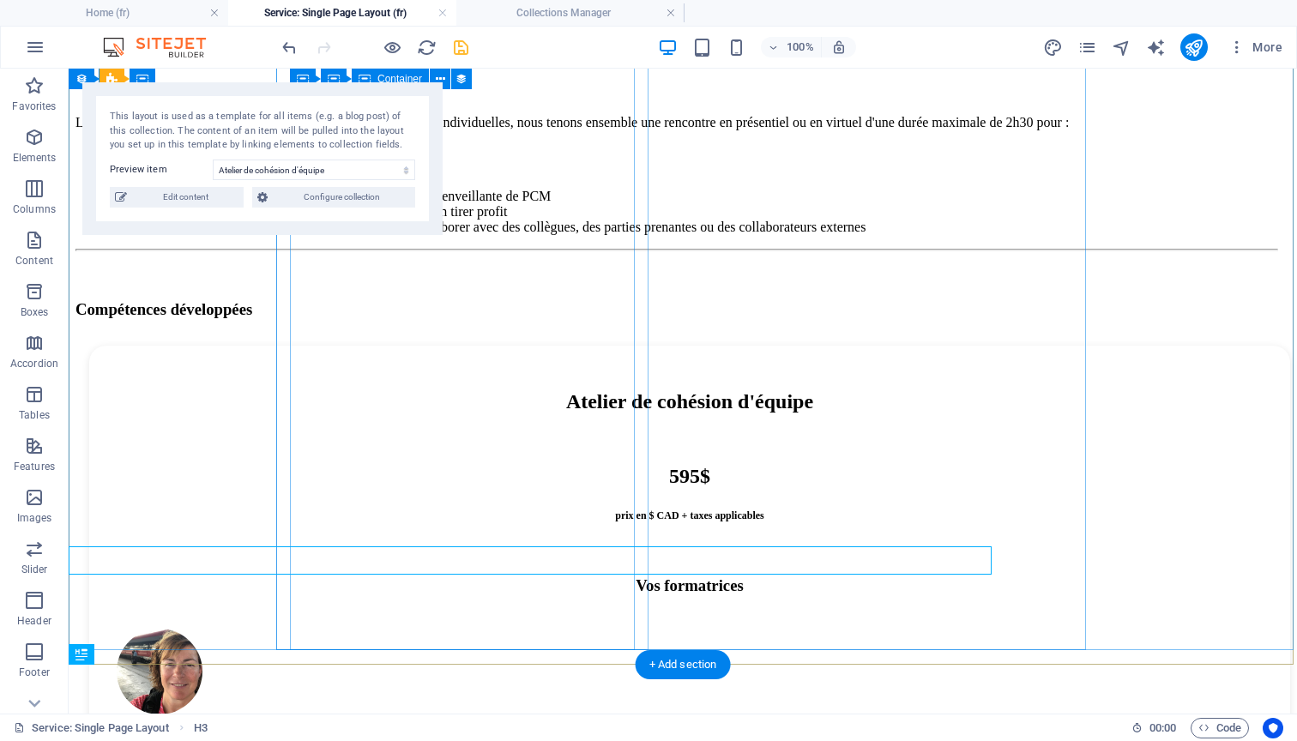
scroll to position [950, 0]
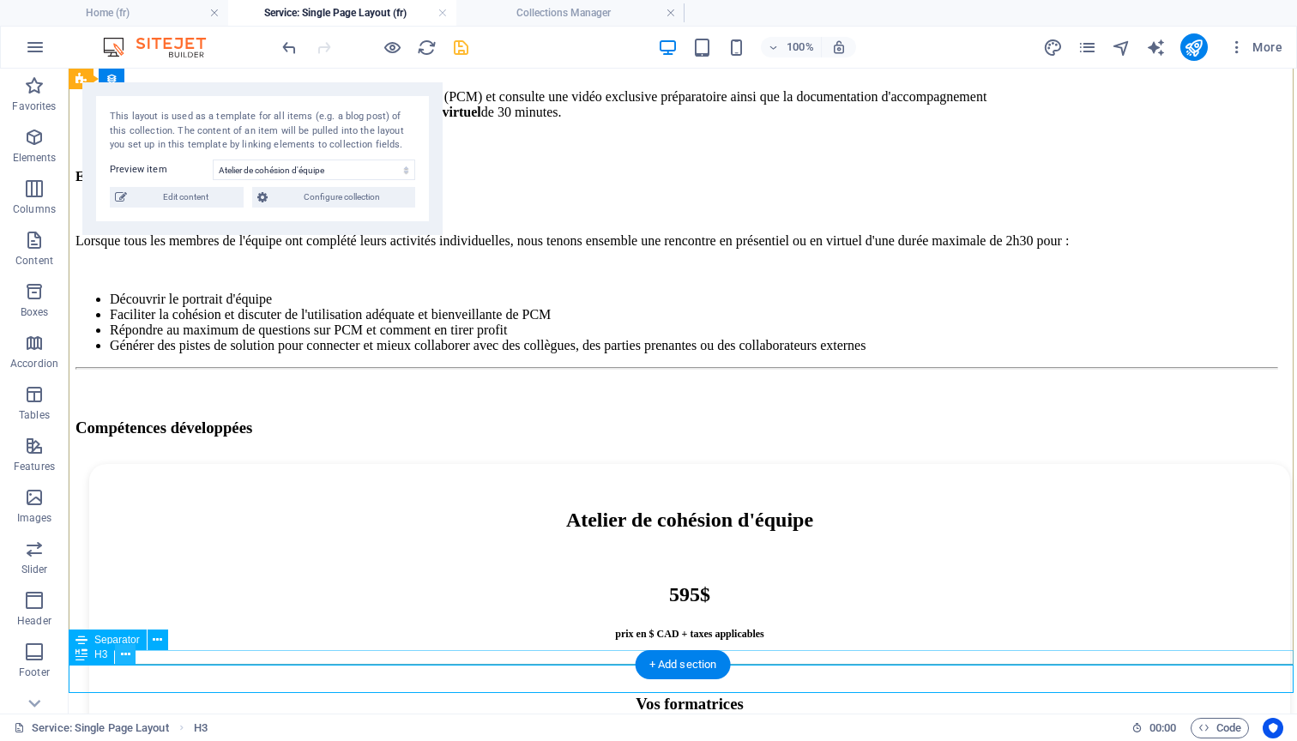
click at [124, 656] on icon at bounding box center [125, 655] width 9 height 18
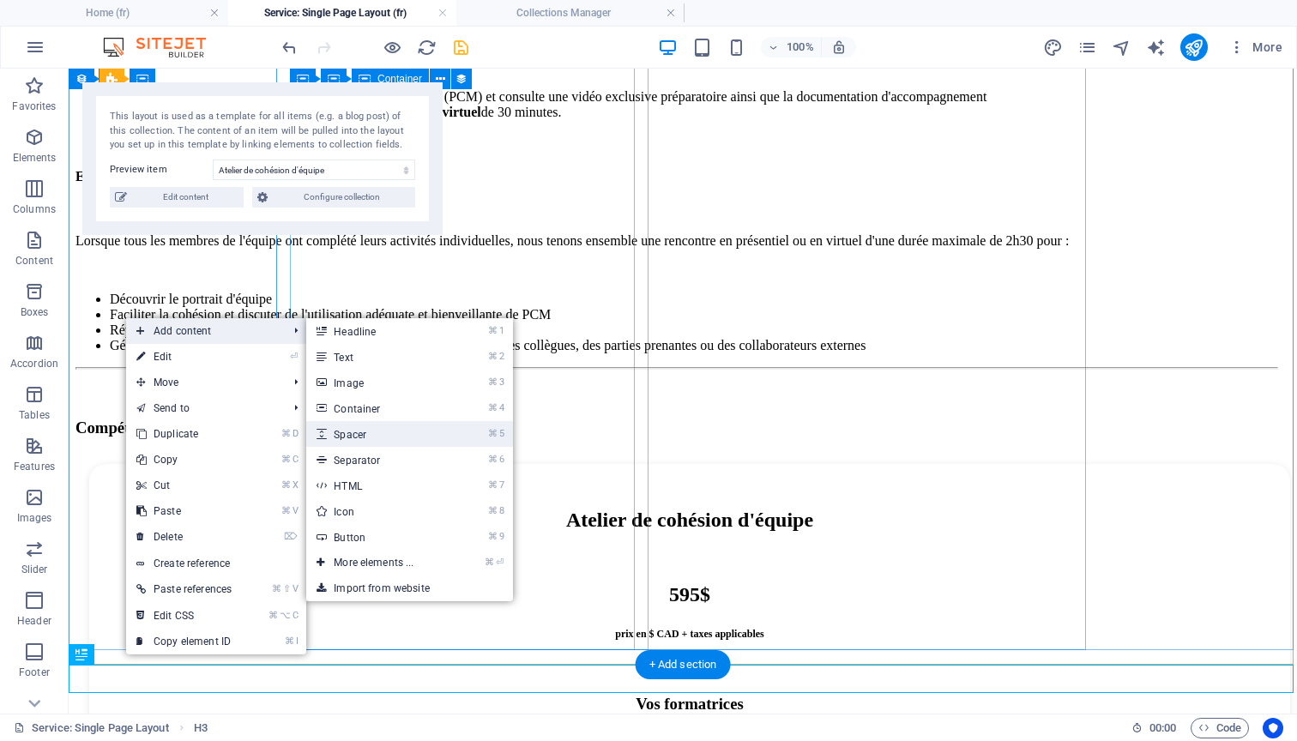
click at [364, 434] on link "⌘ 5 Spacer" at bounding box center [377, 434] width 142 height 26
select select "px"
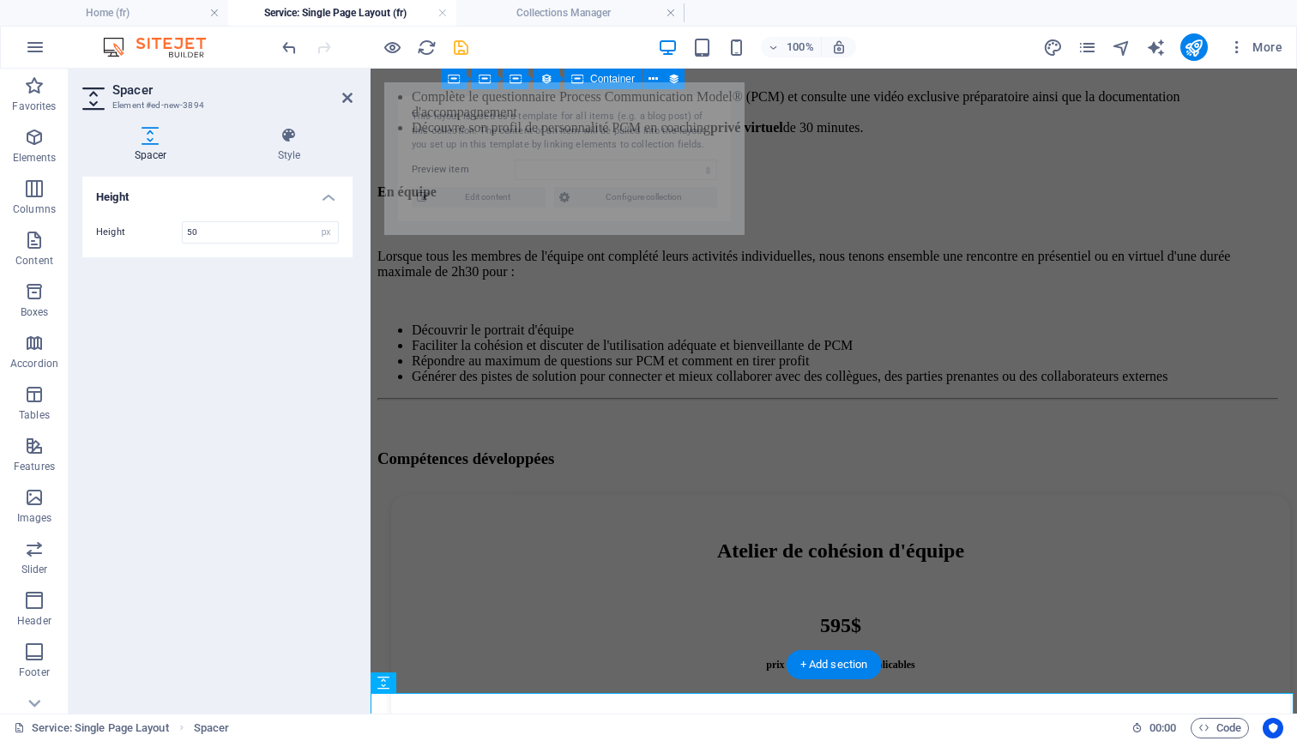
select select "68c4c04e6208fc7163056240"
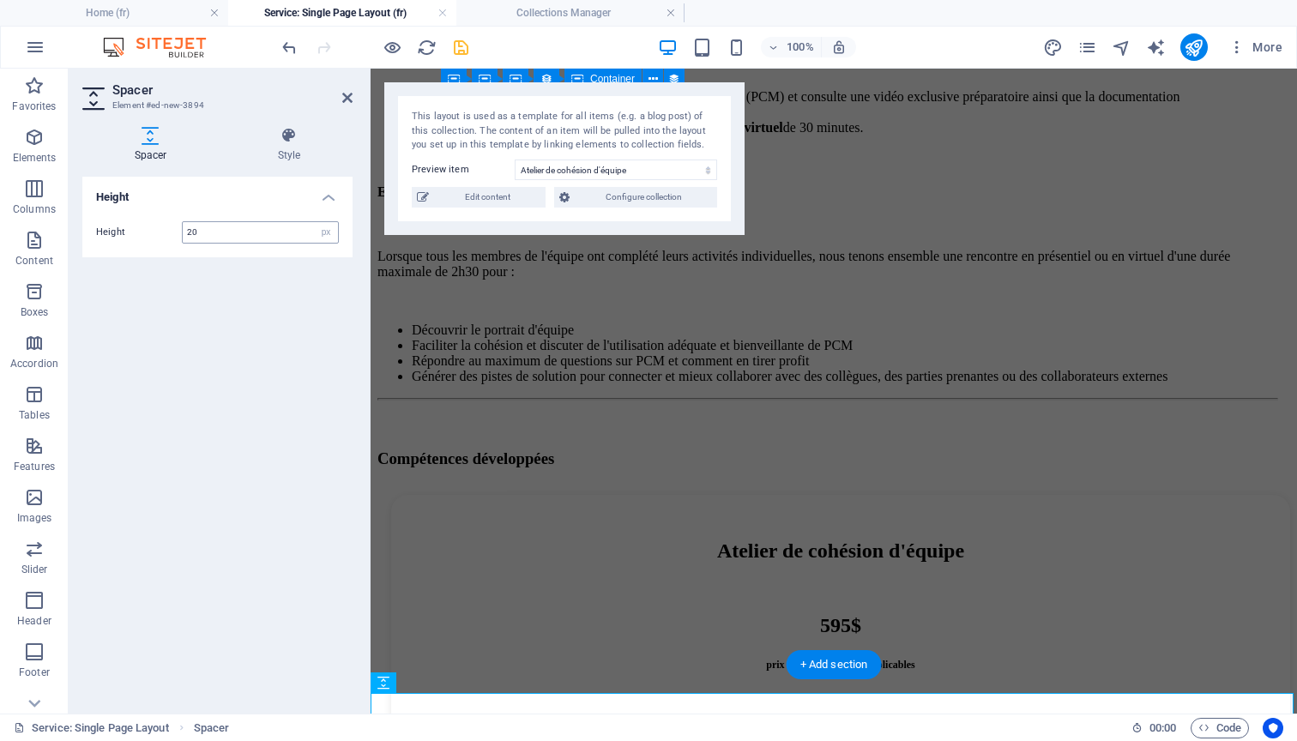
type input "20"
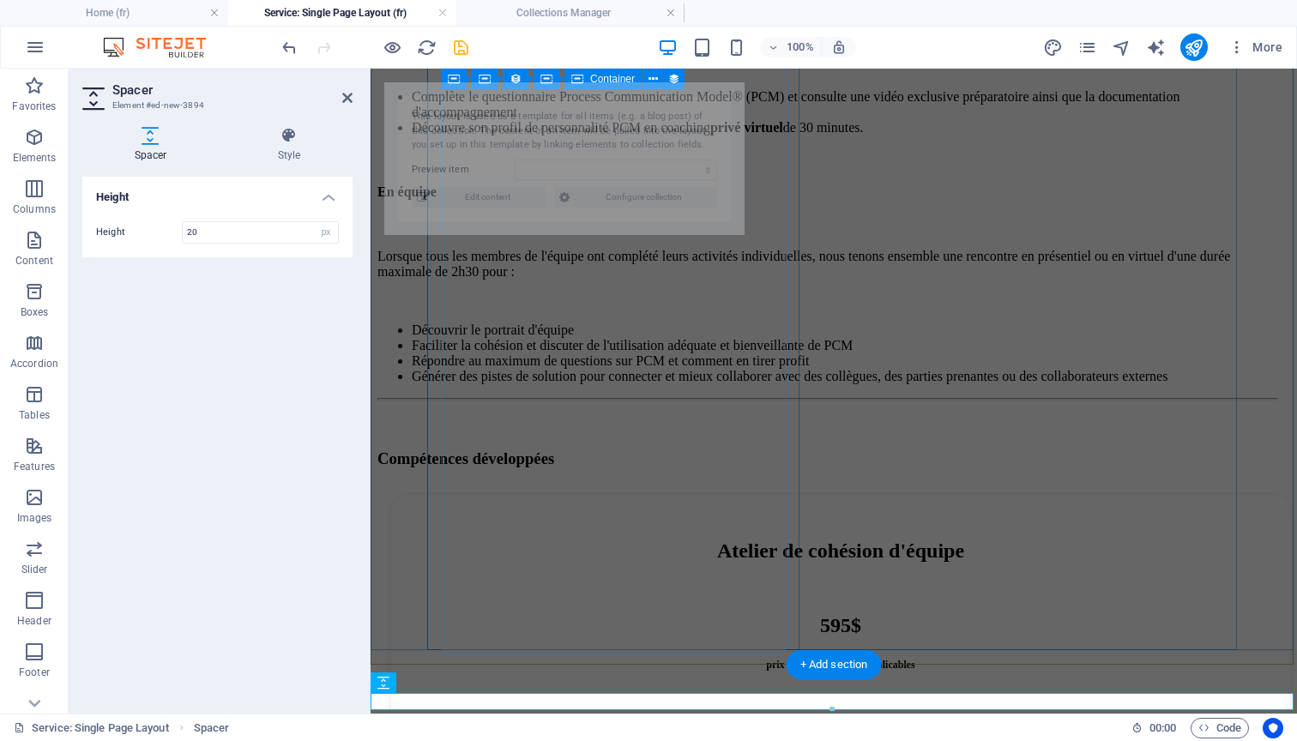
select select "68c4c04e6208fc7163056240"
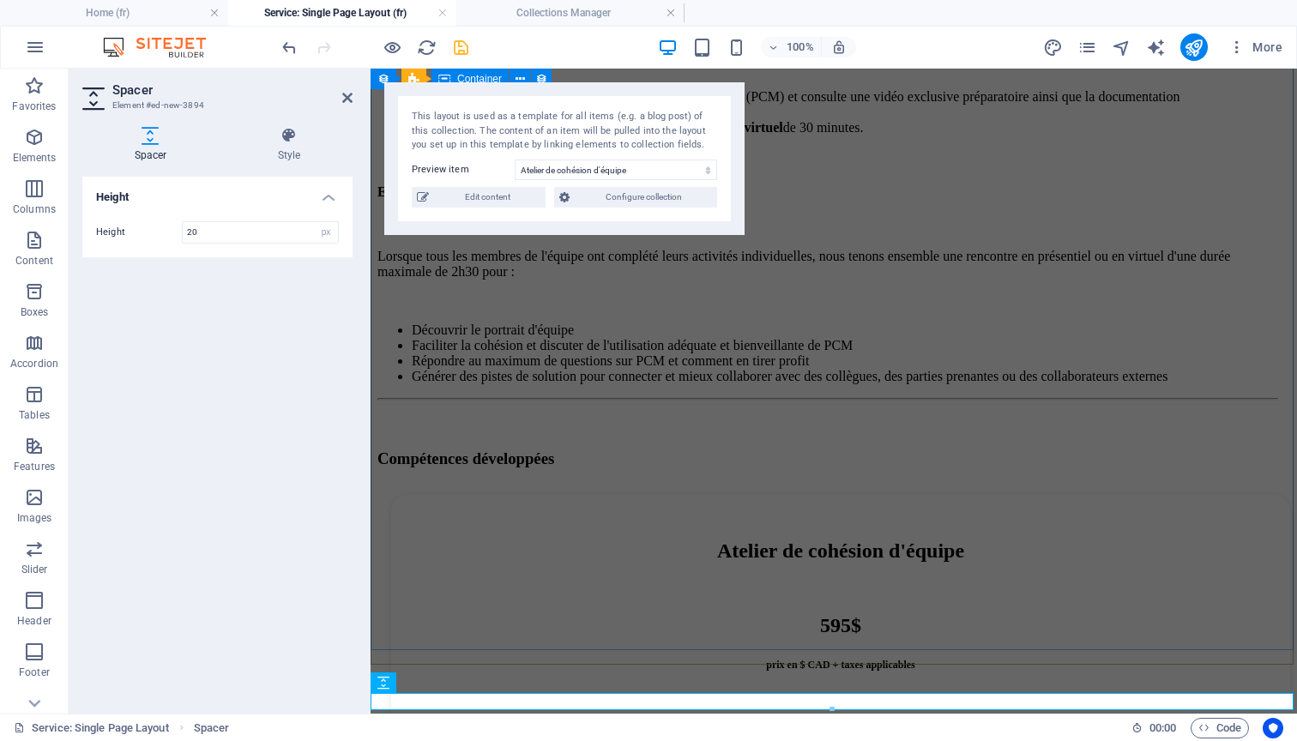
click at [408, 441] on div "Déverrouillez le meilleur de chacun et réalisez une profonde et durable cohésio…" at bounding box center [833, 404] width 913 height 1383
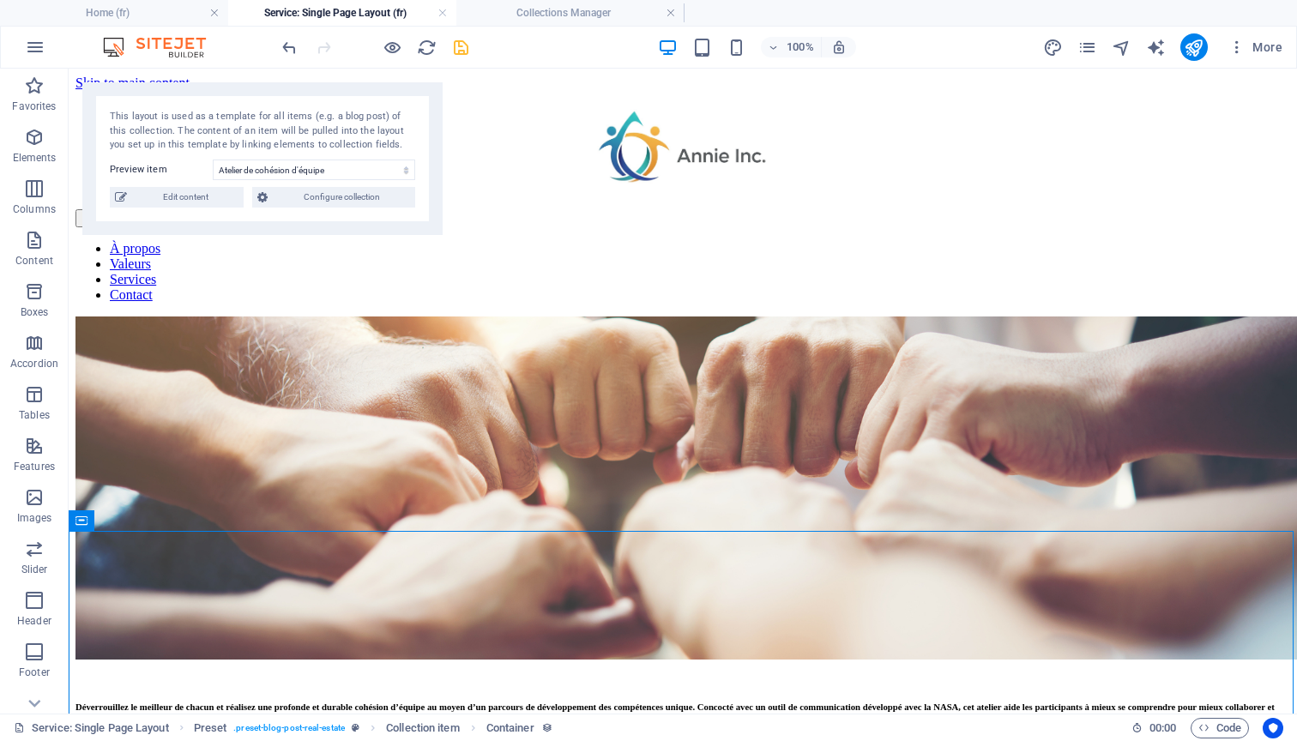
scroll to position [0, 0]
click at [459, 49] on icon "save" at bounding box center [461, 48] width 20 height 20
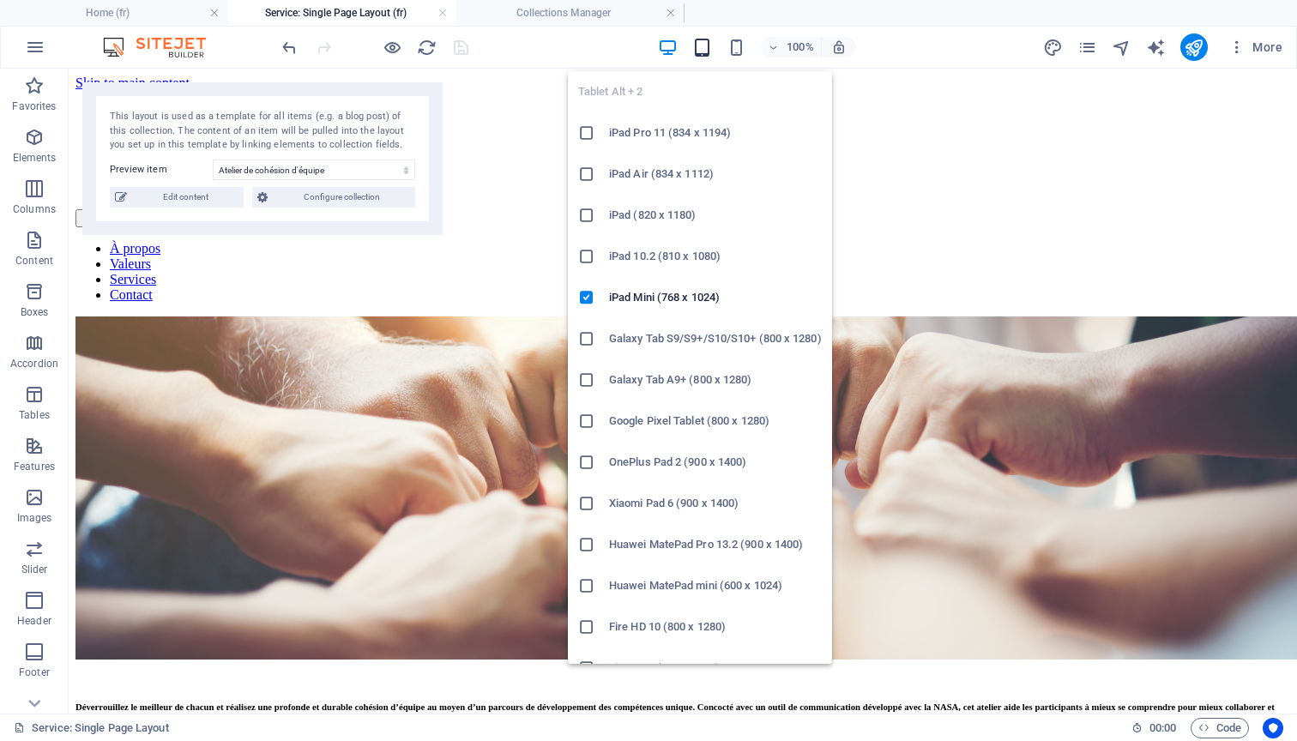
click at [708, 48] on icon "button" at bounding box center [702, 48] width 20 height 20
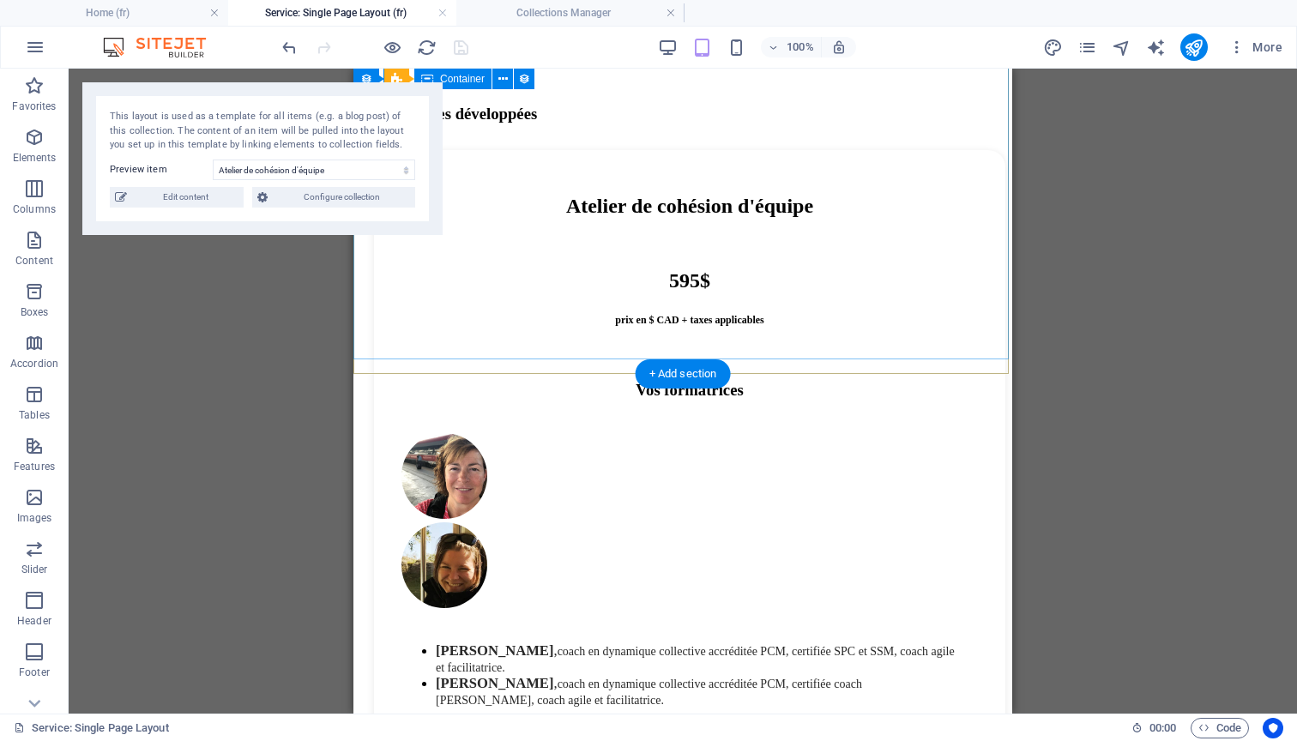
scroll to position [1320, 0]
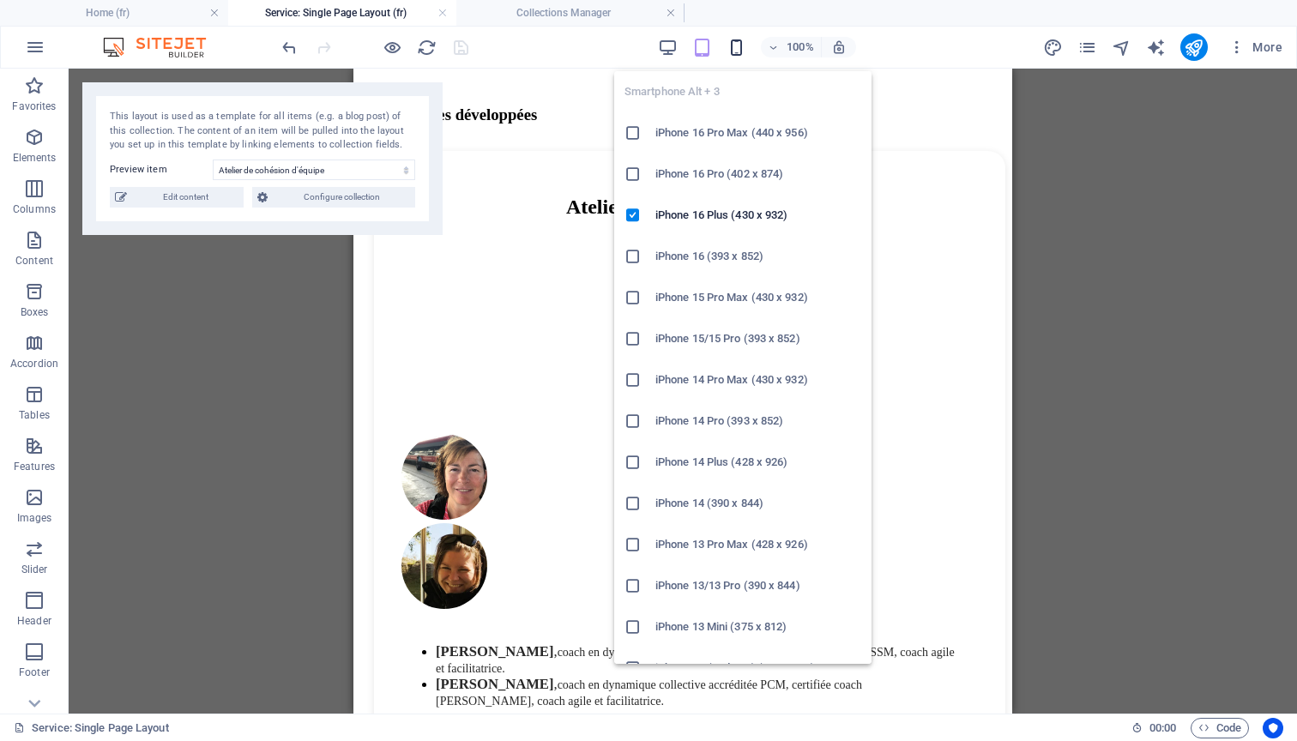
click at [738, 45] on icon "button" at bounding box center [736, 48] width 20 height 20
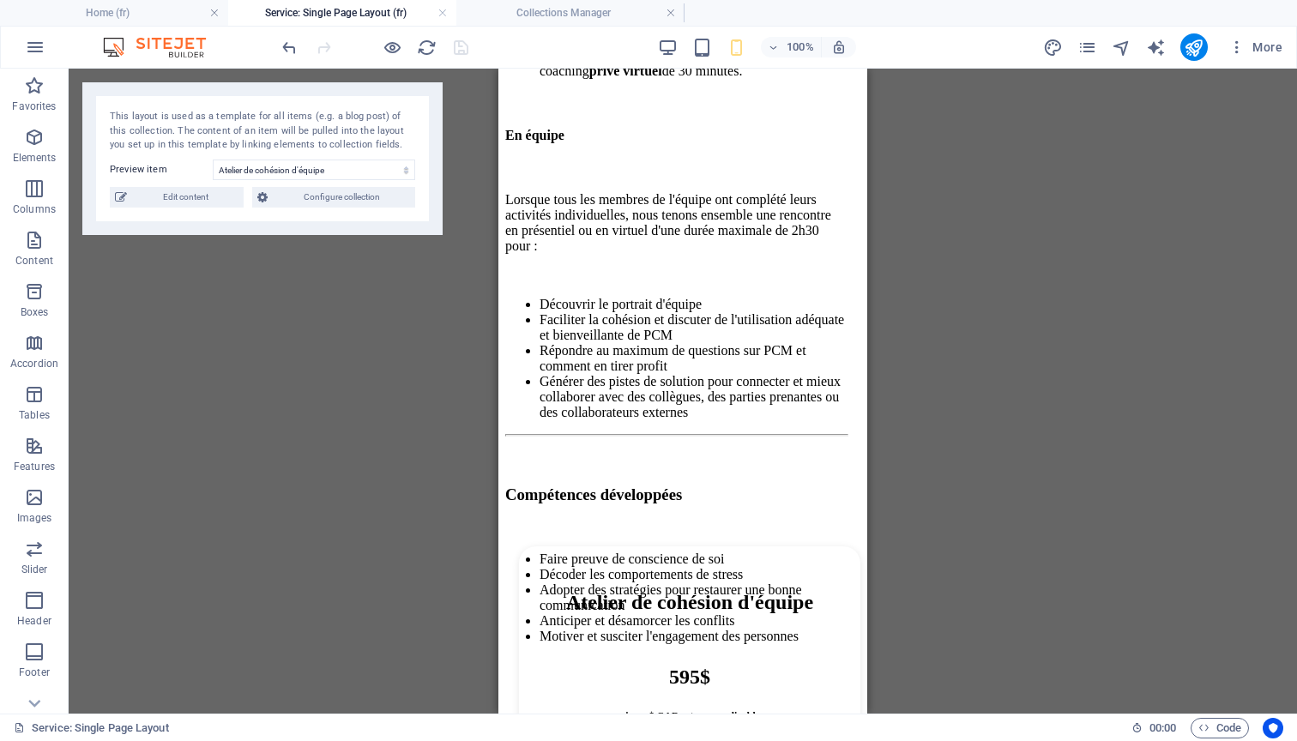
scroll to position [1091, 0]
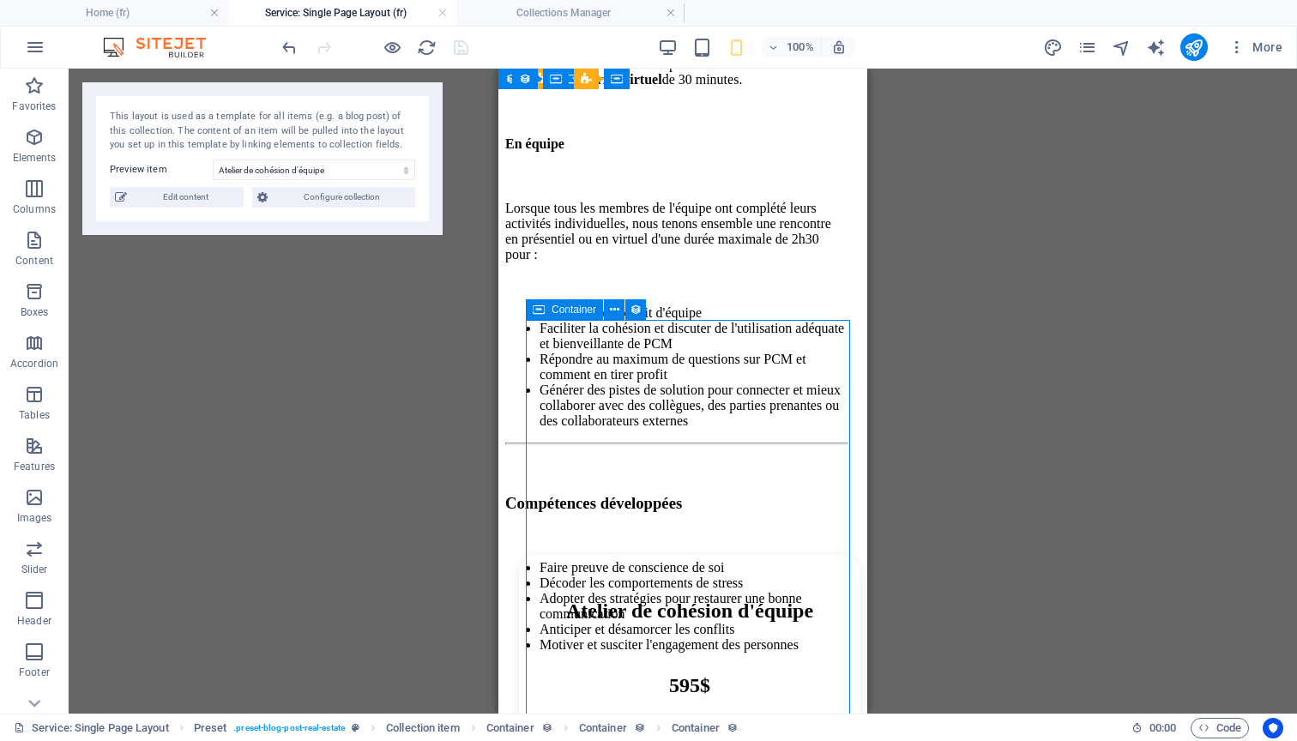
select select "%"
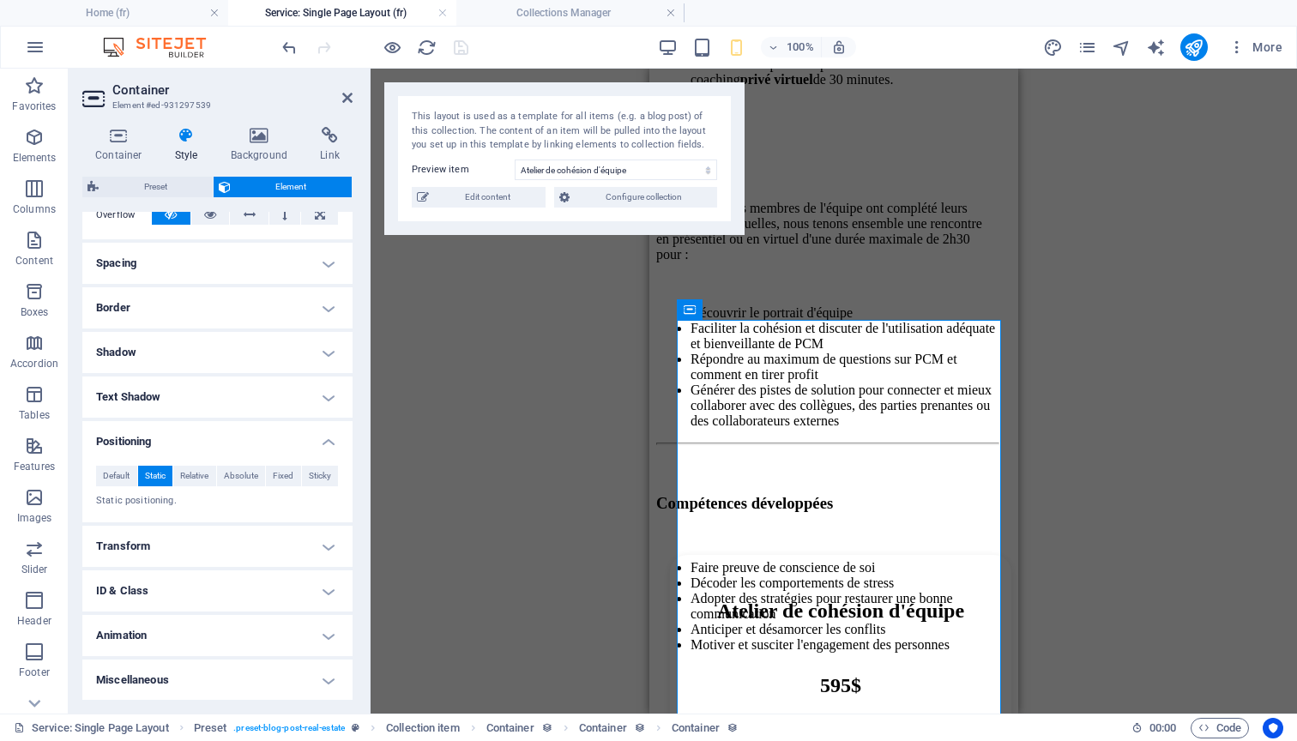
scroll to position [295, 0]
click at [323, 477] on span "Sticky" at bounding box center [320, 477] width 22 height 21
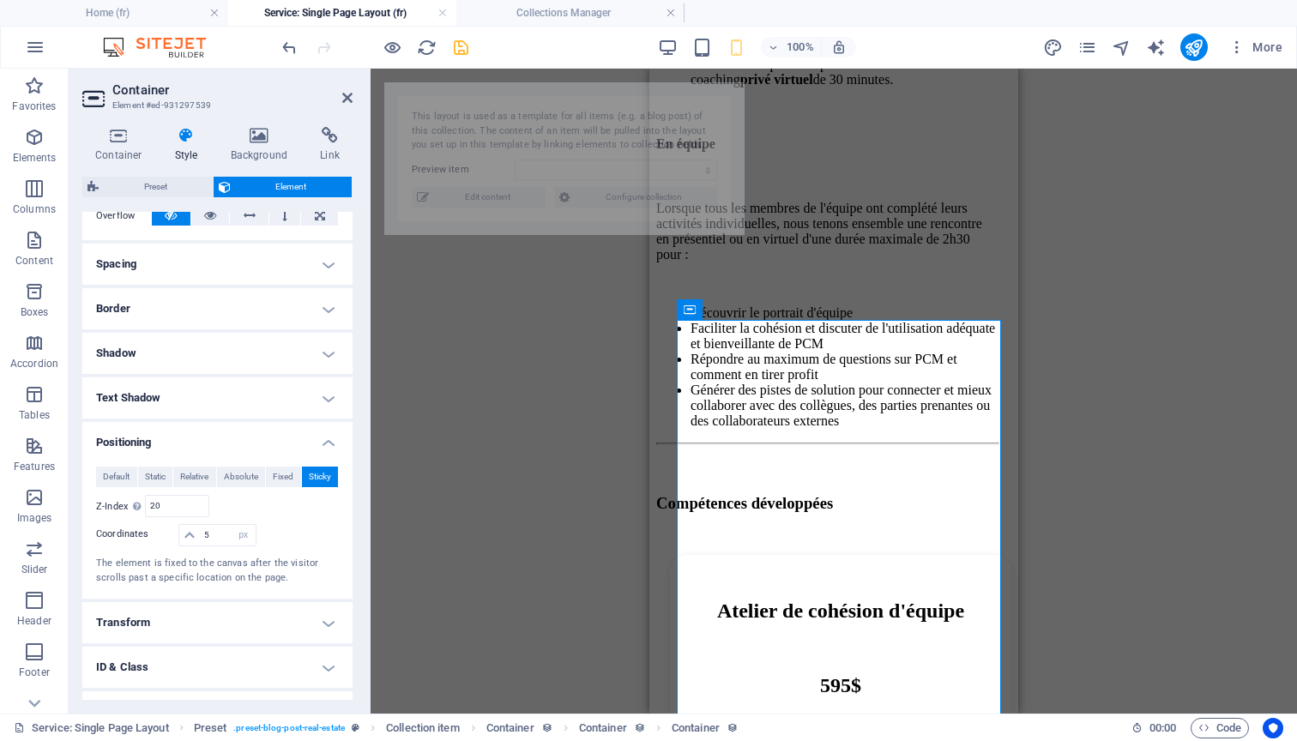
select select "68c4c04e6208fc7163056240"
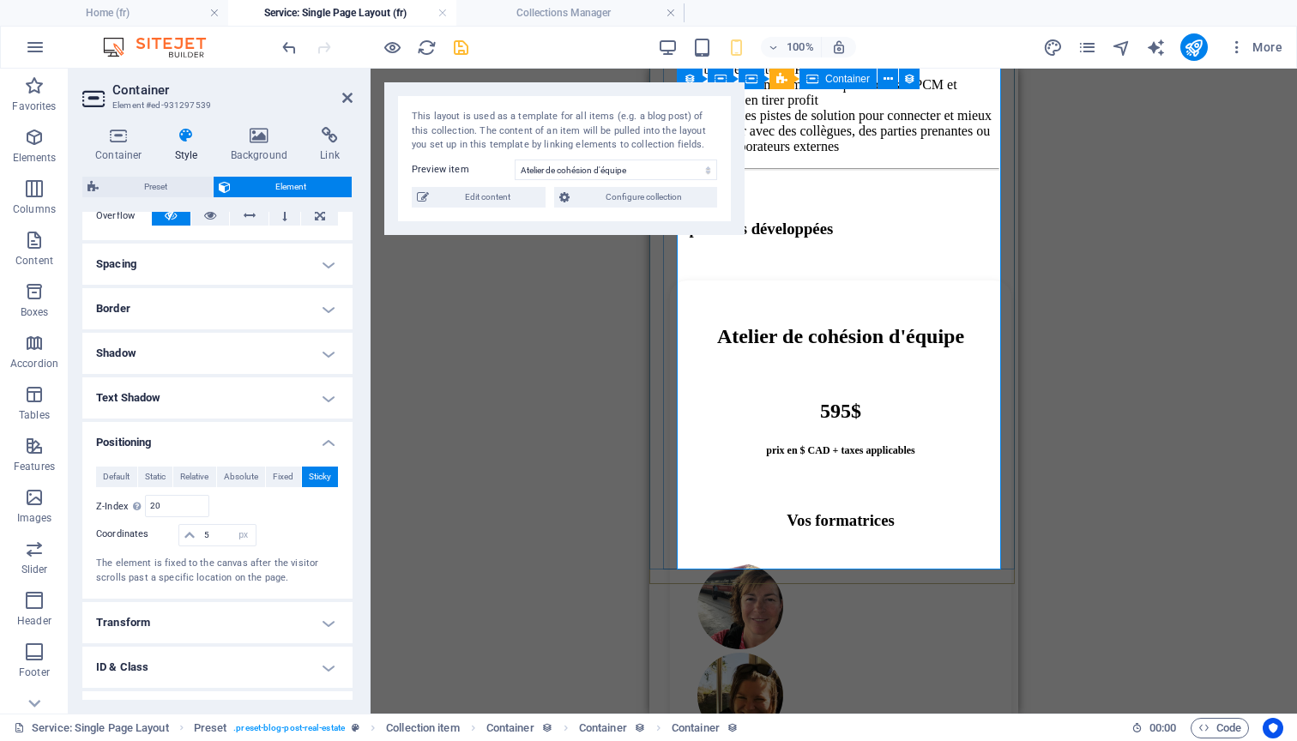
scroll to position [1365, 0]
click at [160, 473] on span "Static" at bounding box center [155, 477] width 21 height 21
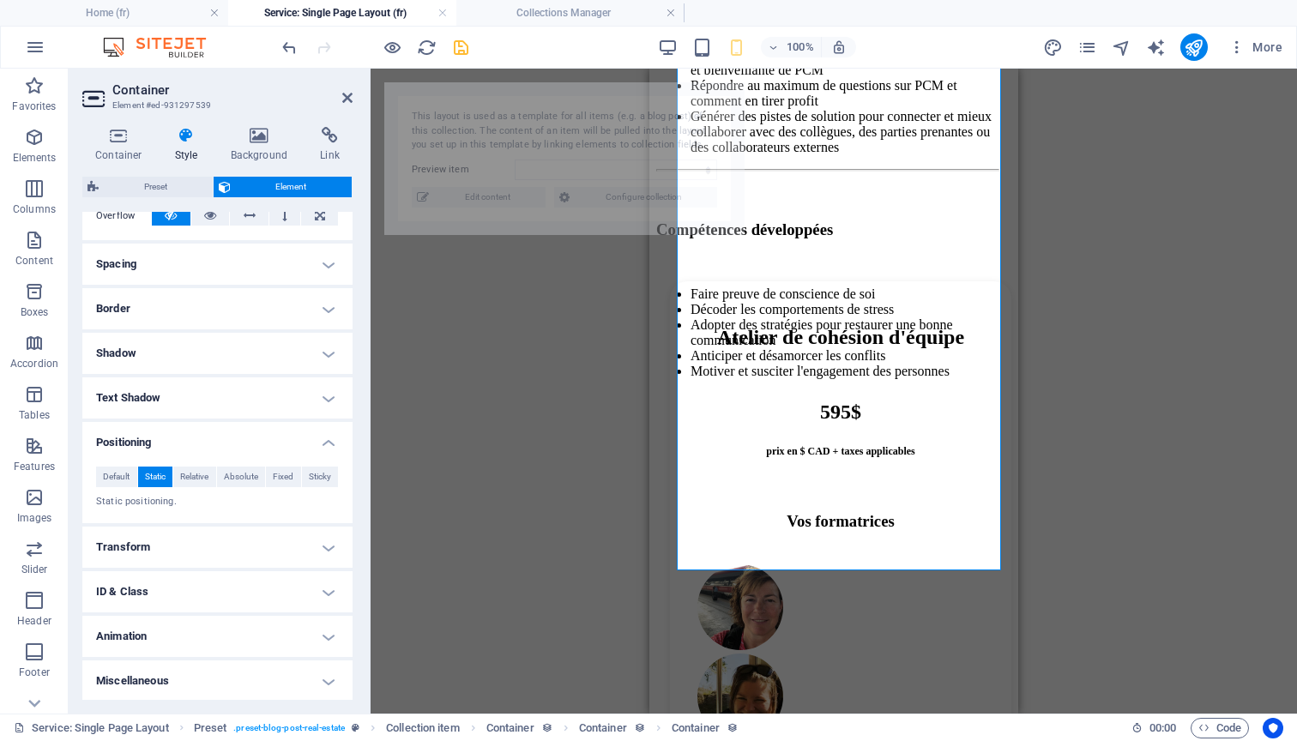
select select "68c4c04e6208fc7163056240"
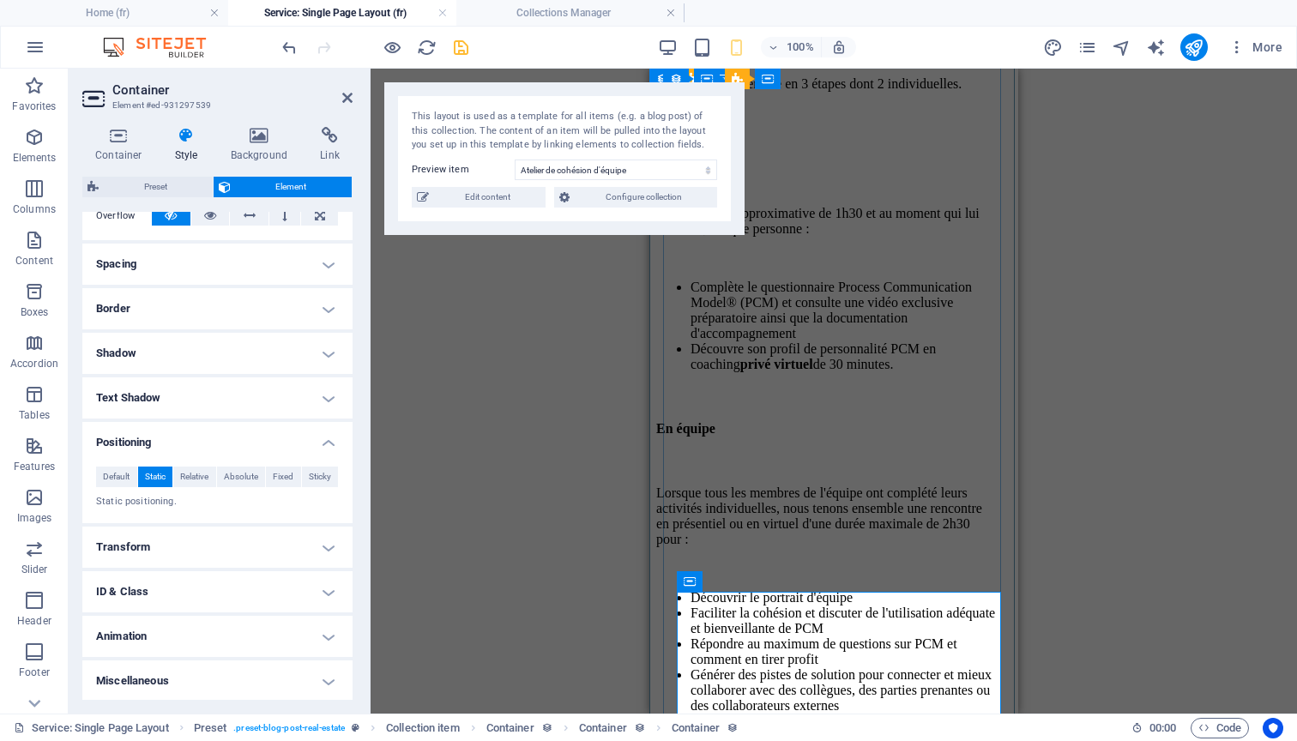
scroll to position [805, 0]
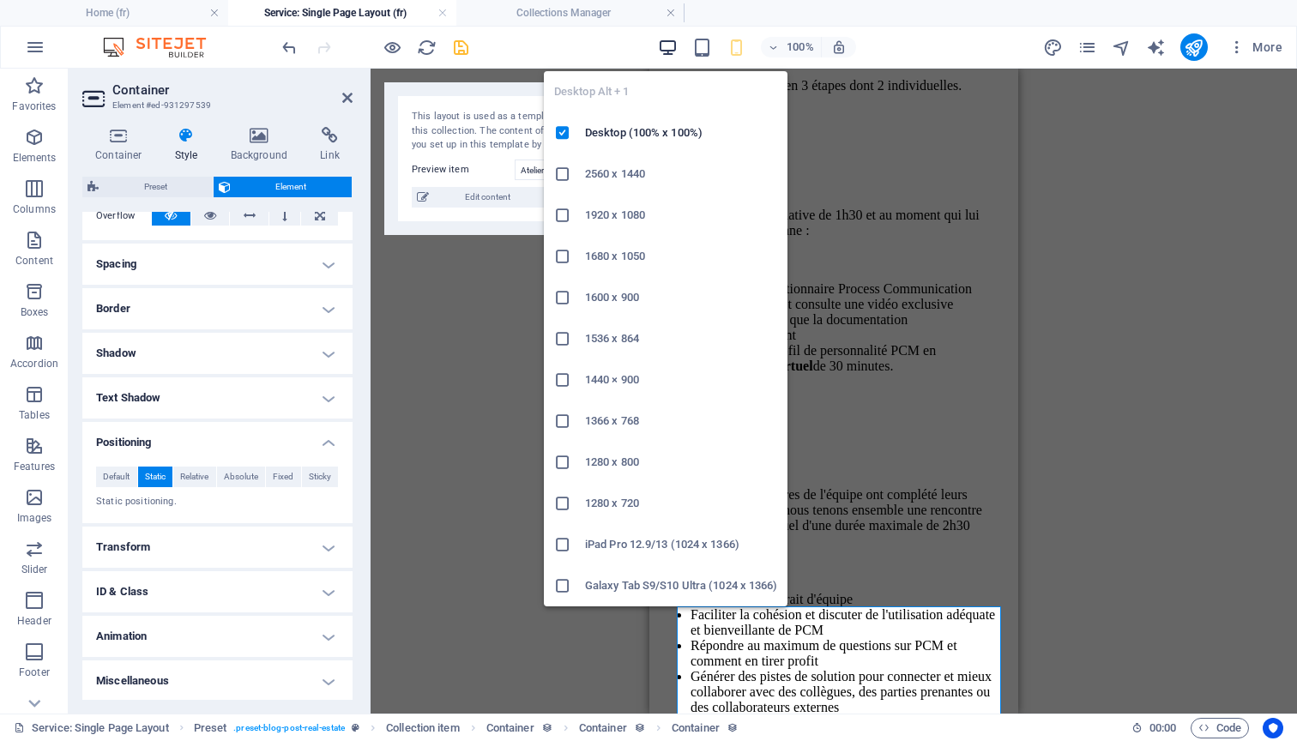
click at [674, 51] on icon "button" at bounding box center [668, 48] width 20 height 20
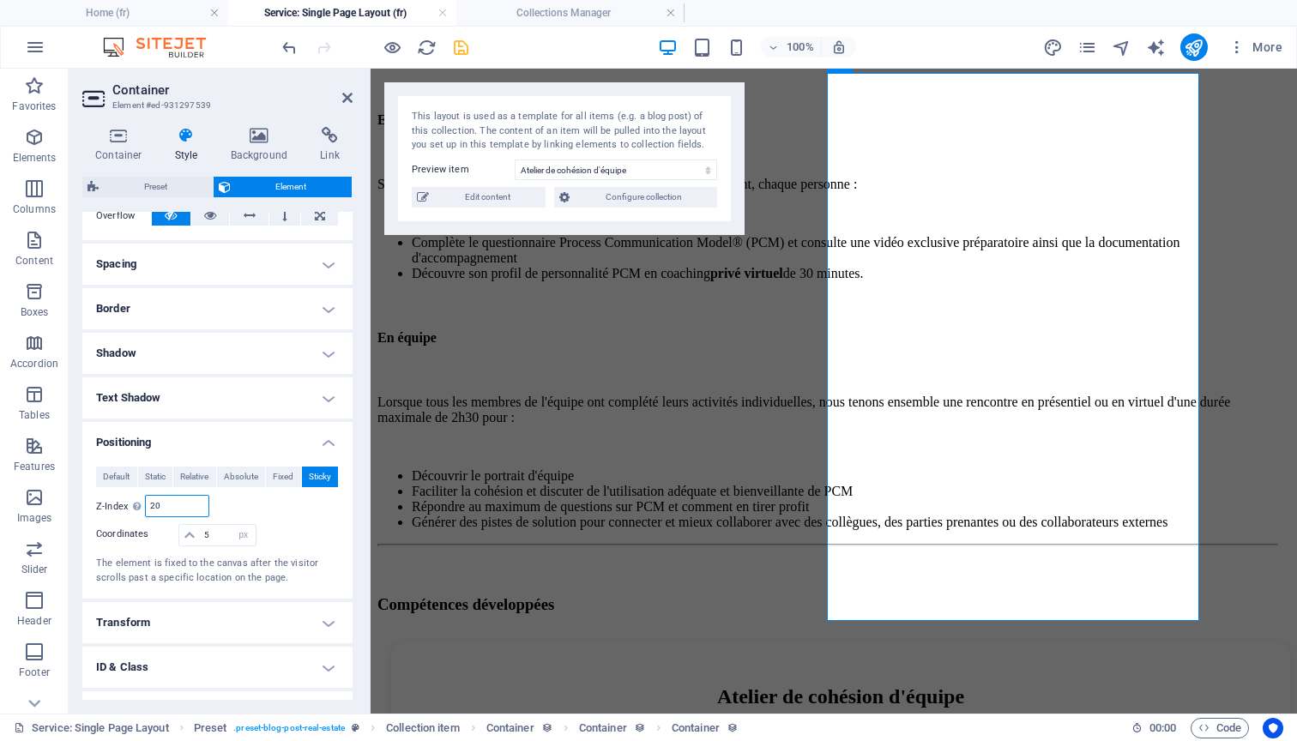
click at [169, 499] on input "20" at bounding box center [177, 506] width 62 height 21
type input "2"
click at [216, 532] on input "5" at bounding box center [227, 535] width 55 height 21
type input "20"
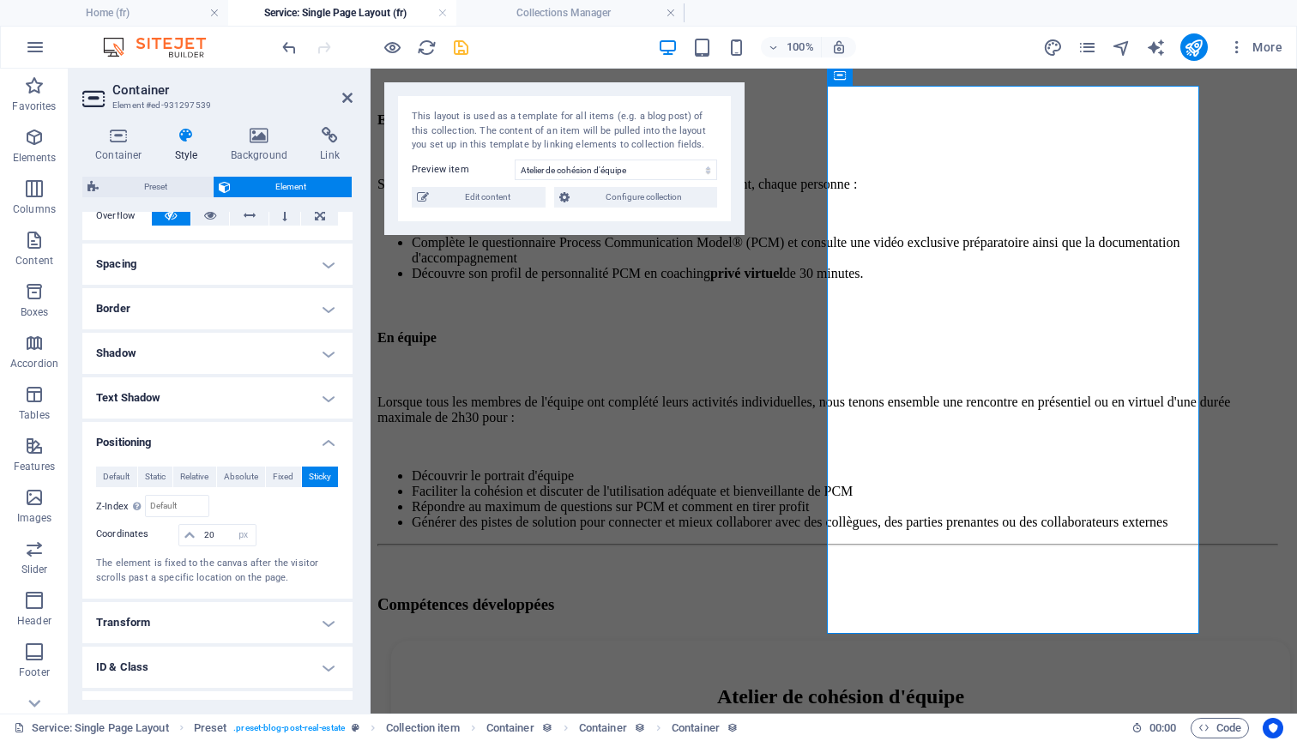
click at [297, 515] on div "Relative to #ed-931297479" at bounding box center [279, 506] width 122 height 22
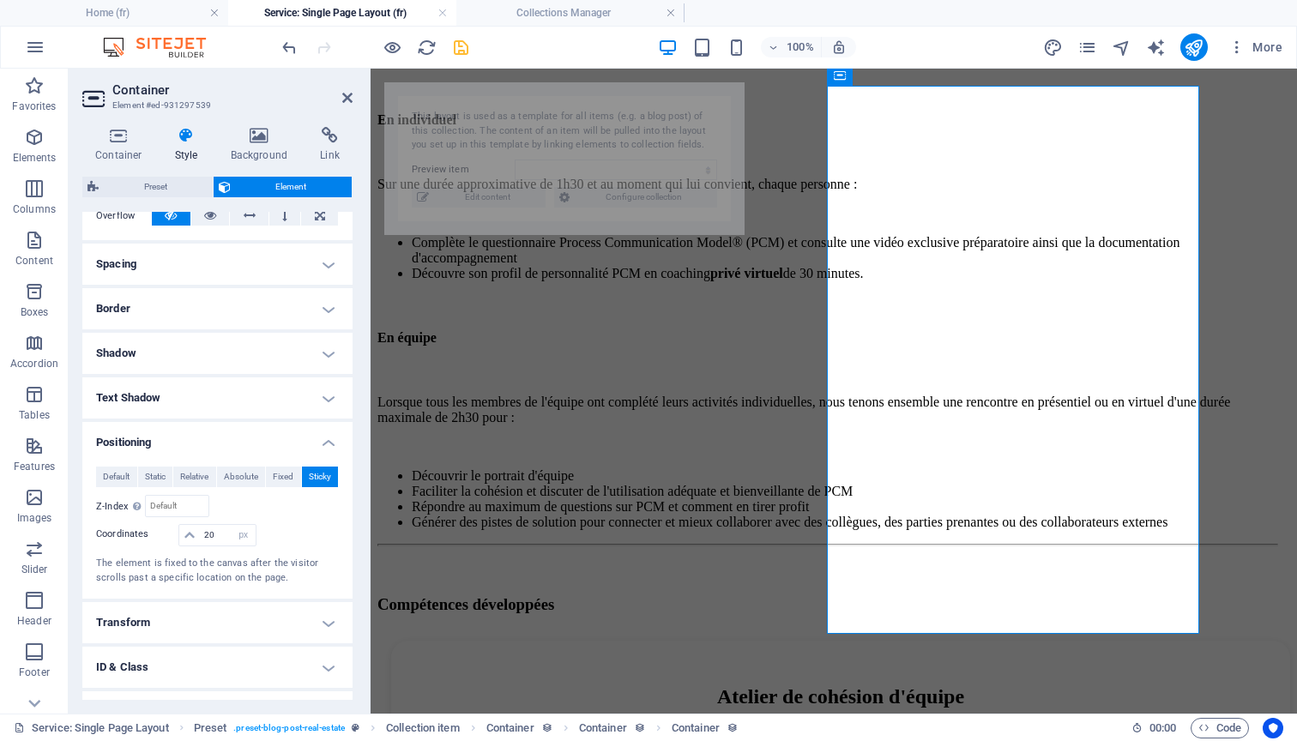
select select "68c4c04e6208fc7163056240"
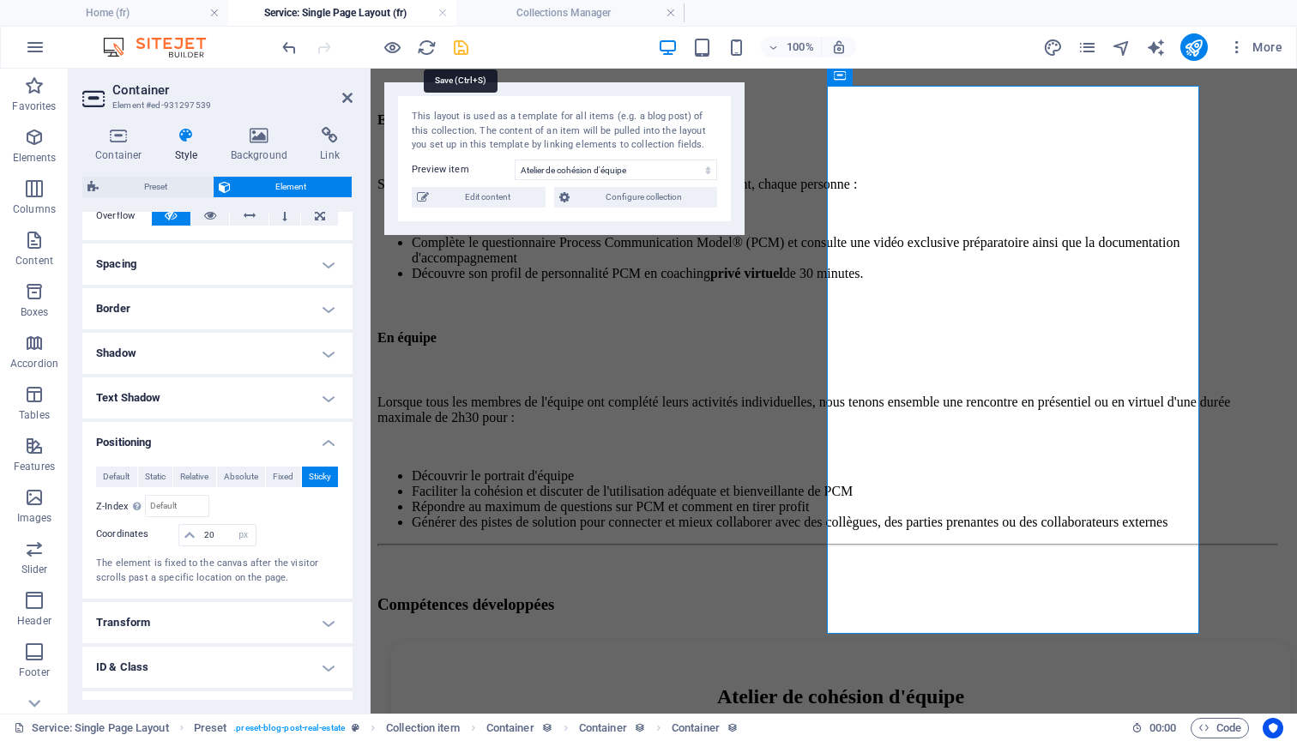
click at [463, 45] on icon "save" at bounding box center [461, 48] width 20 height 20
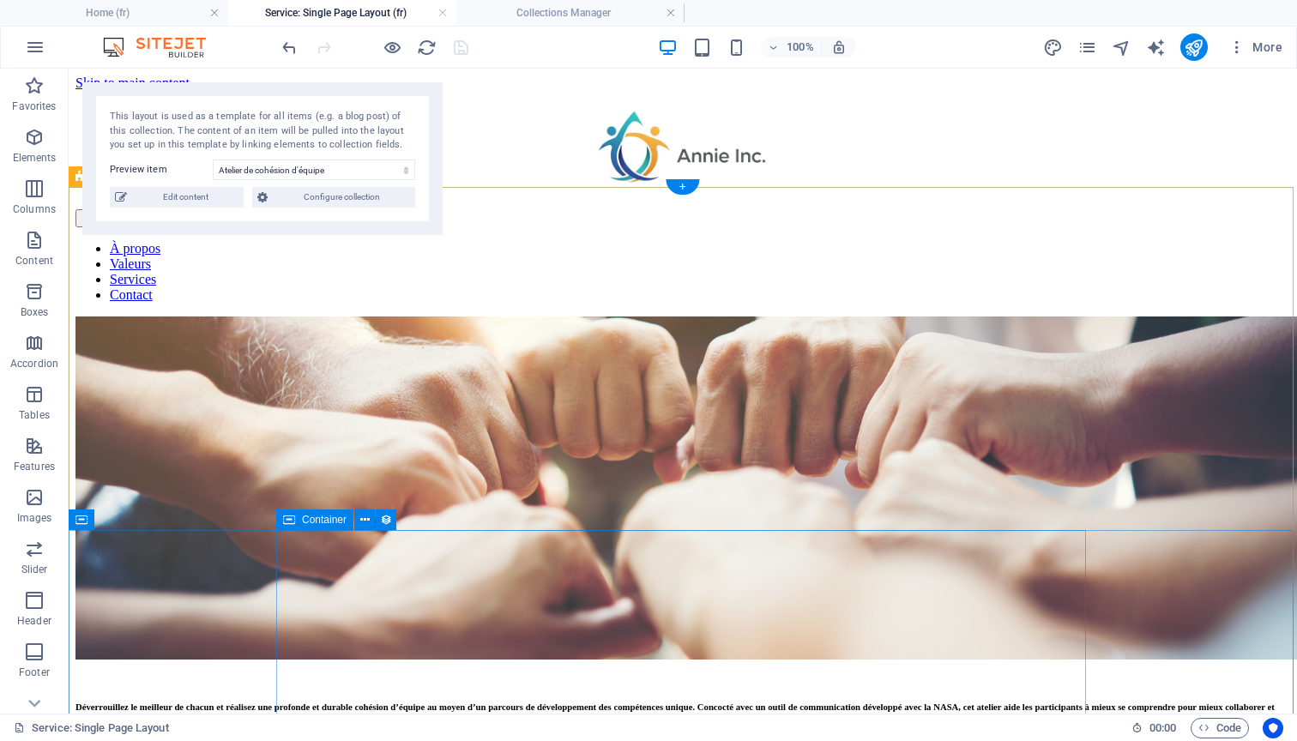
scroll to position [0, 0]
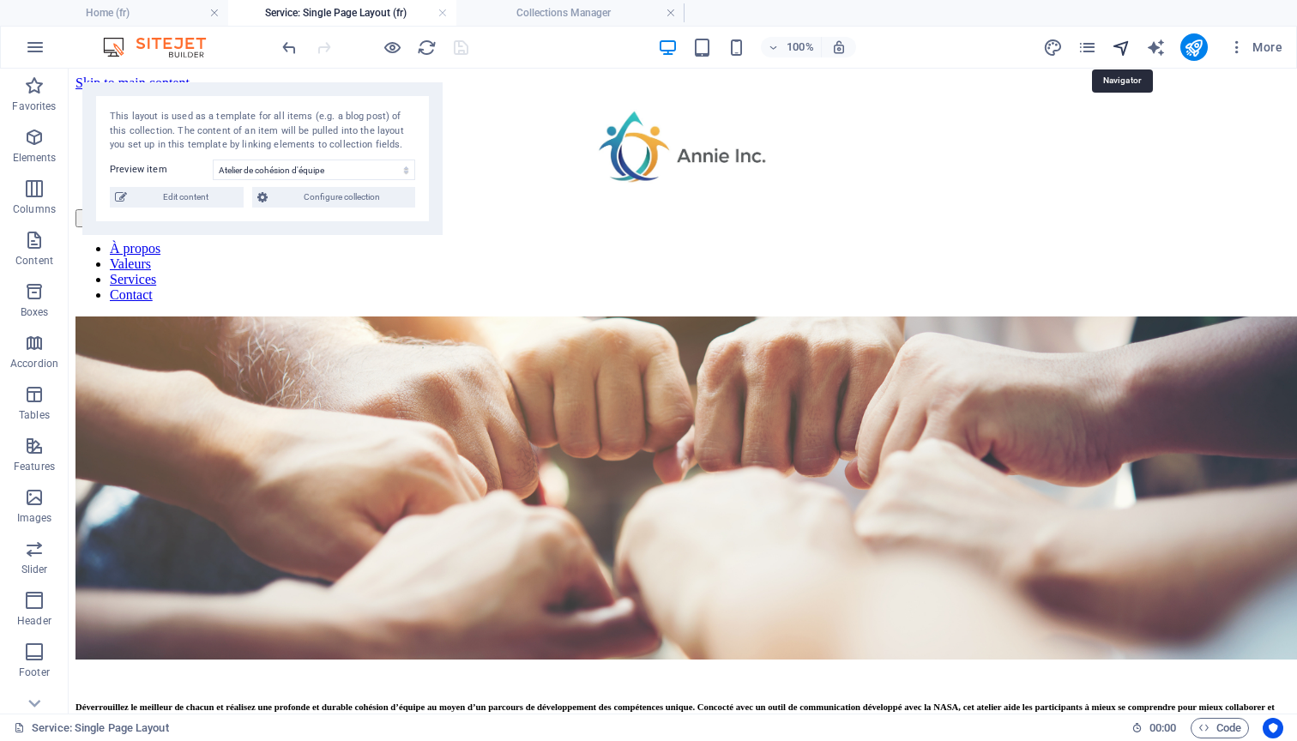
click at [1122, 51] on icon "navigator" at bounding box center [1122, 48] width 20 height 20
select select "17307588-fr"
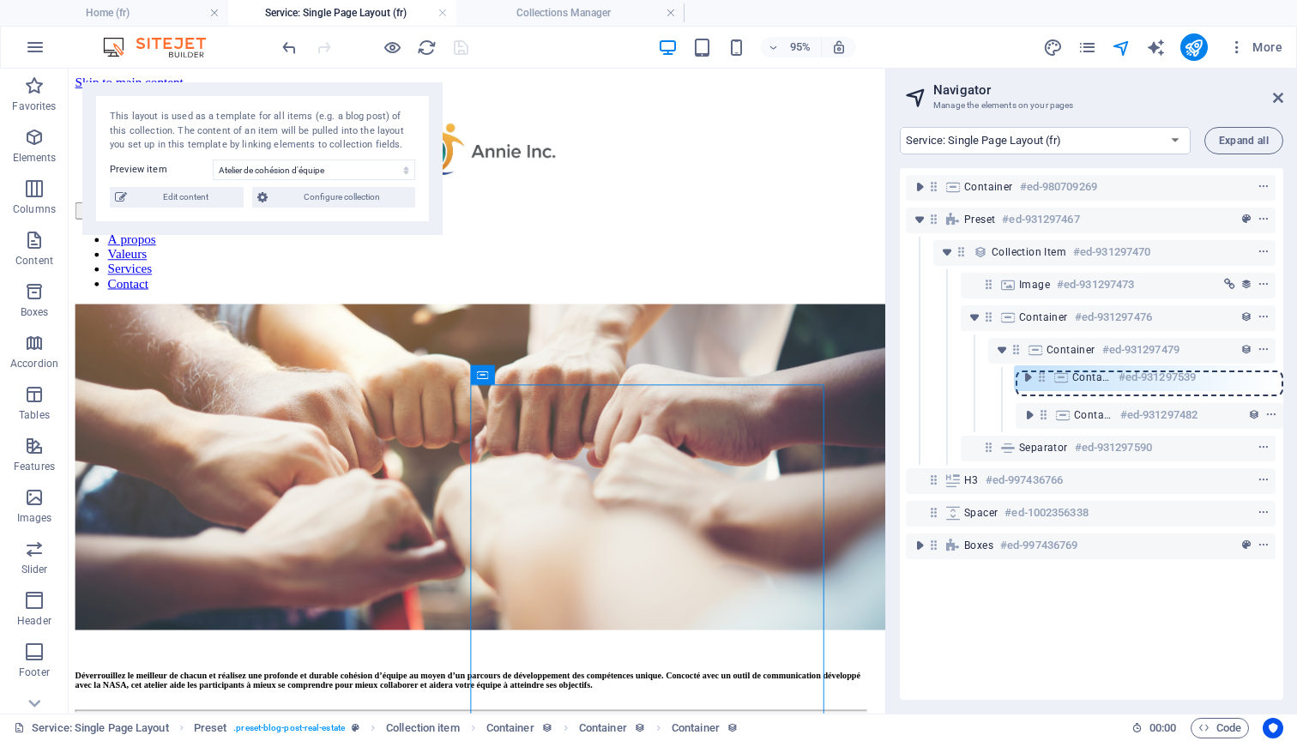
drag, startPoint x: 1040, startPoint y: 415, endPoint x: 1043, endPoint y: 374, distance: 41.3
click at [1043, 374] on div "Container #ed-980709269 Preset #ed-931297467 Collection item #ed-931297470 Imag…" at bounding box center [1091, 434] width 383 height 532
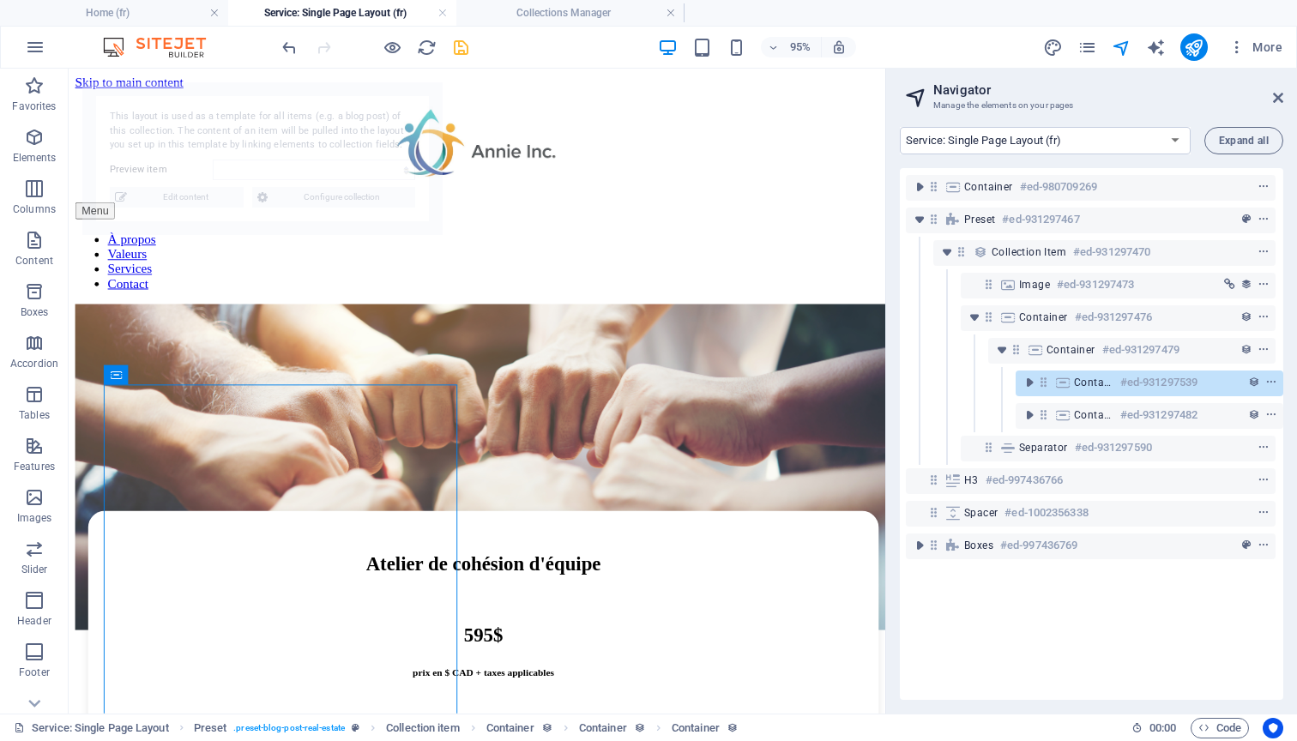
select select "68c4c04e6208fc7163056240"
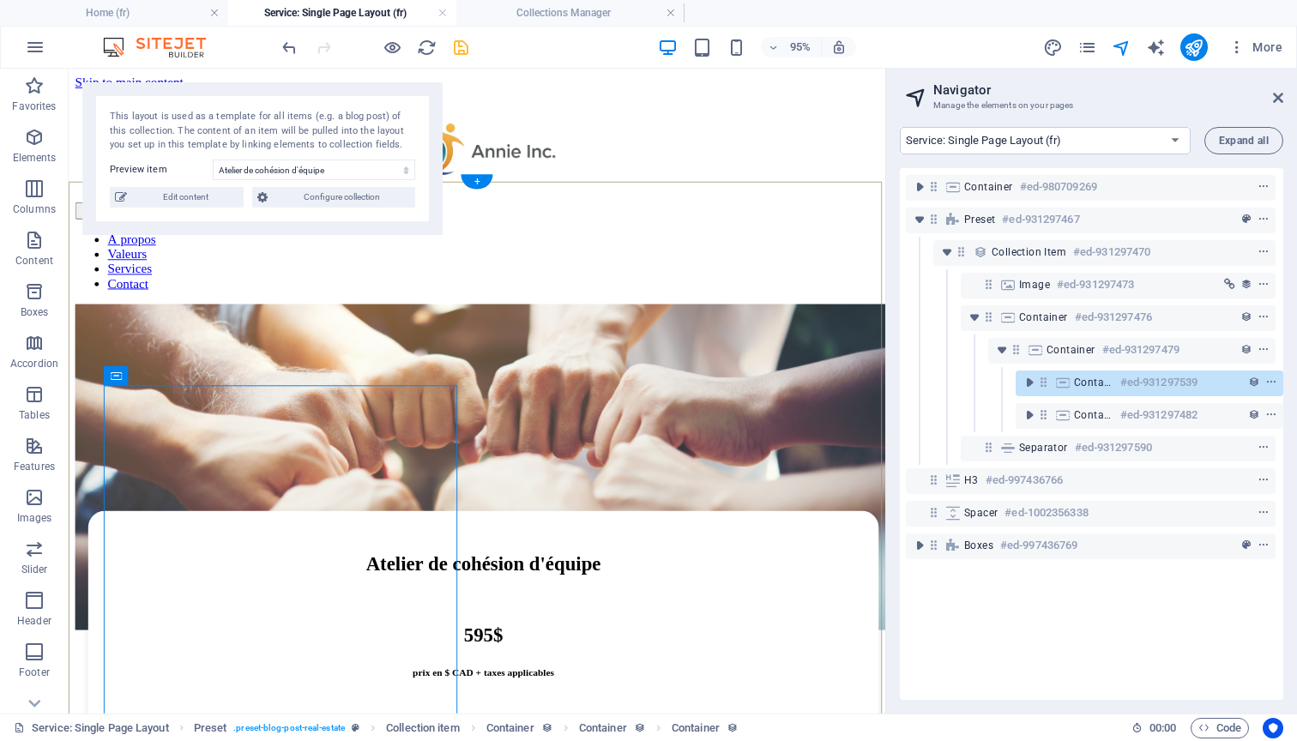
scroll to position [0, 0]
click at [1277, 97] on icon at bounding box center [1278, 98] width 10 height 14
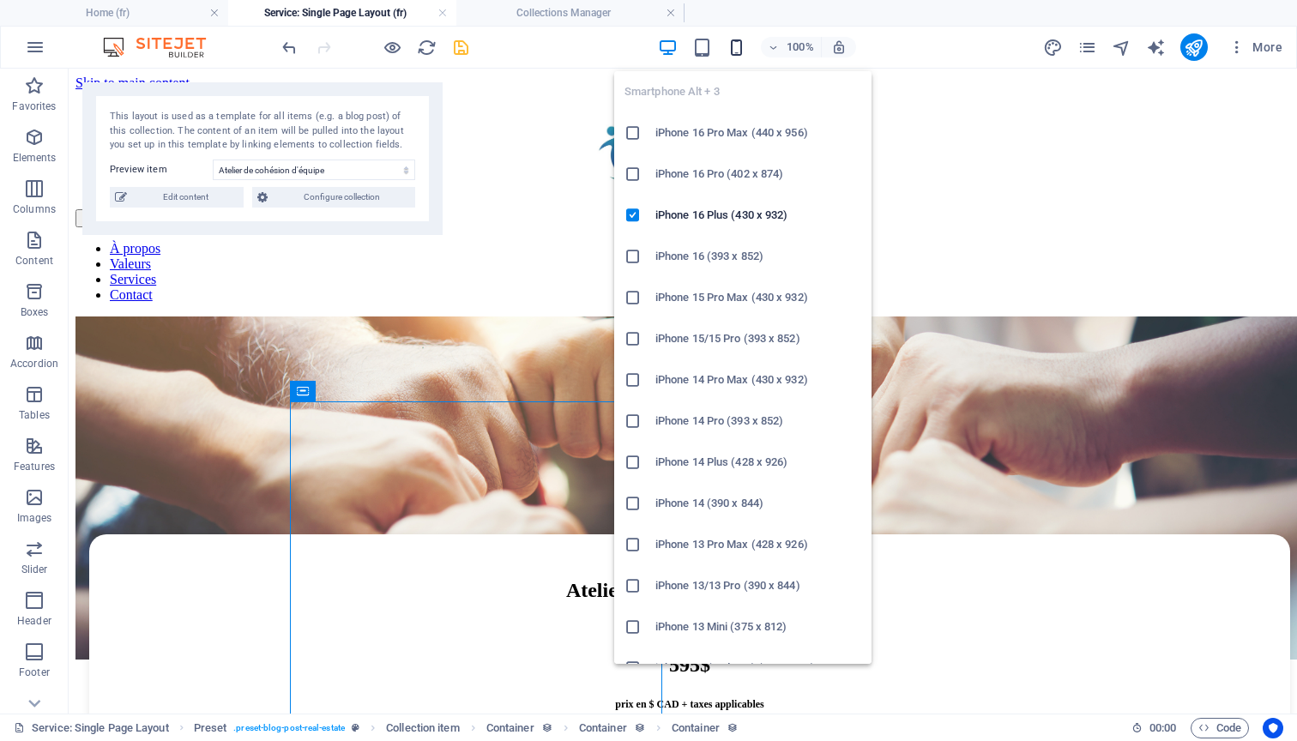
click at [736, 48] on icon "button" at bounding box center [736, 48] width 20 height 20
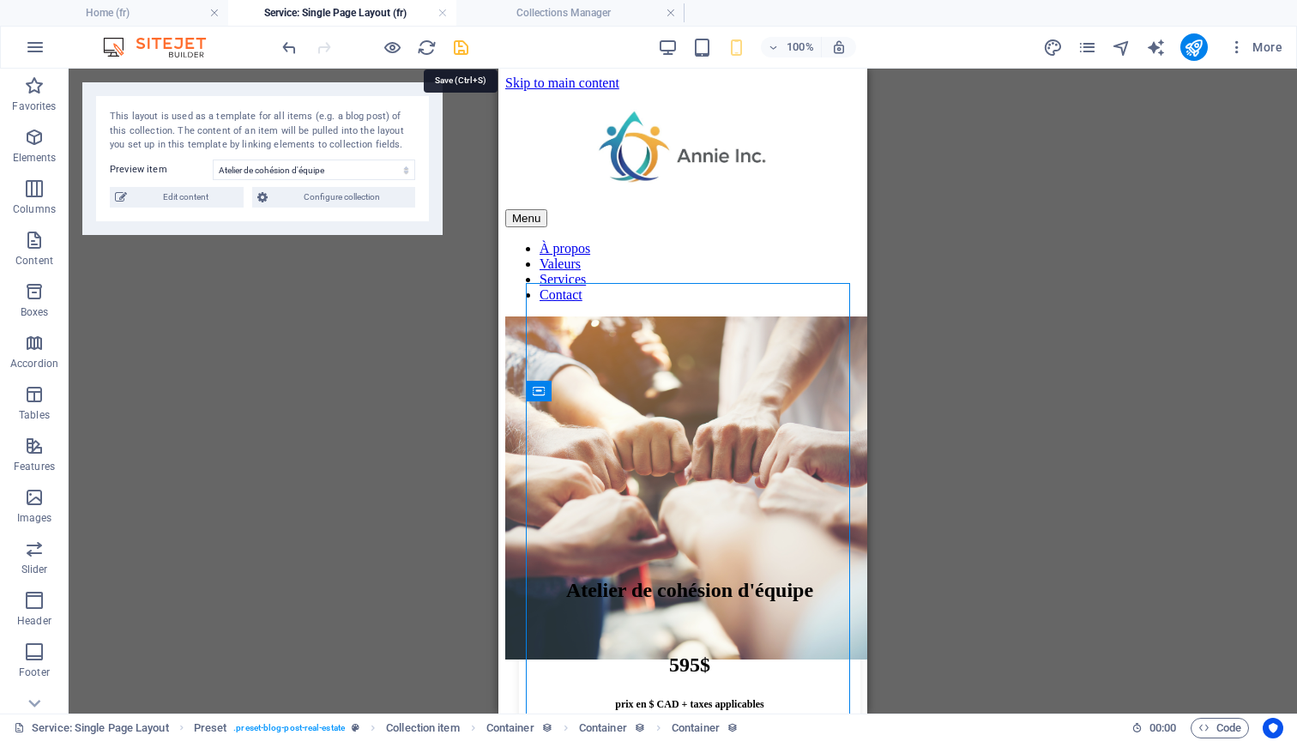
click at [461, 47] on icon "save" at bounding box center [461, 48] width 20 height 20
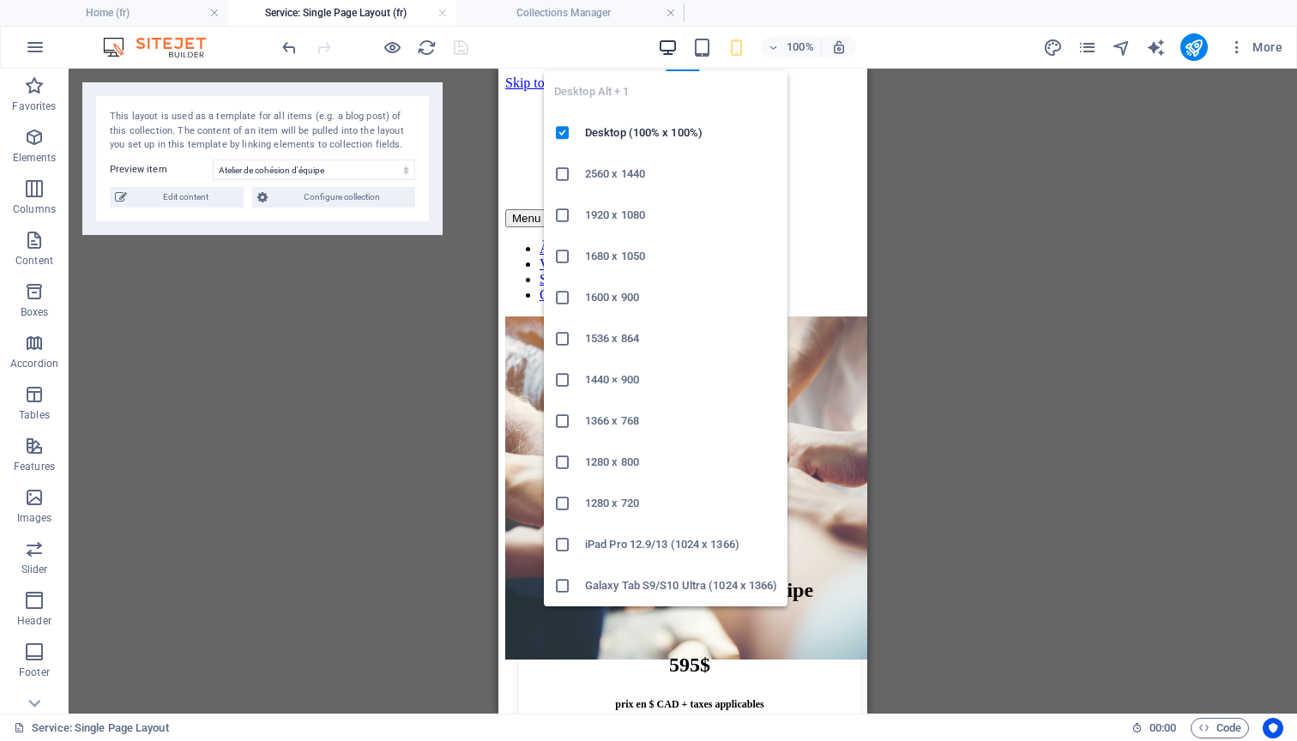
click at [670, 51] on icon "button" at bounding box center [668, 48] width 20 height 20
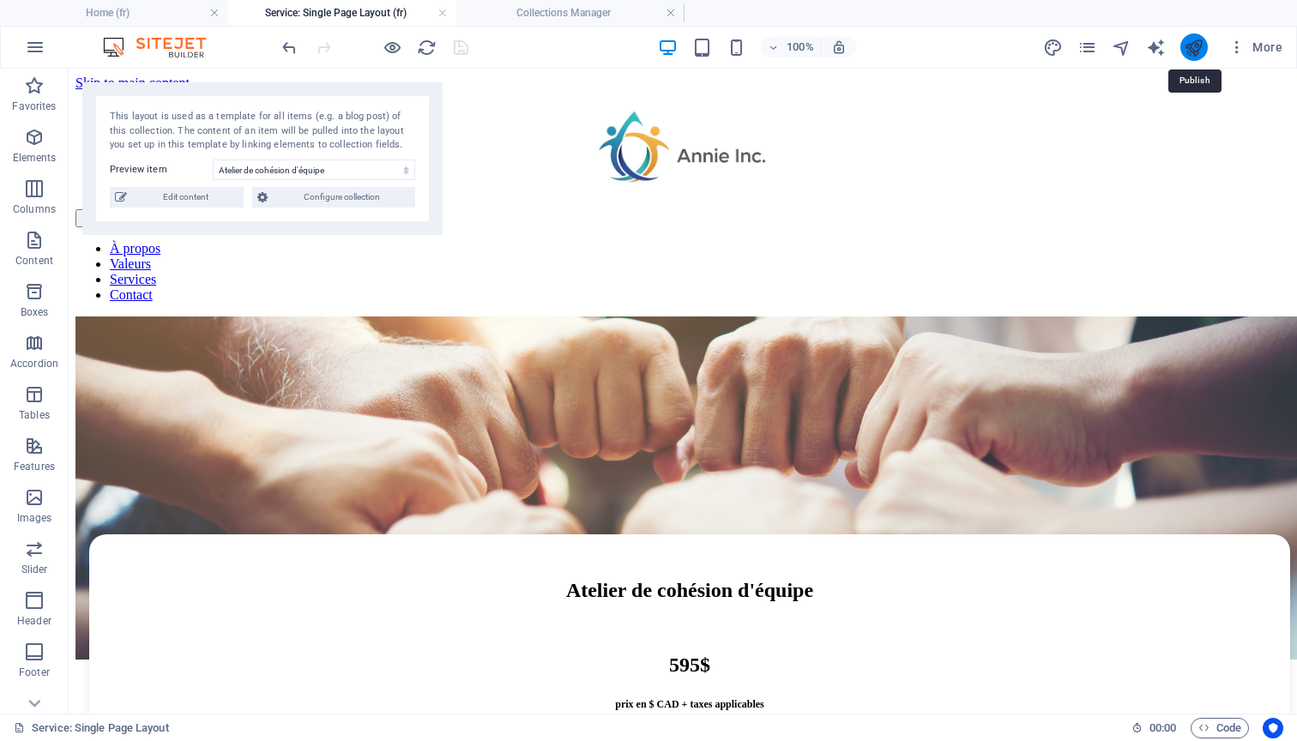
click at [1201, 46] on icon "publish" at bounding box center [1194, 48] width 20 height 20
